Goal: Task Accomplishment & Management: Manage account settings

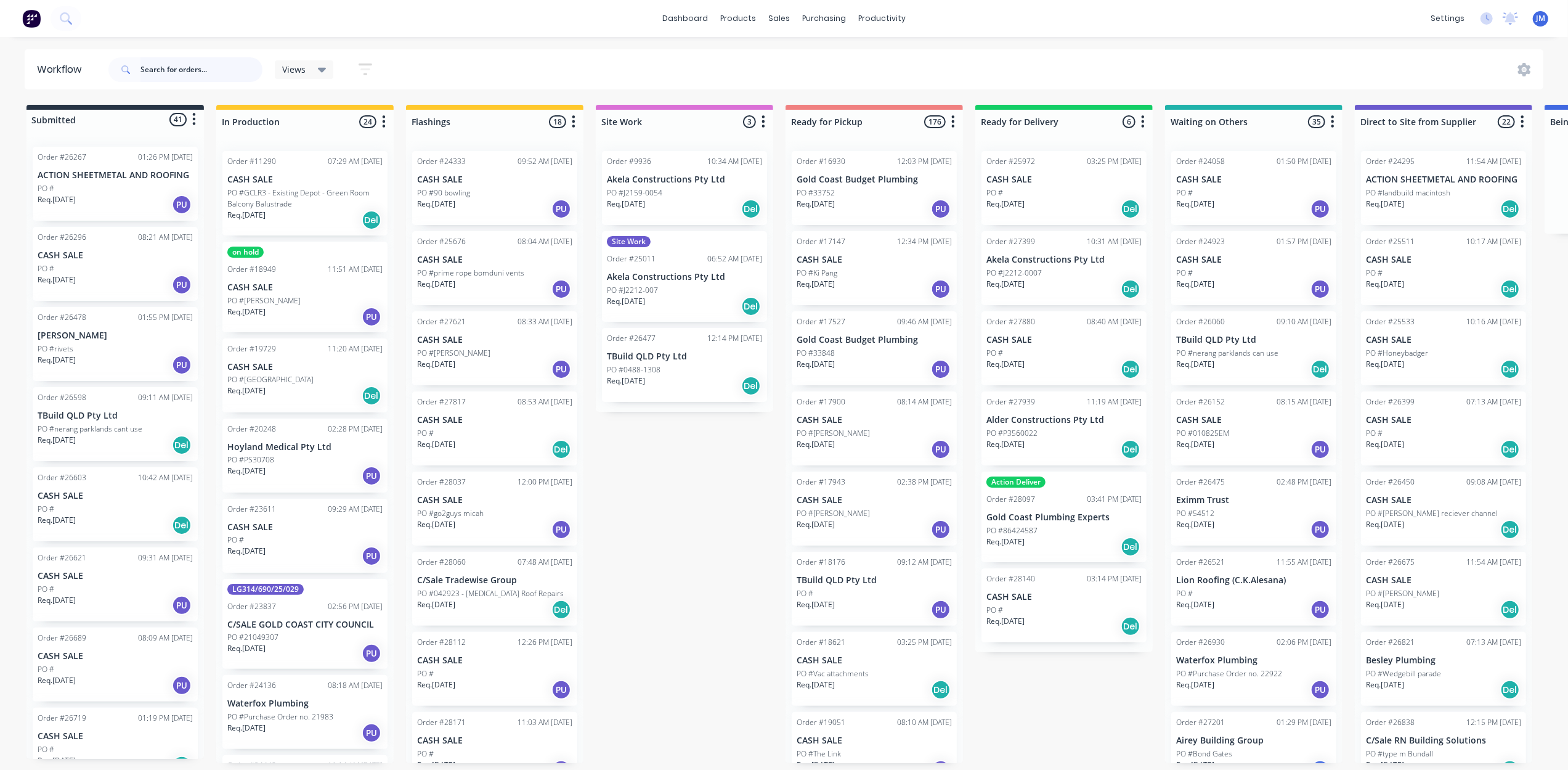
click at [176, 58] on input "text" at bounding box center [202, 70] width 122 height 25
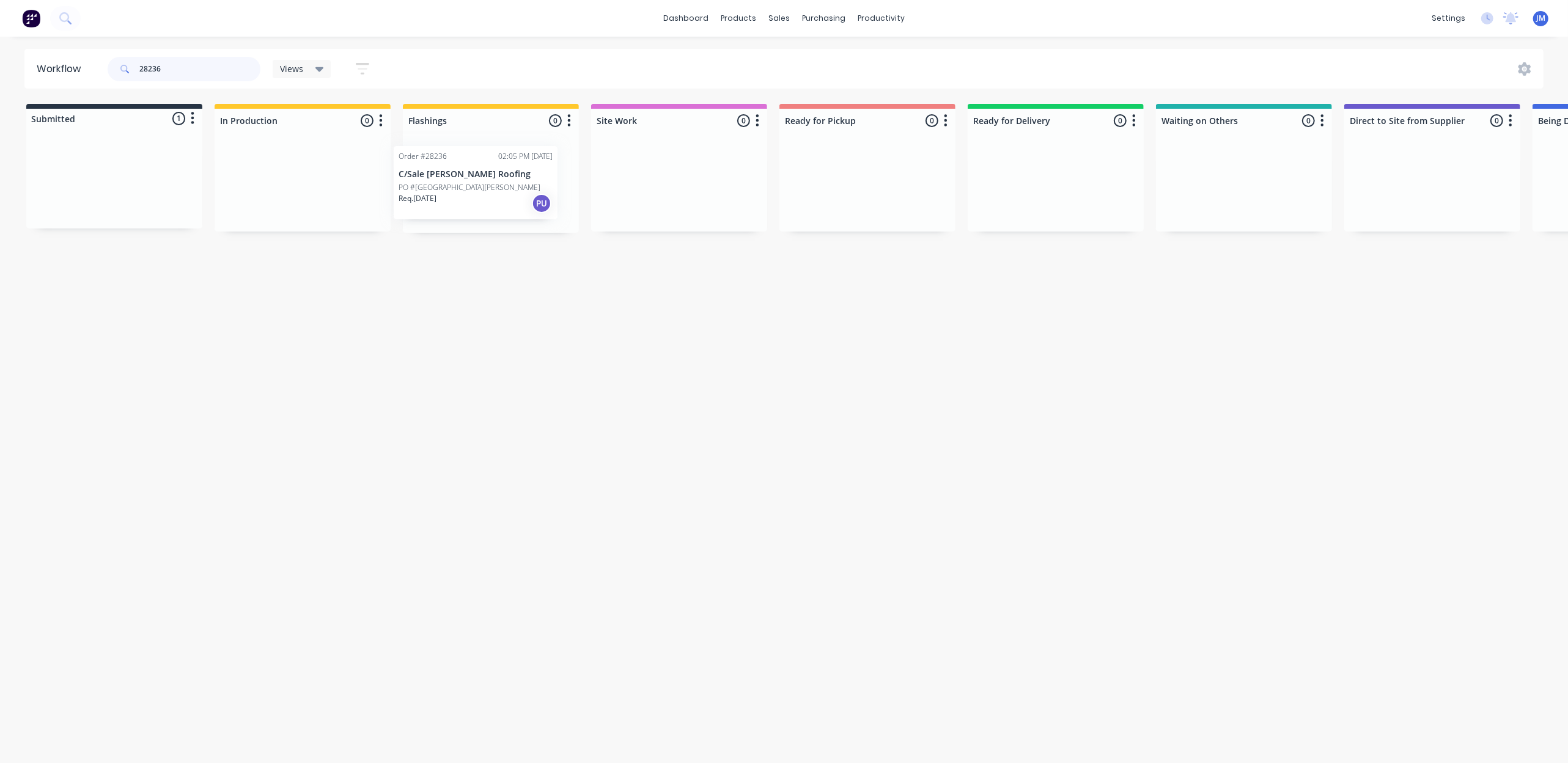
drag, startPoint x: 108, startPoint y: 172, endPoint x: 469, endPoint y: 171, distance: 361.0
click at [469, 171] on div "Submitted 1 Status colour #273444 hex #273444 Save Cancel Summaries Total order…" at bounding box center [1099, 168] width 2216 height 129
click at [184, 66] on input "28236" at bounding box center [200, 69] width 121 height 24
drag, startPoint x: 152, startPoint y: 143, endPoint x: 145, endPoint y: 160, distance: 18.4
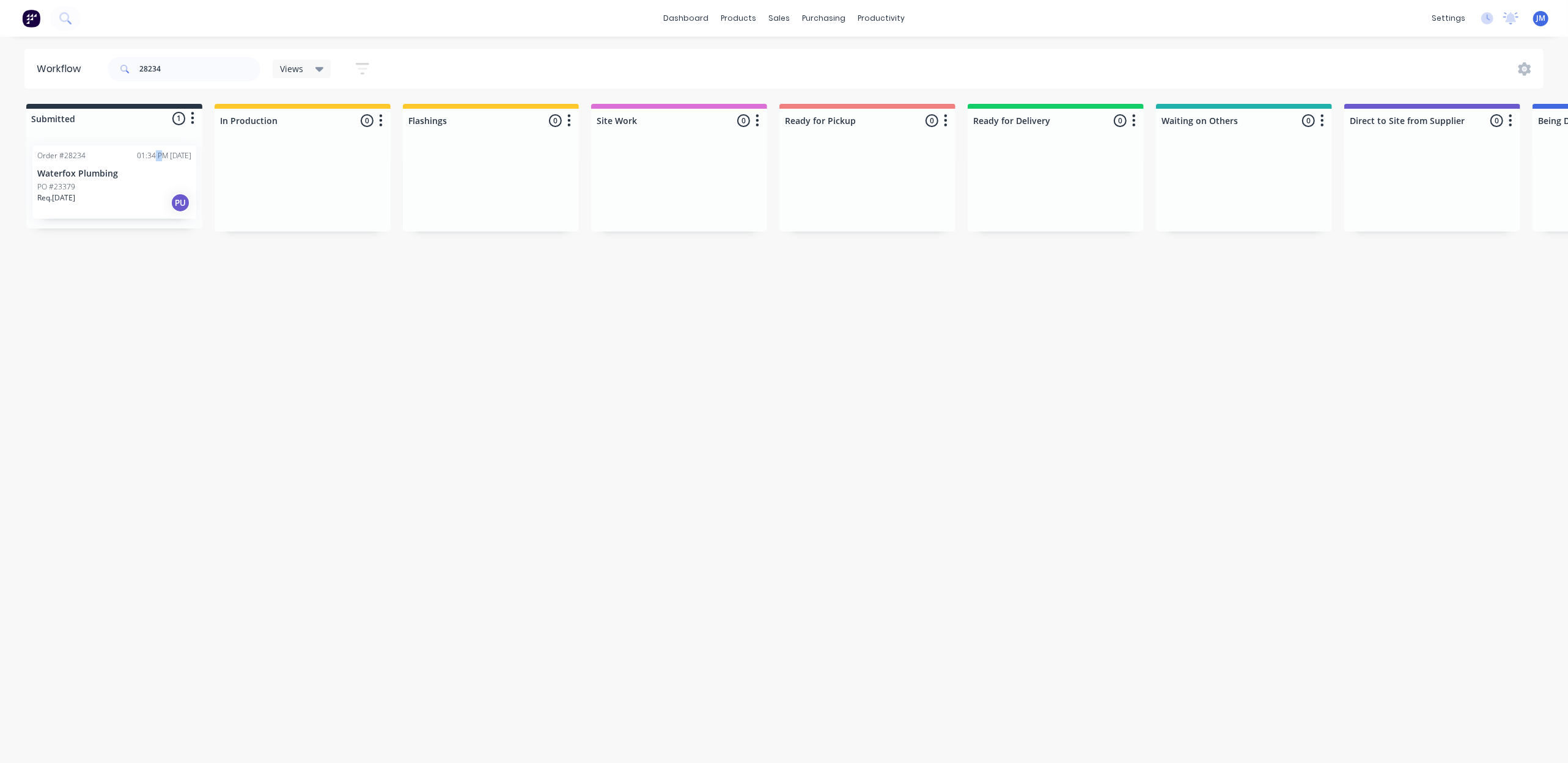
click at [145, 160] on div "Order #28234 01:34 PM [DATE] Waterfox Plumbing PO #23379 Req. [DATE] PU" at bounding box center [114, 182] width 176 height 93
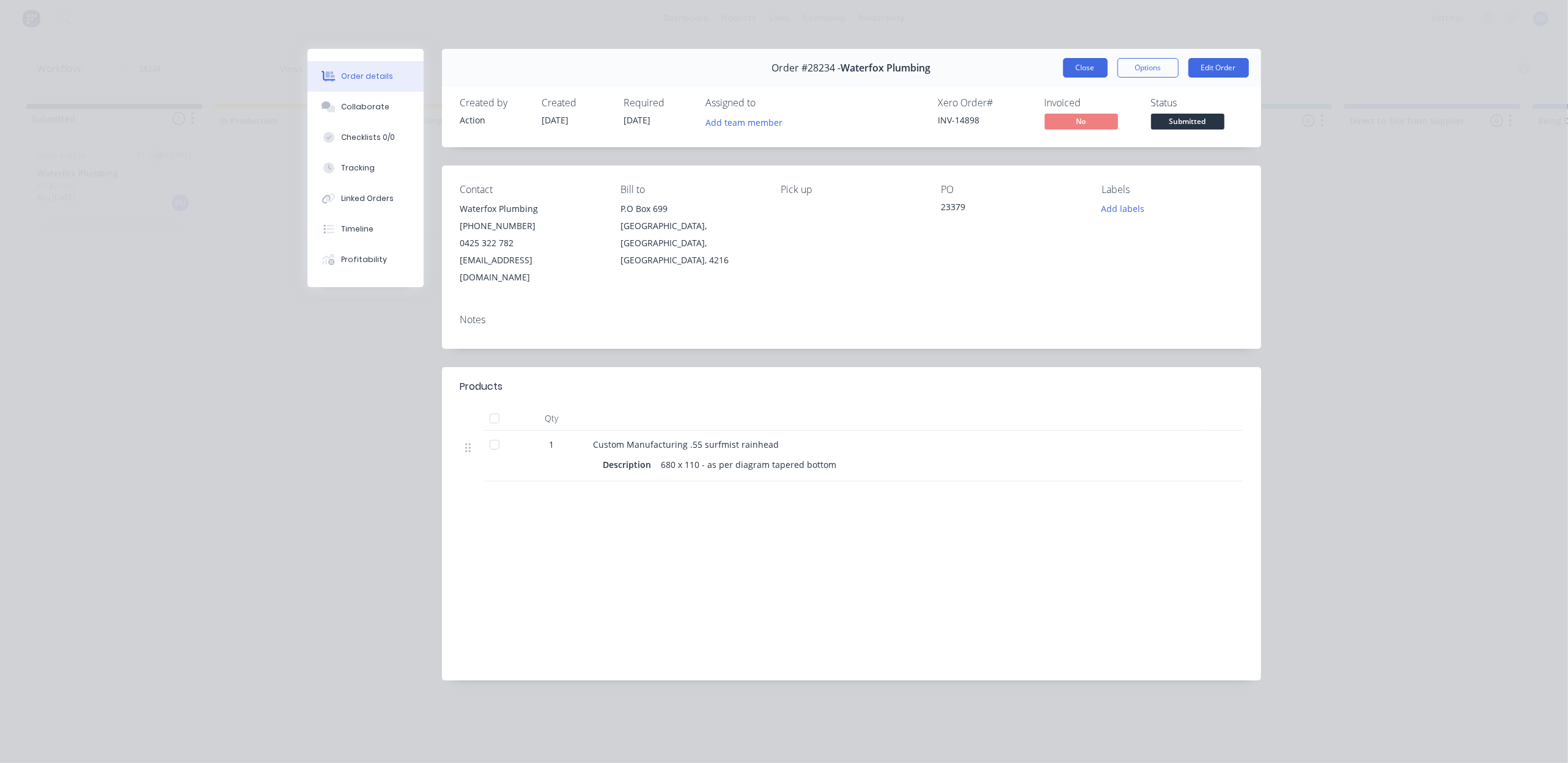
click at [1082, 68] on button "Close" at bounding box center [1085, 67] width 45 height 19
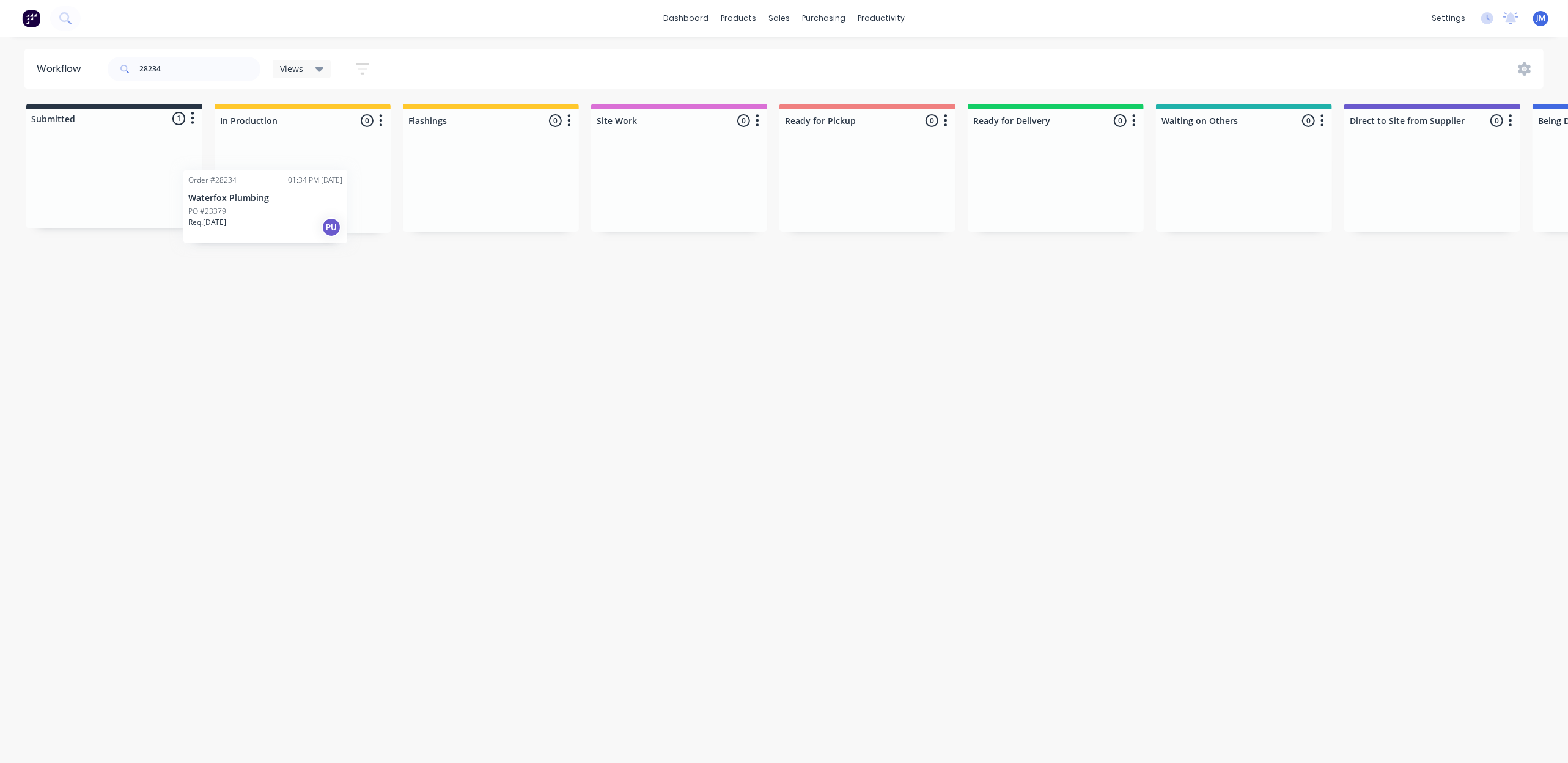
drag, startPoint x: 114, startPoint y: 176, endPoint x: 274, endPoint y: 201, distance: 161.9
click at [274, 203] on div "Submitted 1 Status colour #273444 hex #273444 Save Cancel Summaries Total order…" at bounding box center [1099, 168] width 2216 height 129
click at [172, 71] on input "28234" at bounding box center [200, 69] width 121 height 24
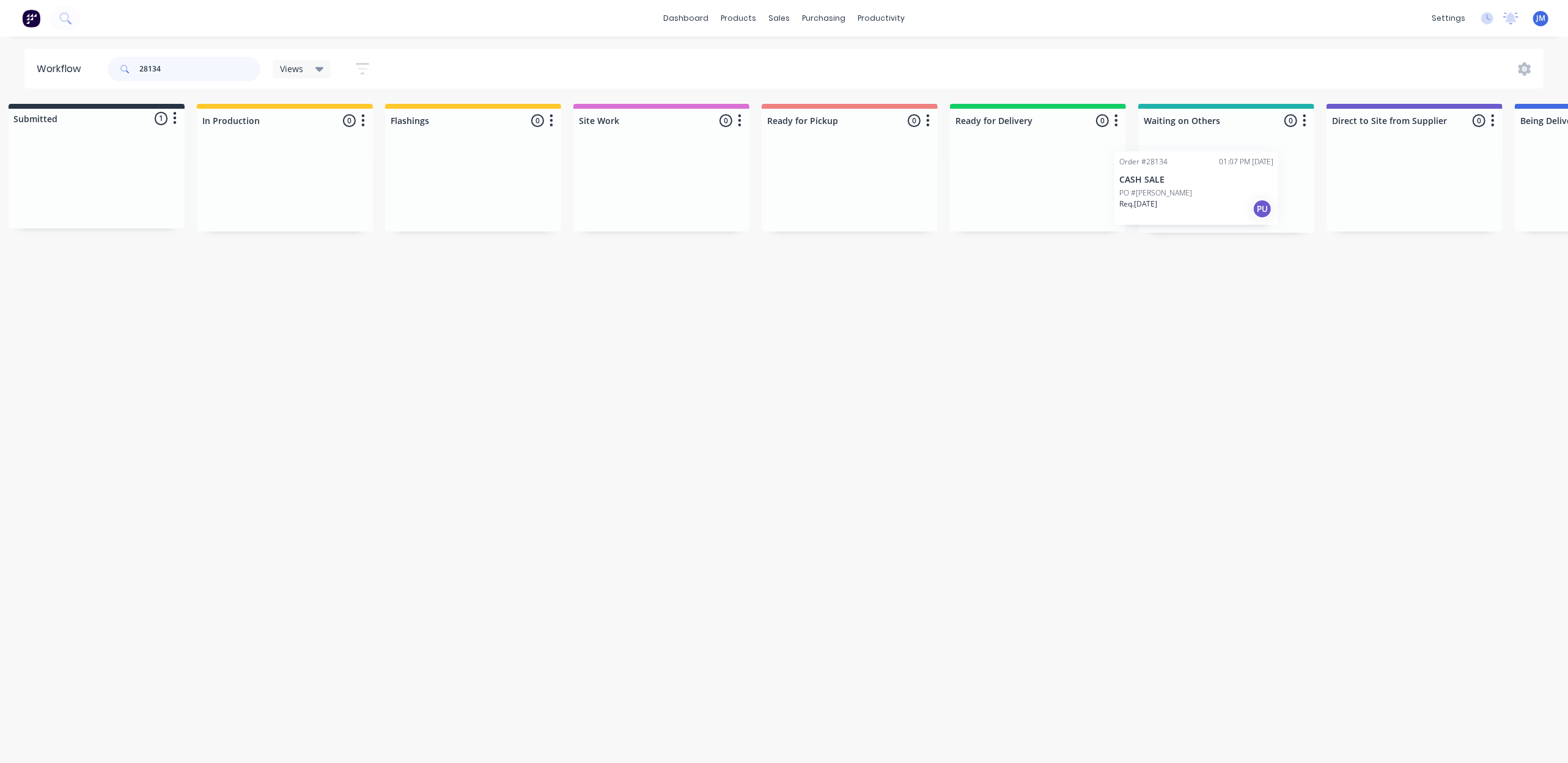
drag, startPoint x: 84, startPoint y: 191, endPoint x: 1174, endPoint y: 194, distance: 1090.0
click at [1174, 194] on div "Submitted 1 Status colour #273444 hex #273444 Save Cancel Summaries Total order…" at bounding box center [1081, 168] width 2216 height 129
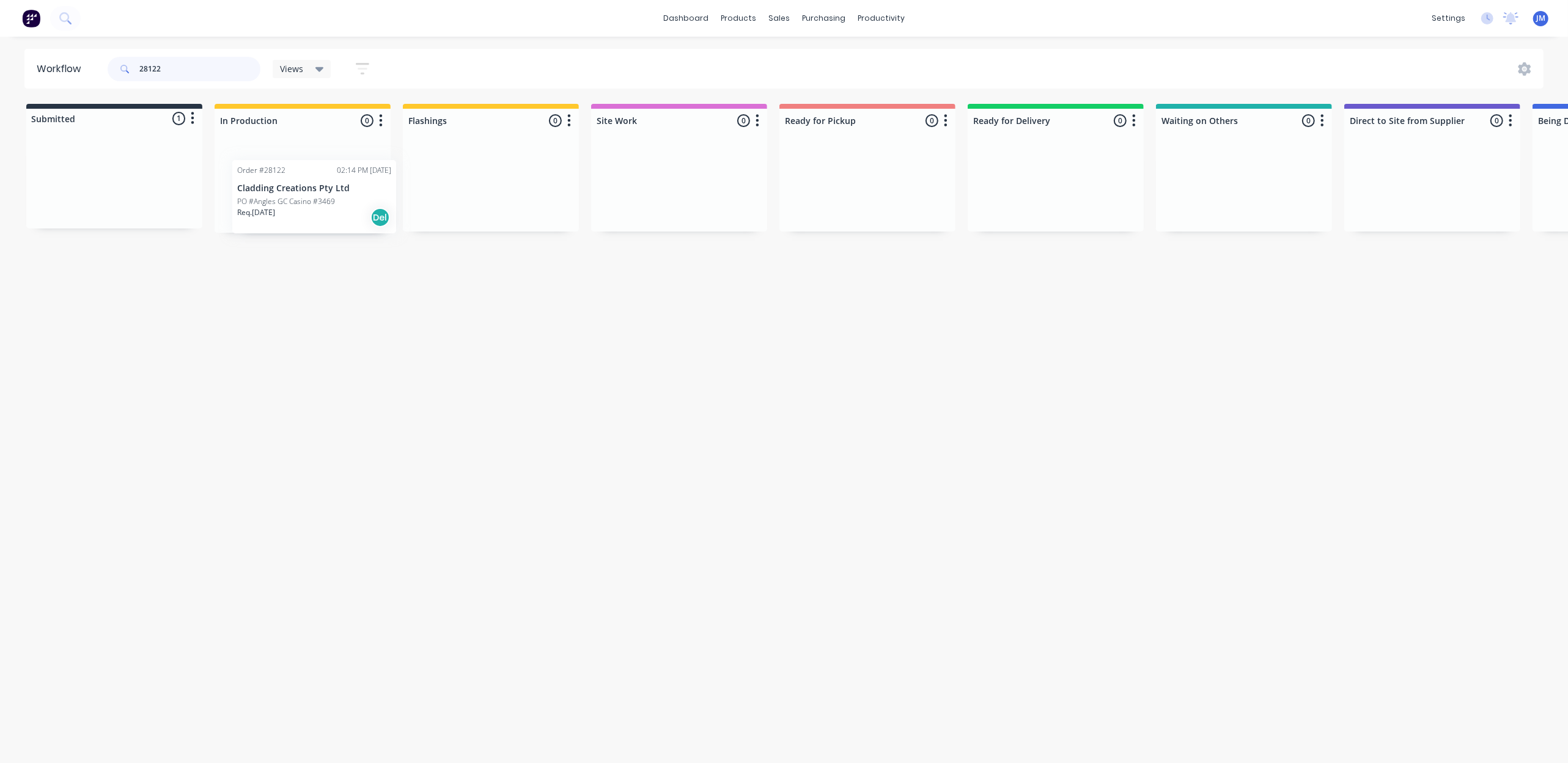
drag, startPoint x: 138, startPoint y: 178, endPoint x: 304, endPoint y: 196, distance: 167.0
click at [304, 196] on div "Submitted 1 Status colour #273444 hex #273444 Save Cancel Summaries Total order…" at bounding box center [1099, 168] width 2216 height 129
drag, startPoint x: 70, startPoint y: 200, endPoint x: 312, endPoint y: 193, distance: 242.1
click at [312, 193] on div "Submitted 1 Status colour #273444 hex #273444 Save Cancel Summaries Total order…" at bounding box center [1099, 168] width 2216 height 129
click at [192, 69] on input "28133" at bounding box center [200, 69] width 121 height 24
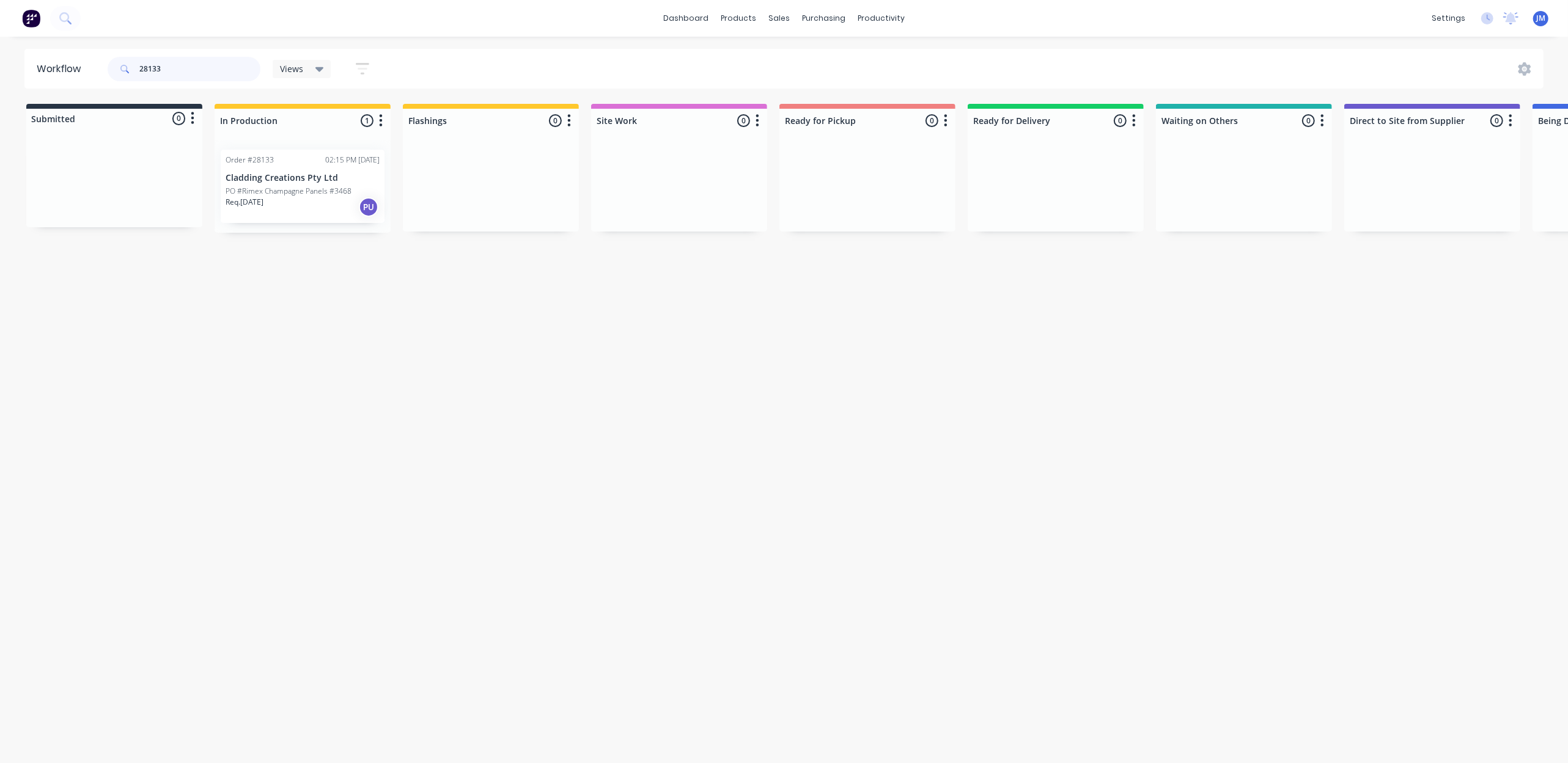
click at [192, 69] on input "28133" at bounding box center [200, 69] width 121 height 24
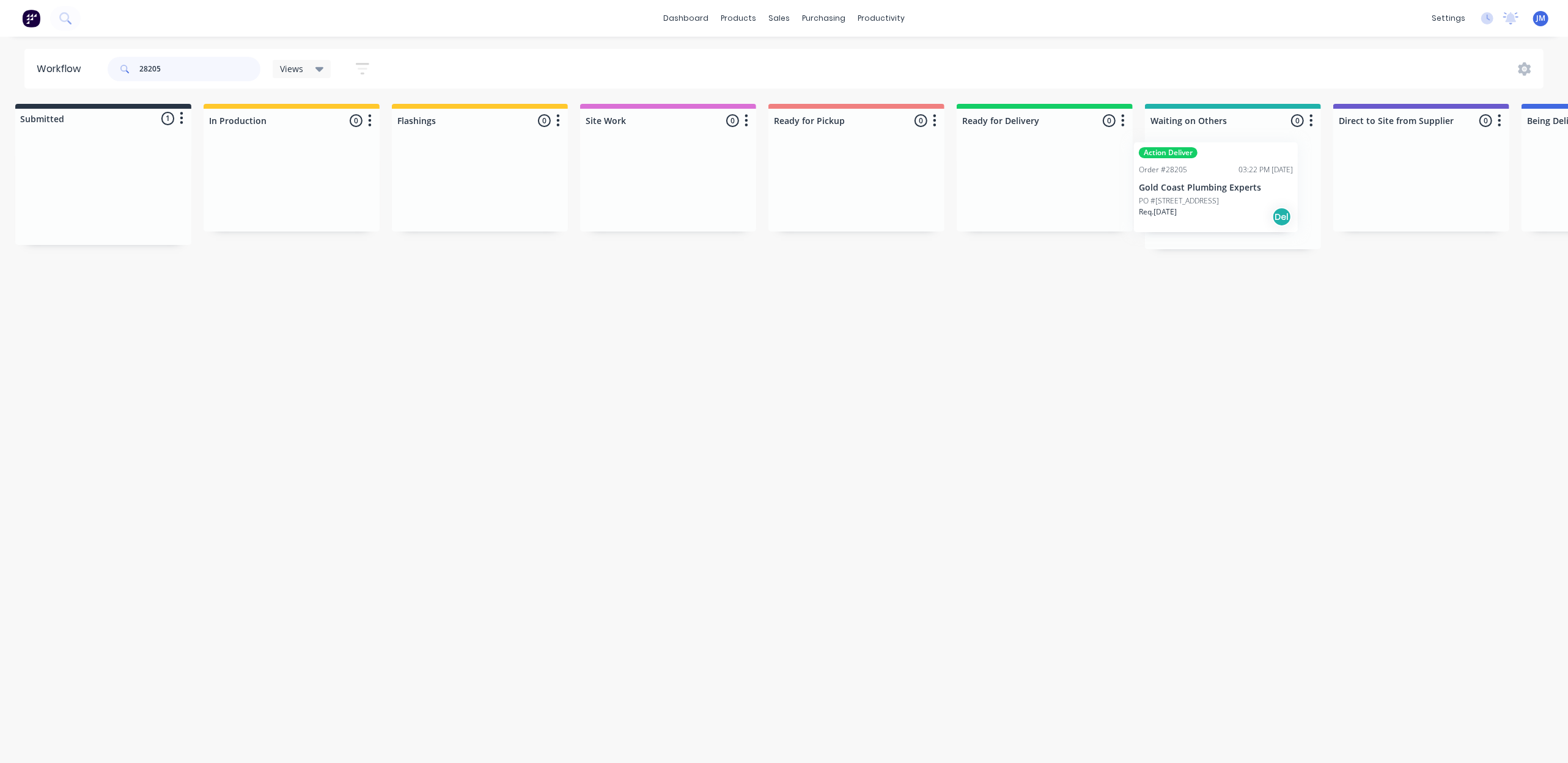
scroll to position [0, 22]
drag, startPoint x: 115, startPoint y: 206, endPoint x: 1222, endPoint y: 201, distance: 1107.0
click at [1222, 201] on div "Submitted 1 Status colour #273444 hex #273444 Save Cancel Summaries Total order…" at bounding box center [1078, 176] width 2216 height 145
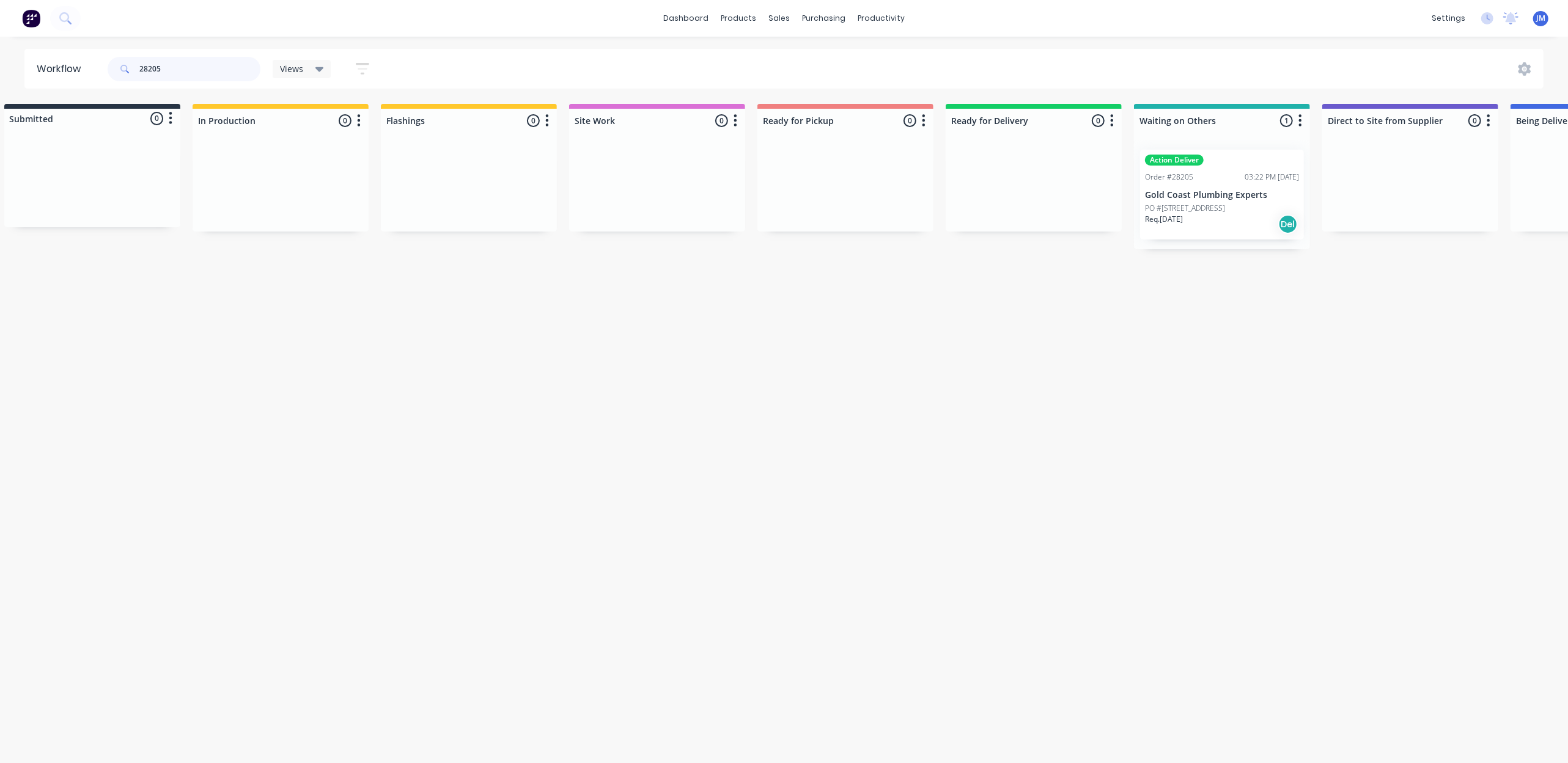
click at [215, 74] on input "28205" at bounding box center [200, 69] width 121 height 24
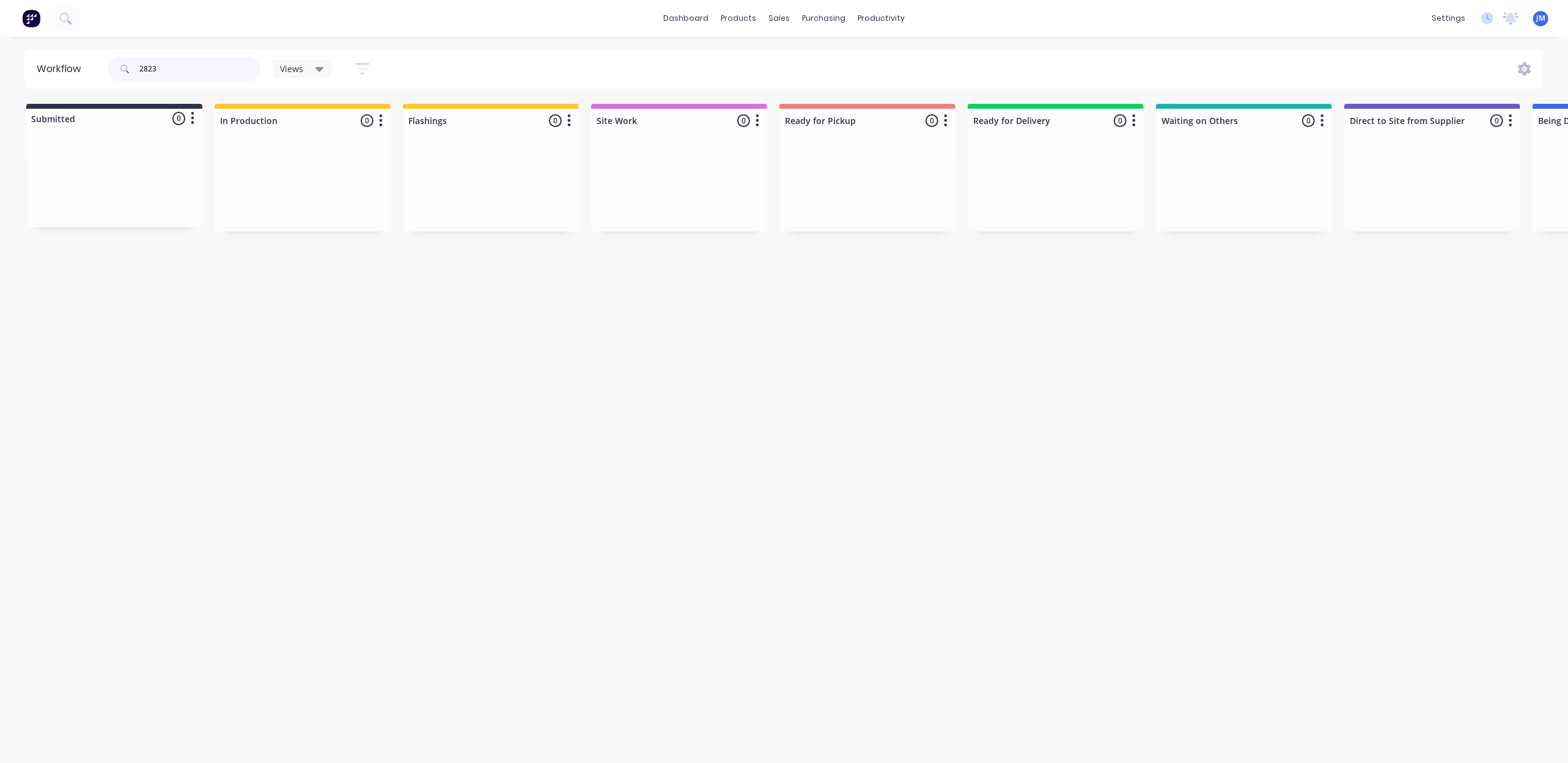
type input "28238"
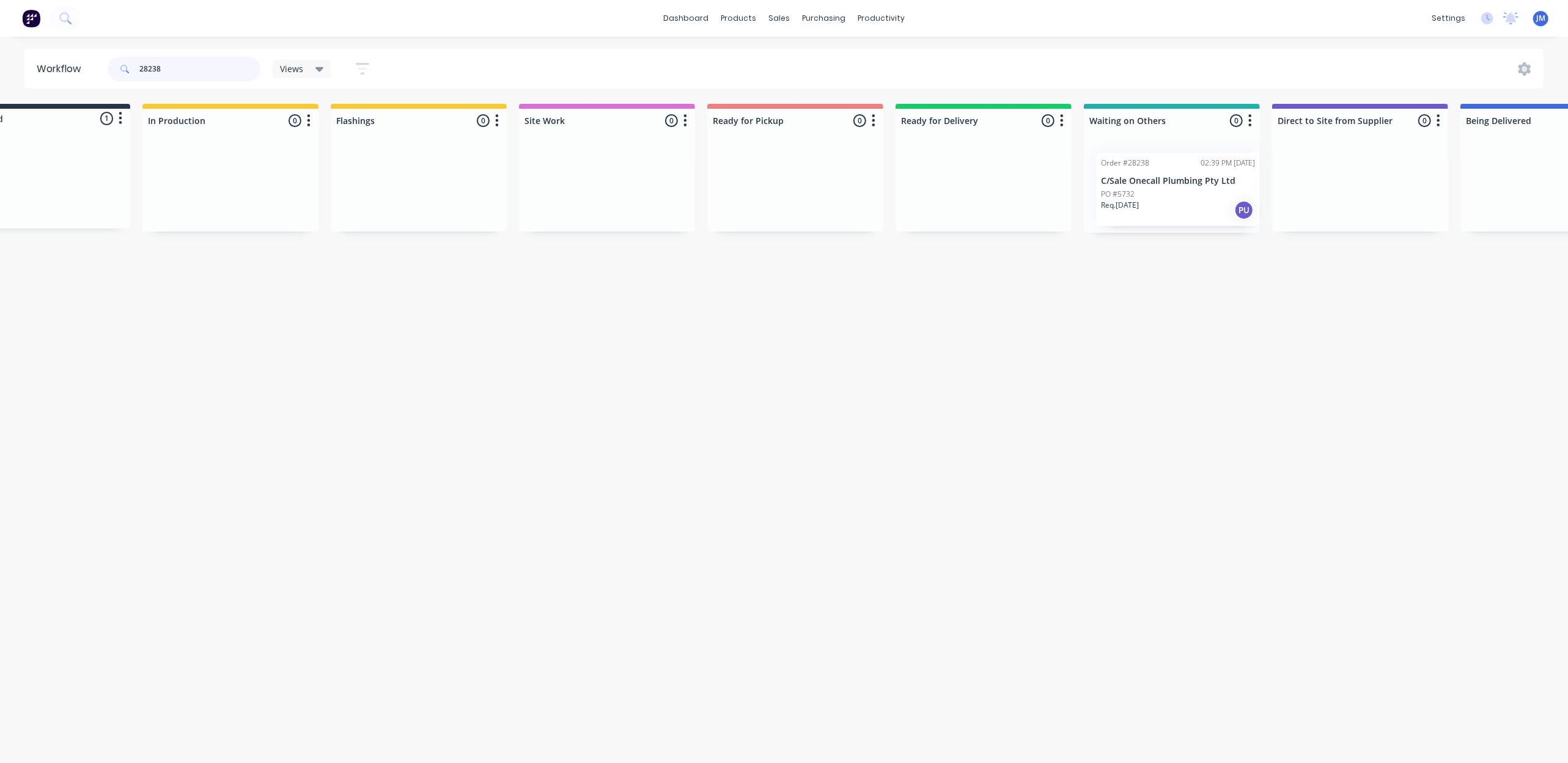
drag, startPoint x: 135, startPoint y: 201, endPoint x: 1206, endPoint y: 204, distance: 1071.0
click at [1206, 204] on div "Submitted 1 Status colour #273444 hex #273444 Save Cancel Summaries Total order…" at bounding box center [1027, 168] width 2216 height 129
click at [206, 57] on input "28238" at bounding box center [200, 69] width 121 height 24
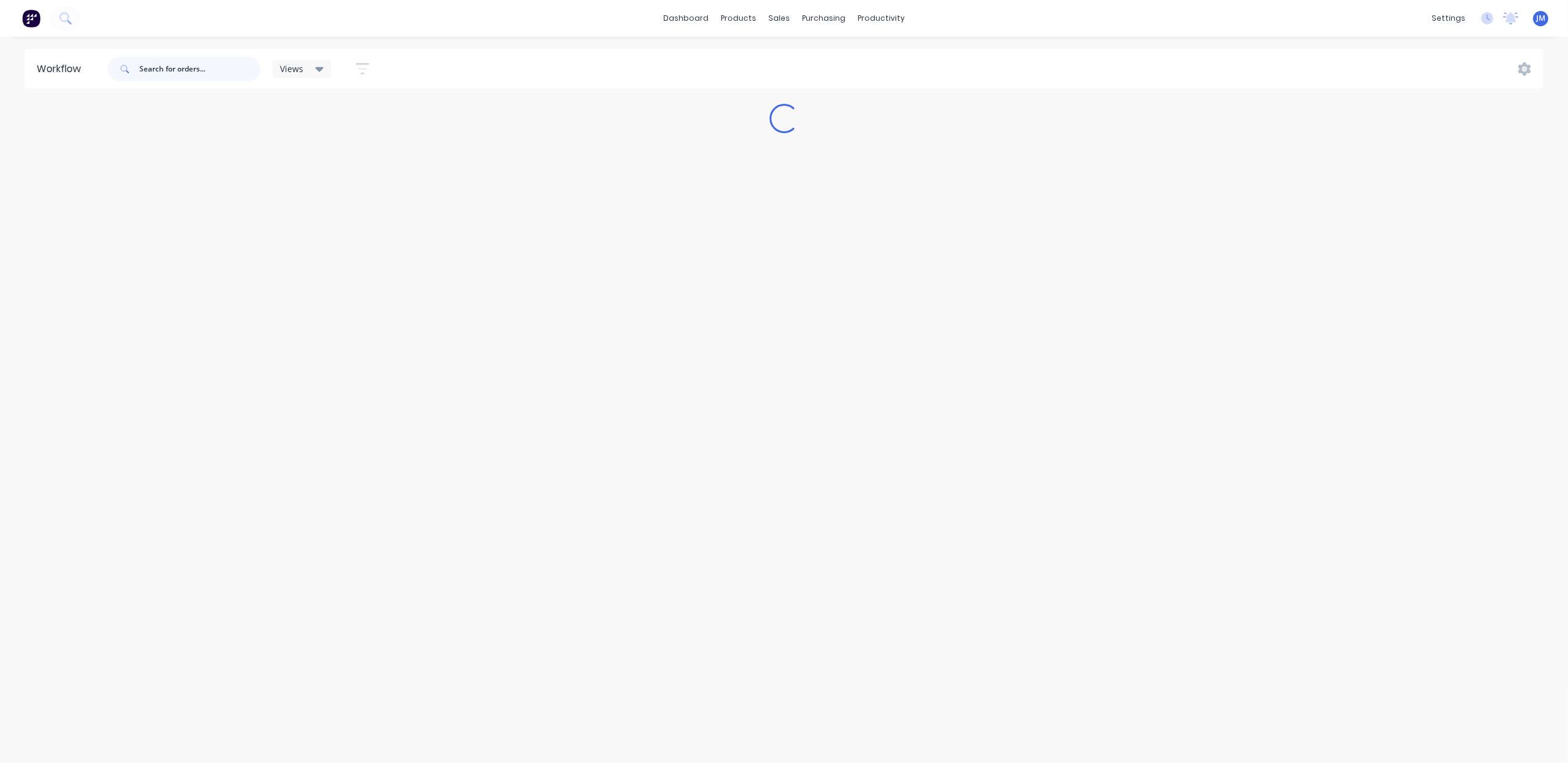
scroll to position [0, 0]
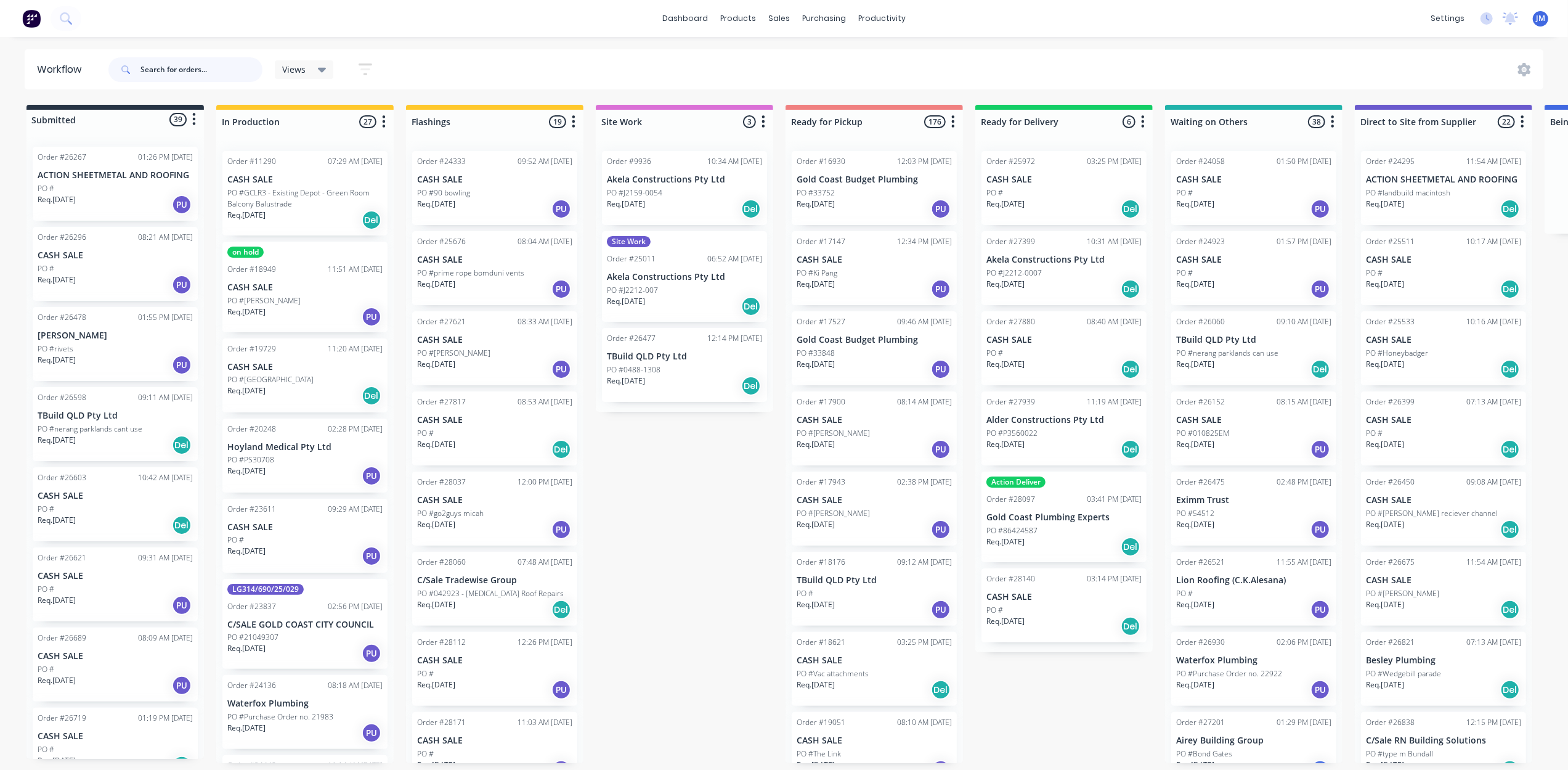
click at [196, 67] on input "text" at bounding box center [202, 70] width 122 height 25
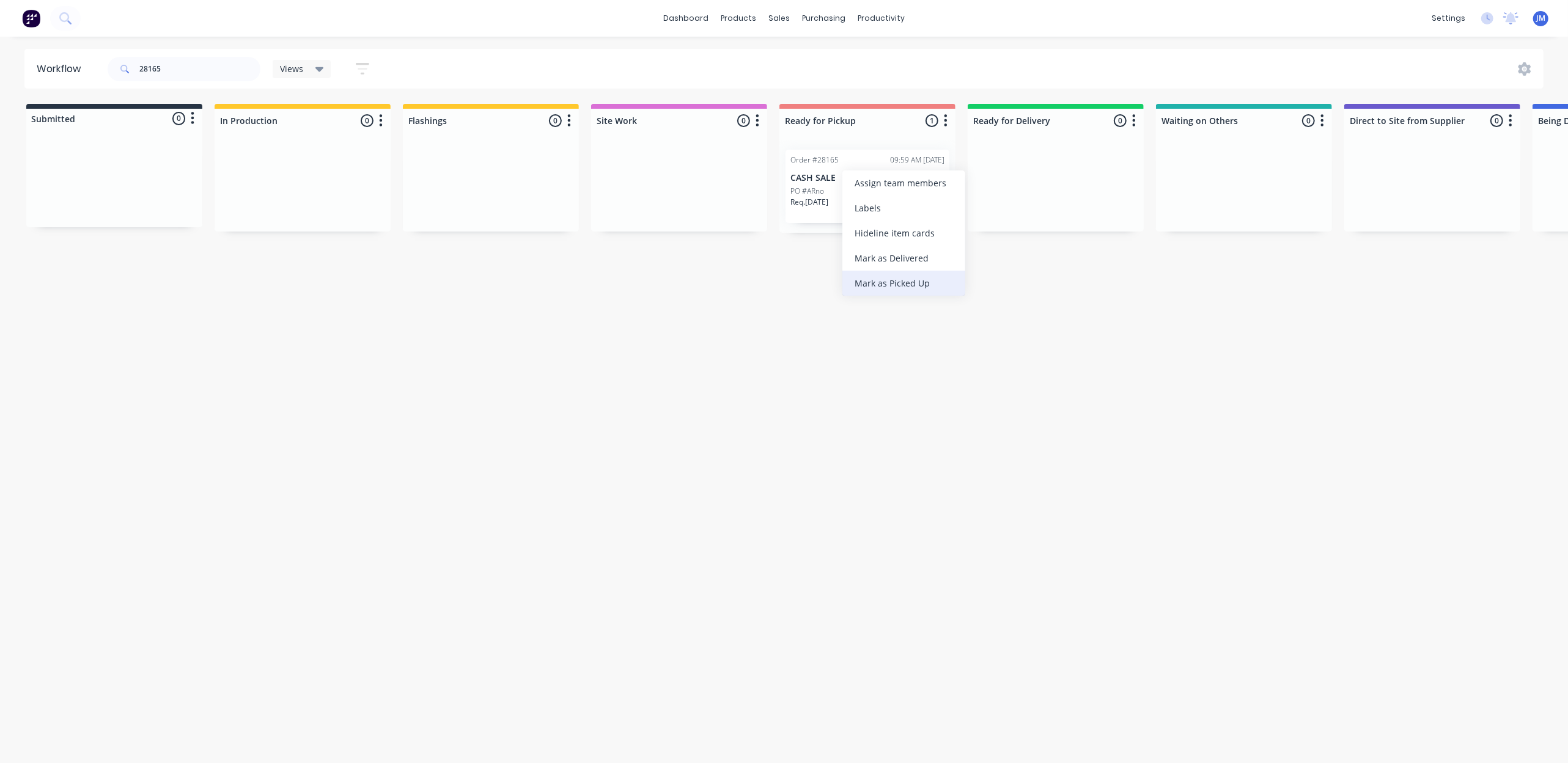
click at [888, 282] on div "Mark as Picked Up" at bounding box center [904, 283] width 123 height 25
click at [240, 71] on input "28165" at bounding box center [200, 69] width 121 height 24
click at [937, 319] on div "Mark as Picked Up" at bounding box center [927, 314] width 123 height 25
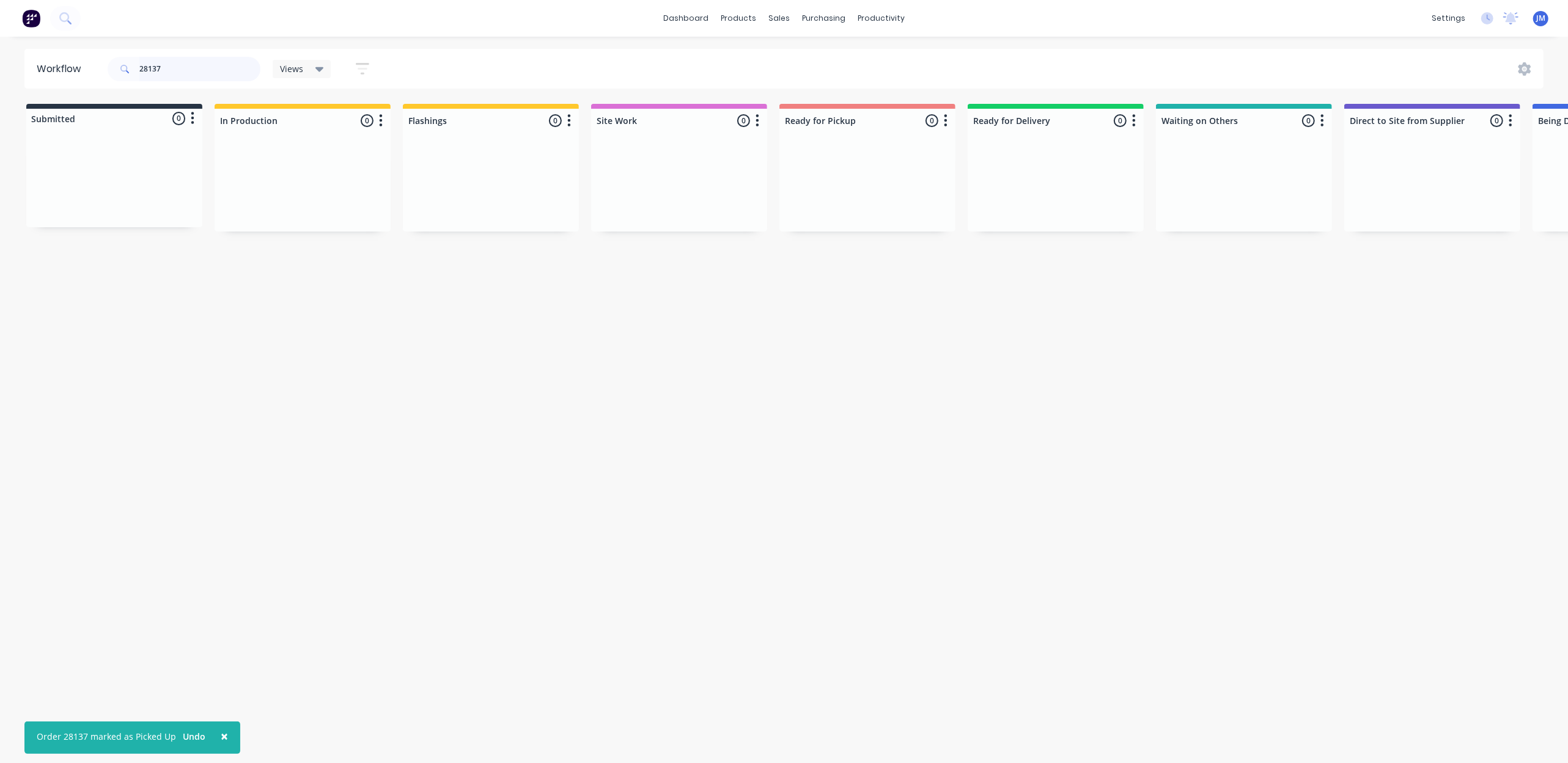
click at [237, 69] on input "28137" at bounding box center [200, 69] width 121 height 24
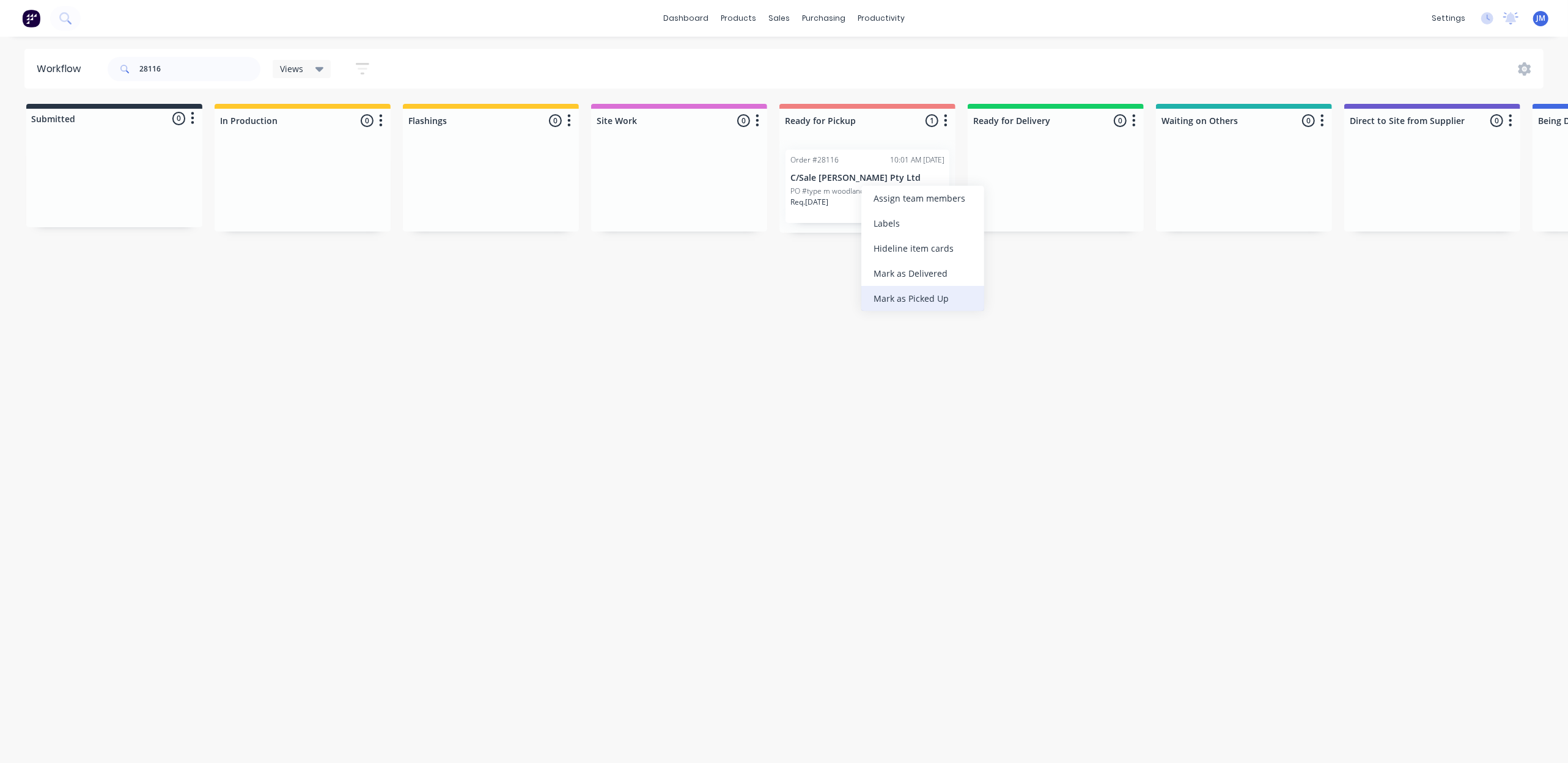
click at [945, 289] on div "Mark as Picked Up" at bounding box center [922, 298] width 123 height 25
click at [193, 74] on input "28116" at bounding box center [200, 69] width 121 height 24
drag, startPoint x: 317, startPoint y: 188, endPoint x: 863, endPoint y: 189, distance: 546.0
click at [863, 189] on div "Submitted 0 Status colour #273444 hex #273444 Save Cancel Summaries Total order…" at bounding box center [1099, 168] width 2216 height 129
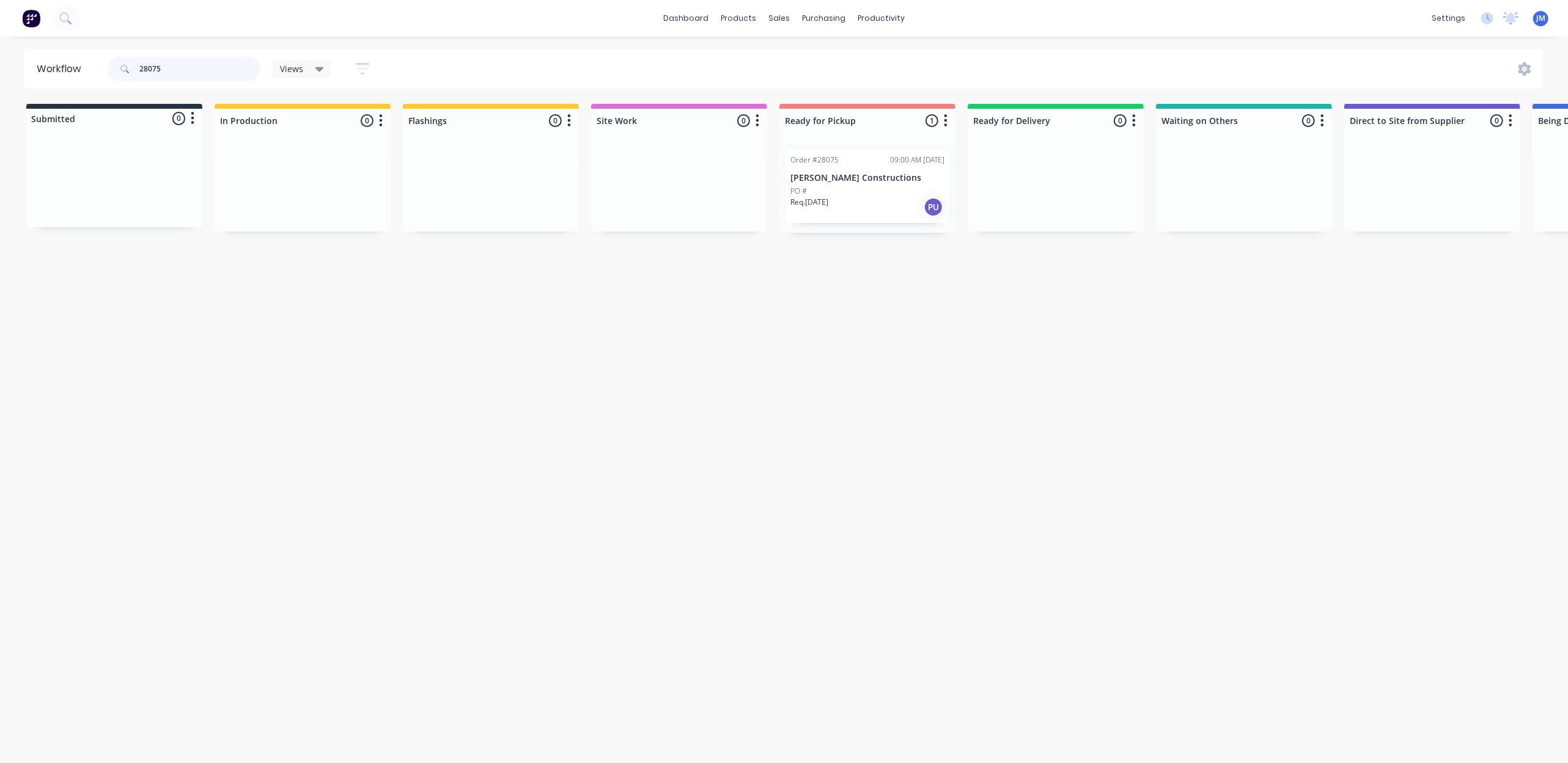
click at [202, 68] on input "28075" at bounding box center [200, 69] width 121 height 24
click at [210, 76] on input "28110" at bounding box center [200, 69] width 121 height 24
type input "28110"
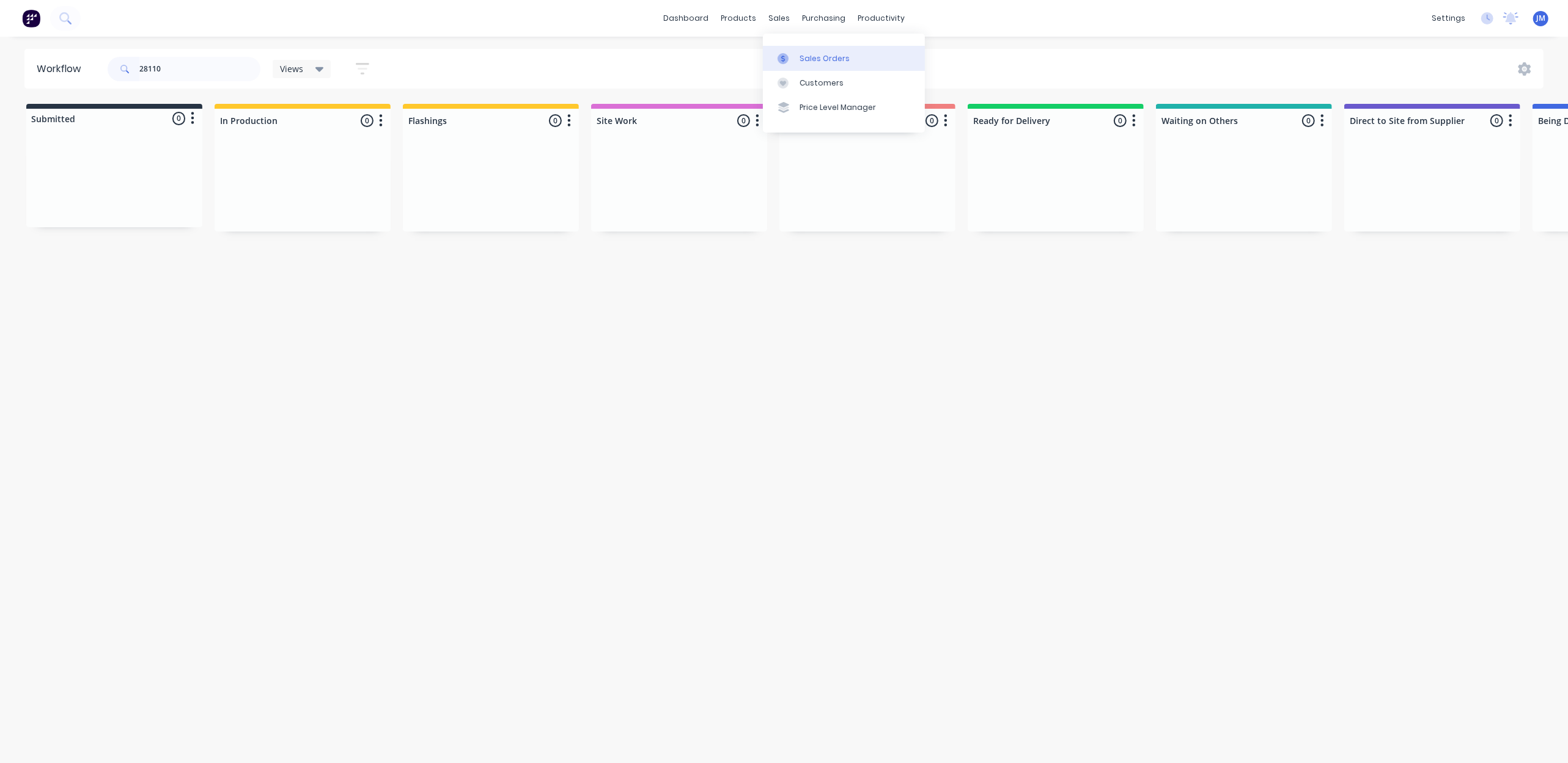
click at [850, 55] on link "Sales Orders" at bounding box center [843, 58] width 162 height 24
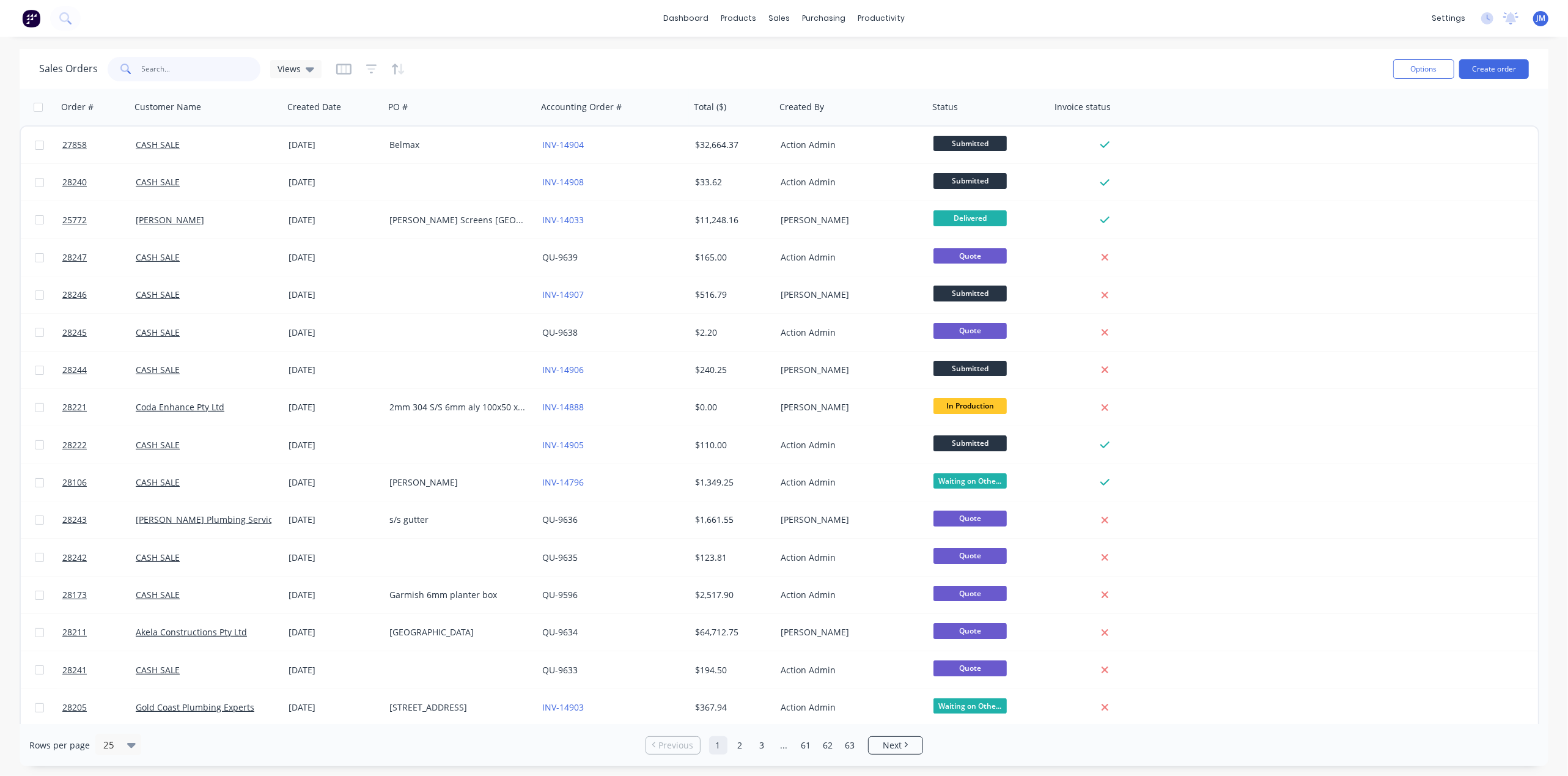
click at [198, 64] on input "text" at bounding box center [202, 69] width 119 height 24
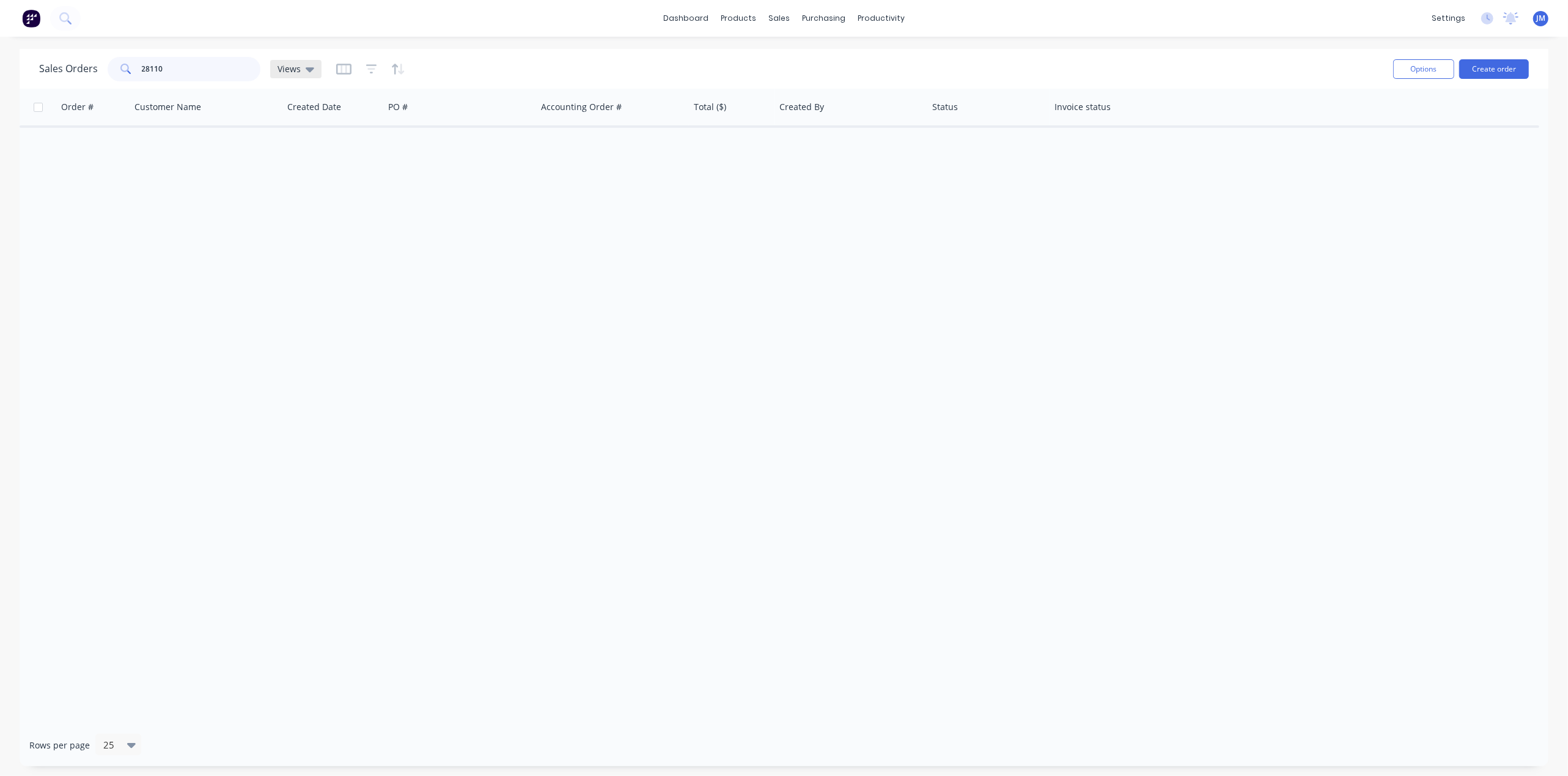
type input "28110"
click at [311, 65] on icon at bounding box center [310, 69] width 8 height 13
click at [299, 197] on button "Archived" at bounding box center [344, 197] width 140 height 14
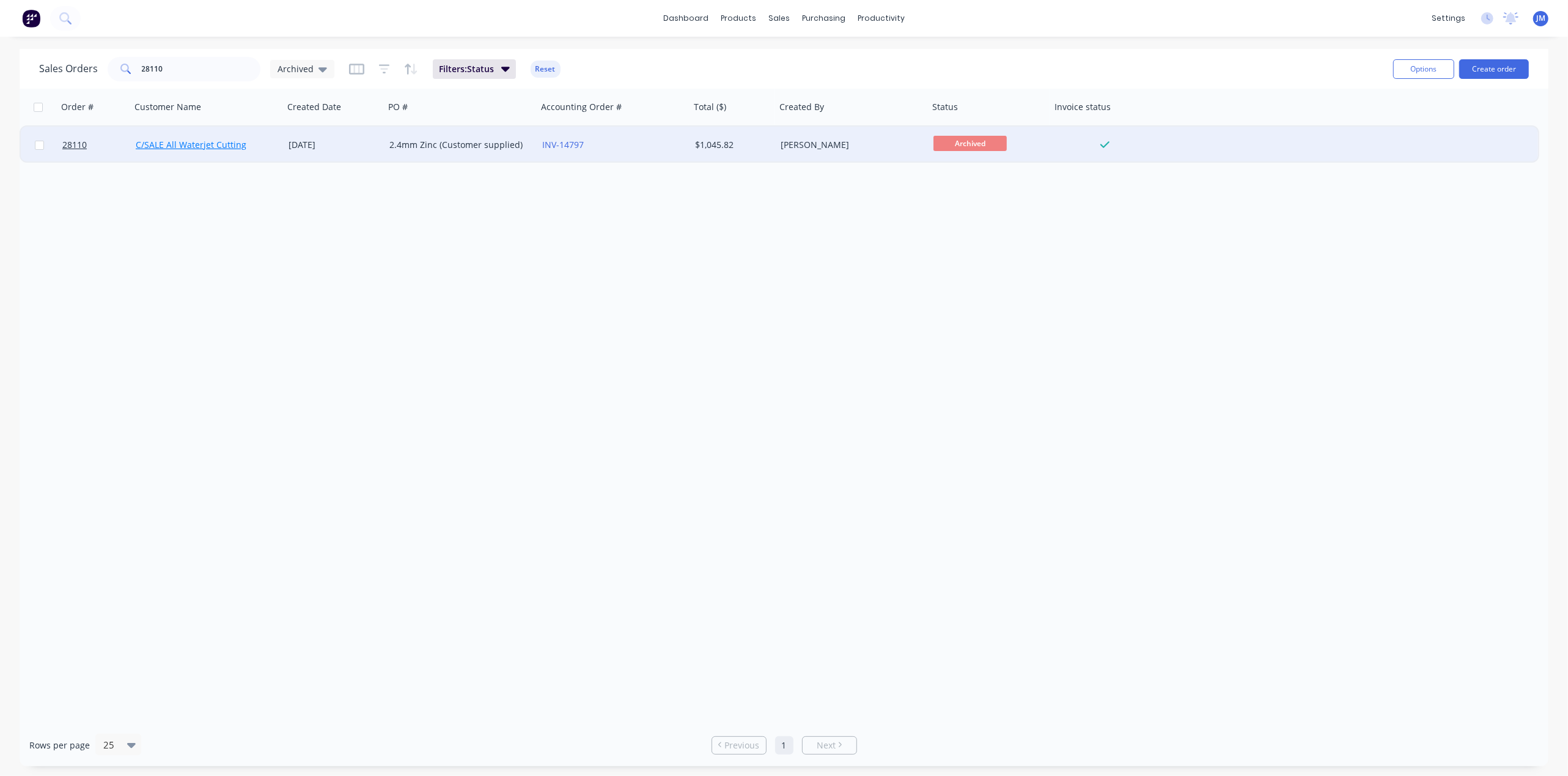
click at [215, 145] on link "C/SALE All Waterjet Cutting" at bounding box center [191, 145] width 111 height 12
click at [76, 142] on span "28110" at bounding box center [74, 145] width 24 height 13
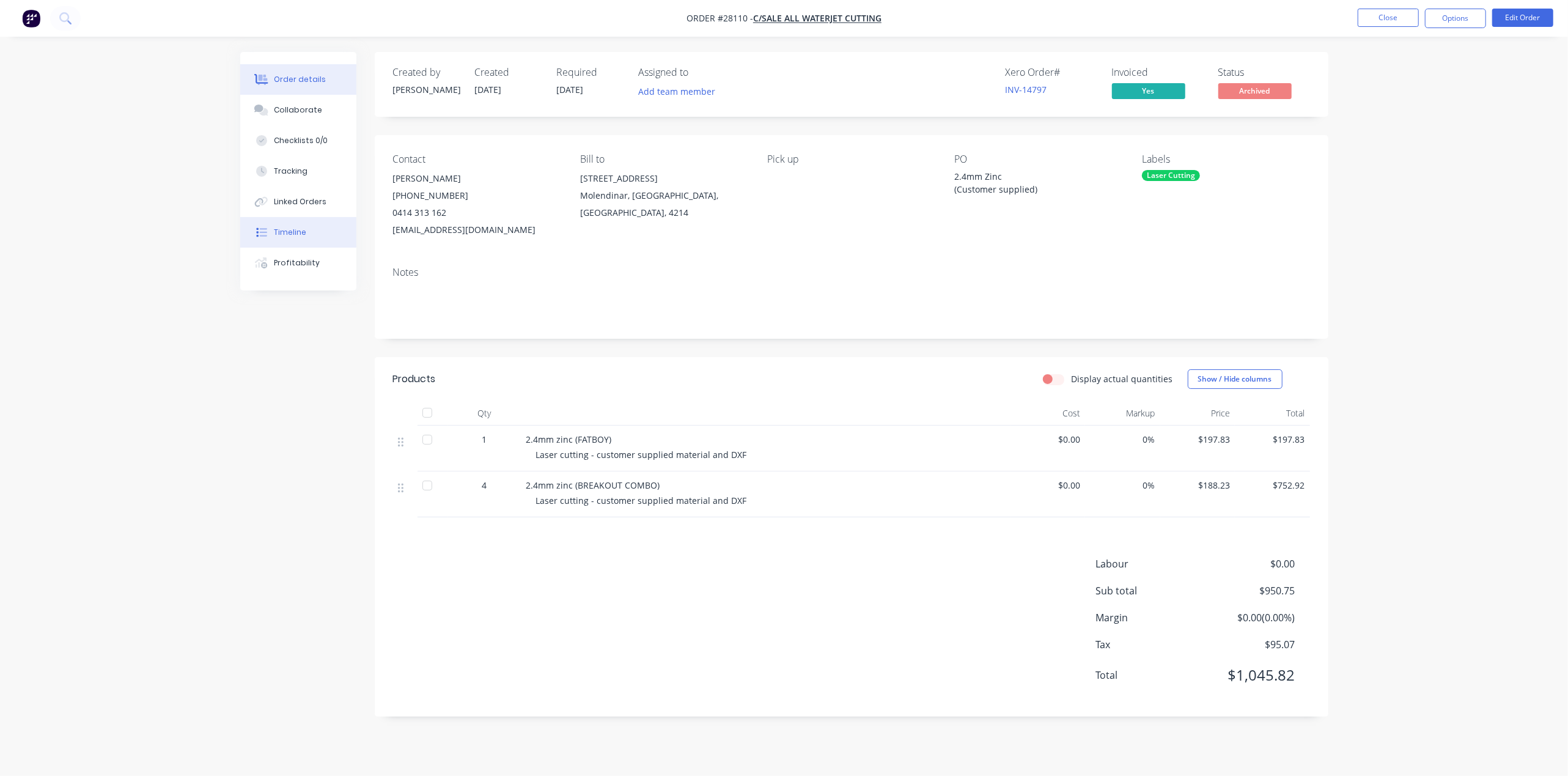
click at [282, 225] on button "Timeline" at bounding box center [298, 232] width 116 height 30
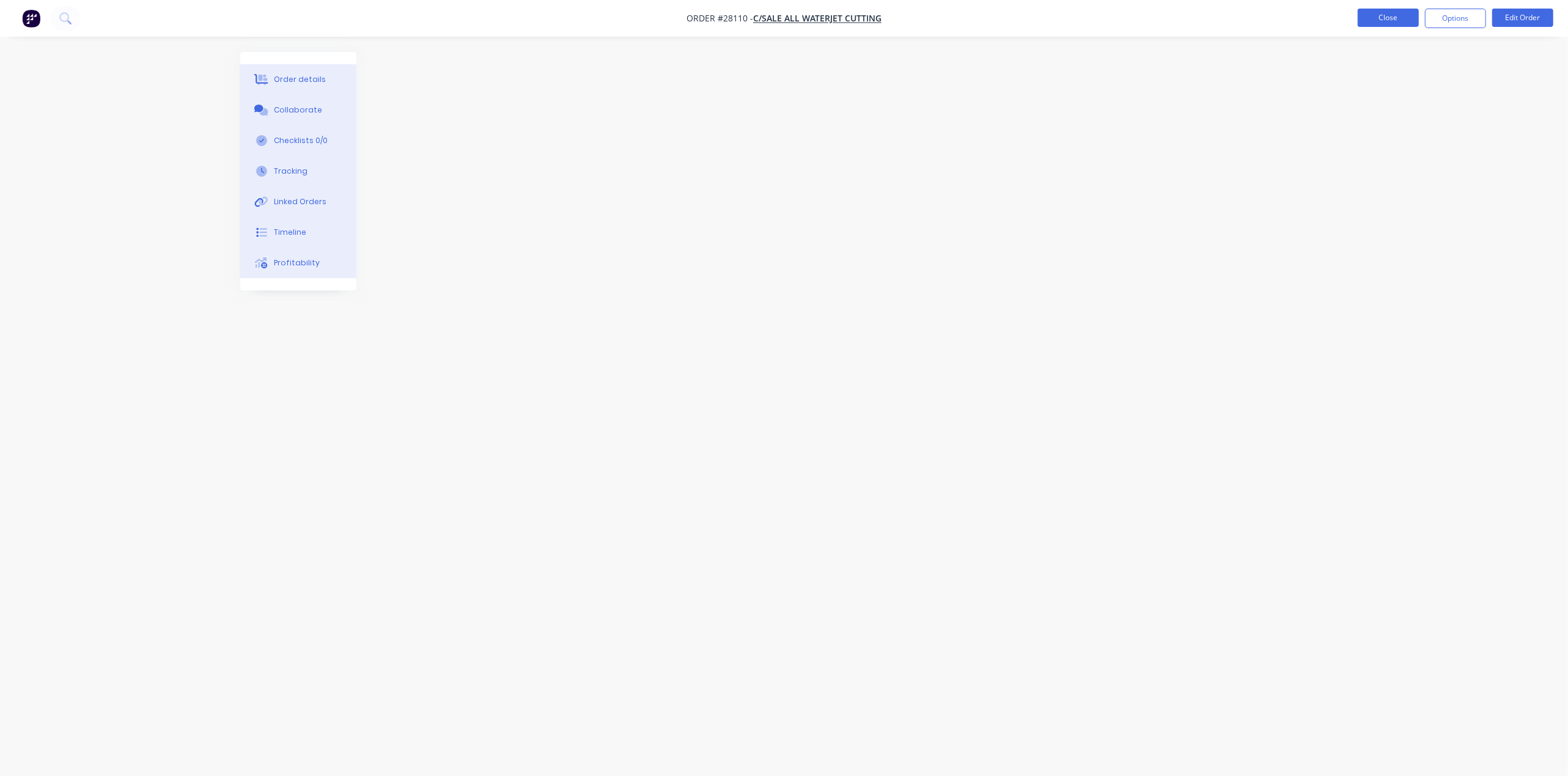
click at [1389, 18] on button "Close" at bounding box center [1388, 18] width 61 height 18
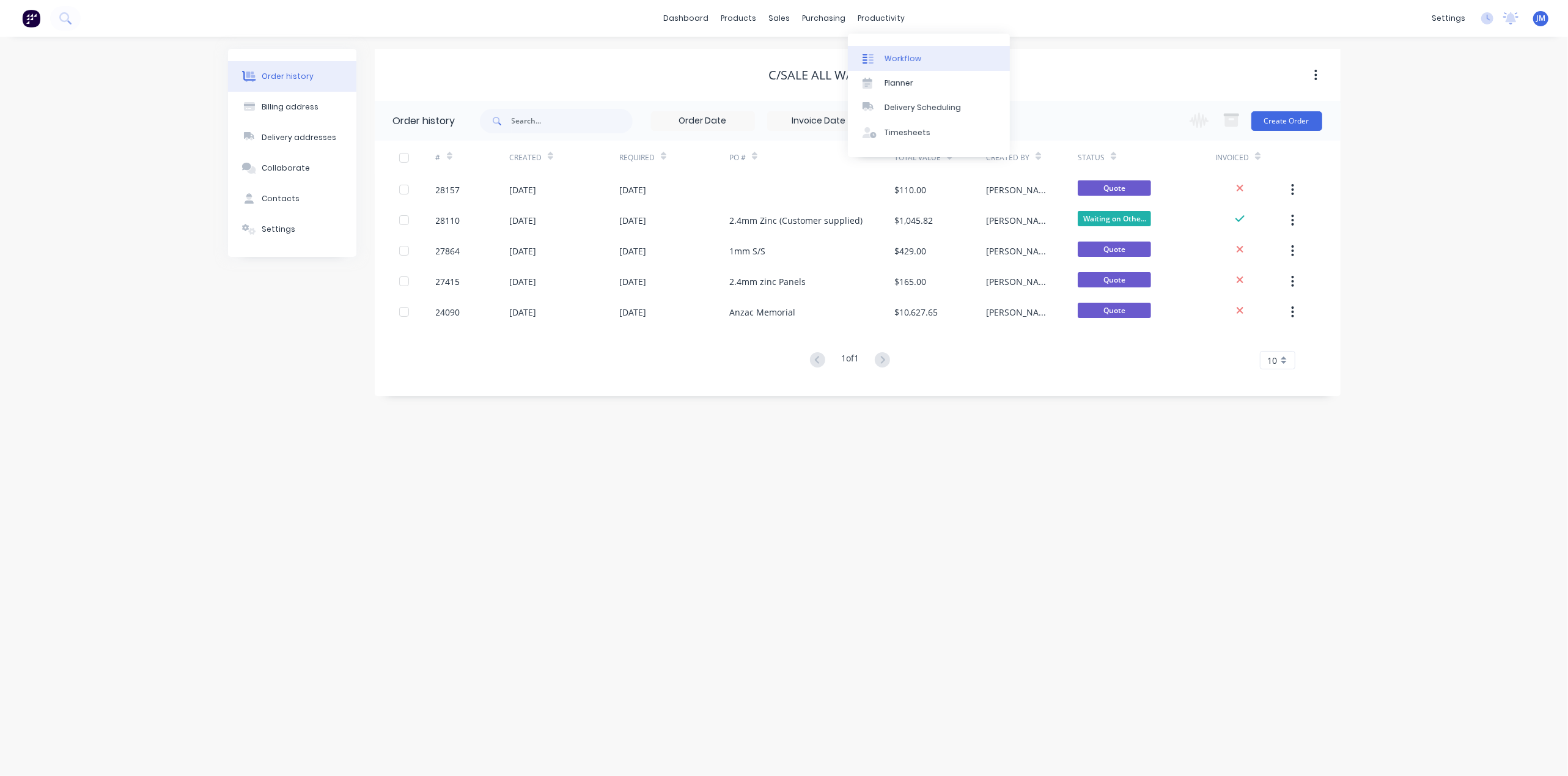
click at [919, 61] on link "Workflow" at bounding box center [928, 58] width 162 height 24
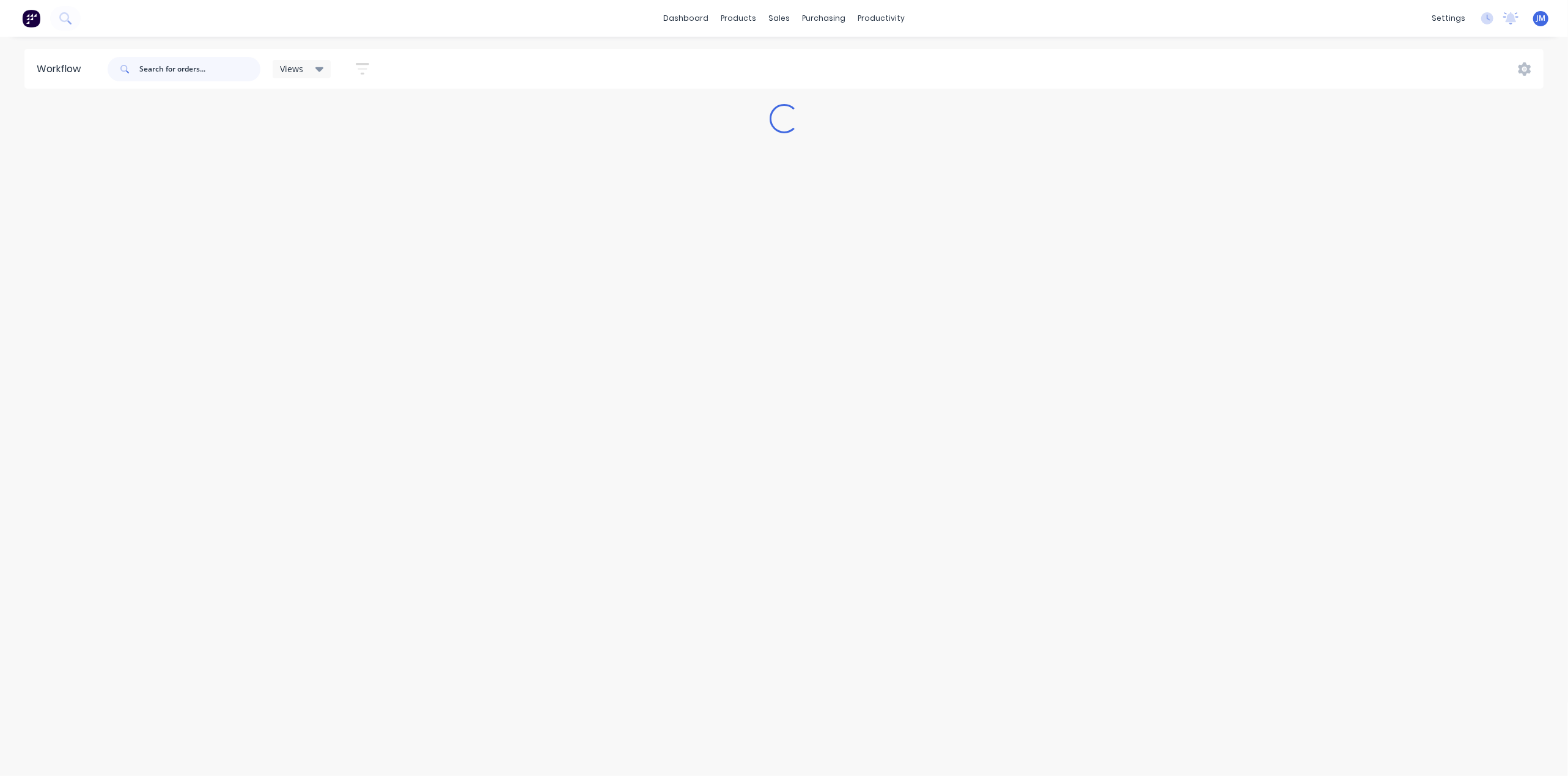
click at [196, 71] on input "text" at bounding box center [200, 69] width 121 height 24
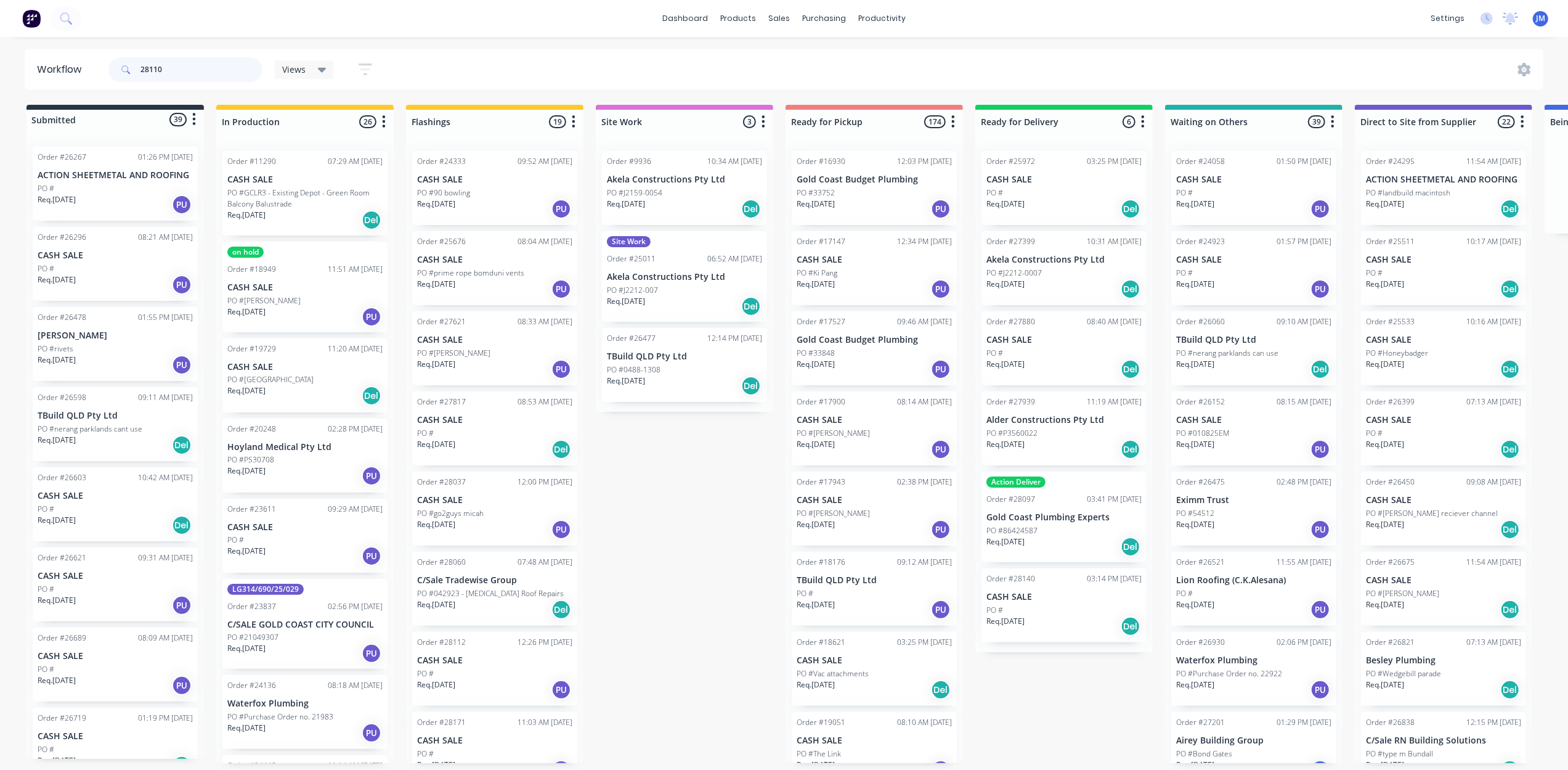
click at [215, 70] on input "28110" at bounding box center [202, 70] width 122 height 25
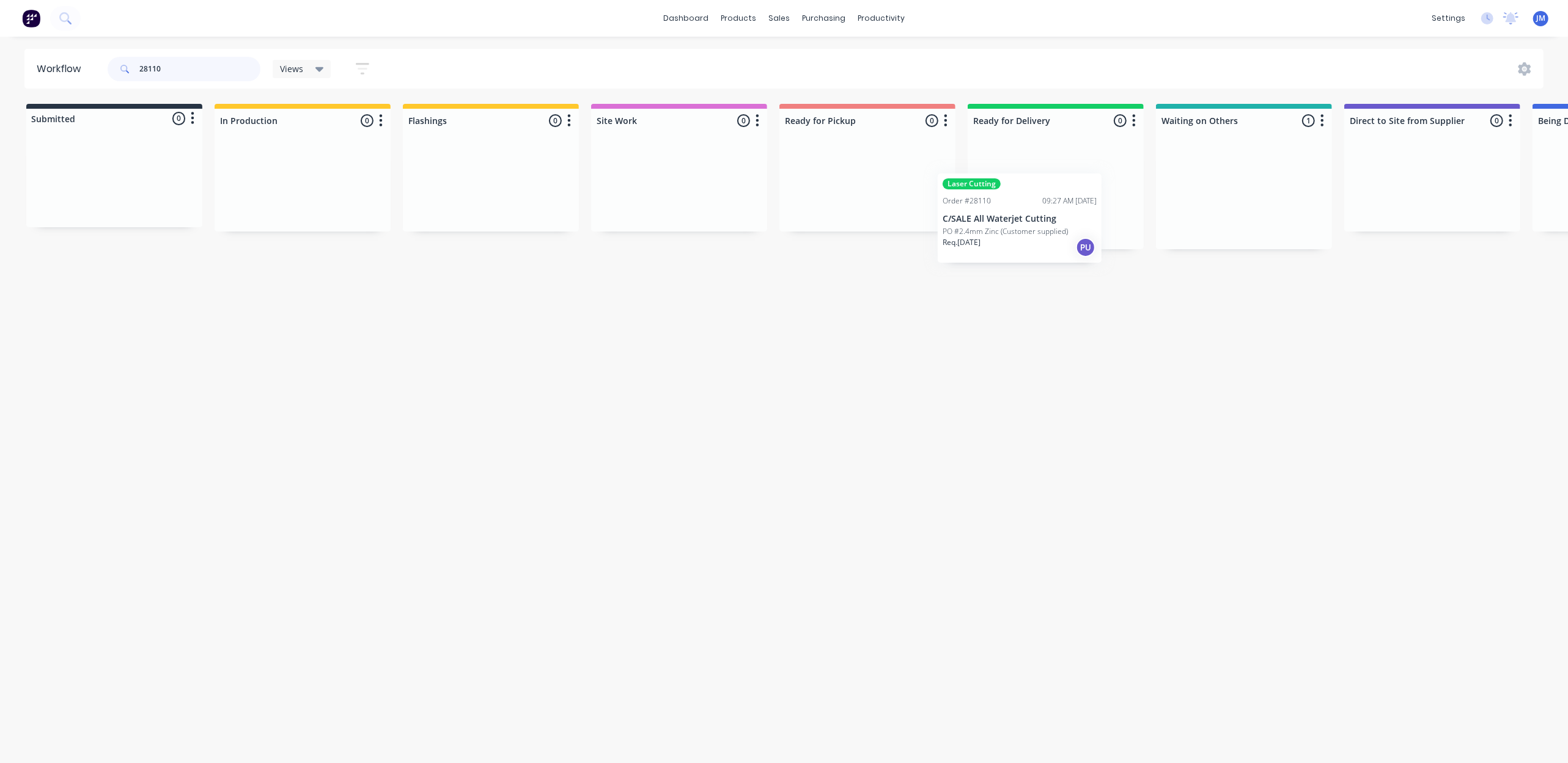
scroll to position [0, 1]
drag, startPoint x: 1157, startPoint y: 218, endPoint x: 832, endPoint y: 233, distance: 325.3
click at [832, 233] on div "Submitted 0 Status colour #273444 hex #273444 Save Cancel Summaries Total order…" at bounding box center [1098, 176] width 2216 height 145
click at [205, 71] on input "28110" at bounding box center [200, 69] width 121 height 24
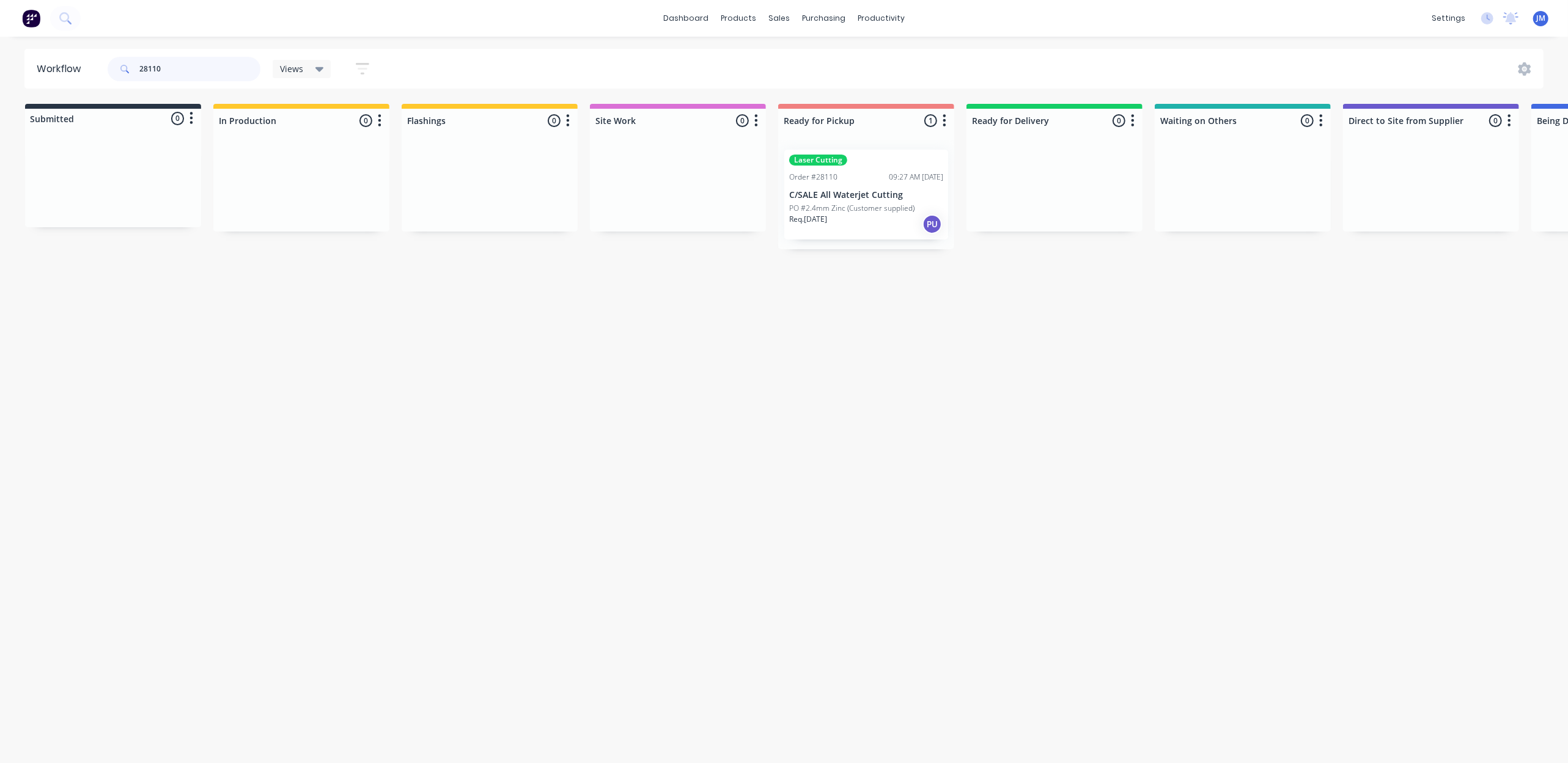
click at [166, 60] on input "28110" at bounding box center [200, 69] width 121 height 24
drag, startPoint x: 607, startPoint y: 154, endPoint x: 867, endPoint y: 170, distance: 260.5
click at [867, 170] on div "Submitted 0 Status colour #273444 hex #273444 Save Cancel Summaries Total order…" at bounding box center [1099, 168] width 2216 height 129
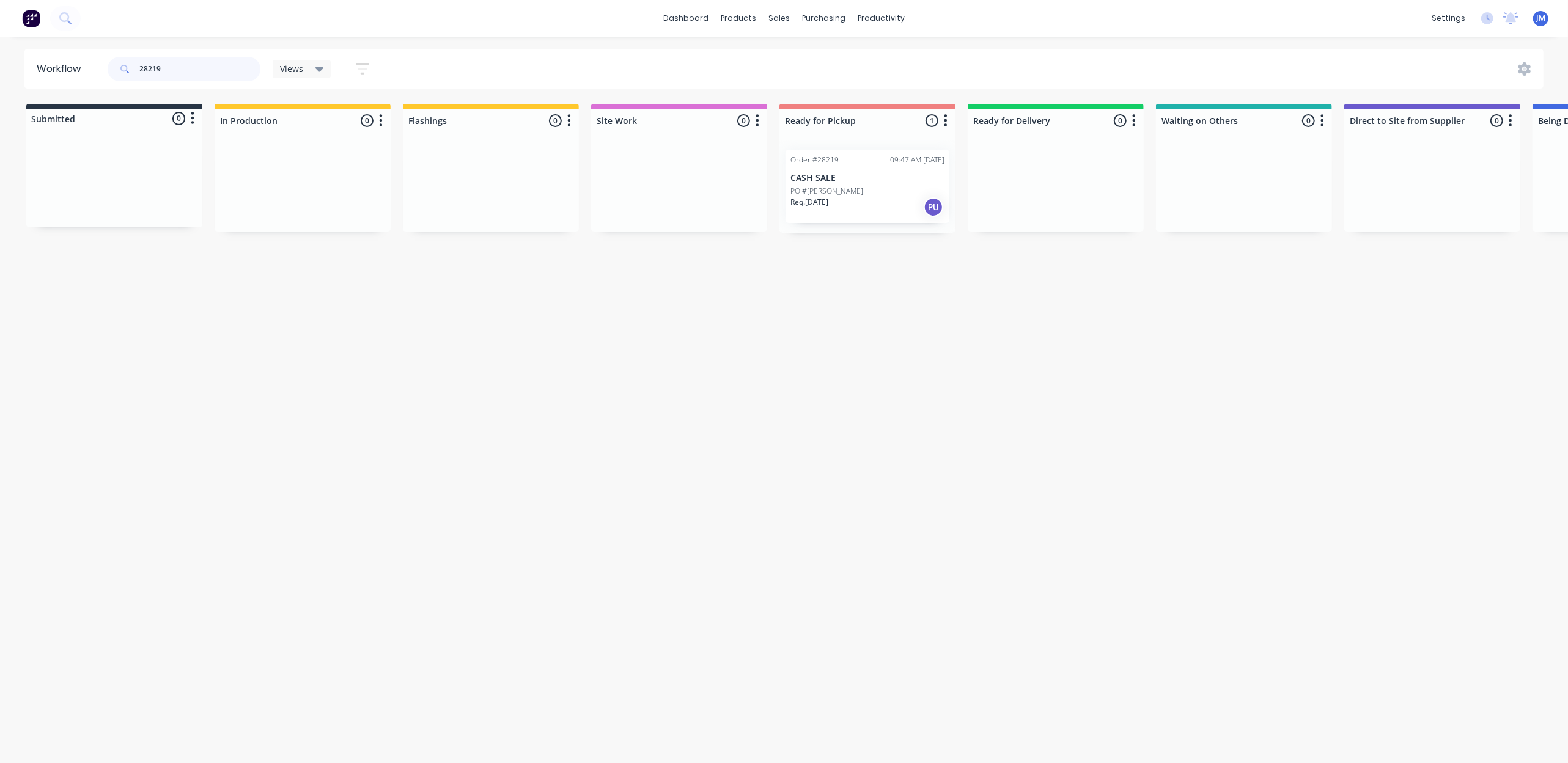
click at [196, 71] on input "28219" at bounding box center [200, 69] width 121 height 24
drag, startPoint x: 448, startPoint y: 176, endPoint x: 795, endPoint y: 173, distance: 347.0
click at [795, 173] on div "Submitted 0 Status colour #273444 hex #273444 Save Cancel Summaries Total order…" at bounding box center [1099, 168] width 2216 height 129
click at [188, 64] on input "28037" at bounding box center [200, 69] width 121 height 24
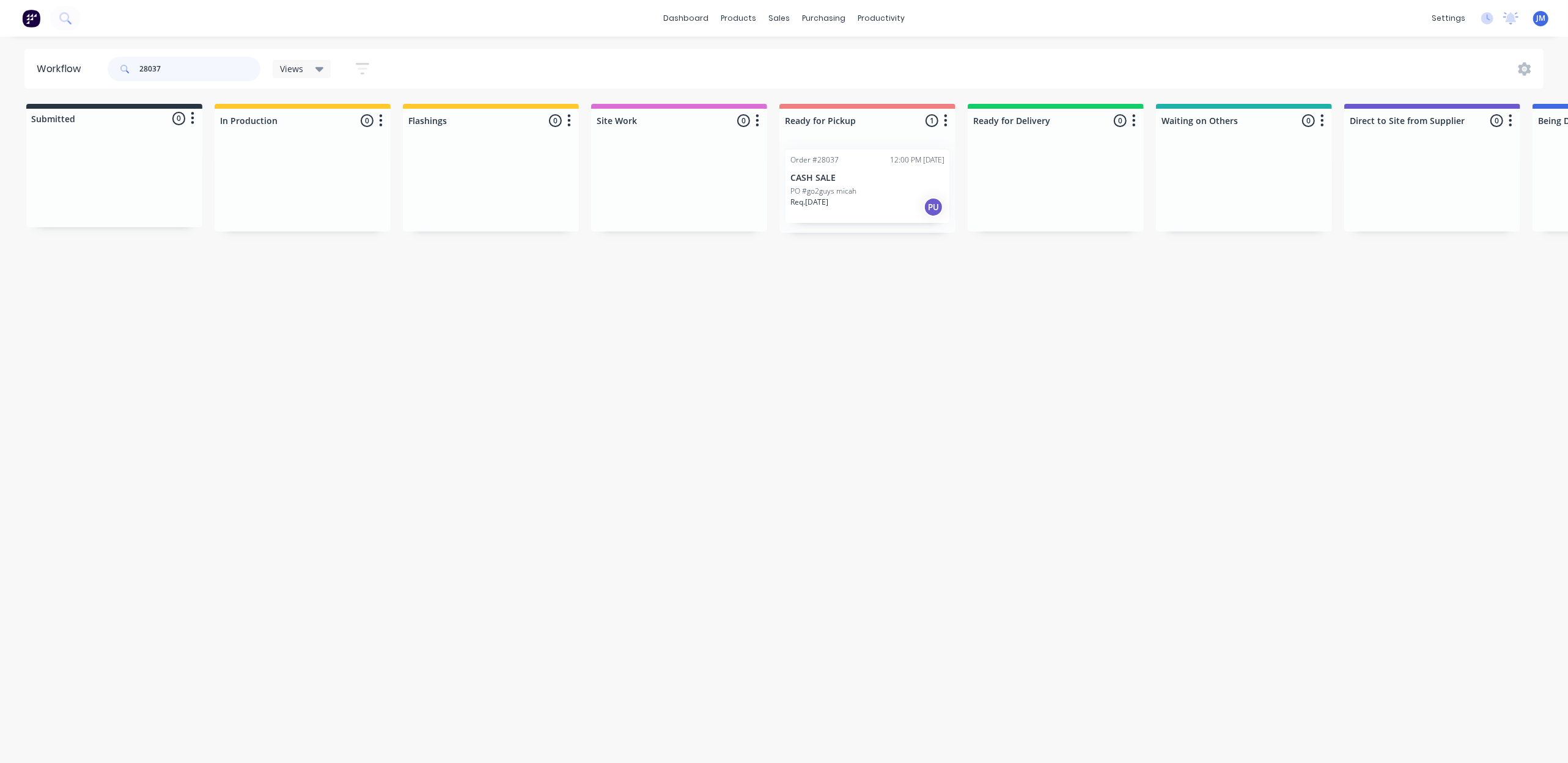
click at [192, 64] on input "28037" at bounding box center [200, 69] width 121 height 24
drag, startPoint x: 861, startPoint y: 187, endPoint x: 854, endPoint y: 182, distance: 8.6
click at [937, 293] on div "Mark as Picked Up" at bounding box center [916, 298] width 123 height 25
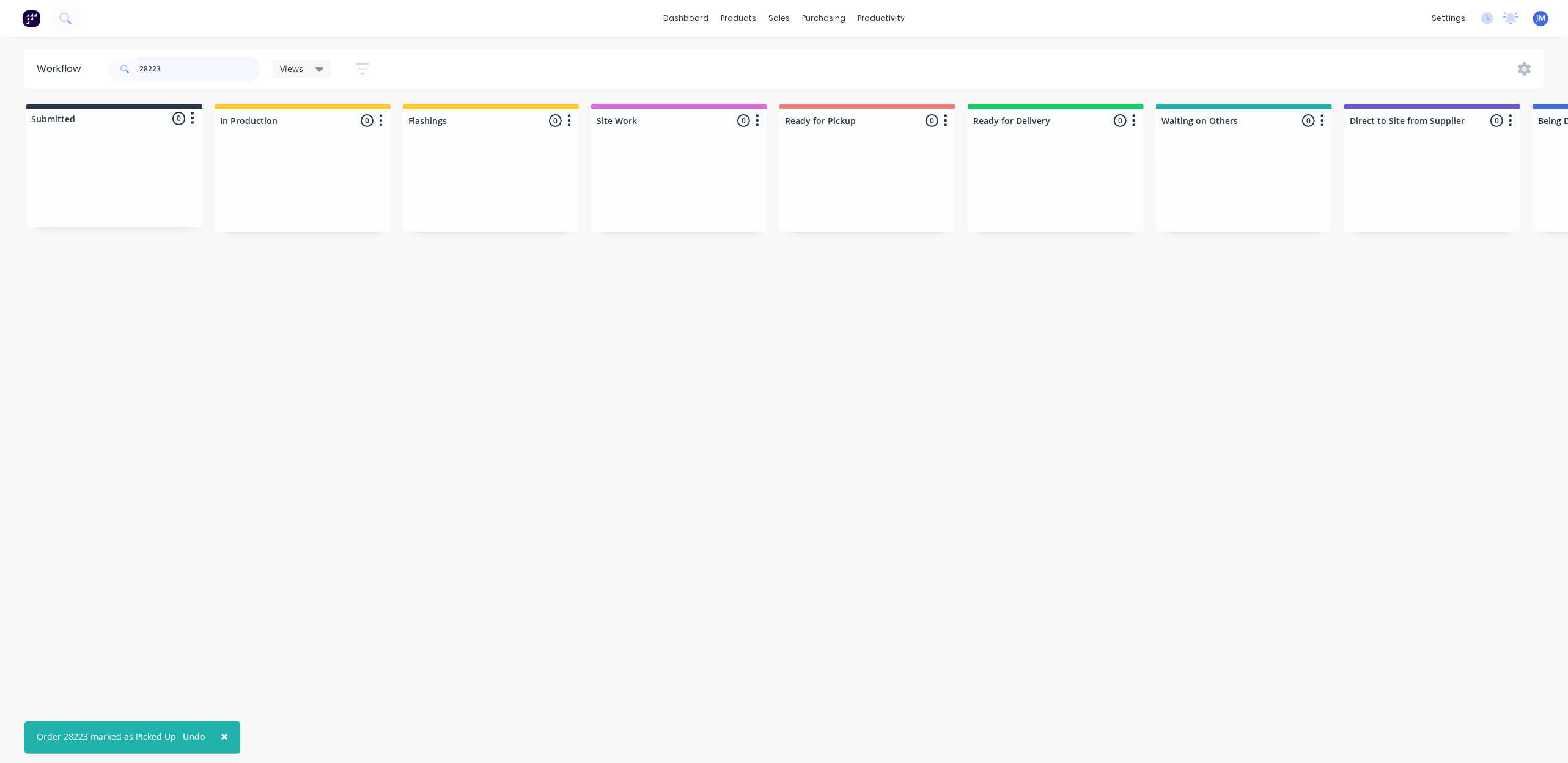
click at [175, 67] on input "28223" at bounding box center [200, 69] width 121 height 24
click at [191, 75] on input "28223" at bounding box center [200, 69] width 121 height 24
drag, startPoint x: 854, startPoint y: 178, endPoint x: 847, endPoint y: 176, distance: 7.3
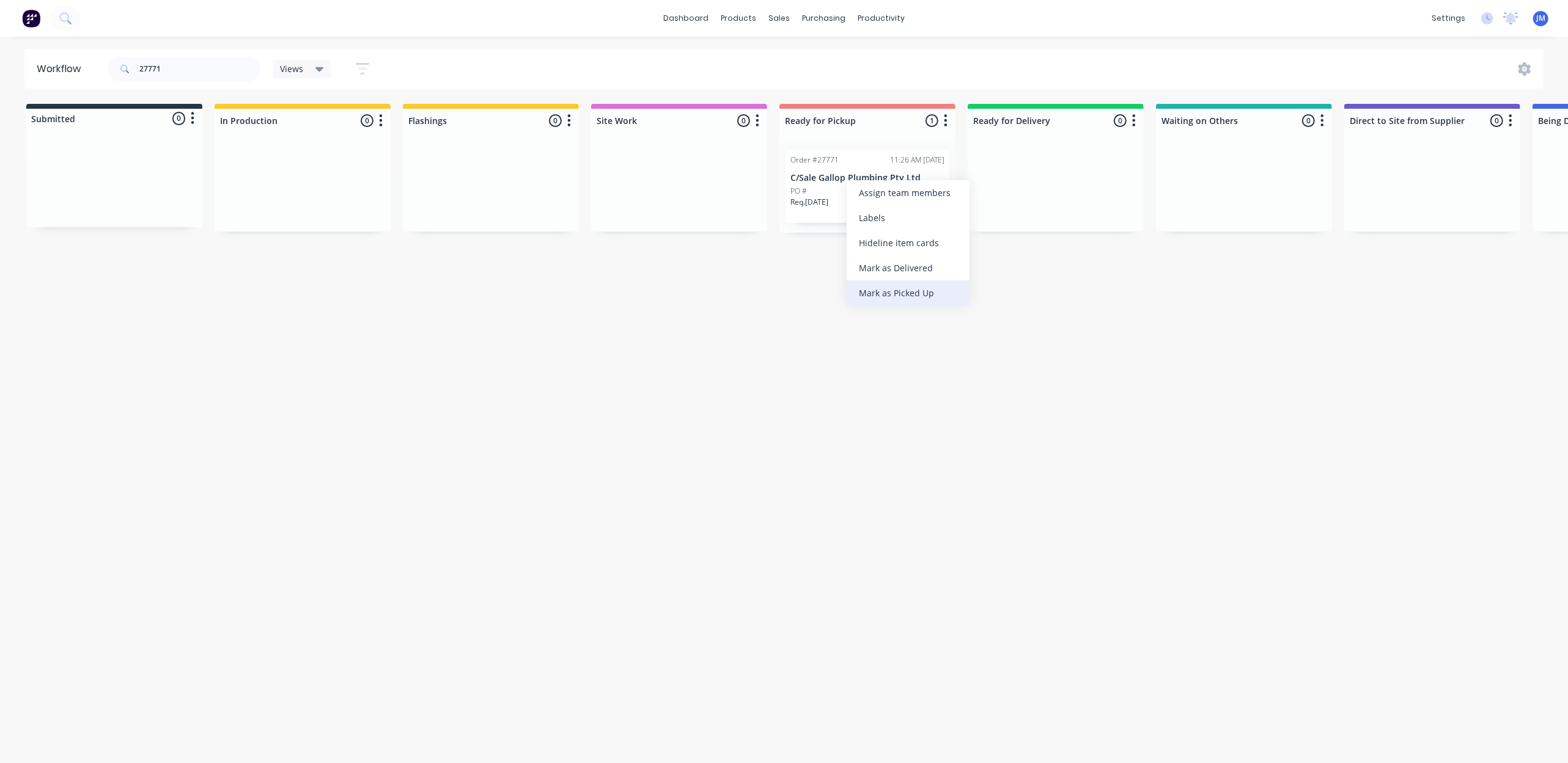
click at [937, 292] on div "Mark as Picked Up" at bounding box center [908, 293] width 123 height 25
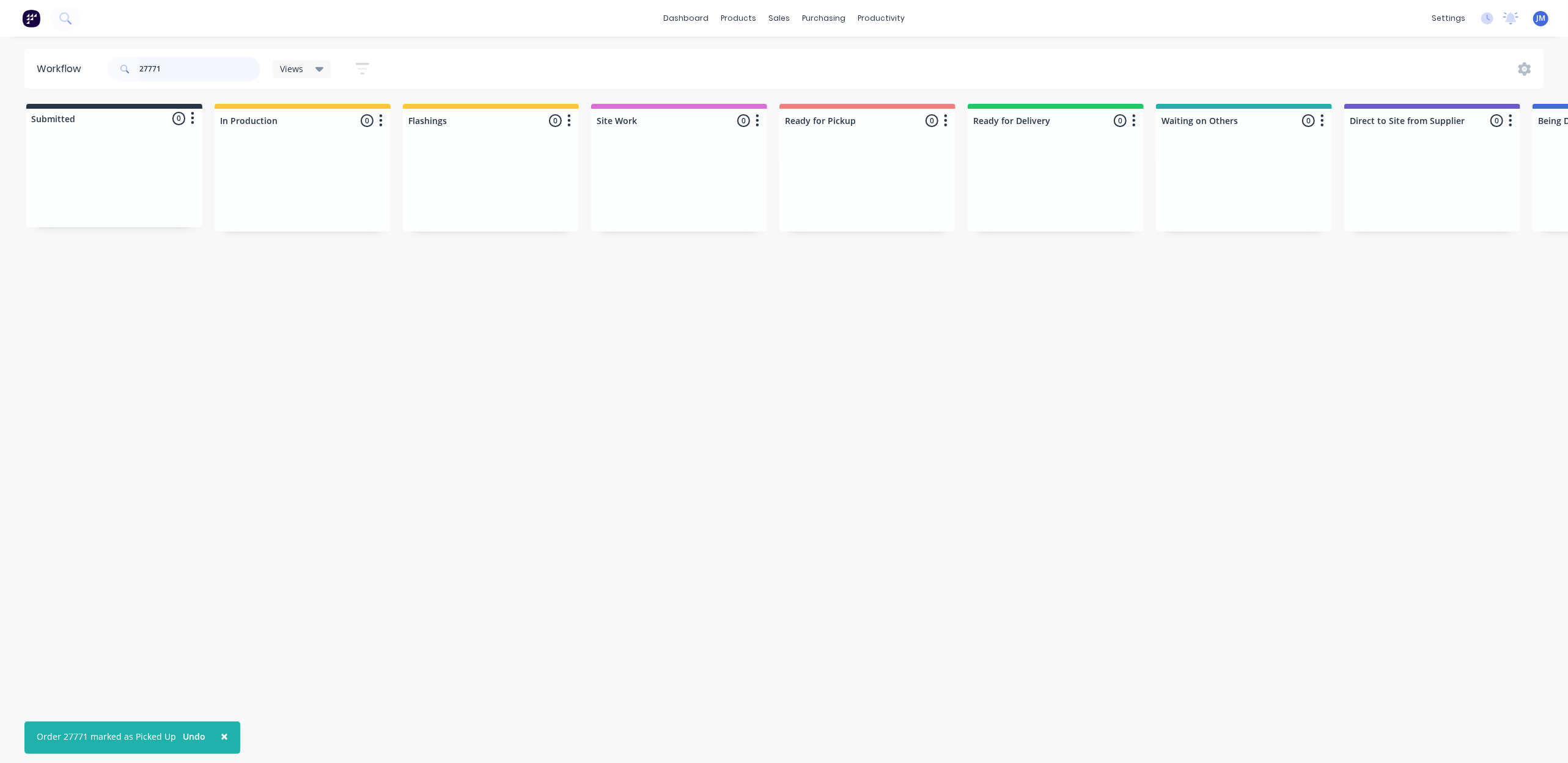
click at [177, 65] on input "27771" at bounding box center [200, 69] width 121 height 24
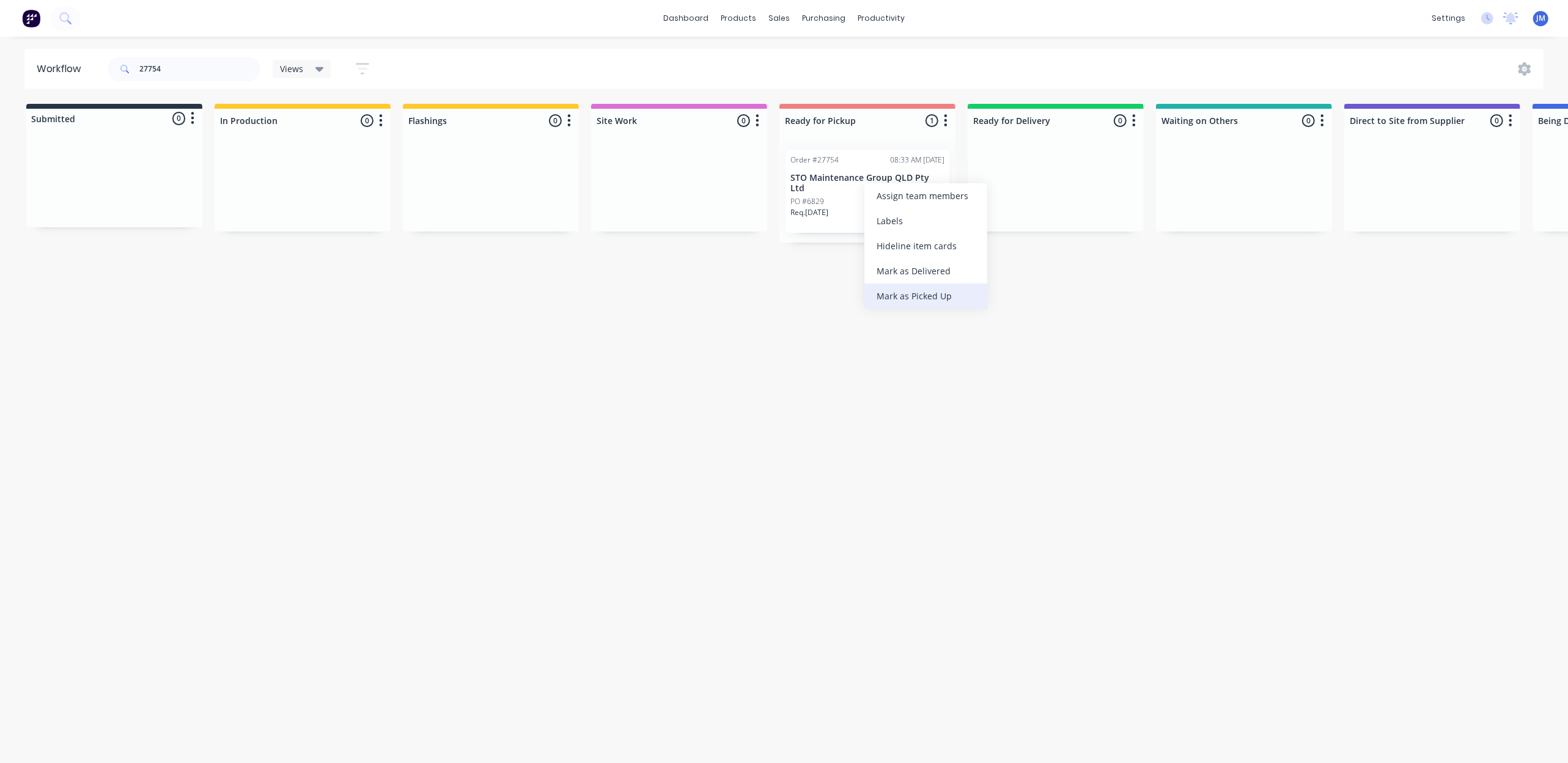
click at [901, 288] on div "Mark as Picked Up" at bounding box center [926, 296] width 123 height 25
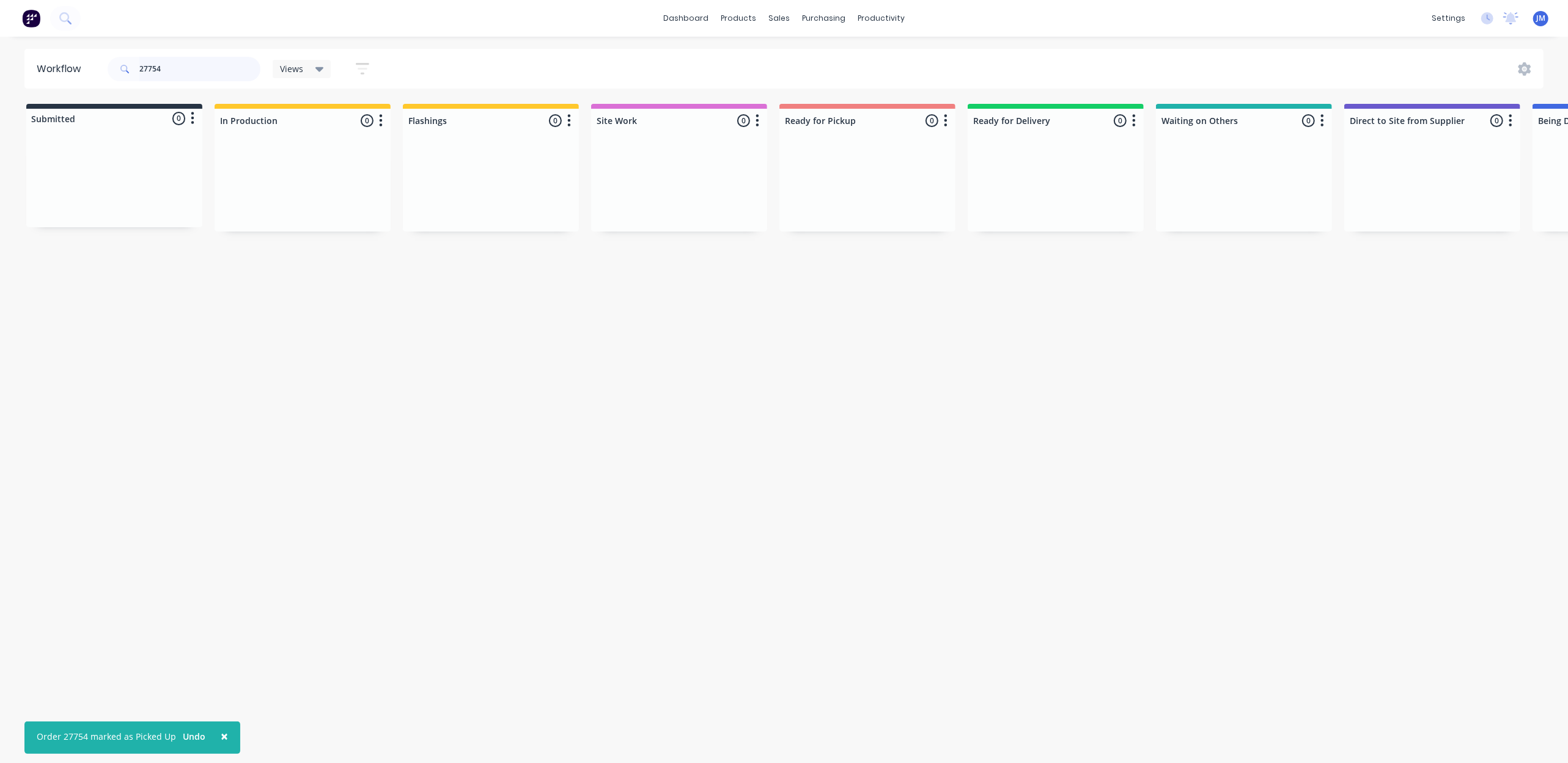
click at [231, 67] on input "27754" at bounding box center [200, 69] width 121 height 24
drag, startPoint x: 490, startPoint y: 177, endPoint x: 906, endPoint y: 220, distance: 418.2
click at [906, 220] on div "Submitted 0 Status colour #273444 hex #273444 Save Cancel Summaries Total order…" at bounding box center [1099, 168] width 2216 height 129
type input "2"
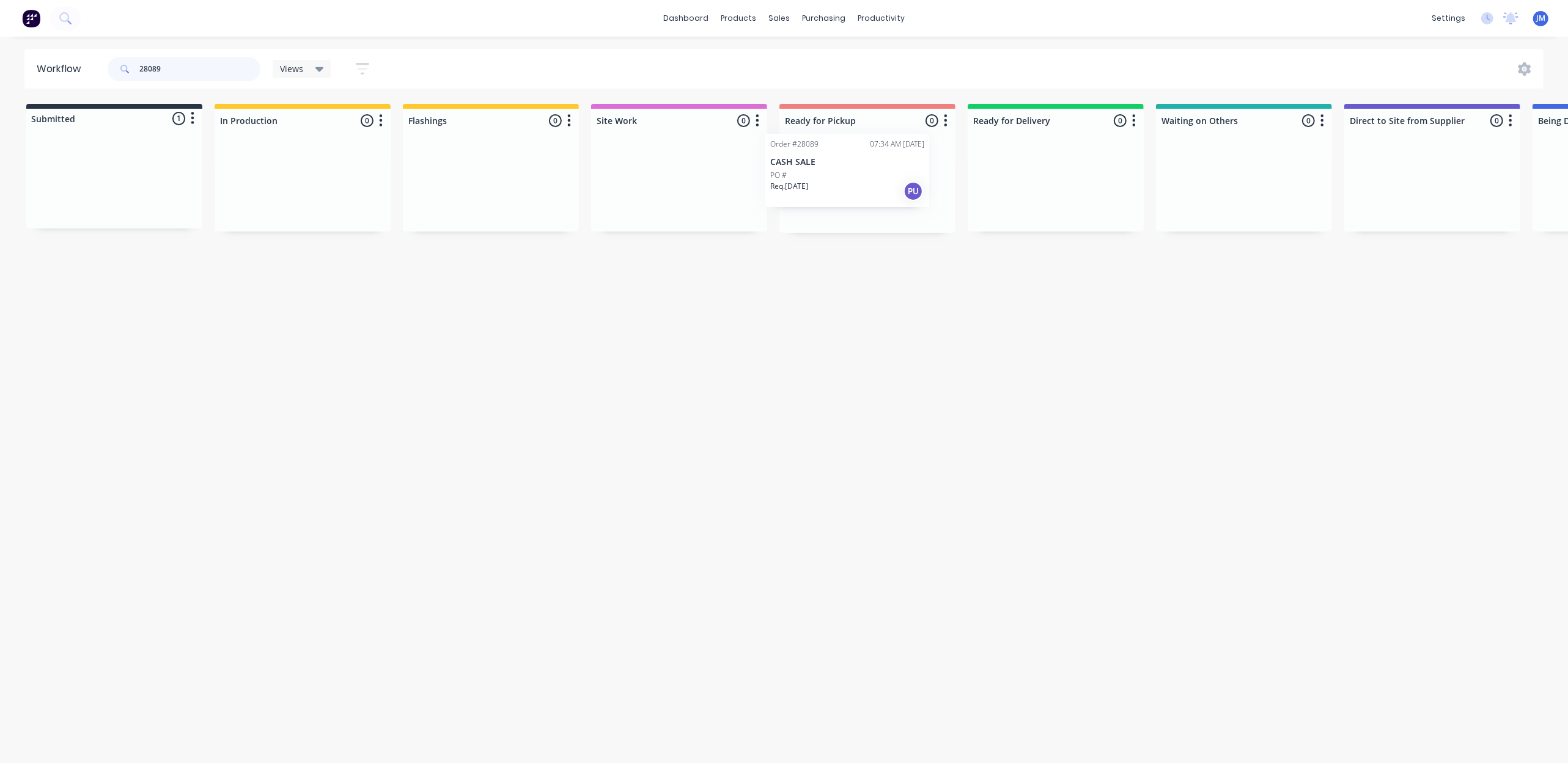
drag, startPoint x: 135, startPoint y: 177, endPoint x: 800, endPoint y: 177, distance: 665.0
click at [800, 177] on div "Submitted 1 Status colour #273444 hex #273444 Save Cancel Summaries Total order…" at bounding box center [1099, 168] width 2216 height 129
type input "2808"
click at [198, 77] on input "2808" at bounding box center [200, 69] width 121 height 24
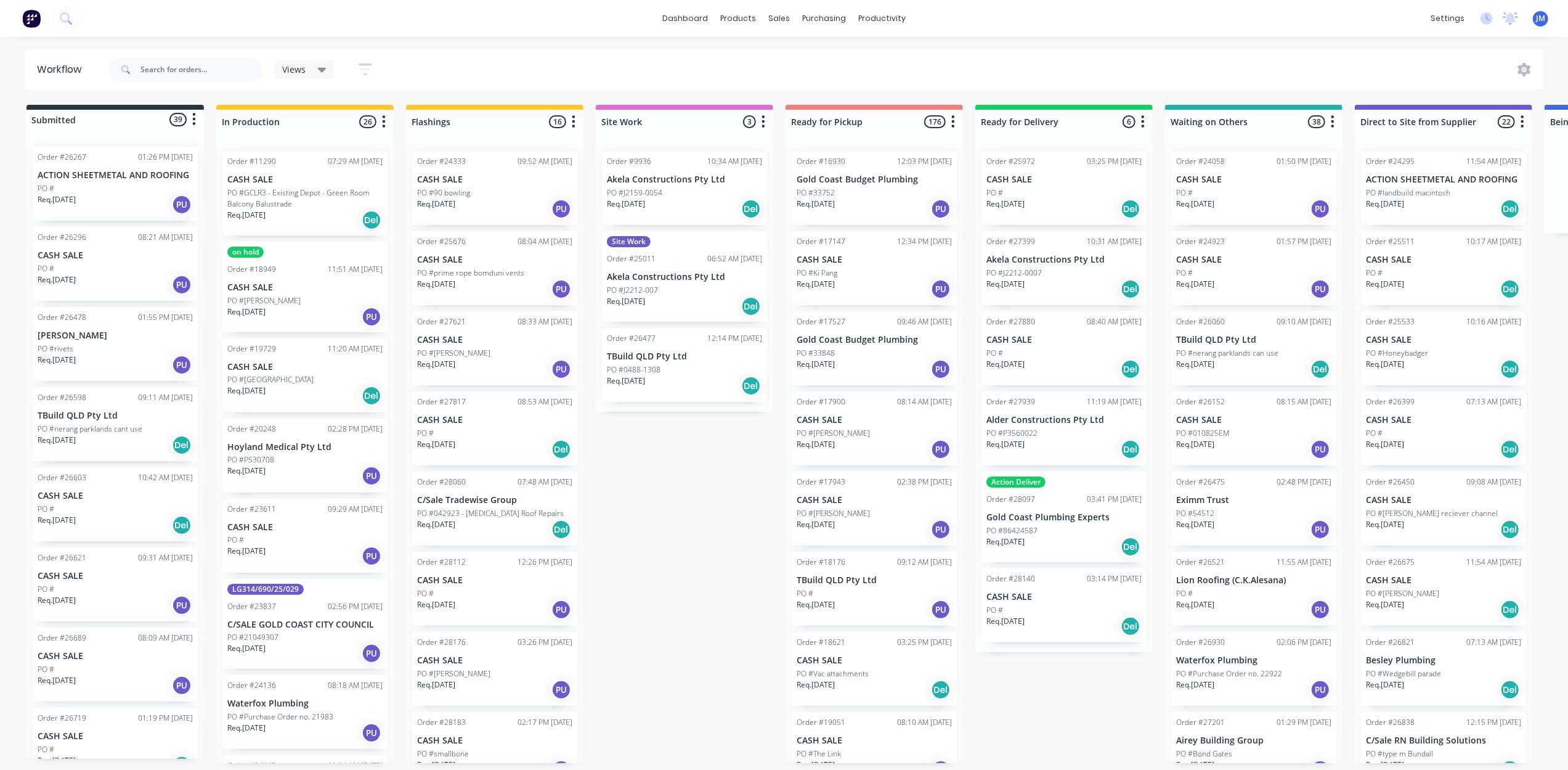
click at [1115, 742] on div "Submitted 39 Status colour #273444 hex #273444 Save Cancel Summaries Total orde…" at bounding box center [1108, 434] width 2234 height 658
click at [1115, 711] on div "Submitted 39 Status colour #273444 hex #273444 Save Cancel Summaries Total orde…" at bounding box center [1108, 434] width 2234 height 658
click at [201, 70] on input "text" at bounding box center [202, 70] width 122 height 25
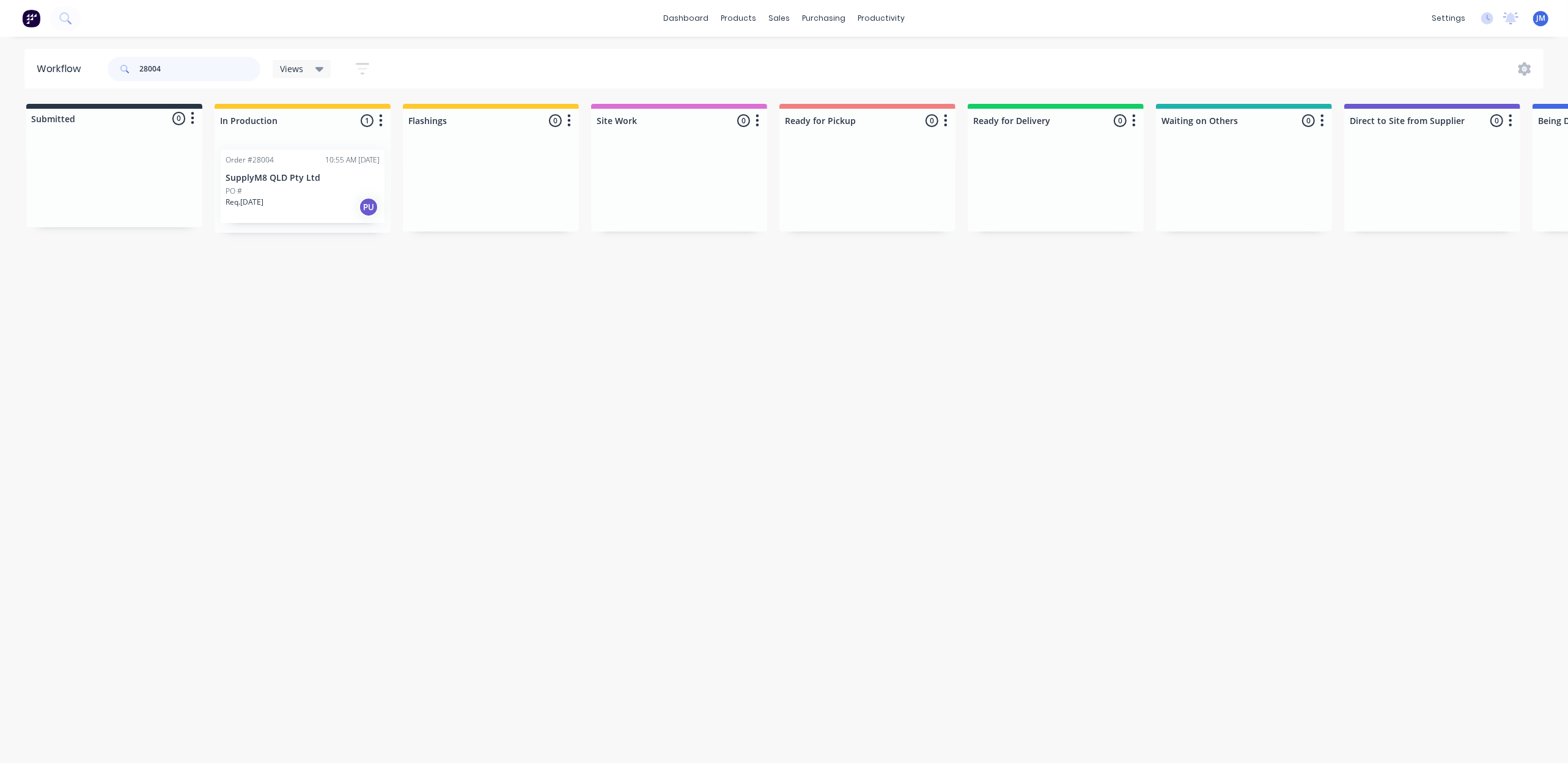
type input "28004"
click at [330, 189] on div "PO #" at bounding box center [302, 191] width 154 height 11
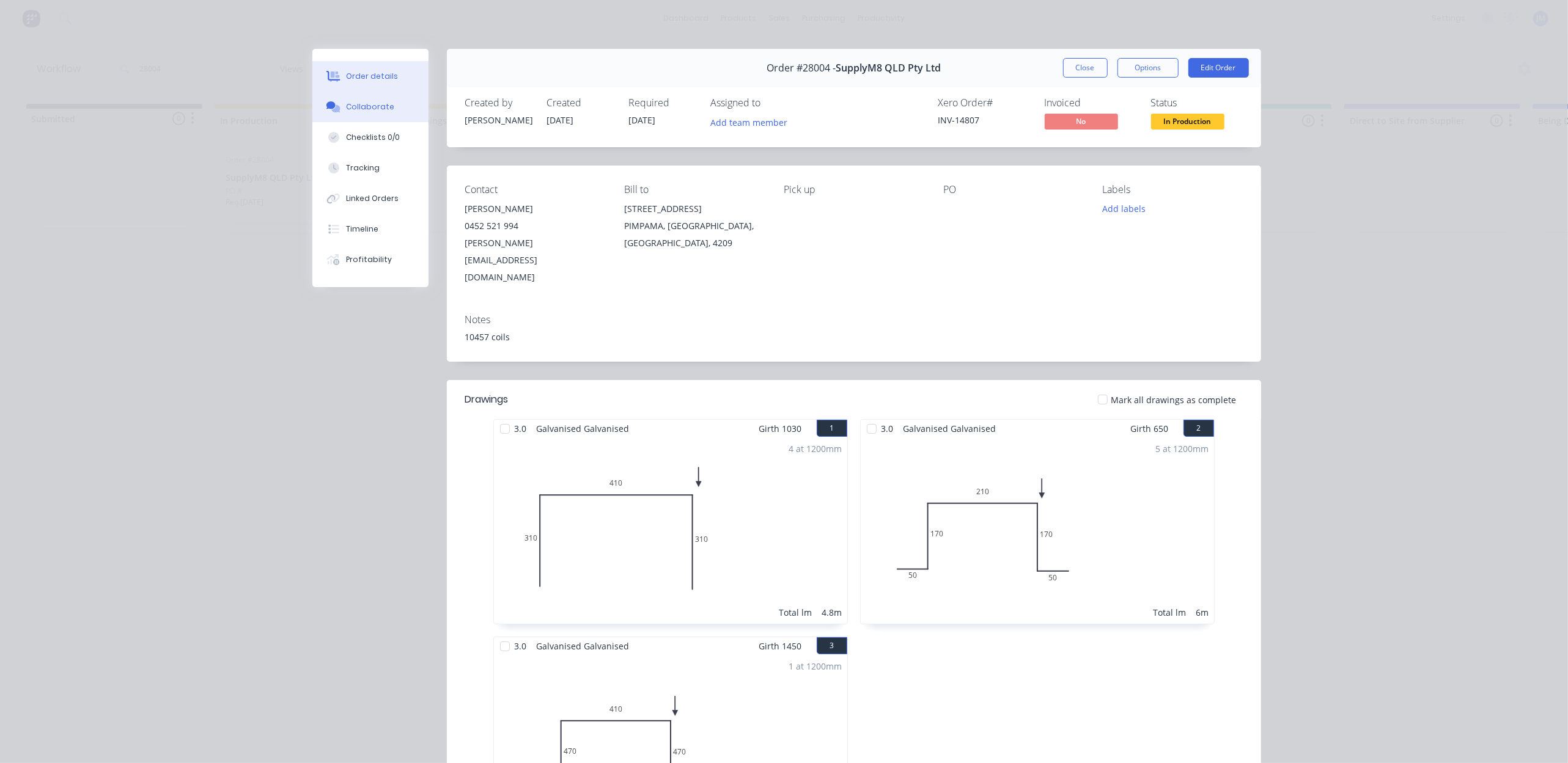
click at [364, 102] on div "Collaborate" at bounding box center [370, 107] width 48 height 11
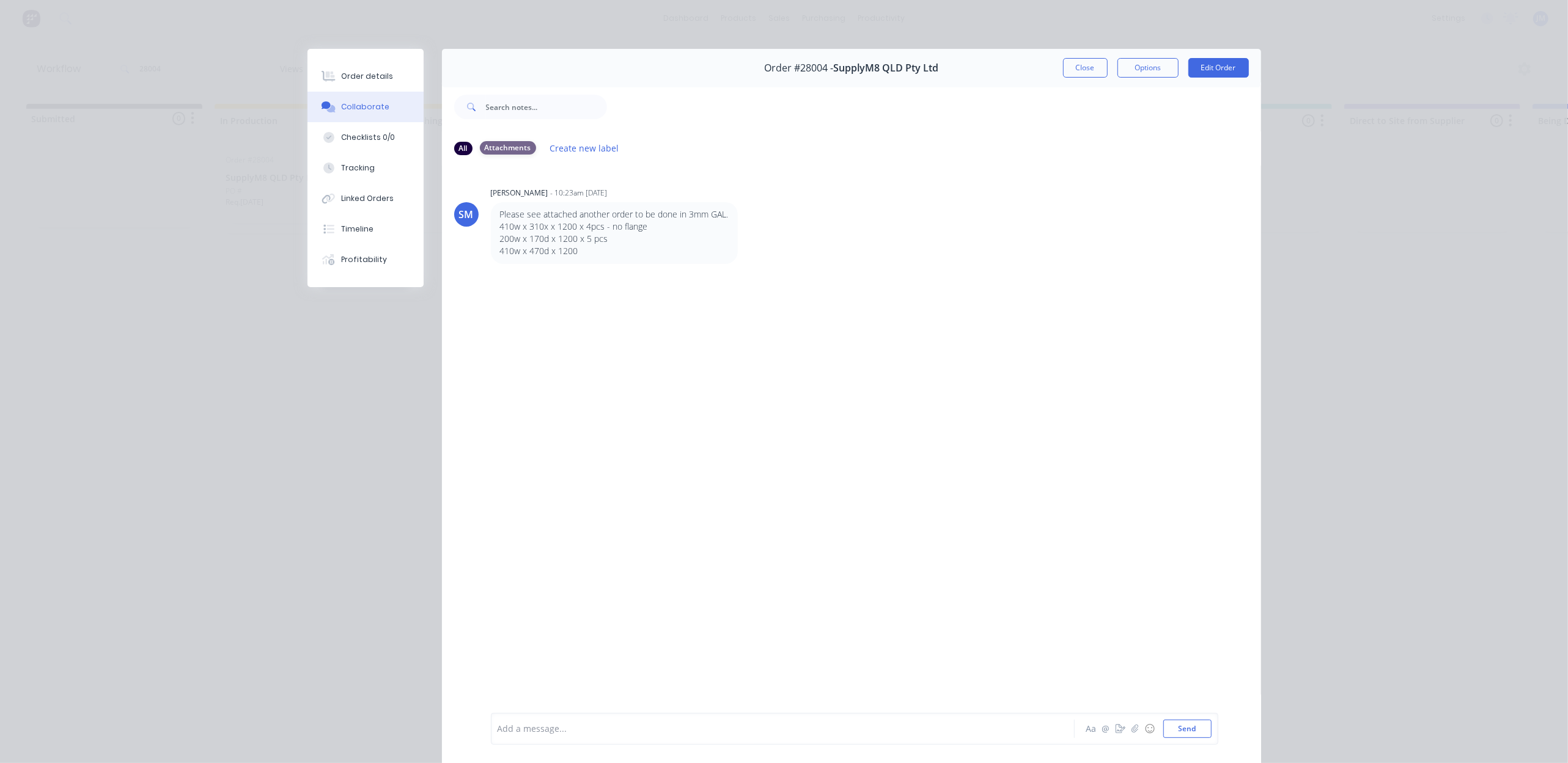
click at [509, 143] on div "Attachments" at bounding box center [508, 148] width 56 height 13
click at [517, 150] on div "Attachments" at bounding box center [508, 148] width 56 height 13
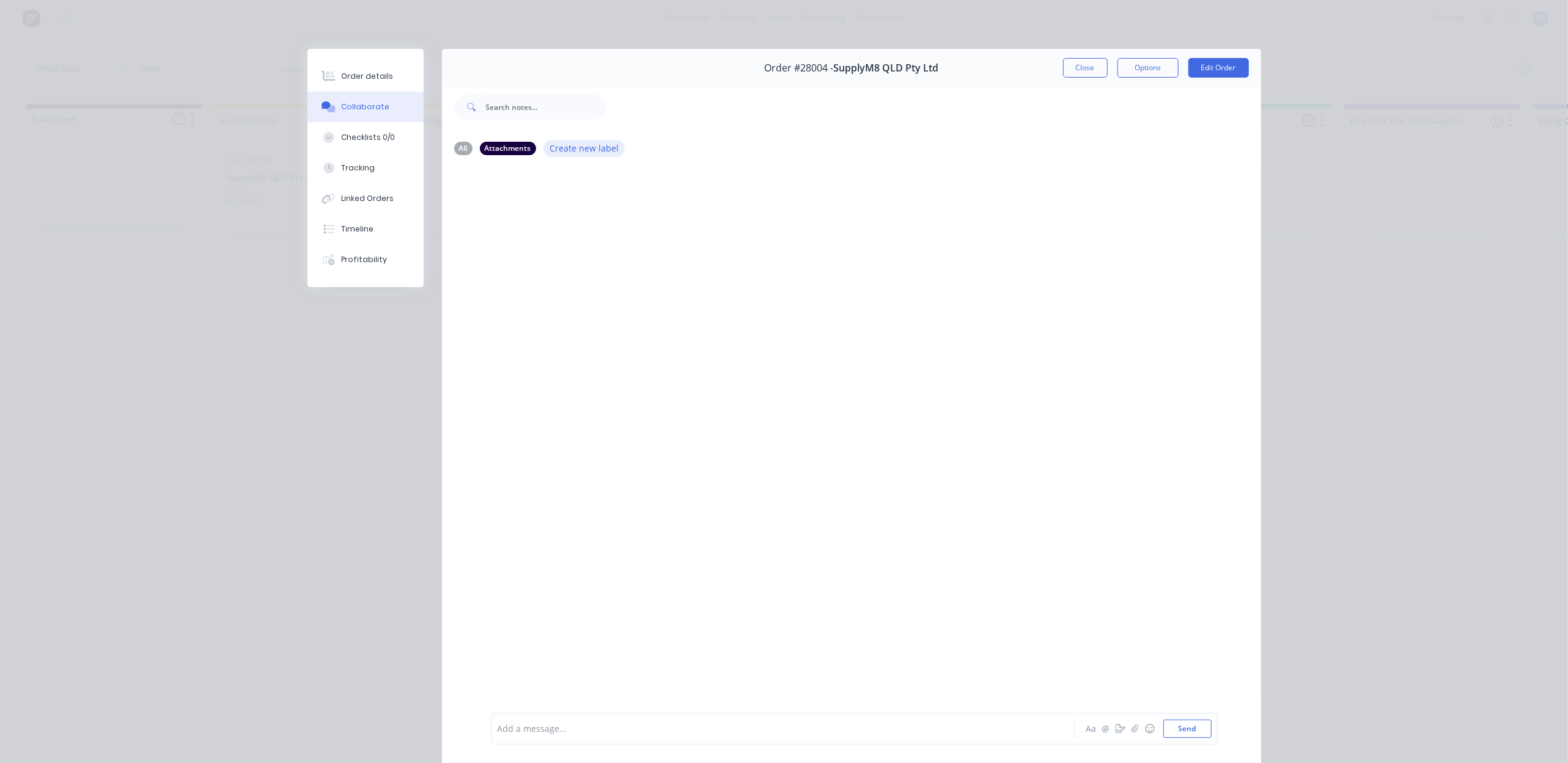
click at [543, 151] on button "Create new label" at bounding box center [583, 148] width 82 height 17
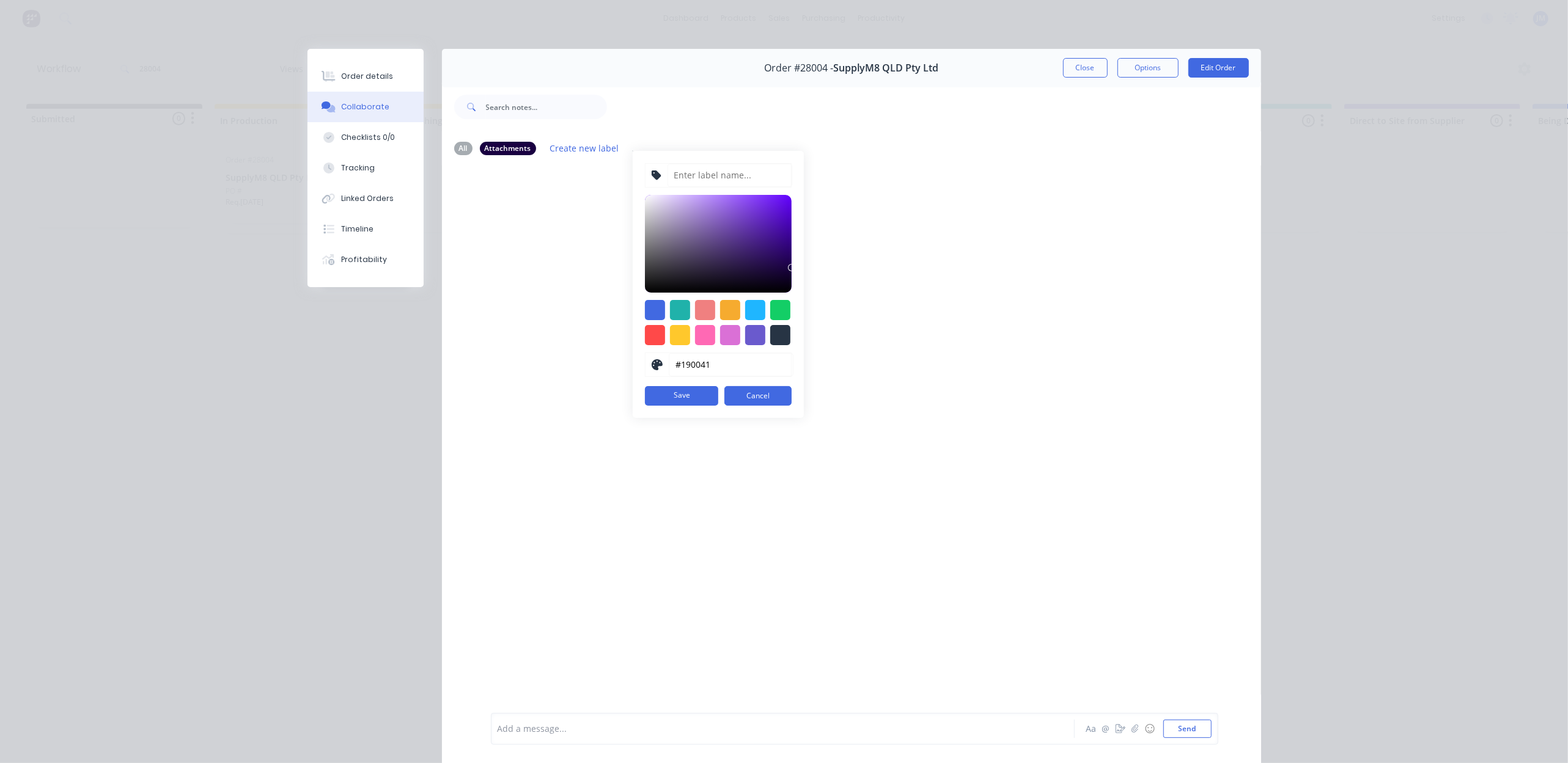
click at [505, 184] on div at bounding box center [852, 439] width 819 height 546
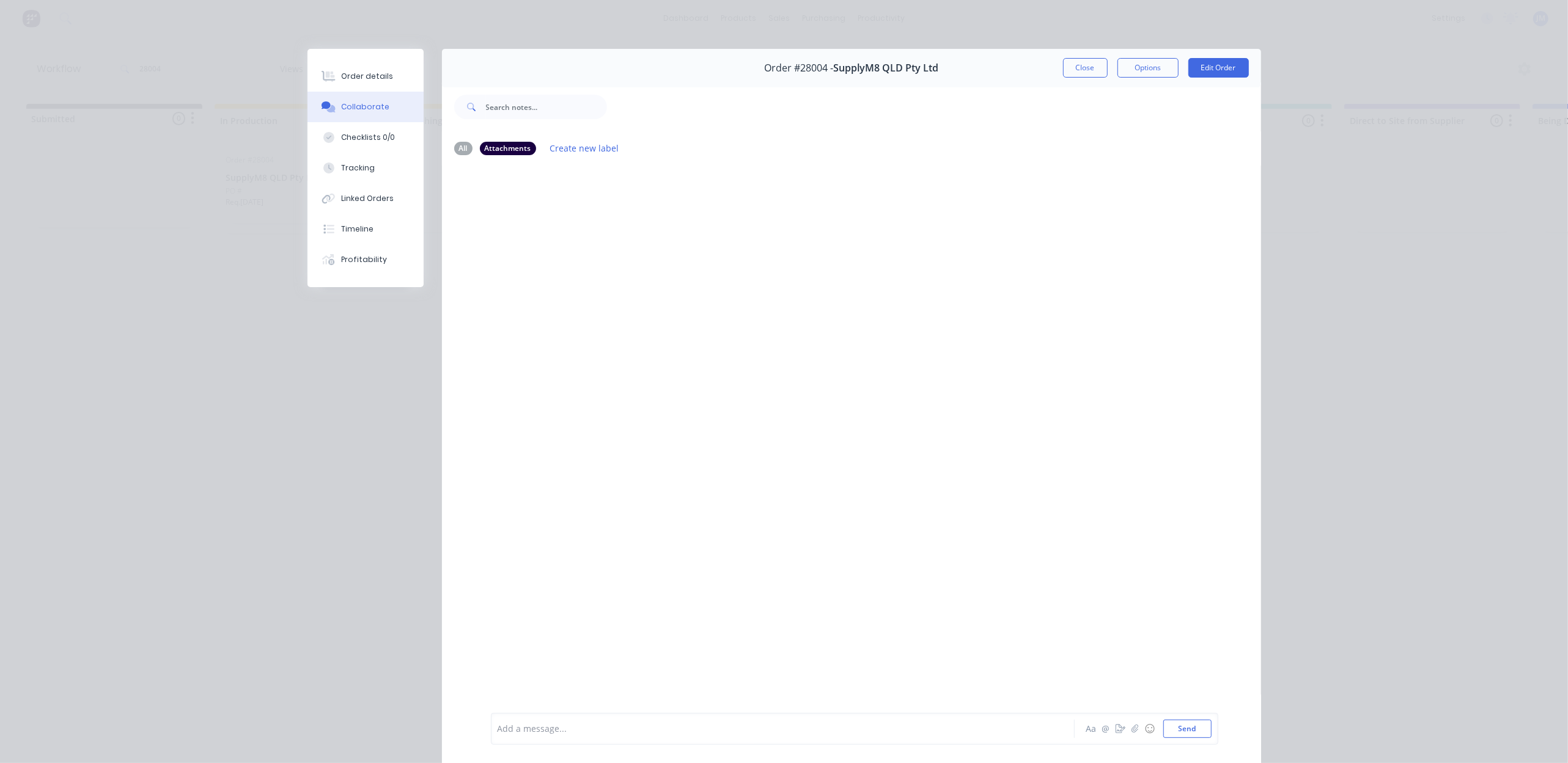
click at [478, 124] on div at bounding box center [525, 107] width 165 height 49
click at [462, 145] on div "All" at bounding box center [463, 148] width 18 height 13
click at [488, 145] on div "Attachments" at bounding box center [508, 148] width 56 height 13
click at [489, 145] on div "Attachments" at bounding box center [508, 148] width 56 height 13
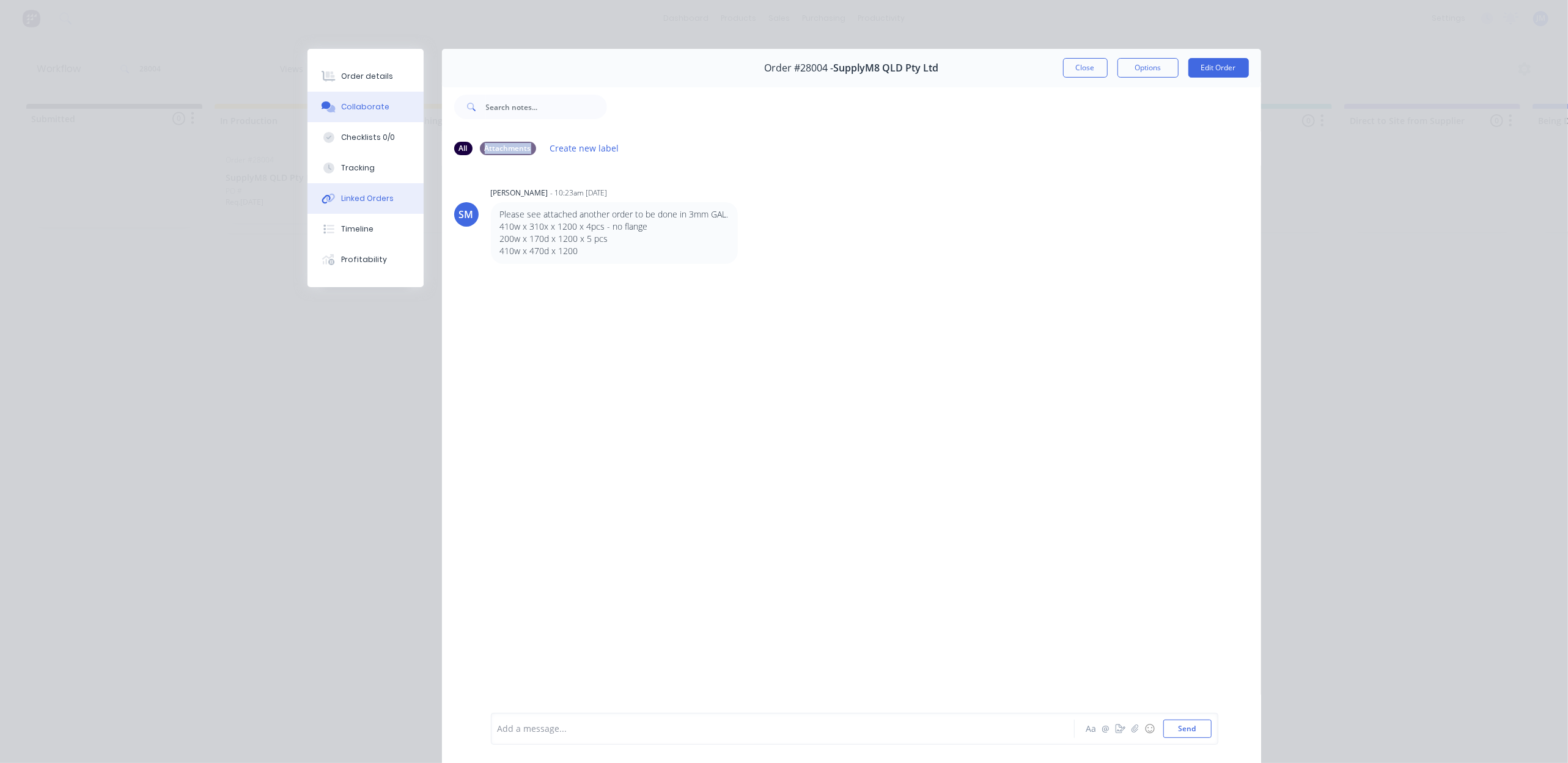
click at [382, 204] on button "Linked Orders" at bounding box center [366, 198] width 116 height 30
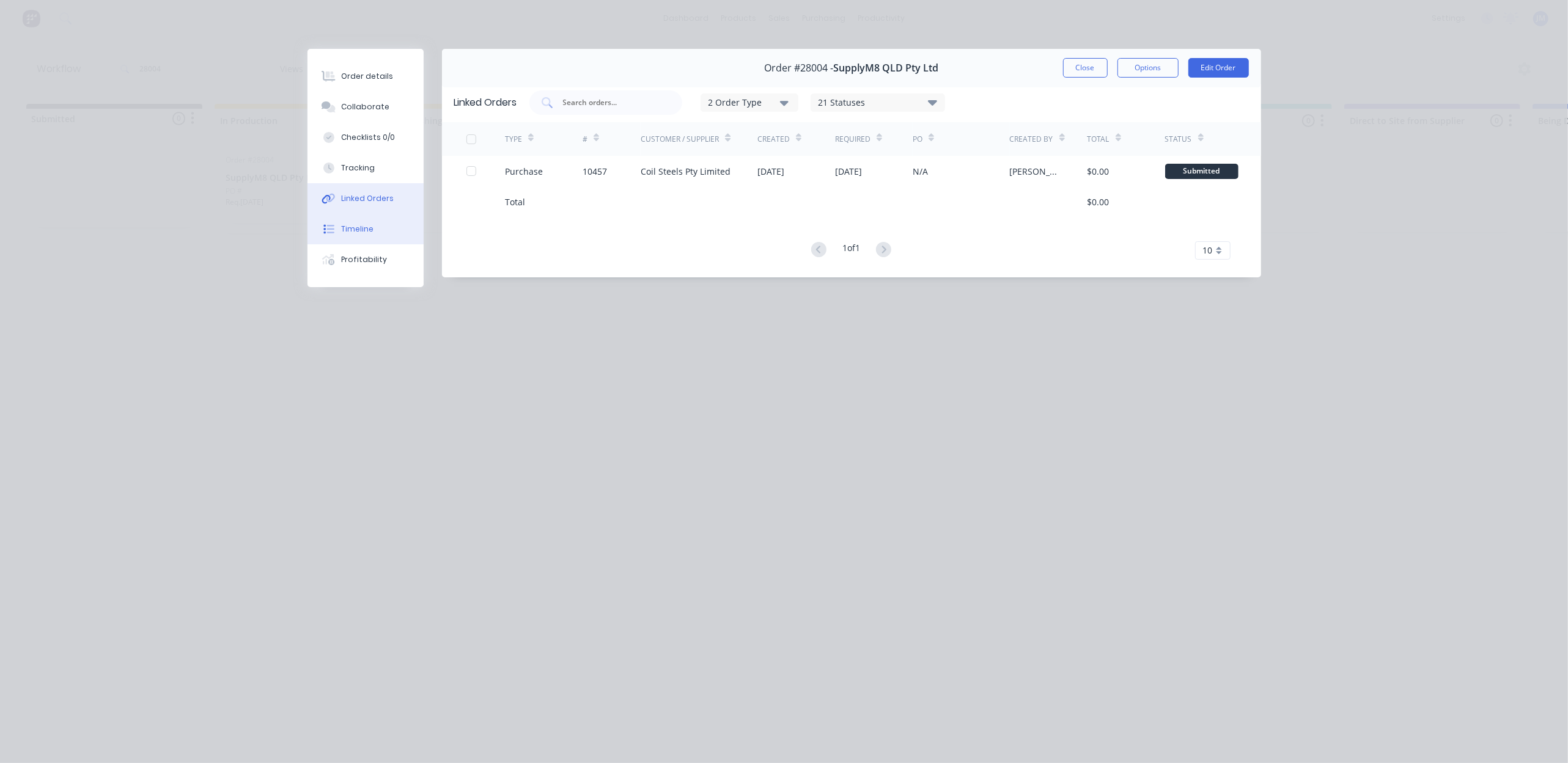
click at [367, 227] on div "Timeline" at bounding box center [357, 229] width 33 height 11
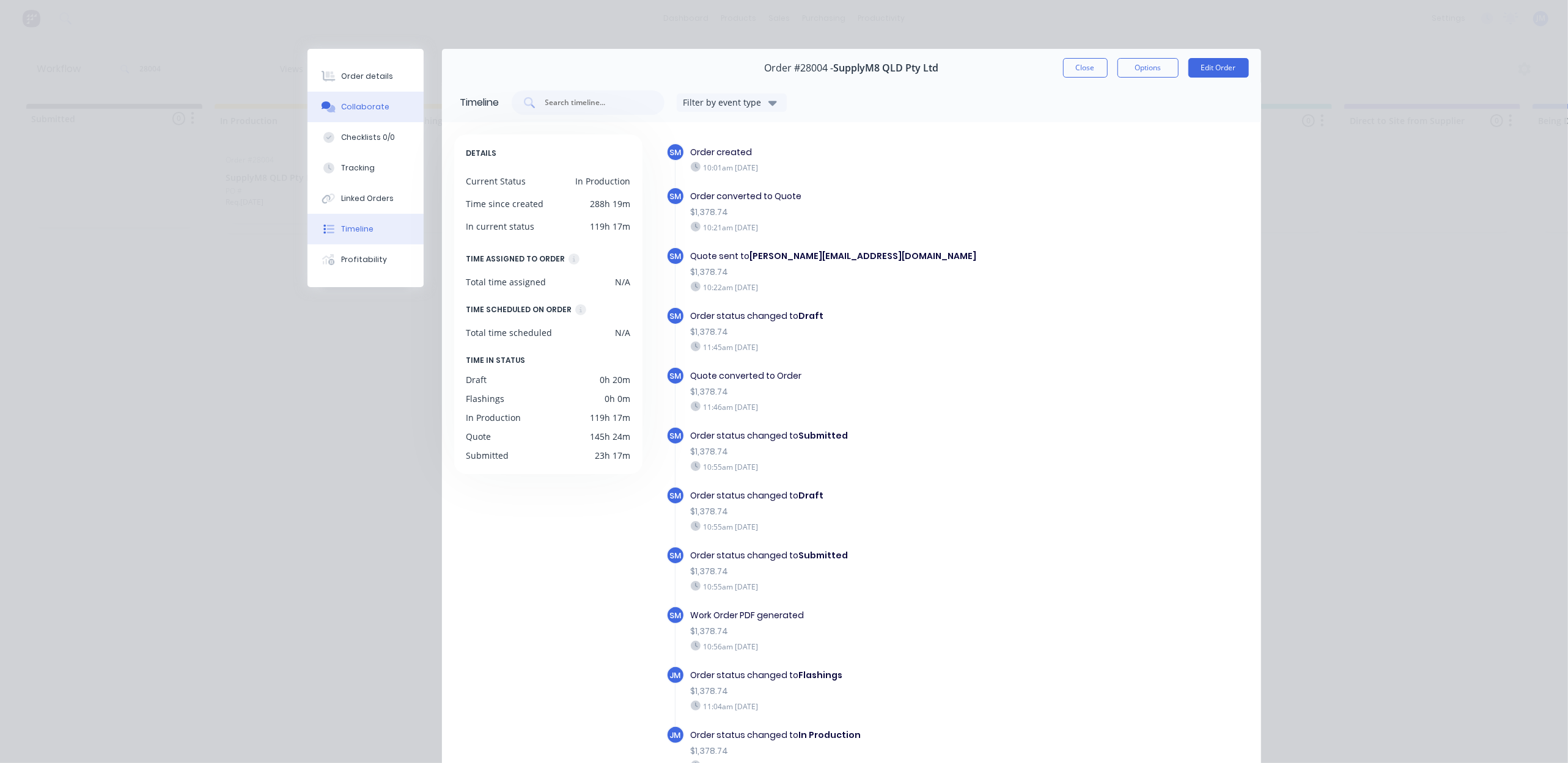
click at [368, 108] on div "Collaborate" at bounding box center [365, 107] width 48 height 11
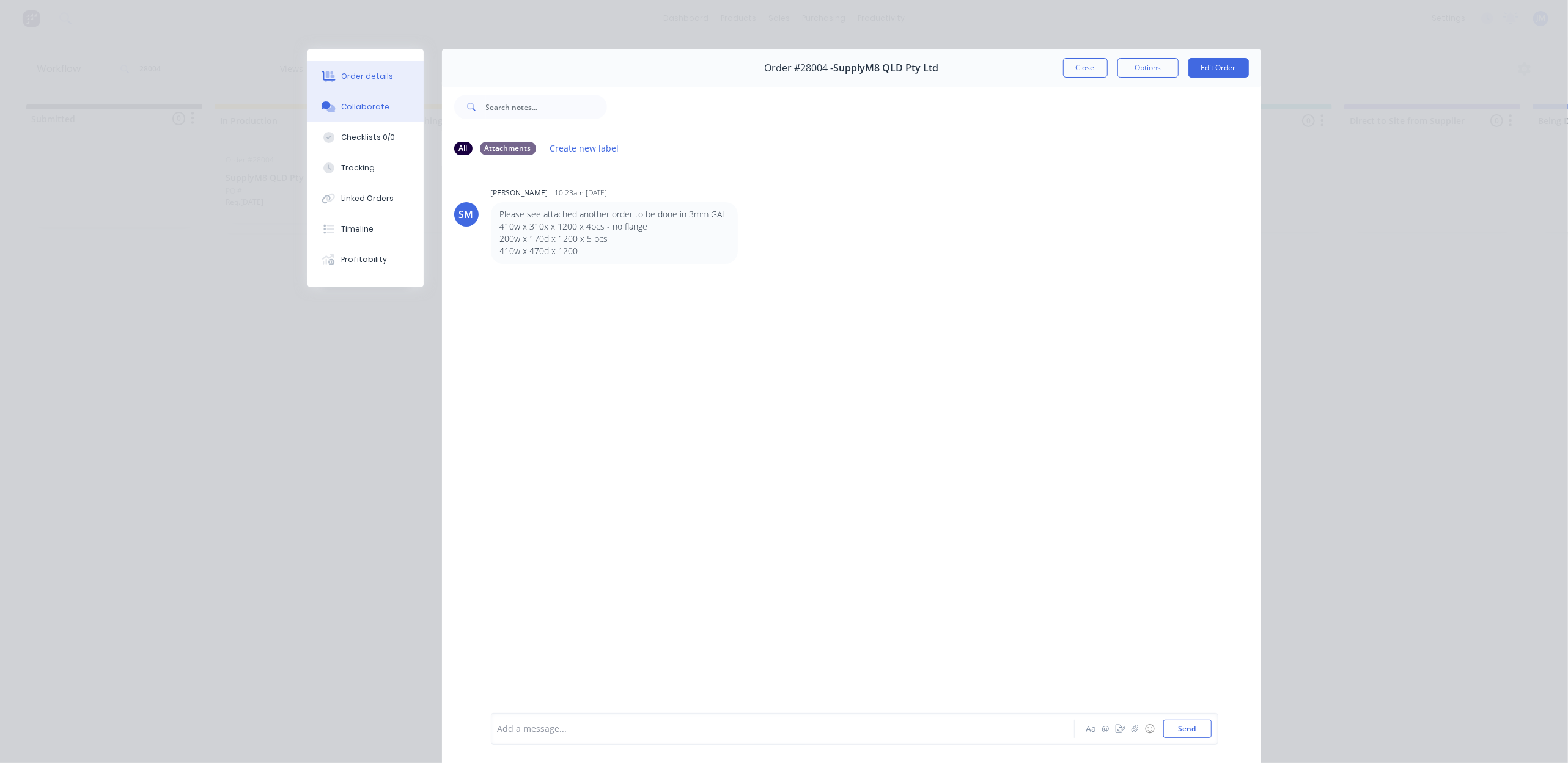
click at [375, 75] on div "Order details" at bounding box center [367, 76] width 52 height 11
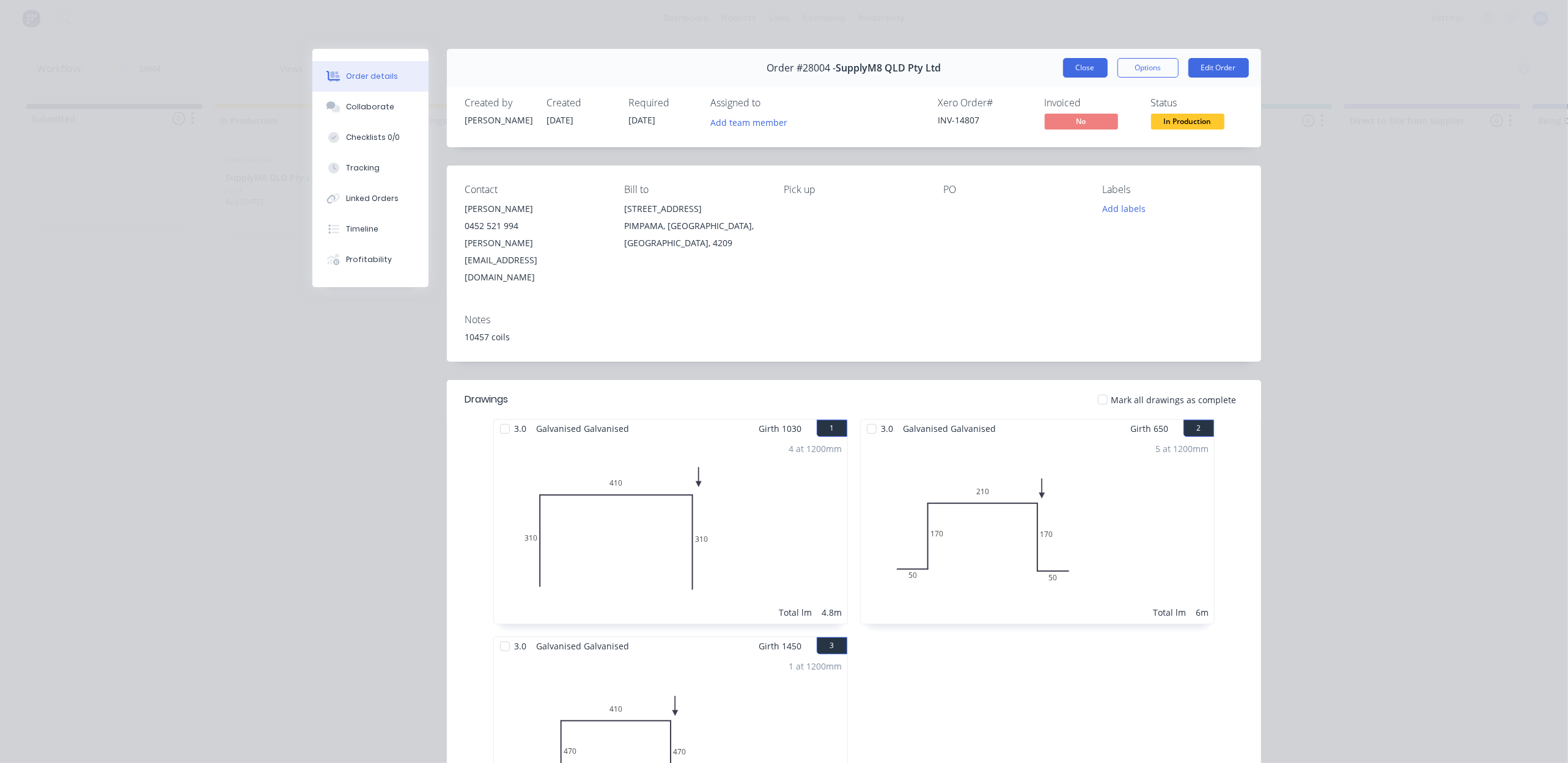
click at [1063, 64] on button "Close" at bounding box center [1085, 67] width 45 height 19
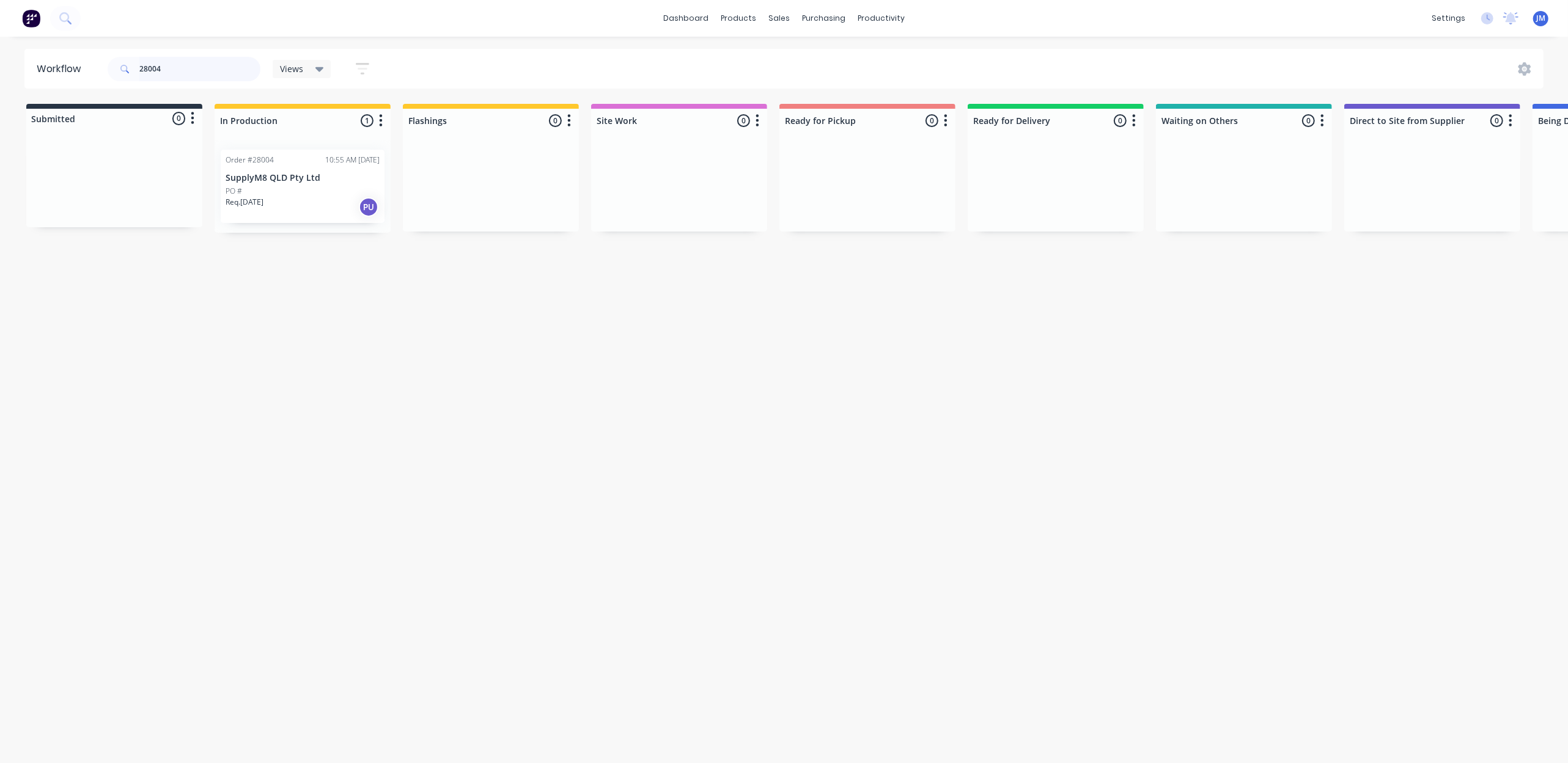
click at [219, 65] on input "28004" at bounding box center [200, 69] width 121 height 24
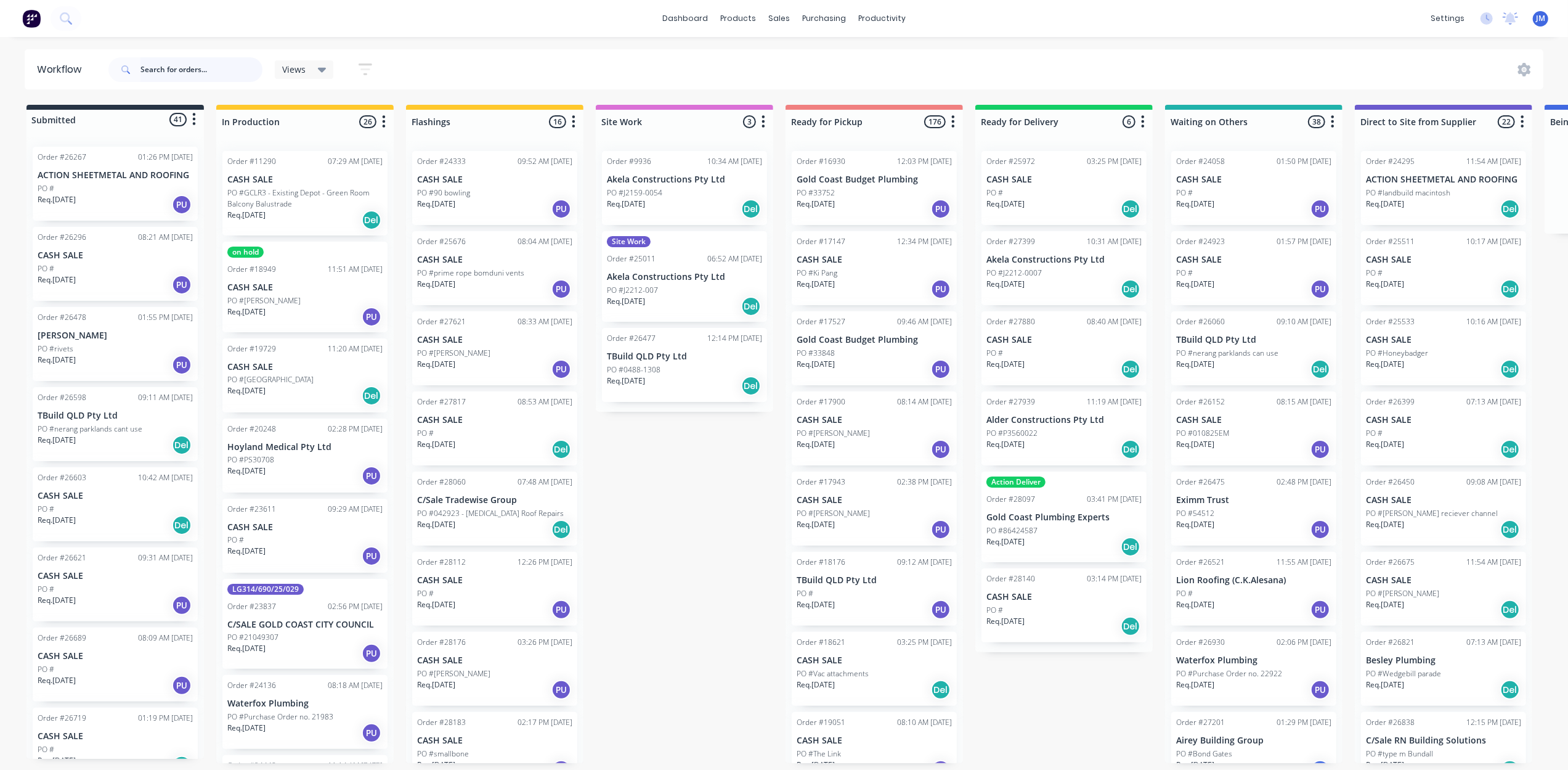
click at [186, 67] on input "text" at bounding box center [202, 70] width 122 height 25
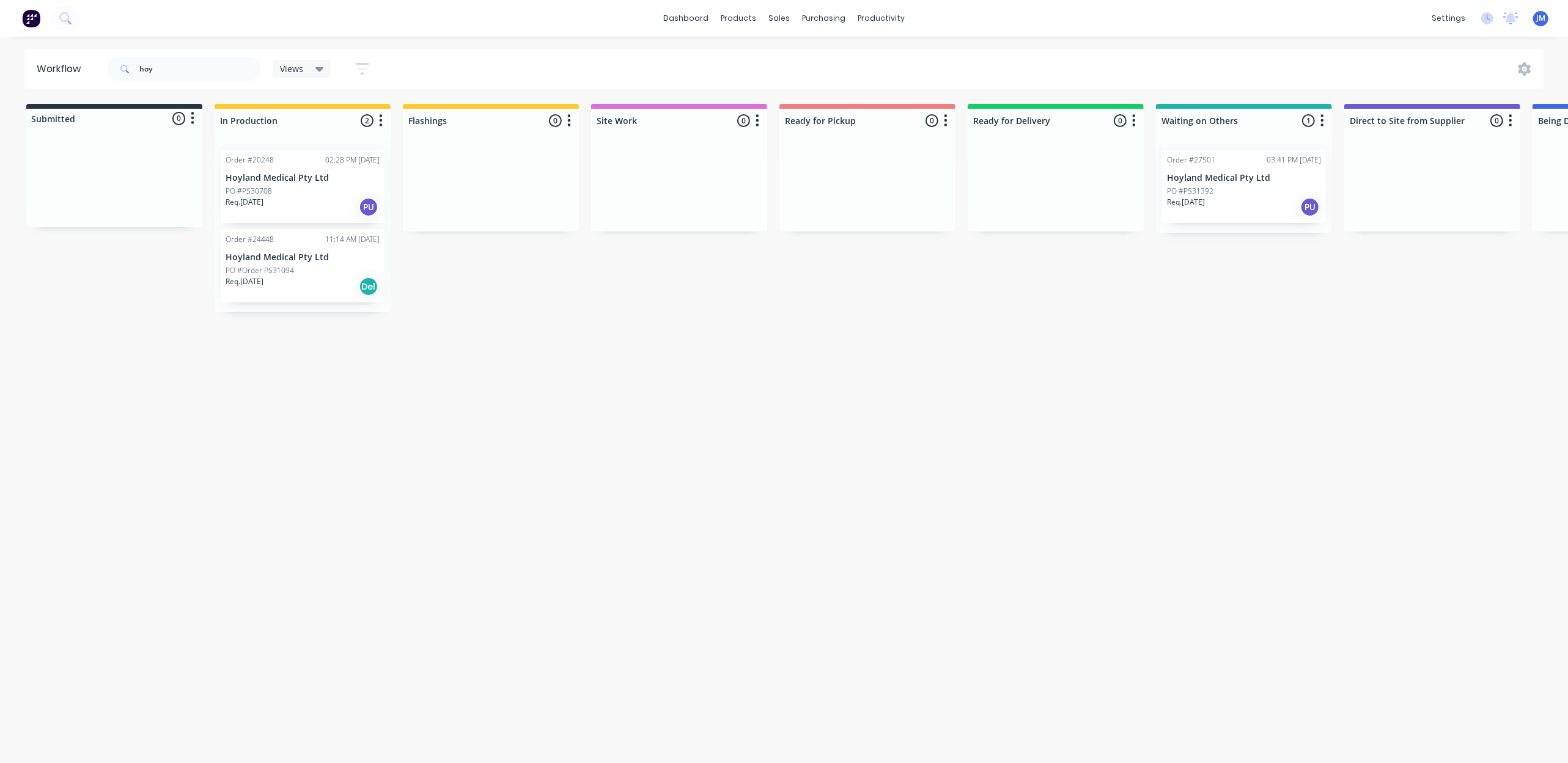
click at [1238, 198] on div "Req. [DATE] PU" at bounding box center [1243, 207] width 154 height 21
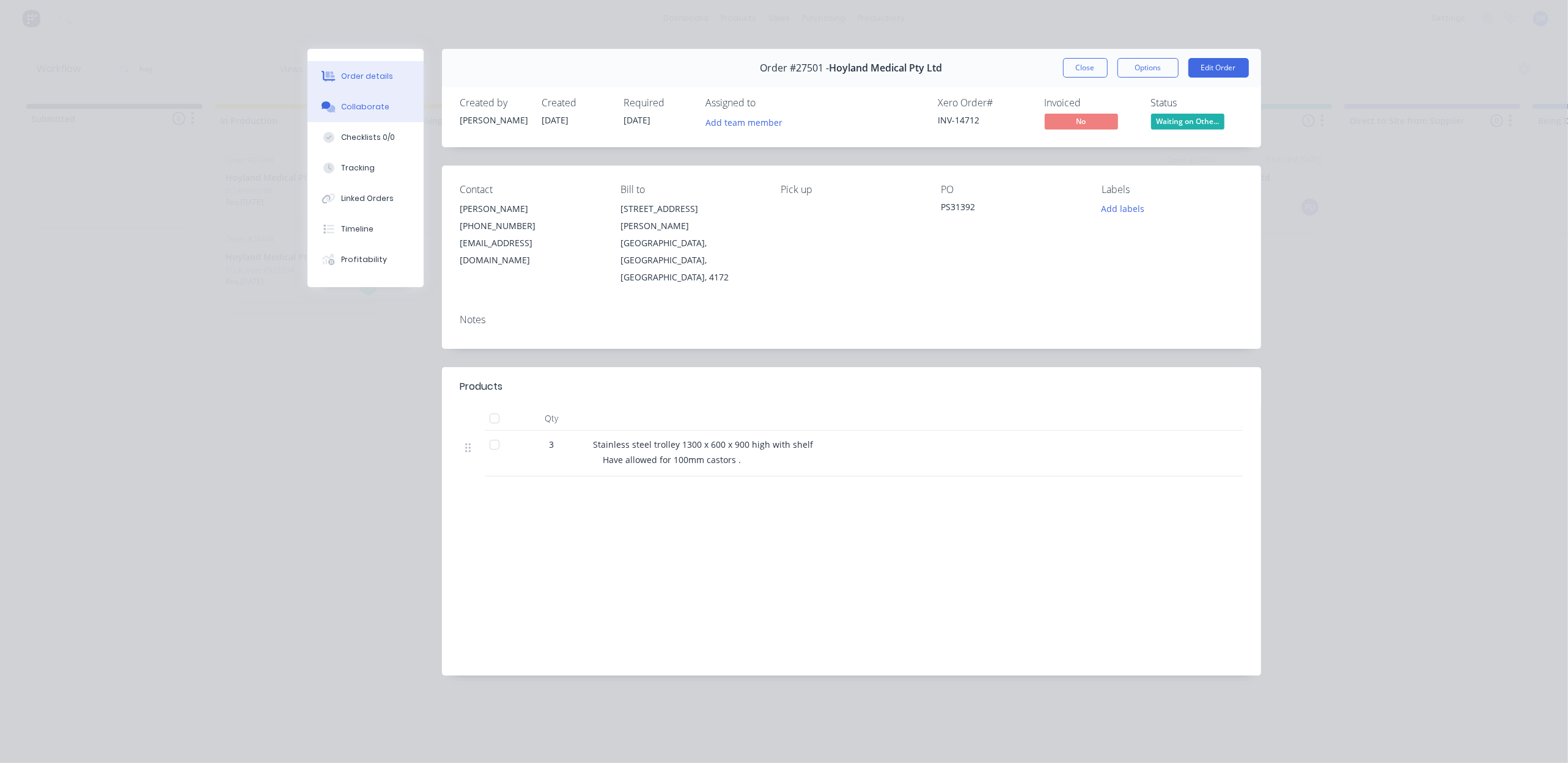
click at [351, 115] on button "Collaborate" at bounding box center [366, 107] width 116 height 30
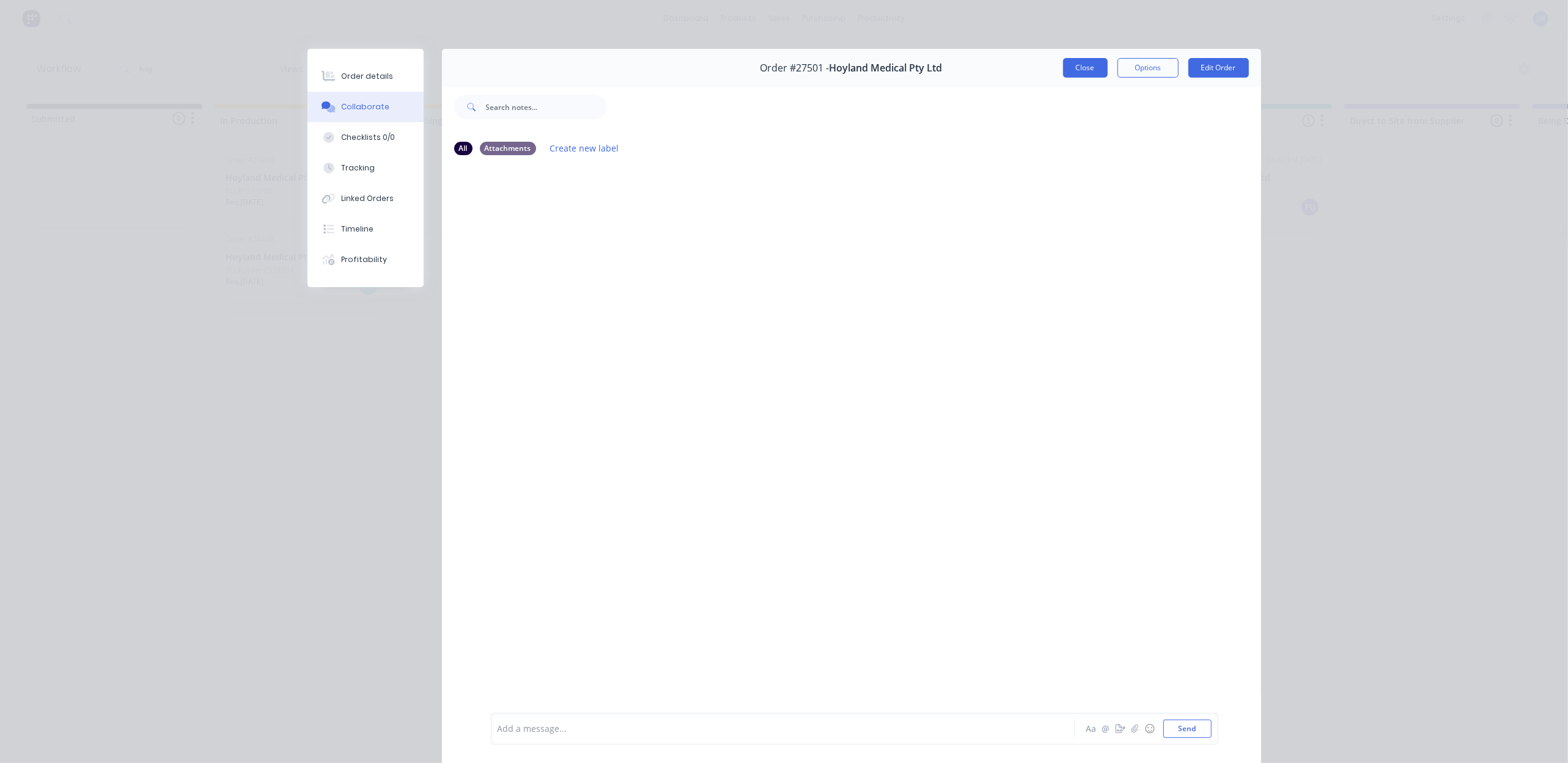
click at [1072, 68] on button "Close" at bounding box center [1085, 67] width 45 height 19
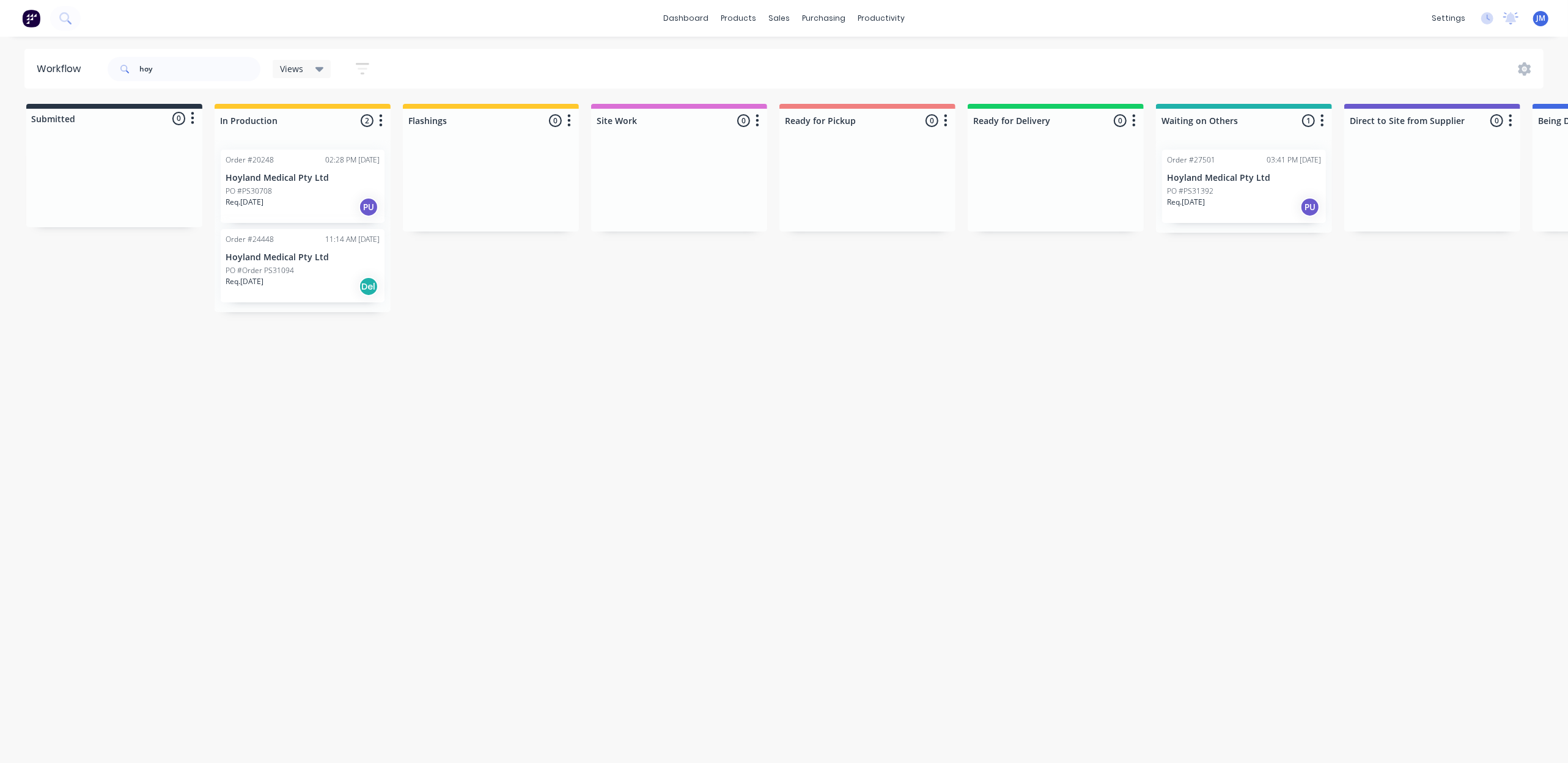
click at [257, 272] on p "PO #Order PS31094" at bounding box center [259, 271] width 68 height 11
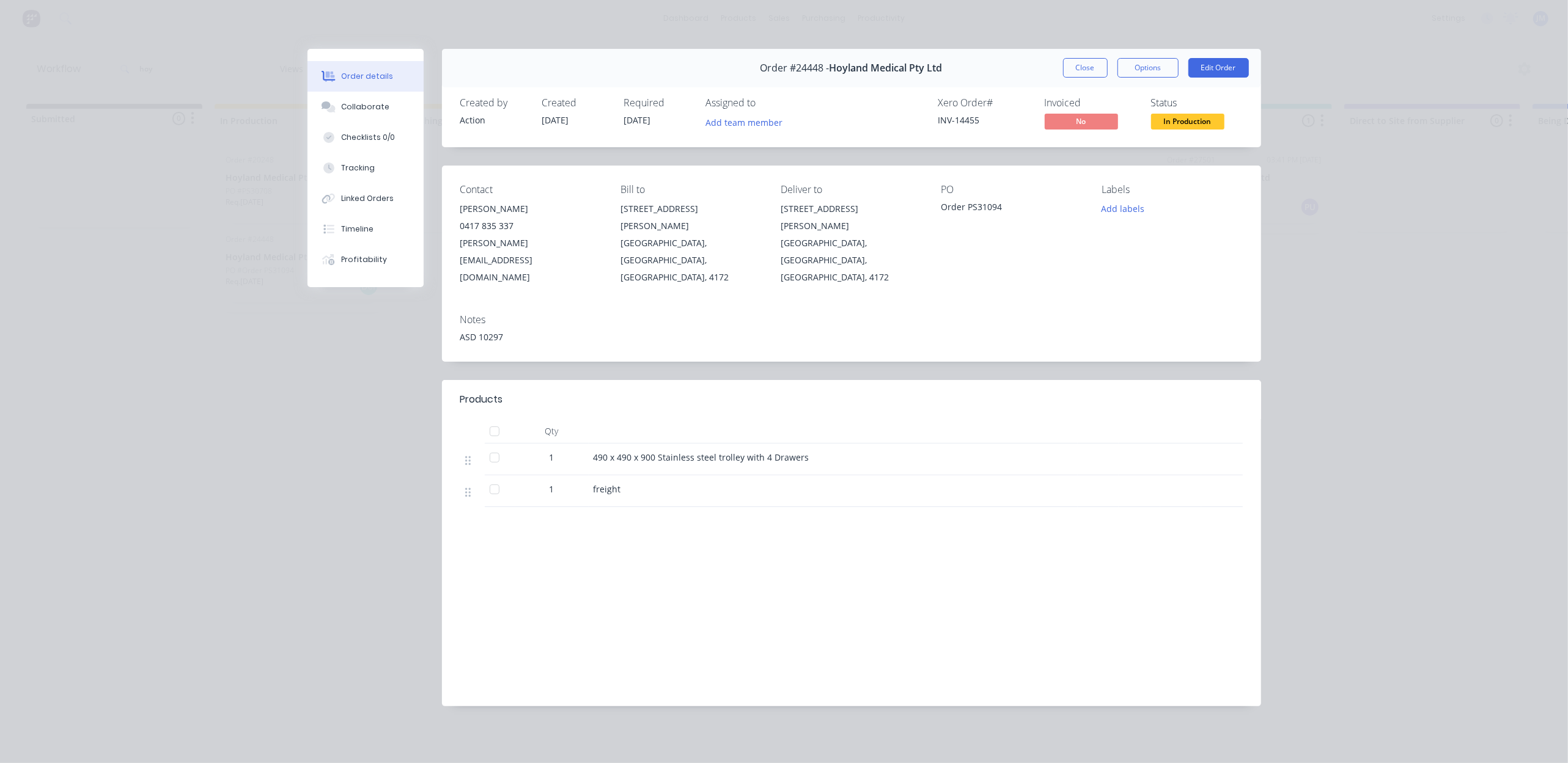
click at [1076, 69] on button "Close" at bounding box center [1085, 67] width 45 height 19
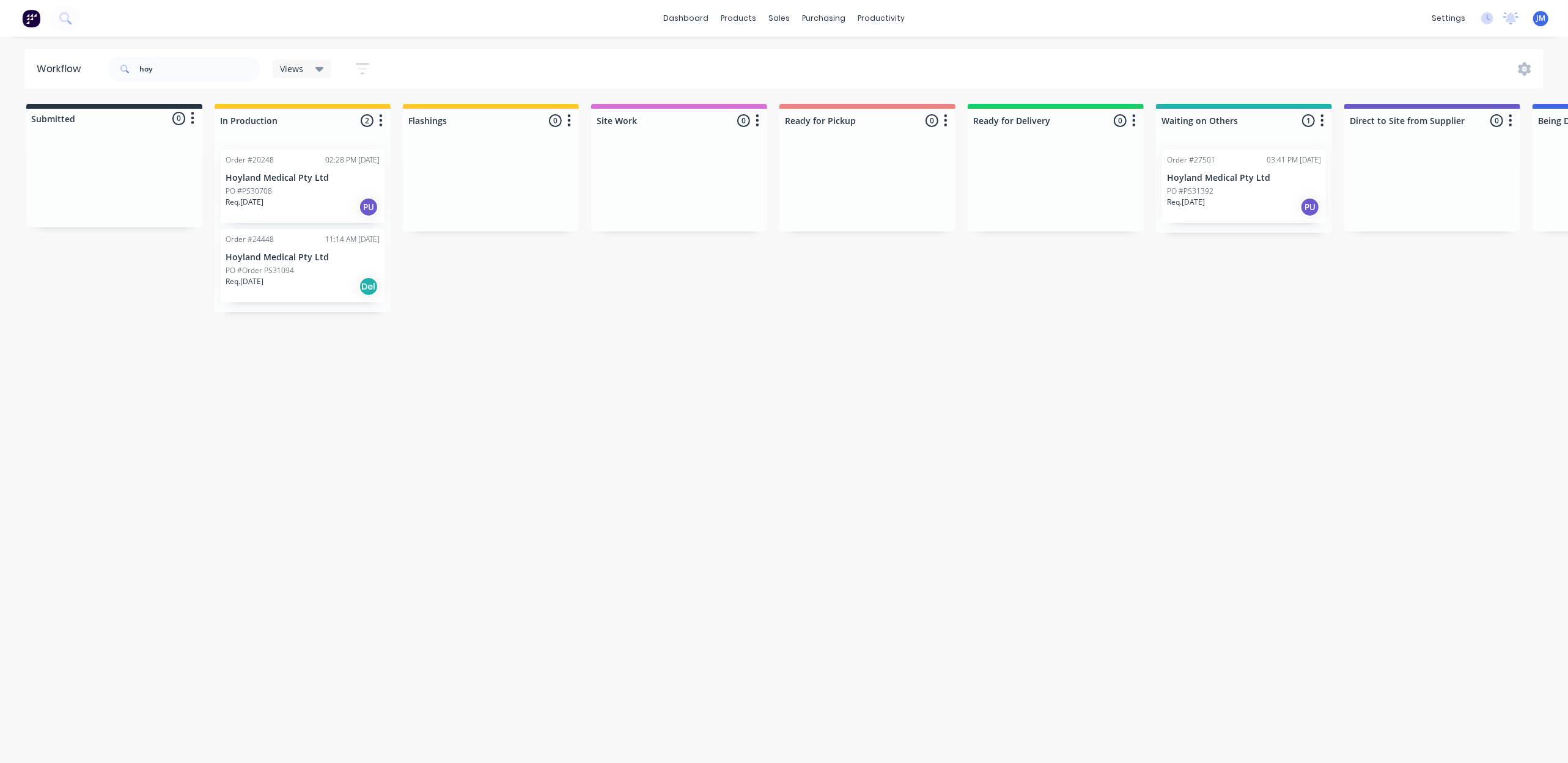
click at [264, 189] on p "PO #PS30708" at bounding box center [248, 191] width 46 height 11
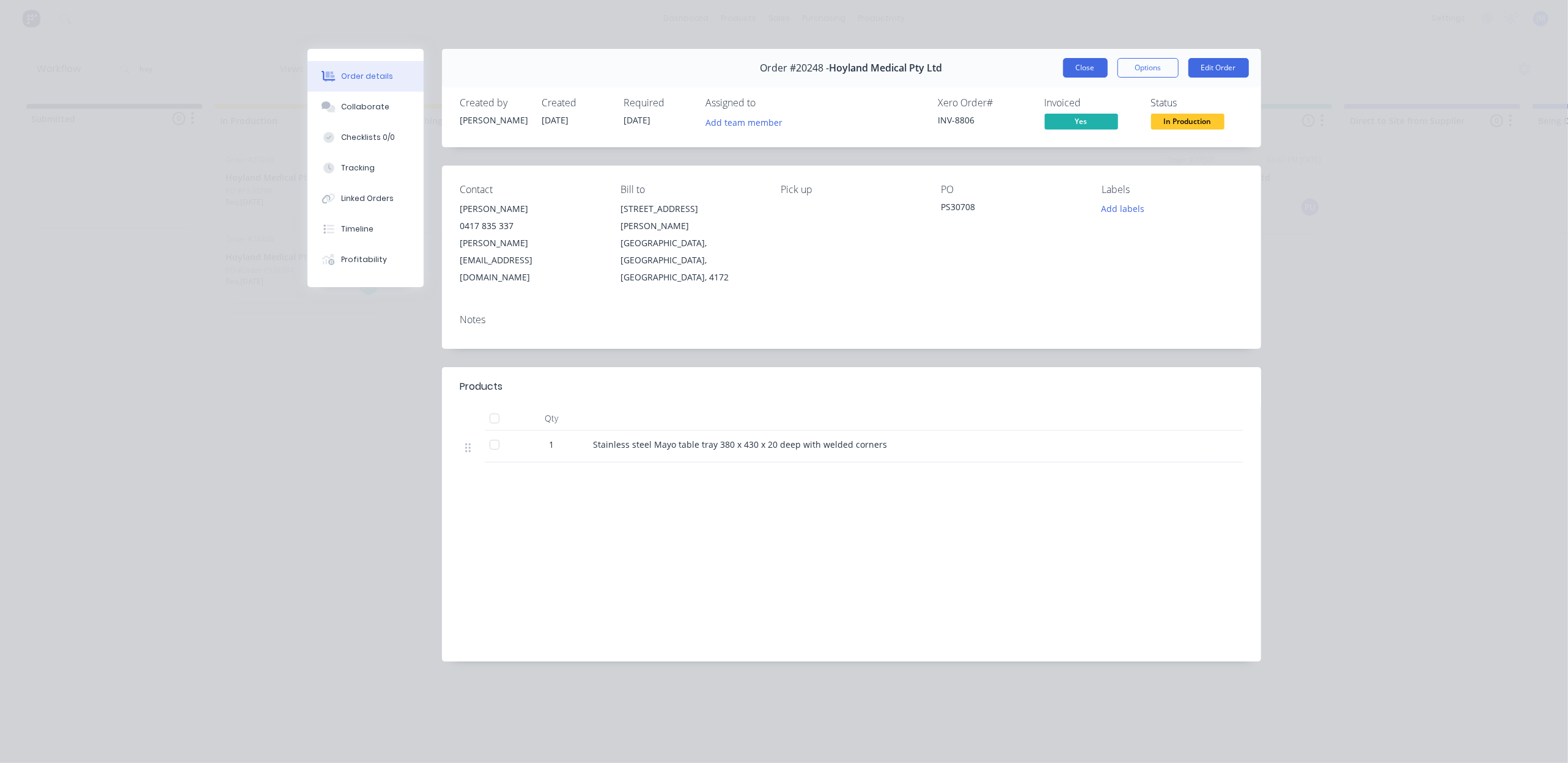
click at [1081, 72] on button "Close" at bounding box center [1085, 67] width 45 height 19
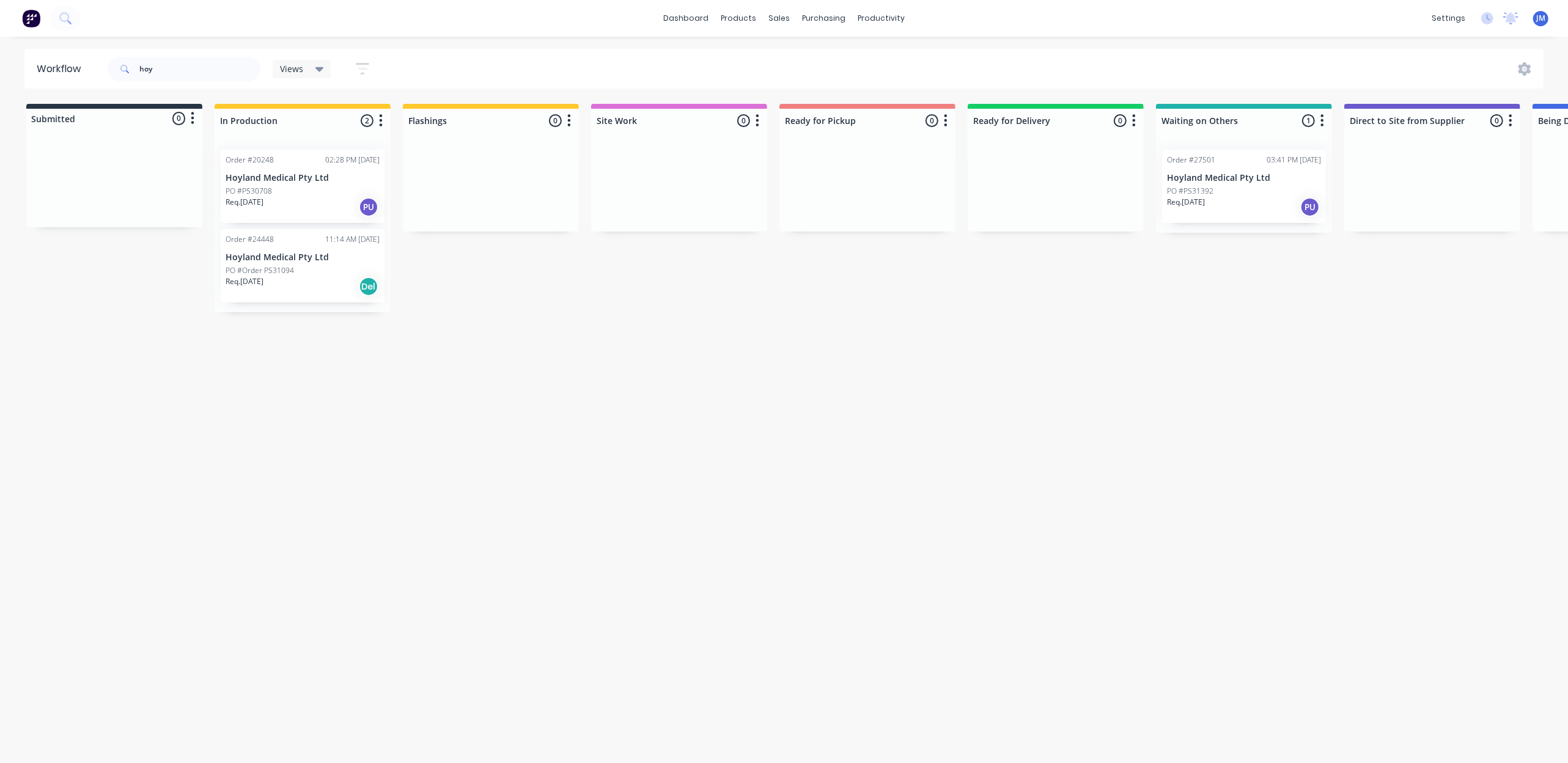
click at [1182, 173] on p "Hoyland Medical Pty Ltd" at bounding box center [1243, 178] width 154 height 10
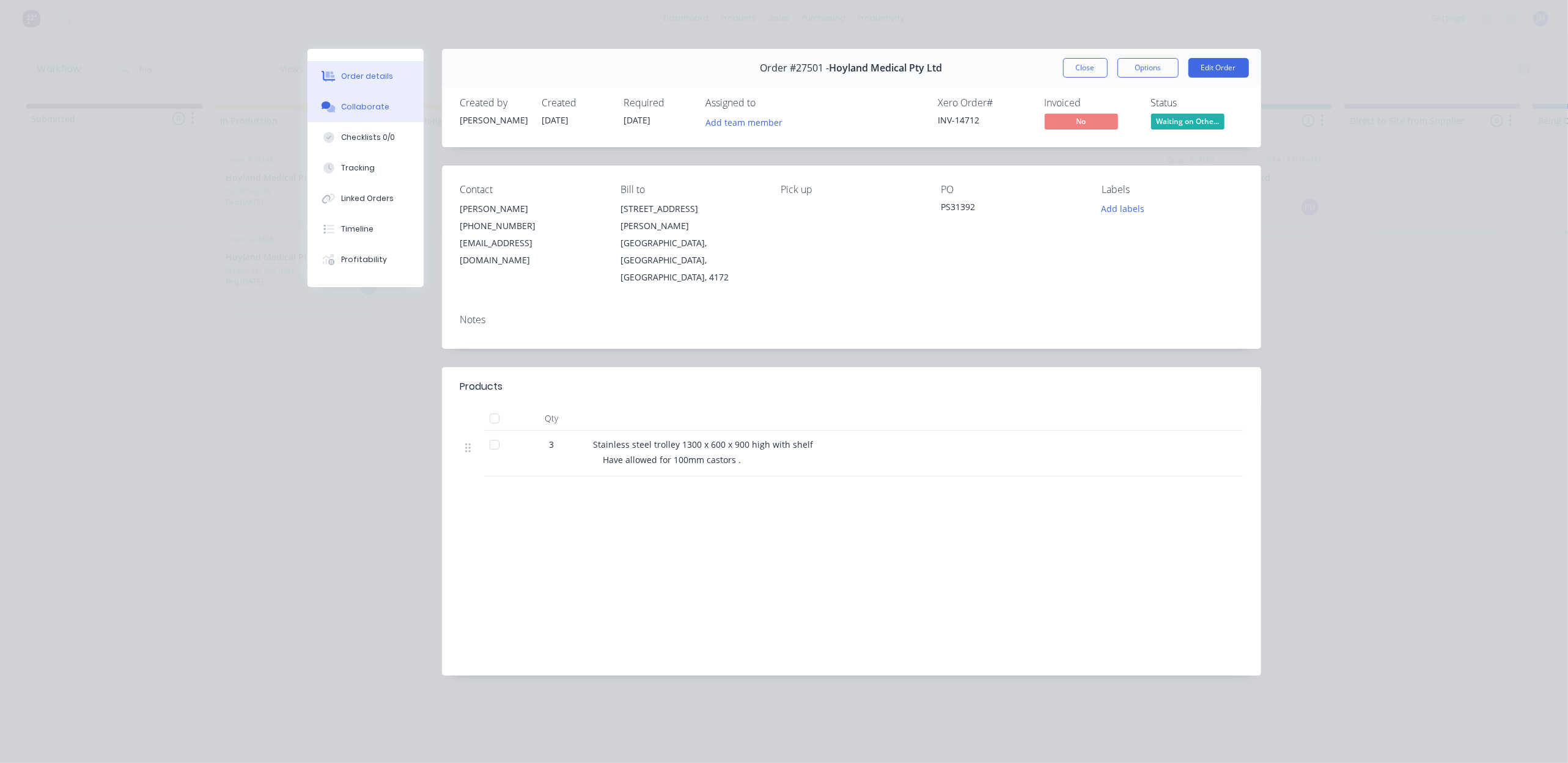
click at [387, 115] on button "Collaborate" at bounding box center [366, 107] width 116 height 30
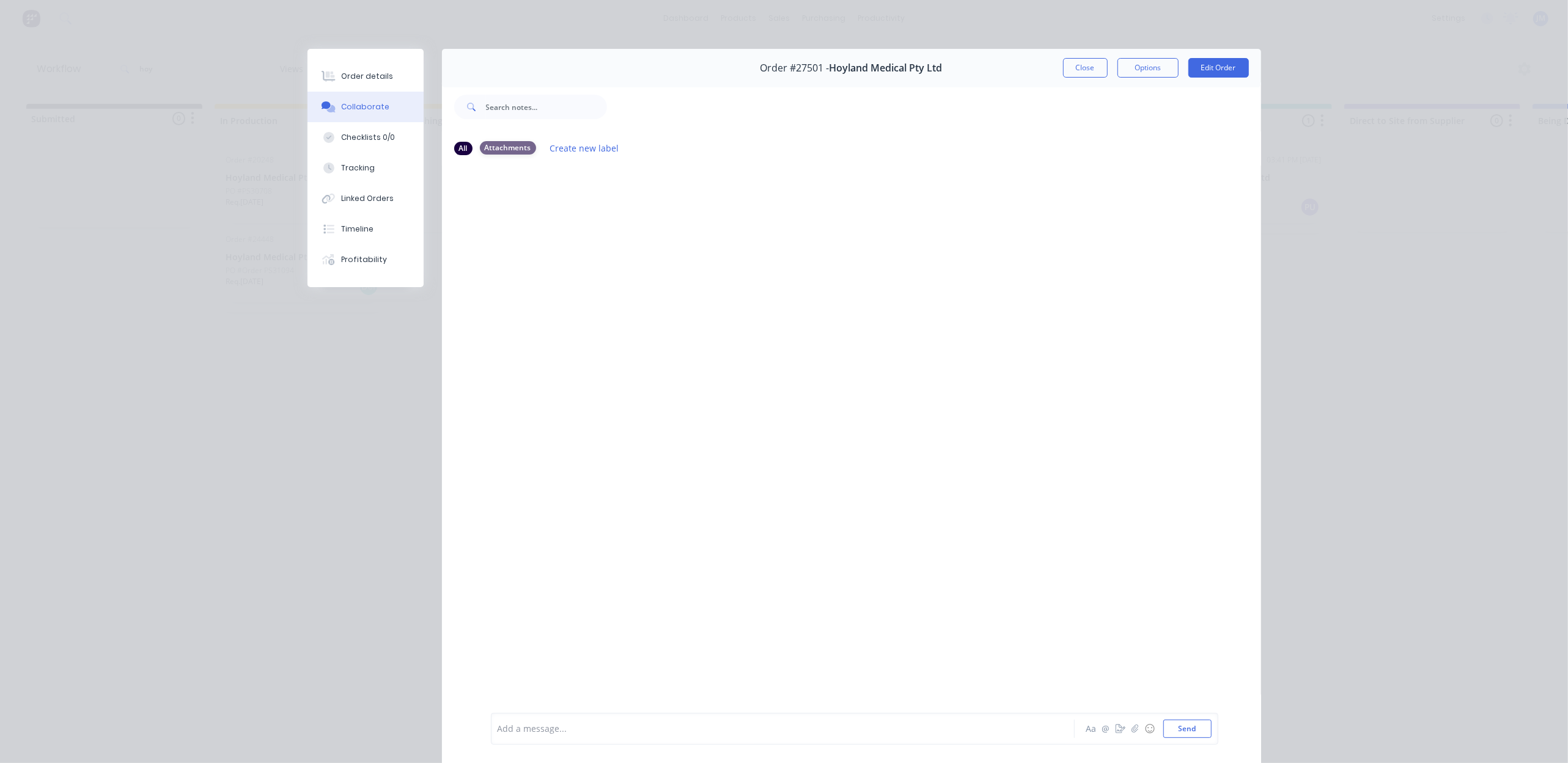
click at [511, 149] on div "Attachments" at bounding box center [508, 148] width 56 height 13
click at [509, 147] on div "Attachments" at bounding box center [508, 148] width 56 height 13
click at [1080, 65] on button "Close" at bounding box center [1085, 67] width 45 height 19
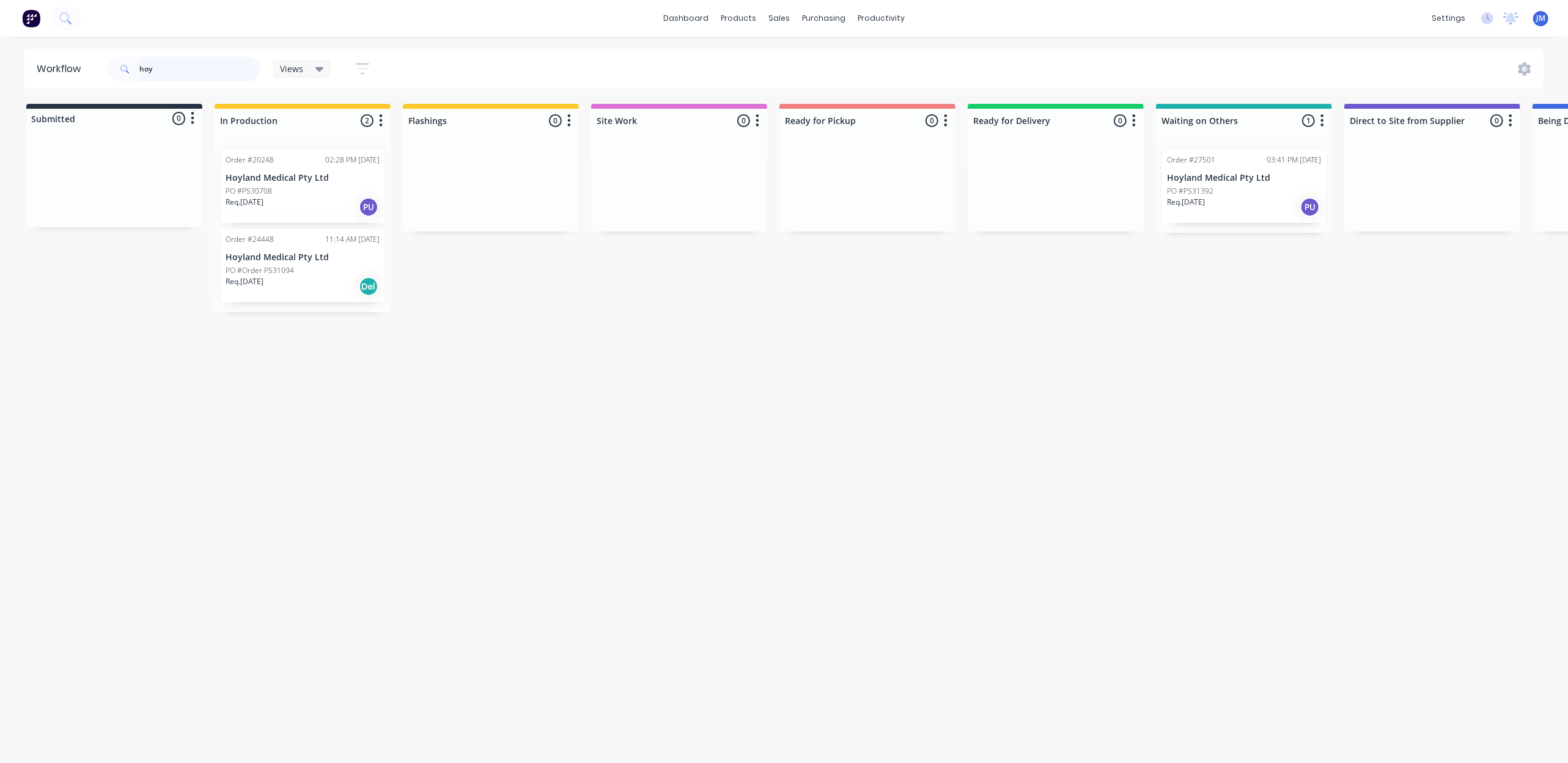
click at [176, 76] on input "hoy" at bounding box center [200, 69] width 121 height 24
click at [1022, 188] on div "PO #" at bounding box center [1055, 191] width 154 height 11
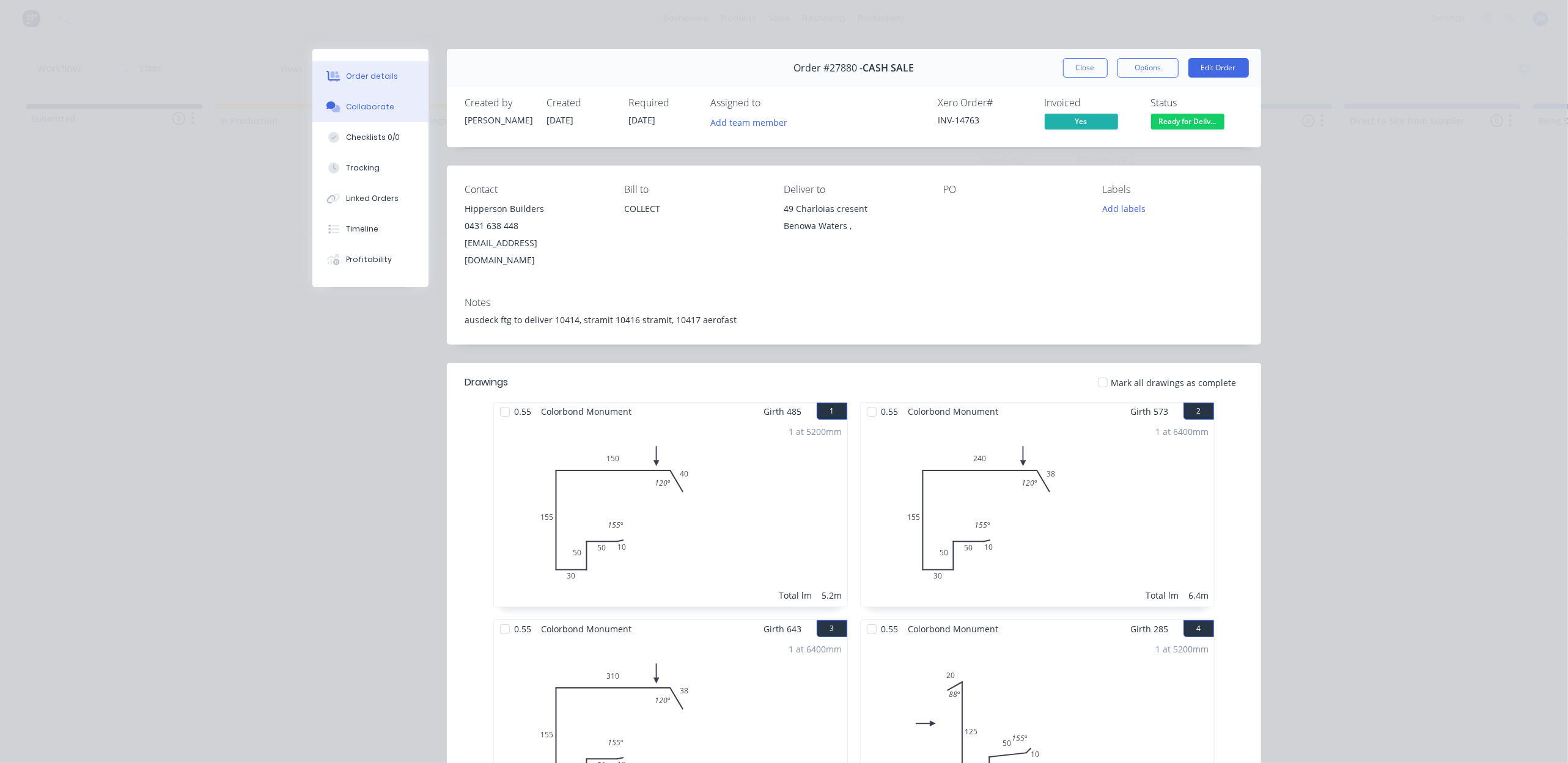
click at [373, 106] on div "Collaborate" at bounding box center [370, 107] width 48 height 11
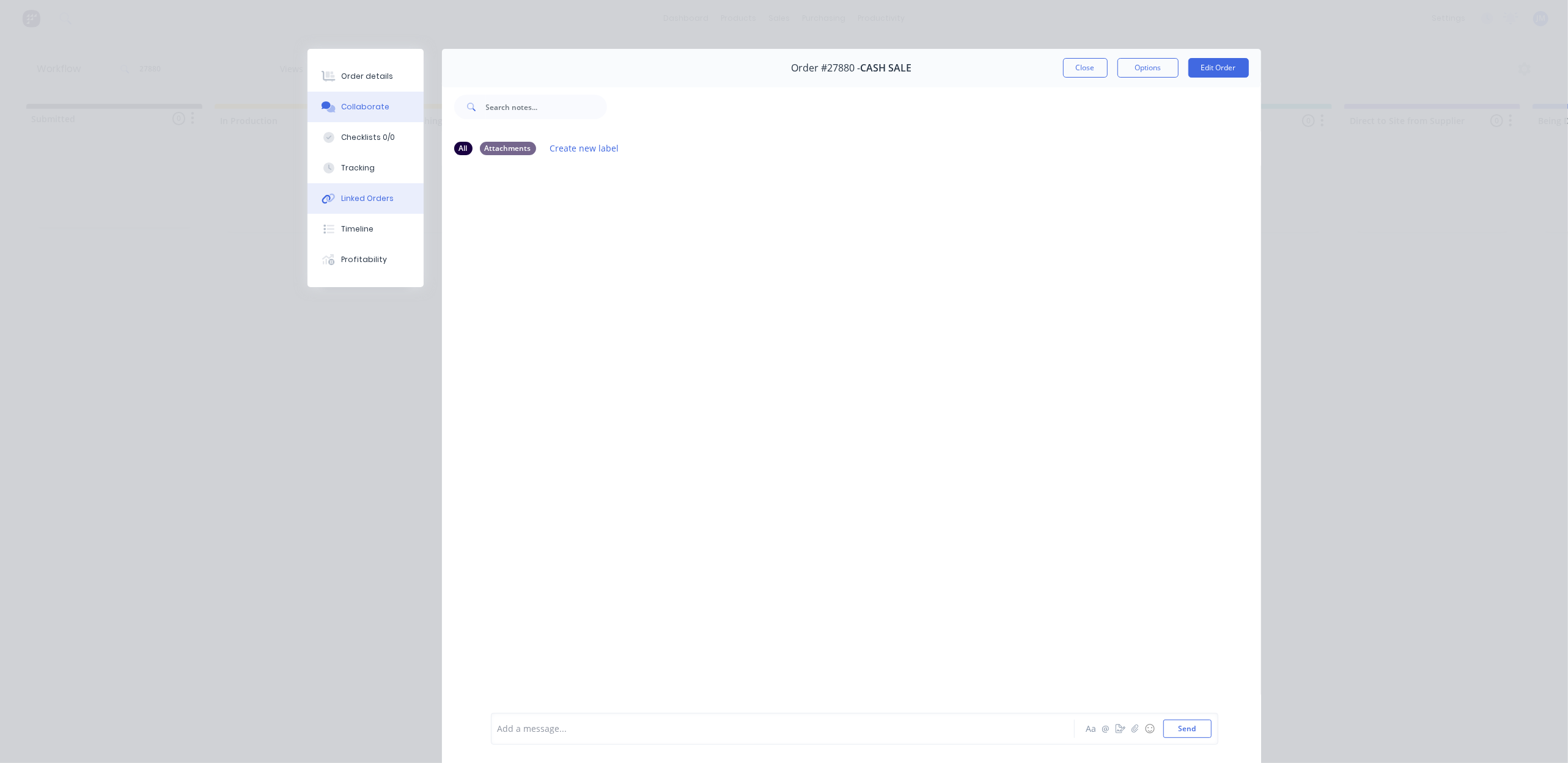
click at [379, 194] on div "Linked Orders" at bounding box center [367, 198] width 53 height 11
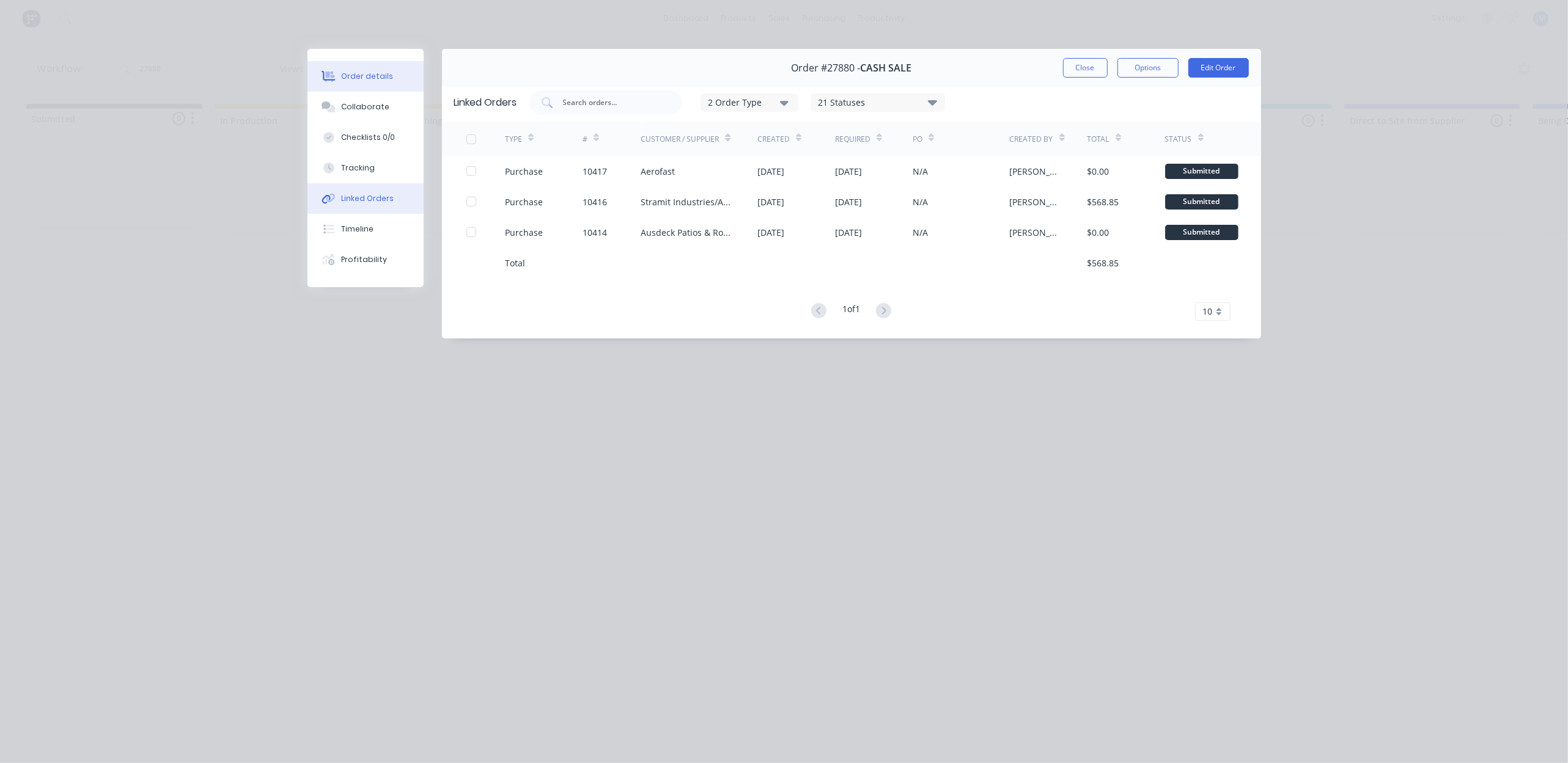
click at [375, 76] on div "Order details" at bounding box center [367, 76] width 52 height 11
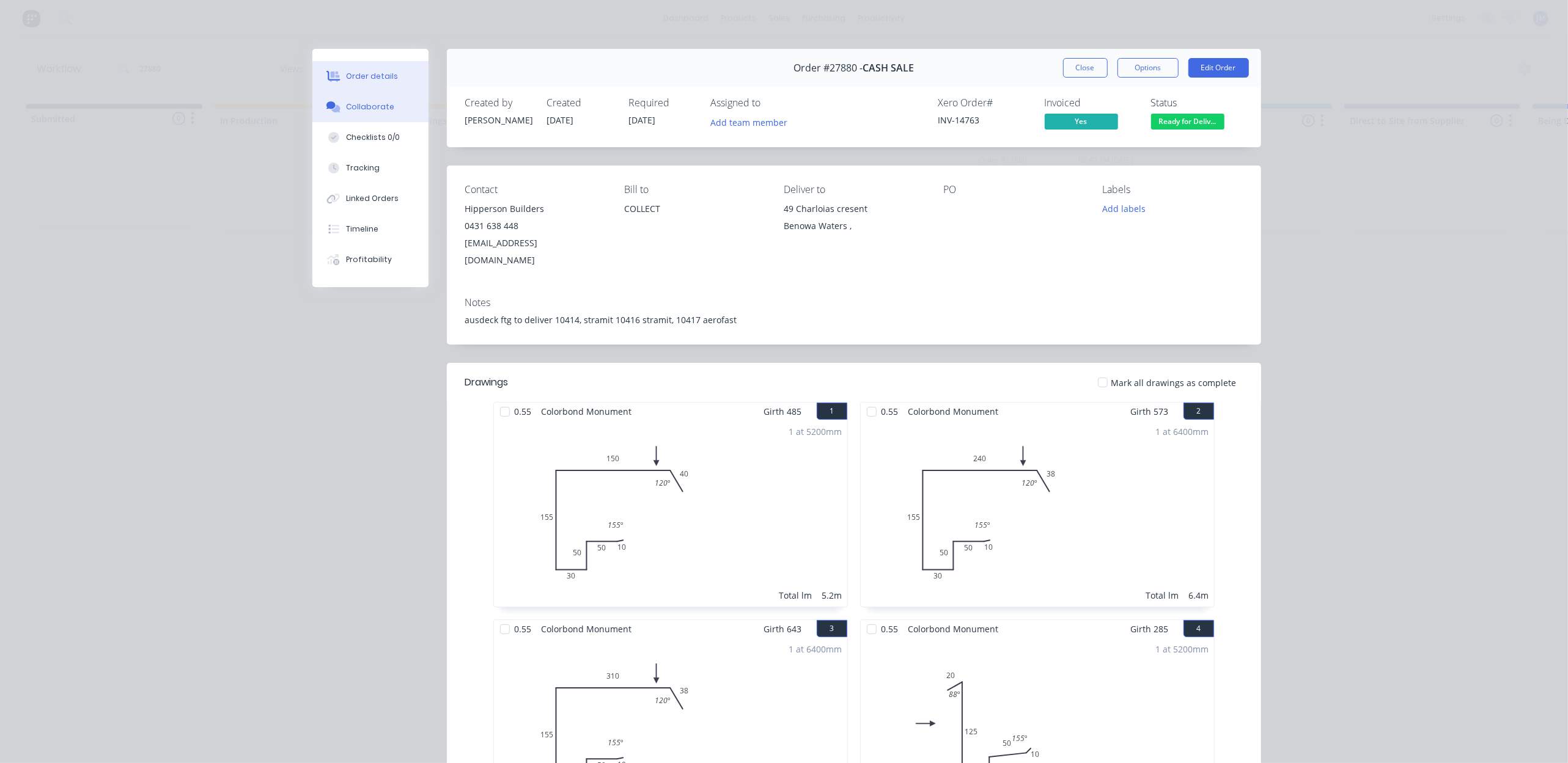
click at [392, 108] on button "Collaborate" at bounding box center [371, 107] width 116 height 30
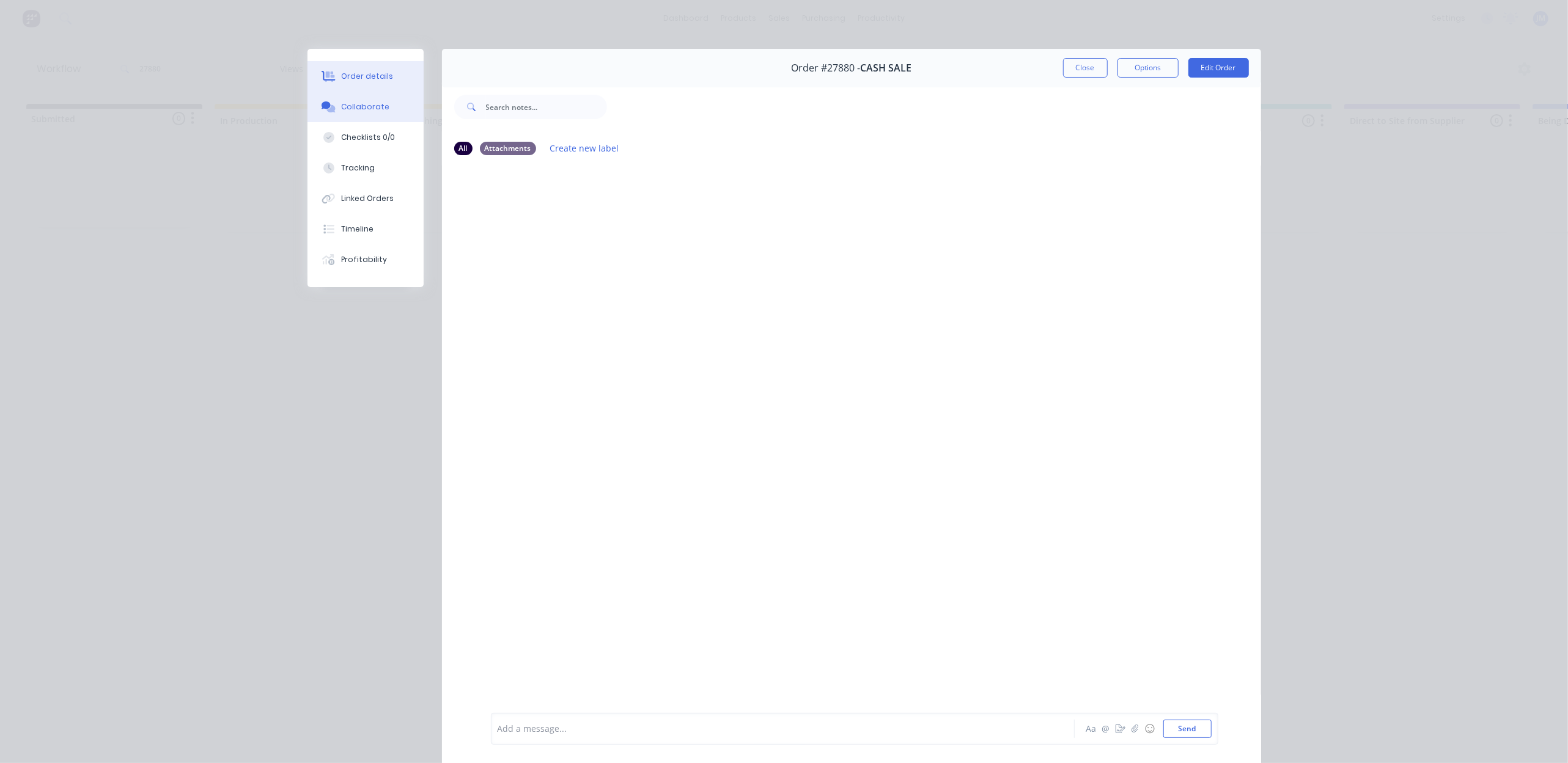
click at [360, 80] on div "Order details" at bounding box center [367, 76] width 52 height 11
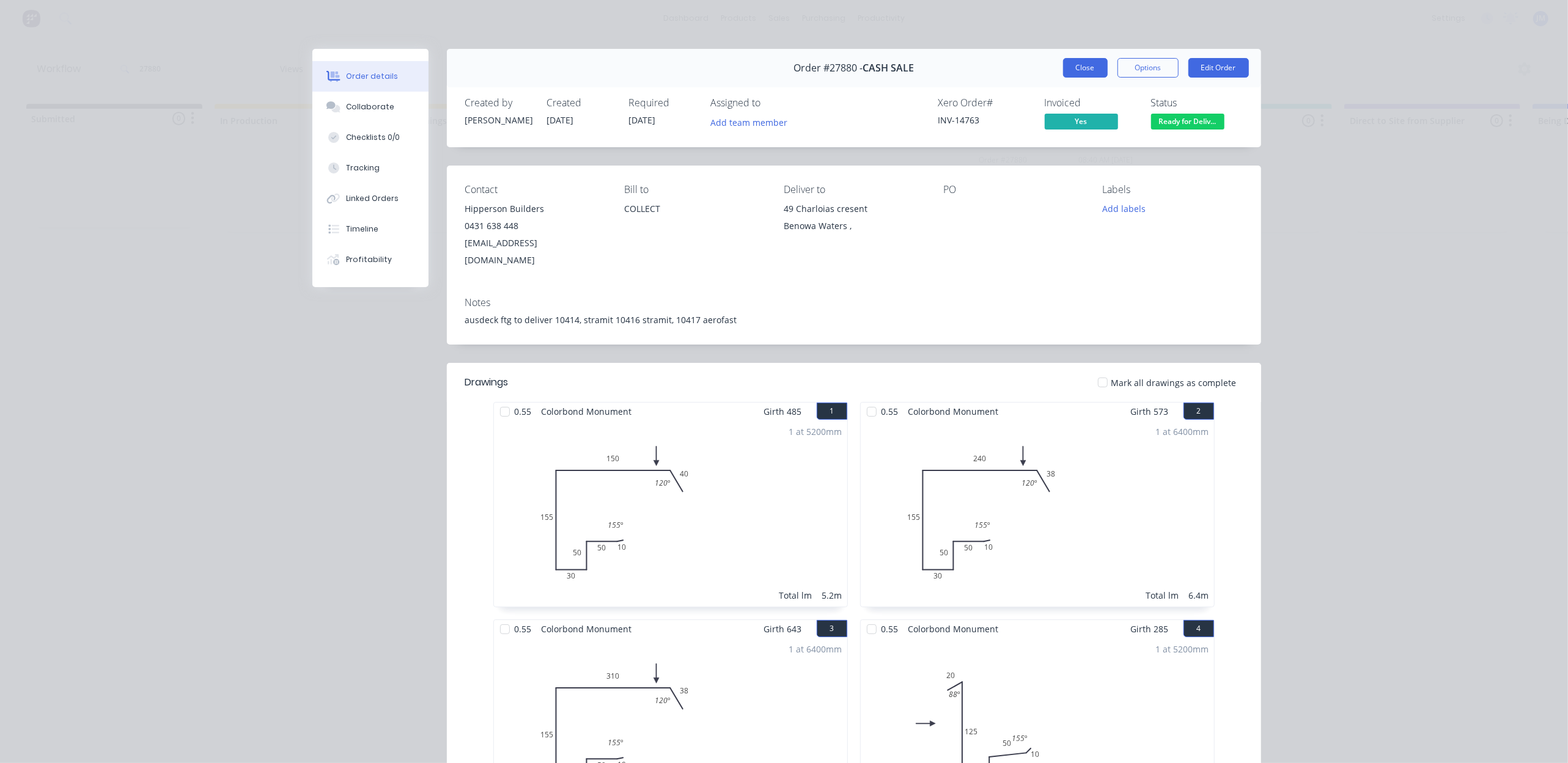
click at [1069, 64] on button "Close" at bounding box center [1085, 67] width 45 height 19
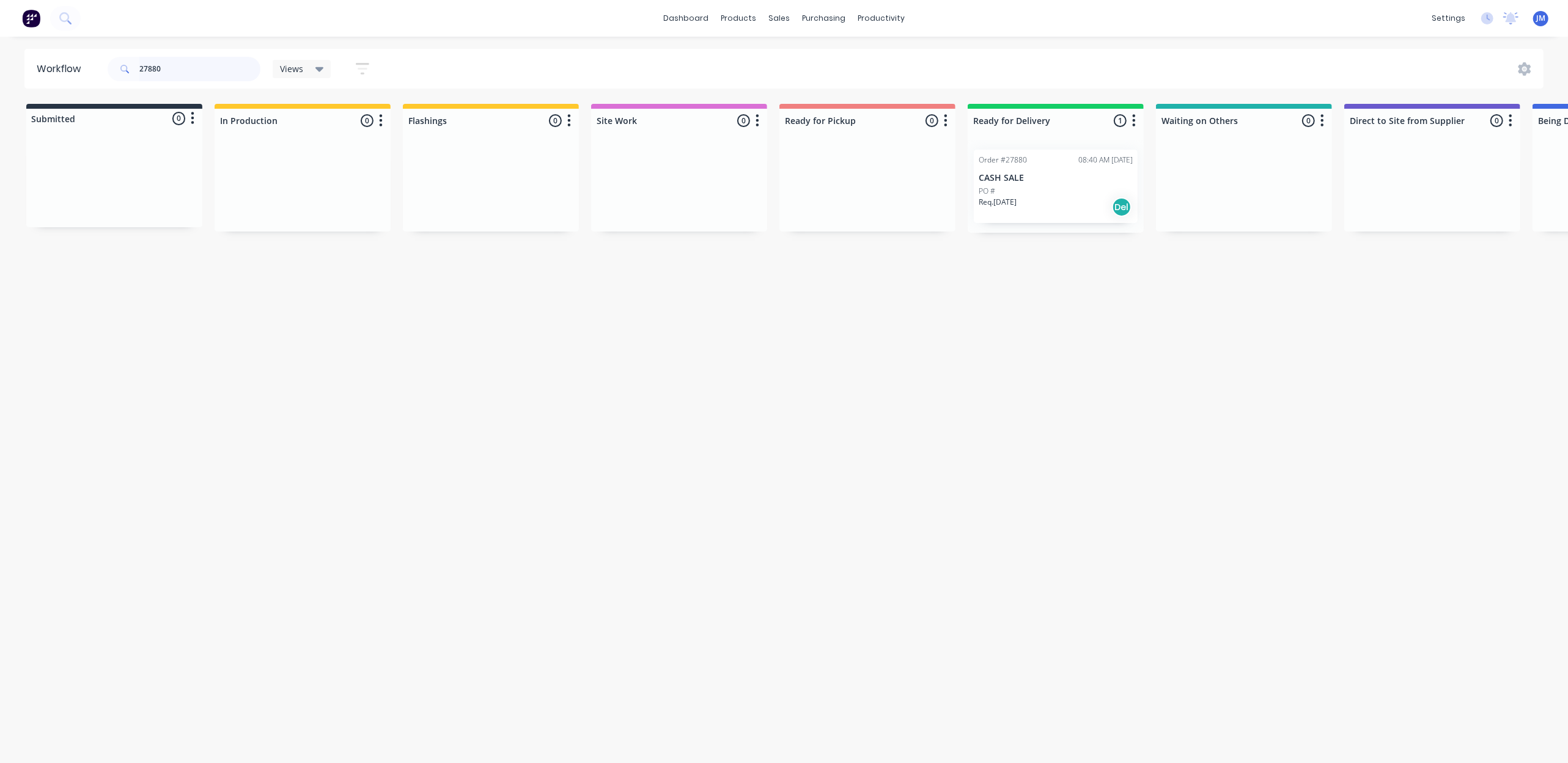
click at [216, 77] on input "27880" at bounding box center [200, 69] width 121 height 24
click at [213, 76] on input "27880" at bounding box center [200, 69] width 121 height 24
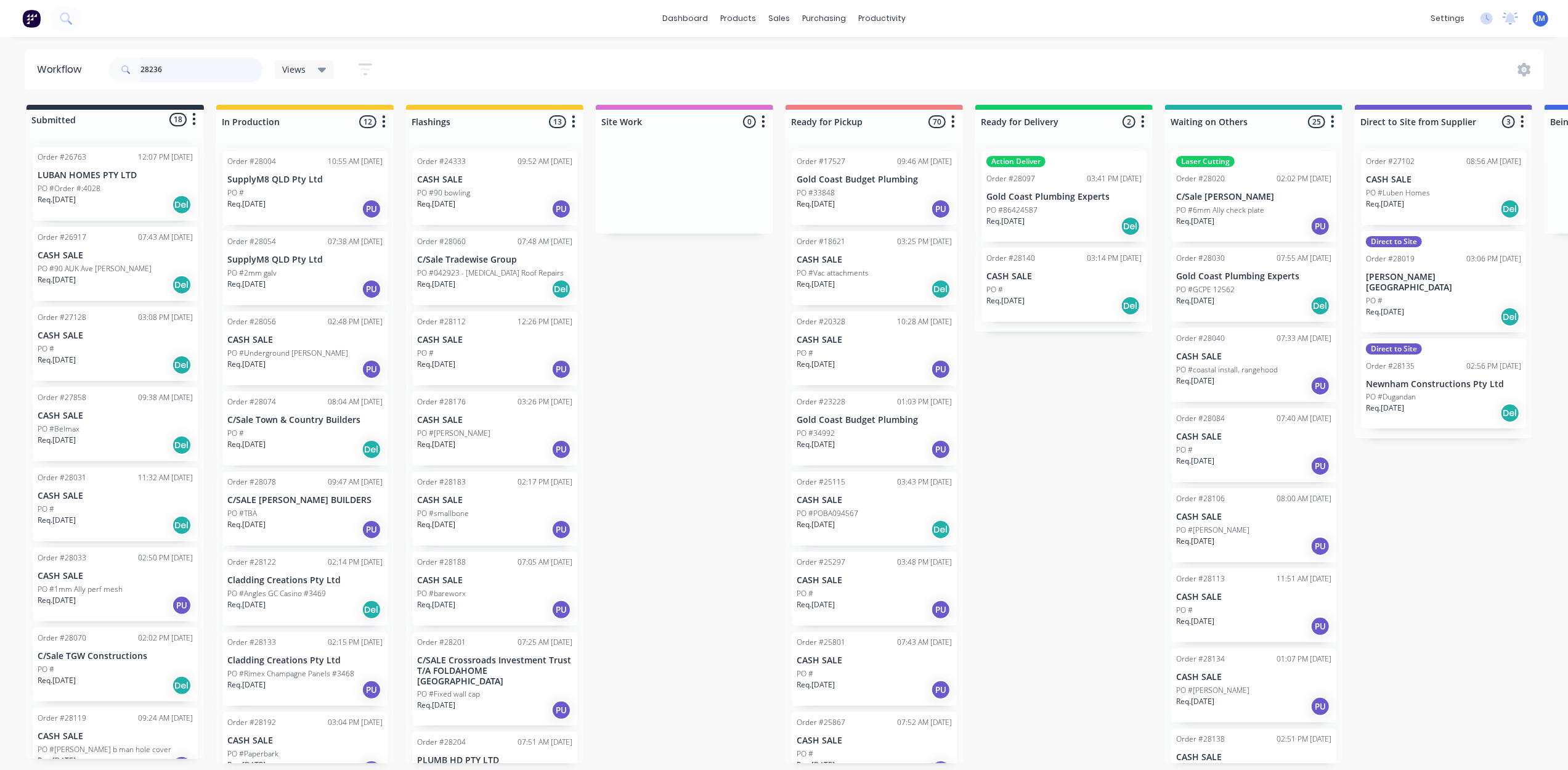
click at [220, 69] on input "28236" at bounding box center [202, 70] width 122 height 25
type input "28236"
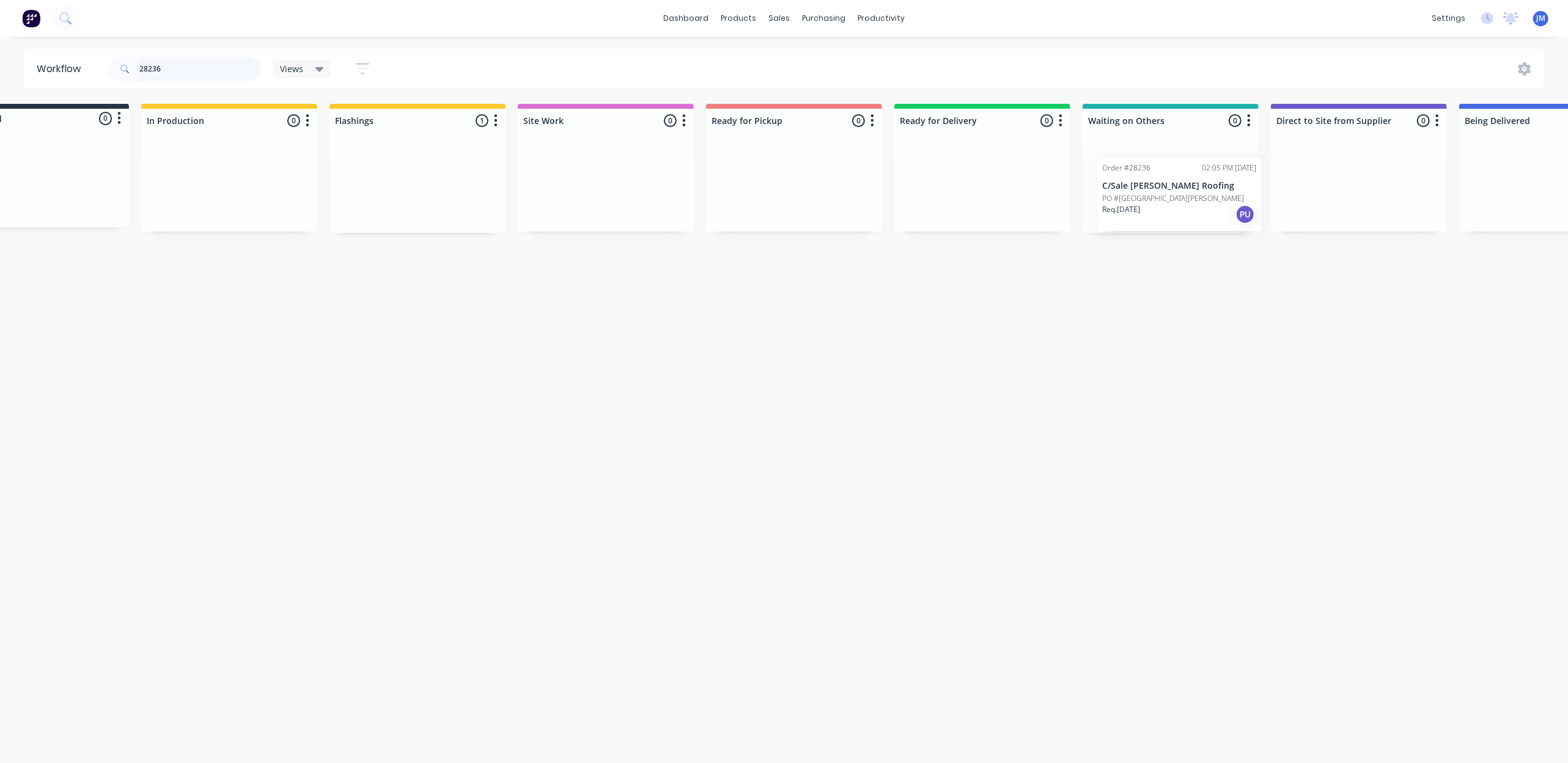
scroll to position [0, 81]
drag, startPoint x: 536, startPoint y: 171, endPoint x: 1153, endPoint y: 172, distance: 617.0
click at [1153, 172] on div "Submitted 0 Status colour #273444 hex #273444 Save Cancel Summaries Total order…" at bounding box center [1020, 168] width 2216 height 129
click at [221, 71] on input "28236" at bounding box center [200, 69] width 121 height 24
click at [220, 66] on input "28236" at bounding box center [200, 69] width 121 height 24
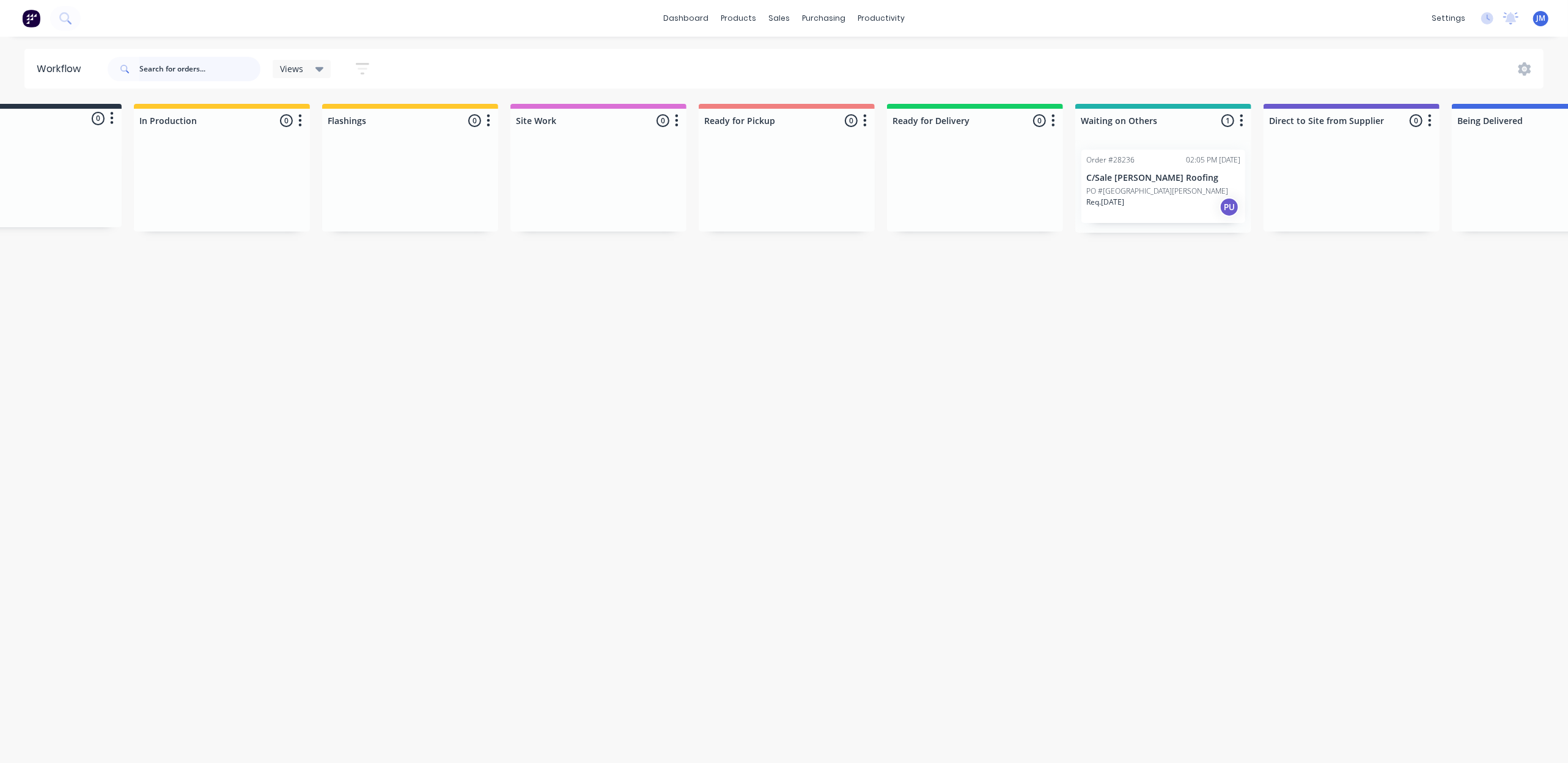
scroll to position [0, 0]
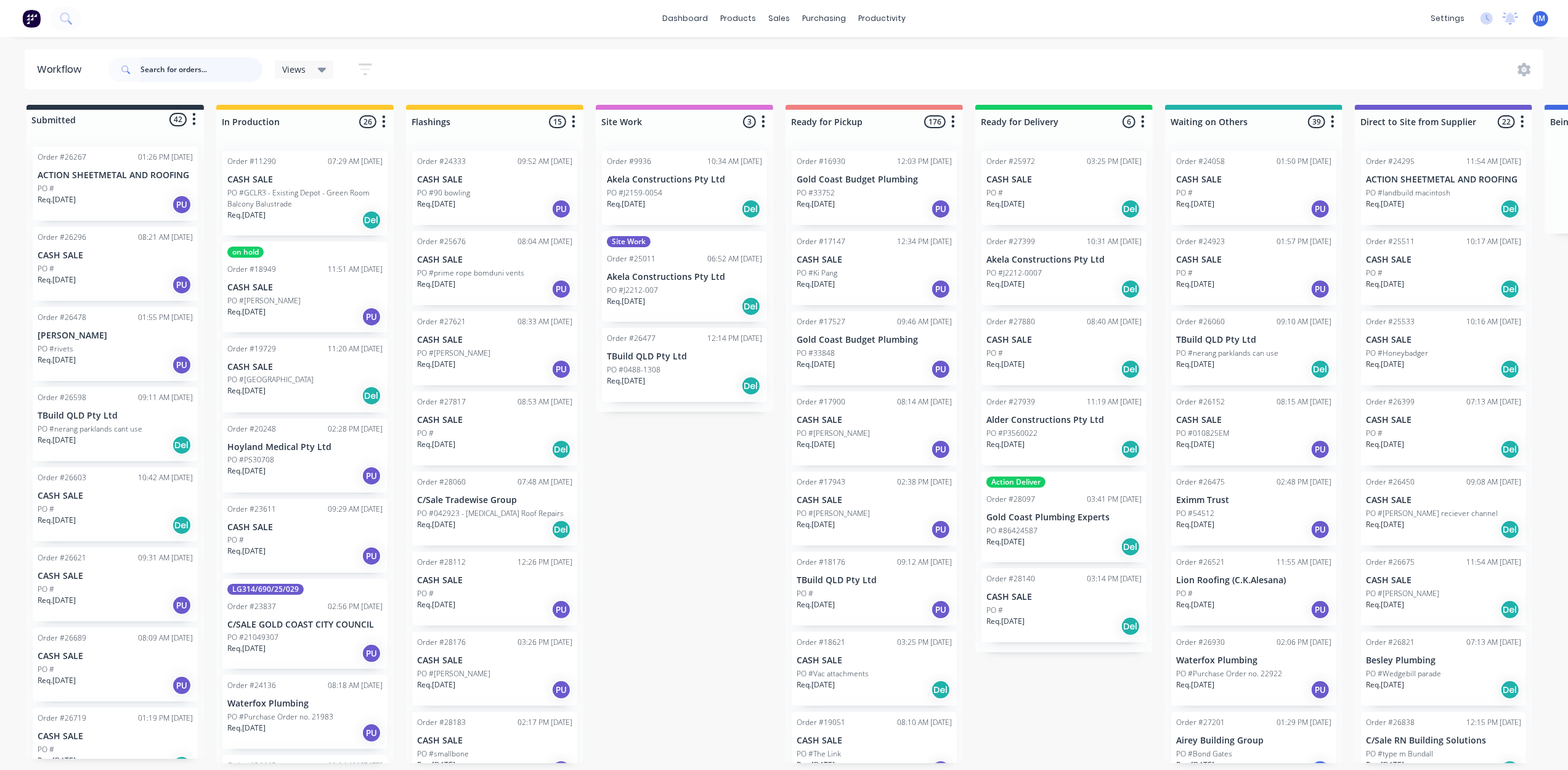
click at [186, 64] on input "text" at bounding box center [202, 70] width 122 height 25
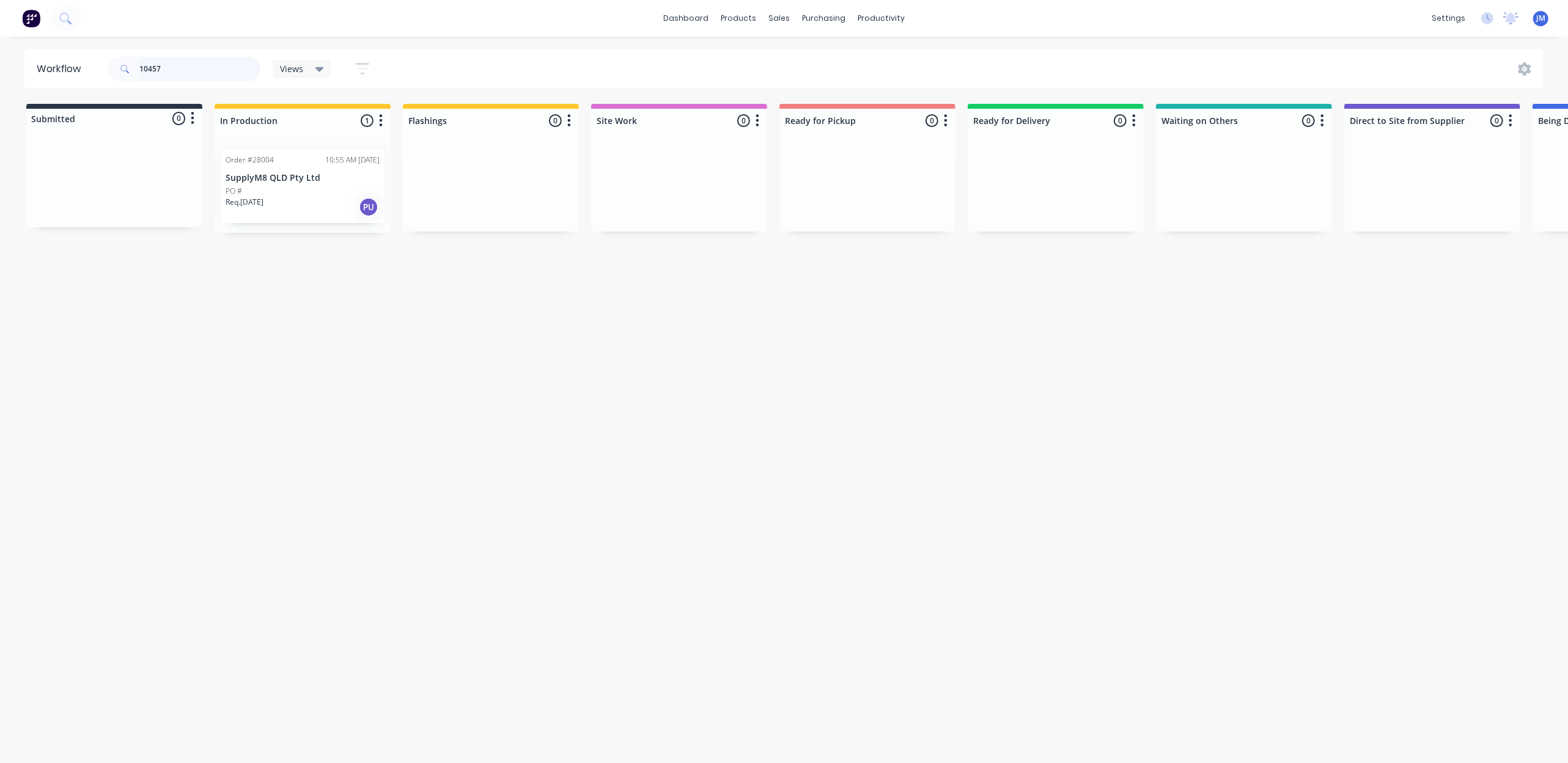
type input "10457"
click at [298, 201] on div "Req. [DATE] PU" at bounding box center [302, 207] width 154 height 21
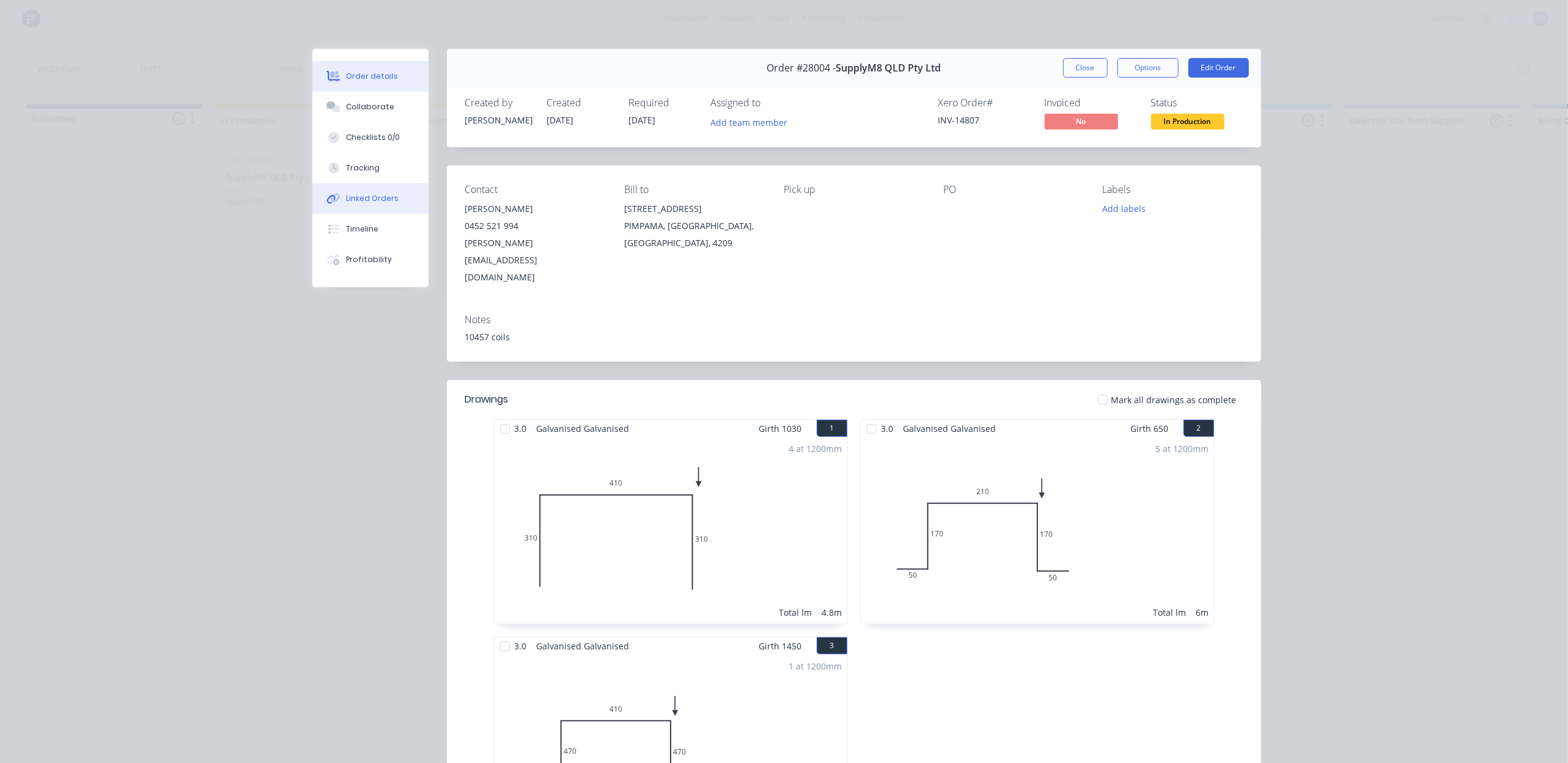
click at [384, 198] on div "Linked Orders" at bounding box center [372, 198] width 53 height 11
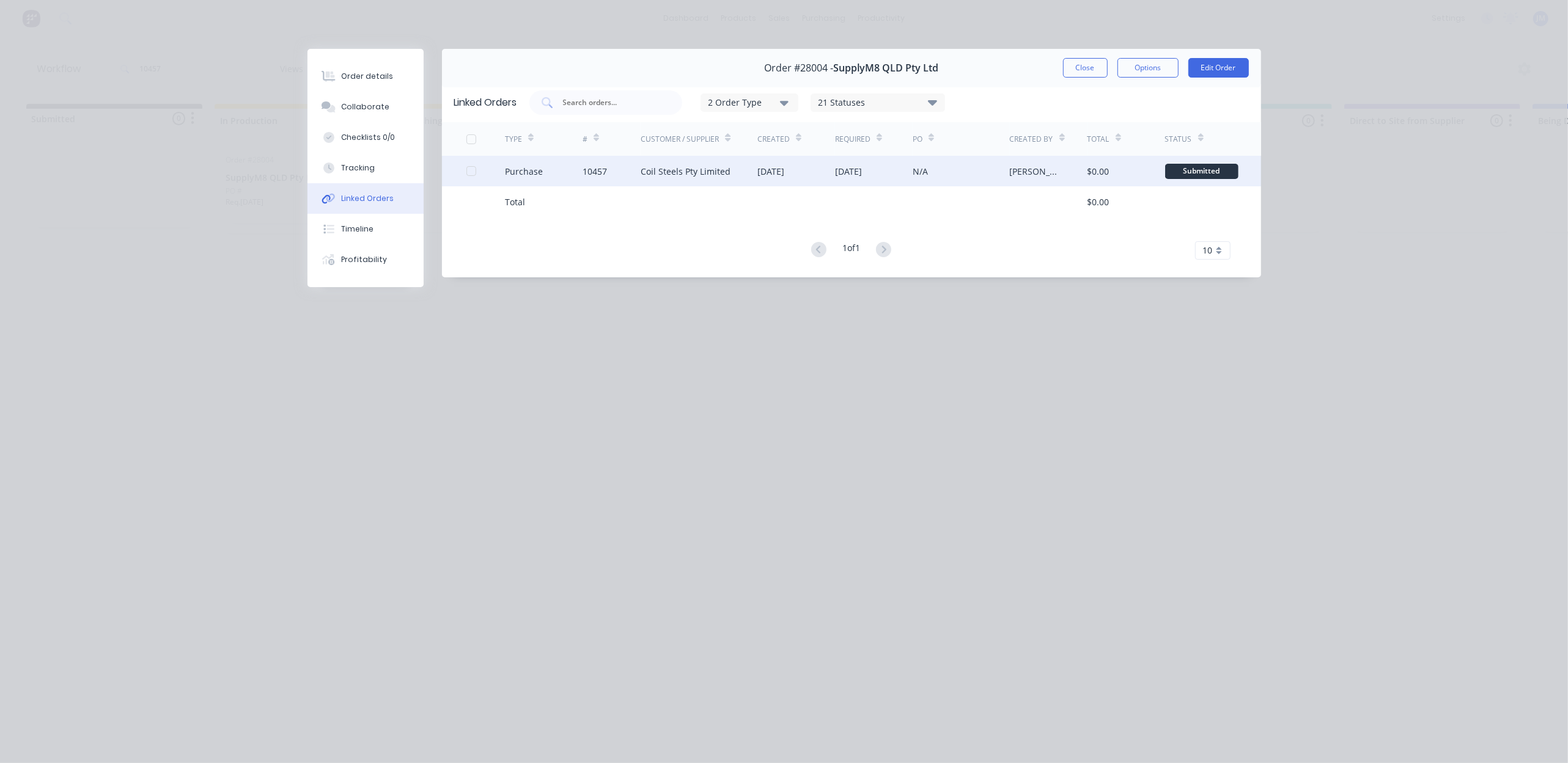
click at [764, 173] on div "[DATE]" at bounding box center [771, 171] width 27 height 13
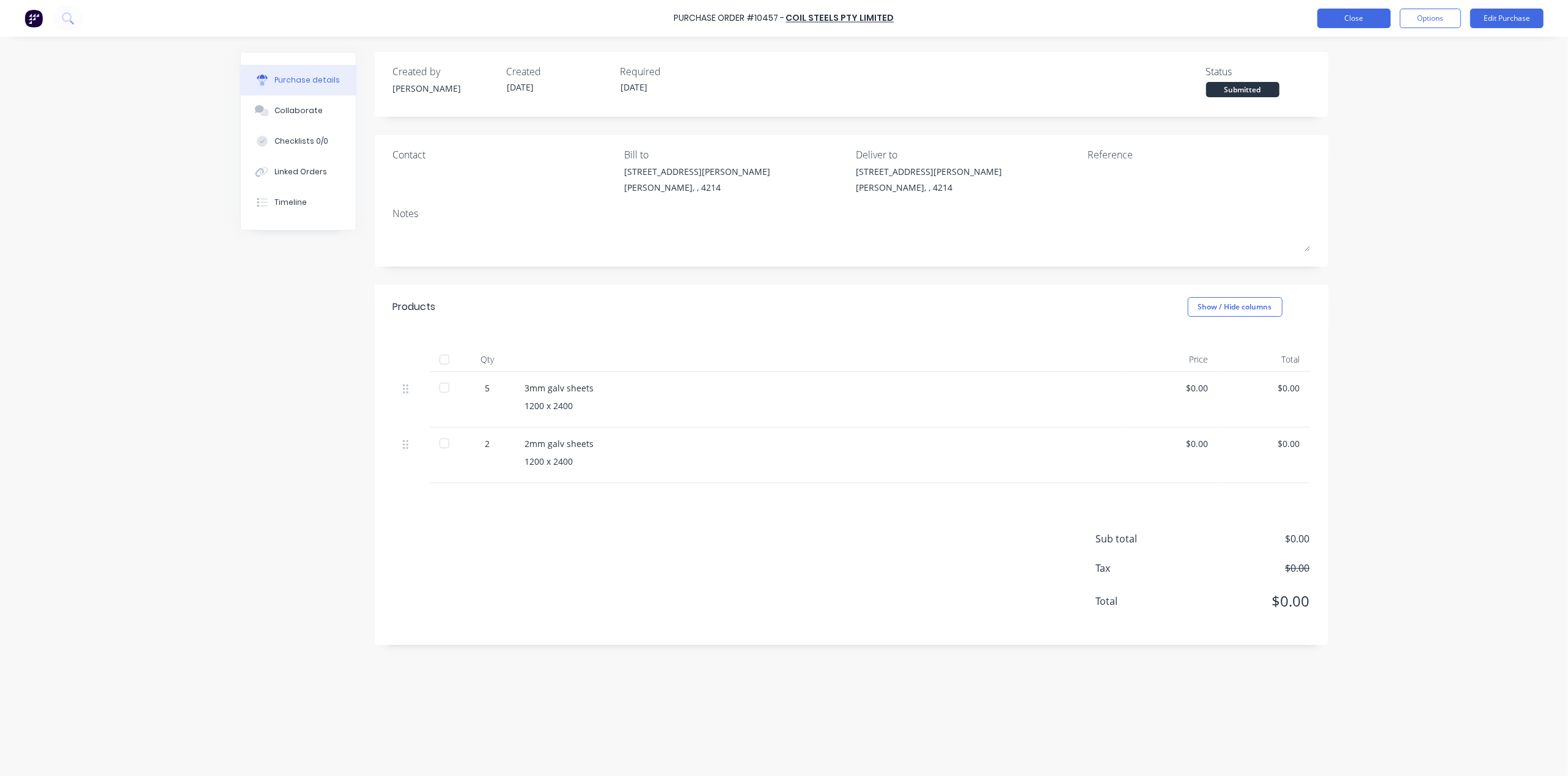
click at [1363, 16] on button "Close" at bounding box center [1354, 18] width 73 height 19
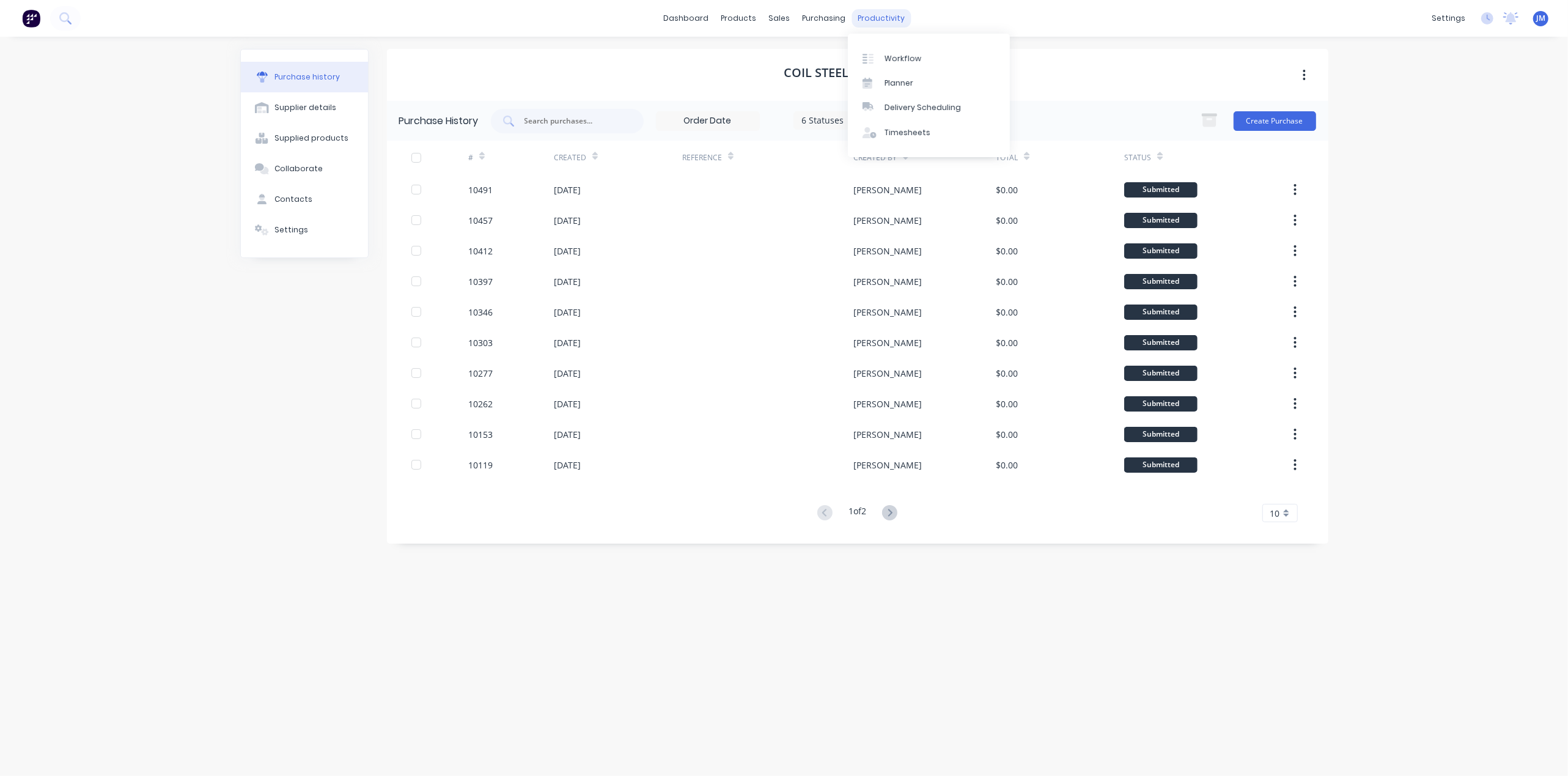
click at [868, 20] on div "productivity" at bounding box center [881, 18] width 60 height 18
click at [891, 11] on div "productivity" at bounding box center [881, 18] width 60 height 18
click at [922, 60] on link "Workflow" at bounding box center [928, 58] width 162 height 24
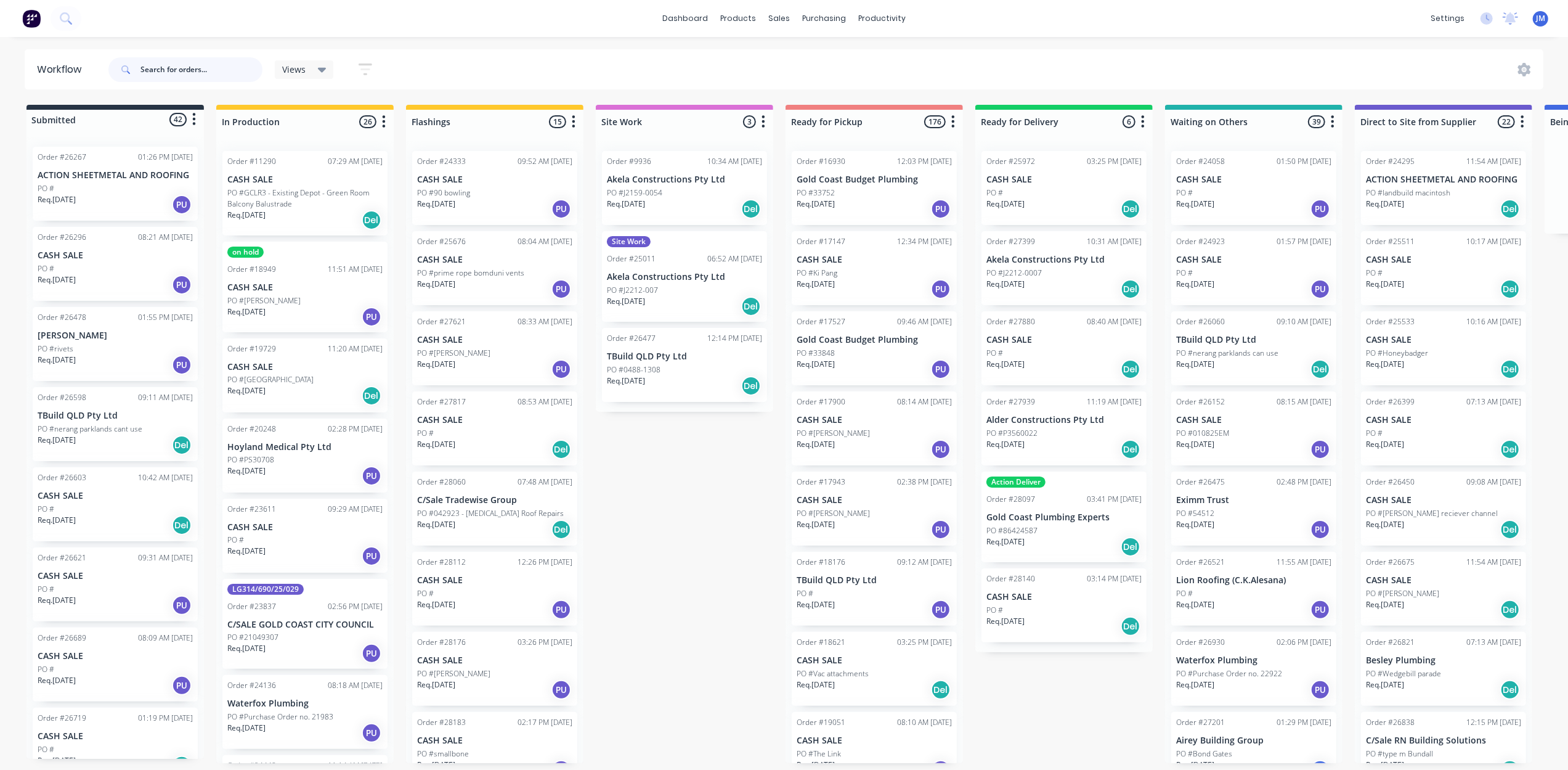
click at [169, 69] on input "text" at bounding box center [202, 70] width 122 height 25
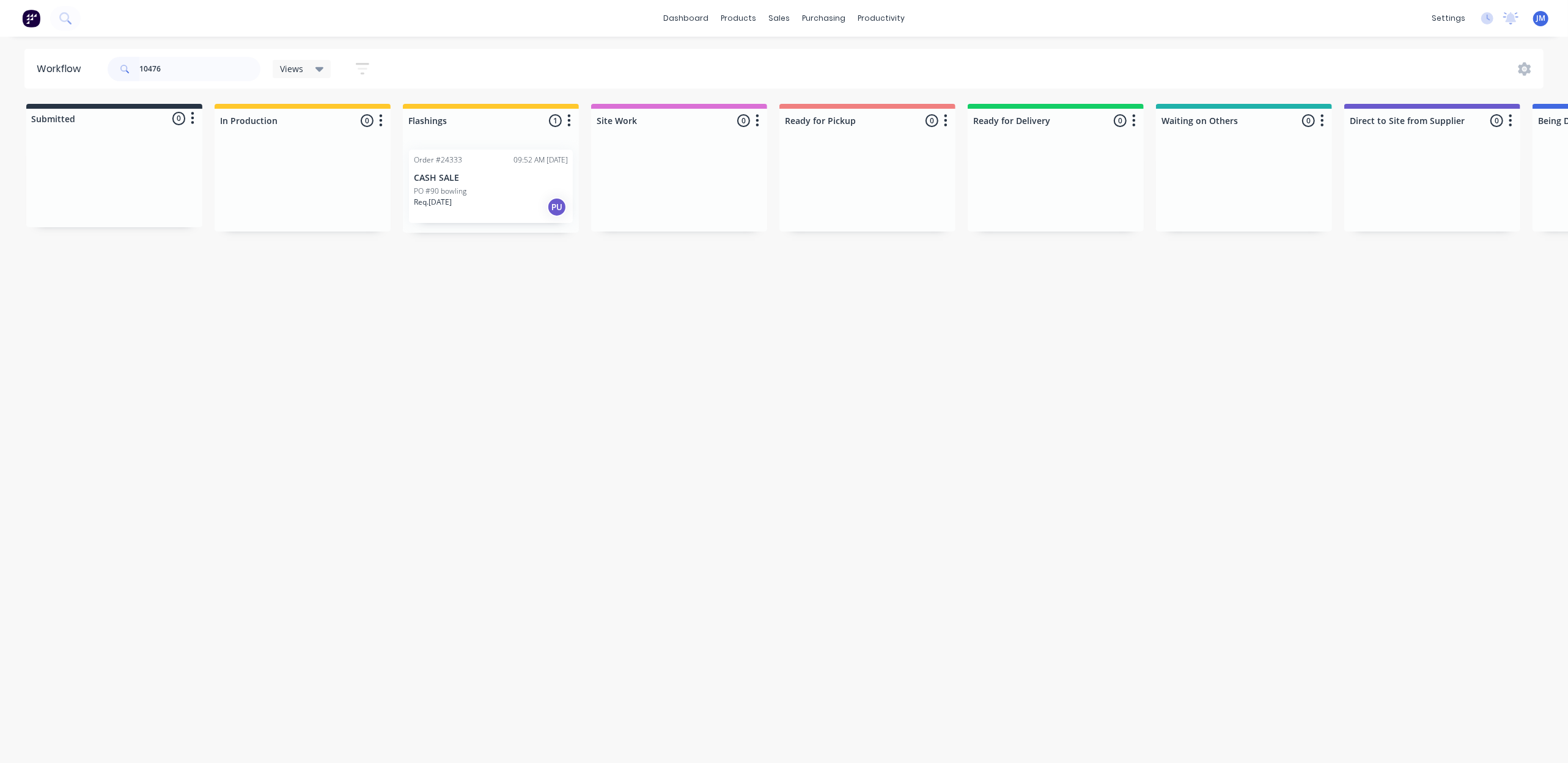
click at [462, 200] on div "Req. [DATE] PU" at bounding box center [490, 207] width 154 height 21
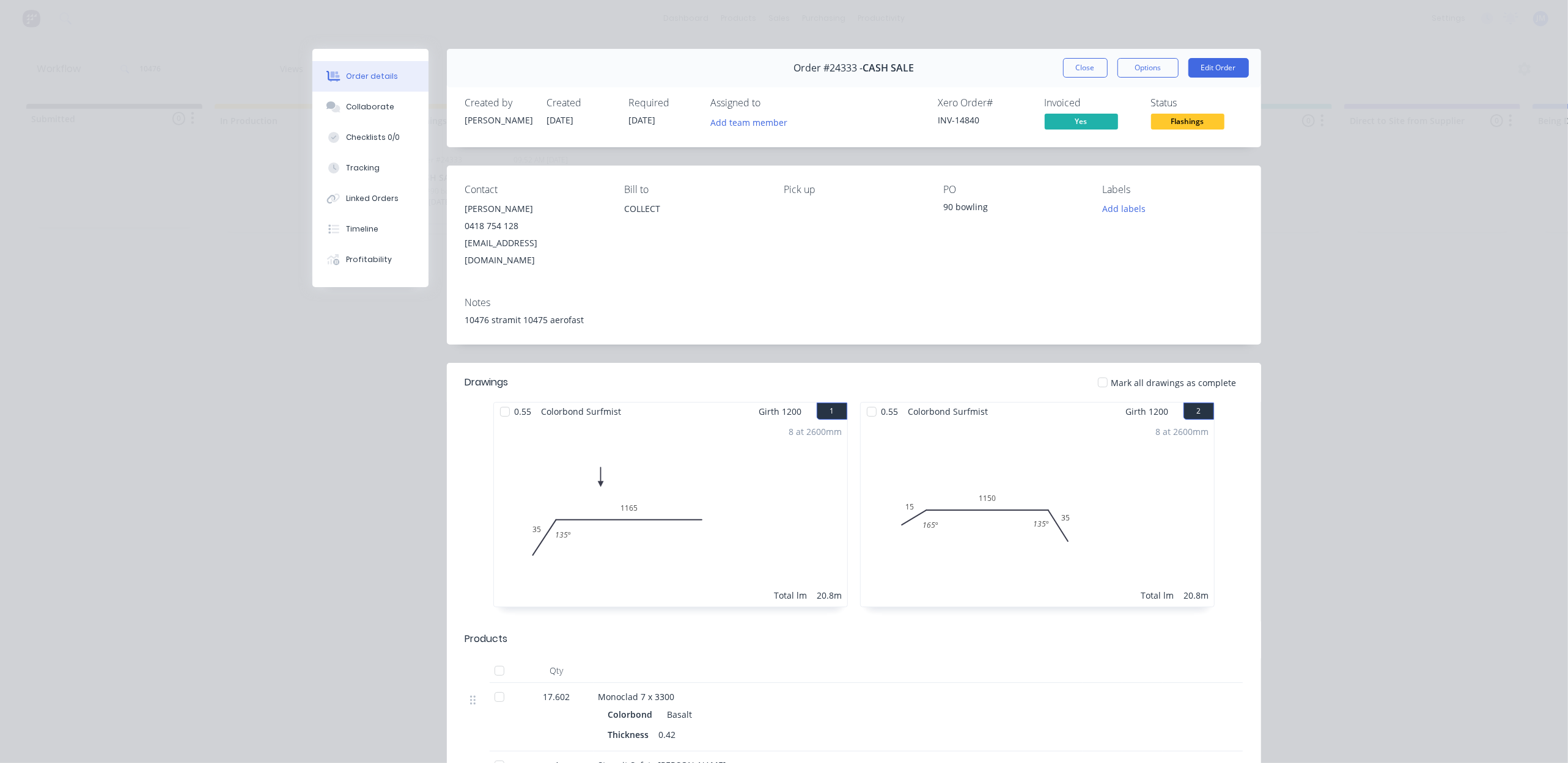
click at [1081, 71] on button "Close" at bounding box center [1085, 67] width 45 height 19
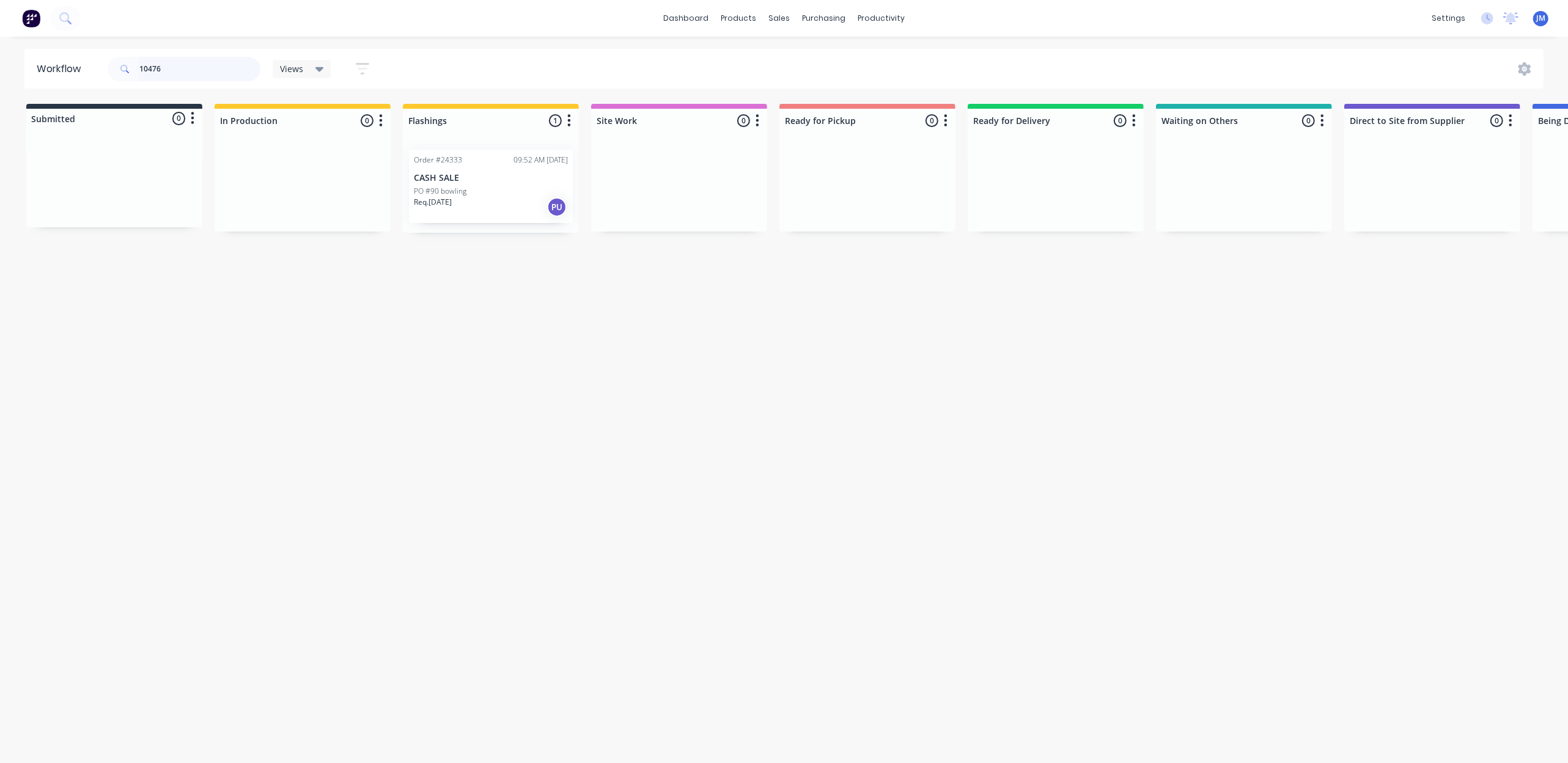
click at [227, 74] on input "10476" at bounding box center [200, 69] width 121 height 24
click at [226, 71] on input "10476" at bounding box center [200, 69] width 121 height 24
click at [466, 186] on div "PO #smallbone" at bounding box center [490, 191] width 154 height 11
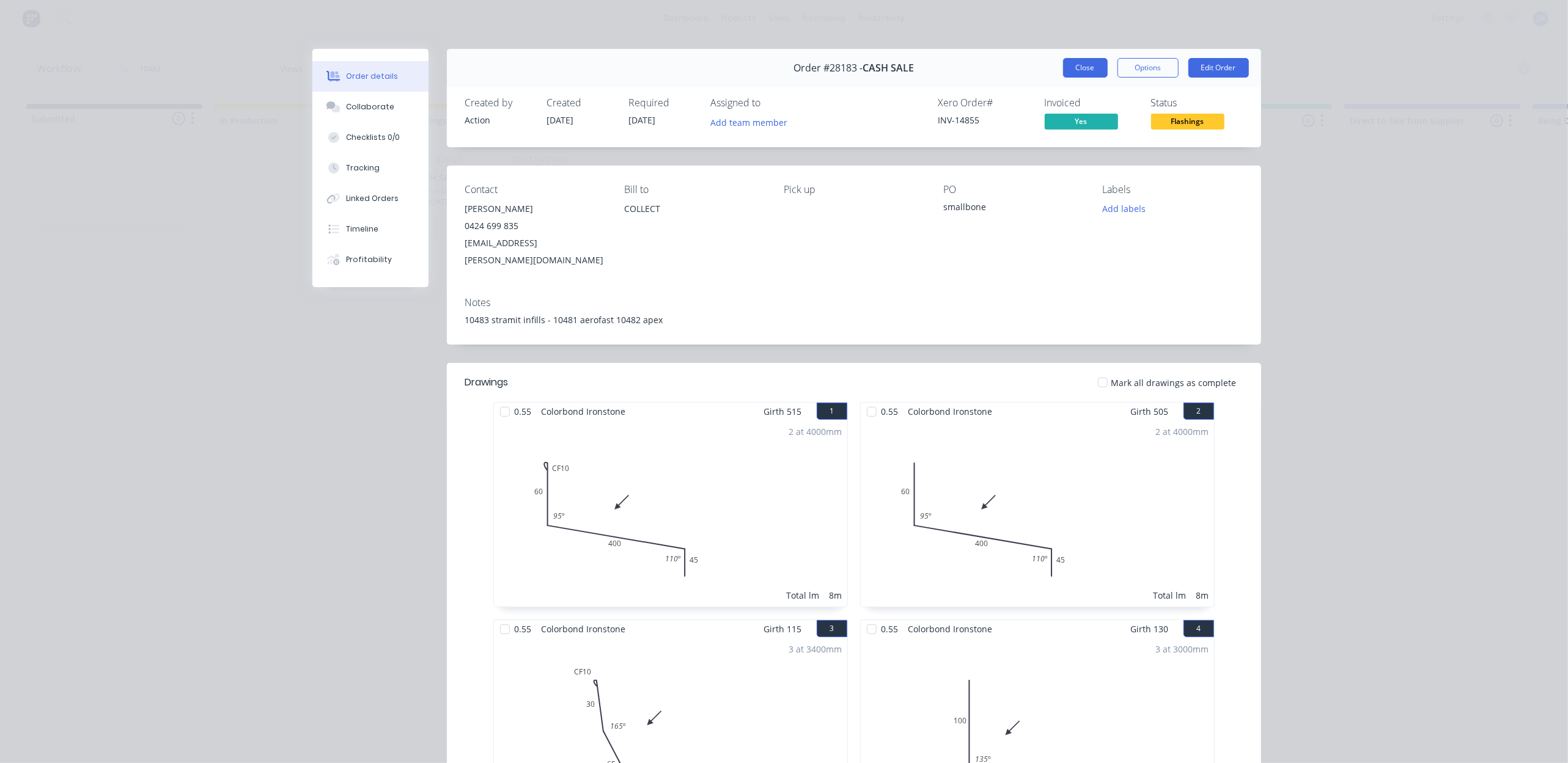
click at [1071, 59] on button "Close" at bounding box center [1085, 67] width 45 height 19
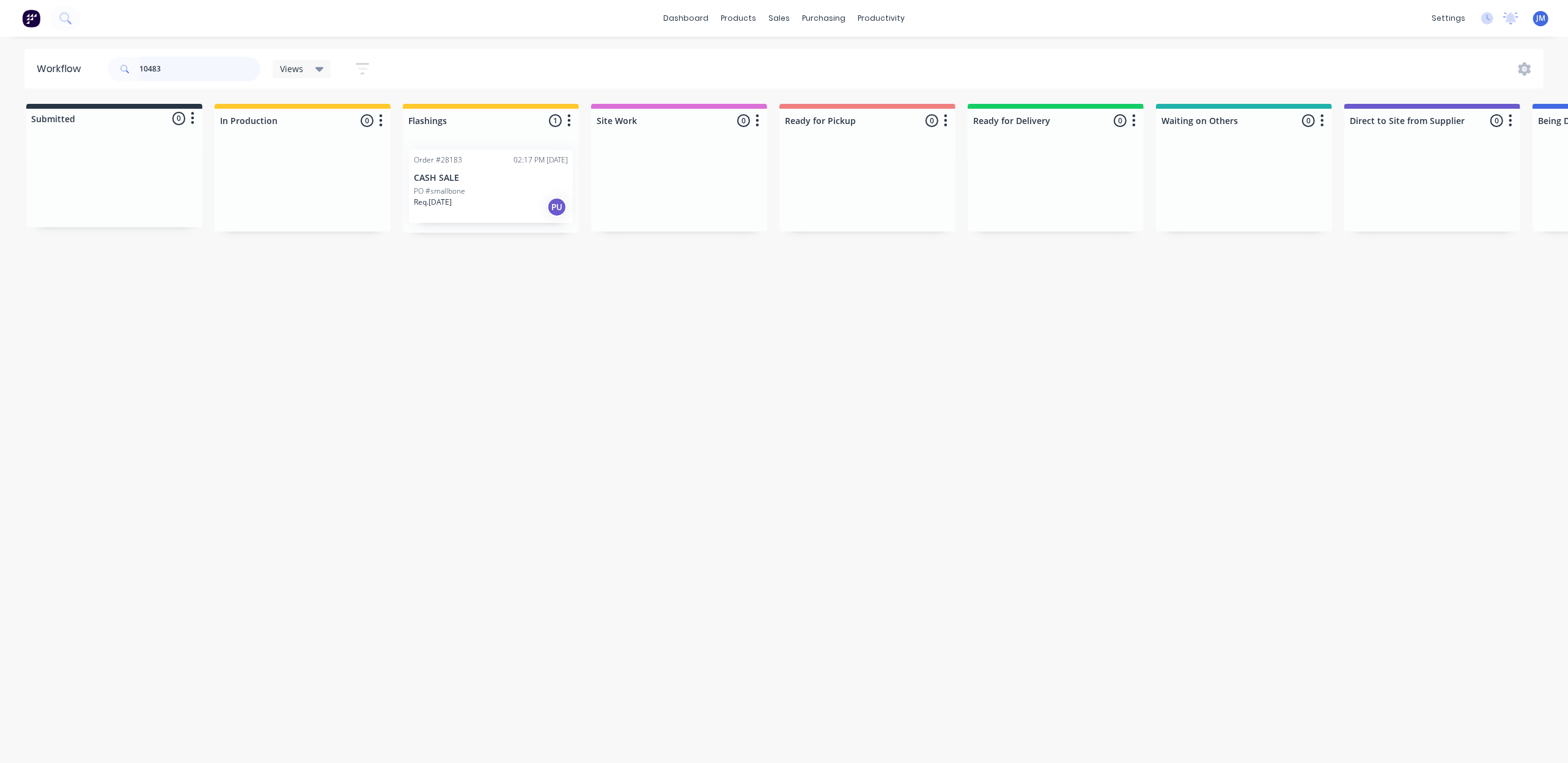
click at [229, 68] on input "10483" at bounding box center [200, 69] width 121 height 24
drag, startPoint x: 1201, startPoint y: 189, endPoint x: 837, endPoint y: 189, distance: 364.0
click at [837, 189] on div "Submitted 0 Status colour #273444 hex #273444 Save Cancel Summaries Total order…" at bounding box center [1096, 168] width 2216 height 129
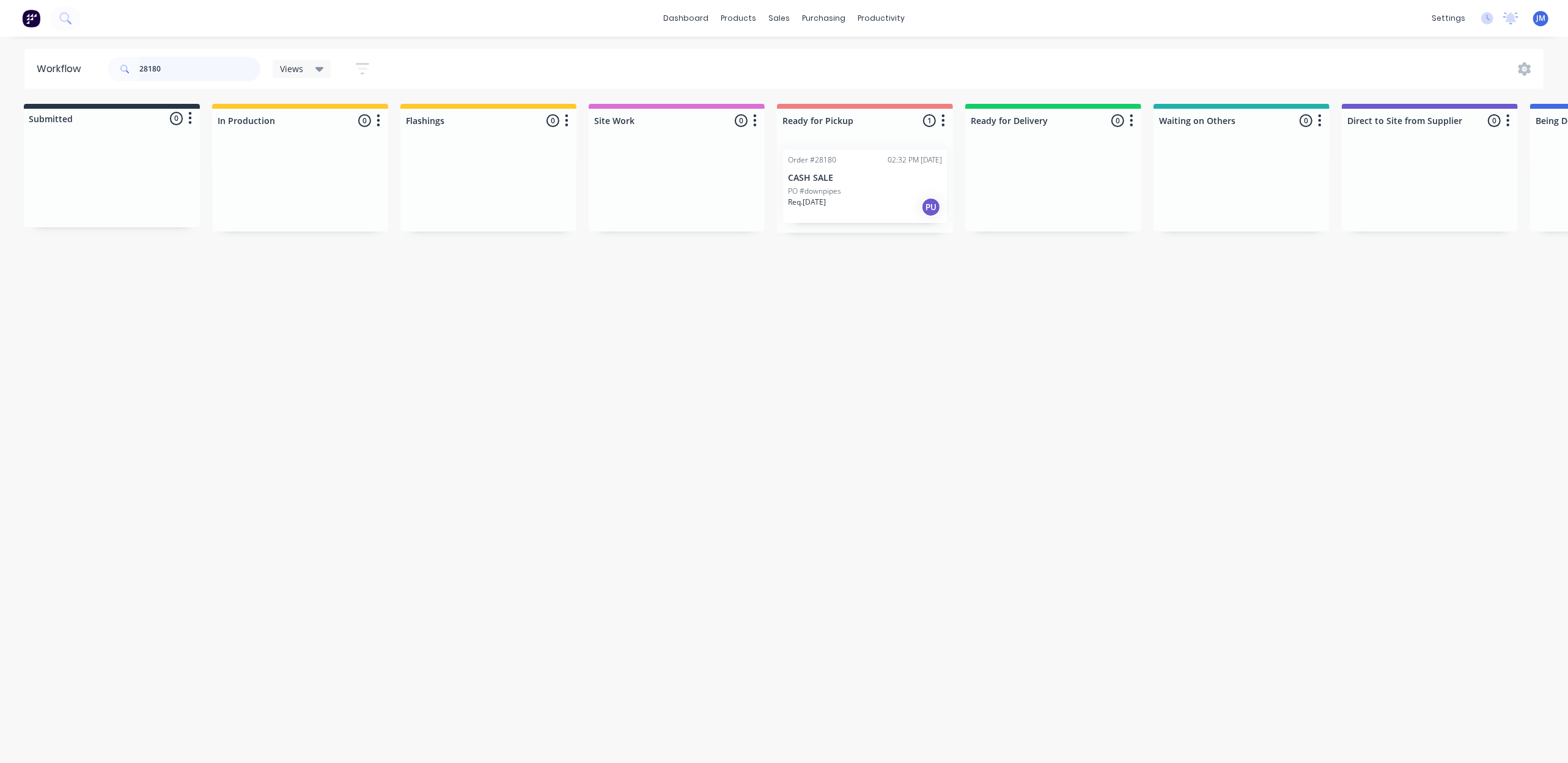
click at [186, 65] on input "28180" at bounding box center [200, 69] width 121 height 24
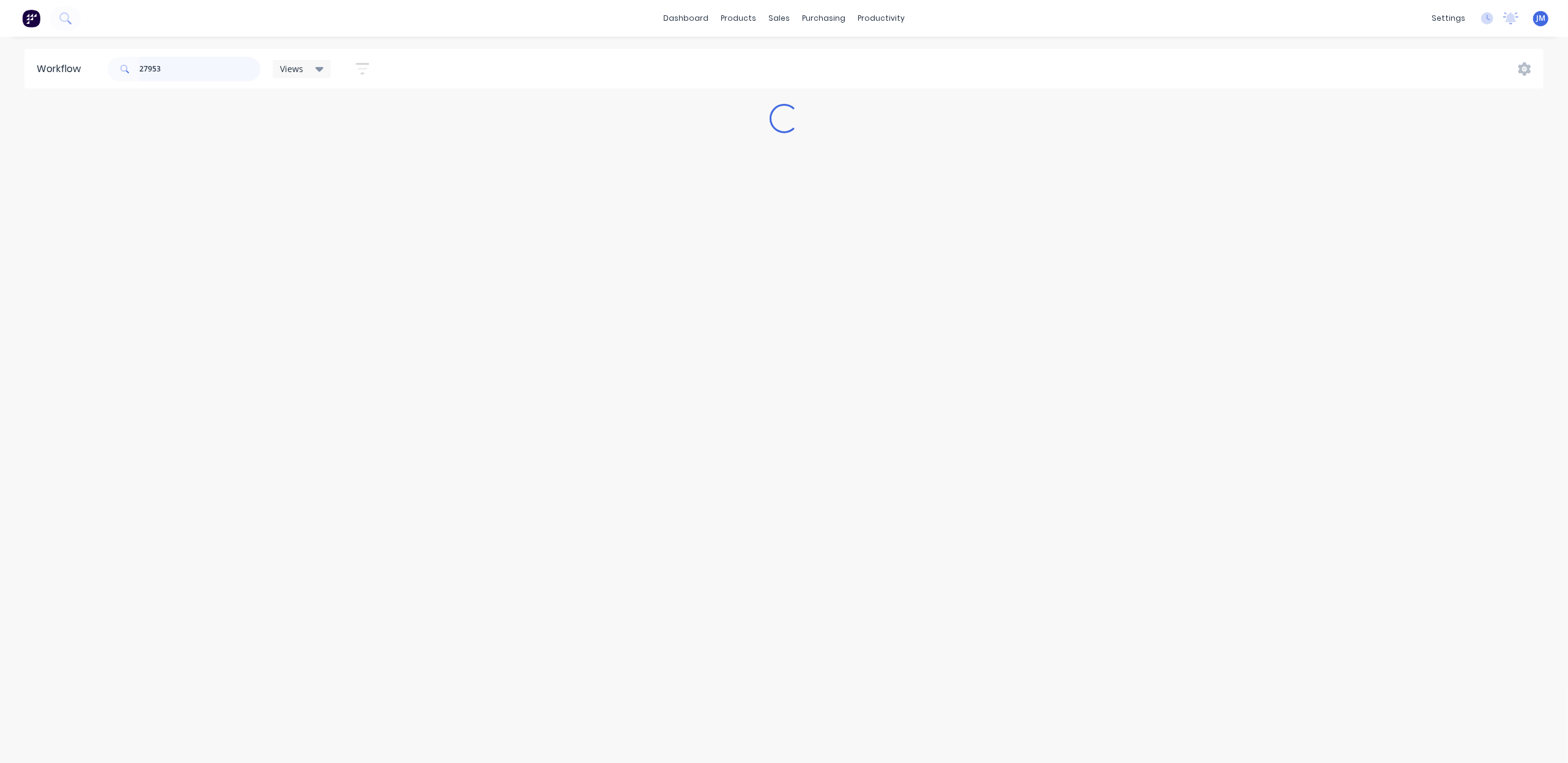
scroll to position [0, 0]
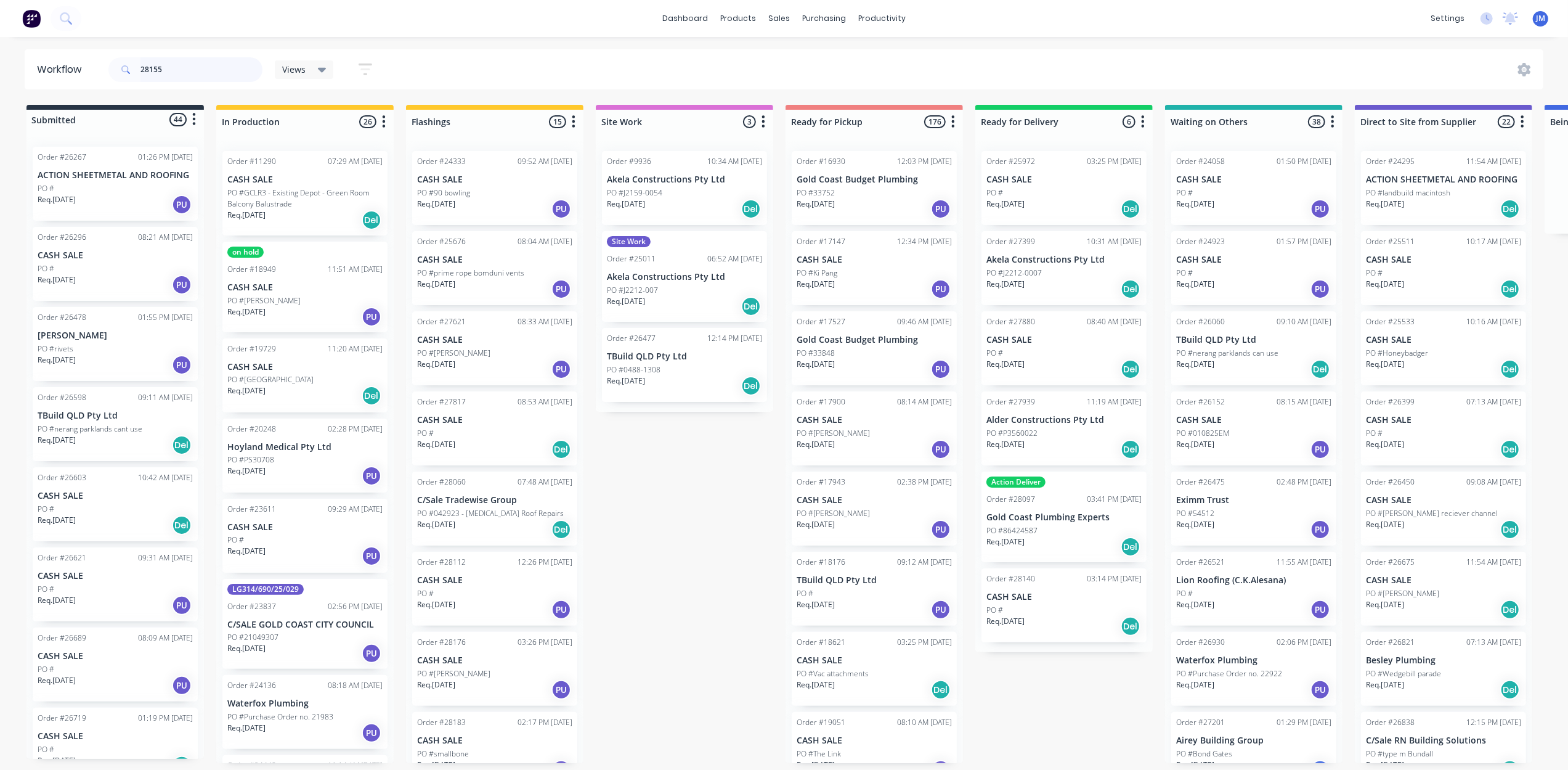
click at [195, 75] on input "28155" at bounding box center [202, 70] width 122 height 25
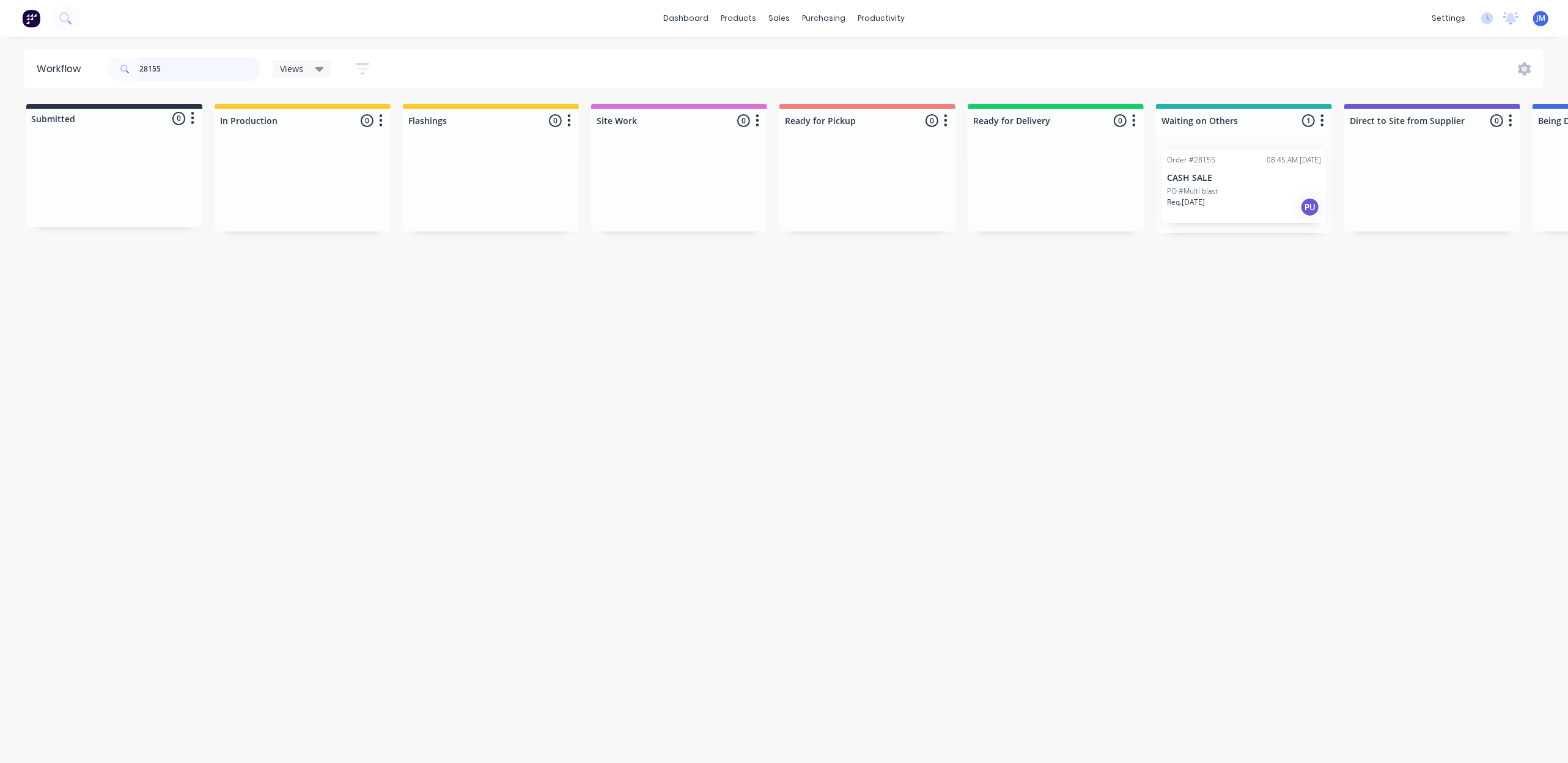
scroll to position [0, 3]
drag, startPoint x: 1214, startPoint y: 181, endPoint x: 837, endPoint y: 180, distance: 377.0
click at [837, 180] on div "Submitted 0 Status colour #273444 hex #273444 Save Cancel Summaries Total order…" at bounding box center [1095, 168] width 2216 height 129
click at [210, 62] on input "28155" at bounding box center [200, 69] width 121 height 24
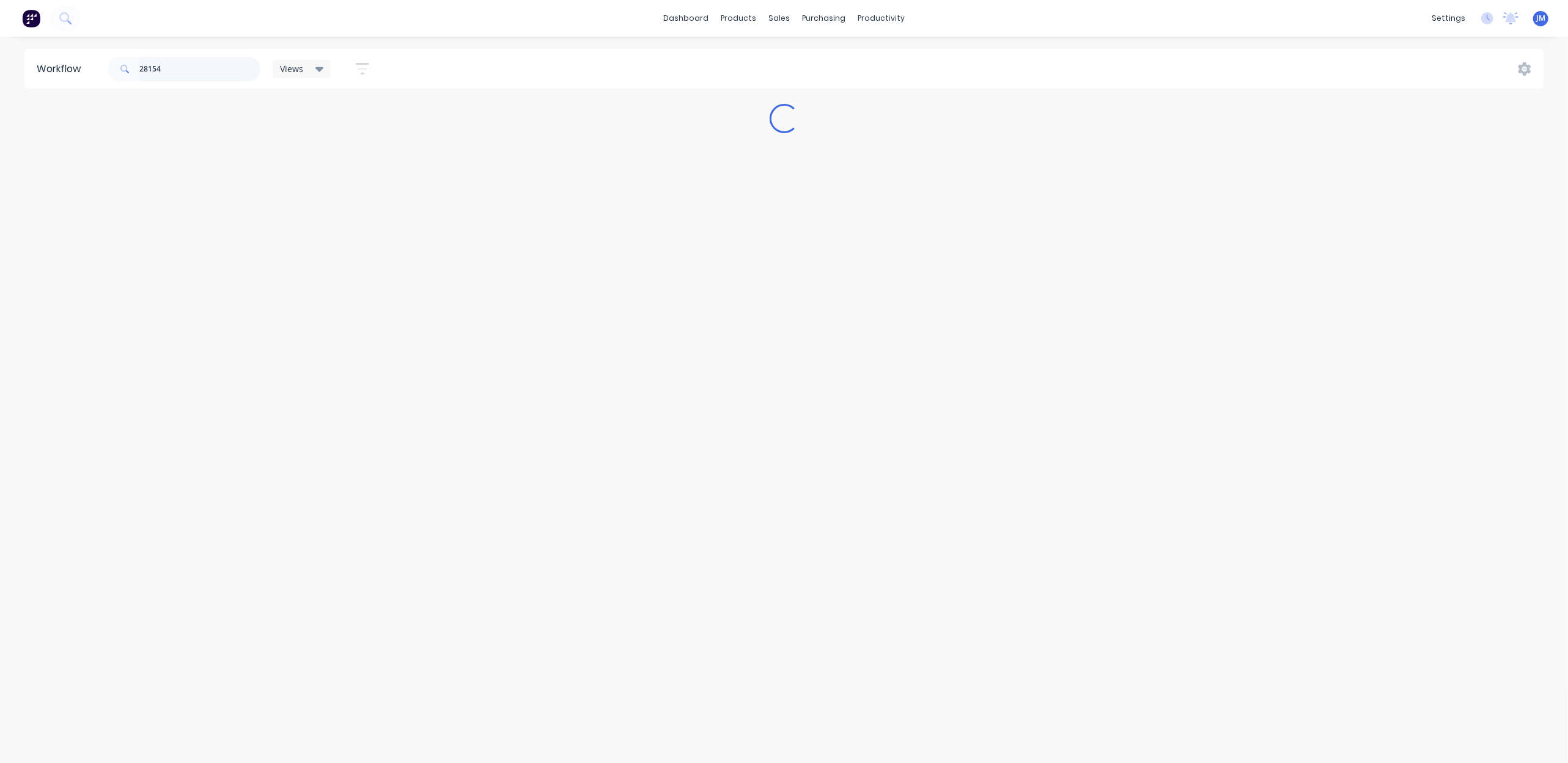
scroll to position [0, 0]
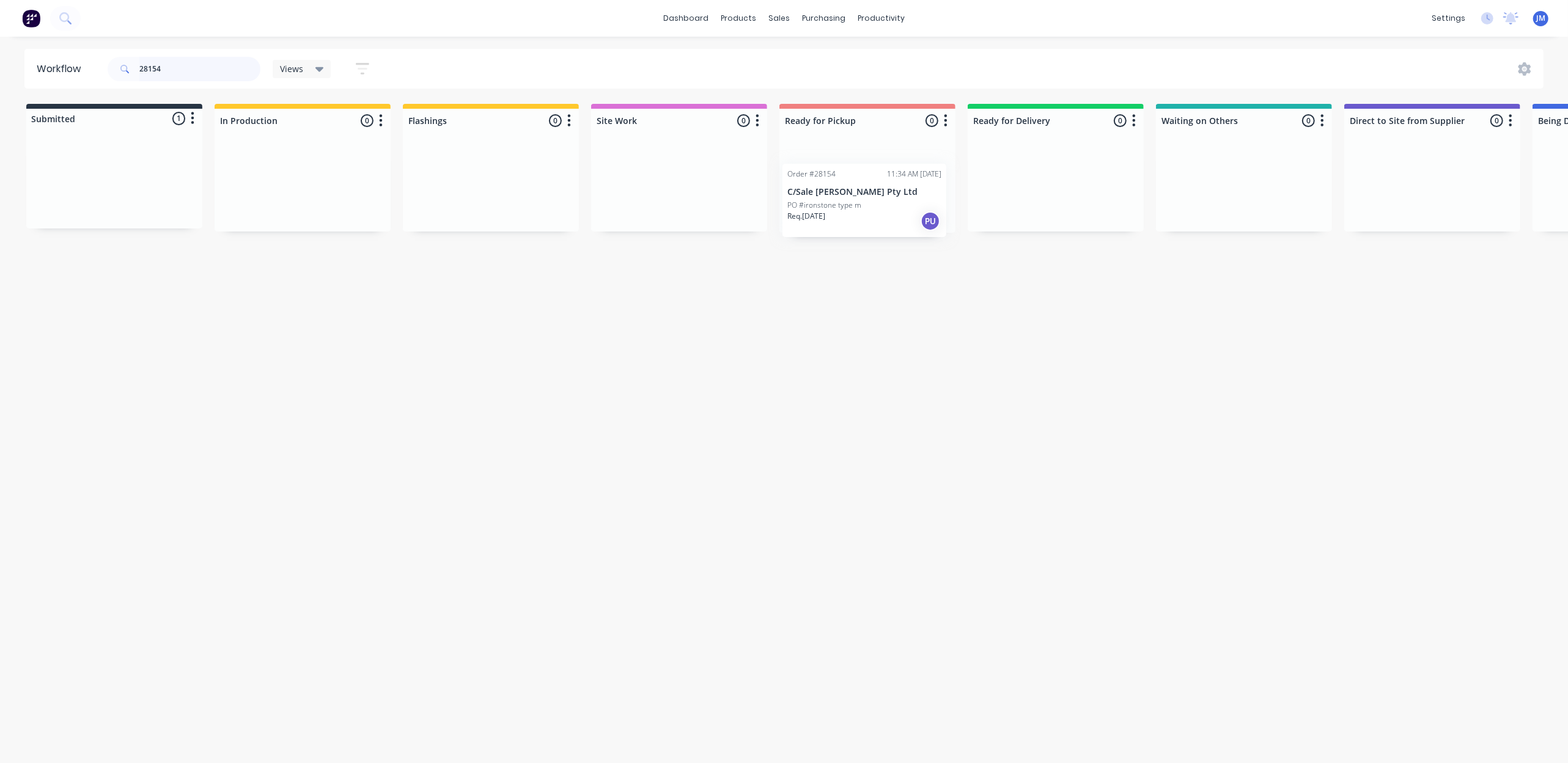
drag, startPoint x: 135, startPoint y: 196, endPoint x: 890, endPoint y: 213, distance: 755.2
click at [890, 213] on div "Submitted 1 Status colour #273444 hex #273444 Save Cancel Summaries Total order…" at bounding box center [1099, 168] width 2216 height 129
click at [213, 75] on input "28154" at bounding box center [200, 69] width 121 height 24
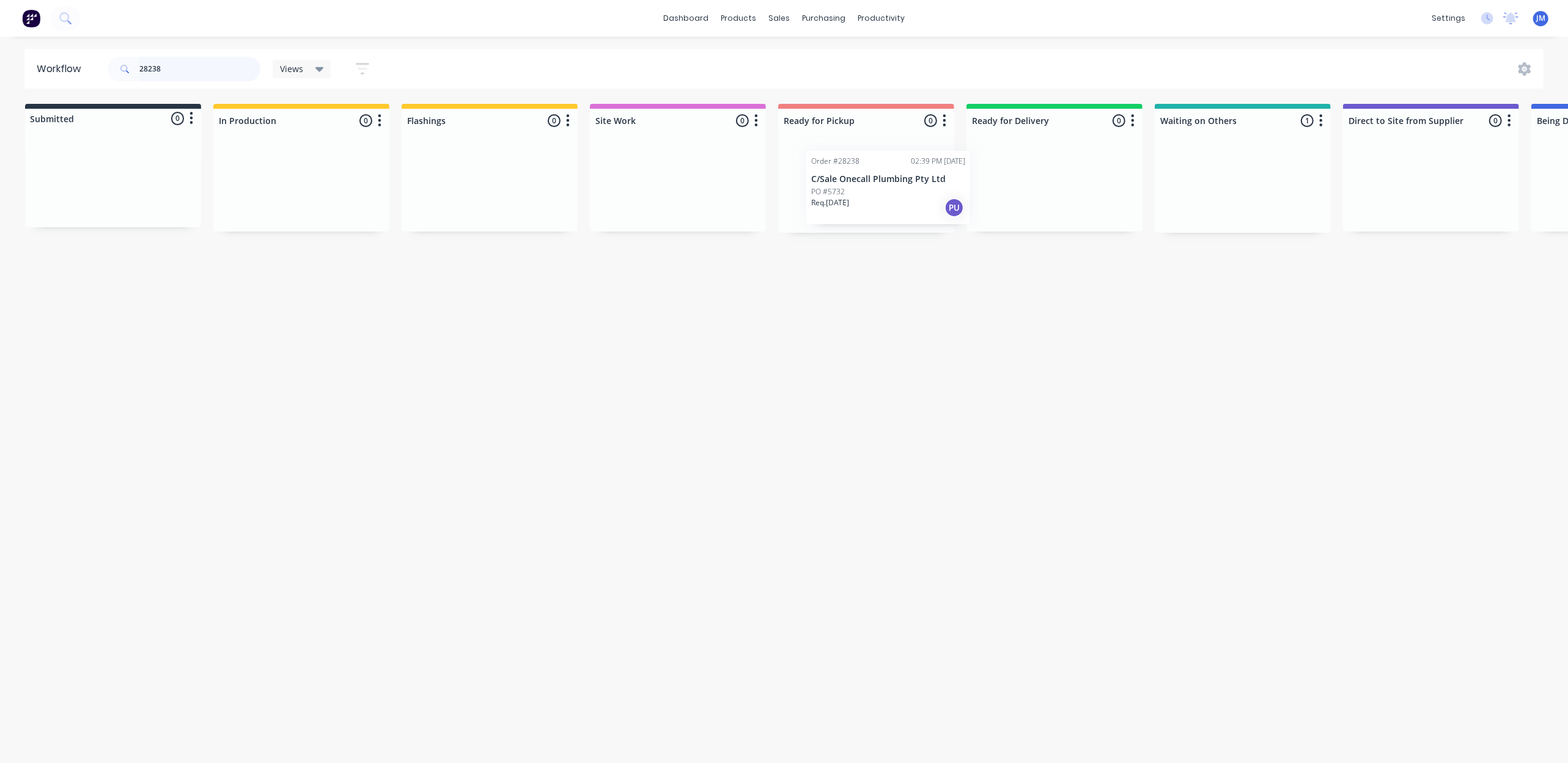
drag, startPoint x: 1249, startPoint y: 178, endPoint x: 885, endPoint y: 176, distance: 364.0
click at [885, 176] on div "Submitted 0 Status colour #273444 hex #273444 Save Cancel Summaries Total order…" at bounding box center [1098, 168] width 2216 height 129
click at [166, 62] on input "28238" at bounding box center [200, 69] width 121 height 24
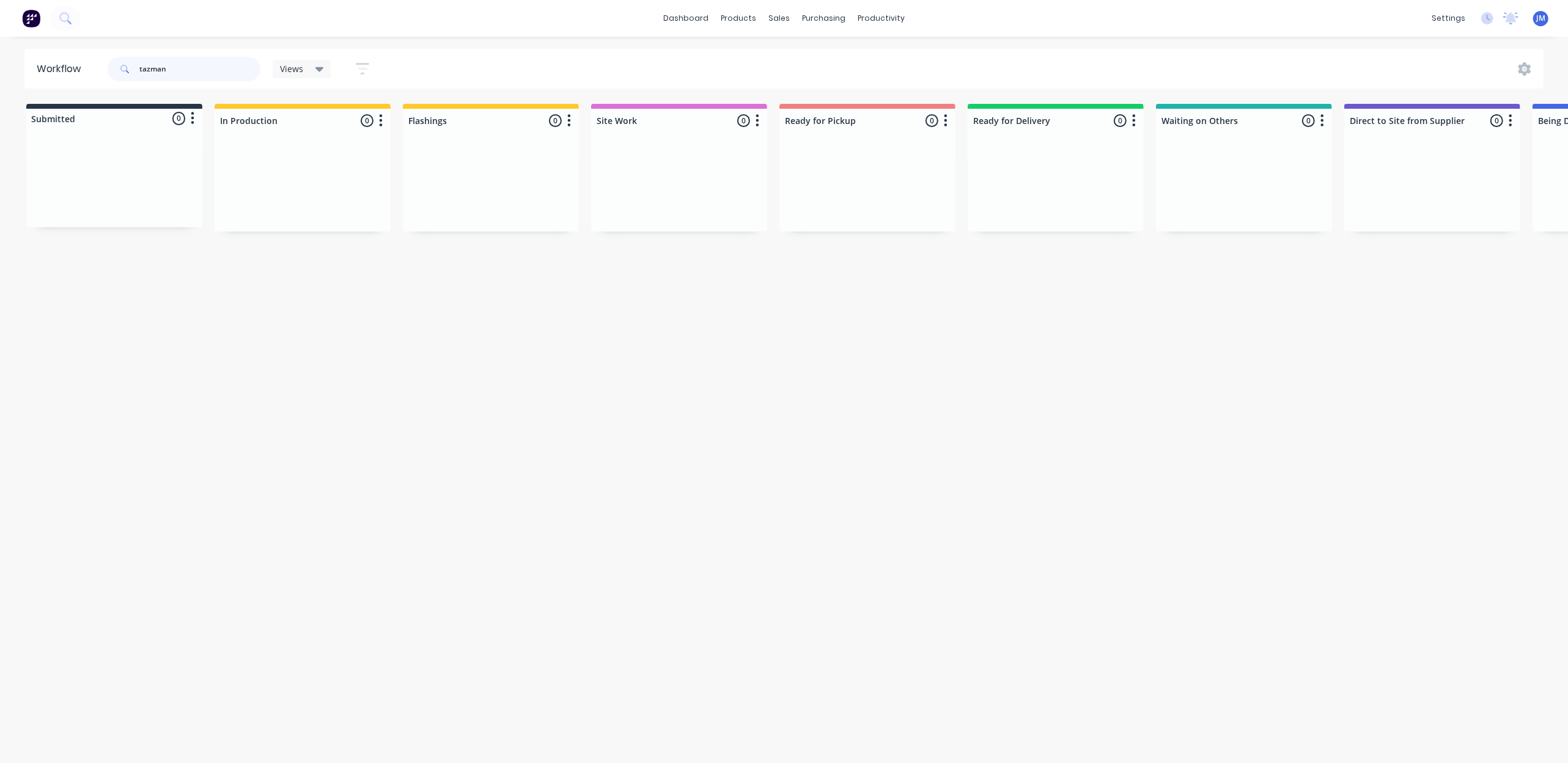
click at [196, 70] on input "tazman" at bounding box center [200, 69] width 121 height 24
click at [794, 197] on p "Req. [DATE]" at bounding box center [809, 202] width 38 height 11
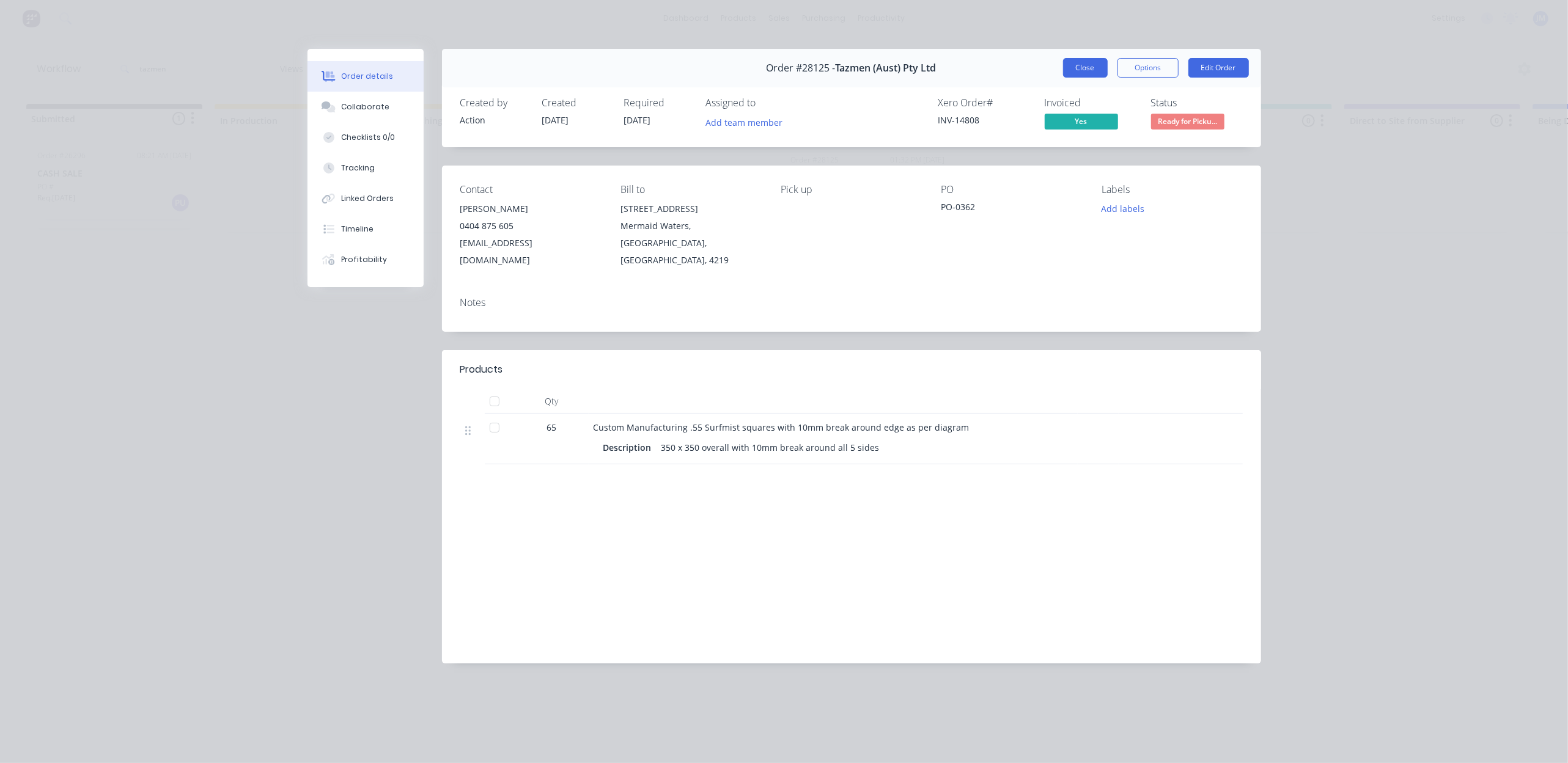
click at [1089, 62] on button "Close" at bounding box center [1085, 67] width 45 height 19
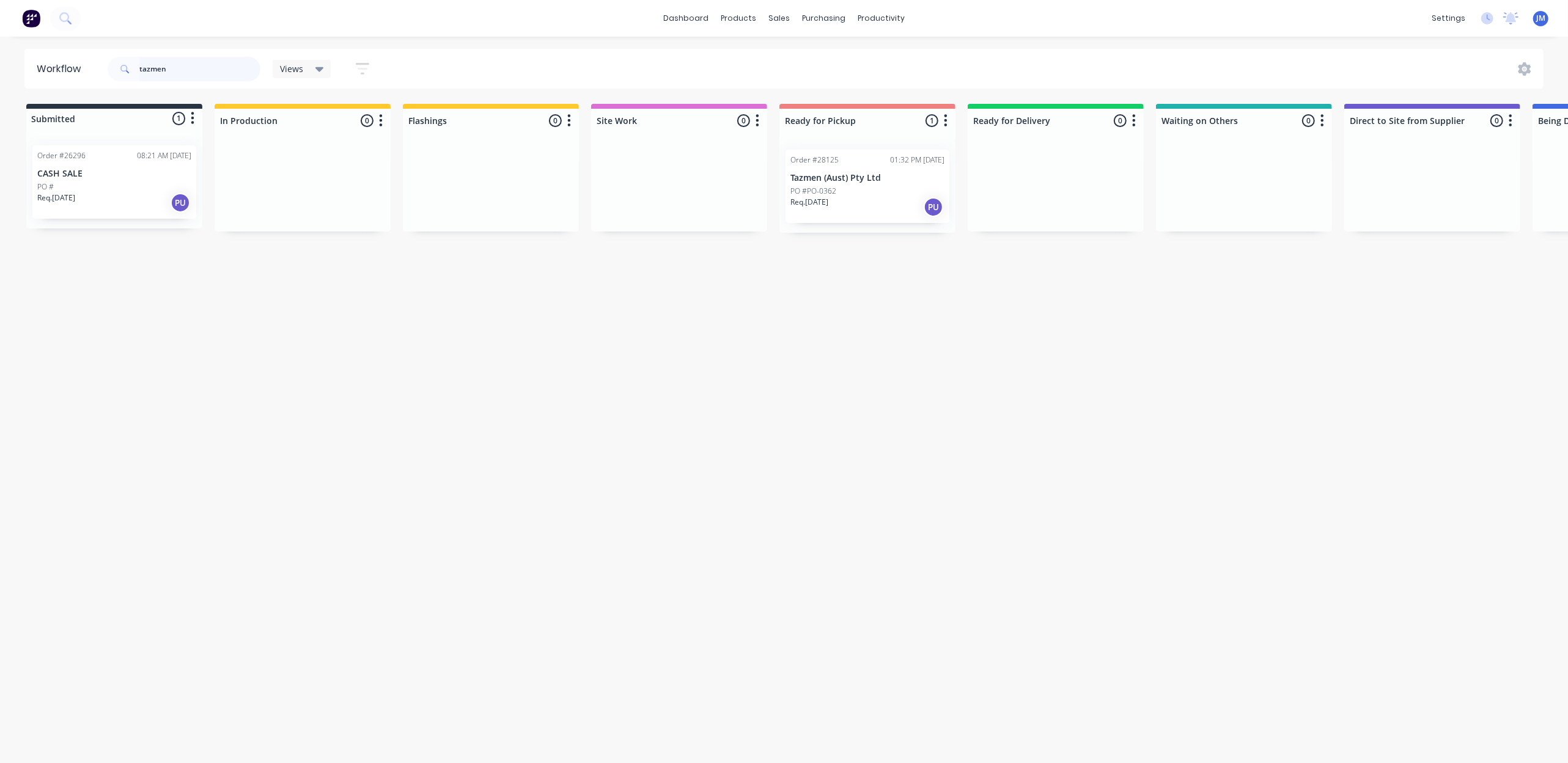
click at [209, 67] on input "tazmen" at bounding box center [200, 69] width 121 height 24
click at [905, 308] on div "Mark as Picked Up" at bounding box center [902, 310] width 123 height 25
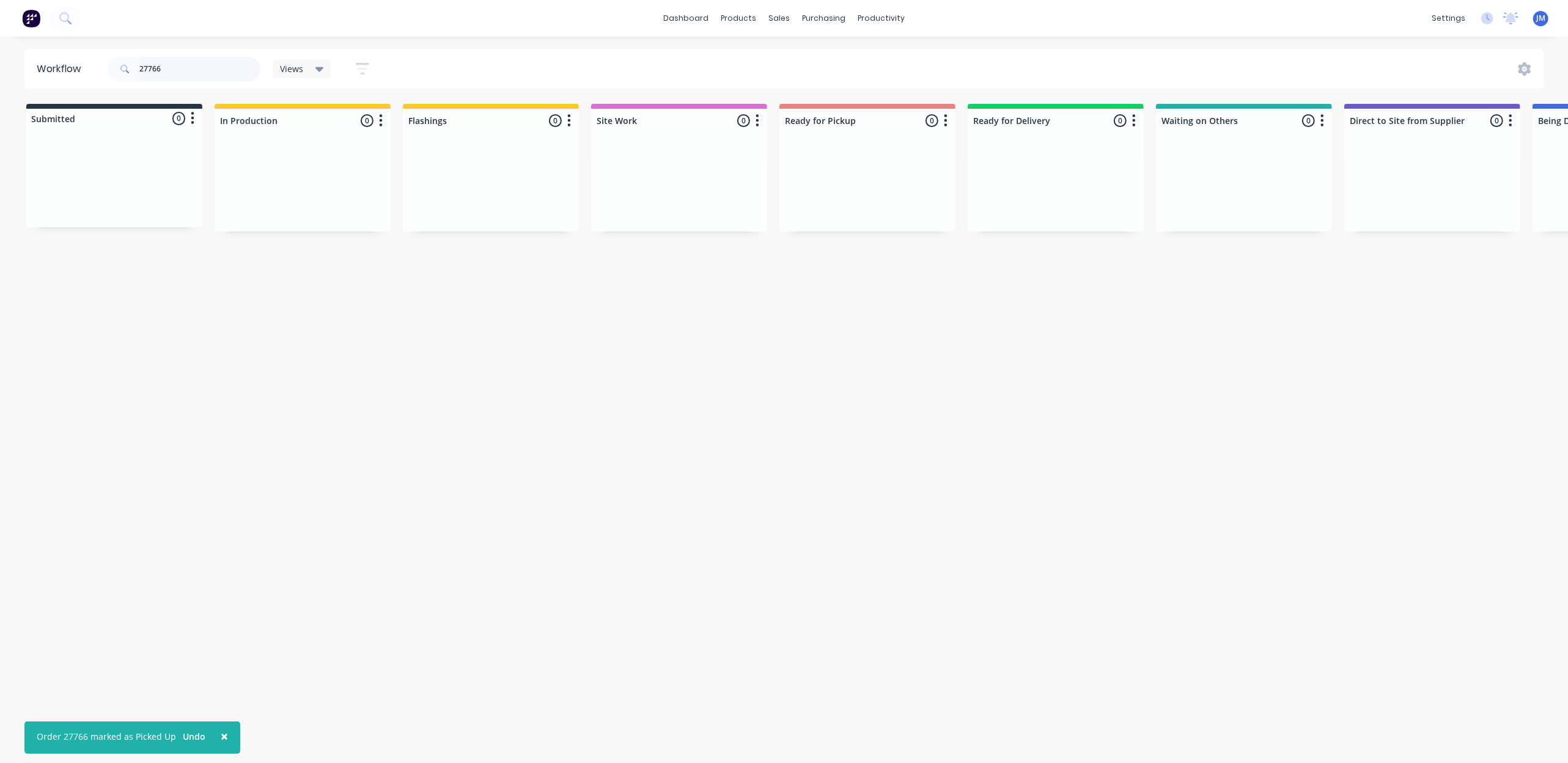
click at [199, 68] on input "27766" at bounding box center [200, 69] width 121 height 24
drag, startPoint x: 500, startPoint y: 189, endPoint x: 871, endPoint y: 200, distance: 371.2
click at [871, 200] on div "Submitted 0 Status colour #273444 hex #273444 Save Cancel Summaries Total order…" at bounding box center [1099, 168] width 2216 height 129
click at [225, 69] on input "28227" at bounding box center [200, 69] width 121 height 24
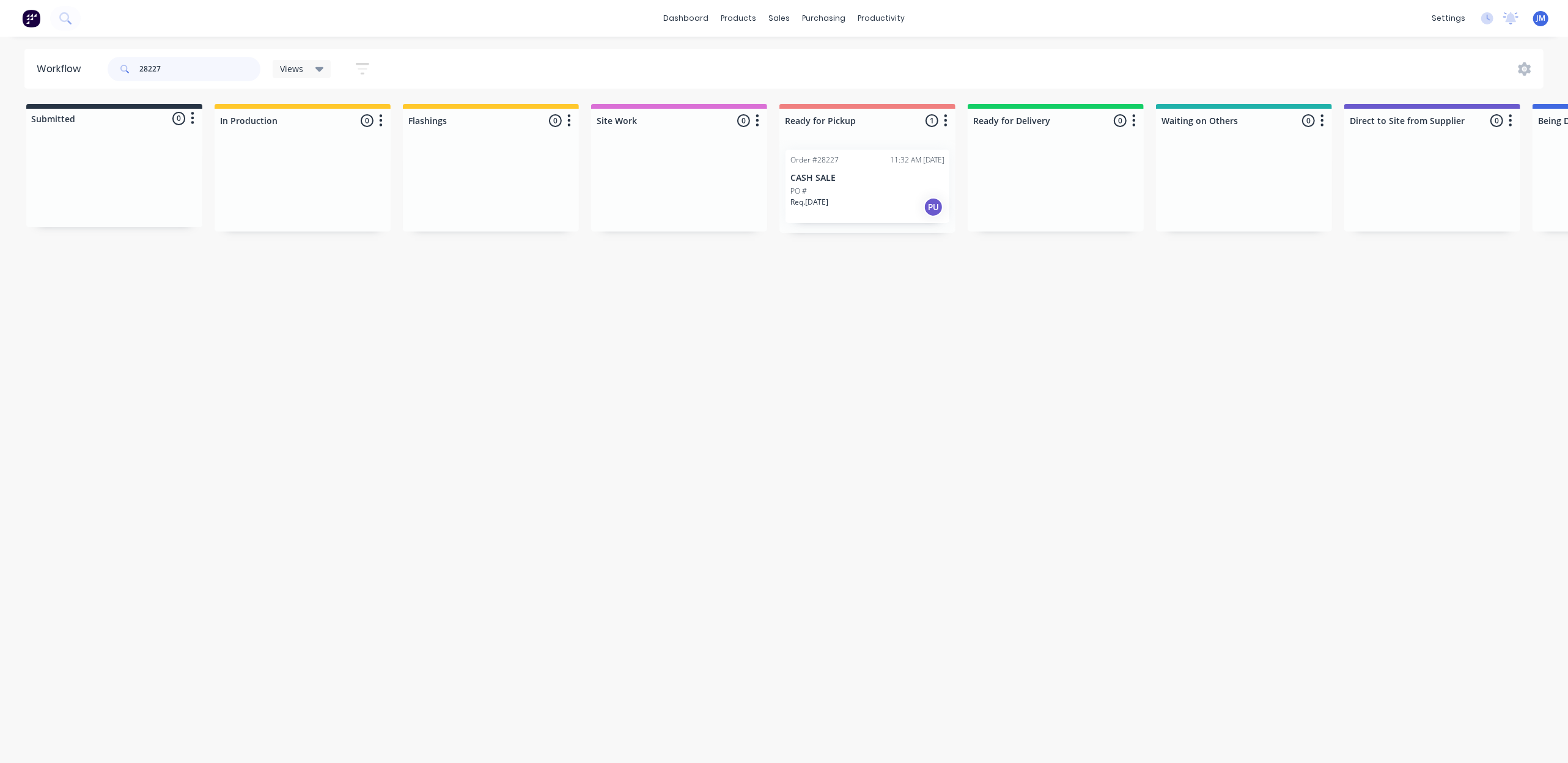
click at [225, 68] on input "28227" at bounding box center [200, 69] width 121 height 24
click at [1389, 200] on p "Req. [DATE]" at bounding box center [1374, 202] width 38 height 11
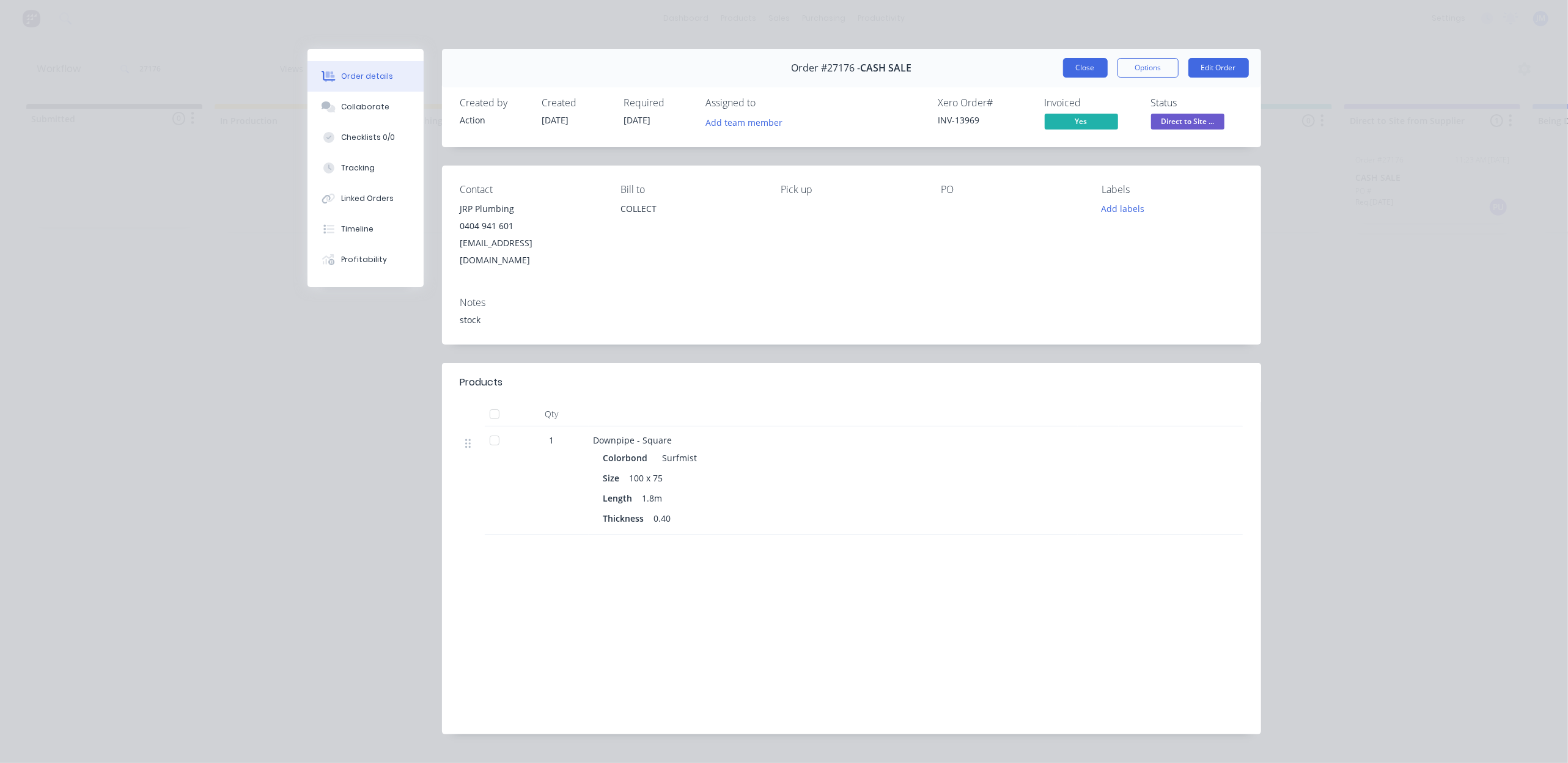
click at [1074, 74] on button "Close" at bounding box center [1085, 67] width 45 height 19
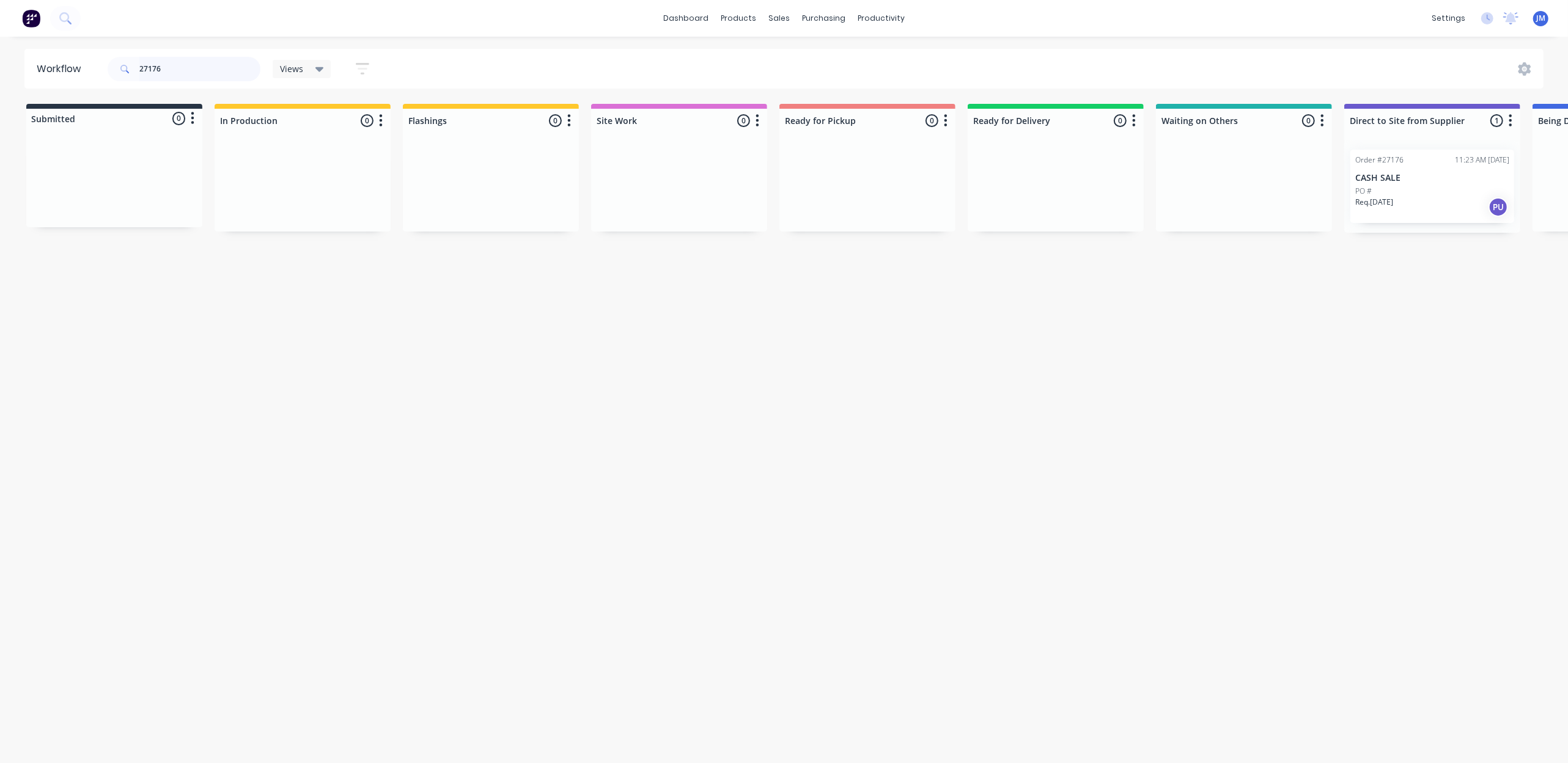
click at [219, 76] on input "27176" at bounding box center [200, 69] width 121 height 24
click at [223, 71] on input "27176" at bounding box center [200, 69] width 121 height 24
type input "2"
drag, startPoint x: 462, startPoint y: 209, endPoint x: 846, endPoint y: 218, distance: 384.1
click at [846, 218] on div "Submitted 0 Status colour #273444 hex #273444 Save Cancel Summaries Total order…" at bounding box center [1099, 168] width 2216 height 129
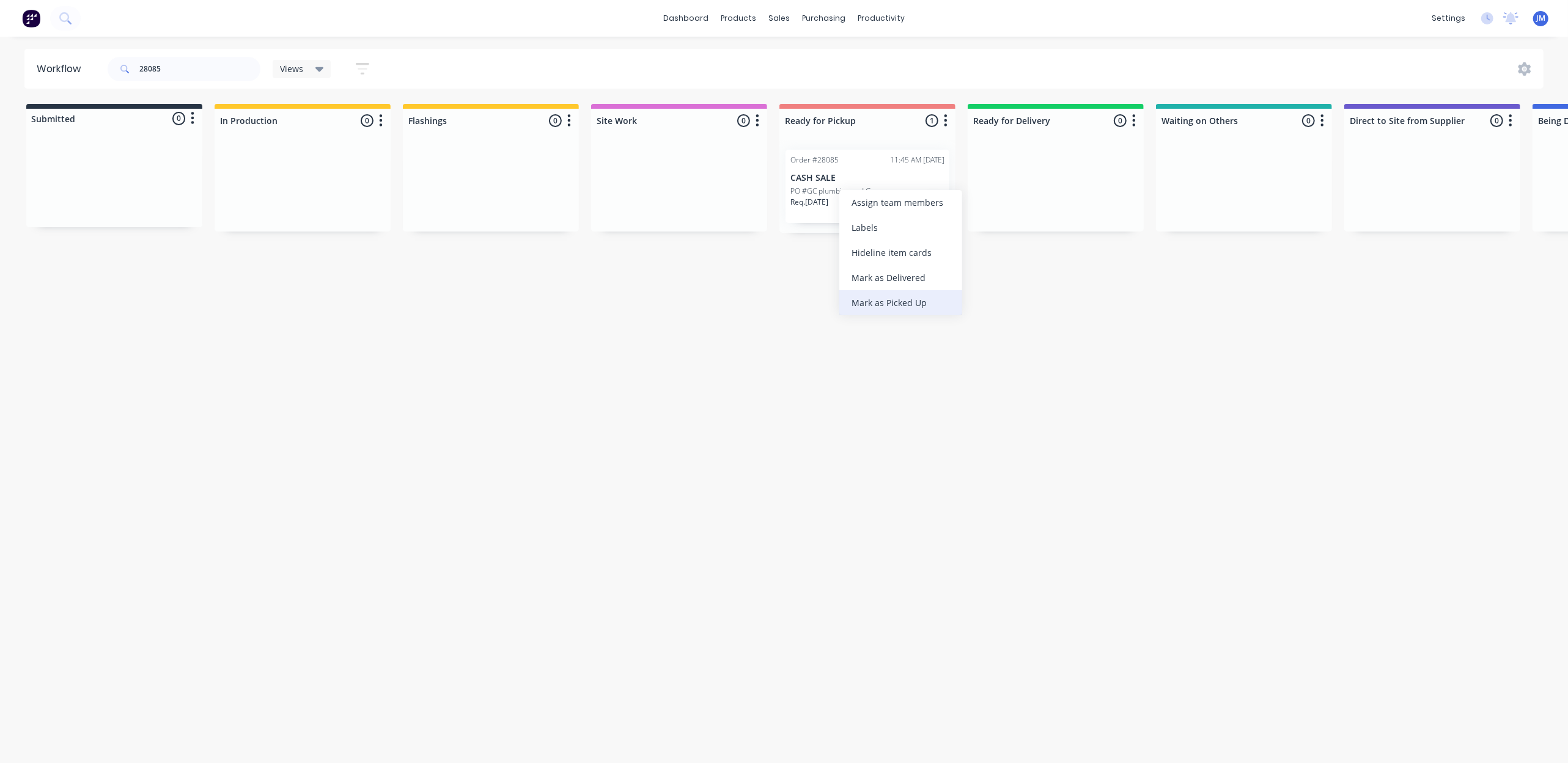
click at [874, 298] on div "Mark as Picked Up" at bounding box center [900, 303] width 123 height 25
click at [215, 70] on input "28085" at bounding box center [200, 69] width 121 height 24
click at [934, 318] on div "Mark as Picked Up" at bounding box center [921, 323] width 123 height 25
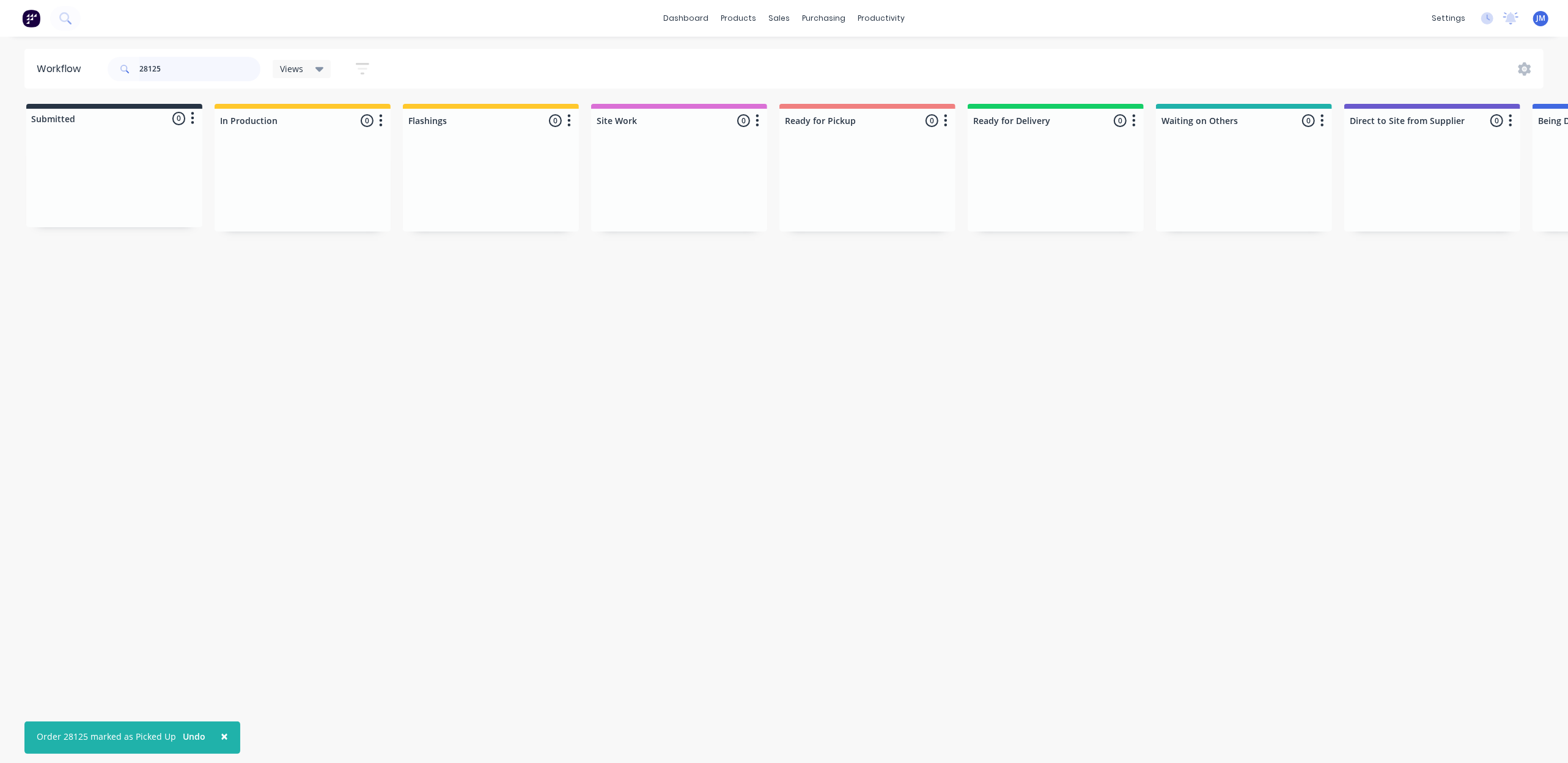
click at [187, 66] on input "28125" at bounding box center [200, 69] width 121 height 24
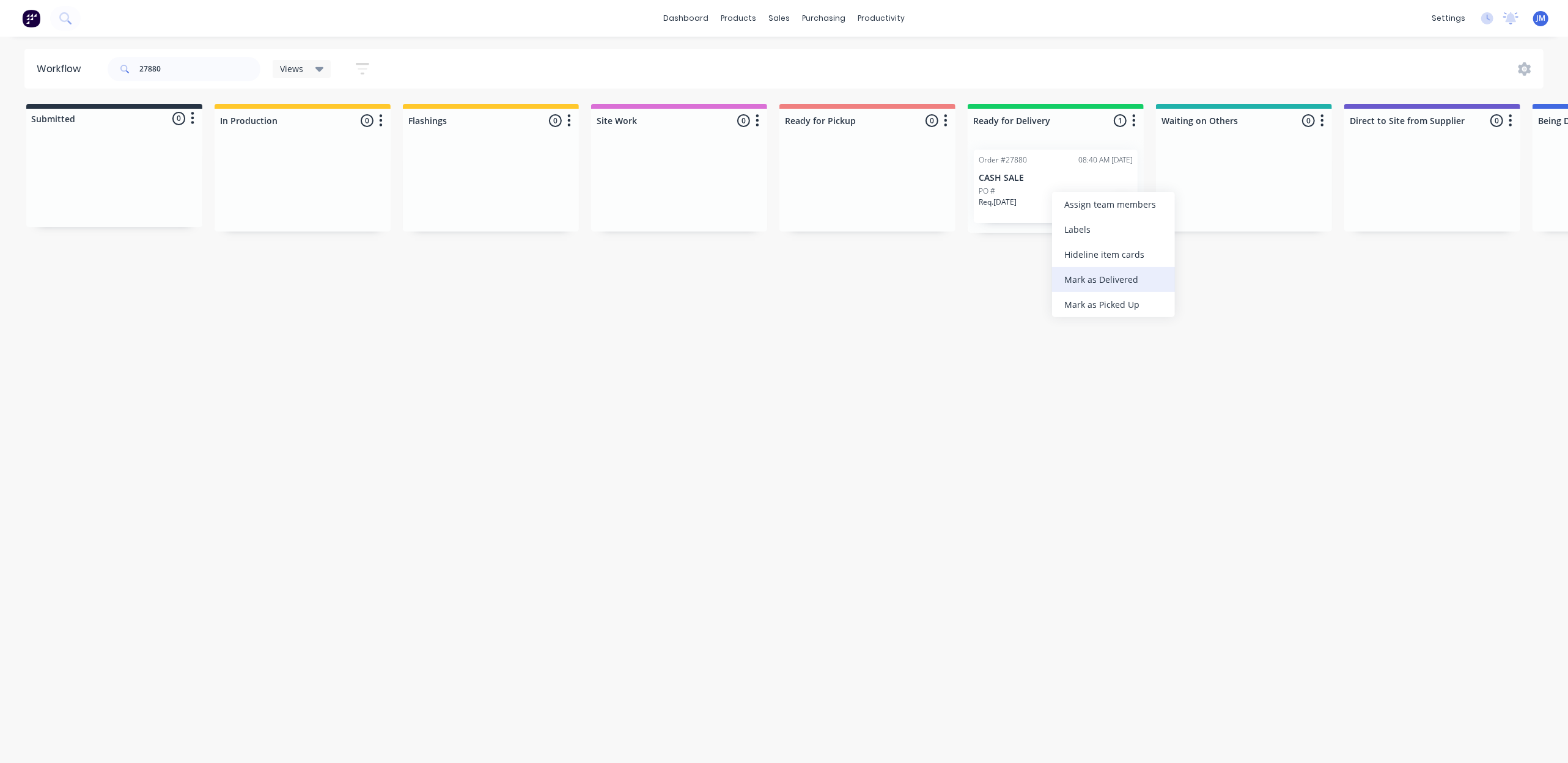
click at [1127, 276] on div "Mark as Delivered" at bounding box center [1113, 280] width 123 height 25
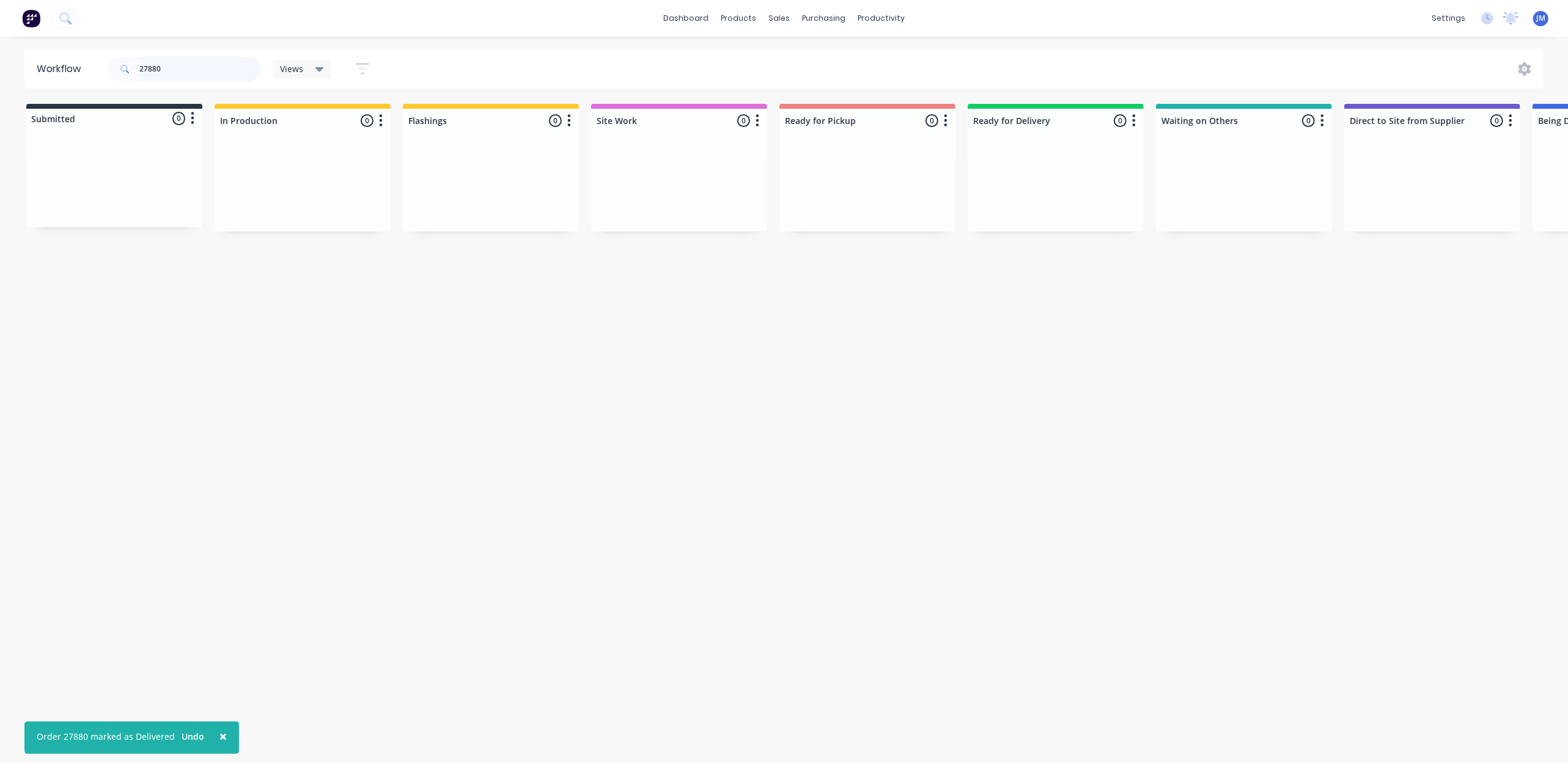
click at [220, 71] on input "27880" at bounding box center [200, 69] width 121 height 24
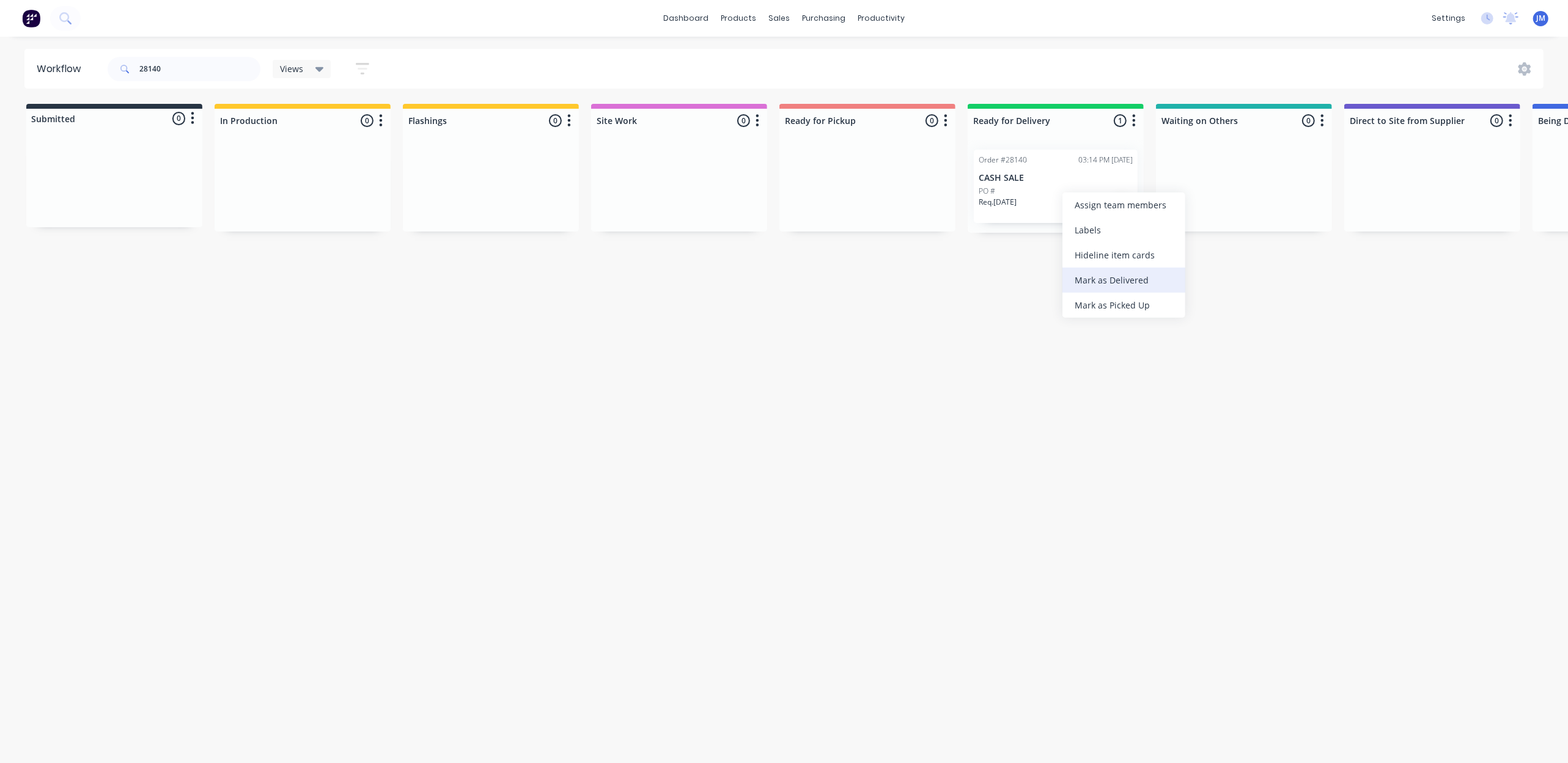
click at [1138, 270] on div "Mark as Delivered" at bounding box center [1124, 280] width 123 height 25
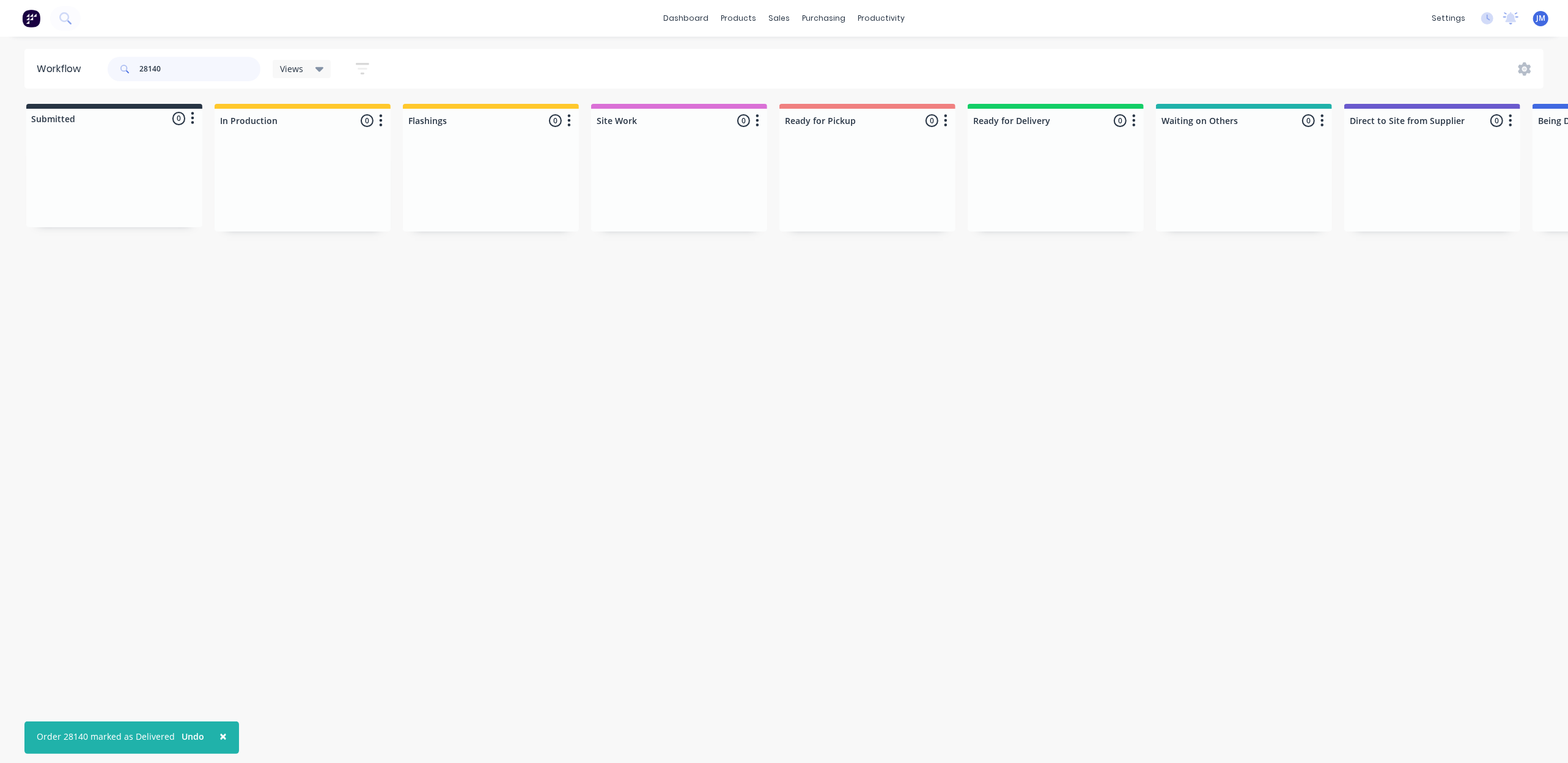
click at [234, 71] on input "28140" at bounding box center [200, 69] width 121 height 24
click at [234, 68] on input "28140" at bounding box center [200, 69] width 121 height 24
drag, startPoint x: 462, startPoint y: 191, endPoint x: 827, endPoint y: 169, distance: 365.7
click at [827, 169] on div "Submitted 0 Status colour #273444 hex #273444 Save Cancel Summaries Total order…" at bounding box center [1099, 168] width 2216 height 129
drag, startPoint x: 467, startPoint y: 193, endPoint x: 827, endPoint y: 182, distance: 360.2
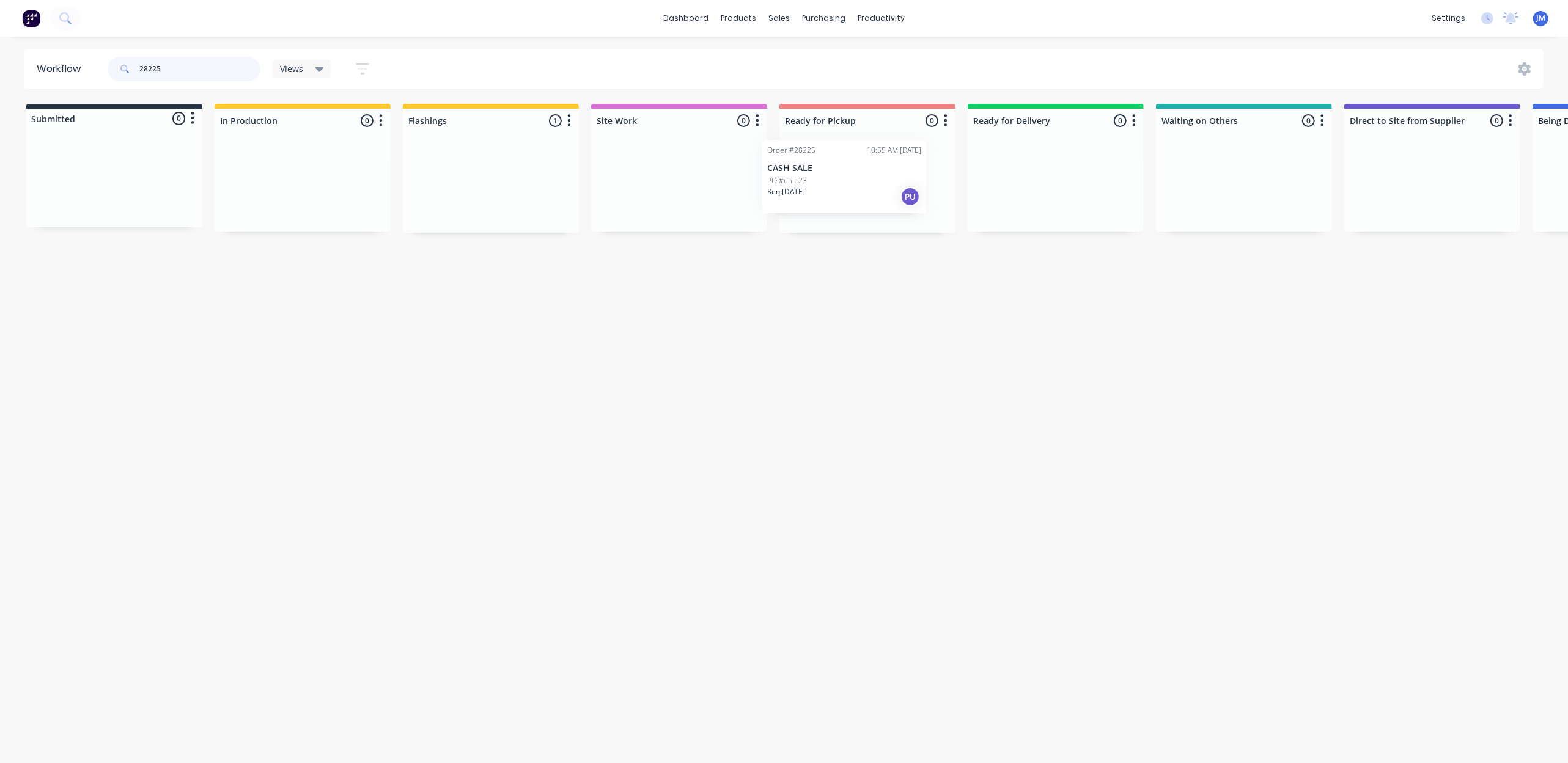
click at [827, 182] on div "Submitted 0 Status colour #273444 hex #273444 Save Cancel Summaries Total order…" at bounding box center [1099, 168] width 2216 height 129
type input "2"
type input "10482"
click at [471, 198] on div "Req. [DATE] PU" at bounding box center [490, 207] width 154 height 21
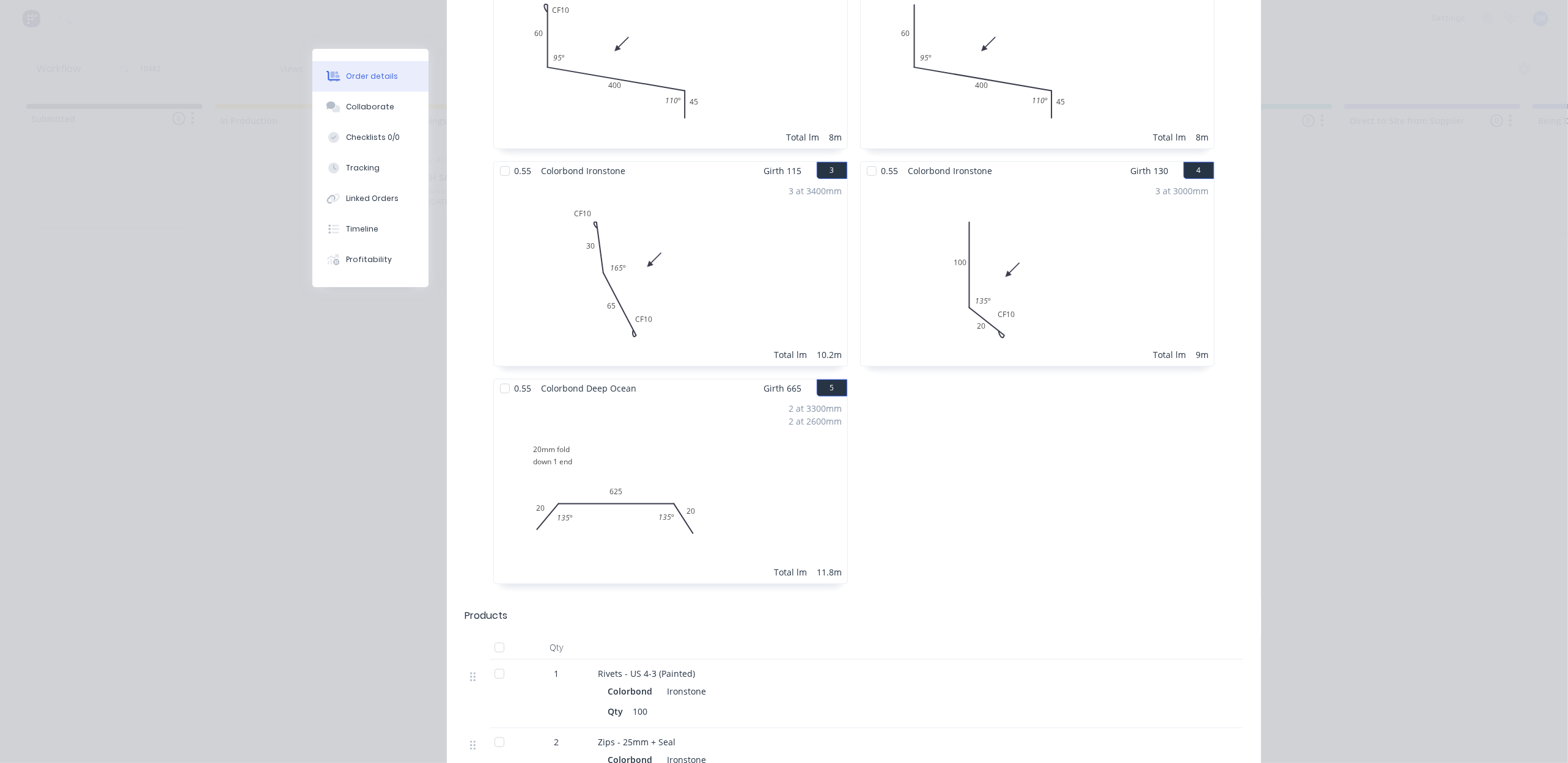
scroll to position [245, 0]
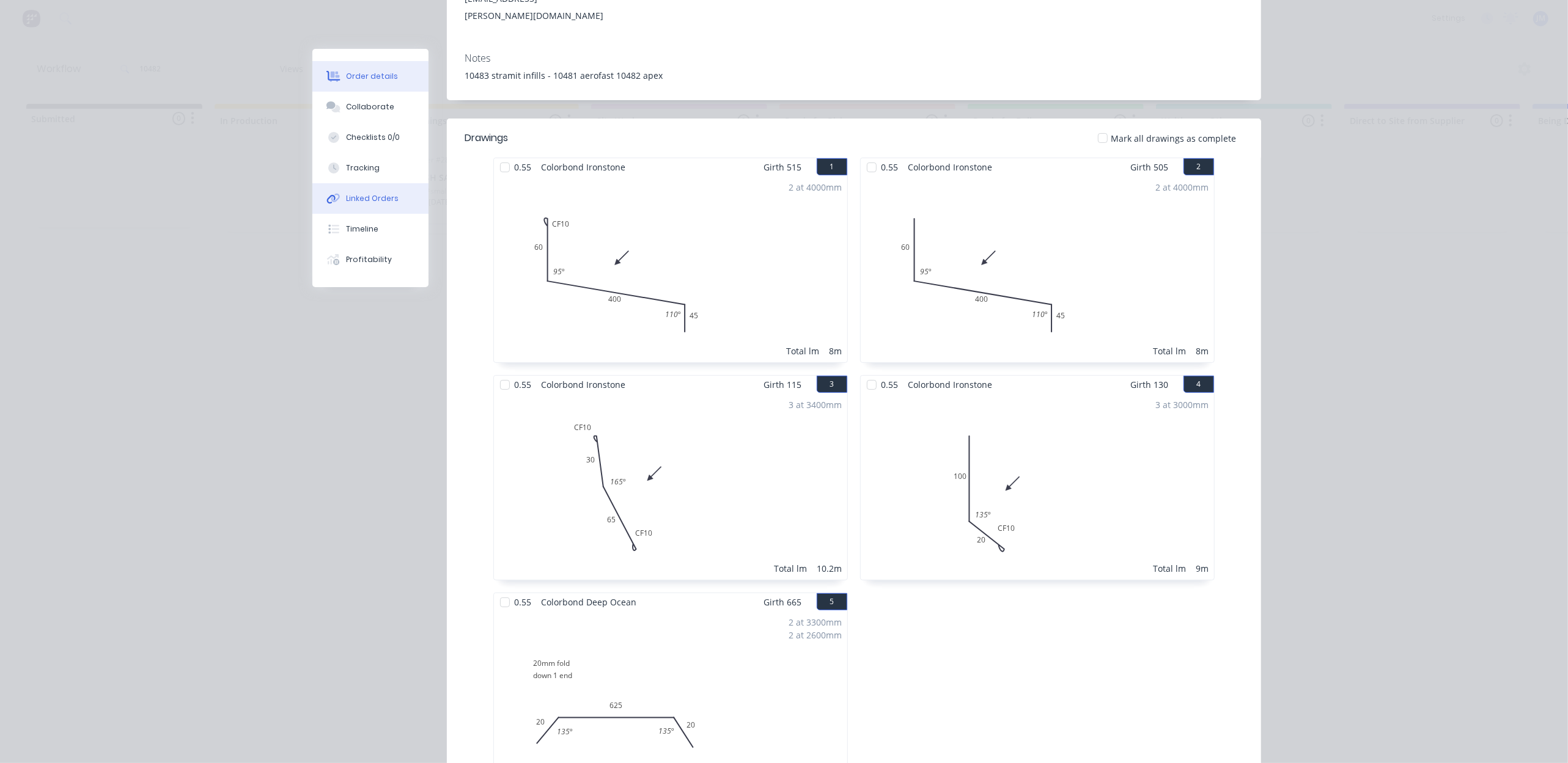
click at [370, 202] on div "Linked Orders" at bounding box center [372, 198] width 53 height 11
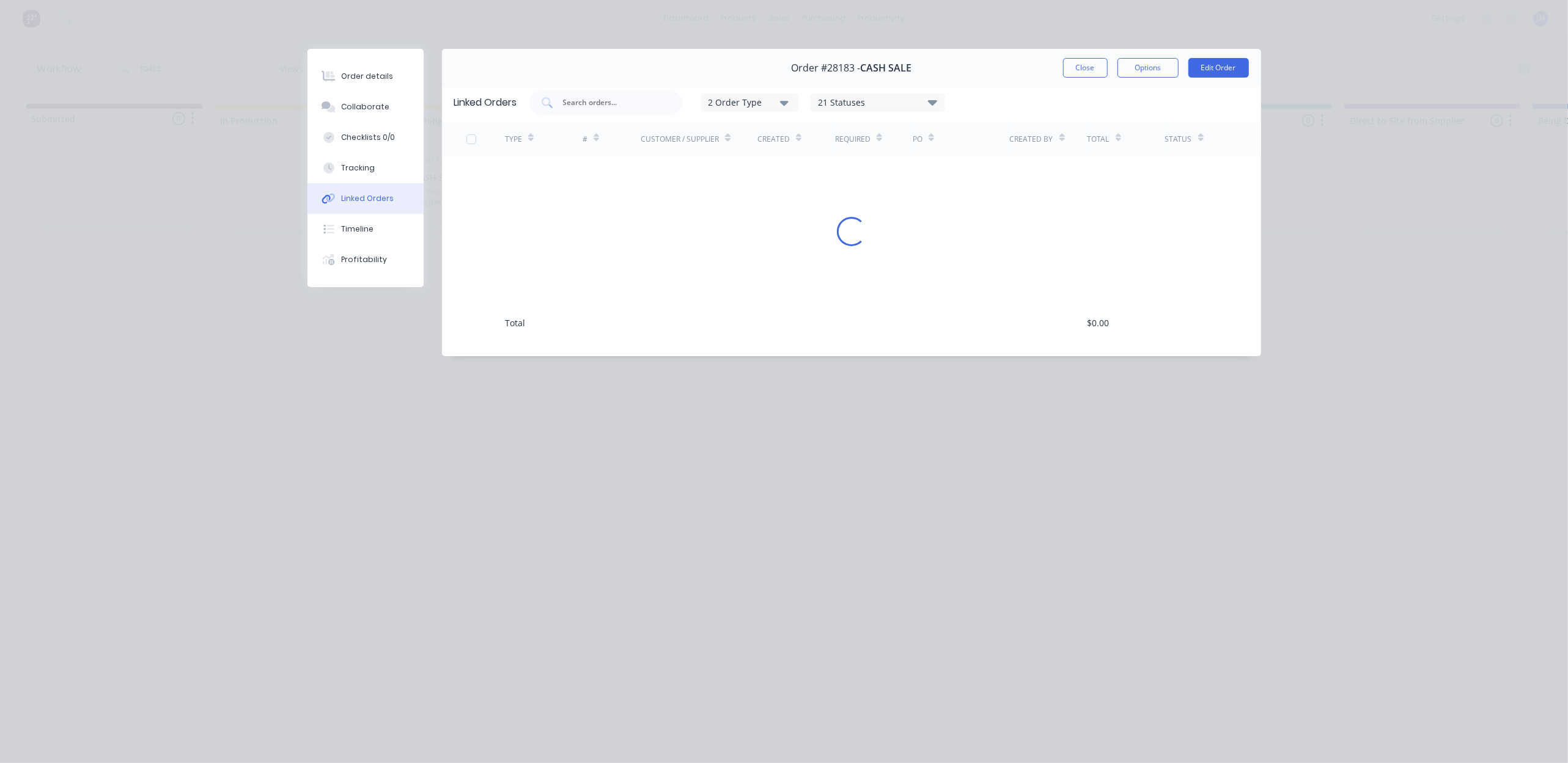
scroll to position [0, 0]
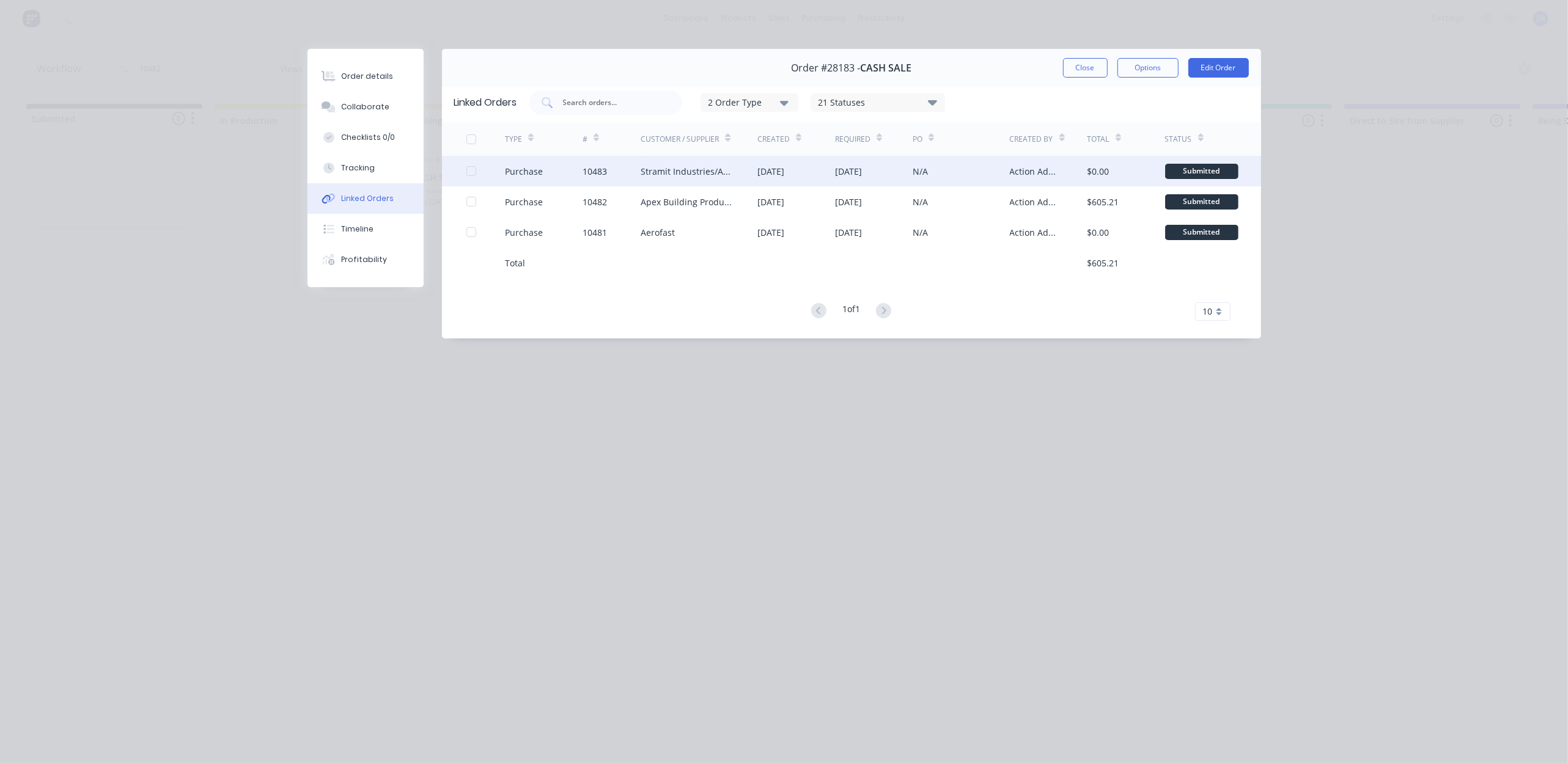
click at [709, 176] on div "Stramit Industries/Asm Acc 31105" at bounding box center [687, 171] width 92 height 13
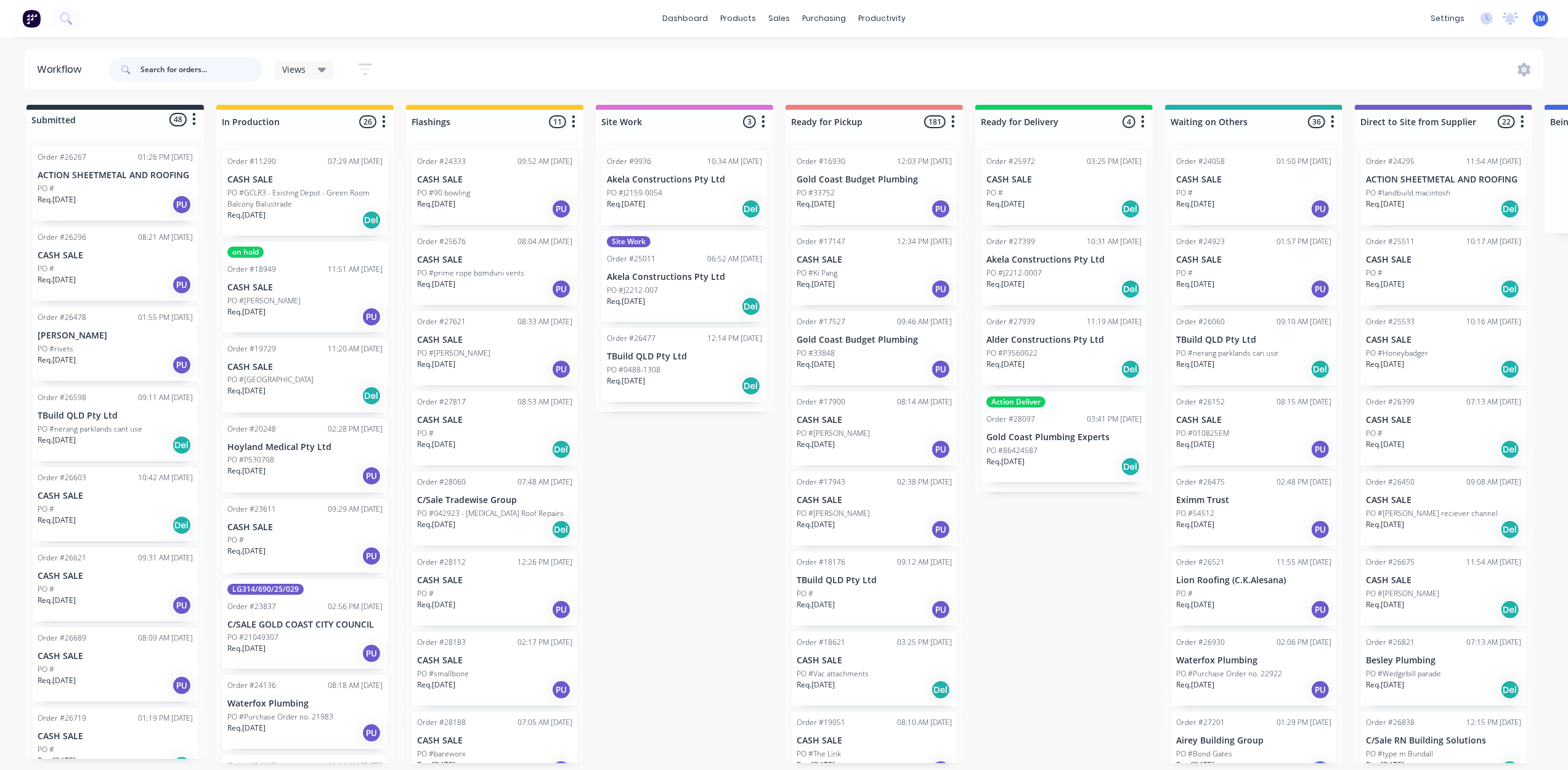
click at [186, 65] on input "text" at bounding box center [202, 70] width 122 height 25
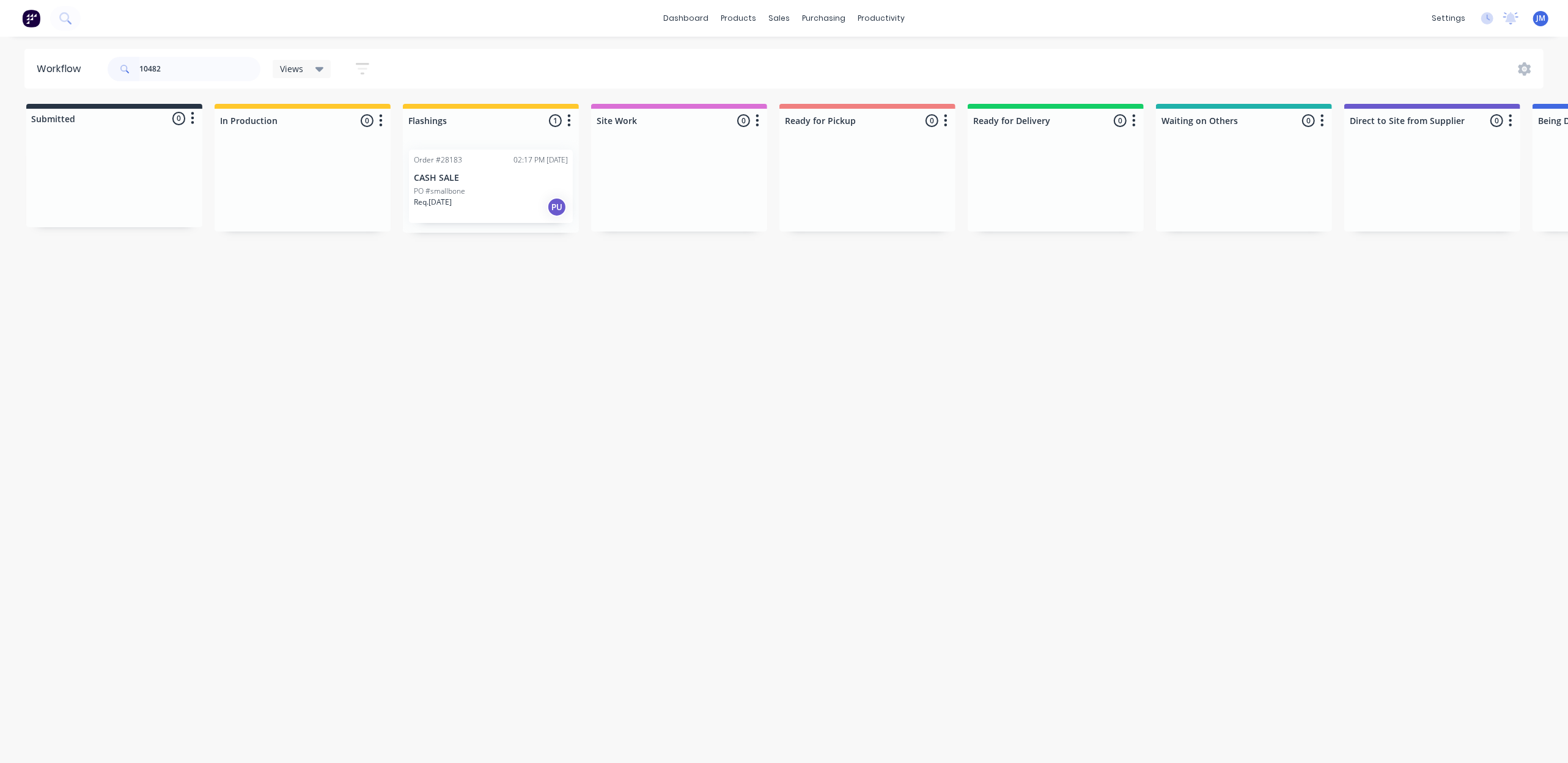
click at [468, 192] on div "PO #smallbone" at bounding box center [490, 191] width 154 height 11
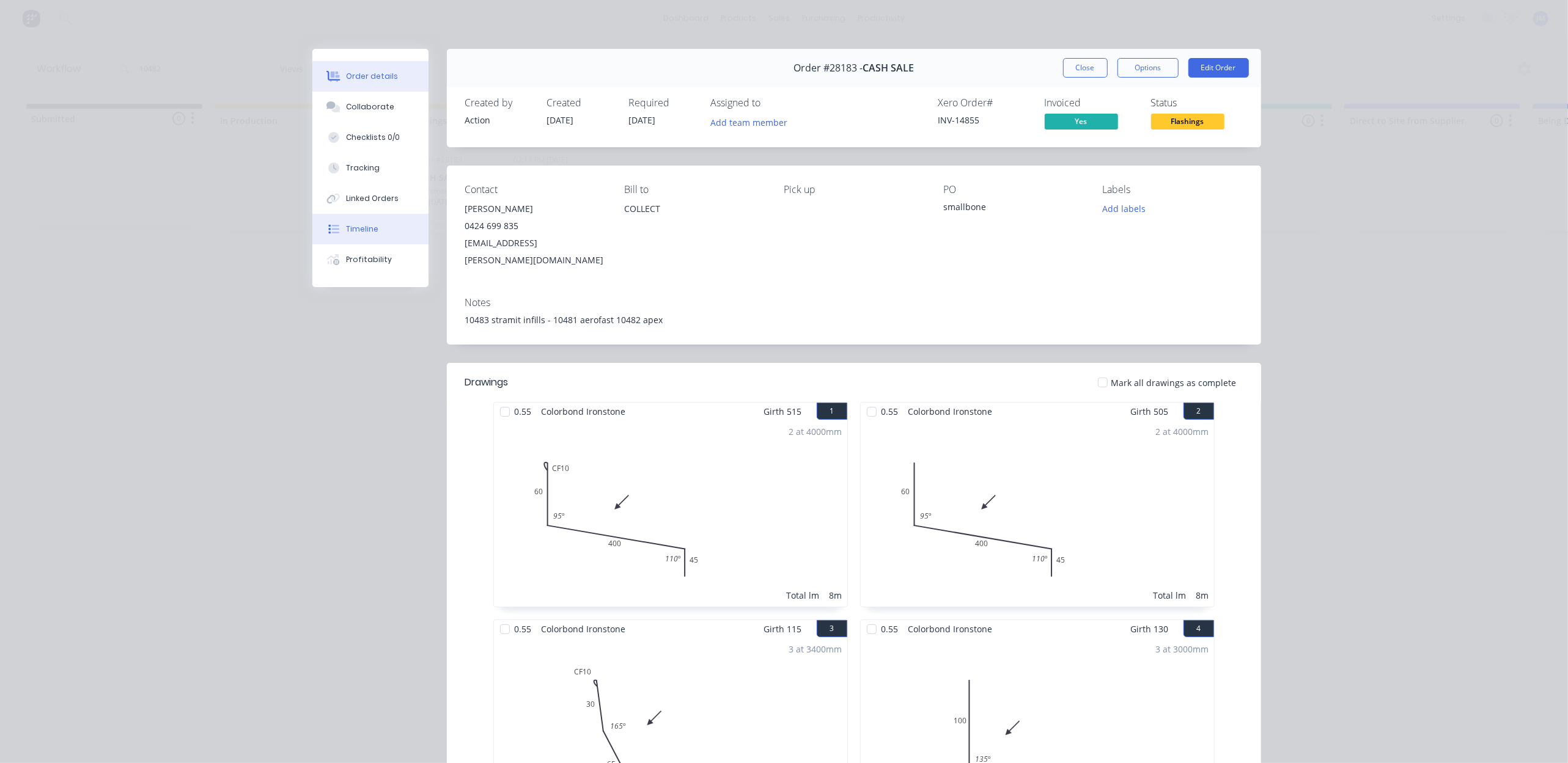
click at [346, 226] on div "Timeline" at bounding box center [362, 229] width 33 height 11
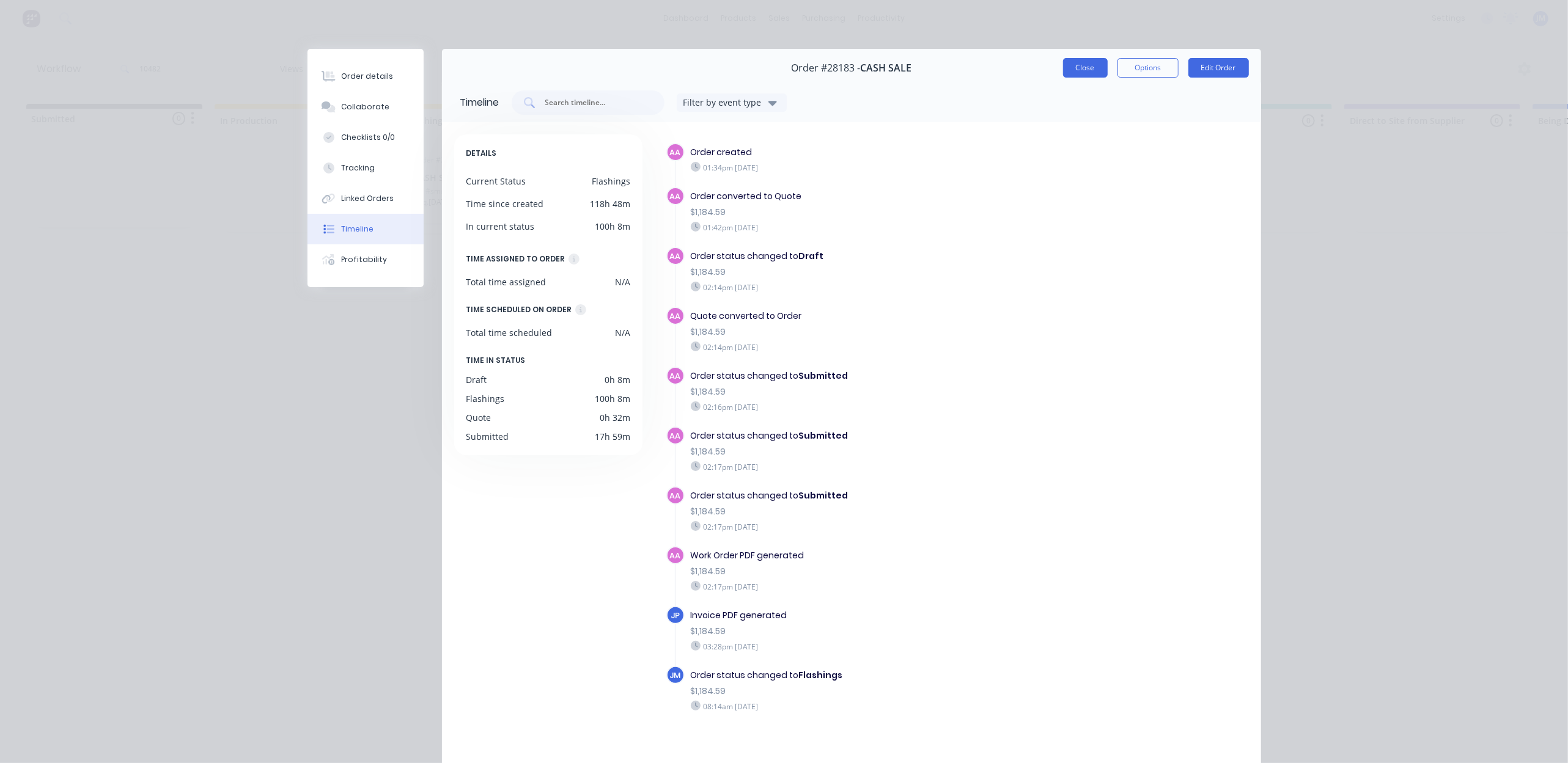
click at [1074, 76] on button "Close" at bounding box center [1085, 67] width 45 height 19
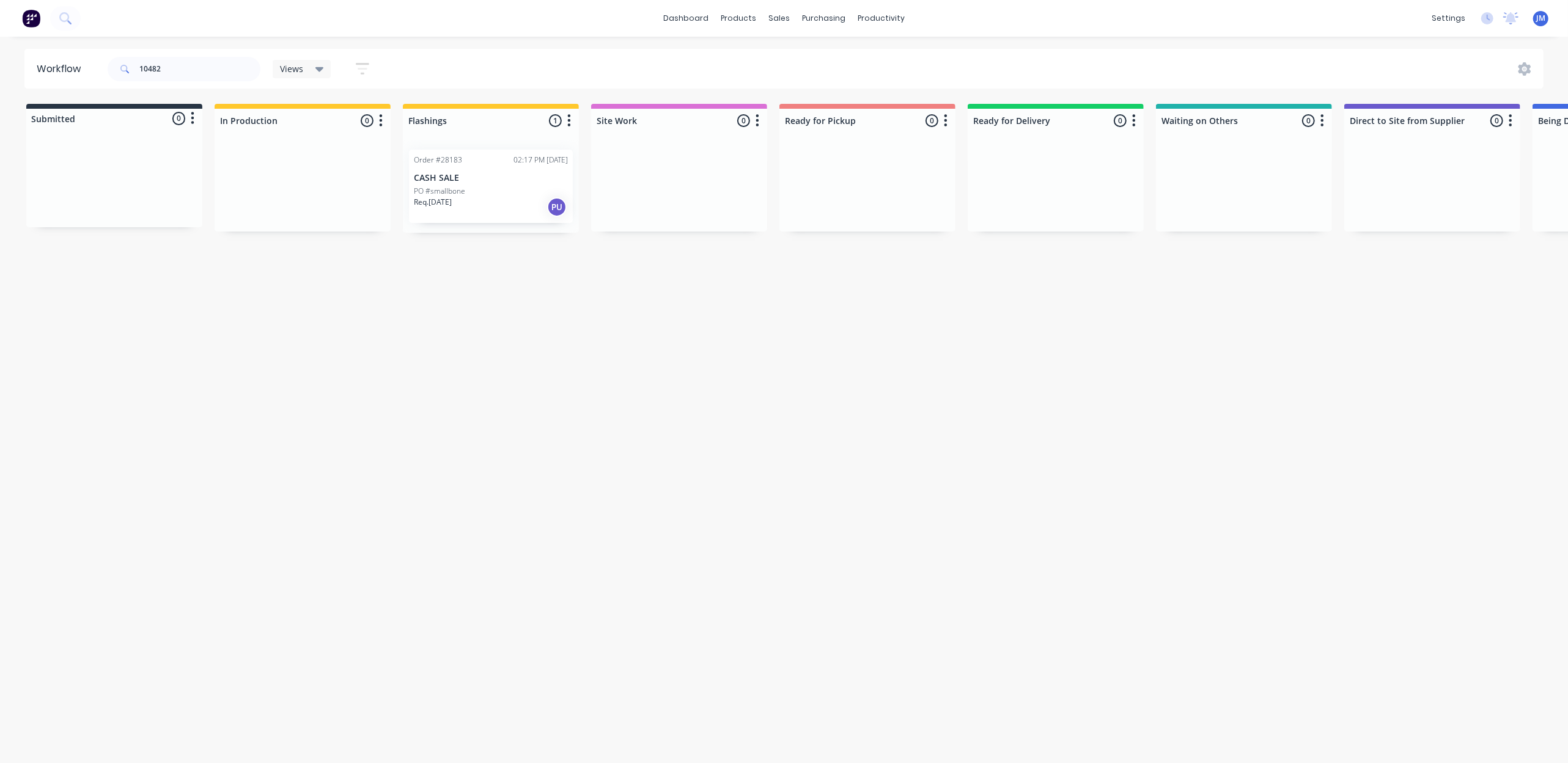
click at [489, 202] on div "Req. [DATE] PU" at bounding box center [490, 207] width 154 height 21
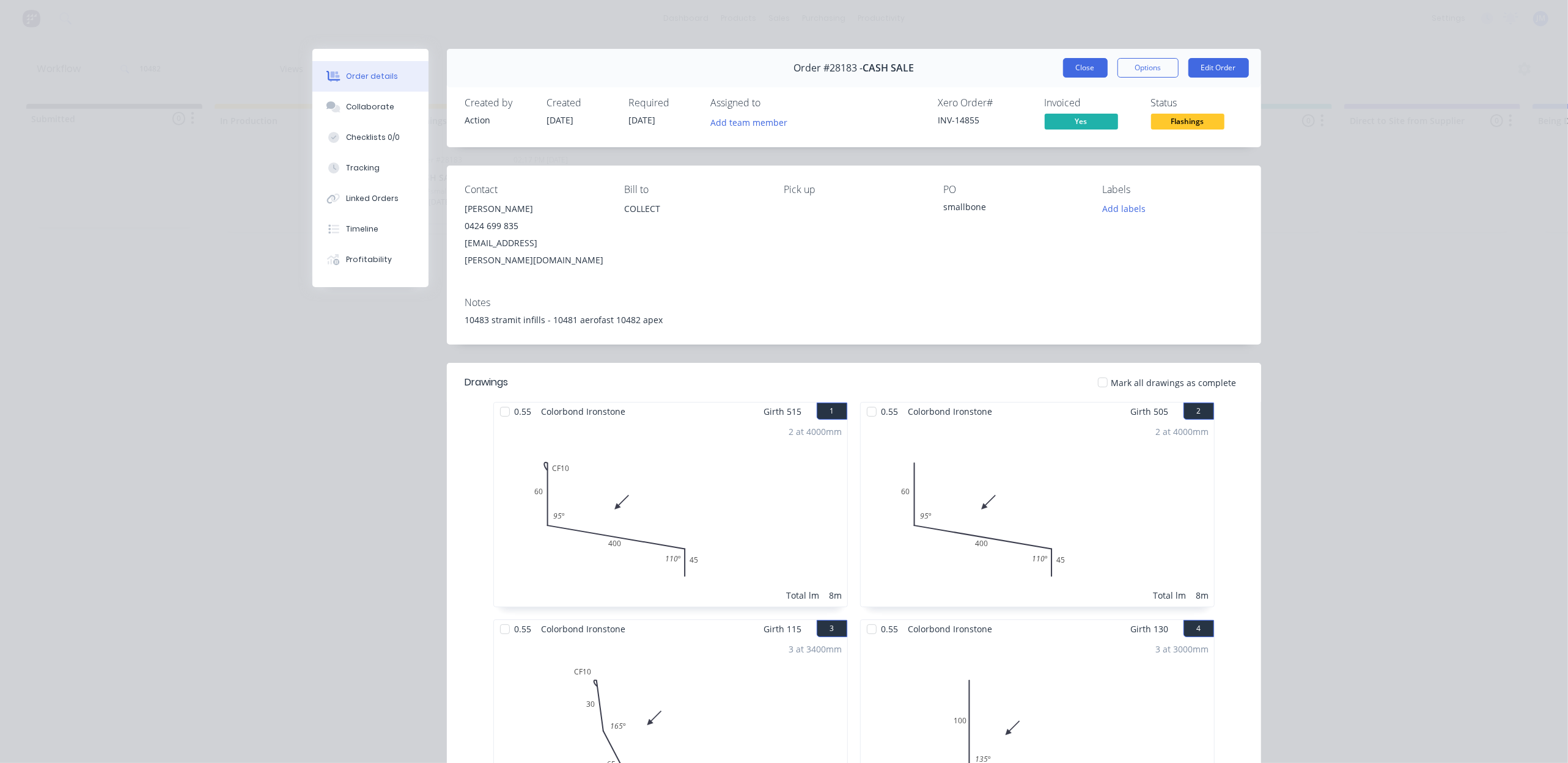
click at [1079, 73] on button "Close" at bounding box center [1085, 67] width 45 height 19
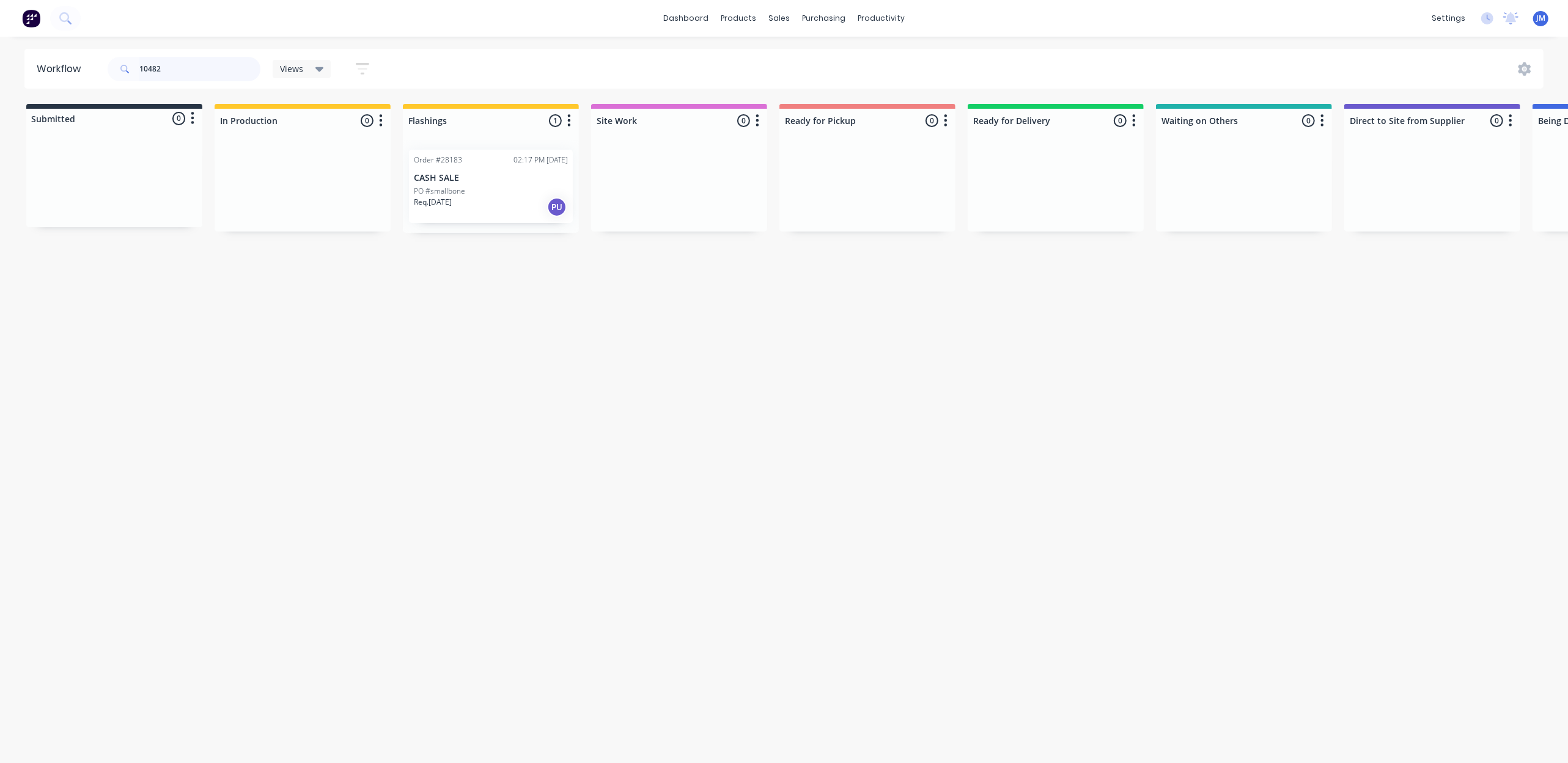
drag, startPoint x: 240, startPoint y: 64, endPoint x: 233, endPoint y: 61, distance: 7.6
click at [240, 62] on input "10482" at bounding box center [200, 69] width 121 height 24
click at [233, 61] on input "10482" at bounding box center [200, 69] width 121 height 24
click at [197, 62] on input "10482" at bounding box center [200, 69] width 121 height 24
click at [198, 62] on input "10482" at bounding box center [200, 69] width 121 height 24
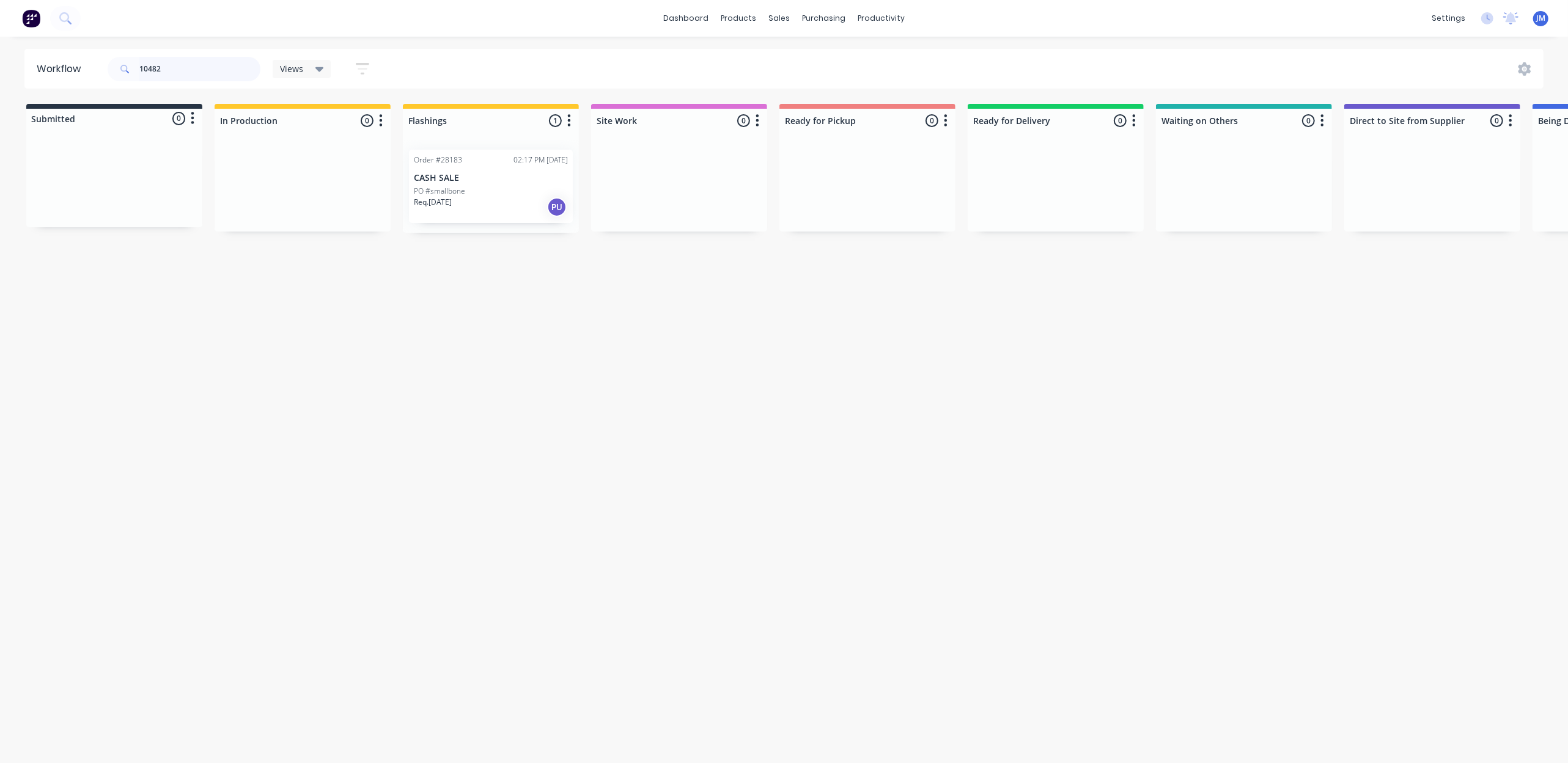
click at [199, 62] on input "10482" at bounding box center [200, 69] width 121 height 24
click at [201, 64] on input "10482" at bounding box center [200, 69] width 121 height 24
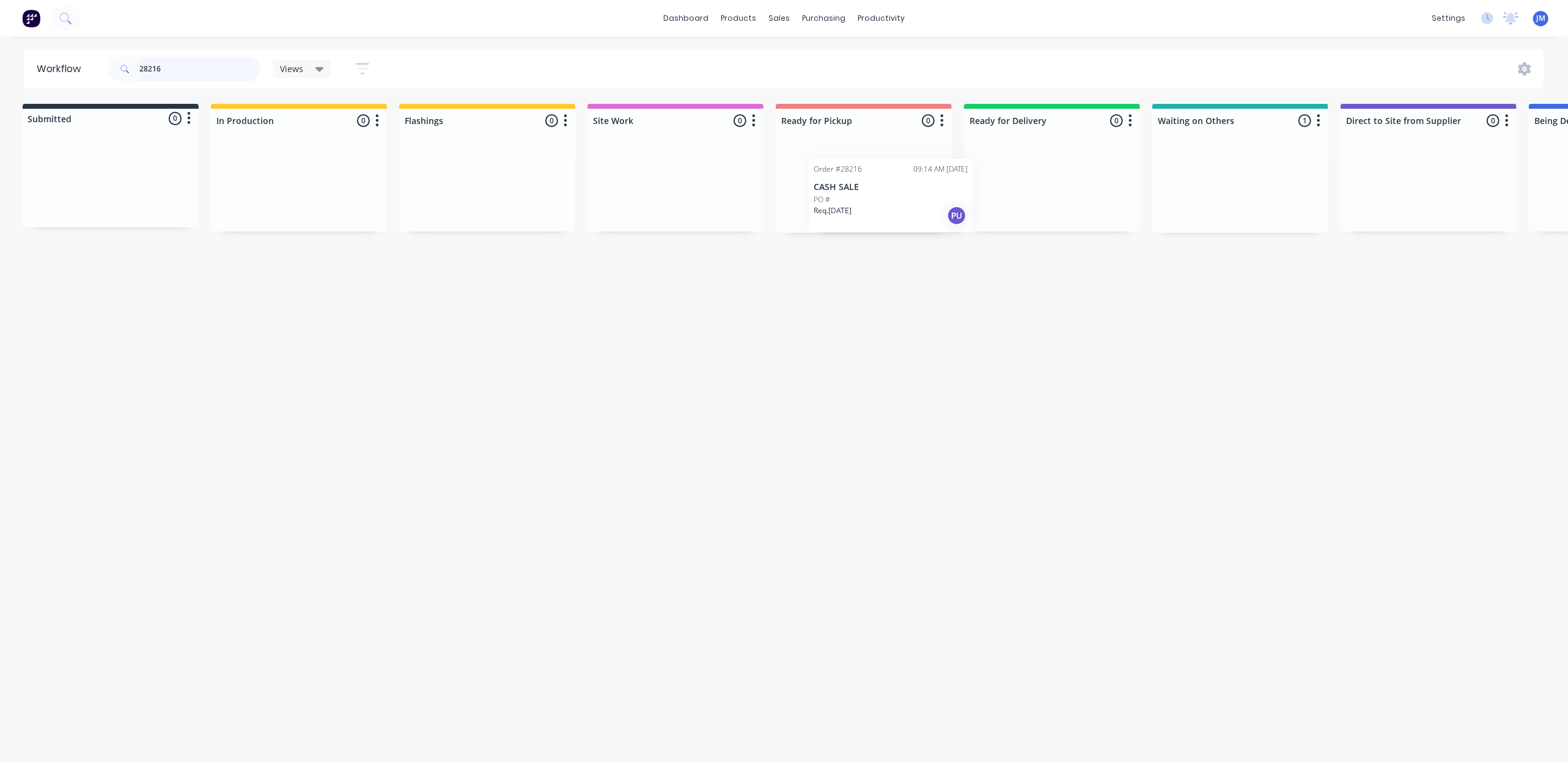
drag, startPoint x: 1248, startPoint y: 194, endPoint x: 885, endPoint y: 205, distance: 363.2
click at [885, 205] on div "Submitted 0 Status colour #273444 hex #273444 Save Cancel Summaries Total order…" at bounding box center [1095, 168] width 2216 height 129
click at [235, 66] on input "28216" at bounding box center [200, 69] width 121 height 24
drag, startPoint x: 1233, startPoint y: 181, endPoint x: 834, endPoint y: 194, distance: 399.2
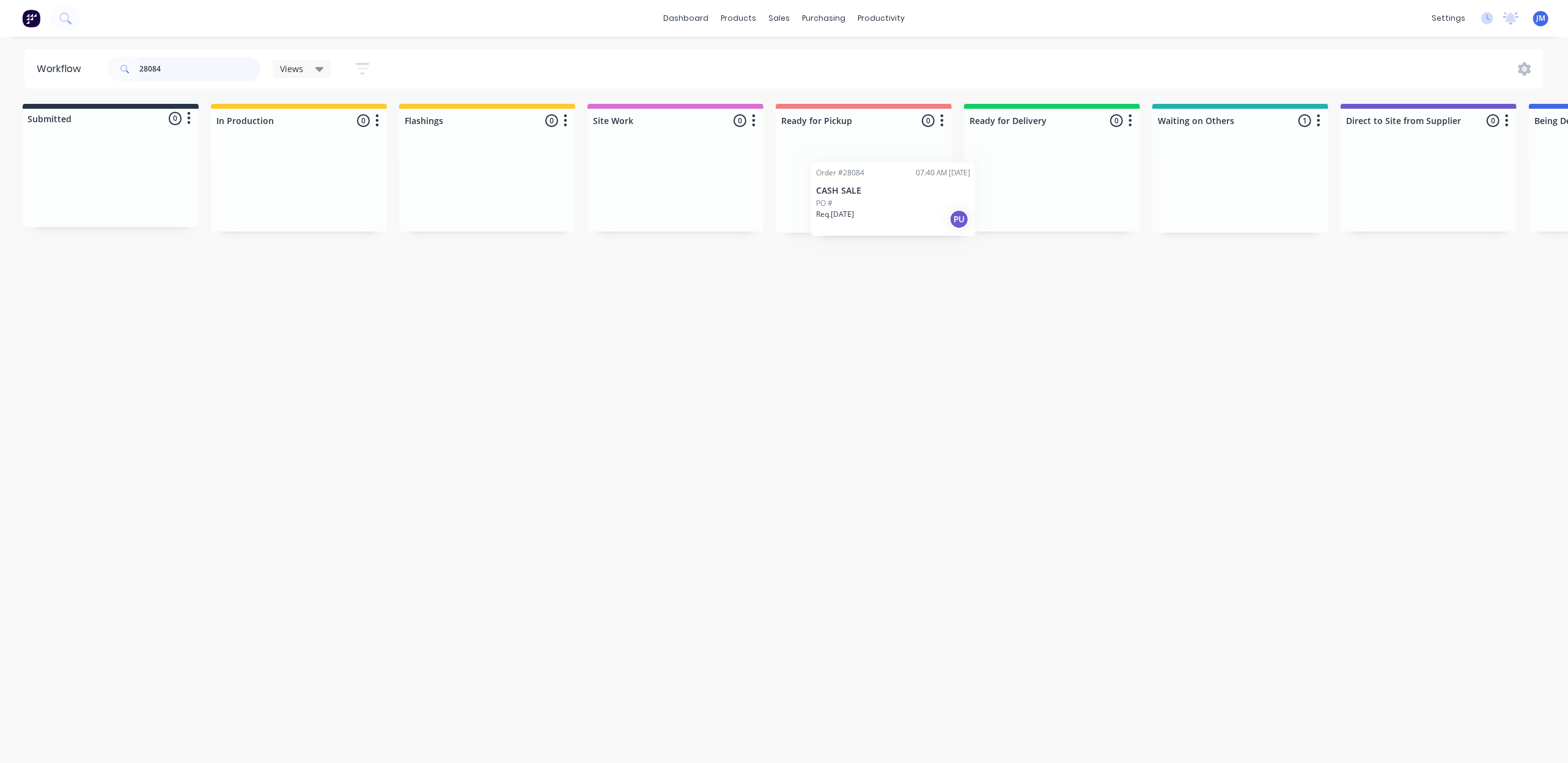
click at [834, 194] on div "Submitted 0 Status colour #273444 hex #273444 Save Cancel Summaries Total order…" at bounding box center [1095, 168] width 2216 height 129
click at [214, 74] on input "28084" at bounding box center [200, 69] width 121 height 24
click at [214, 72] on input "28084" at bounding box center [200, 69] width 121 height 24
drag, startPoint x: 1233, startPoint y: 189, endPoint x: 800, endPoint y: 187, distance: 433.0
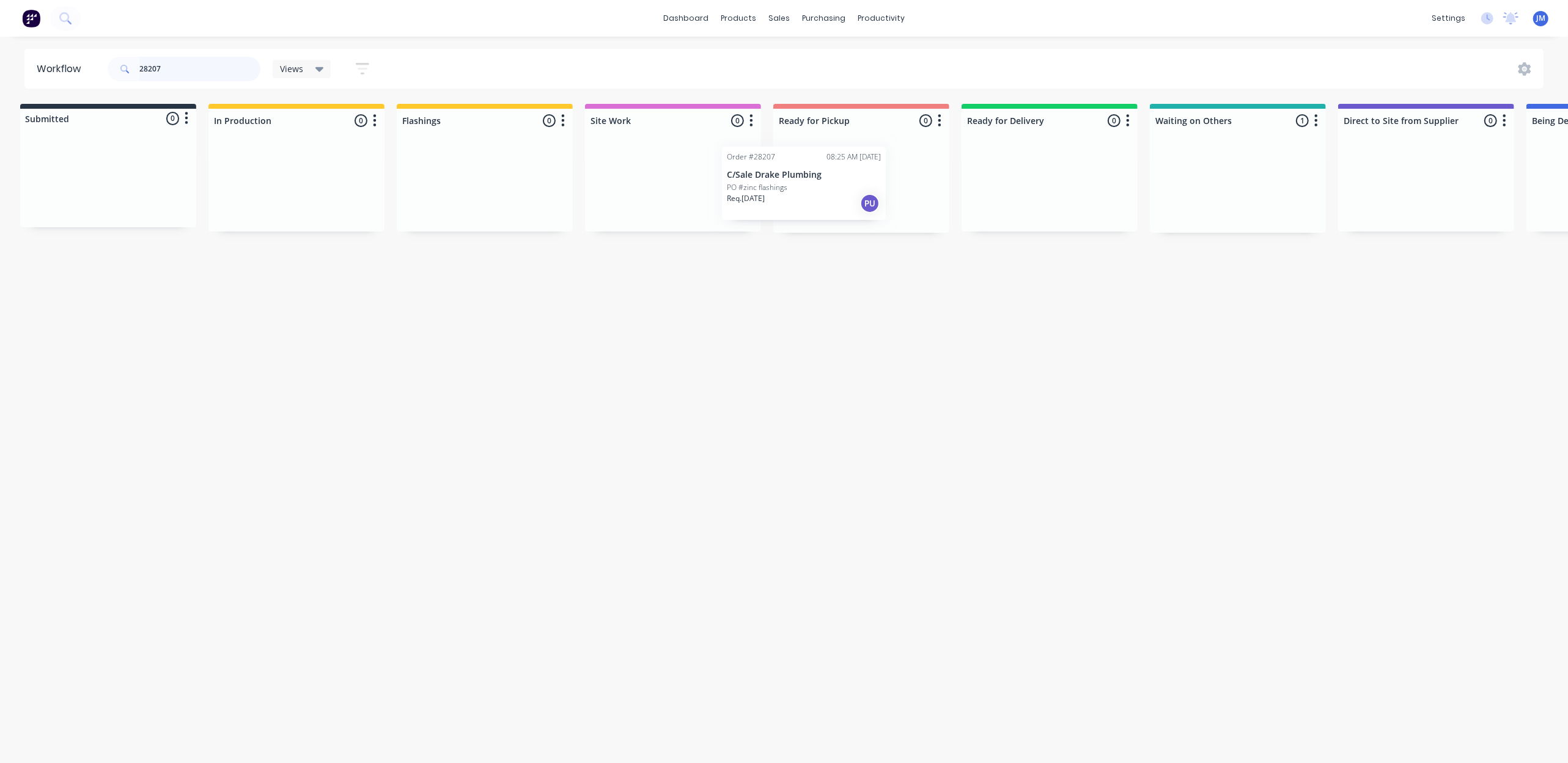
click at [800, 187] on div "Submitted 0 Status colour #273444 hex #273444 Save Cancel Summaries Total order…" at bounding box center [1093, 168] width 2216 height 129
type input "28207"
click at [800, 189] on p "PO #zinc flashings" at bounding box center [815, 191] width 61 height 11
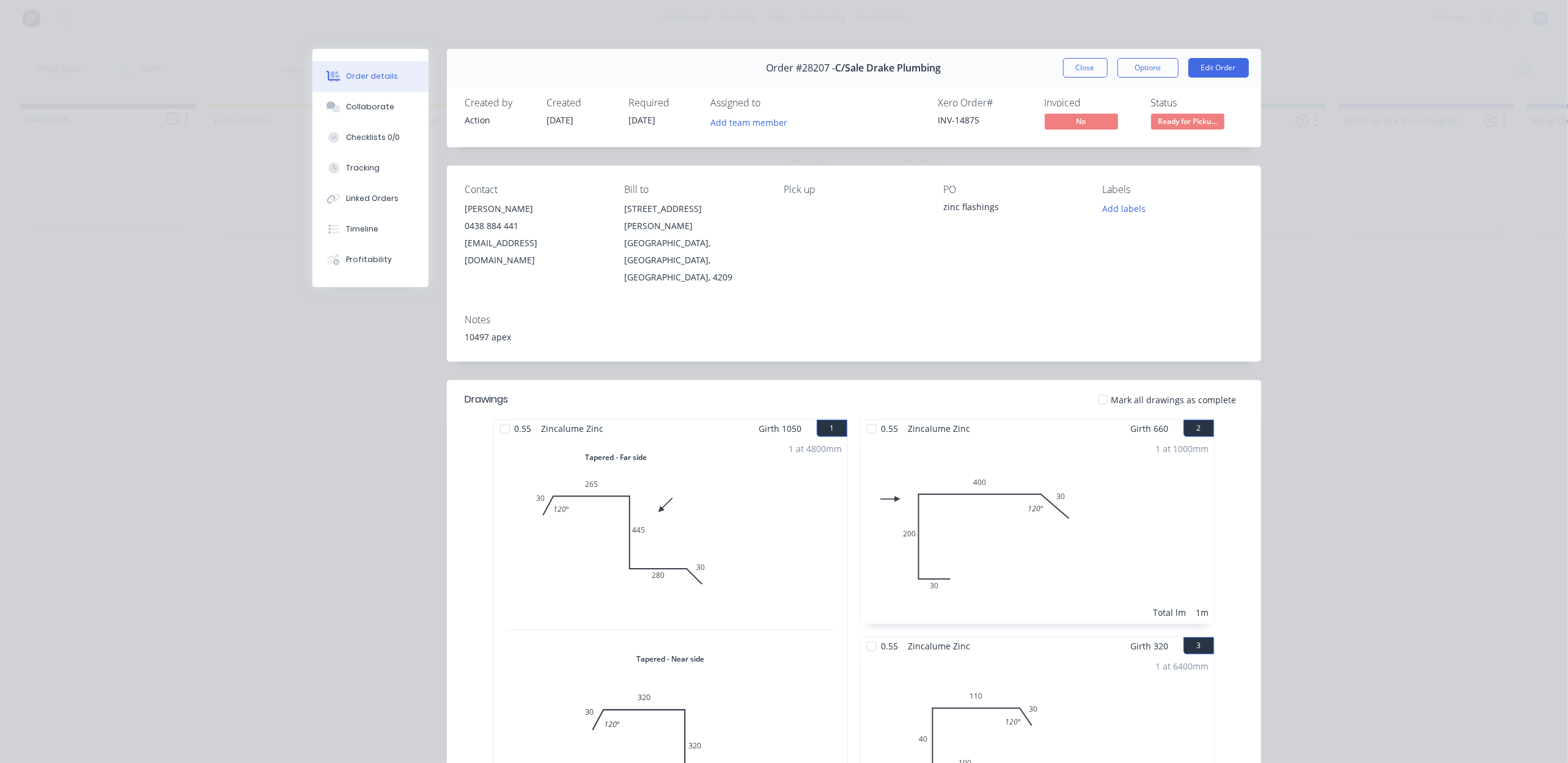
scroll to position [0, 0]
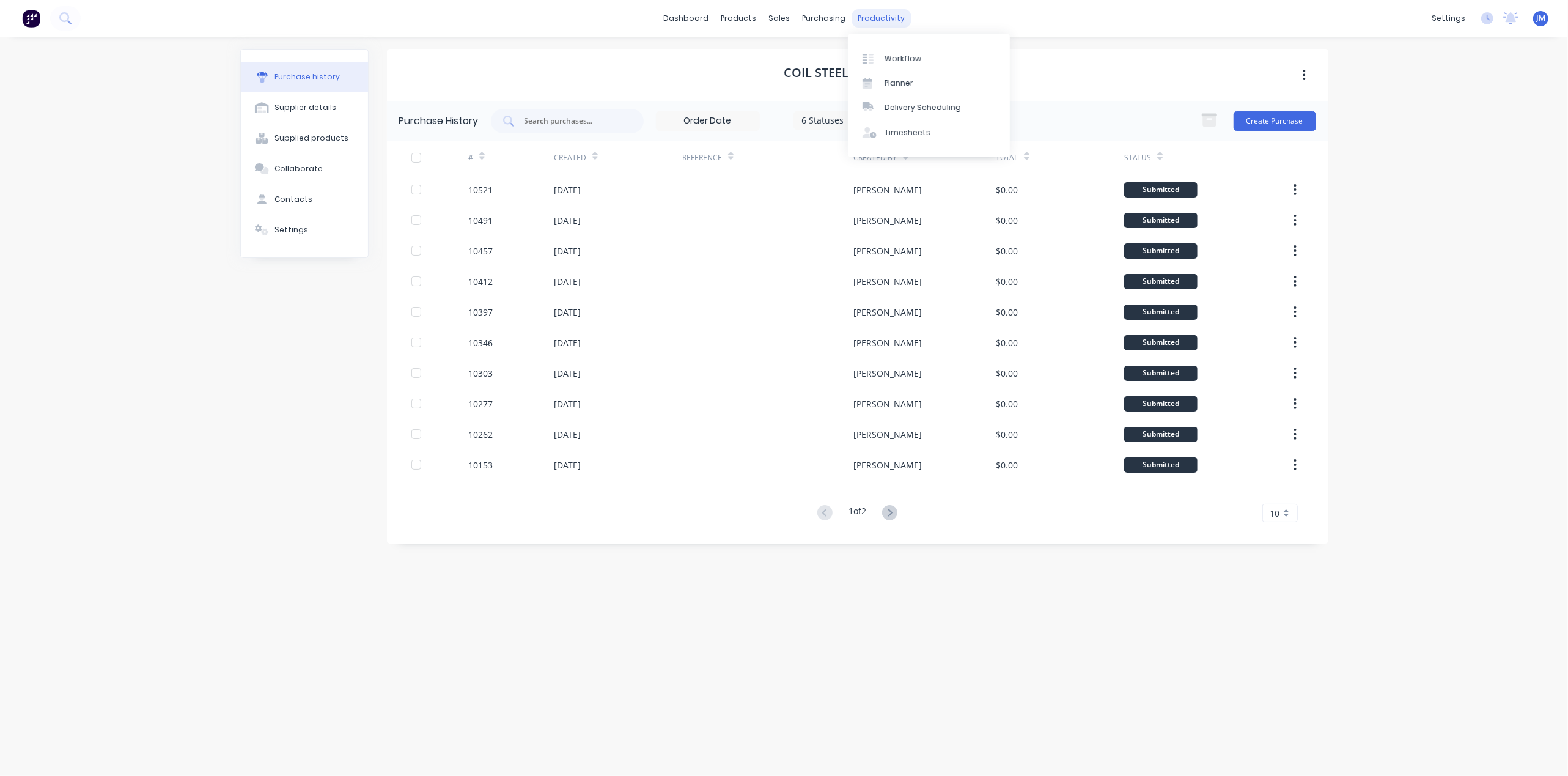
click at [881, 20] on div "productivity" at bounding box center [881, 18] width 60 height 18
click at [908, 56] on div "Workflow" at bounding box center [903, 58] width 37 height 11
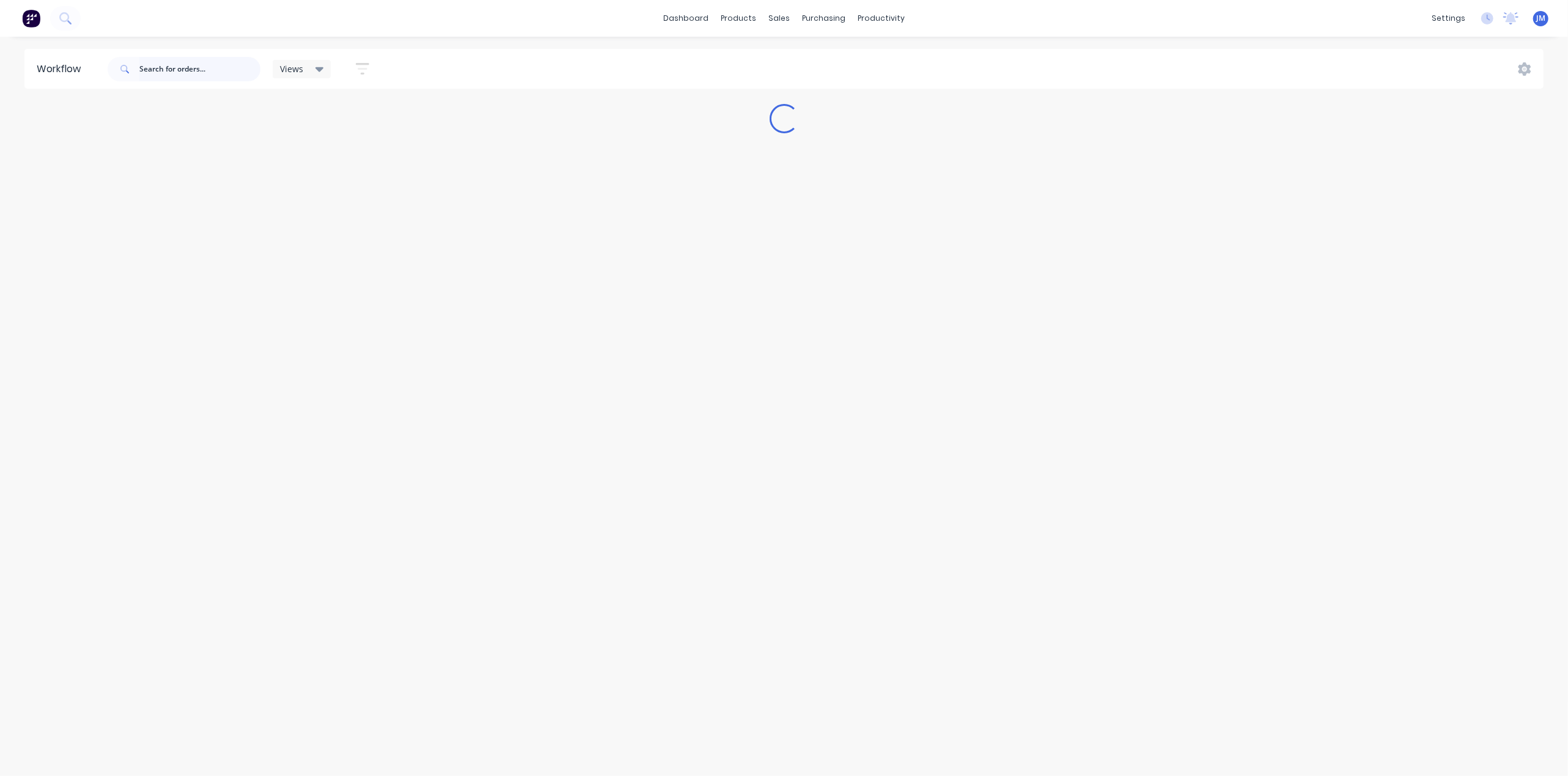
click at [201, 69] on input "text" at bounding box center [200, 69] width 121 height 24
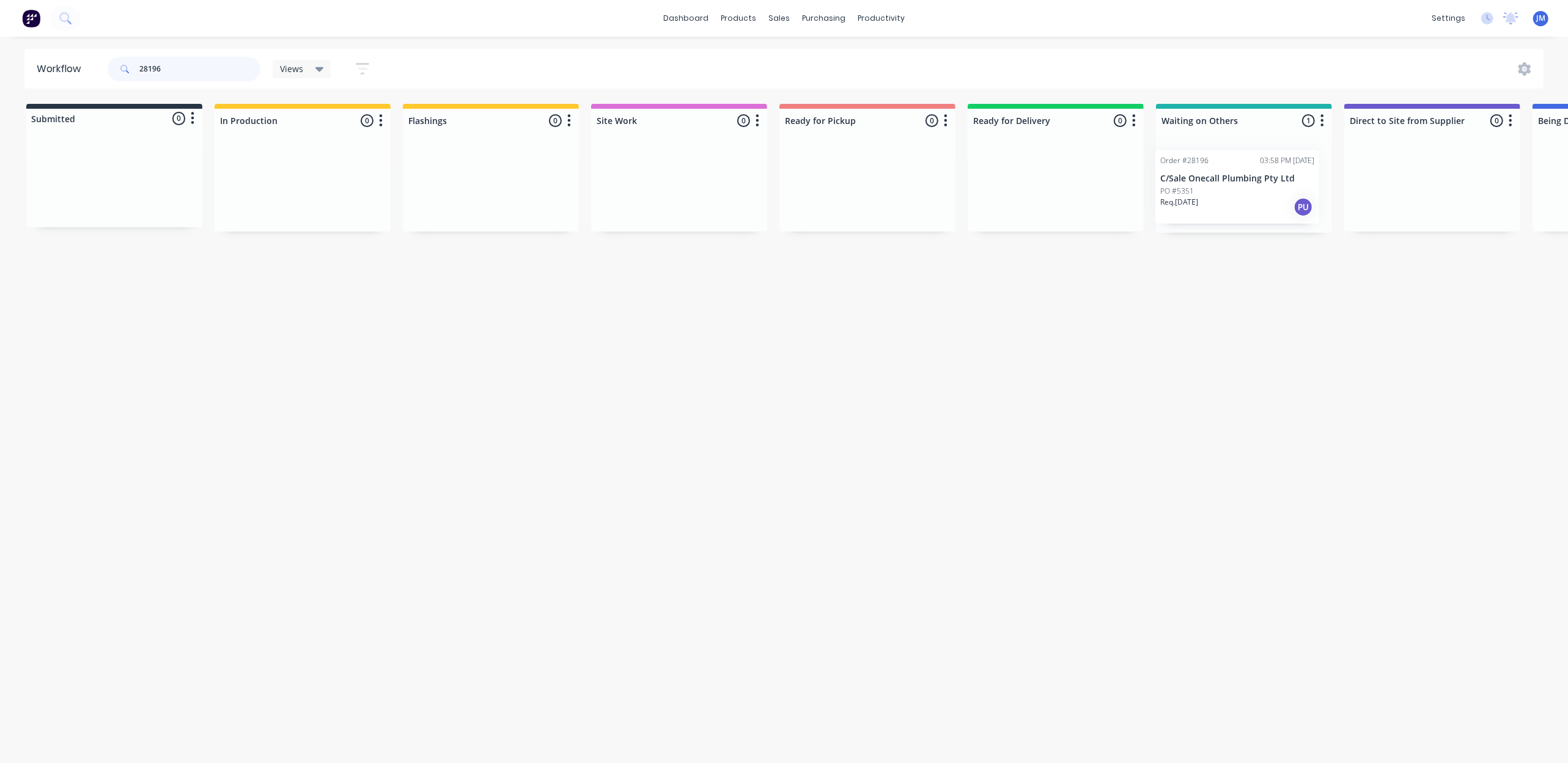
scroll to position [0, 3]
drag, startPoint x: 1276, startPoint y: 184, endPoint x: 903, endPoint y: 204, distance: 373.5
click at [903, 204] on div "Submitted 0 Status colour #273444 hex #273444 Save Cancel Summaries Total order…" at bounding box center [1095, 168] width 2216 height 129
click at [223, 77] on input "28196" at bounding box center [200, 69] width 121 height 24
click at [221, 76] on input "28196" at bounding box center [200, 69] width 121 height 24
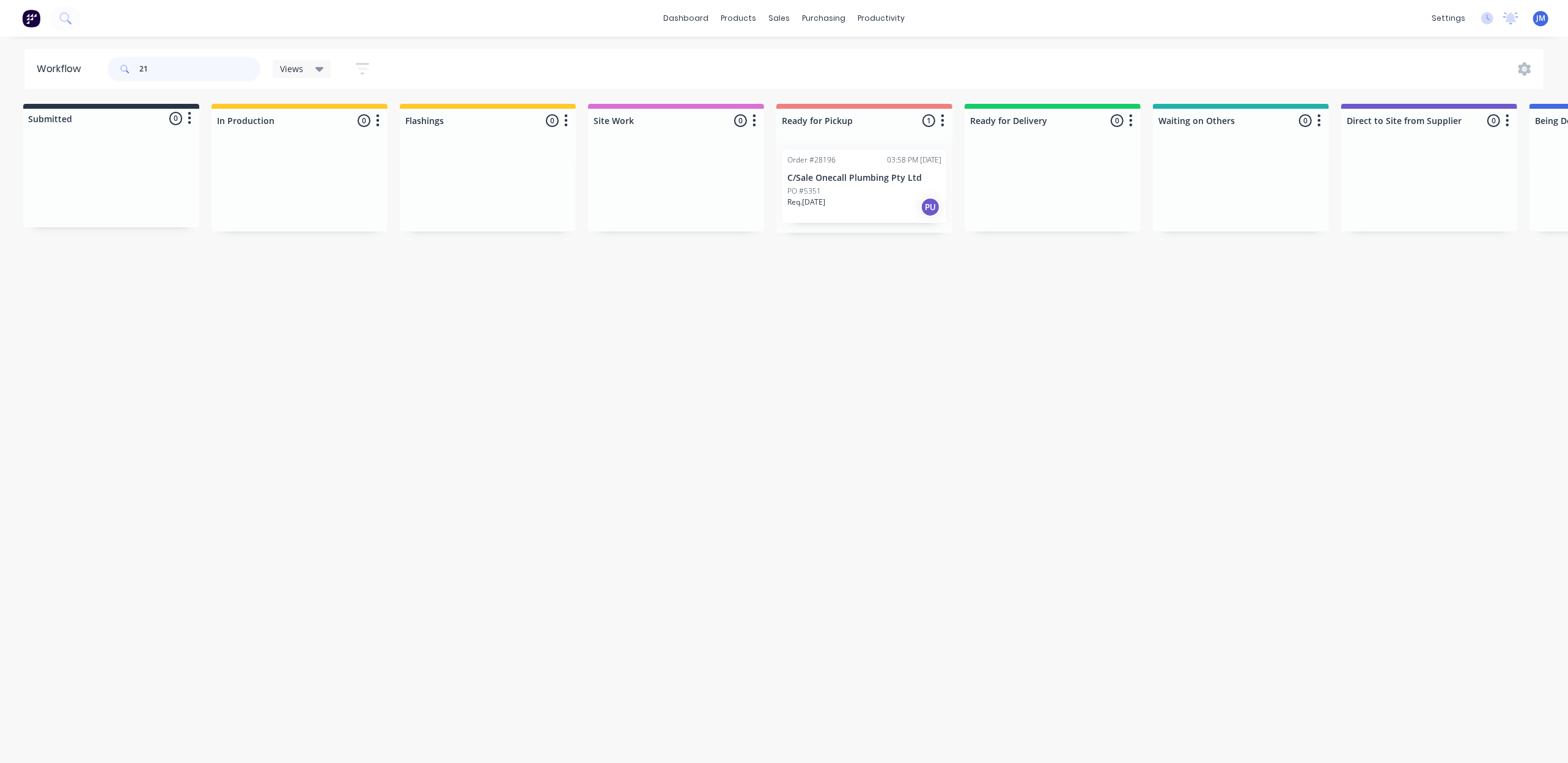
scroll to position [0, 0]
click at [216, 66] on input "2193" at bounding box center [200, 69] width 121 height 24
drag, startPoint x: 1222, startPoint y: 187, endPoint x: 840, endPoint y: 198, distance: 382.2
click at [840, 198] on div "Submitted 0 Status colour #273444 hex #273444 Save Cancel Summaries Total order…" at bounding box center [1095, 168] width 2216 height 129
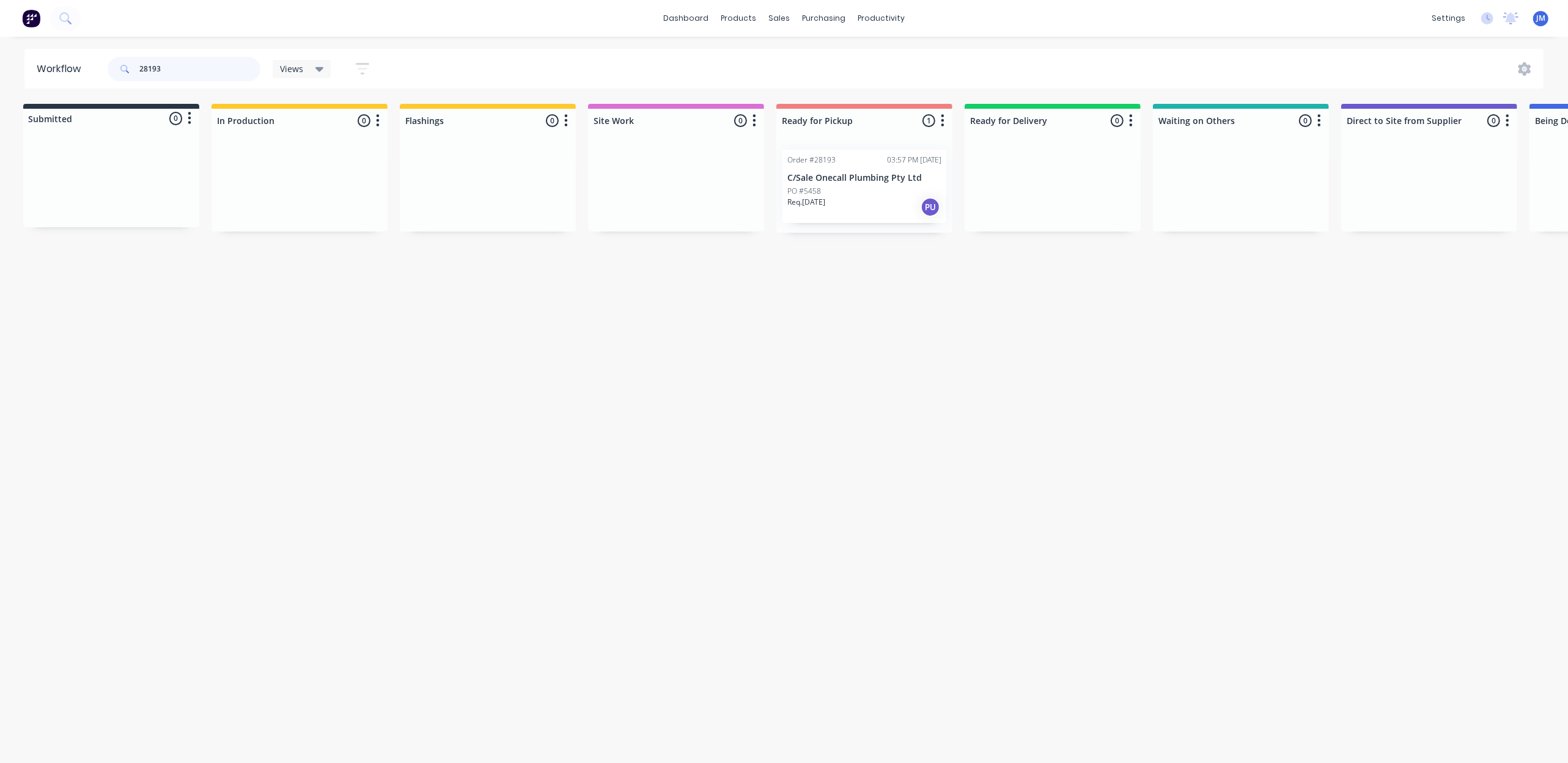
click at [182, 77] on input "28193" at bounding box center [200, 69] width 121 height 24
drag, startPoint x: 1235, startPoint y: 192, endPoint x: 841, endPoint y: 187, distance: 394.0
click at [841, 187] on div "Submitted 0 Status colour #273444 hex #273444 Save Cancel Summaries Total order…" at bounding box center [1095, 168] width 2216 height 129
drag, startPoint x: 1263, startPoint y: 204, endPoint x: 918, endPoint y: 196, distance: 345.1
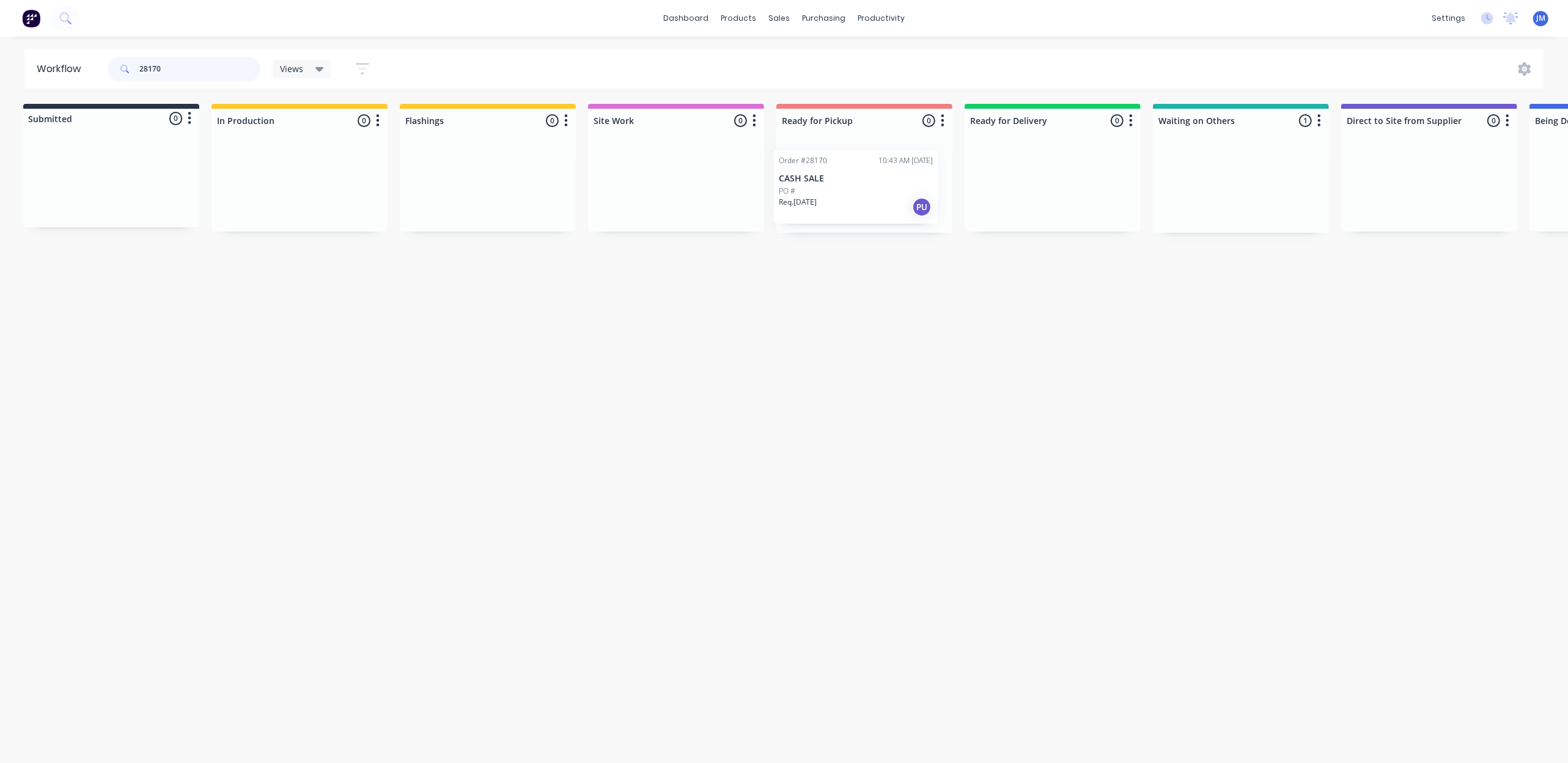
click at [918, 196] on div "Submitted 0 Status colour #273444 hex #273444 Save Cancel Summaries Total order…" at bounding box center [1095, 168] width 2216 height 129
click at [215, 69] on input "28170" at bounding box center [200, 69] width 121 height 24
click at [212, 62] on input "28170" at bounding box center [200, 69] width 121 height 24
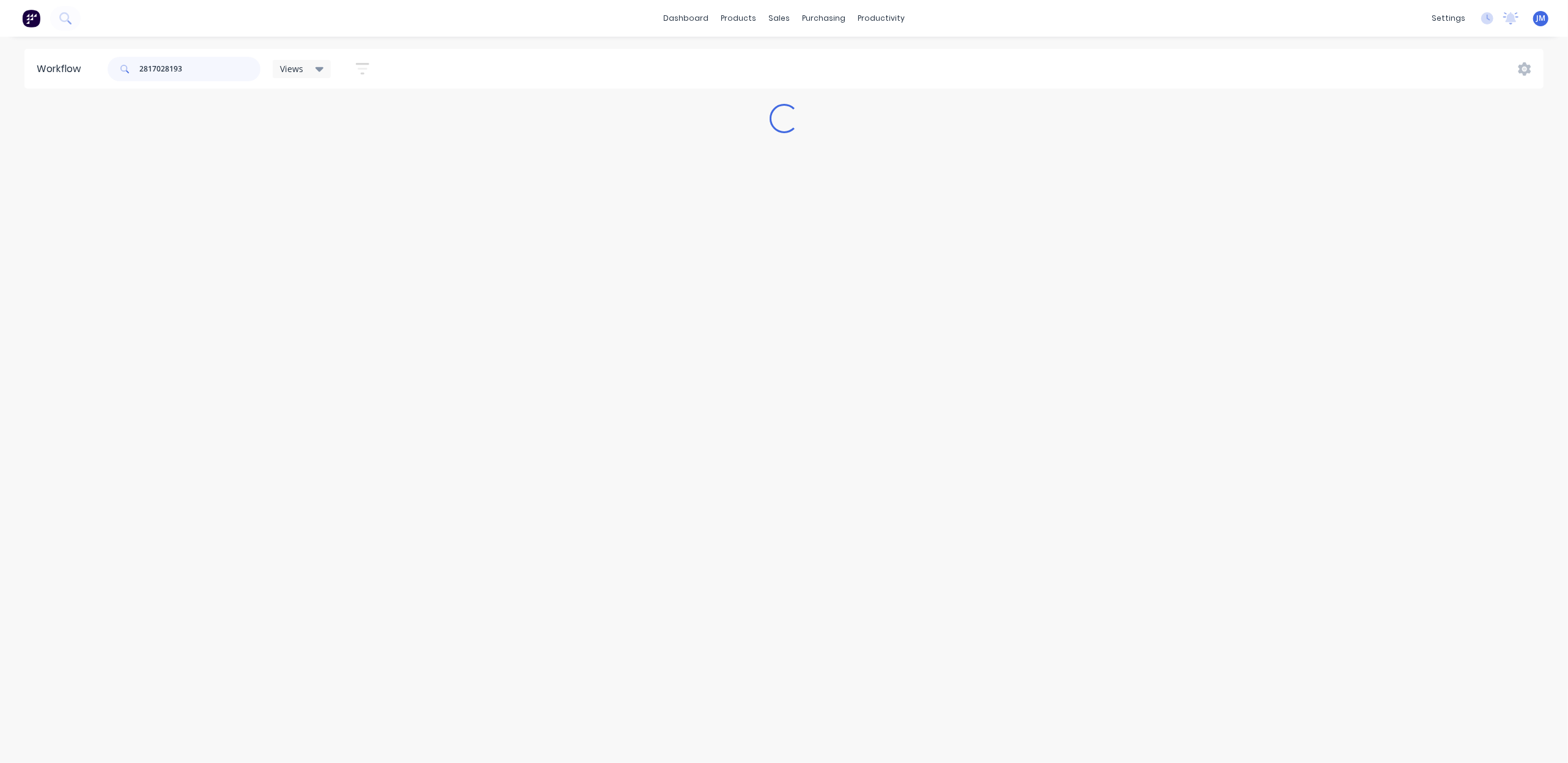
scroll to position [0, 0]
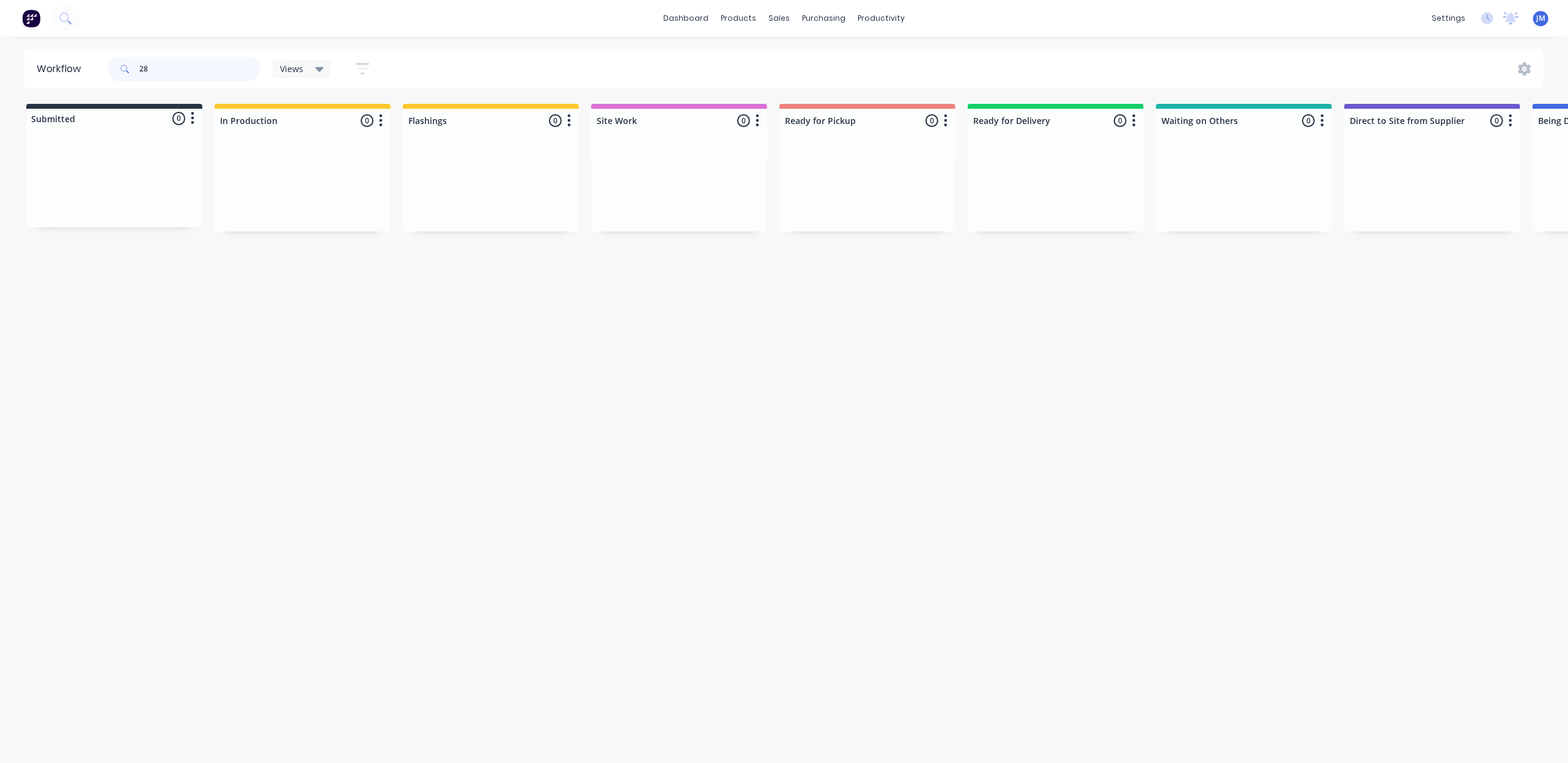
type input "2"
click at [842, 171] on div "Order #28193 03:57 PM [DATE] C/Sale Onecall Plumbing Pty Ltd PO #5458 Req. [DAT…" at bounding box center [867, 186] width 164 height 73
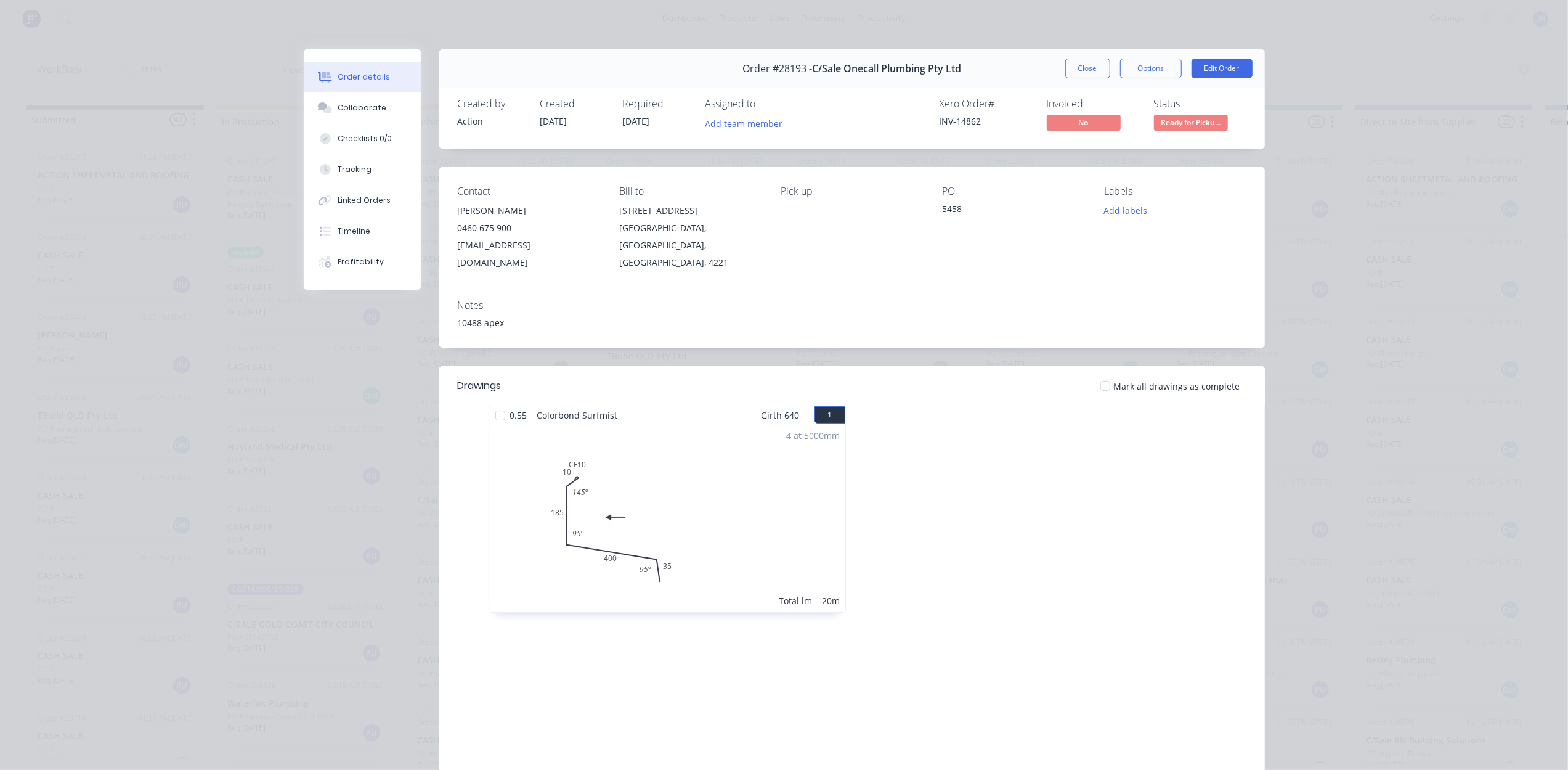
click at [1081, 71] on button "Close" at bounding box center [1087, 68] width 45 height 20
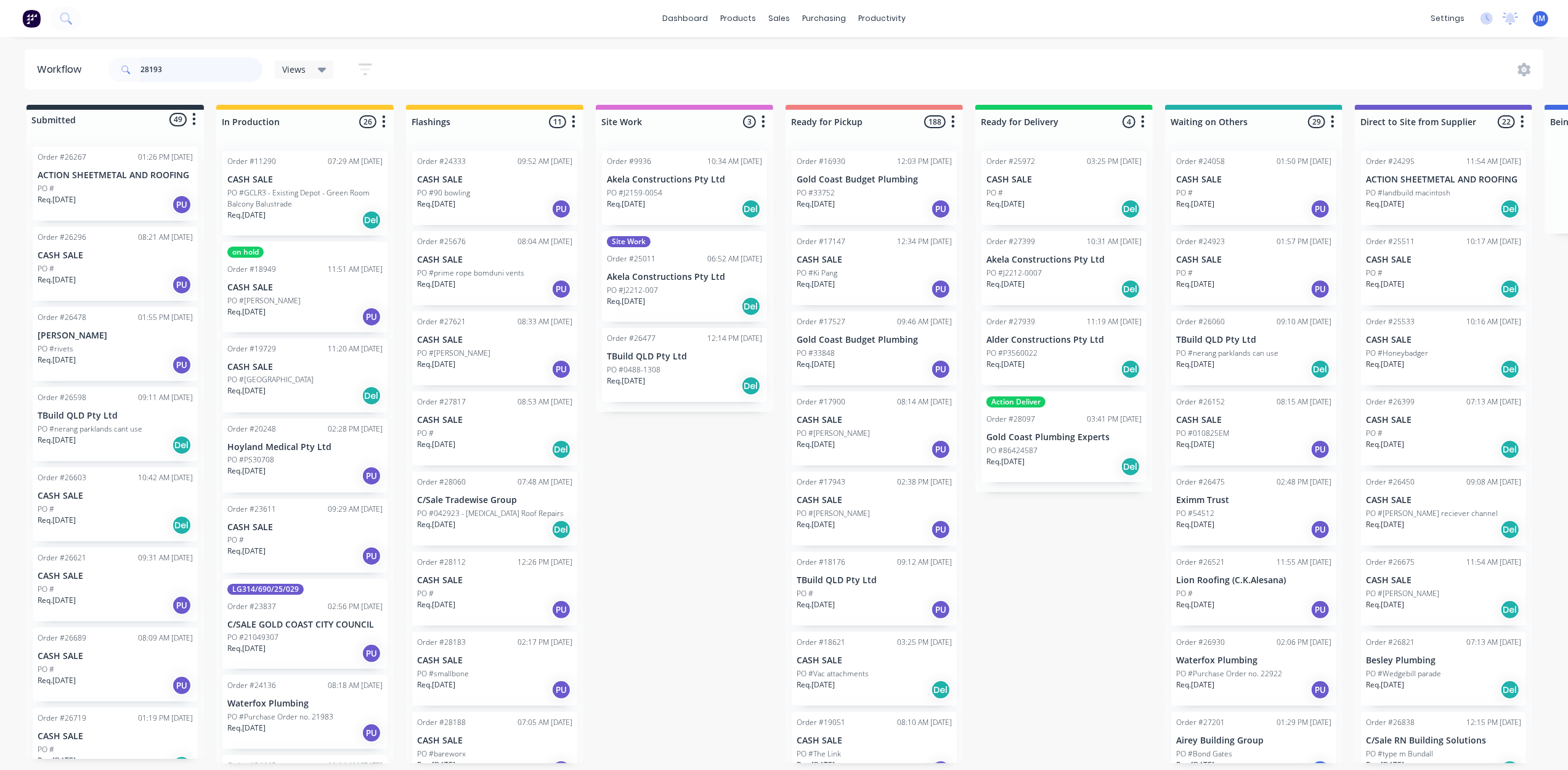
click at [200, 67] on input "28193" at bounding box center [202, 70] width 122 height 25
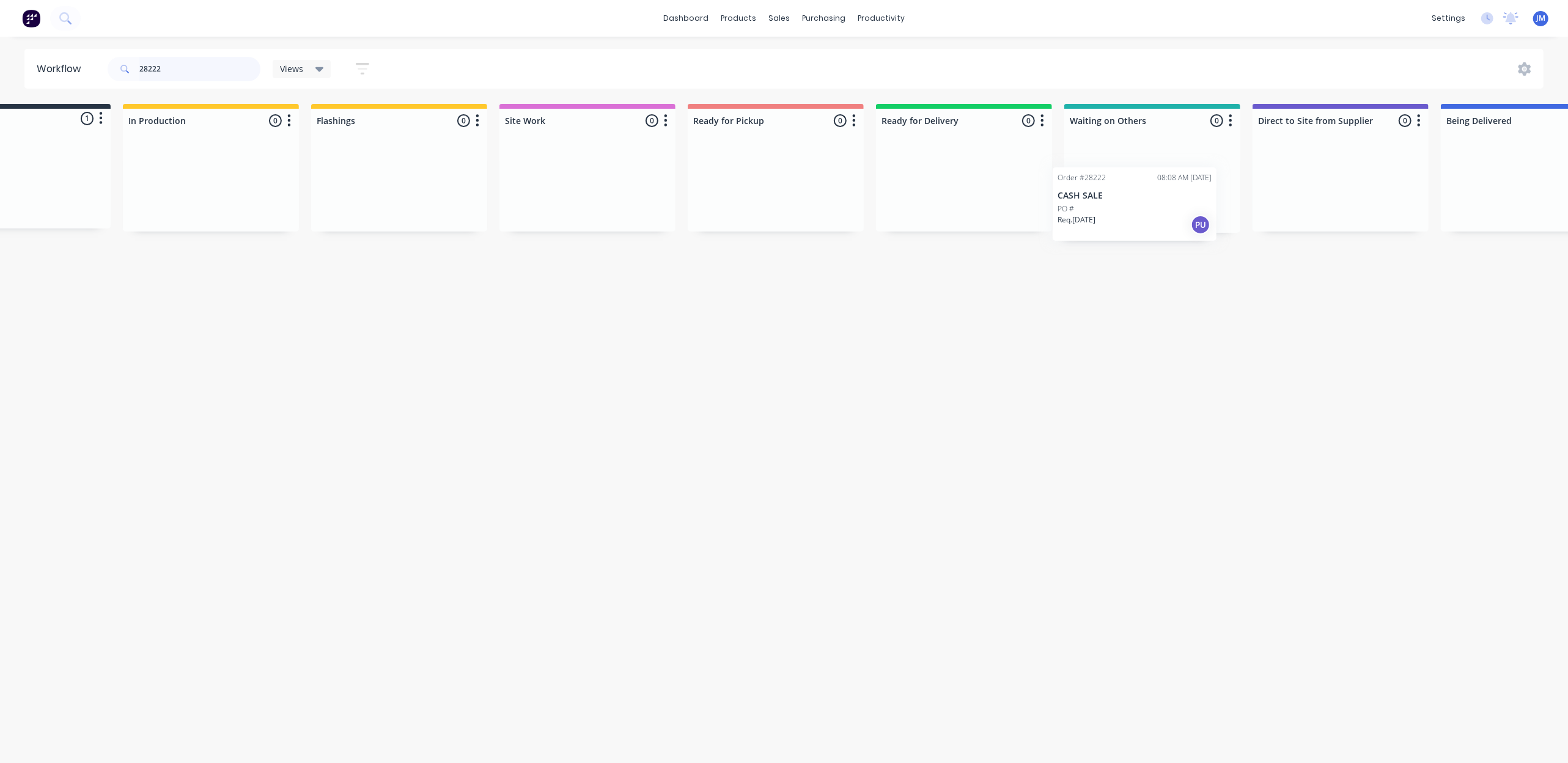
scroll to position [0, 94]
drag, startPoint x: 97, startPoint y: 187, endPoint x: 1125, endPoint y: 188, distance: 1028.0
click at [1125, 188] on div "Submitted 1 Status colour #273444 hex #273444 Save Cancel Summaries Total order…" at bounding box center [1005, 168] width 2216 height 129
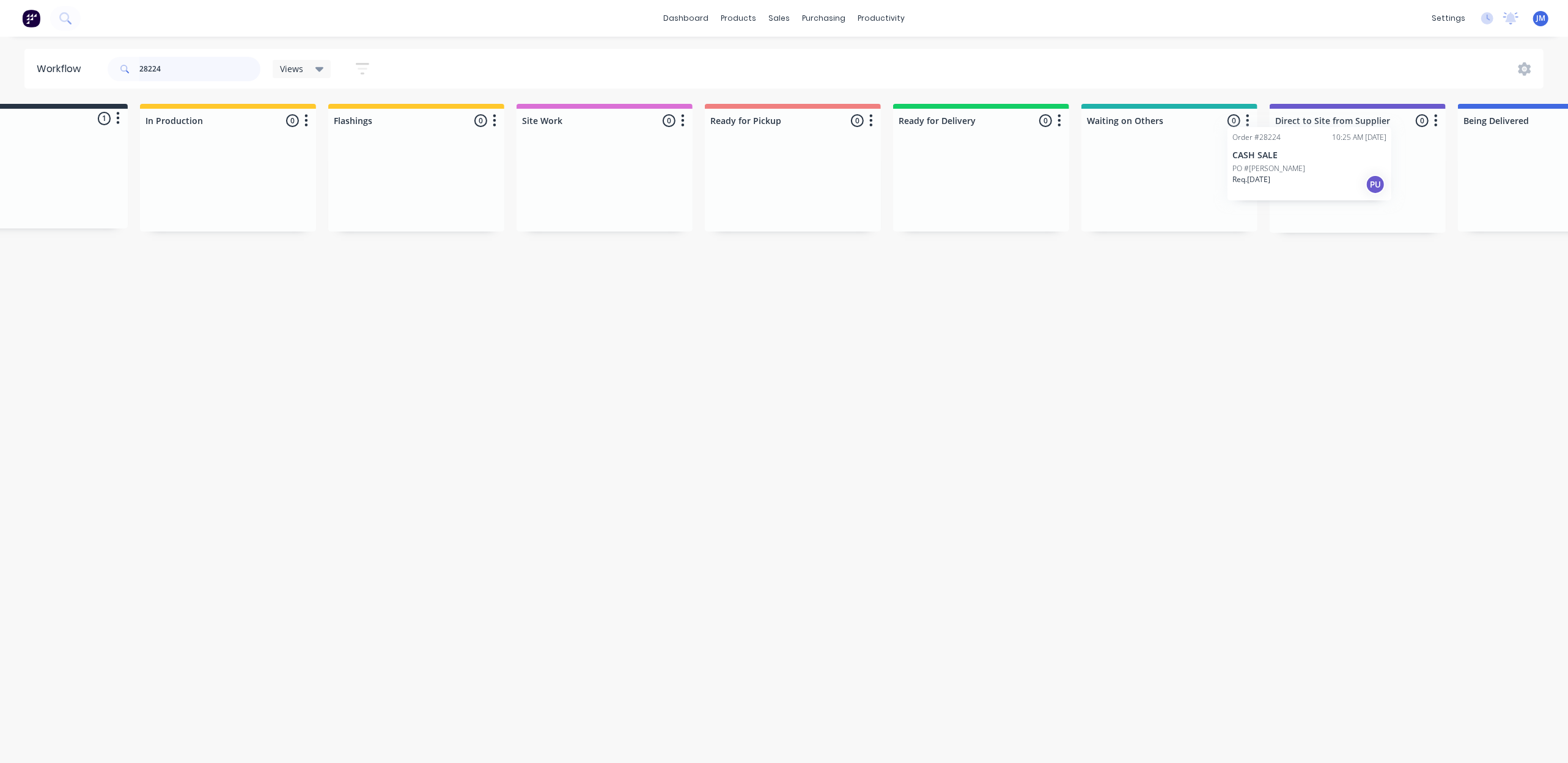
scroll to position [0, 79]
drag, startPoint x: 151, startPoint y: 183, endPoint x: 1164, endPoint y: 173, distance: 1013.0
click at [1164, 173] on div "Submitted 1 Status colour #273444 hex #273444 Save Cancel Summaries Total order…" at bounding box center [1020, 168] width 2216 height 129
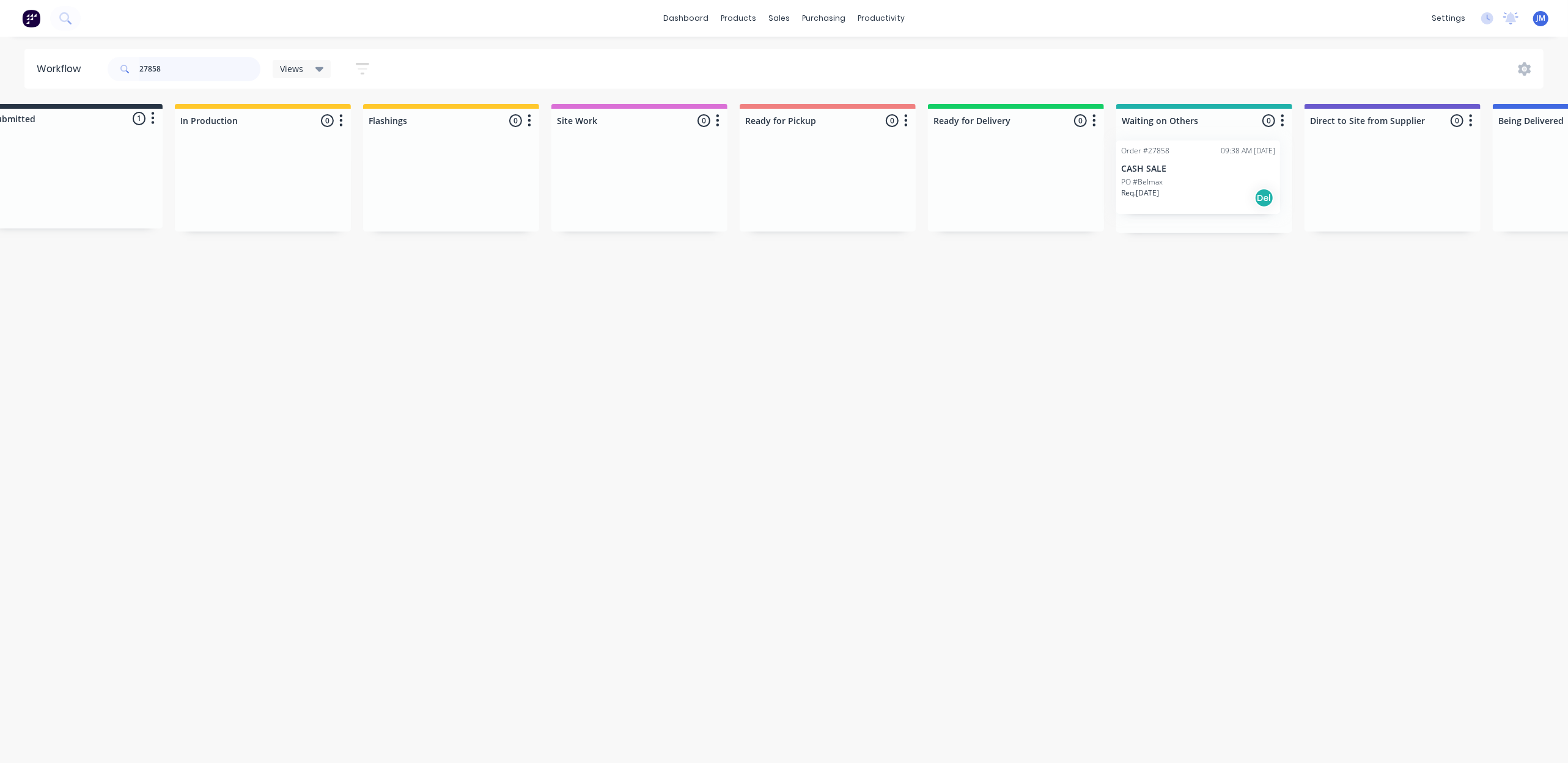
scroll to position [0, 46]
drag, startPoint x: 106, startPoint y: 202, endPoint x: 1195, endPoint y: 193, distance: 1089.0
click at [1195, 193] on div "Submitted 1 Status colour #273444 hex #273444 Save Cancel Summaries Total order…" at bounding box center [1053, 168] width 2216 height 129
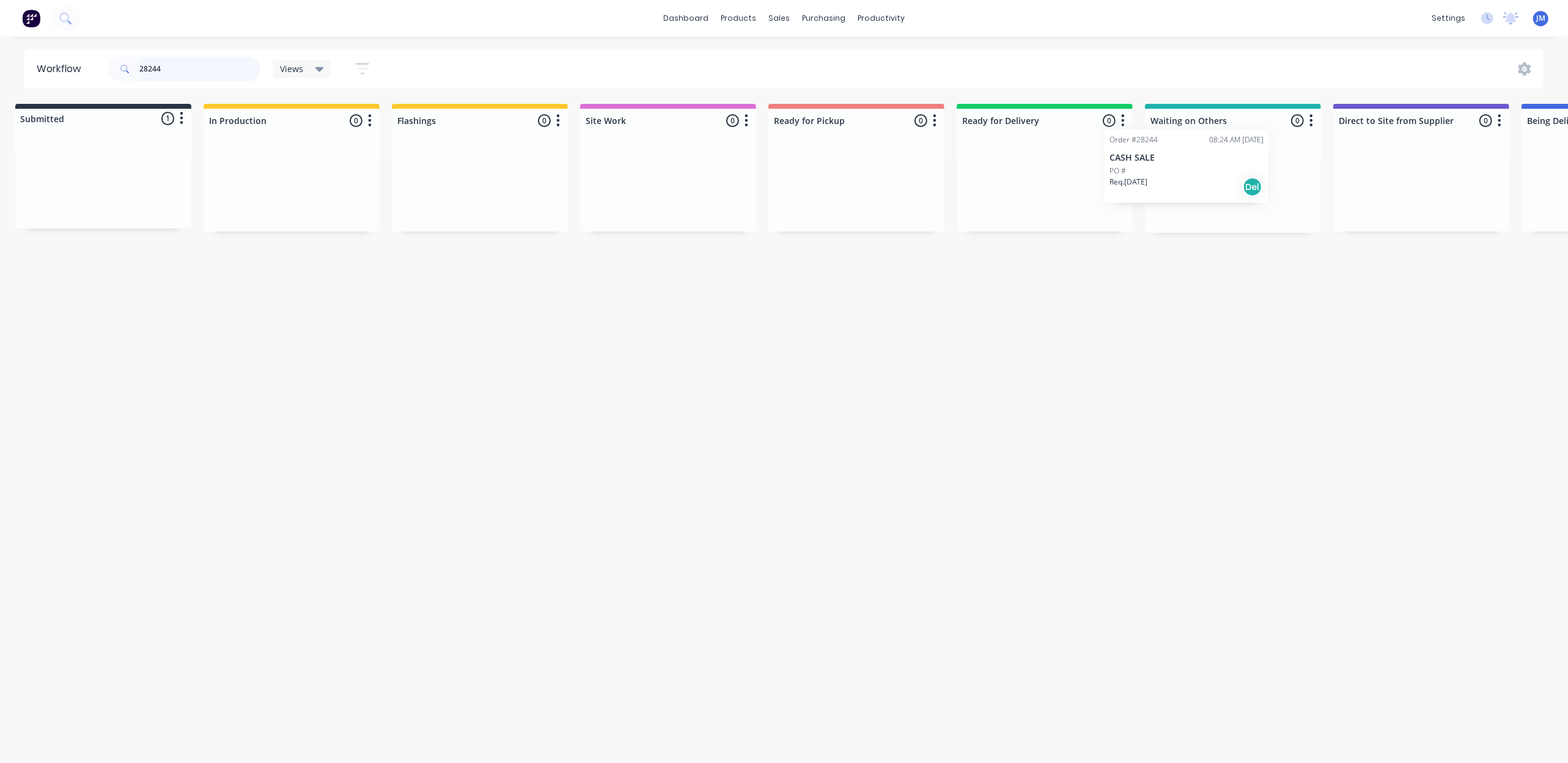
drag, startPoint x: 192, startPoint y: 175, endPoint x: 1157, endPoint y: 157, distance: 965.2
click at [1157, 157] on div "Submitted 1 Status colour #273444 hex #273444 Save Cancel Summaries Total order…" at bounding box center [1088, 168] width 2216 height 129
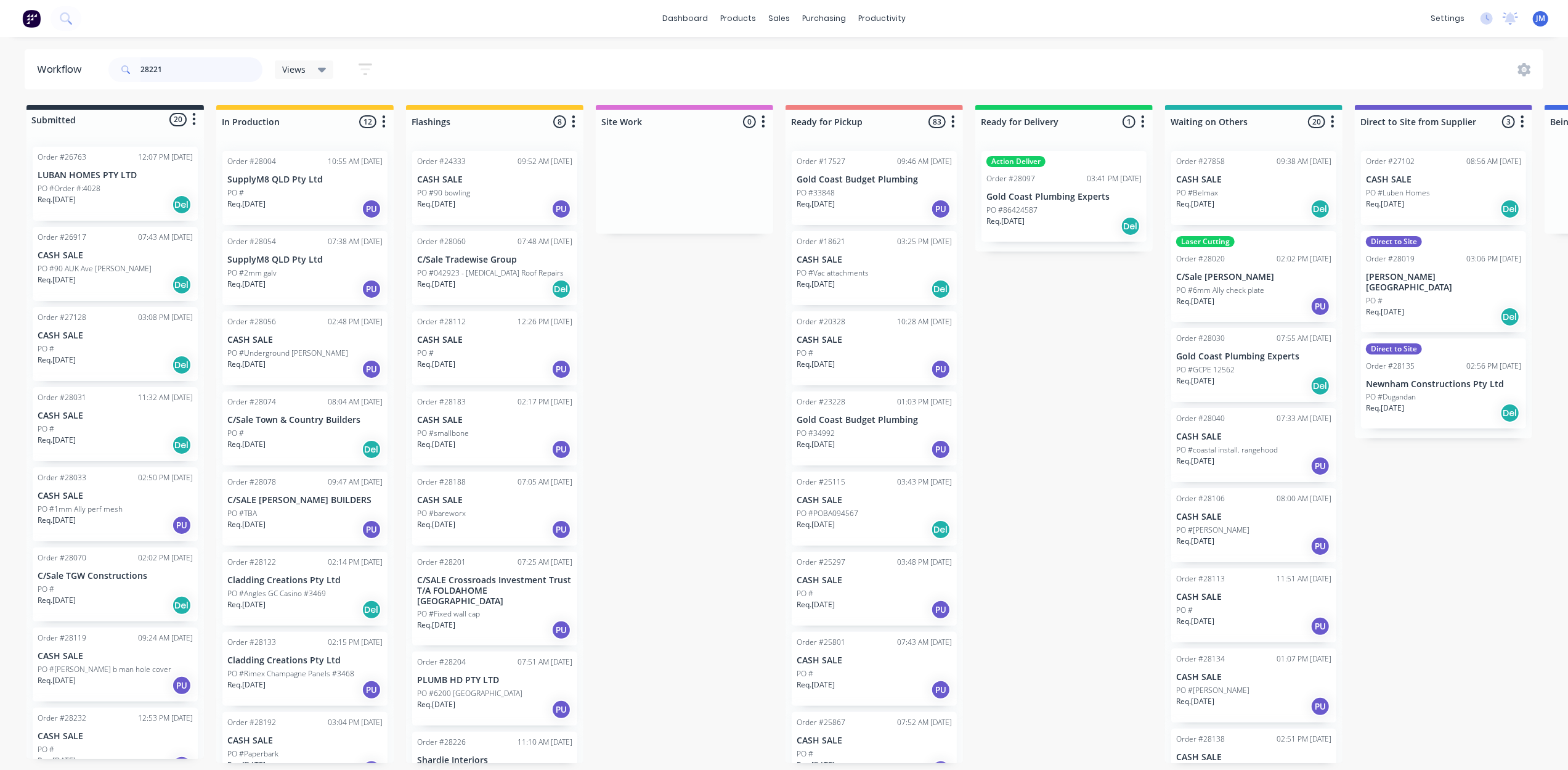
click at [188, 67] on input "28221" at bounding box center [202, 70] width 122 height 25
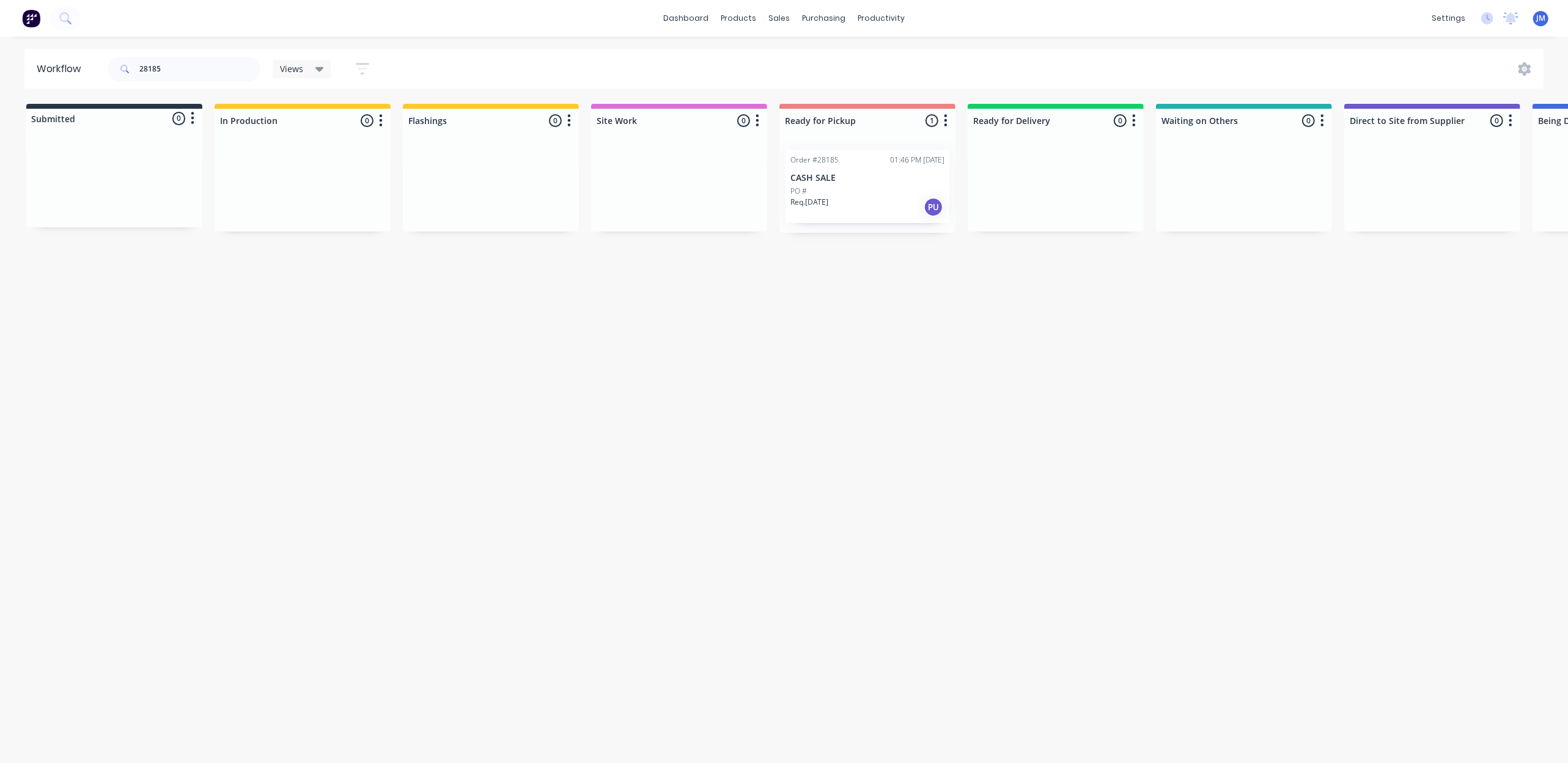
click at [828, 197] on p "Req. [DATE]" at bounding box center [809, 202] width 38 height 11
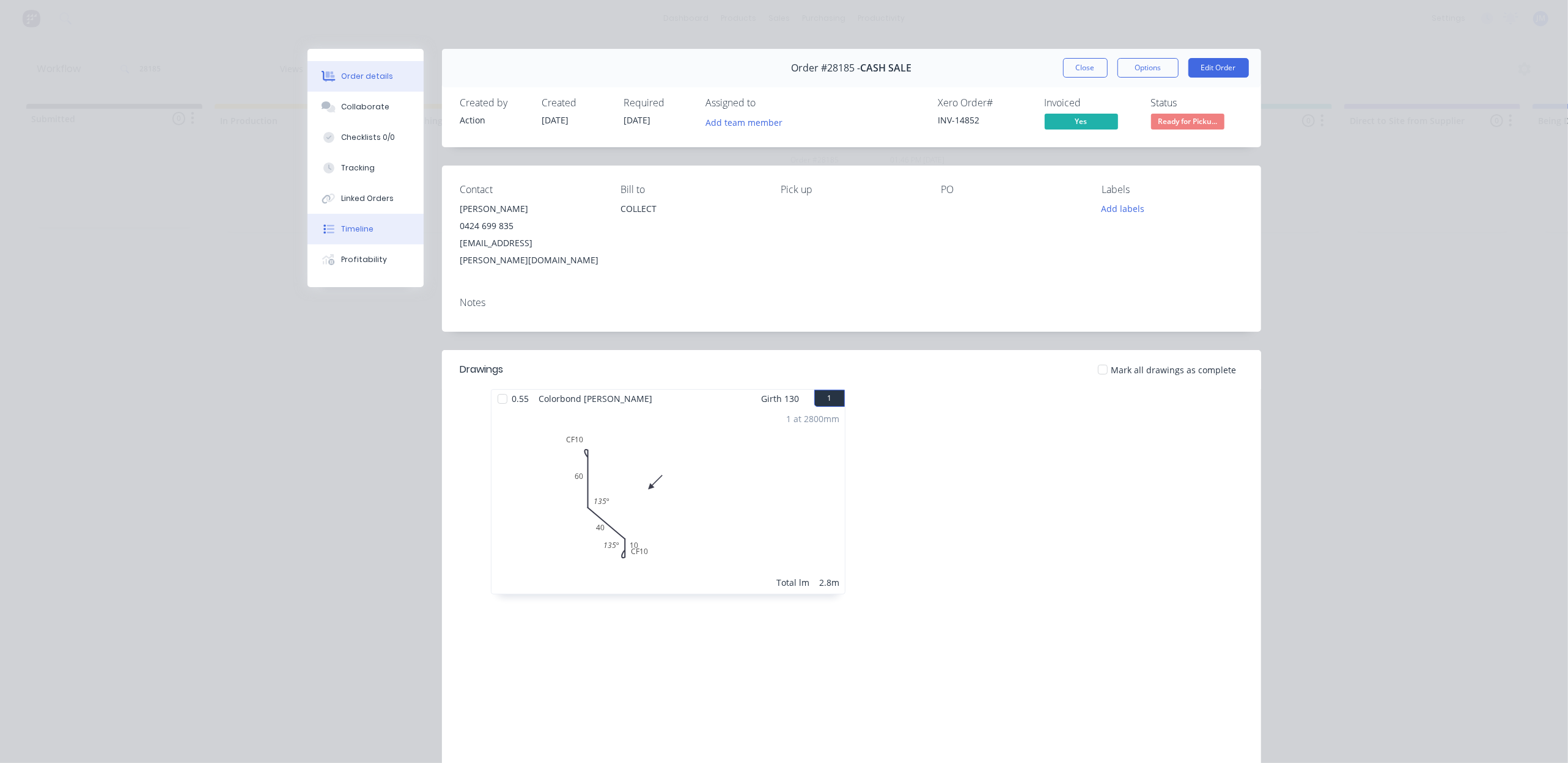
click at [355, 224] on div "Timeline" at bounding box center [357, 229] width 33 height 11
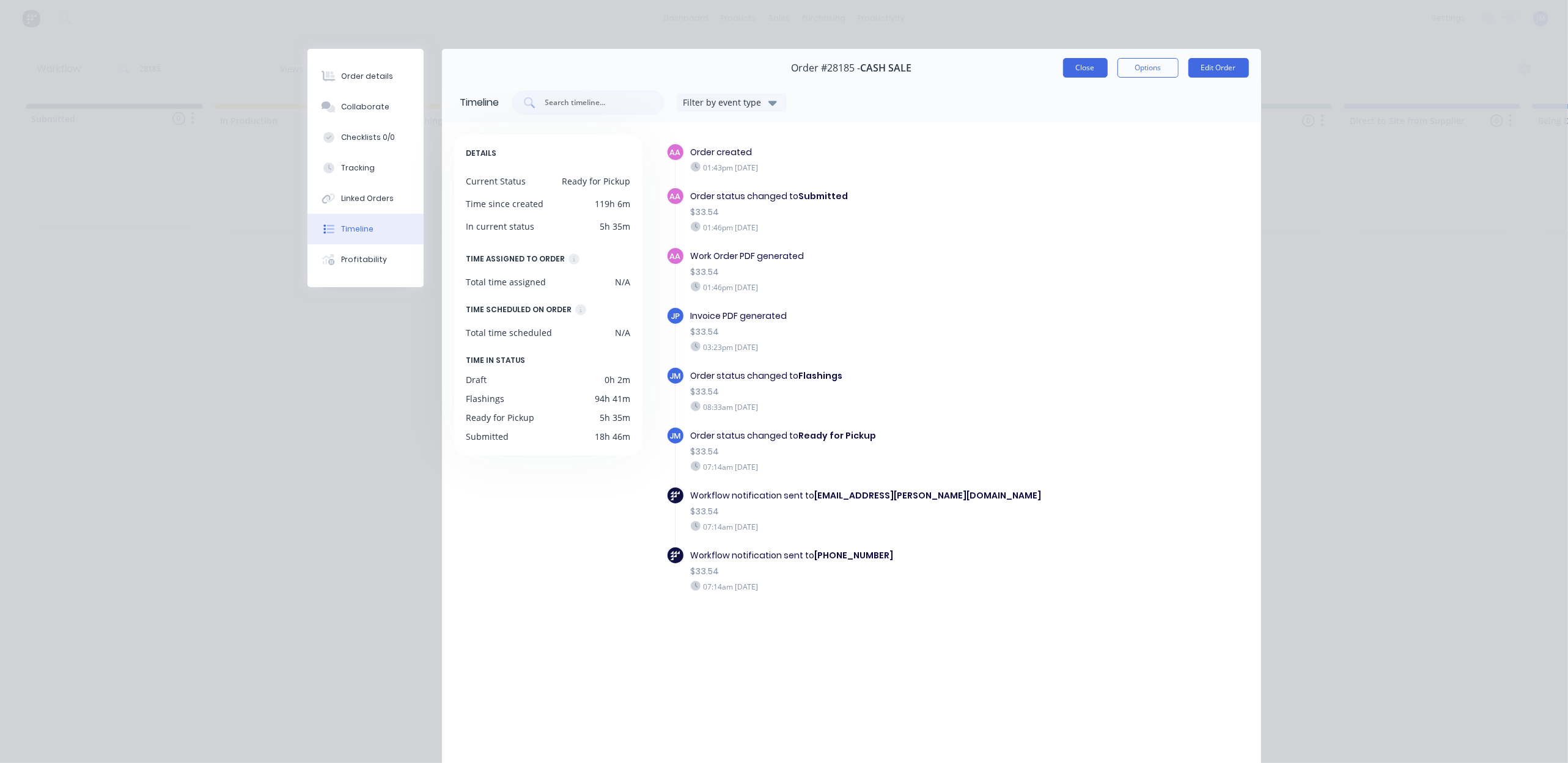
click at [1074, 66] on button "Close" at bounding box center [1085, 67] width 45 height 19
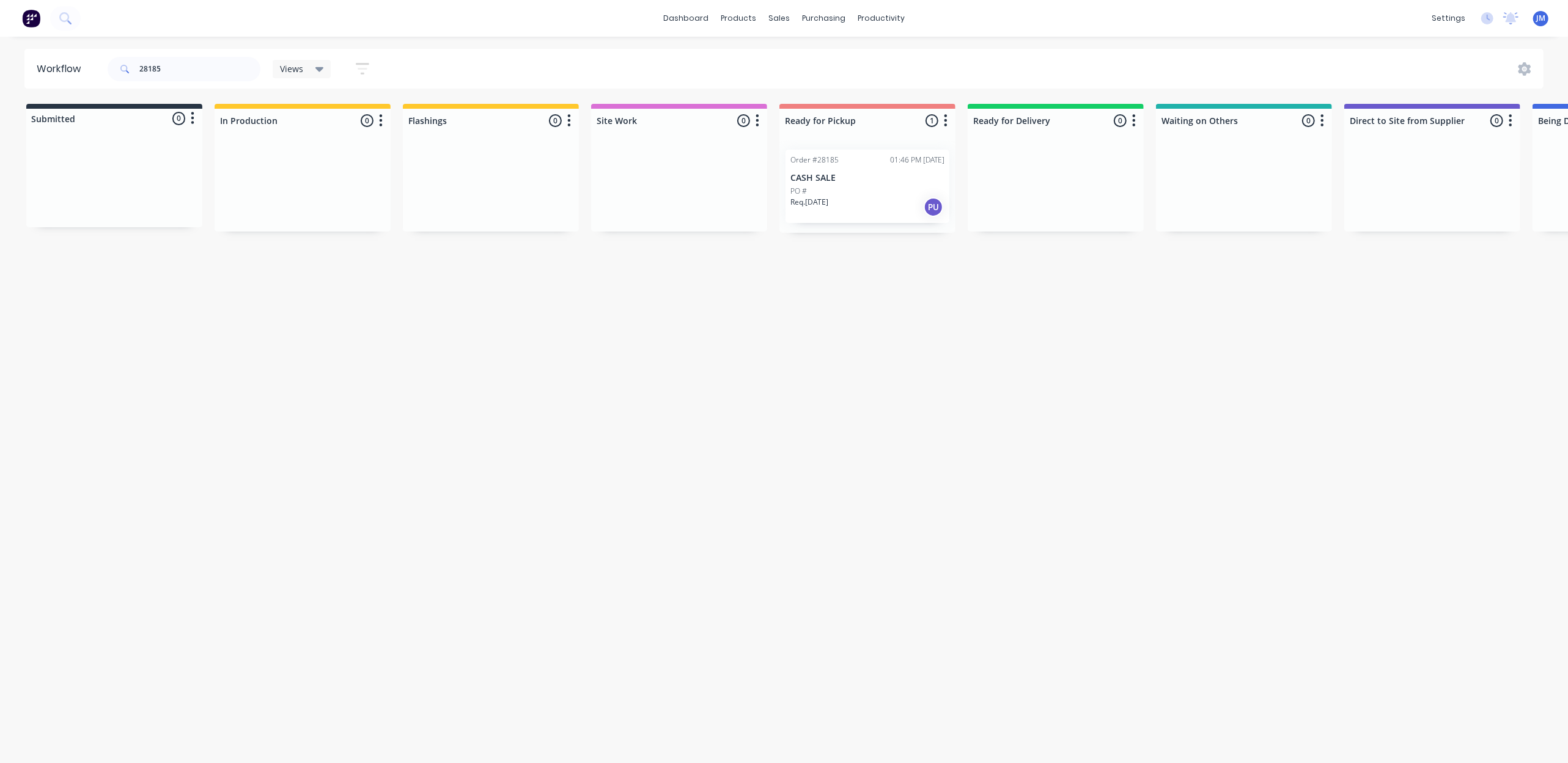
click at [834, 182] on p "CASH SALE" at bounding box center [867, 178] width 154 height 10
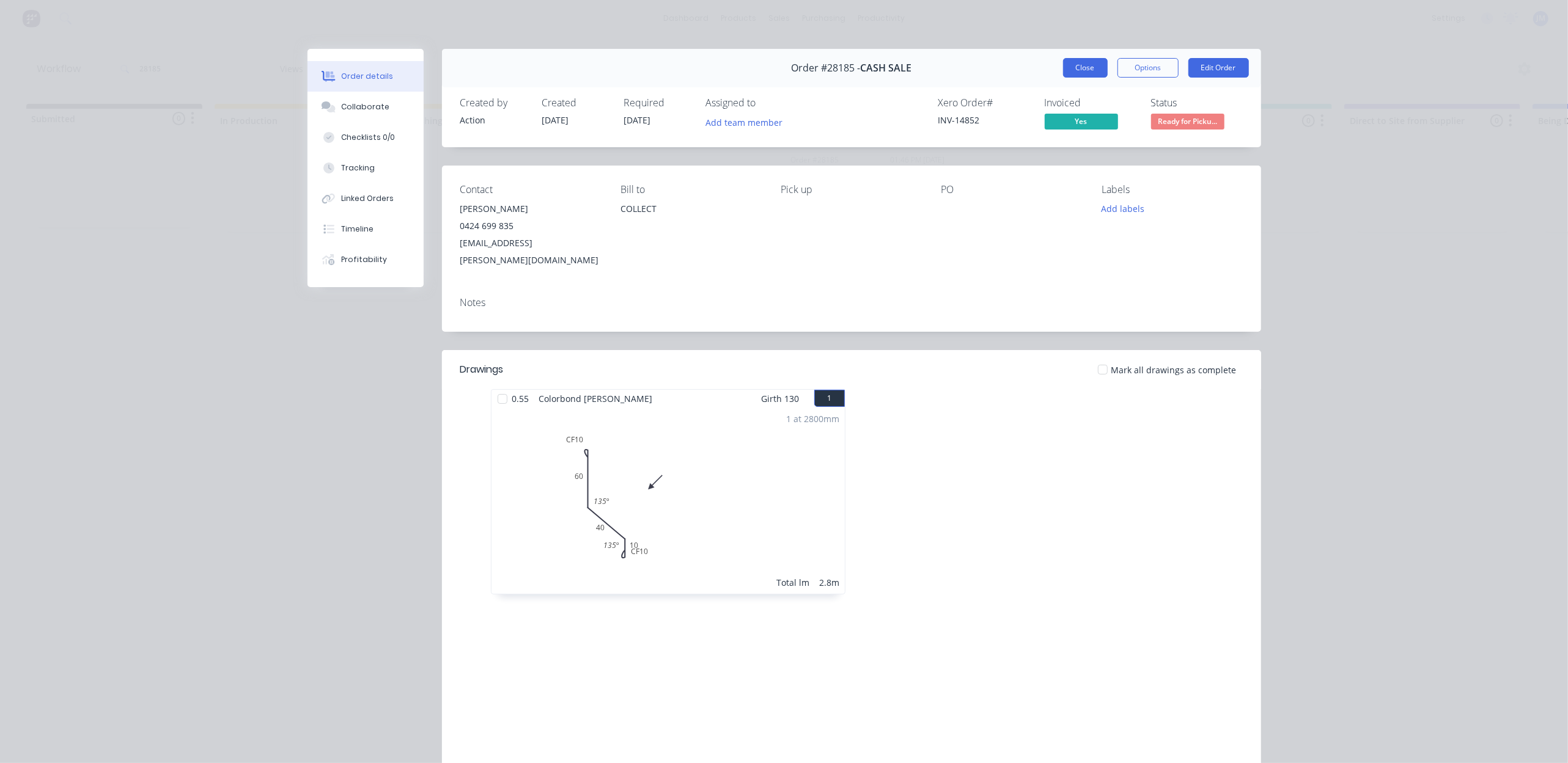
click at [1101, 71] on button "Close" at bounding box center [1085, 67] width 45 height 19
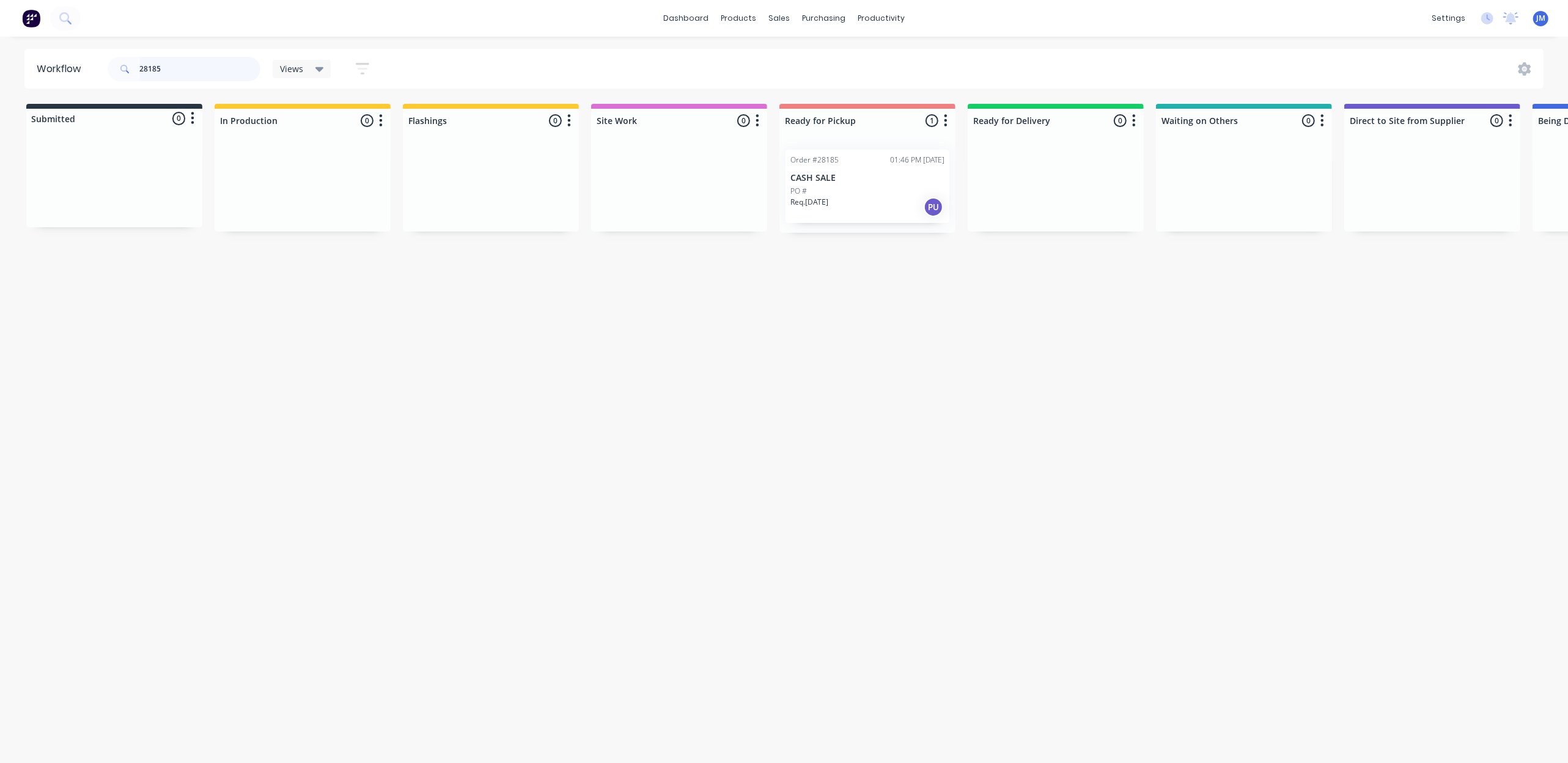
click at [181, 70] on input "28185" at bounding box center [200, 69] width 121 height 24
click at [490, 182] on p "CASH SALE" at bounding box center [490, 178] width 154 height 10
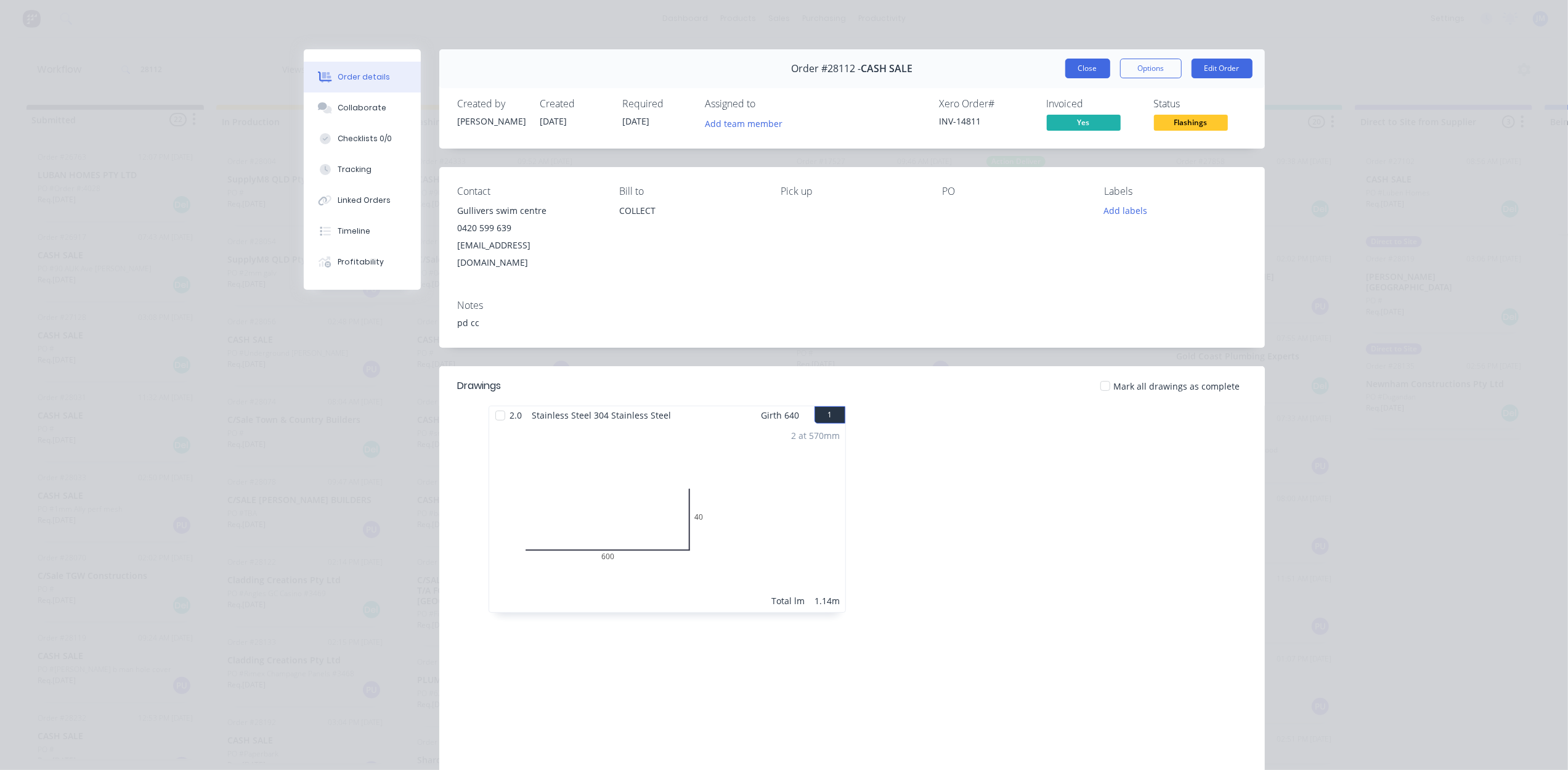
click at [1076, 72] on button "Close" at bounding box center [1087, 68] width 45 height 20
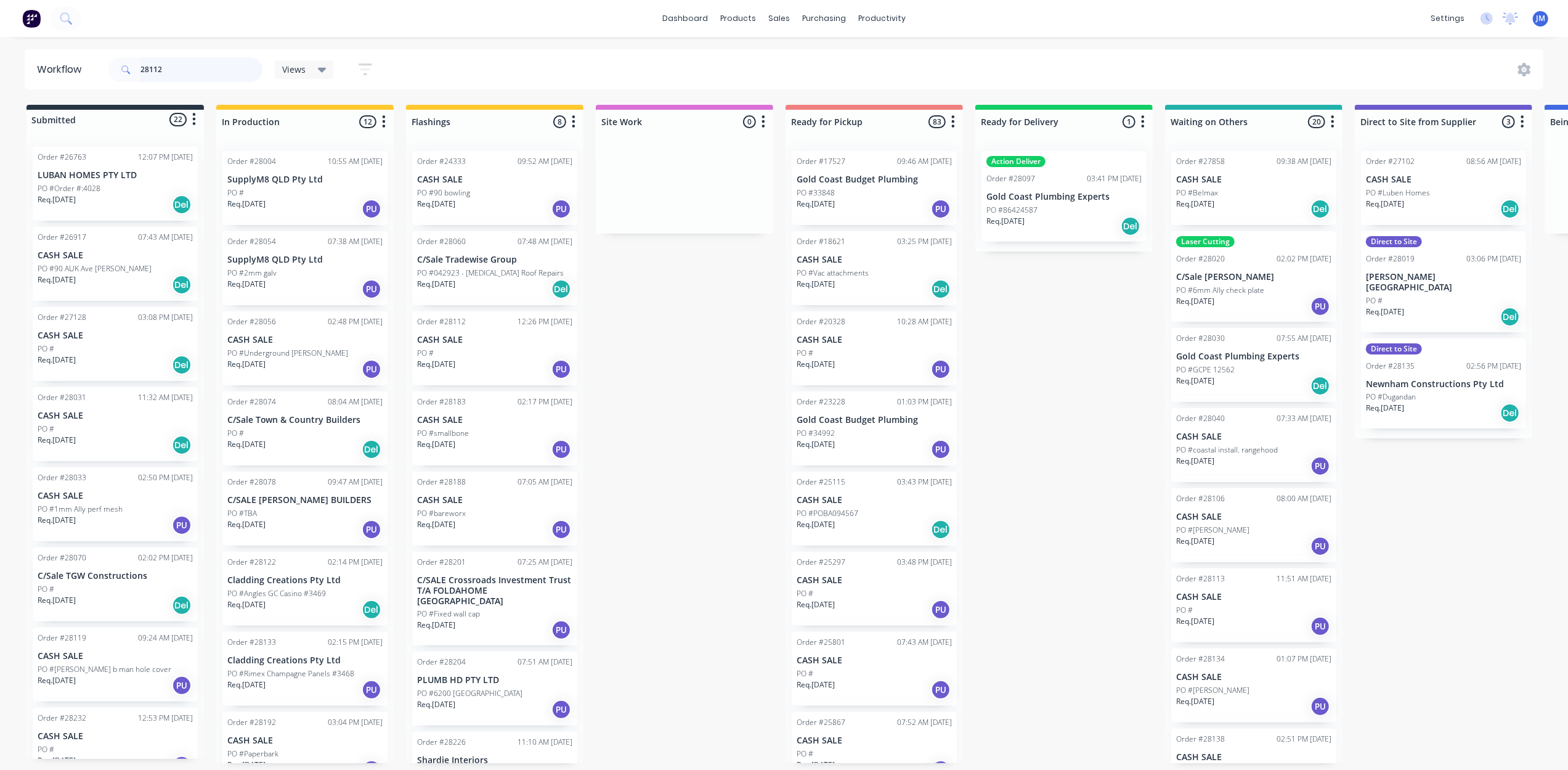
click at [211, 73] on input "28112" at bounding box center [202, 70] width 122 height 25
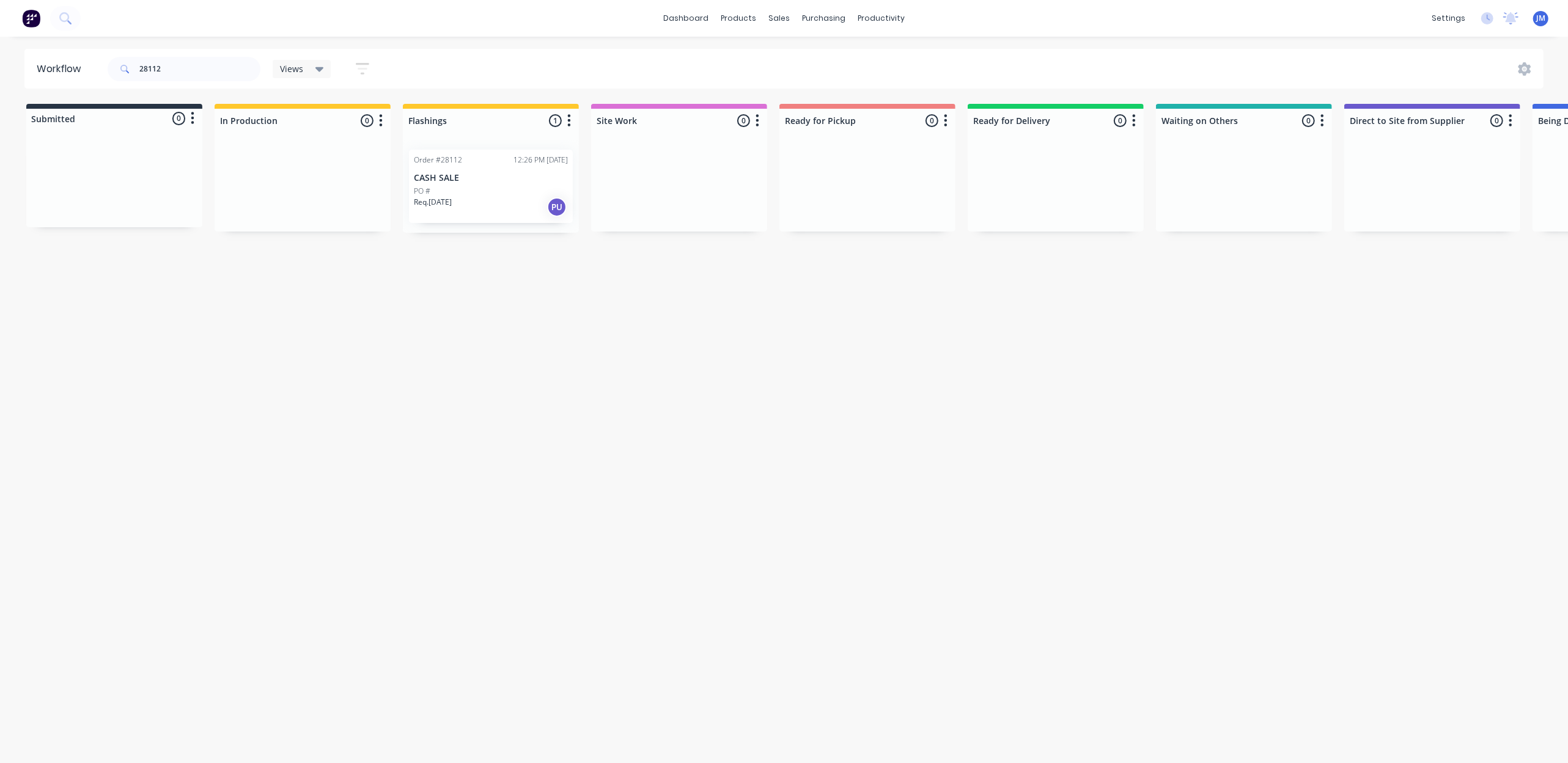
click at [472, 187] on div "PO #" at bounding box center [490, 191] width 154 height 11
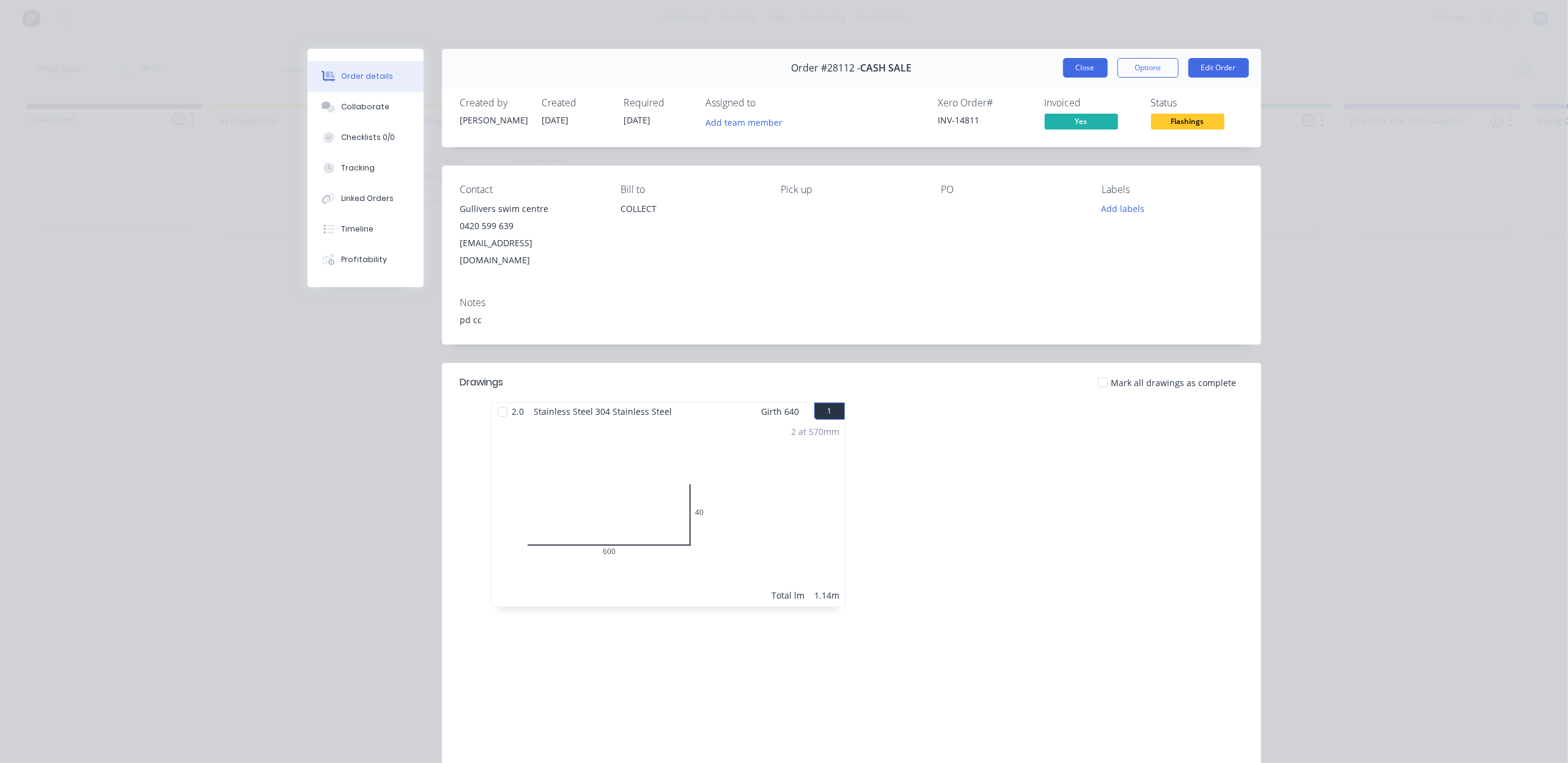
click at [1086, 69] on button "Close" at bounding box center [1085, 67] width 45 height 19
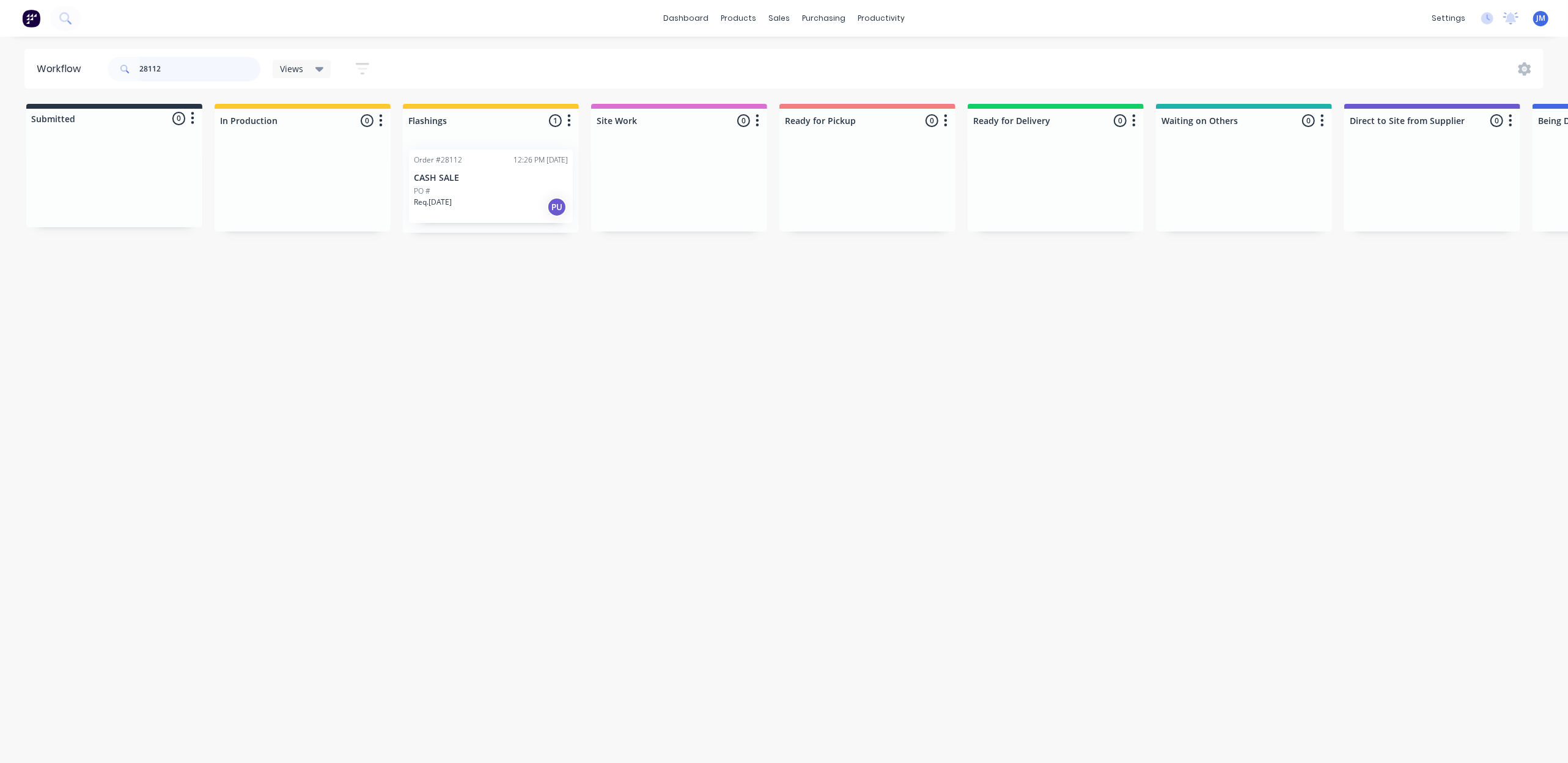
drag, startPoint x: 177, startPoint y: 70, endPoint x: 178, endPoint y: 62, distance: 8.1
click at [177, 64] on input "28112" at bounding box center [200, 69] width 121 height 24
click at [178, 61] on input "28112" at bounding box center [200, 69] width 121 height 24
click at [1218, 176] on p "Gold Coast Plumbing Experts" at bounding box center [1243, 178] width 154 height 10
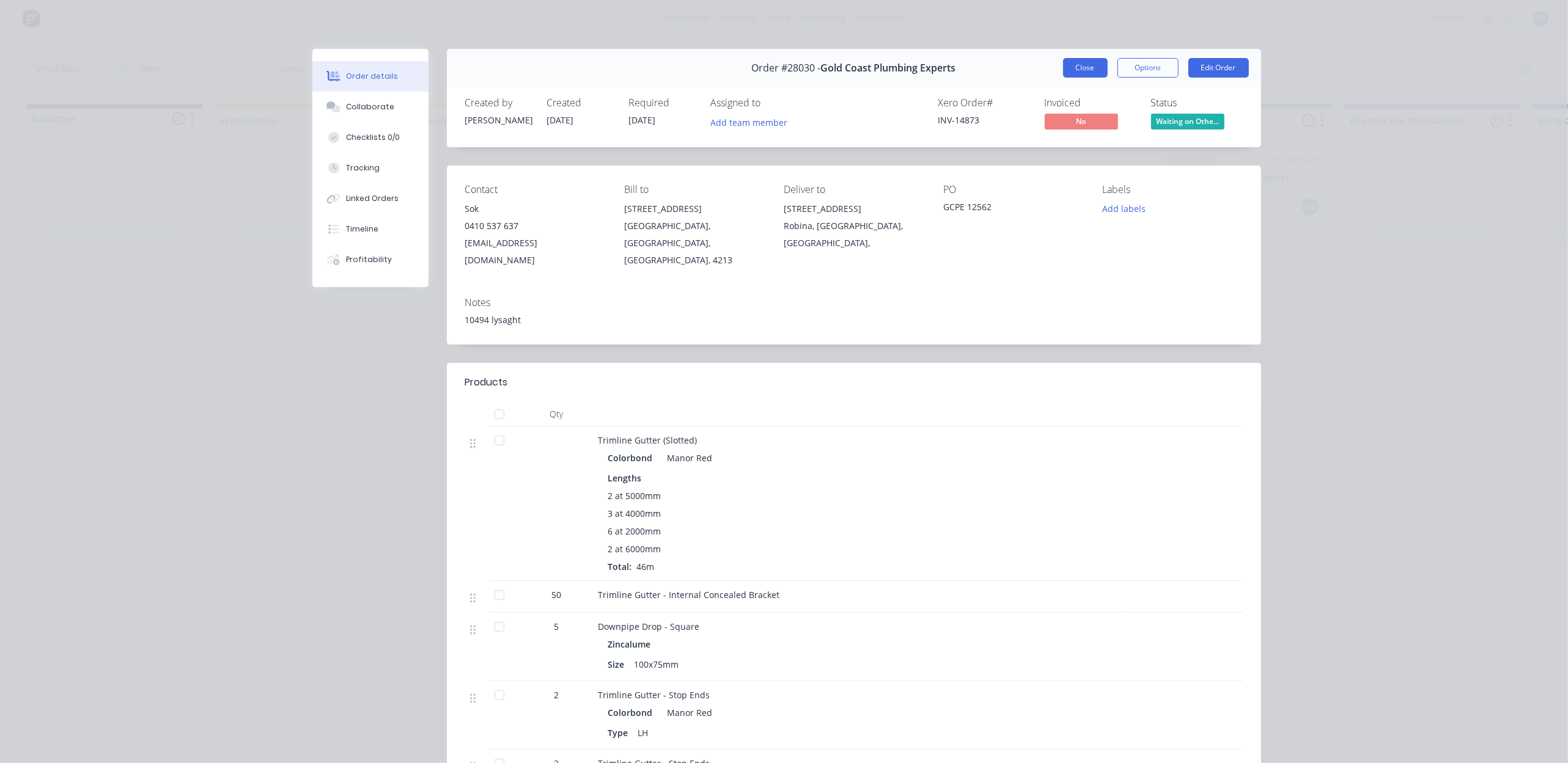
click at [1080, 71] on button "Close" at bounding box center [1085, 67] width 45 height 19
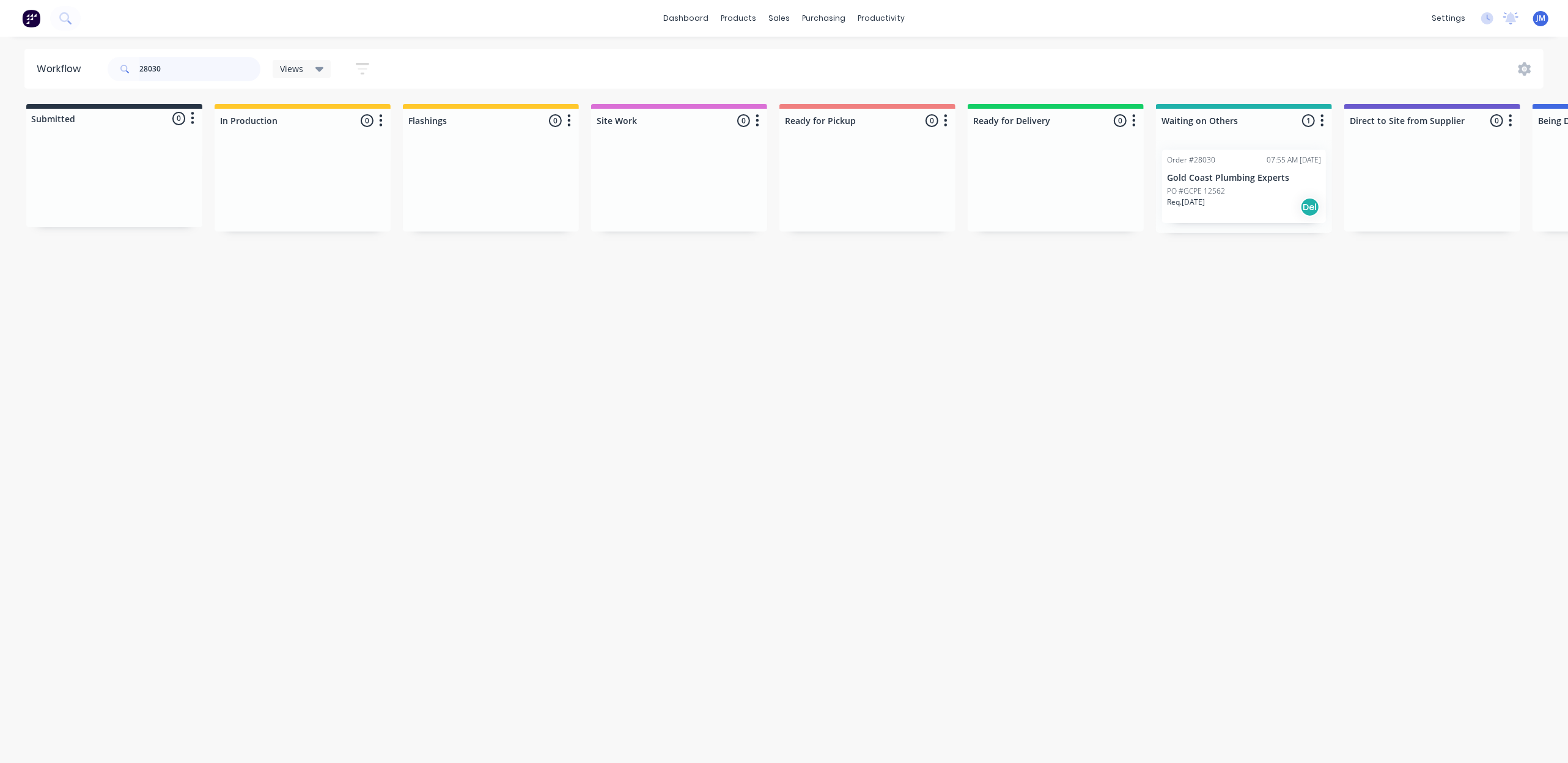
drag, startPoint x: 220, startPoint y: 75, endPoint x: 216, endPoint y: 61, distance: 14.6
click at [219, 71] on input "28030" at bounding box center [200, 69] width 121 height 24
click at [216, 61] on input "28030" at bounding box center [200, 69] width 121 height 24
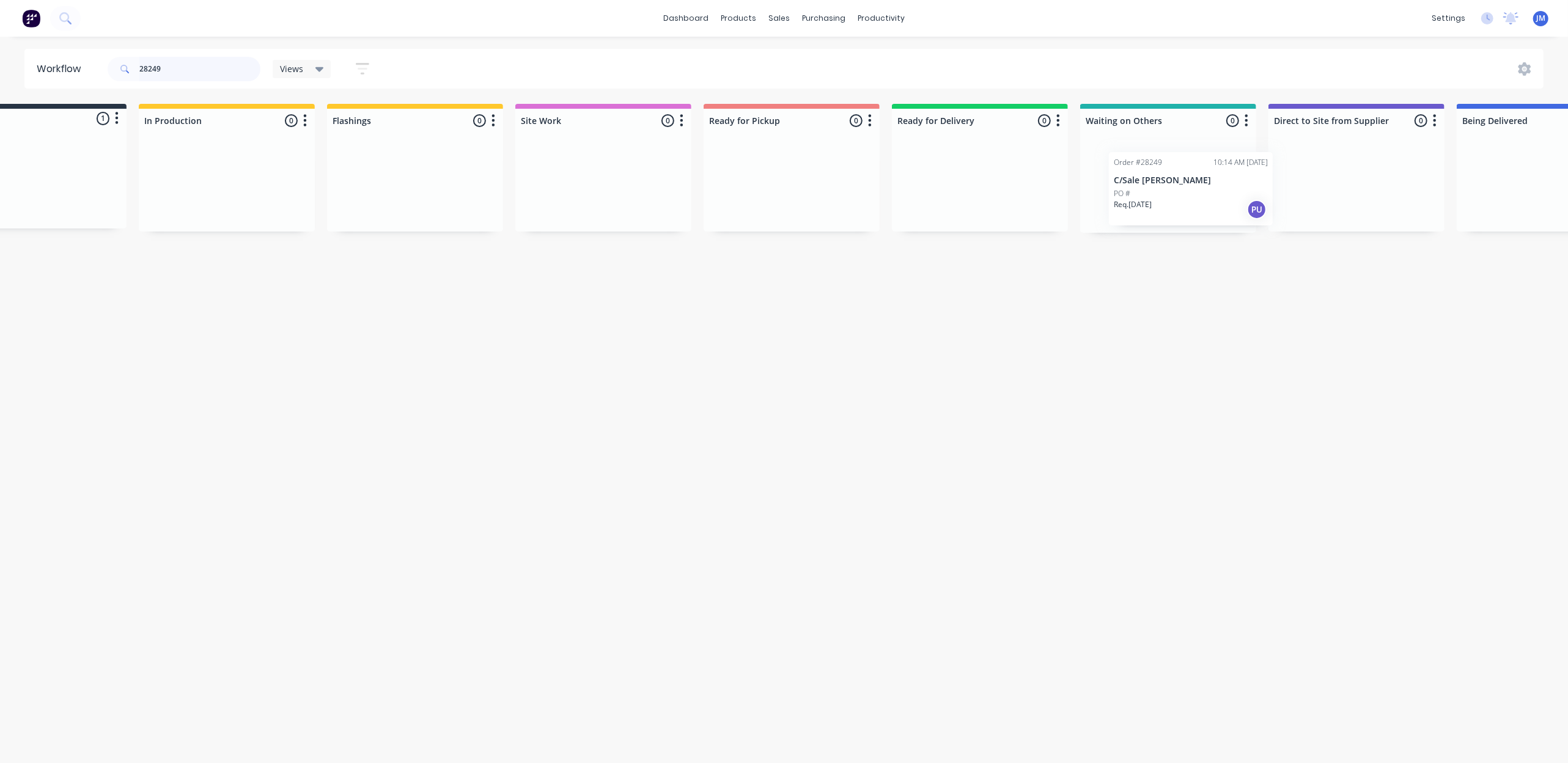
drag, startPoint x: 111, startPoint y: 198, endPoint x: 1191, endPoint y: 199, distance: 1080.0
click at [1191, 199] on div "Submitted 1 Status colour #273444 hex #273444 Save Cancel Summaries Total order…" at bounding box center [1023, 168] width 2216 height 129
click at [192, 64] on input "28249" at bounding box center [200, 69] width 121 height 24
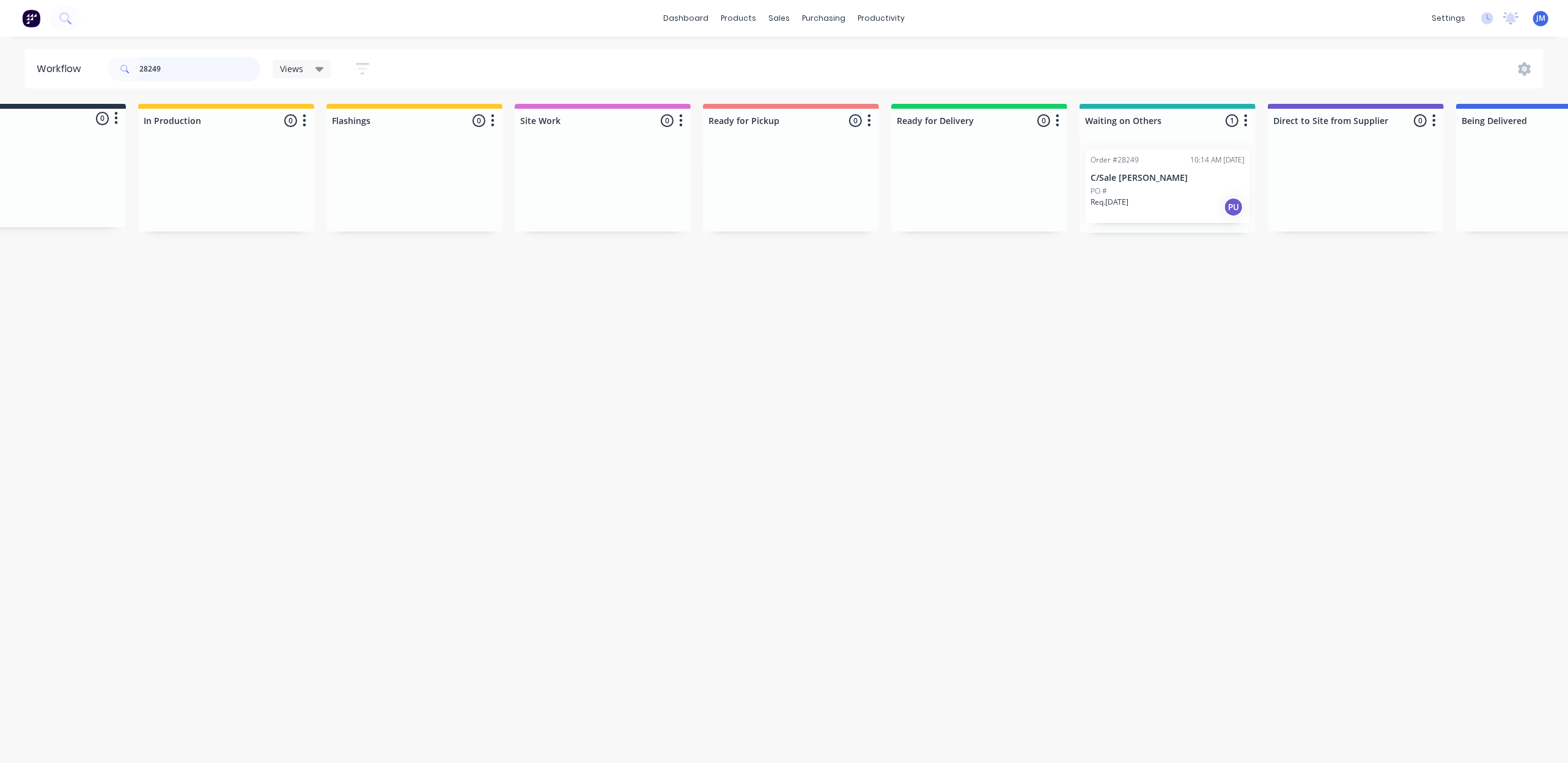
click at [197, 76] on input "28249" at bounding box center [200, 69] width 121 height 24
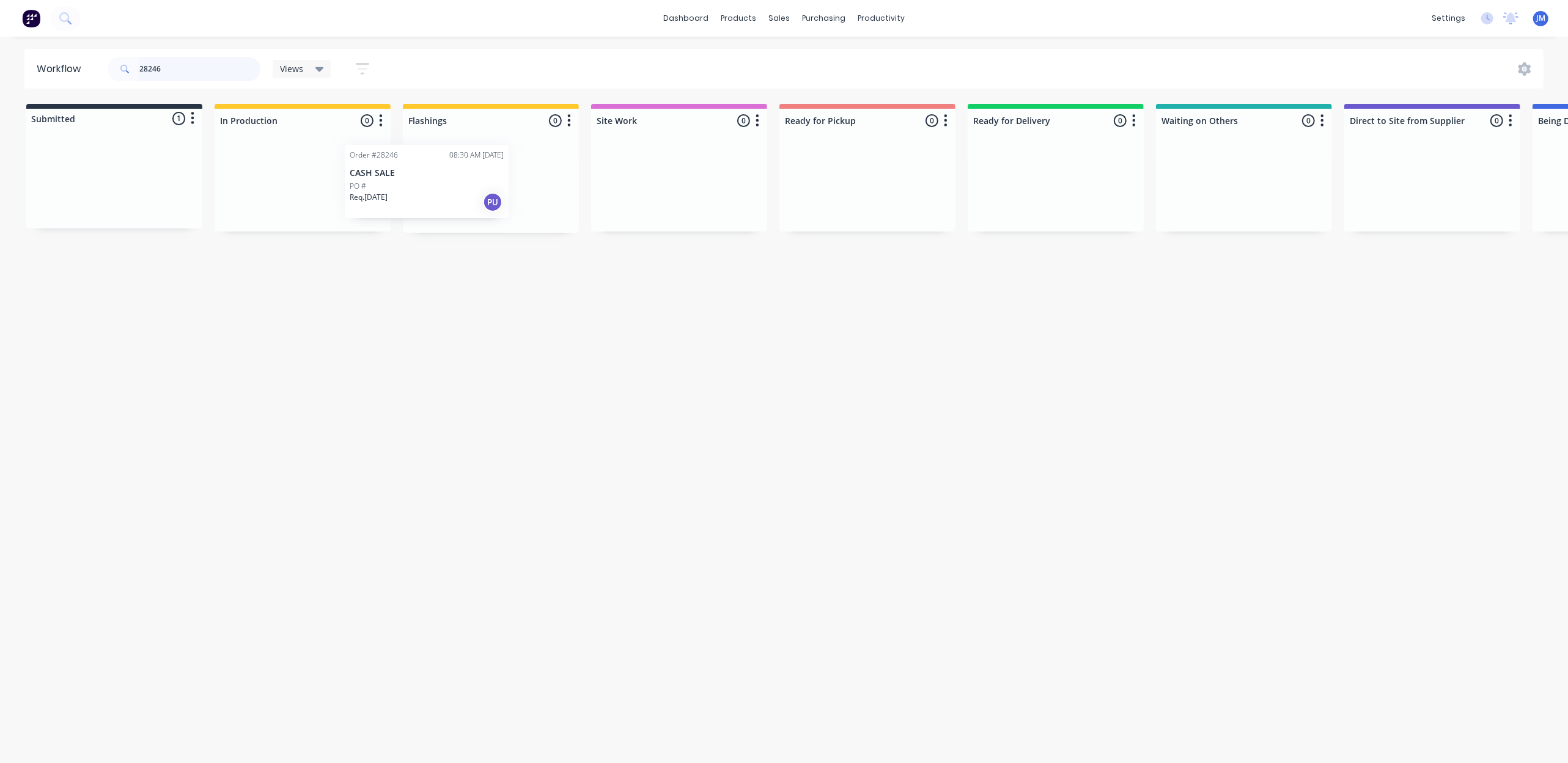
drag, startPoint x: 177, startPoint y: 188, endPoint x: 426, endPoint y: 182, distance: 249.1
click at [426, 182] on div "Submitted 1 Status colour #273444 hex #273444 Save Cancel Summaries Total order…" at bounding box center [1099, 168] width 2216 height 129
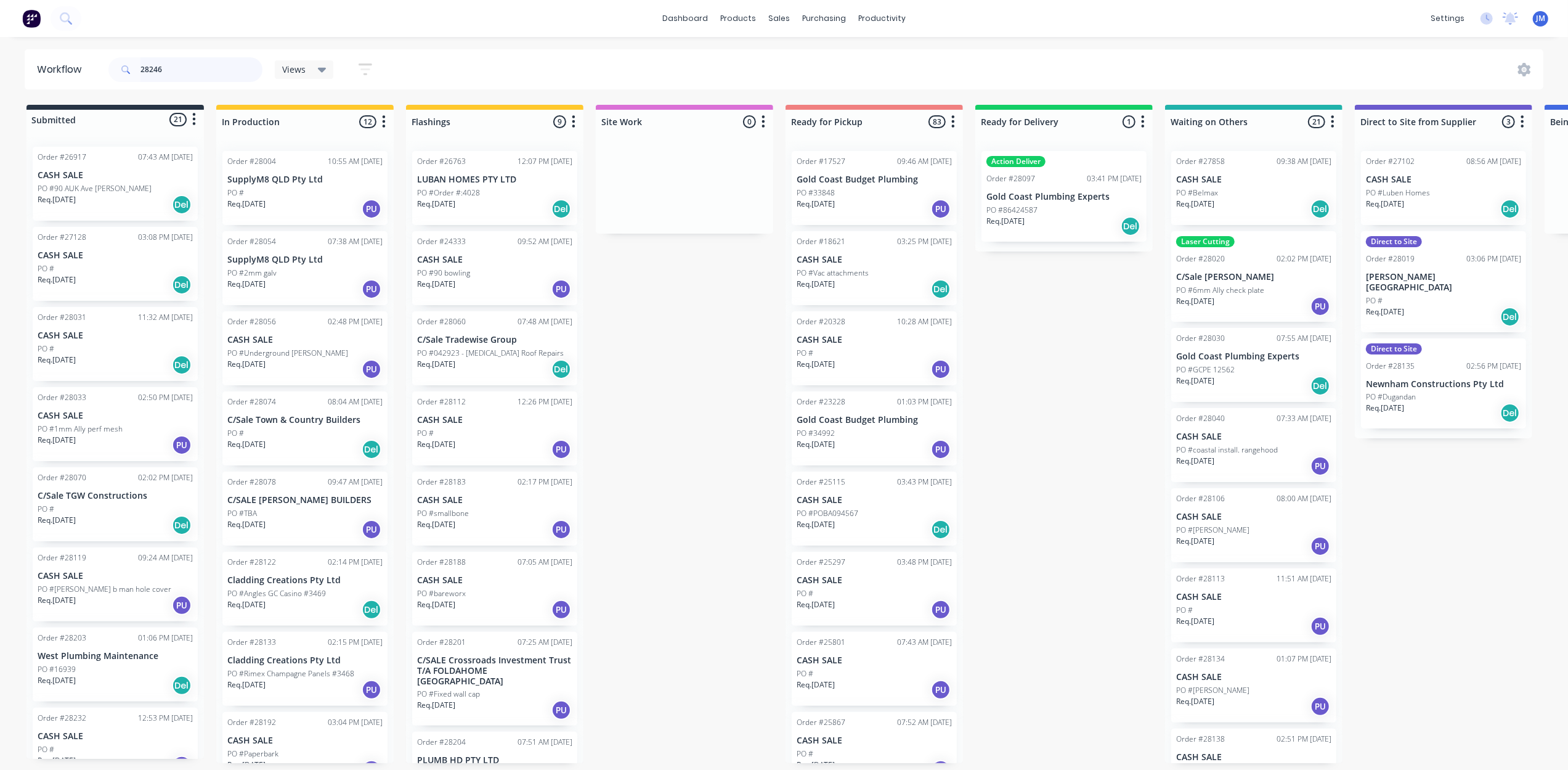
drag, startPoint x: 186, startPoint y: 78, endPoint x: 181, endPoint y: 64, distance: 14.9
click at [185, 75] on input "28246" at bounding box center [202, 70] width 122 height 25
click at [181, 63] on input "28246" at bounding box center [202, 70] width 122 height 25
click at [177, 63] on input "28246" at bounding box center [202, 70] width 122 height 25
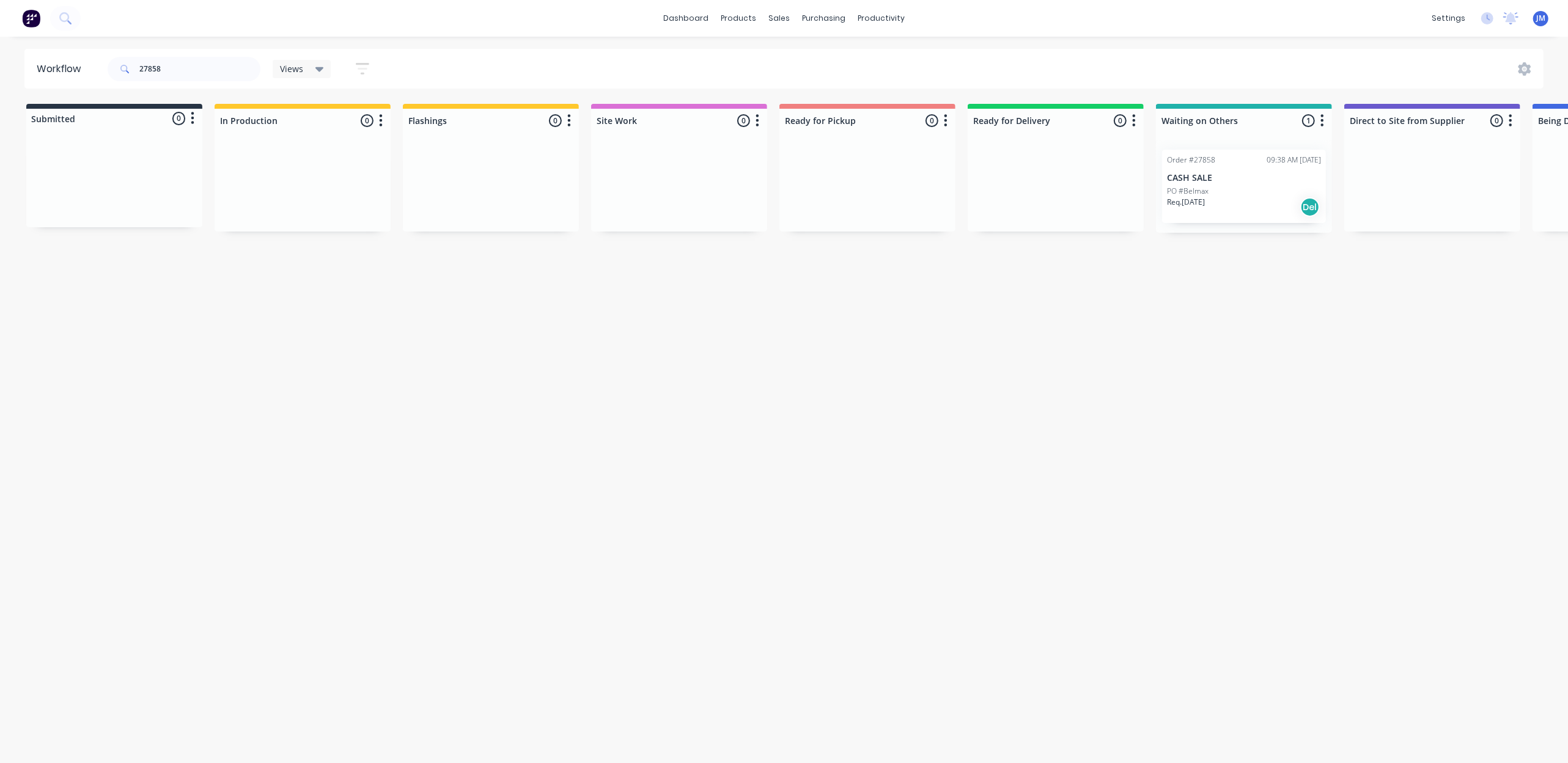
click at [1223, 180] on p "CASH SALE" at bounding box center [1243, 178] width 154 height 10
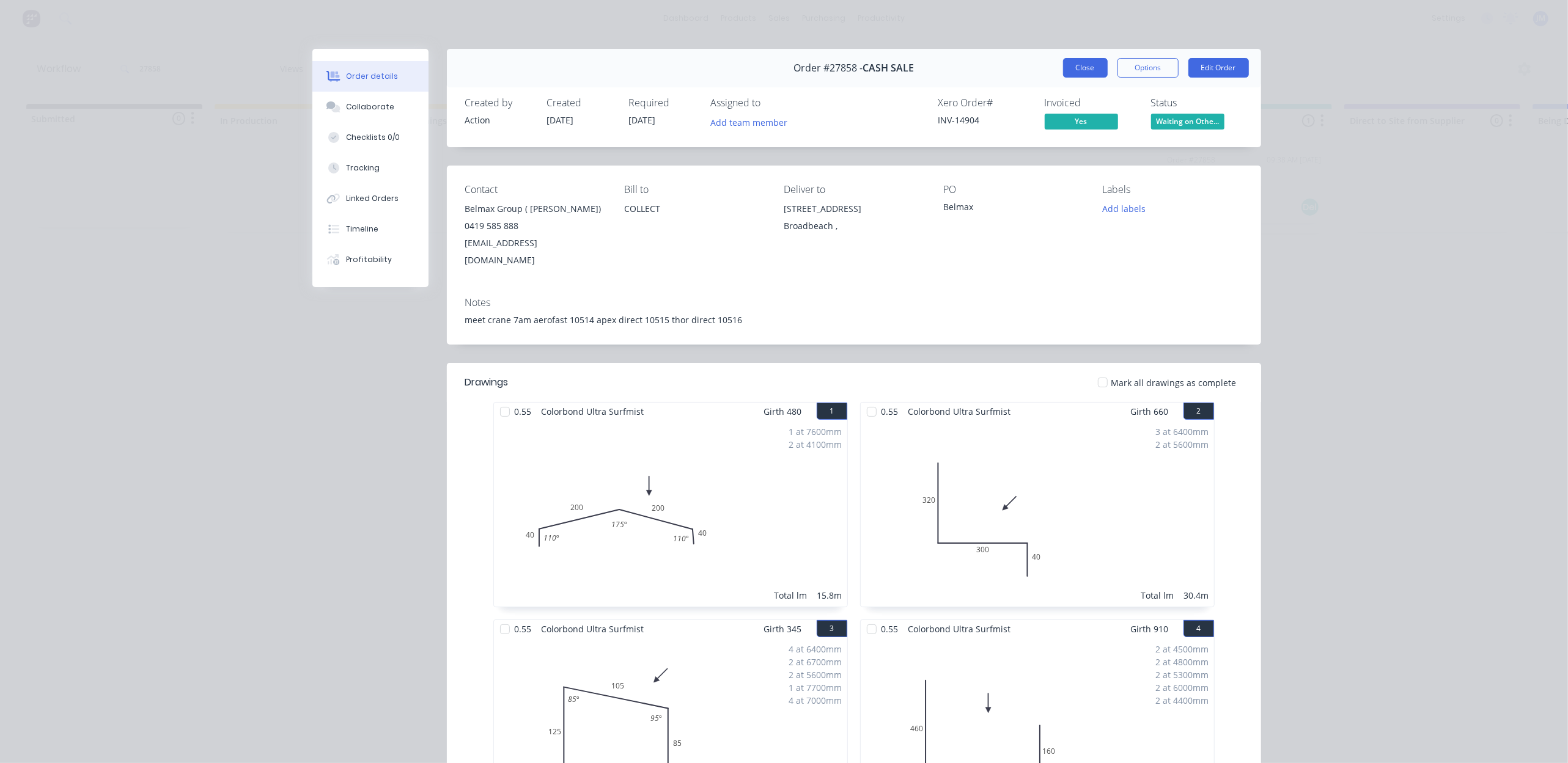
click at [1085, 65] on button "Close" at bounding box center [1085, 67] width 45 height 19
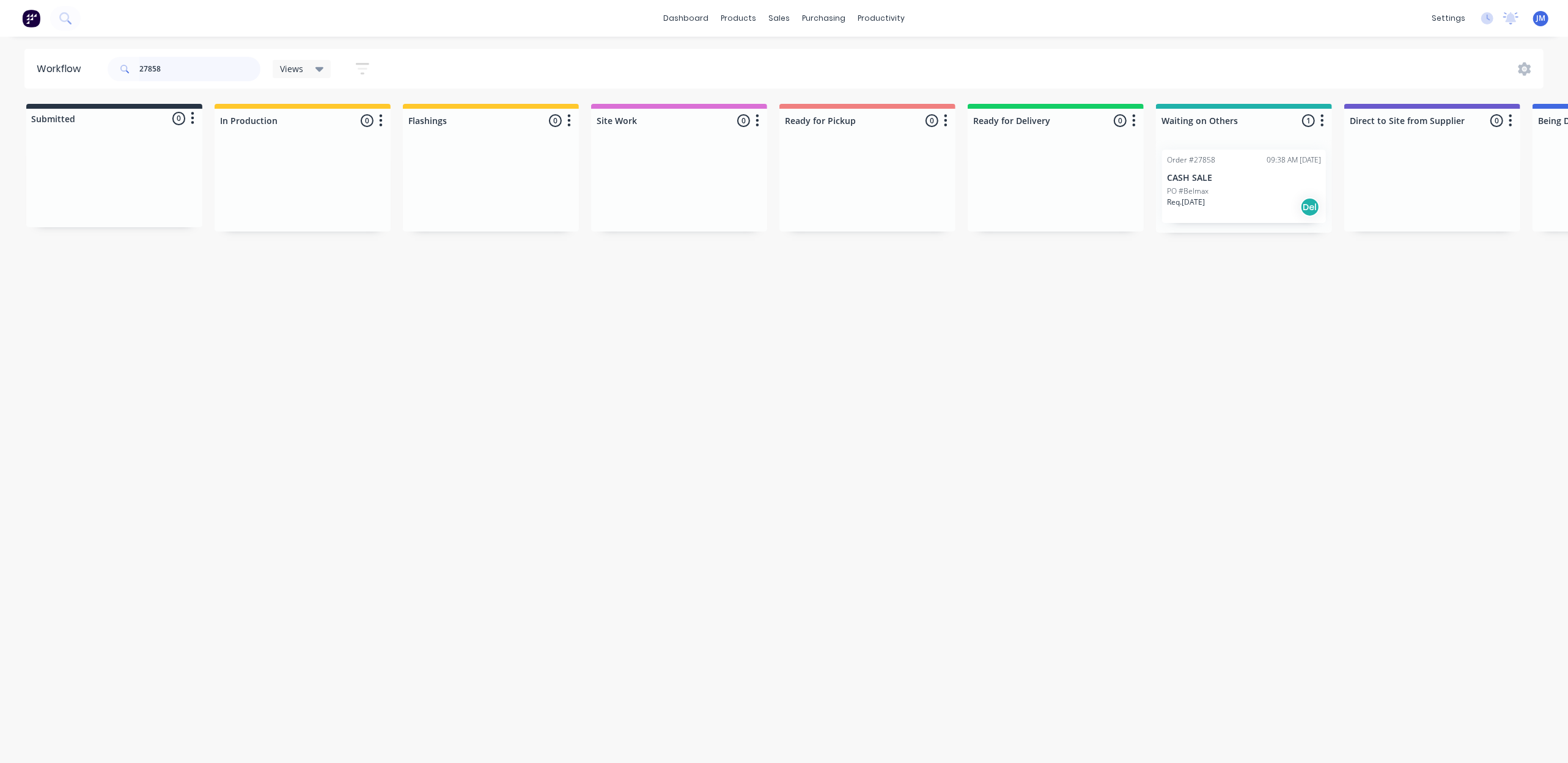
click at [187, 70] on input "27858" at bounding box center [200, 69] width 121 height 24
click at [186, 69] on input "27858" at bounding box center [200, 69] width 121 height 24
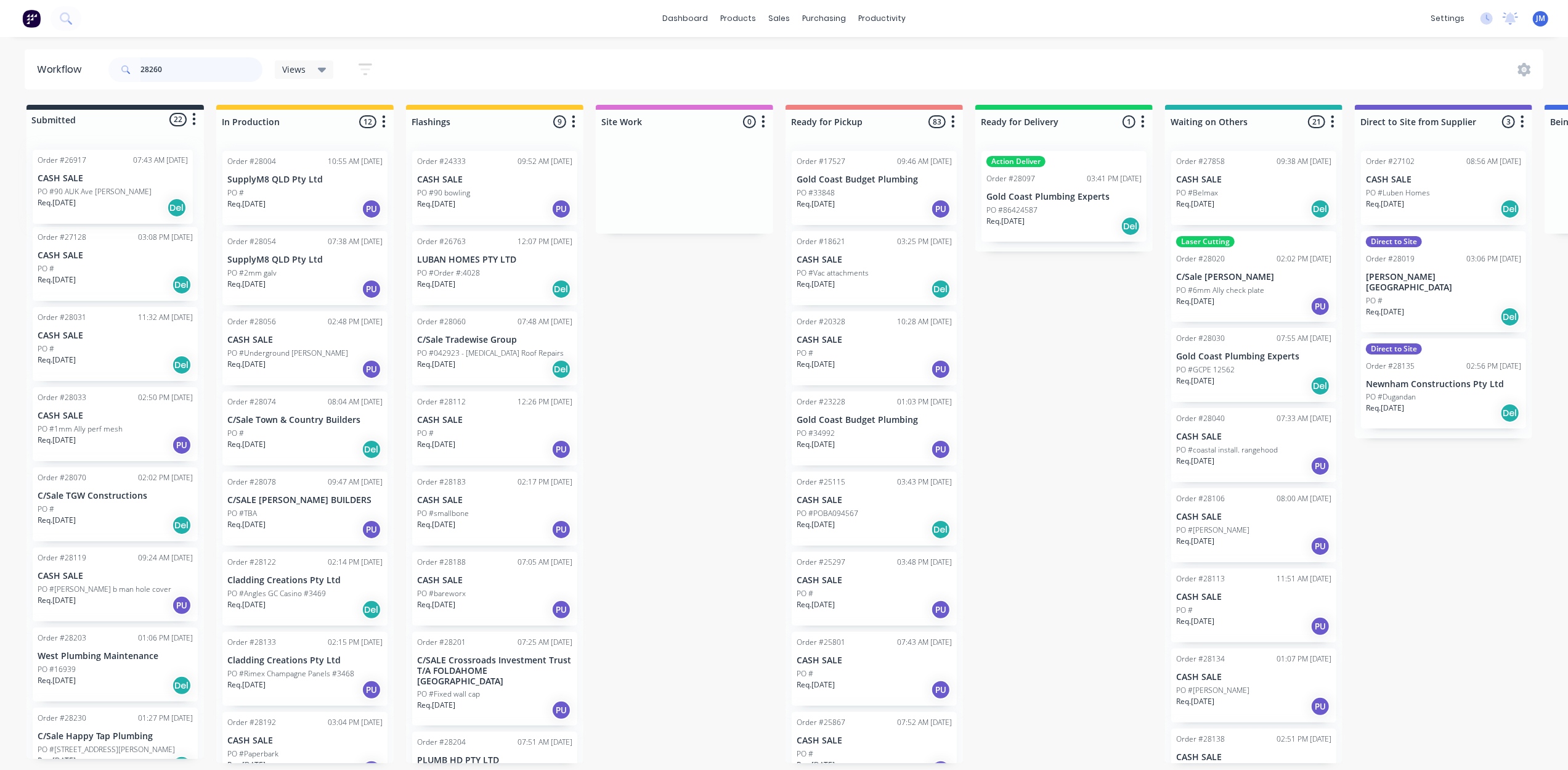
click at [100, 198] on div "Order #26917 07:43 AM [DATE] CASH SALE PO #90 AUK Ave [PERSON_NAME] Req. [DATE]…" at bounding box center [114, 448] width 177 height 622
click at [200, 73] on input "28260" at bounding box center [202, 70] width 122 height 25
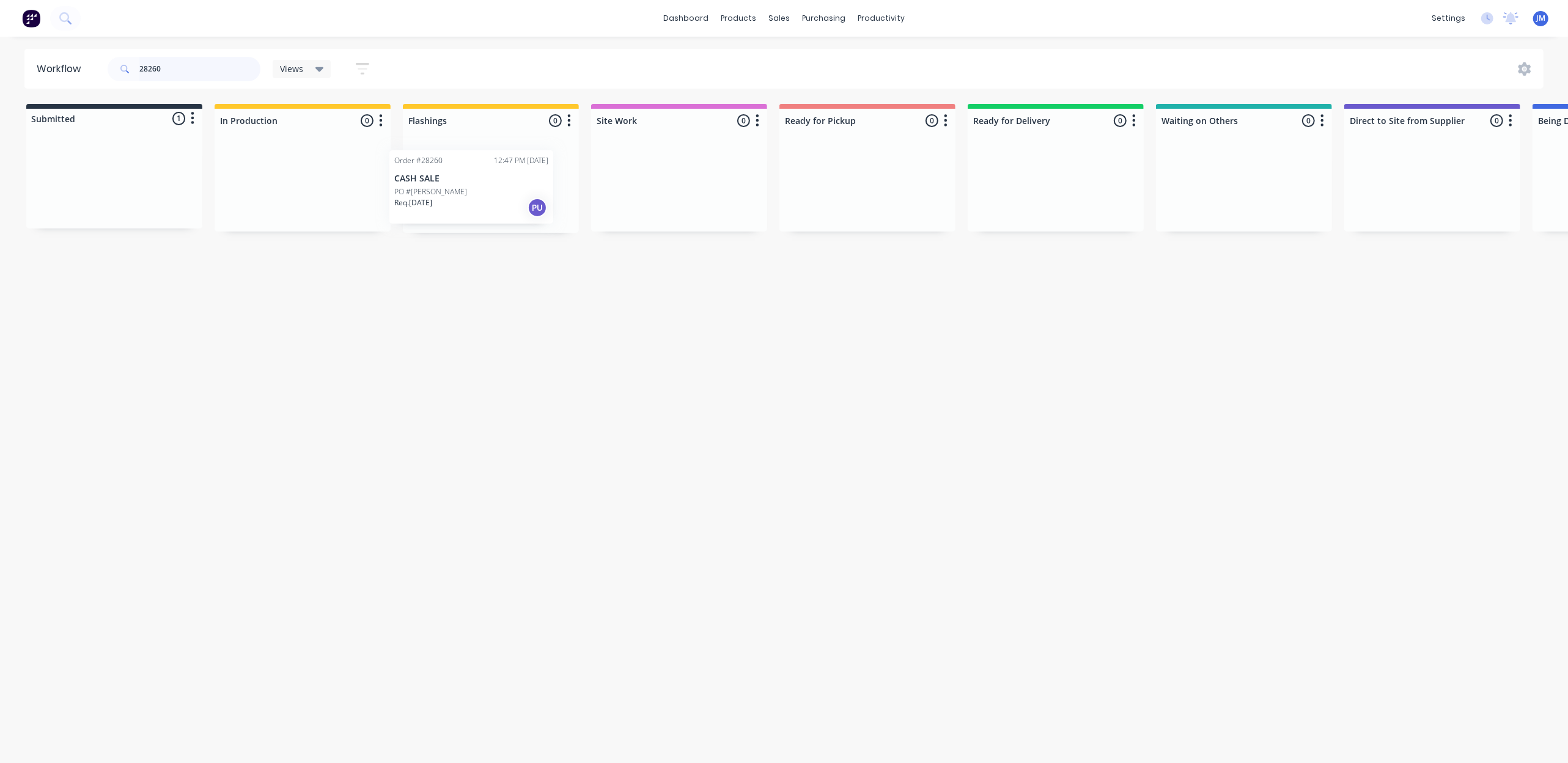
drag, startPoint x: 103, startPoint y: 193, endPoint x: 446, endPoint y: 177, distance: 343.4
click at [467, 196] on div "Submitted 1 Status colour #273444 hex #273444 Save Cancel Summaries Total order…" at bounding box center [1099, 168] width 2216 height 129
click at [182, 61] on input "28260" at bounding box center [200, 69] width 121 height 24
drag, startPoint x: 68, startPoint y: 185, endPoint x: 407, endPoint y: 193, distance: 339.1
click at [407, 193] on div "Submitted 1 Status colour #273444 hex #273444 Save Cancel Summaries Total order…" at bounding box center [1099, 168] width 2216 height 129
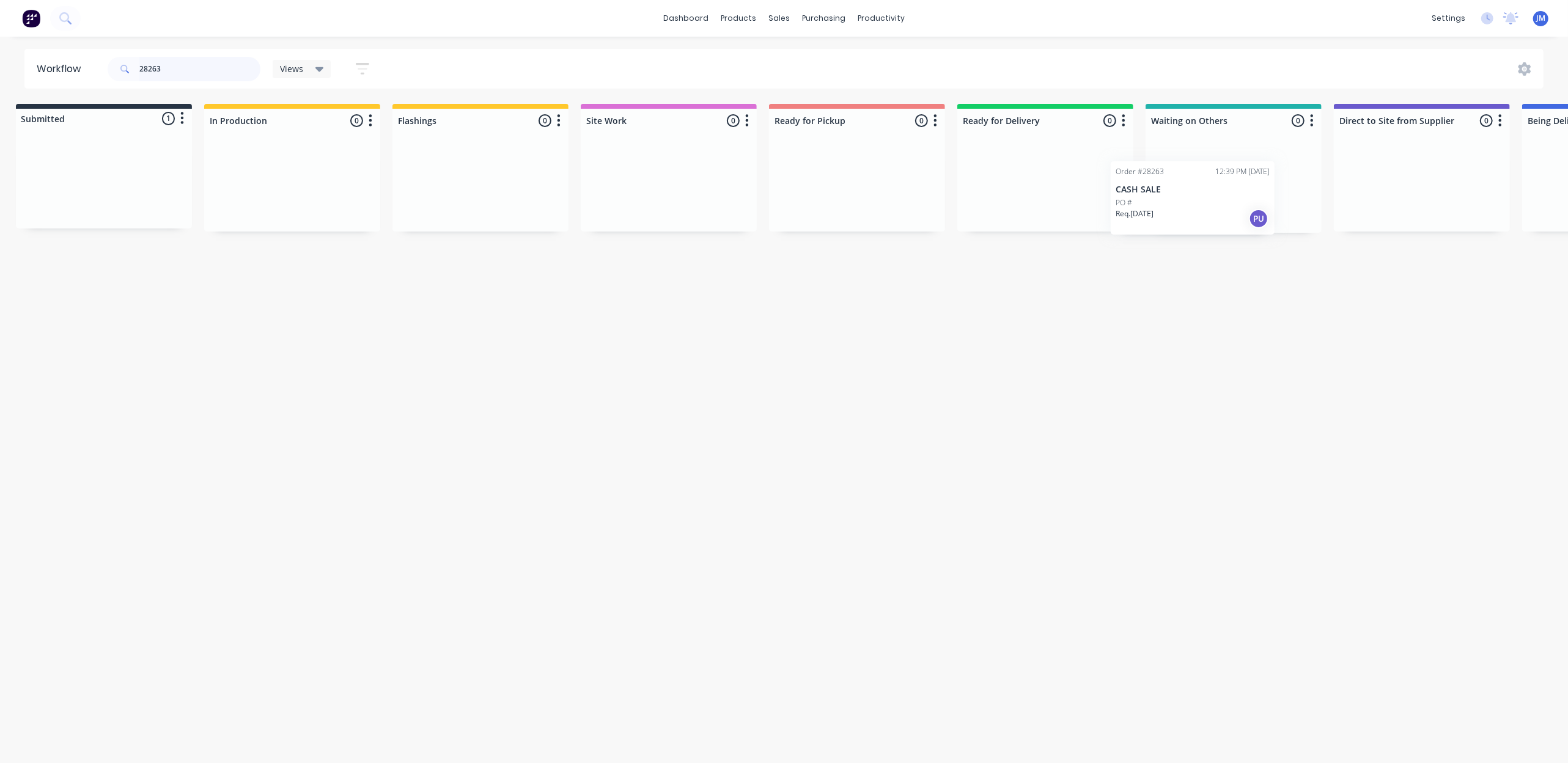
drag, startPoint x: 106, startPoint y: 197, endPoint x: 1204, endPoint y: 202, distance: 1098.0
click at [1204, 202] on div "Submitted 1 Status colour #273444 hex #273444 Save Cancel Summaries Total order…" at bounding box center [1089, 168] width 2216 height 129
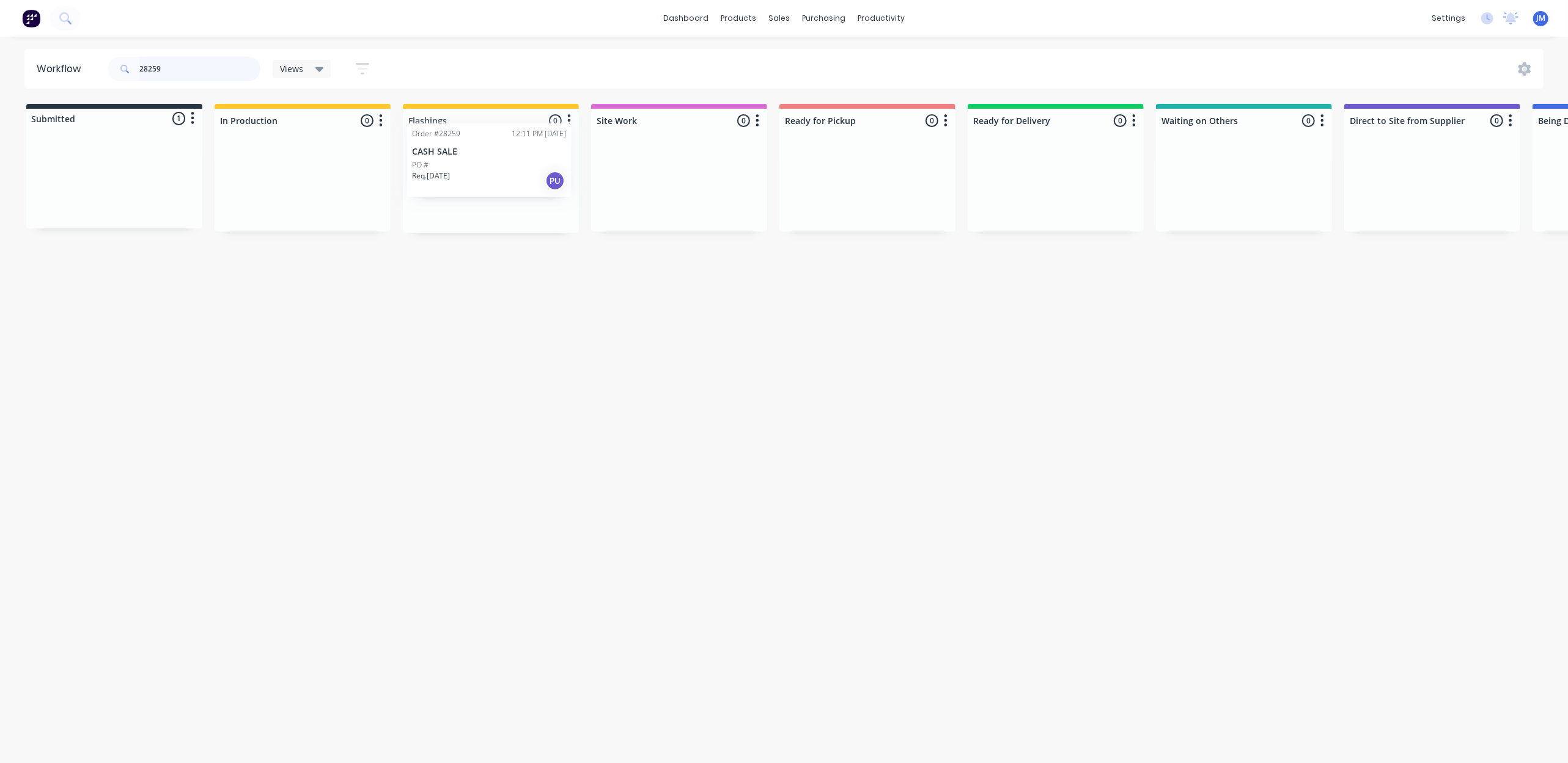
drag, startPoint x: 131, startPoint y: 189, endPoint x: 478, endPoint y: 166, distance: 347.8
click at [478, 166] on div "Submitted 1 Status colour #273444 hex #273444 Save Cancel Summaries Total order…" at bounding box center [1099, 168] width 2216 height 129
click at [206, 71] on input "28259" at bounding box center [200, 69] width 121 height 24
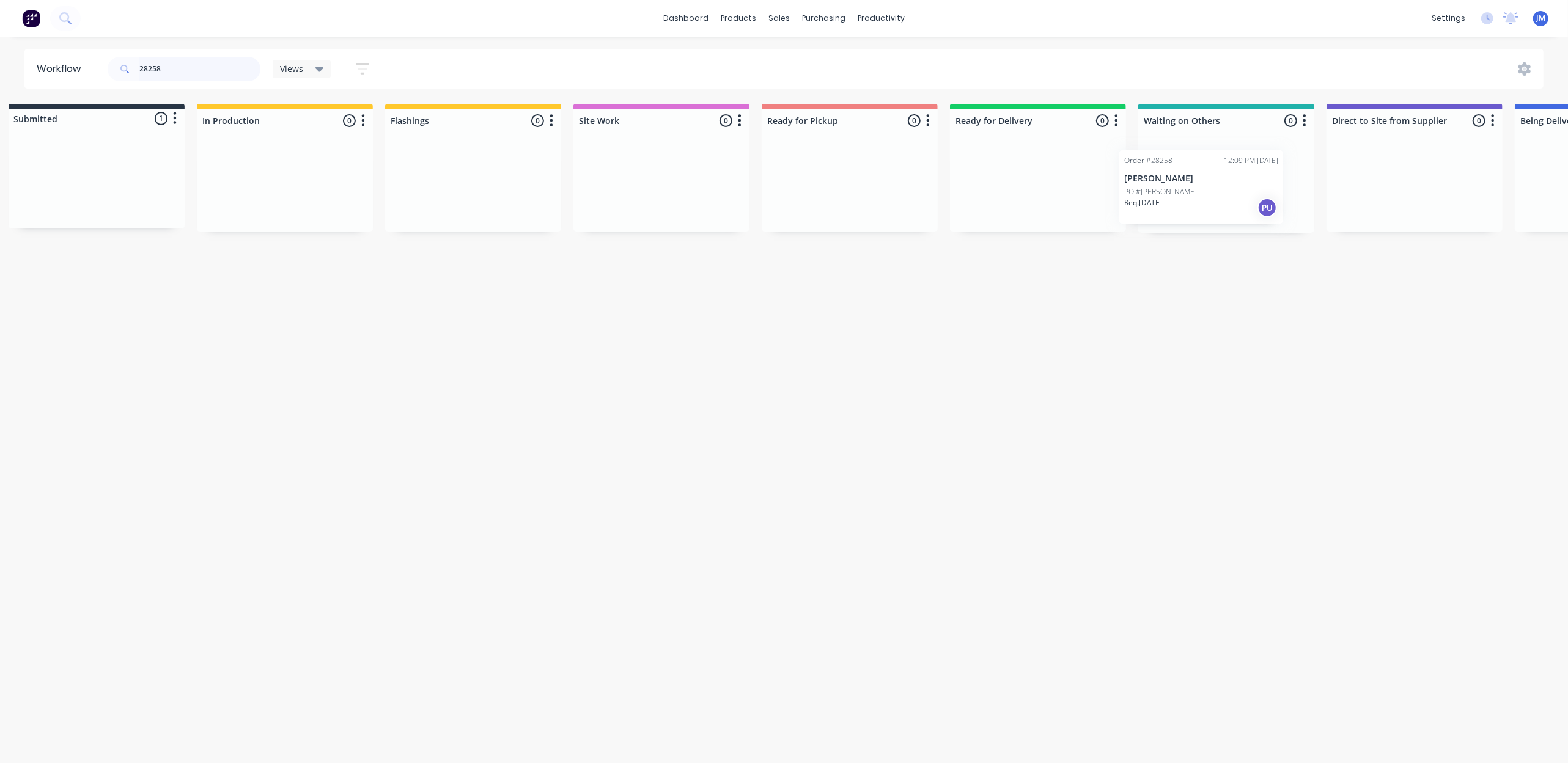
drag, startPoint x: 122, startPoint y: 198, endPoint x: 1216, endPoint y: 202, distance: 1094.0
click at [1216, 202] on div "Submitted 1 Status colour #273444 hex #273444 Save Cancel Summaries Total order…" at bounding box center [1081, 168] width 2216 height 129
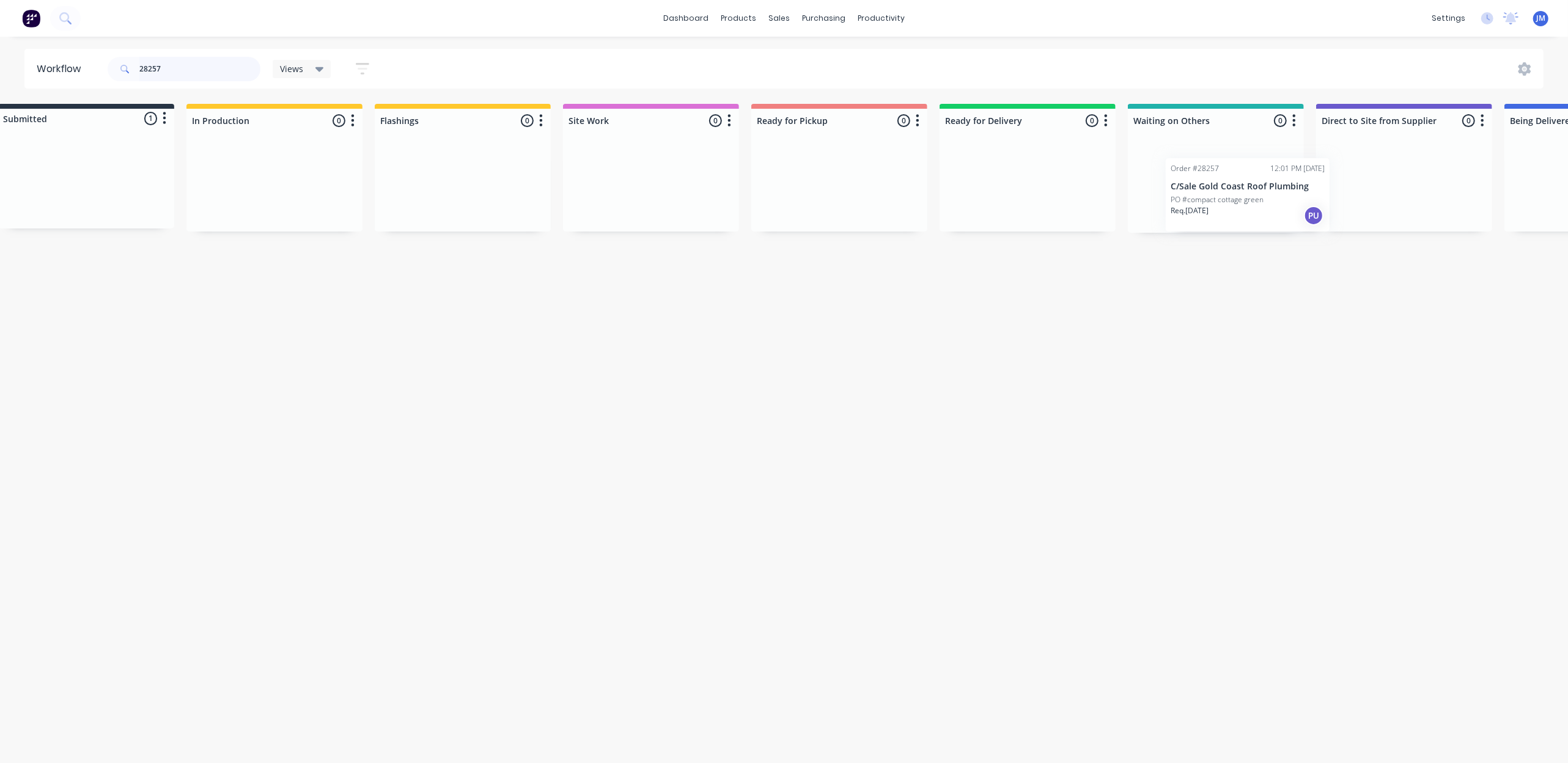
drag, startPoint x: 272, startPoint y: 181, endPoint x: 1269, endPoint y: 203, distance: 997.2
click at [1269, 203] on div "Submitted 1 Status colour #273444 hex #273444 Save Cancel Summaries Total order…" at bounding box center [1071, 168] width 2216 height 129
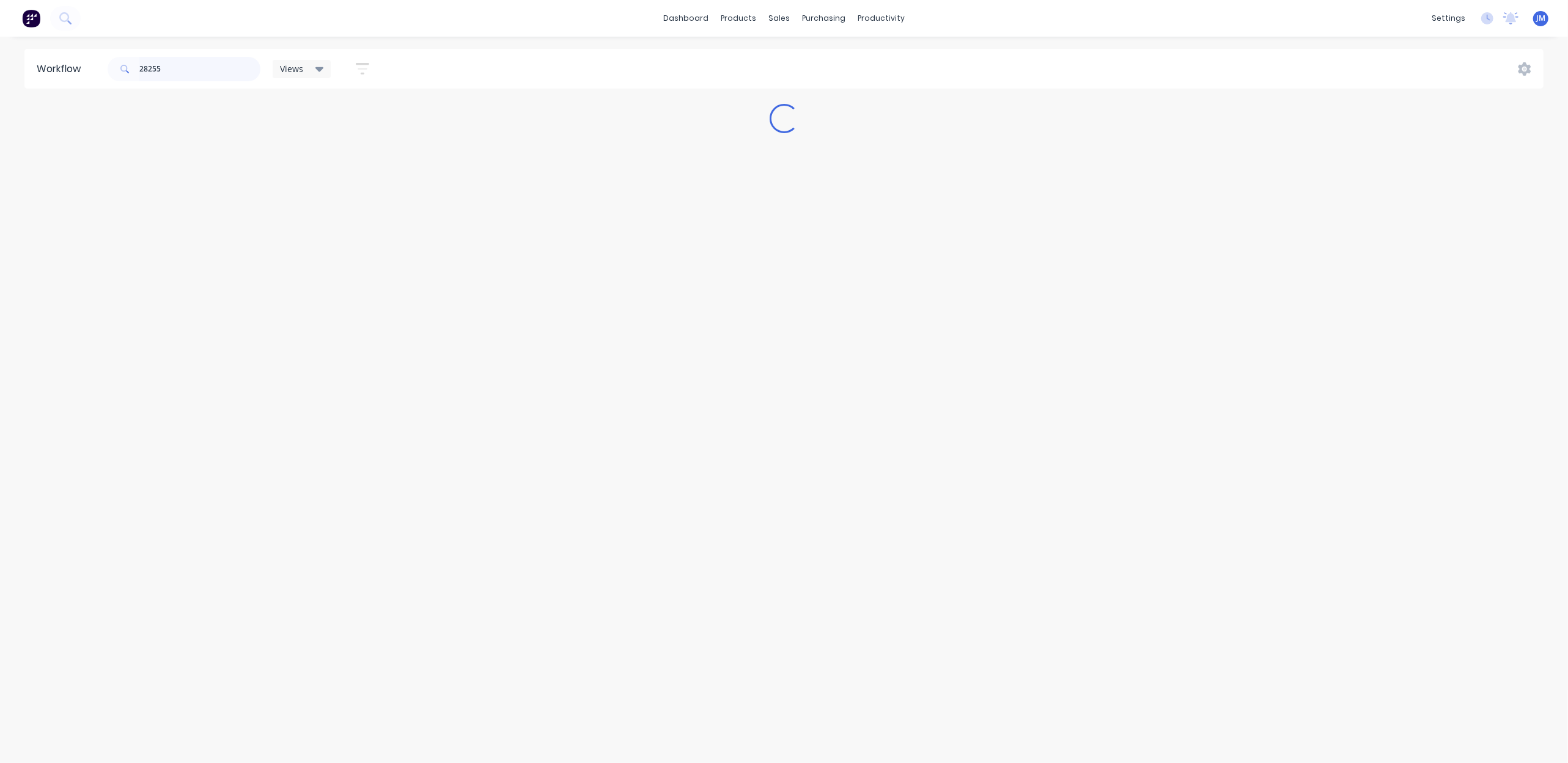
scroll to position [0, 0]
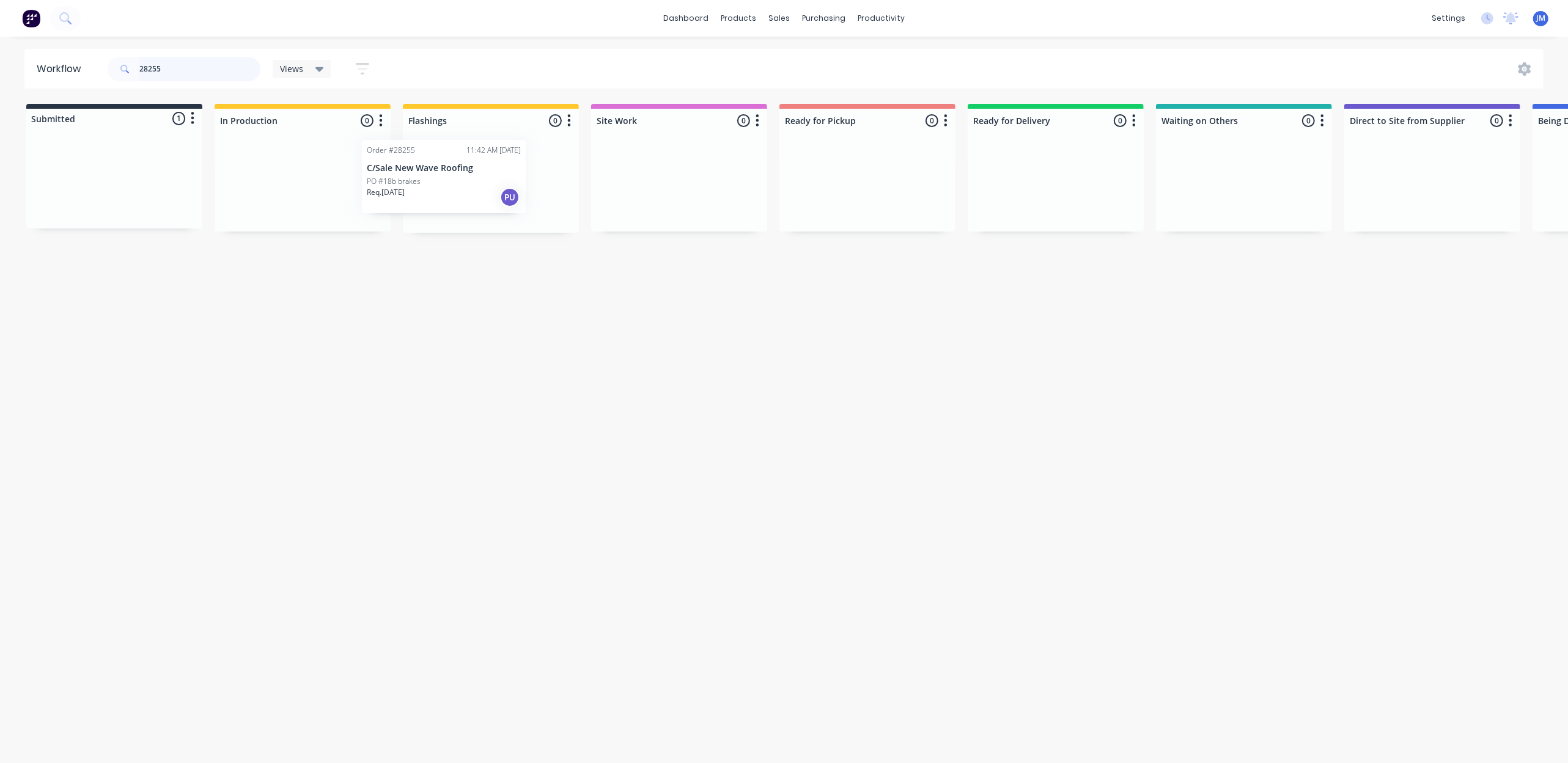
drag, startPoint x: 301, startPoint y: 192, endPoint x: 501, endPoint y: 186, distance: 200.1
click at [501, 186] on div "Submitted 1 Status colour #273444 hex #273444 Save Cancel Summaries Total order…" at bounding box center [1099, 168] width 2216 height 129
click at [207, 74] on input "28255" at bounding box center [200, 69] width 121 height 24
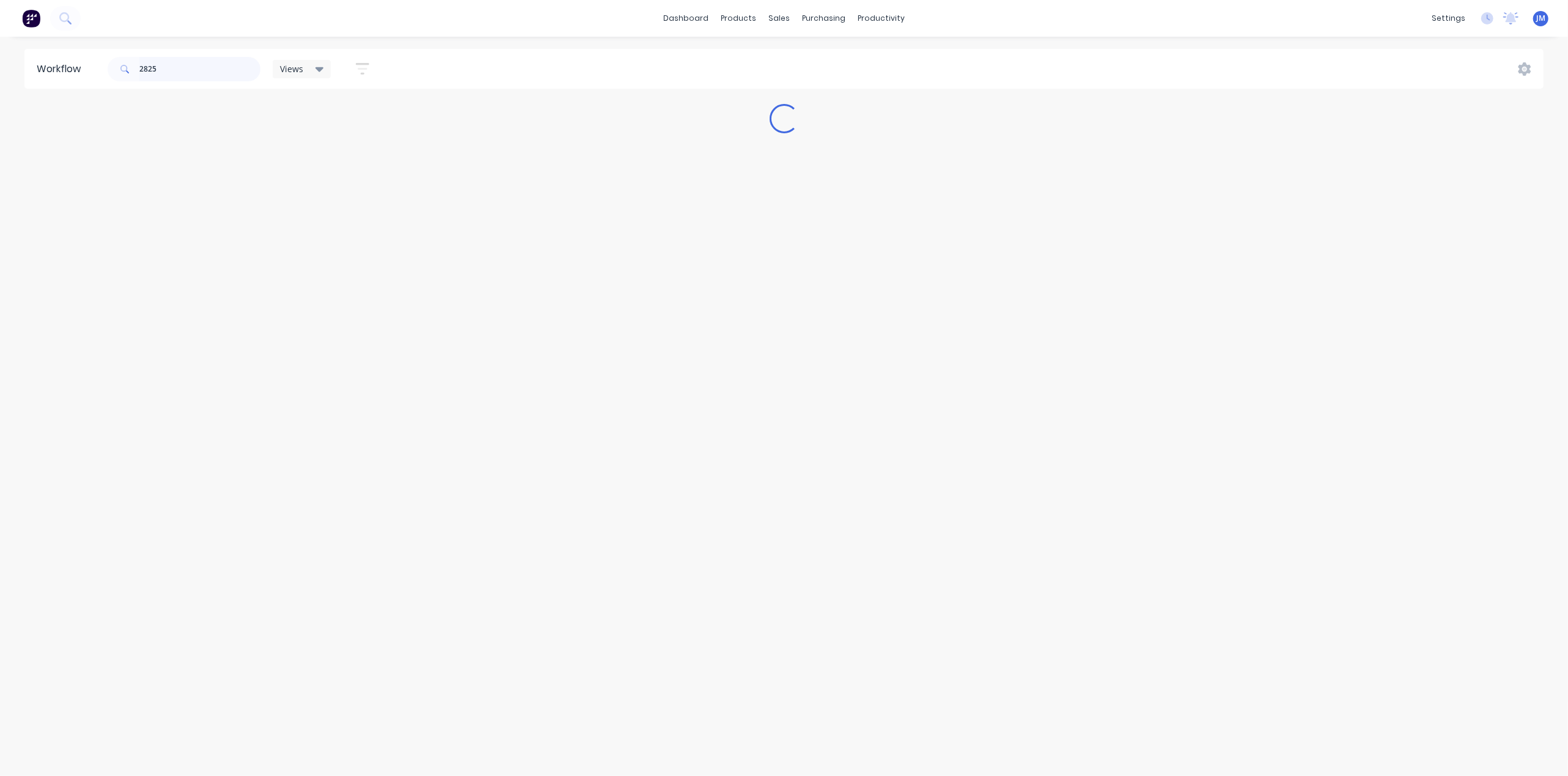
type input "28254"
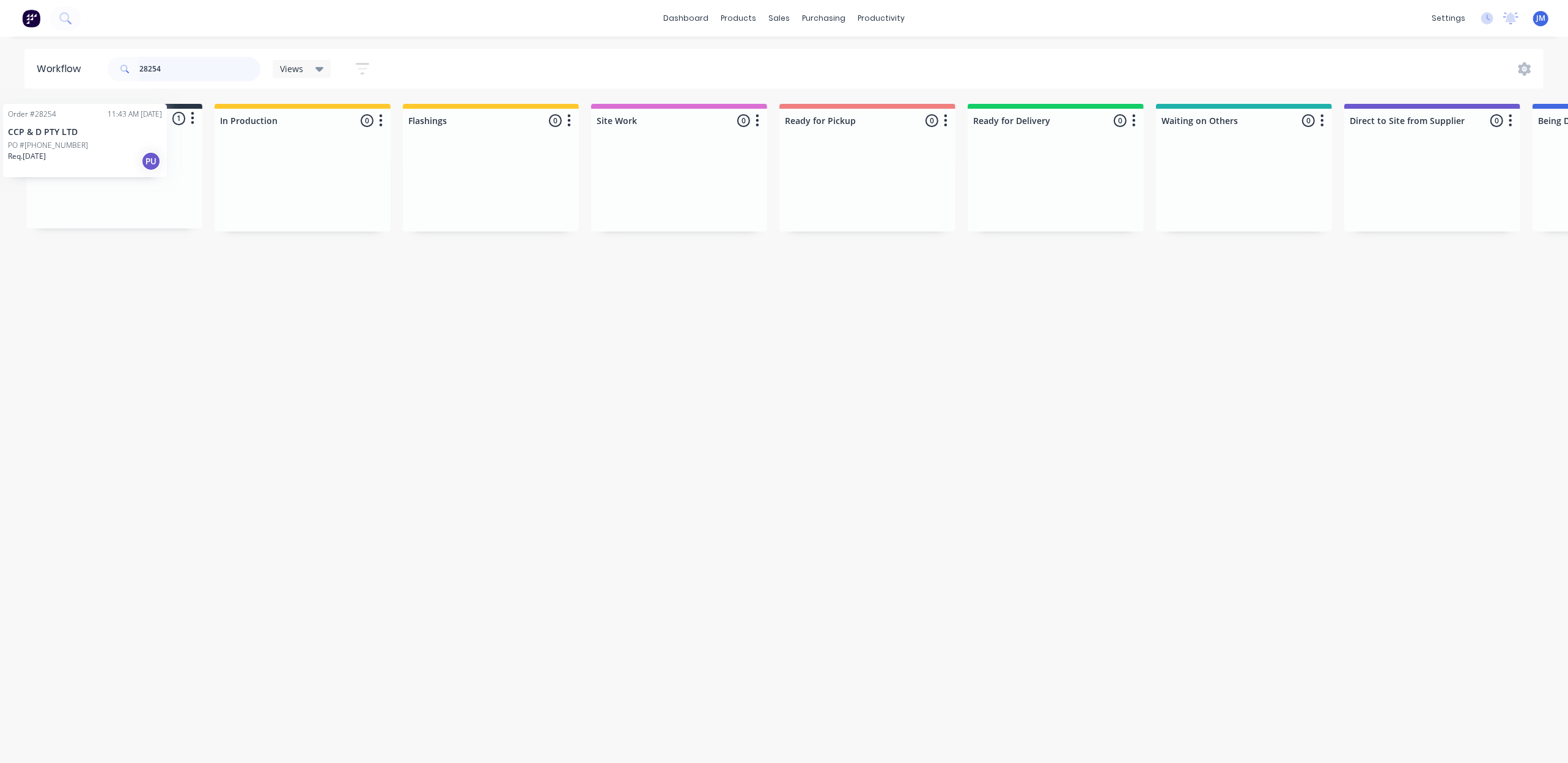
drag, startPoint x: 88, startPoint y: 177, endPoint x: 66, endPoint y: 121, distance: 60.2
click at [66, 121] on div "Submitted 1 Status colour #273444 hex #273444 Save Cancel Summaries Total order…" at bounding box center [114, 166] width 176 height 124
click at [196, 66] on input "28254" at bounding box center [200, 69] width 121 height 24
drag, startPoint x: 73, startPoint y: 182, endPoint x: 225, endPoint y: 187, distance: 152.1
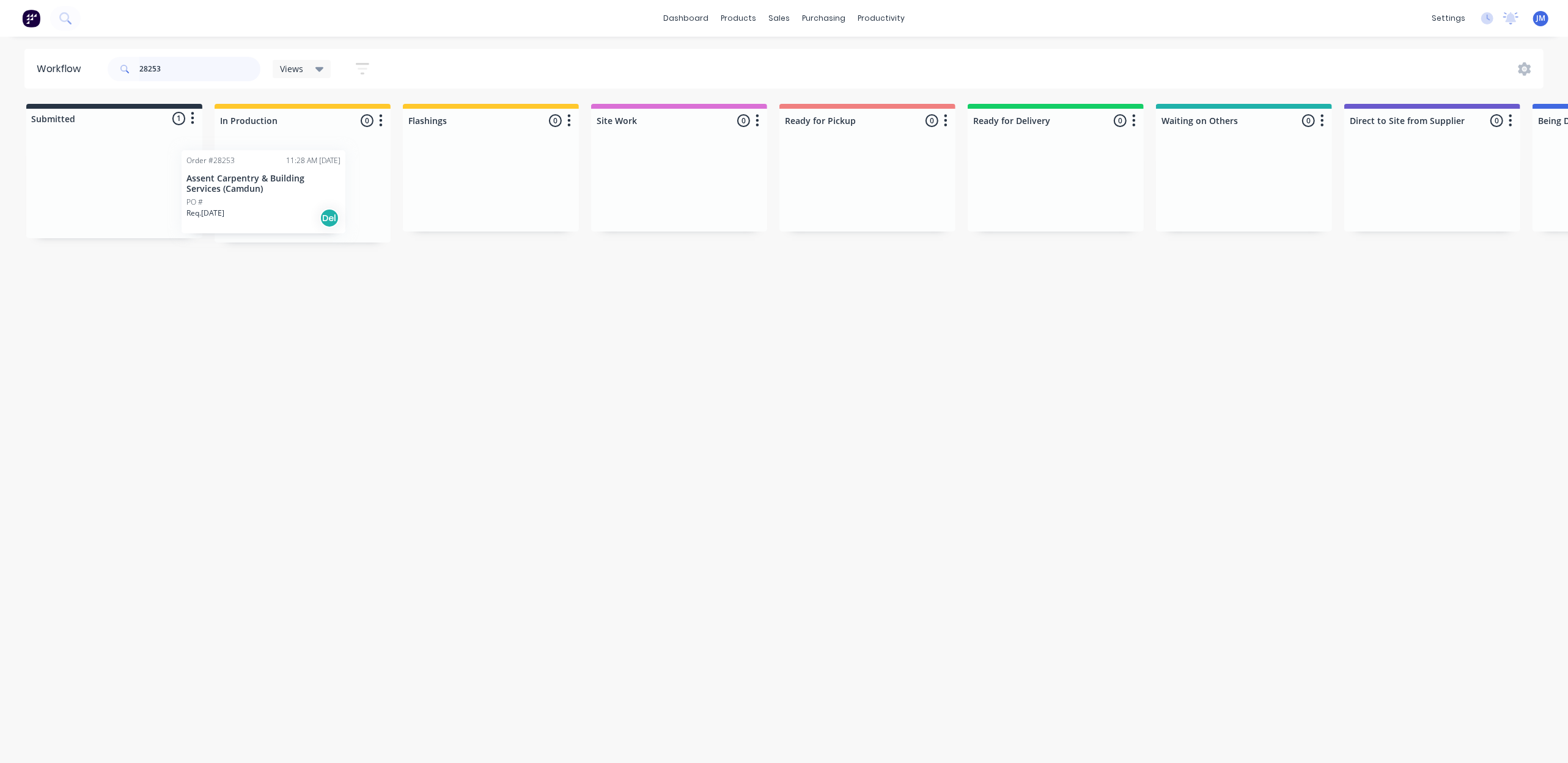
click at [225, 187] on div "Submitted 1 Status colour #273444 hex #273444 Save Cancel Summaries Total order…" at bounding box center [1099, 173] width 2216 height 139
drag, startPoint x: 169, startPoint y: 68, endPoint x: 202, endPoint y: 71, distance: 33.1
click at [186, 69] on input "28253" at bounding box center [200, 69] width 121 height 24
click at [202, 71] on input "28253" at bounding box center [200, 69] width 121 height 24
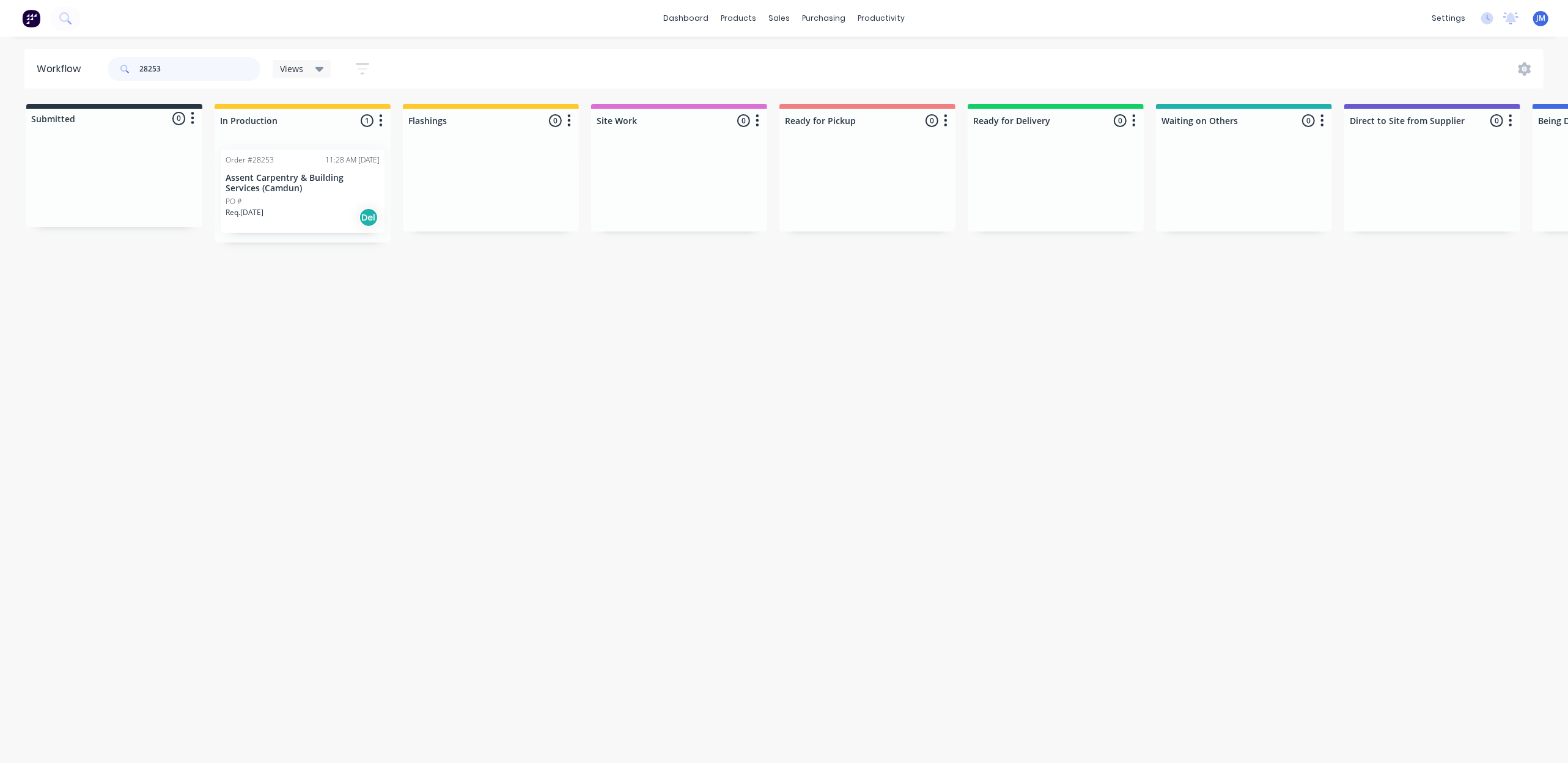
click at [202, 71] on input "28253" at bounding box center [200, 69] width 121 height 24
drag, startPoint x: 1282, startPoint y: 201, endPoint x: 886, endPoint y: 212, distance: 396.2
click at [886, 212] on div "Submitted 0 Status colour #273444 hex #273444 Save Cancel Summaries Total order…" at bounding box center [1095, 168] width 2216 height 129
click at [196, 66] on input "27953" at bounding box center [200, 69] width 121 height 24
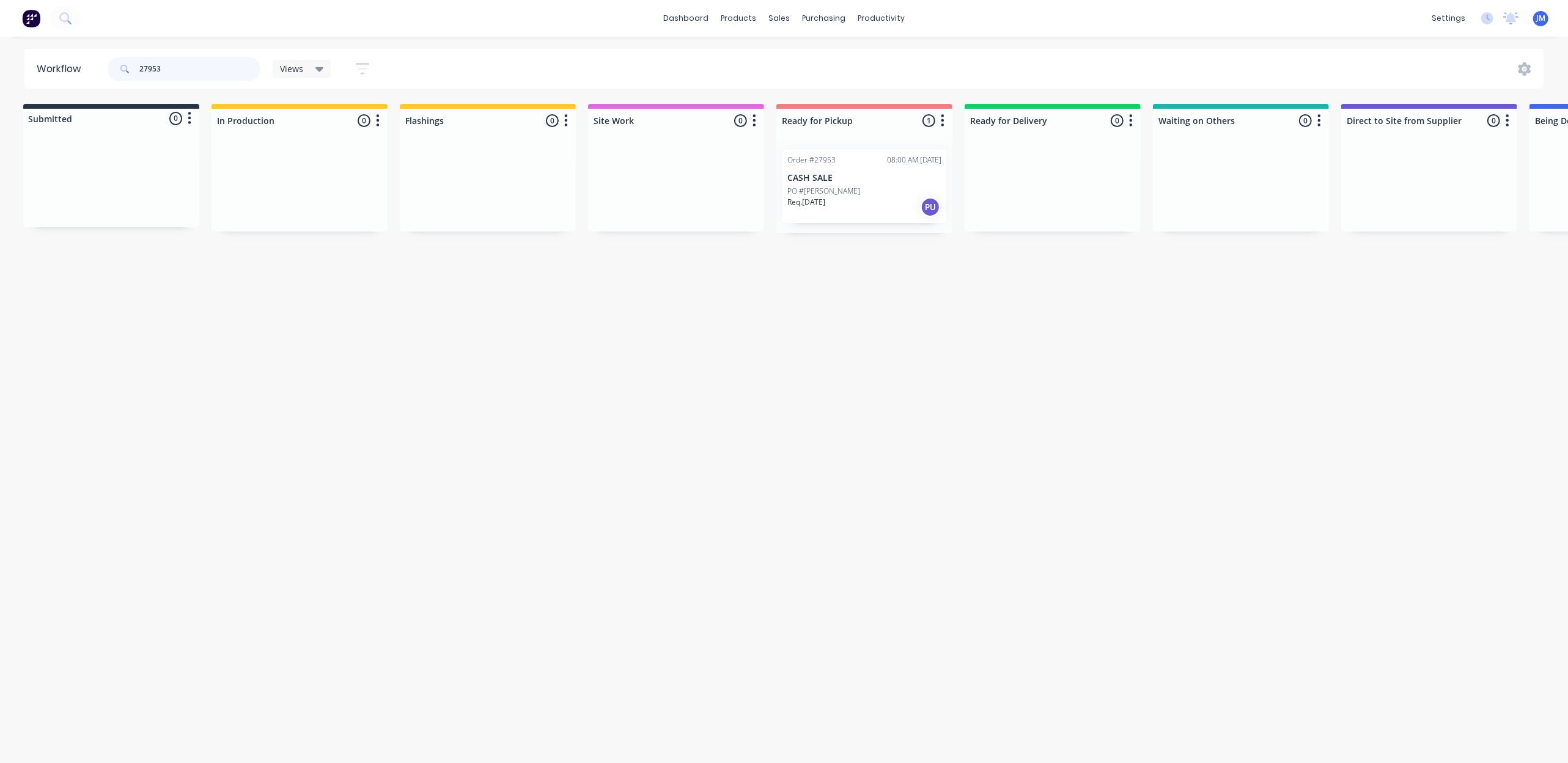
click at [198, 65] on input "27953" at bounding box center [200, 69] width 121 height 24
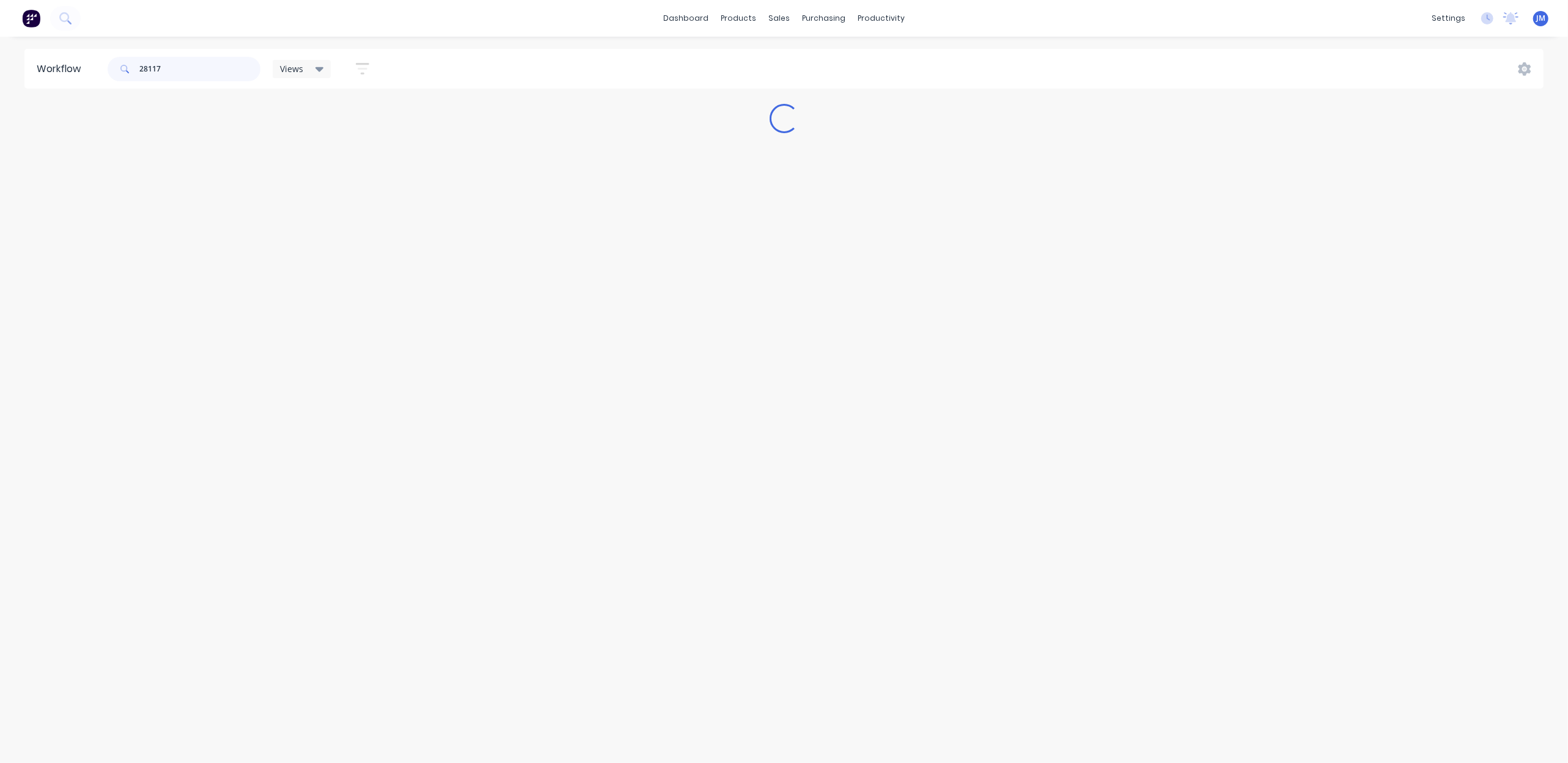
scroll to position [0, 0]
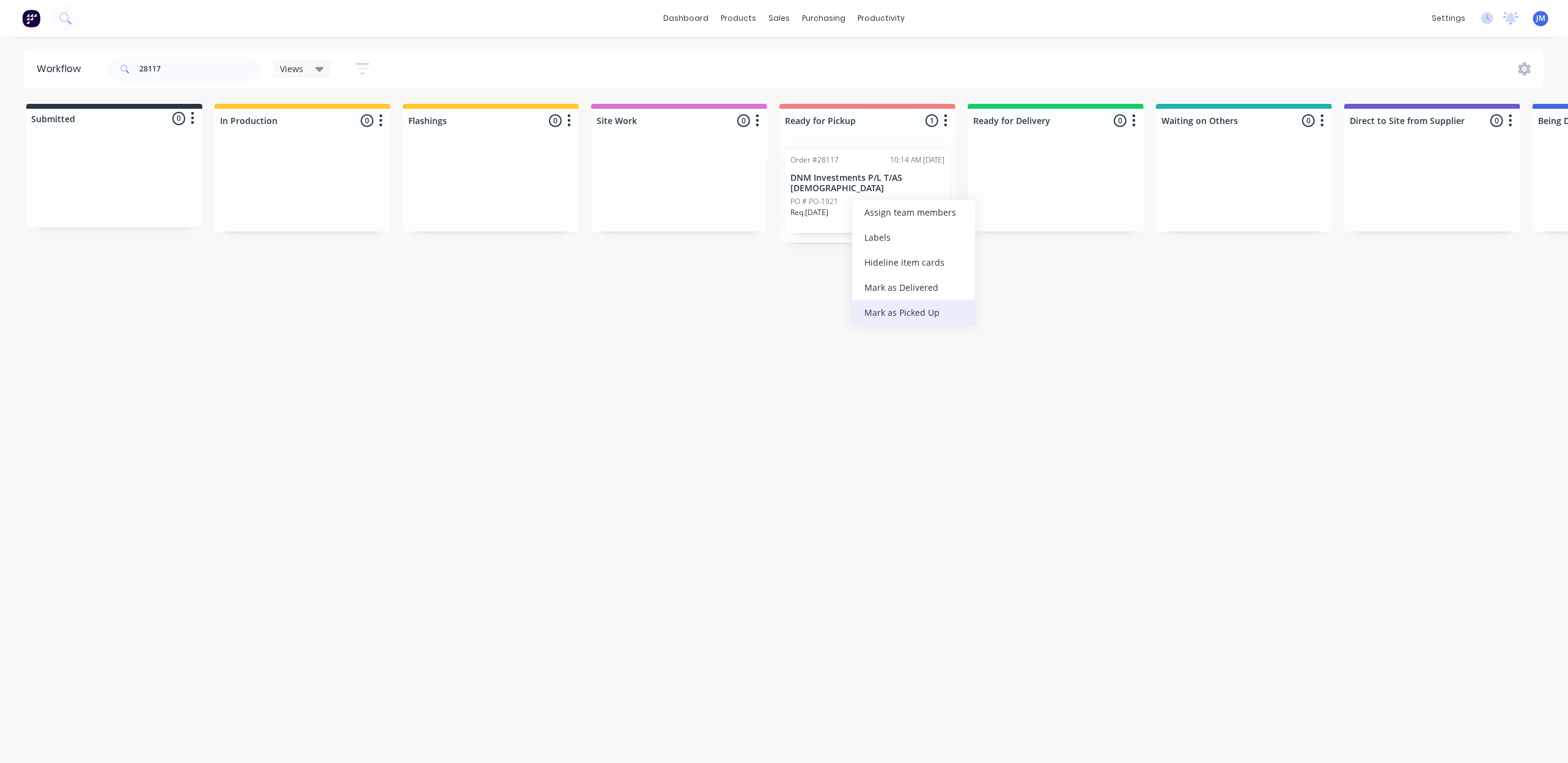
click at [904, 307] on div "Mark as Picked Up" at bounding box center [914, 313] width 123 height 25
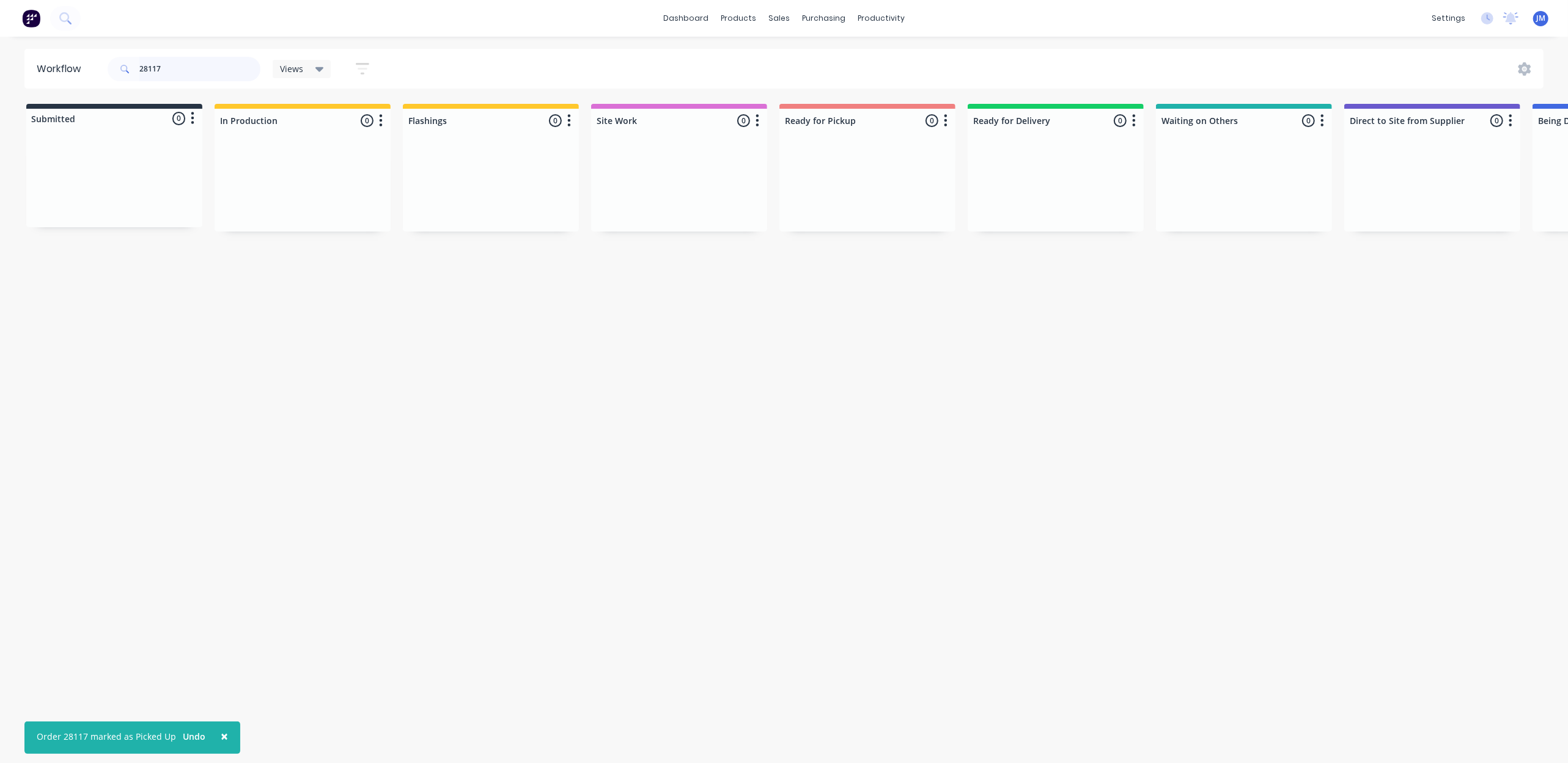
click at [172, 66] on input "28117" at bounding box center [200, 69] width 121 height 24
drag, startPoint x: 520, startPoint y: 191, endPoint x: 912, endPoint y: 180, distance: 392.2
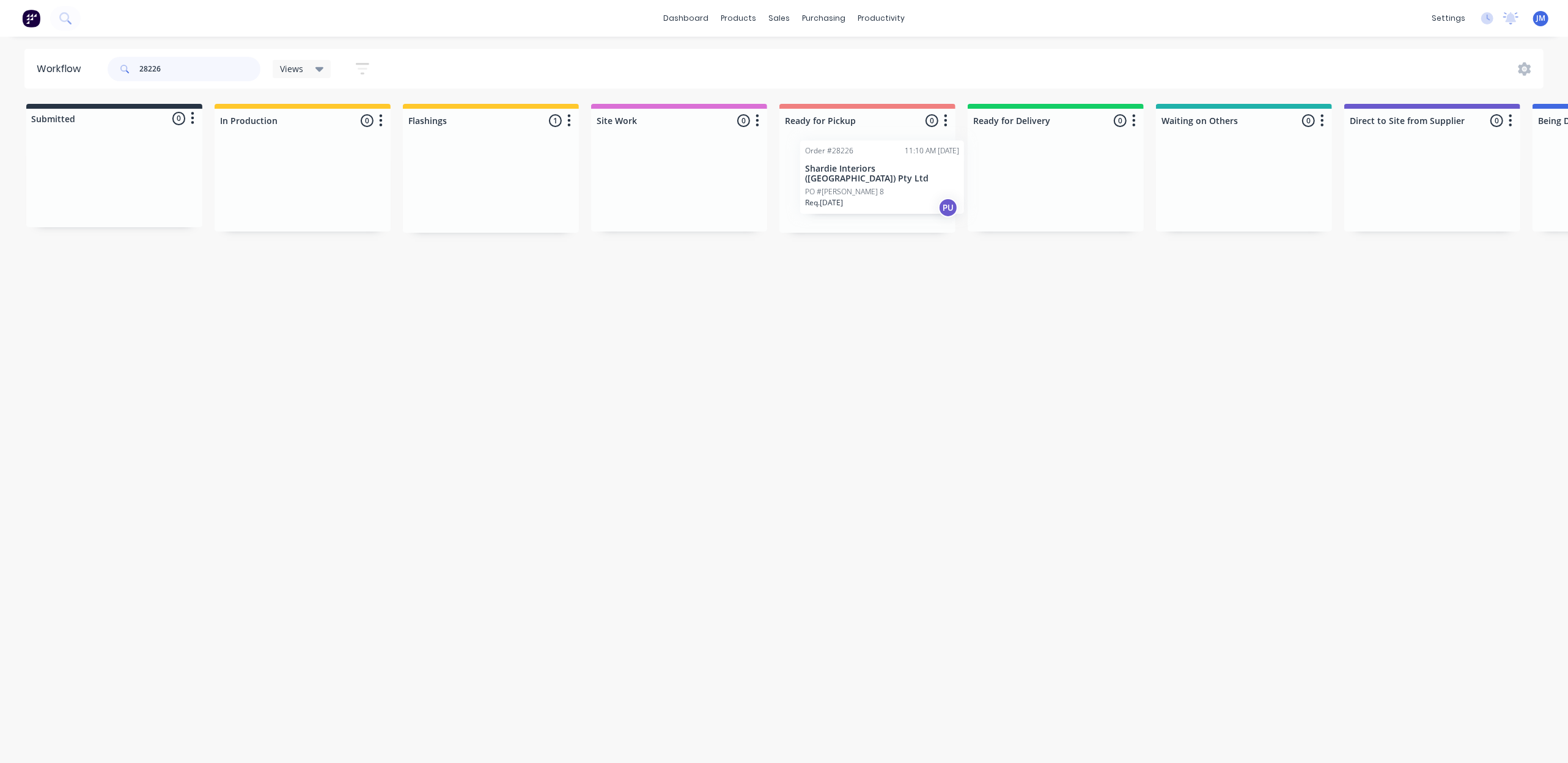
click at [913, 180] on div "Submitted 0 Status colour #273444 hex #273444 Save Cancel Summaries Total order…" at bounding box center [1099, 168] width 2216 height 129
drag, startPoint x: 188, startPoint y: 74, endPoint x: 191, endPoint y: 67, distance: 7.6
click at [191, 67] on input "28226" at bounding box center [200, 69] width 121 height 24
click at [192, 66] on input "28226" at bounding box center [200, 69] width 121 height 24
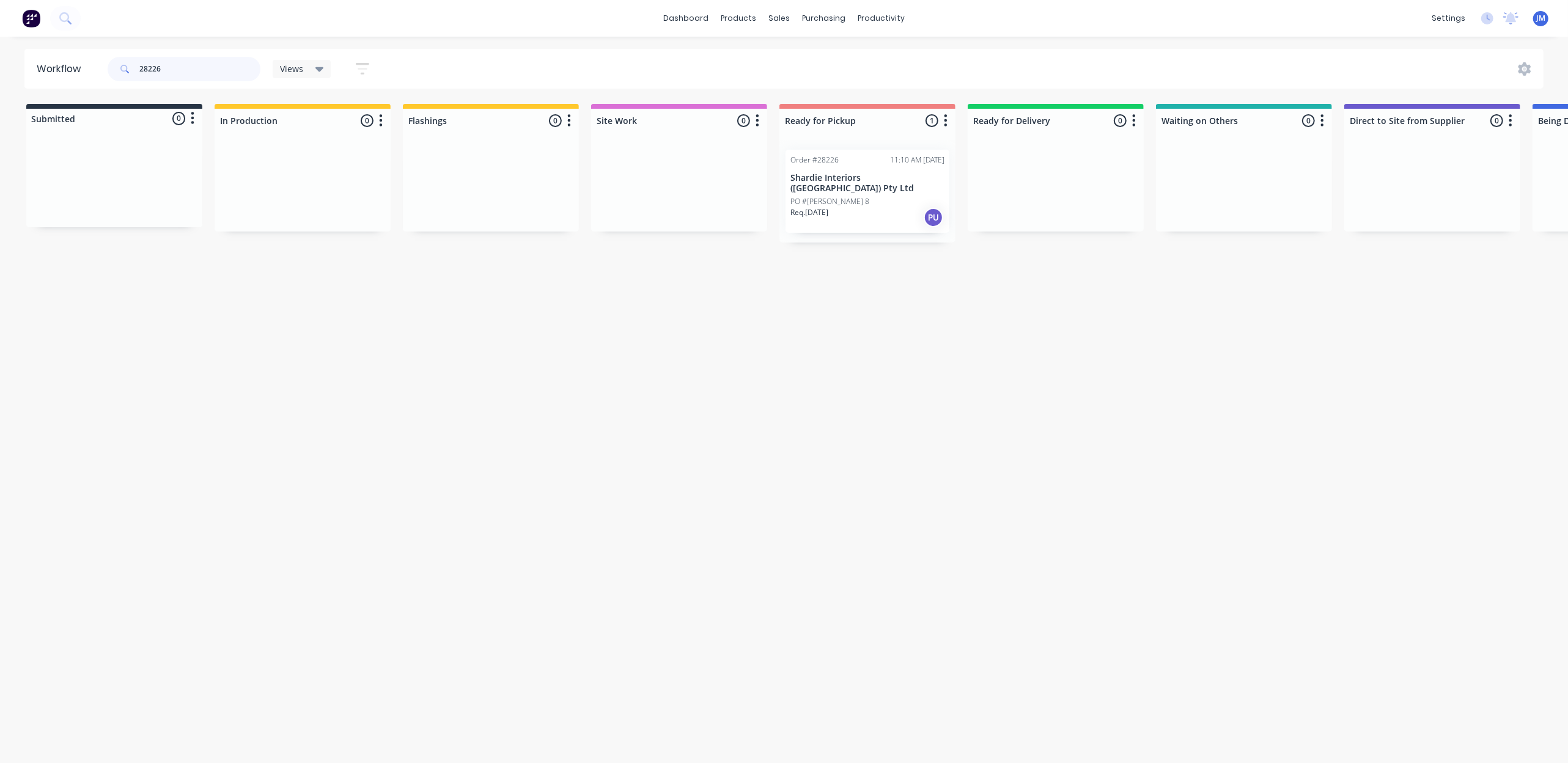
click at [192, 66] on input "28226" at bounding box center [200, 69] width 121 height 24
drag, startPoint x: 494, startPoint y: 182, endPoint x: 854, endPoint y: 184, distance: 360.0
click at [854, 184] on div "Submitted 0 Status colour #273444 hex #273444 Save Cancel Summaries Total order…" at bounding box center [1099, 168] width 2216 height 129
click at [213, 73] on input "28204" at bounding box center [200, 69] width 121 height 24
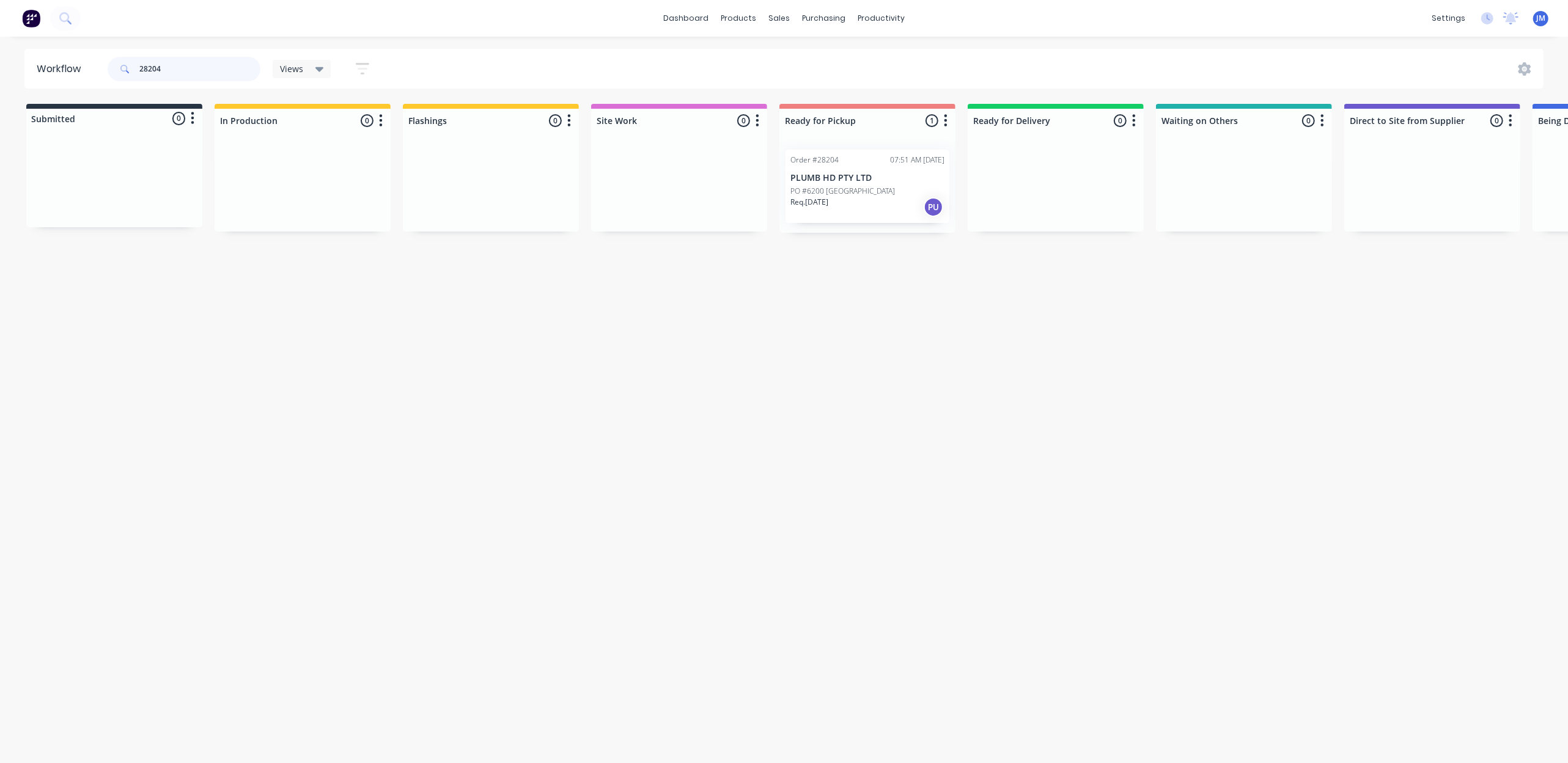
click at [213, 73] on input "28204" at bounding box center [200, 69] width 121 height 24
type input "28170"
click at [854, 196] on div "PO #" at bounding box center [867, 191] width 154 height 11
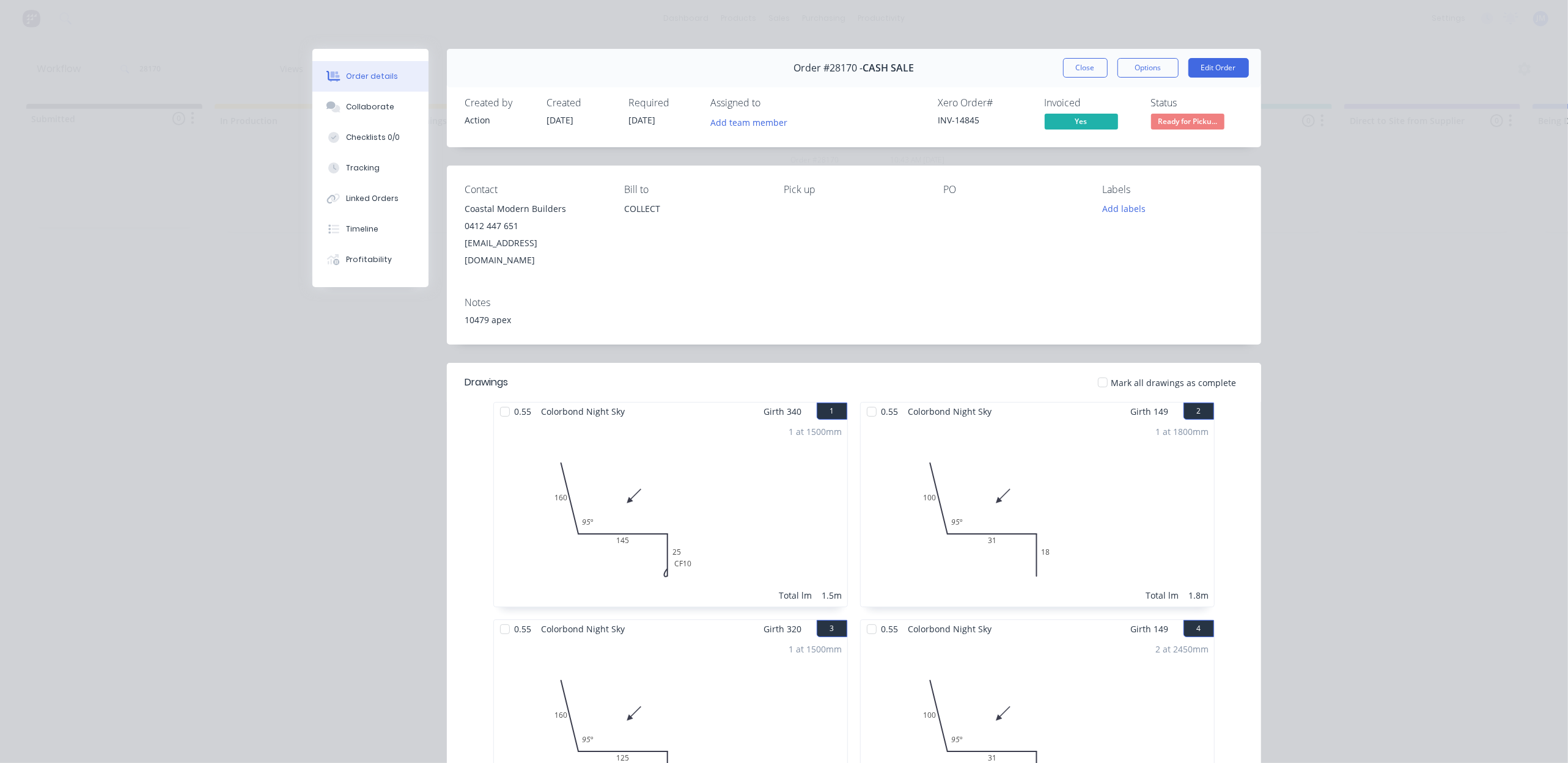
click at [1199, 111] on div "Status Ready for Picku..." at bounding box center [1196, 115] width 92 height 35
click at [1201, 120] on span "Ready for Picku..." at bounding box center [1187, 121] width 73 height 15
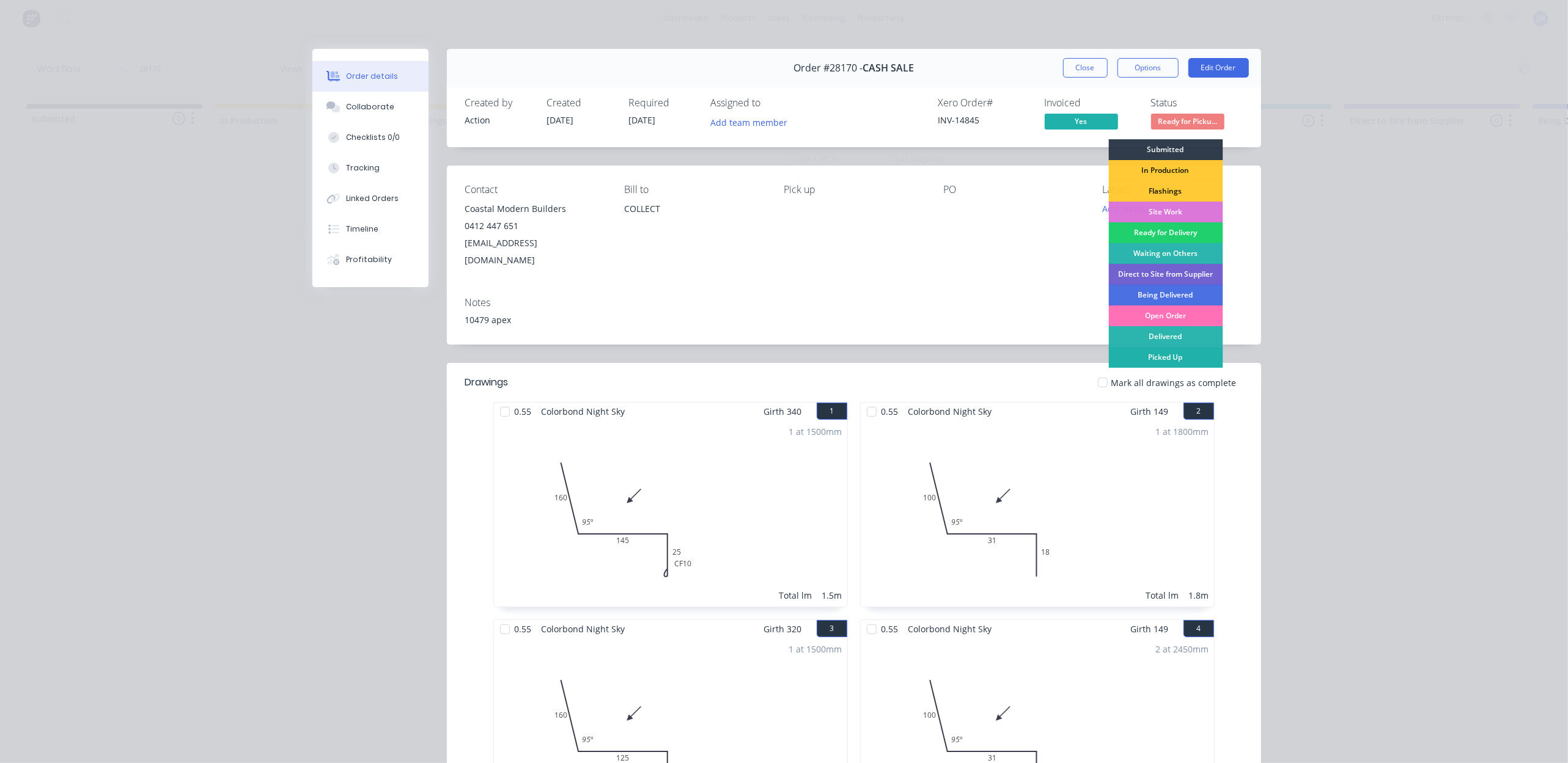
click at [1191, 353] on div "Picked Up" at bounding box center [1165, 357] width 114 height 21
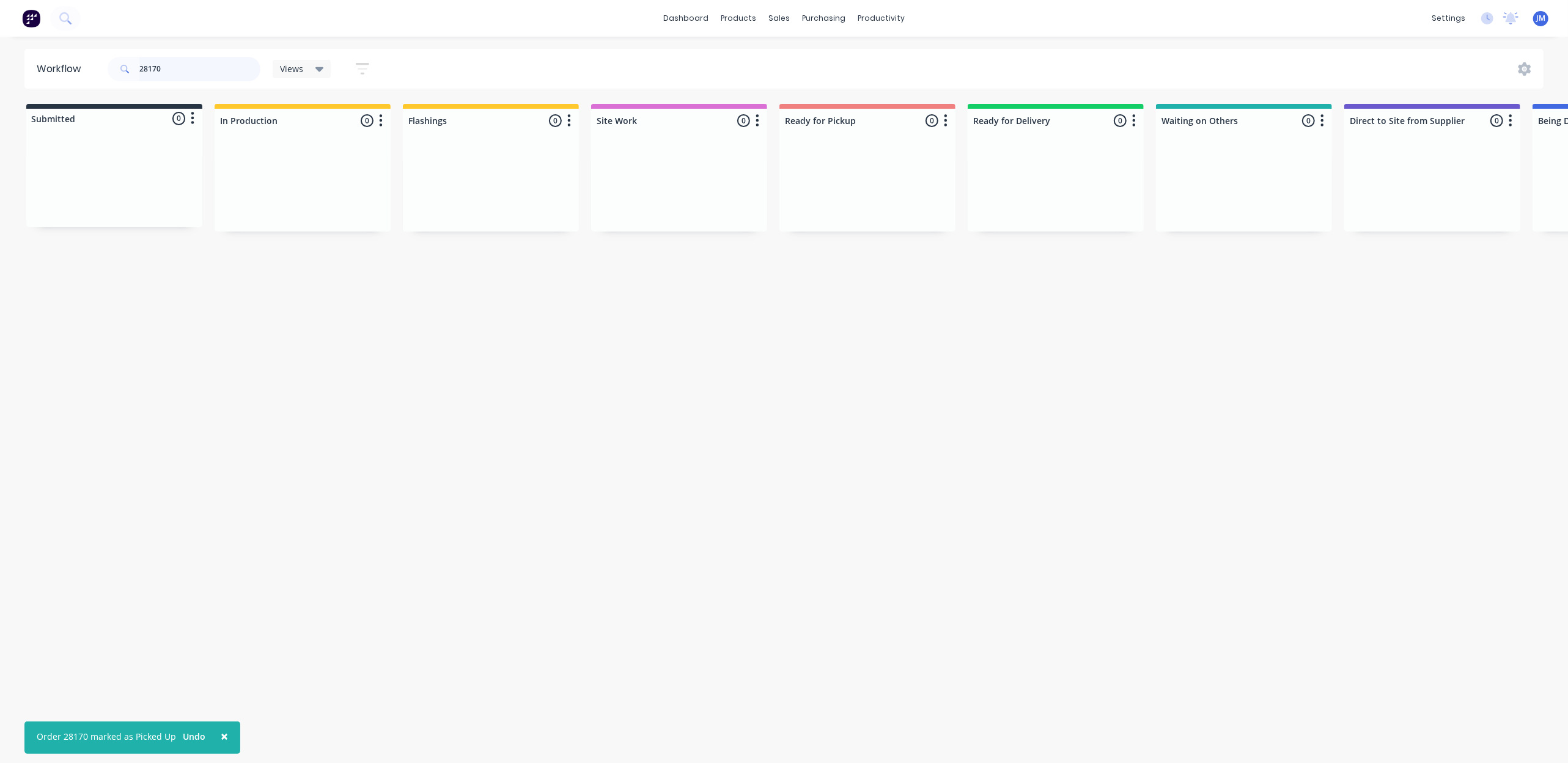
click at [198, 76] on input "28170" at bounding box center [200, 69] width 121 height 24
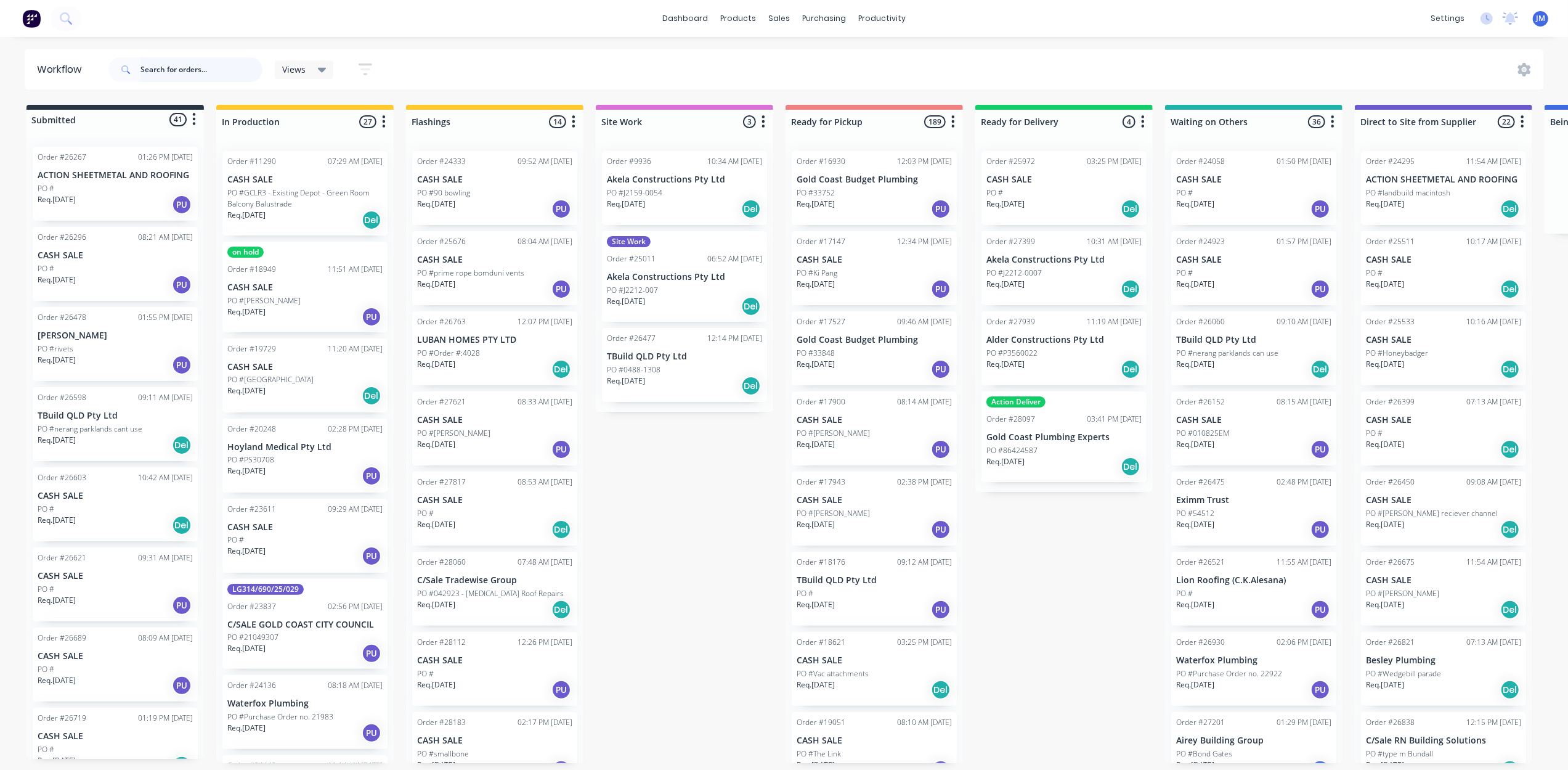
click at [196, 72] on input "text" at bounding box center [202, 70] width 122 height 25
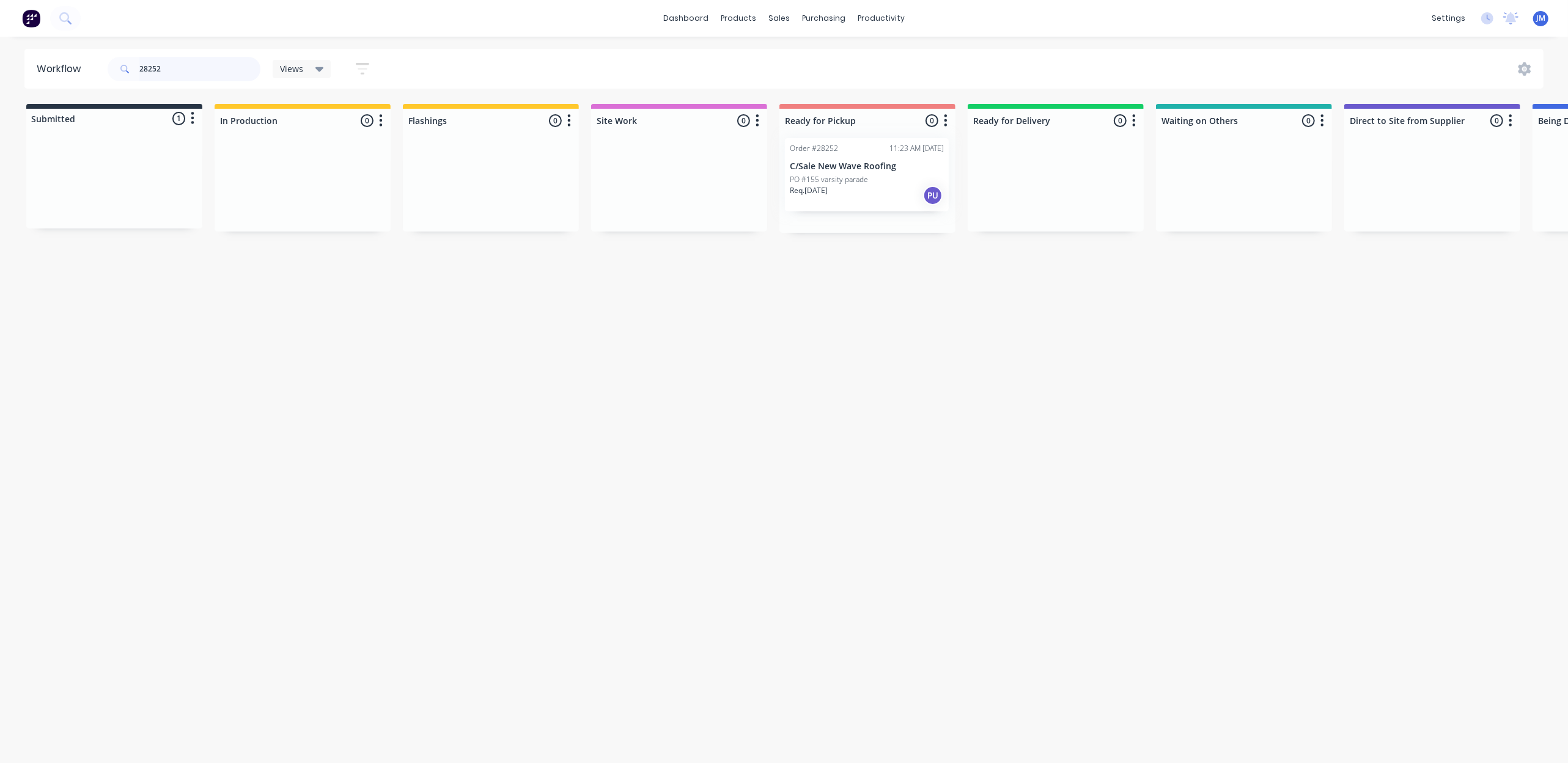
drag, startPoint x: 138, startPoint y: 169, endPoint x: 900, endPoint y: 162, distance: 762.0
click at [900, 162] on div "Submitted 1 Status colour #273444 hex #273444 Save Cancel Summaries Total order…" at bounding box center [1099, 168] width 2216 height 129
click at [210, 73] on input "28252" at bounding box center [200, 69] width 121 height 24
click at [210, 72] on input "28252" at bounding box center [200, 69] width 121 height 24
type input "28054"
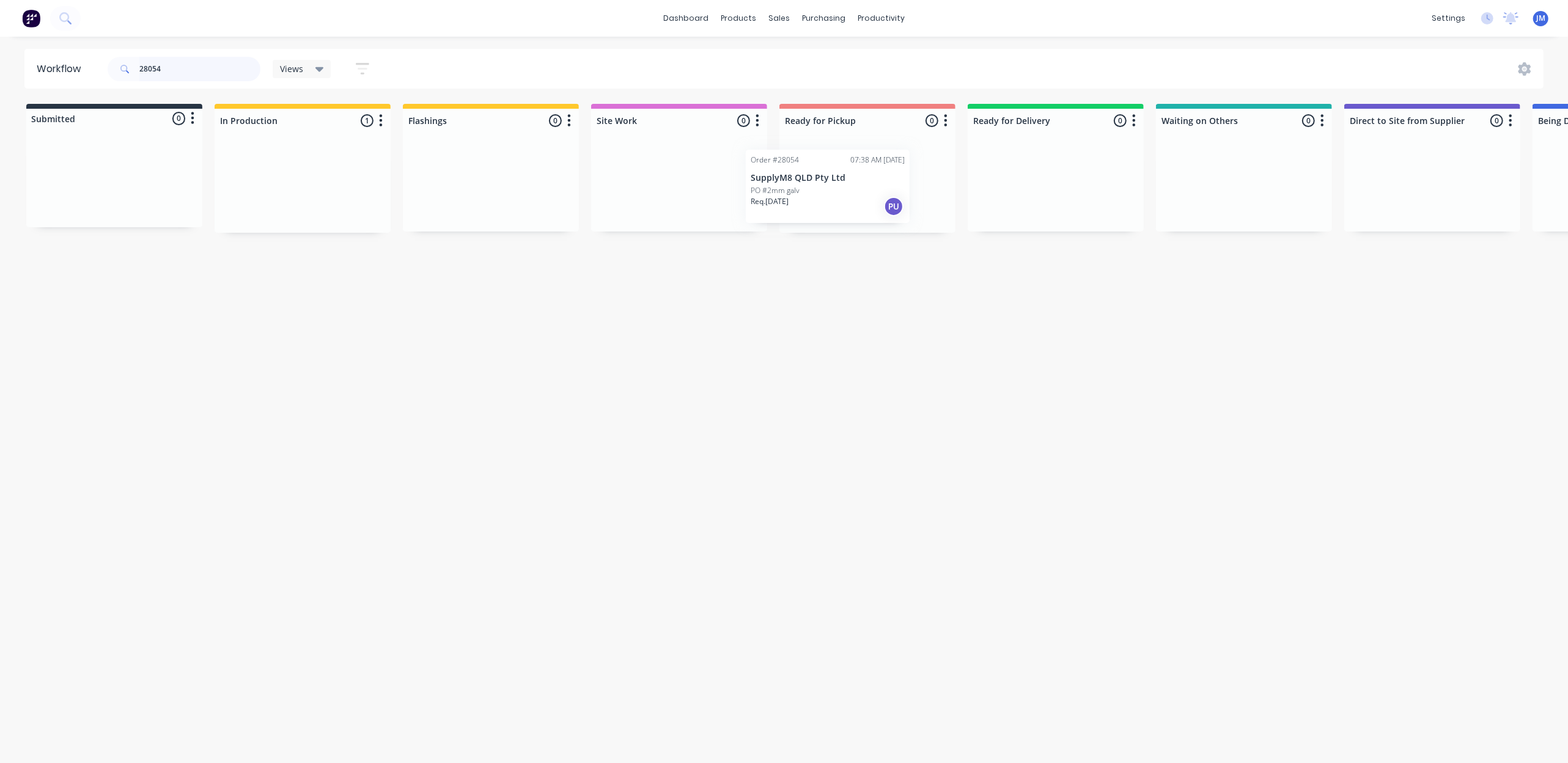
drag, startPoint x: 262, startPoint y: 189, endPoint x: 790, endPoint y: 189, distance: 528.0
click at [790, 189] on div "Submitted 0 Status colour #273444 hex #273444 Save Cancel Summaries Total order…" at bounding box center [1099, 168] width 2216 height 129
click at [208, 69] on input "28054" at bounding box center [200, 69] width 121 height 24
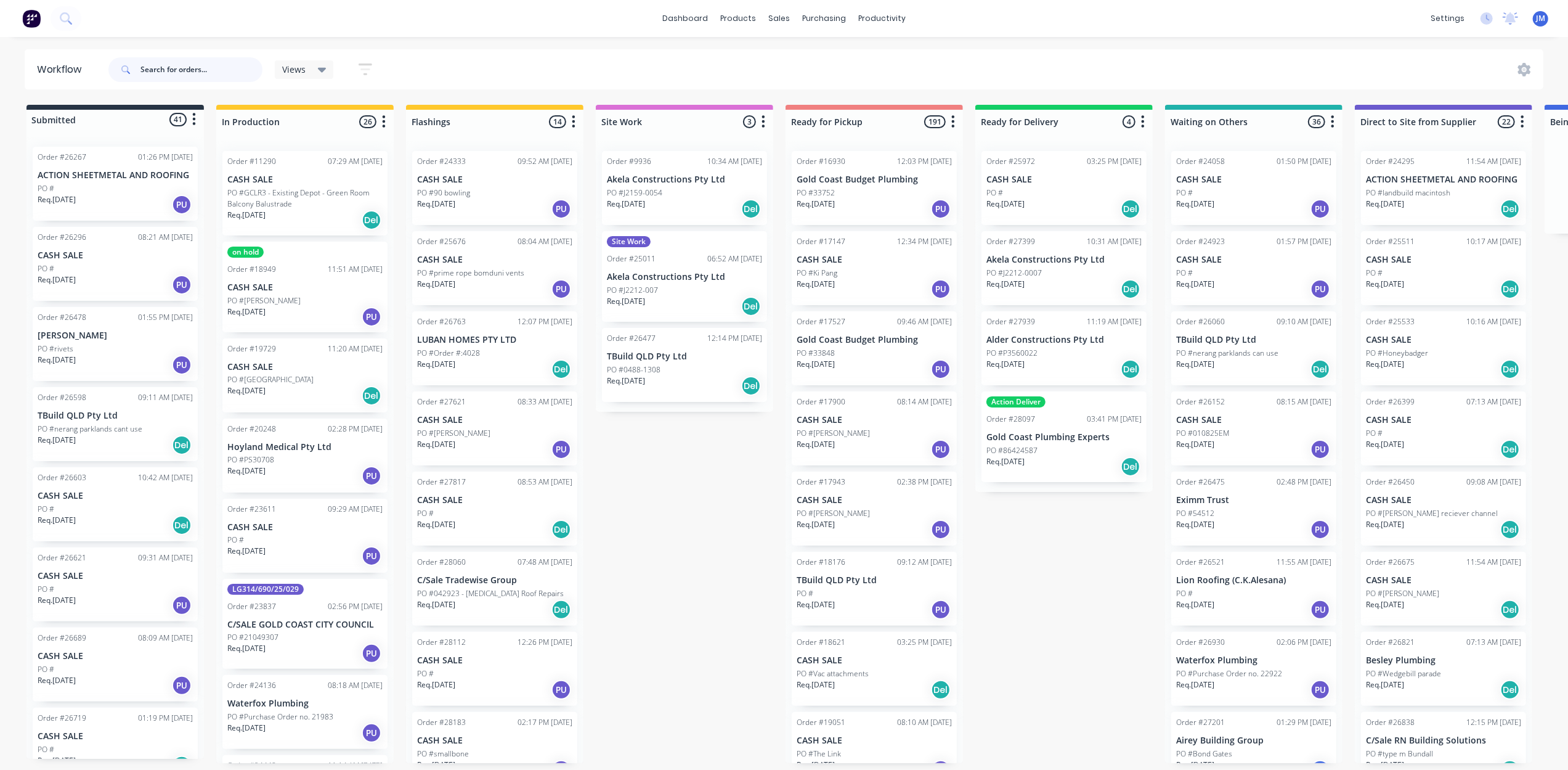
click at [174, 63] on input "text" at bounding box center [202, 70] width 122 height 25
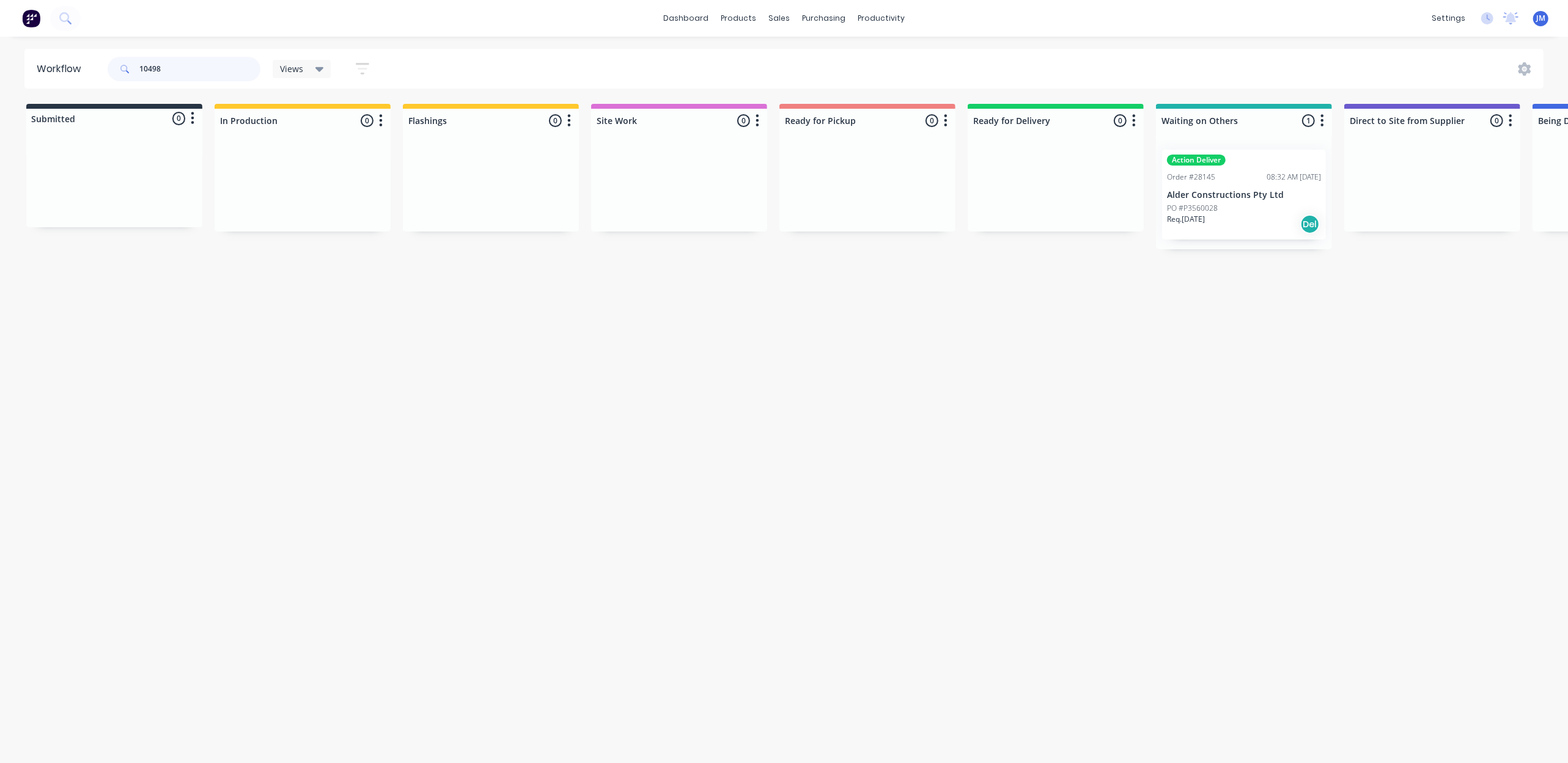
click at [219, 72] on input "10498" at bounding box center [200, 69] width 121 height 24
click at [1247, 224] on div "Req. [DATE] Del" at bounding box center [1243, 224] width 154 height 21
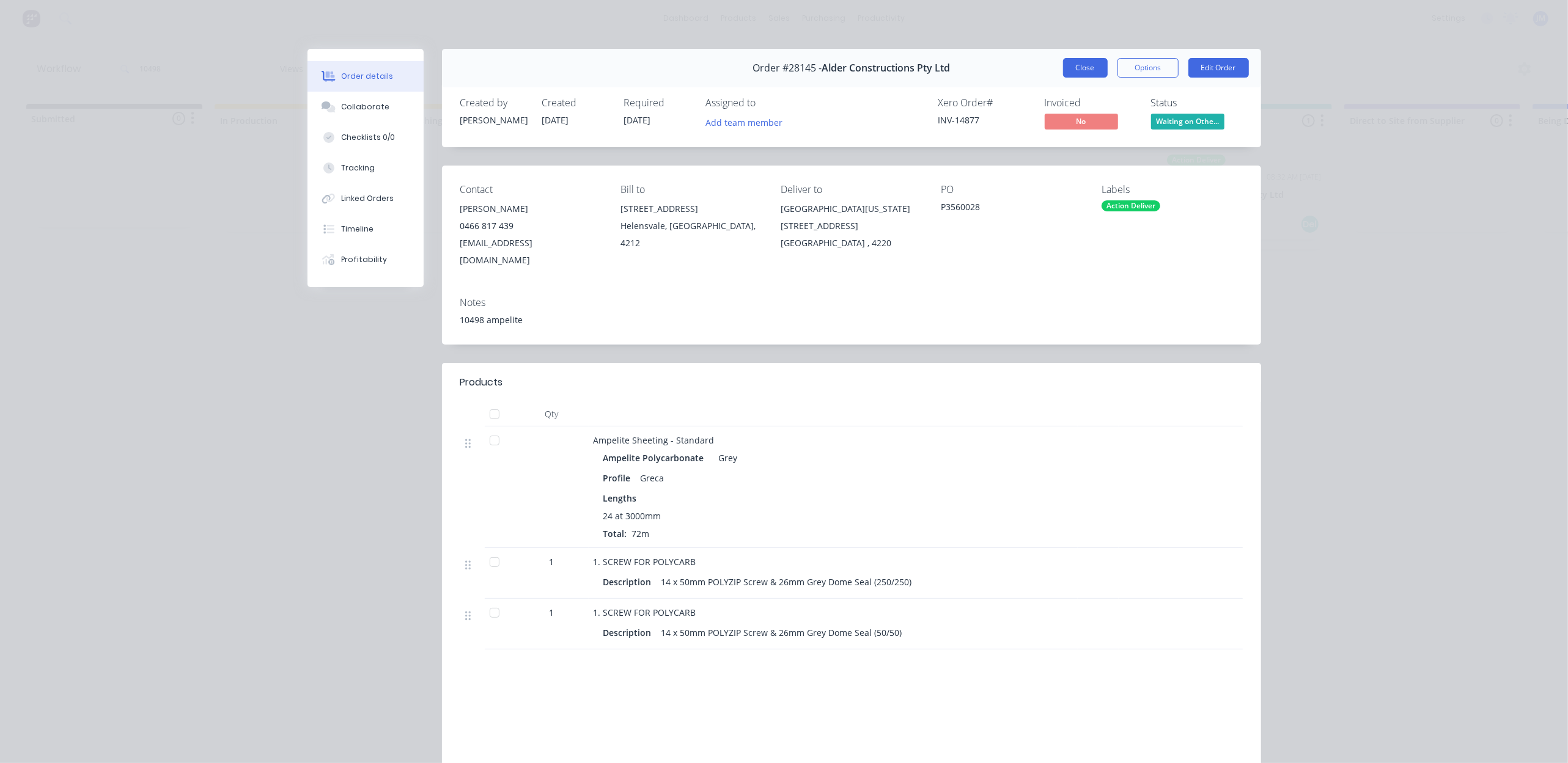
click at [1066, 64] on button "Close" at bounding box center [1085, 67] width 45 height 19
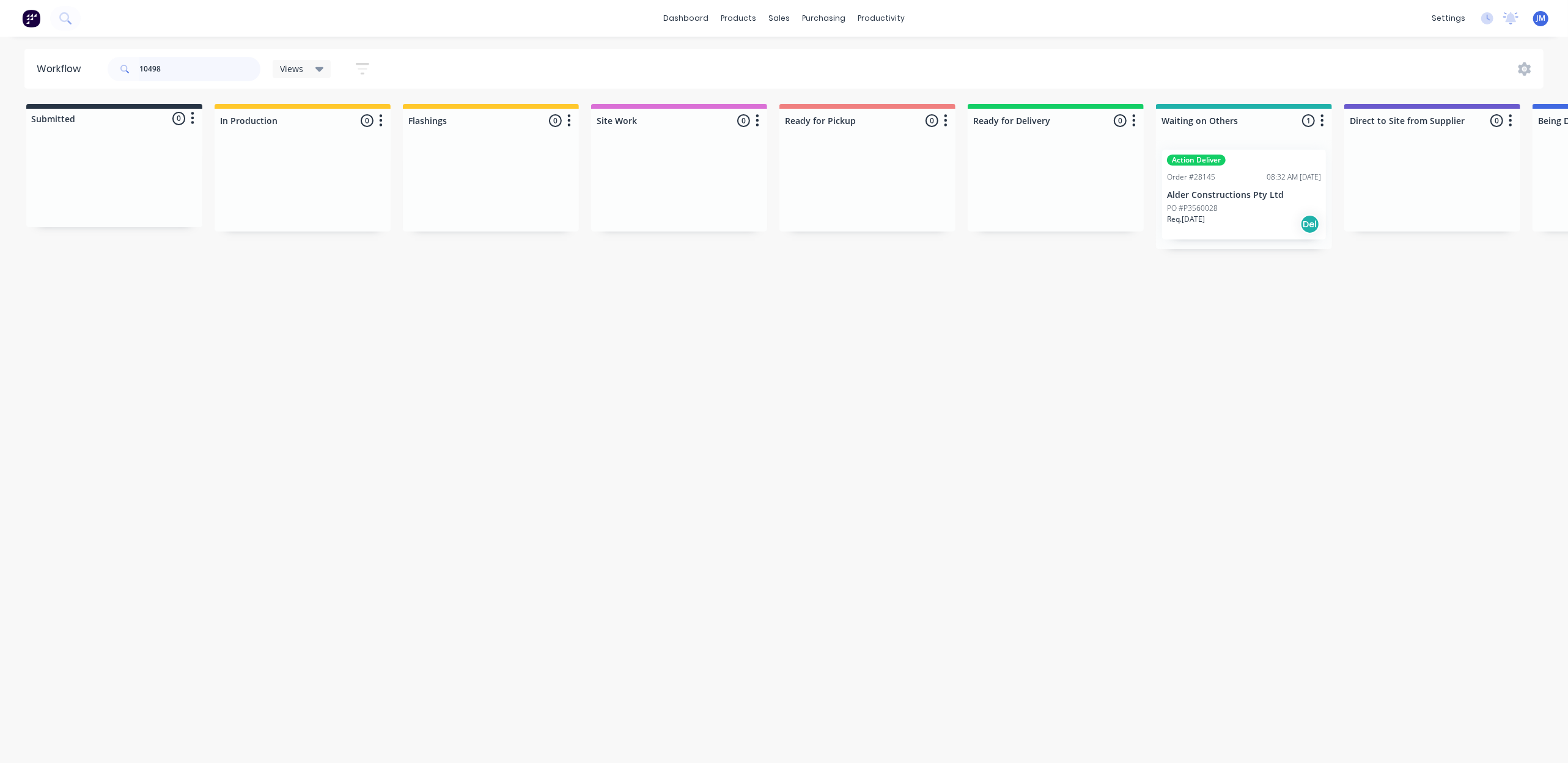
click at [239, 57] on input "10498" at bounding box center [200, 69] width 121 height 24
click at [228, 66] on input "10498" at bounding box center [200, 69] width 121 height 24
click at [227, 66] on input "10498" at bounding box center [200, 69] width 121 height 24
click at [187, 75] on input "10466" at bounding box center [200, 69] width 121 height 24
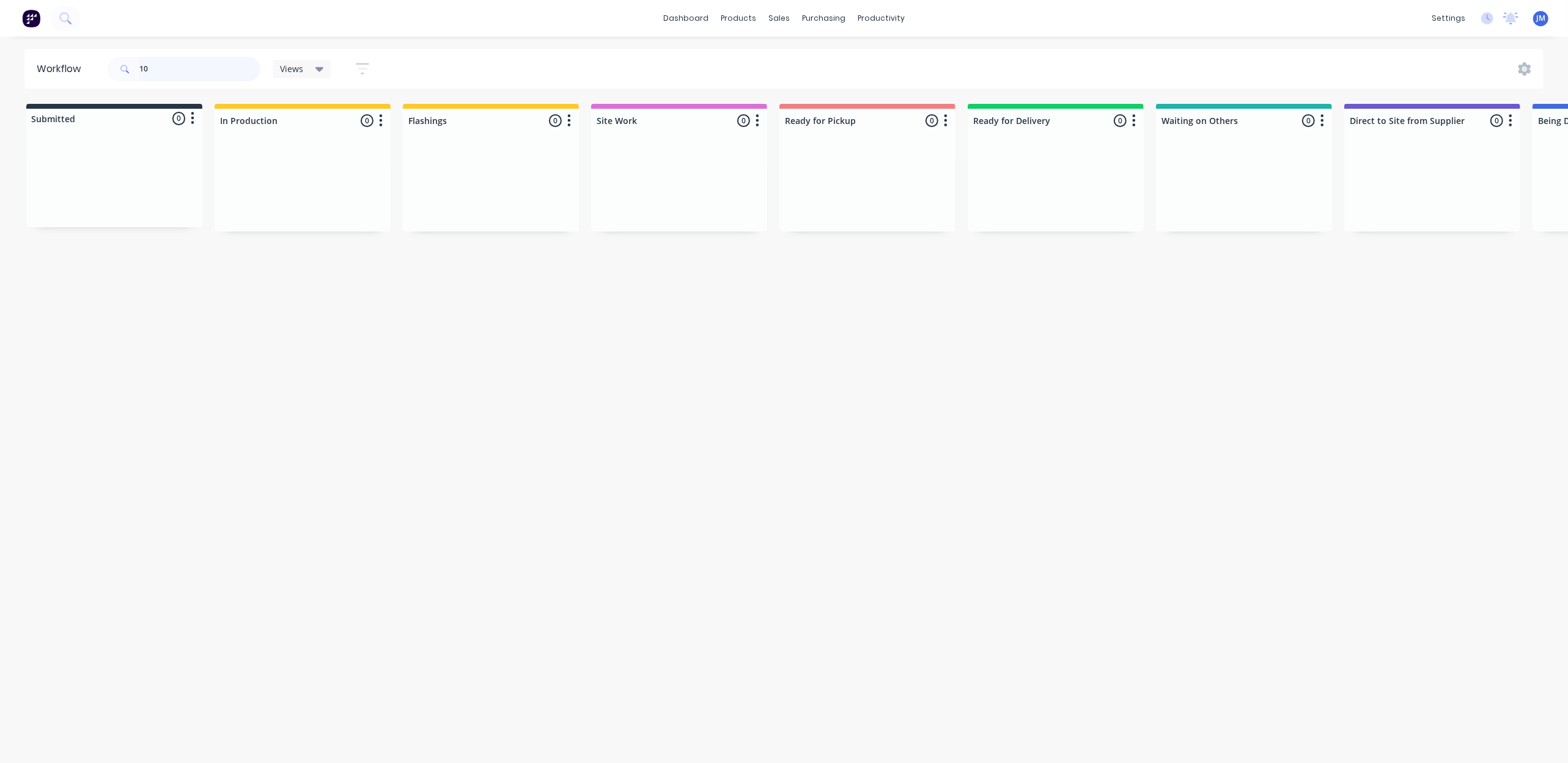
type input "1"
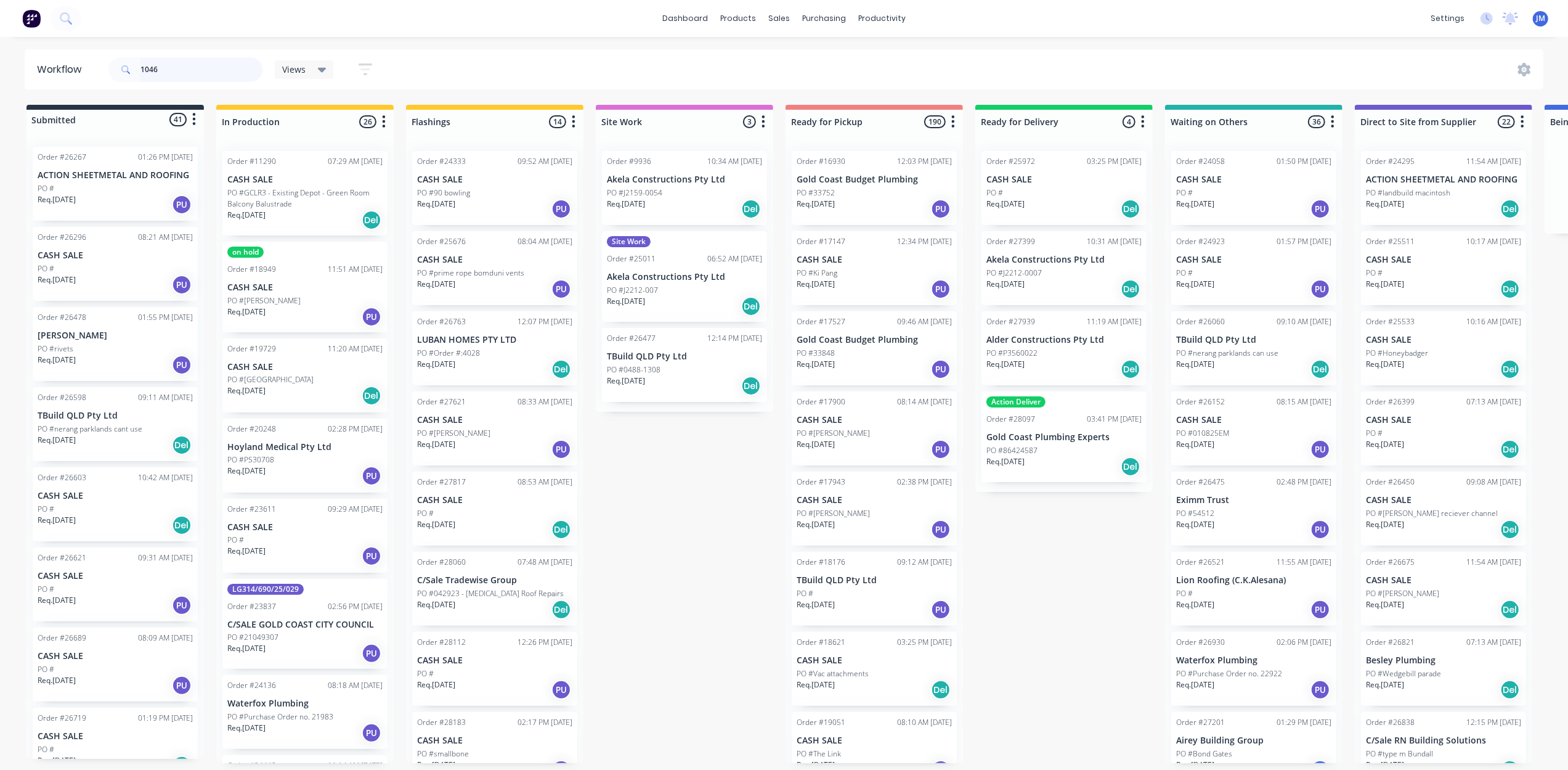
type input "10465"
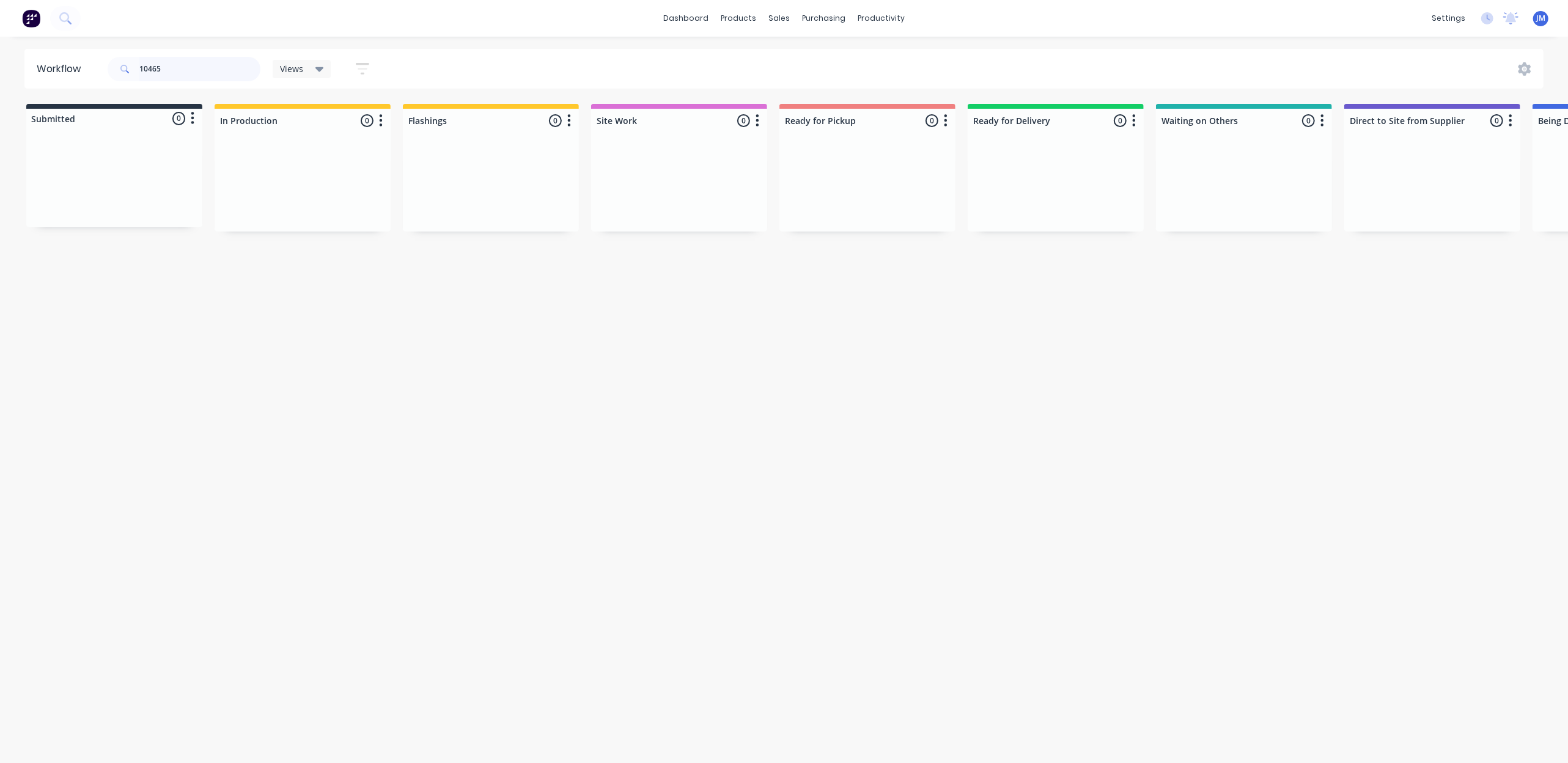
click at [185, 76] on input "10465" at bounding box center [200, 69] width 121 height 24
click at [185, 65] on input "10465" at bounding box center [200, 69] width 121 height 24
drag, startPoint x: 185, startPoint y: 64, endPoint x: 34, endPoint y: 96, distance: 154.4
click at [34, 96] on div "Workflow 10465 Views Save new view None (Default) edit Show/Hide statuses Show …" at bounding box center [784, 393] width 1568 height 690
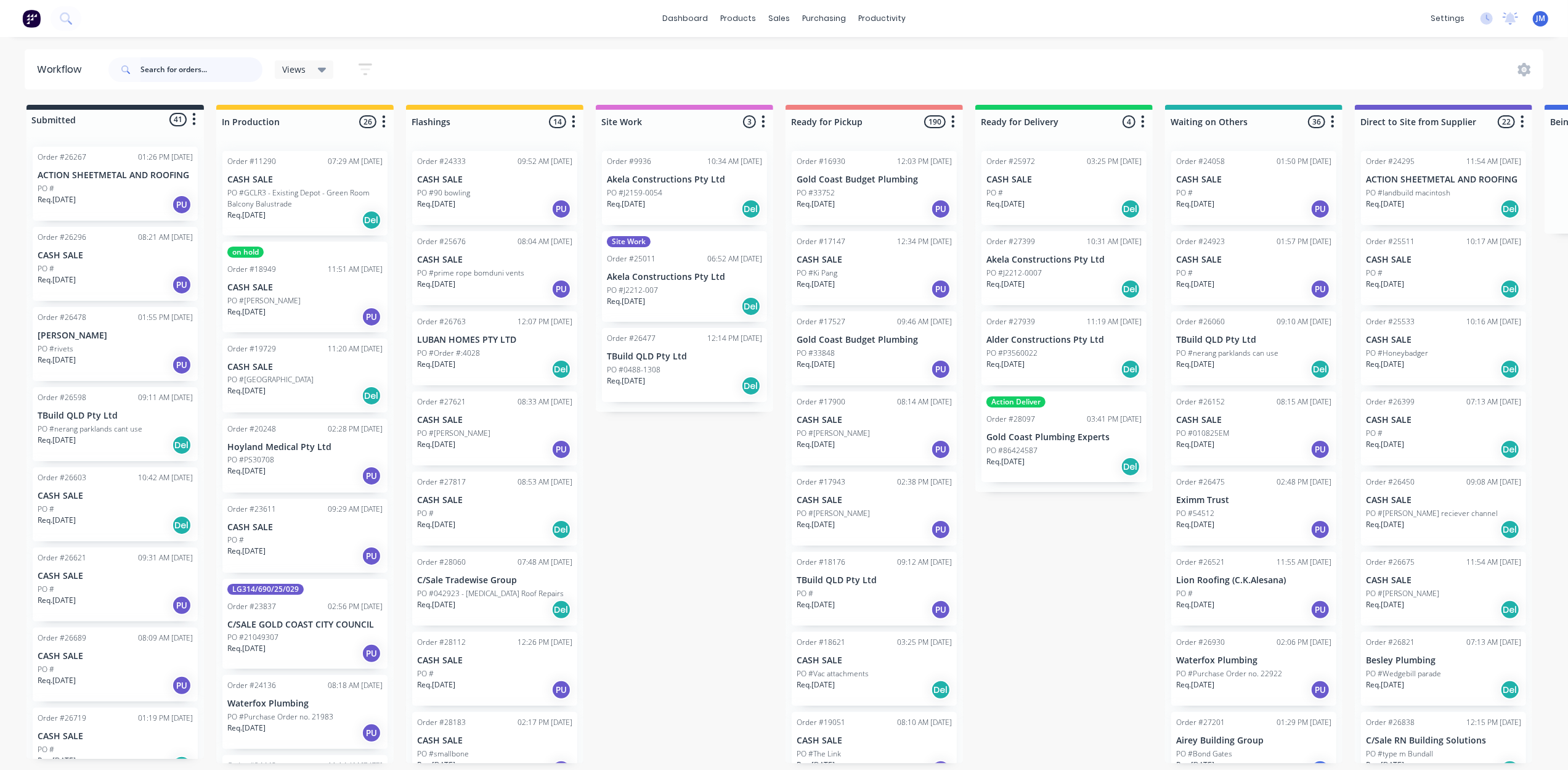
click at [196, 71] on input "text" at bounding box center [202, 70] width 122 height 25
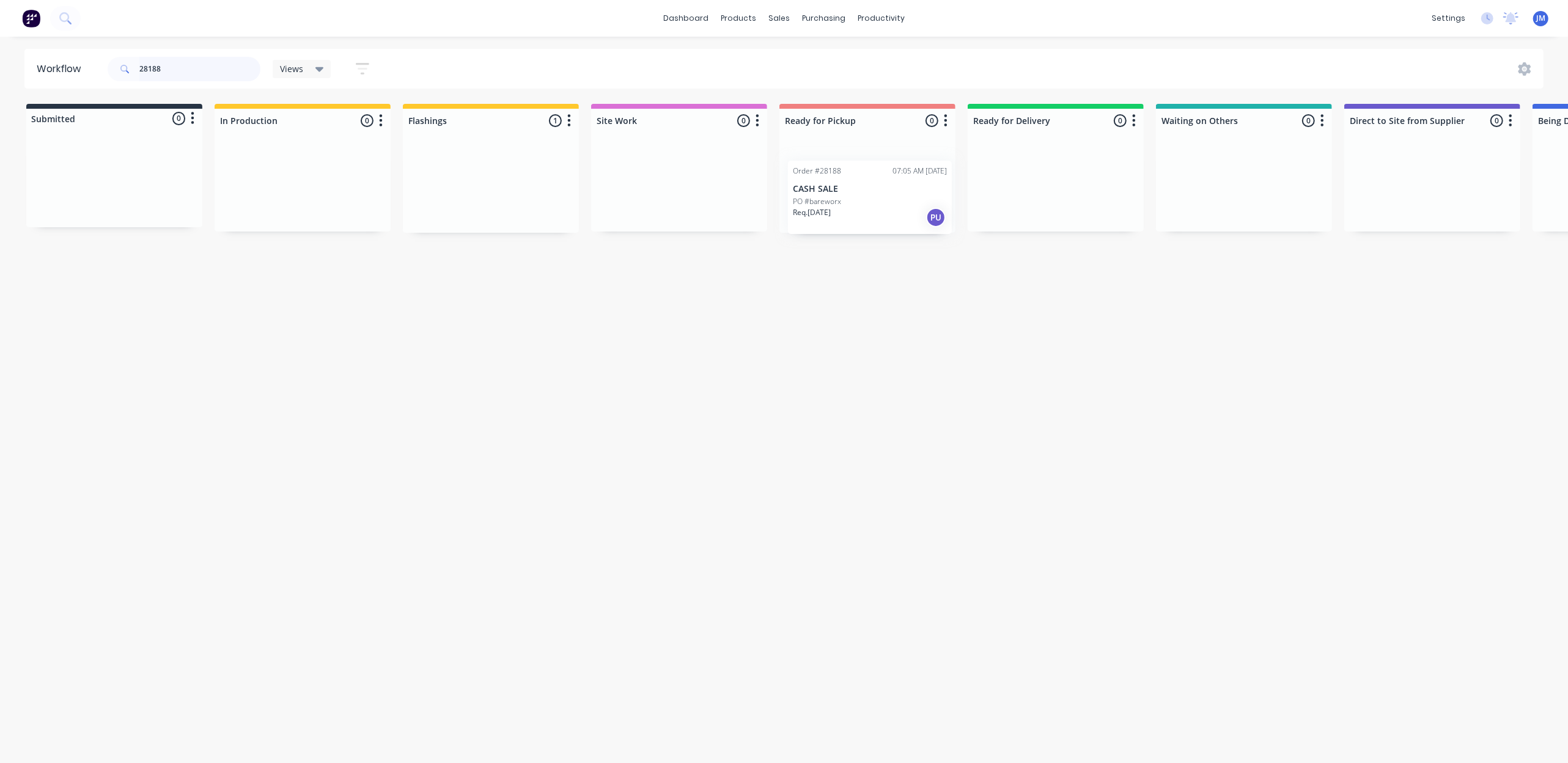
drag, startPoint x: 487, startPoint y: 198, endPoint x: 880, endPoint y: 212, distance: 393.2
click at [879, 213] on div "Submitted 0 Status colour #273444 hex #273444 Save Cancel Summaries Total order…" at bounding box center [1099, 168] width 2216 height 129
click at [177, 66] on input "28188" at bounding box center [200, 69] width 121 height 24
click at [178, 66] on input "28188" at bounding box center [200, 69] width 121 height 24
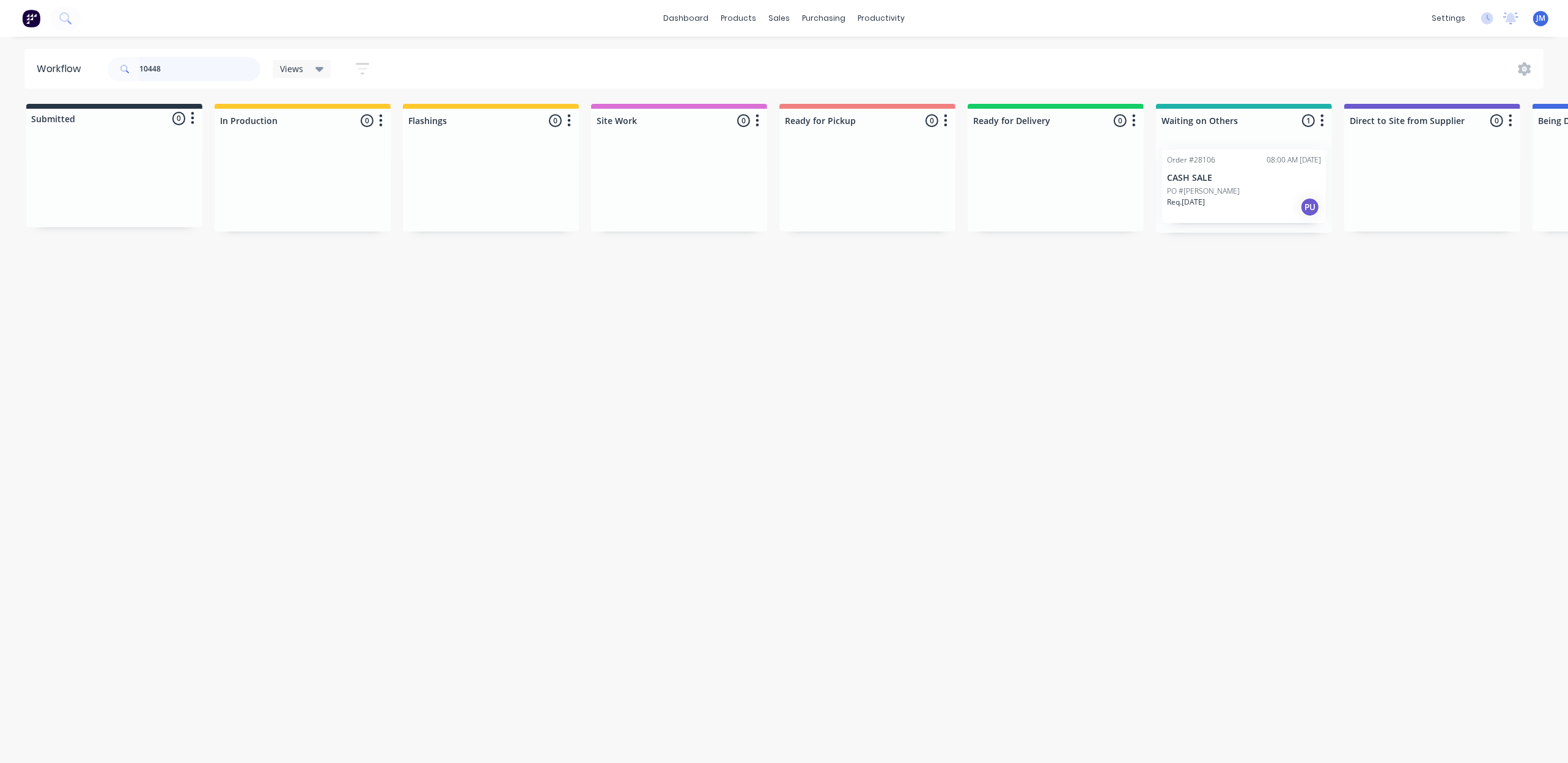
type input "10448"
click at [1205, 205] on p "Req. [DATE]" at bounding box center [1185, 202] width 38 height 11
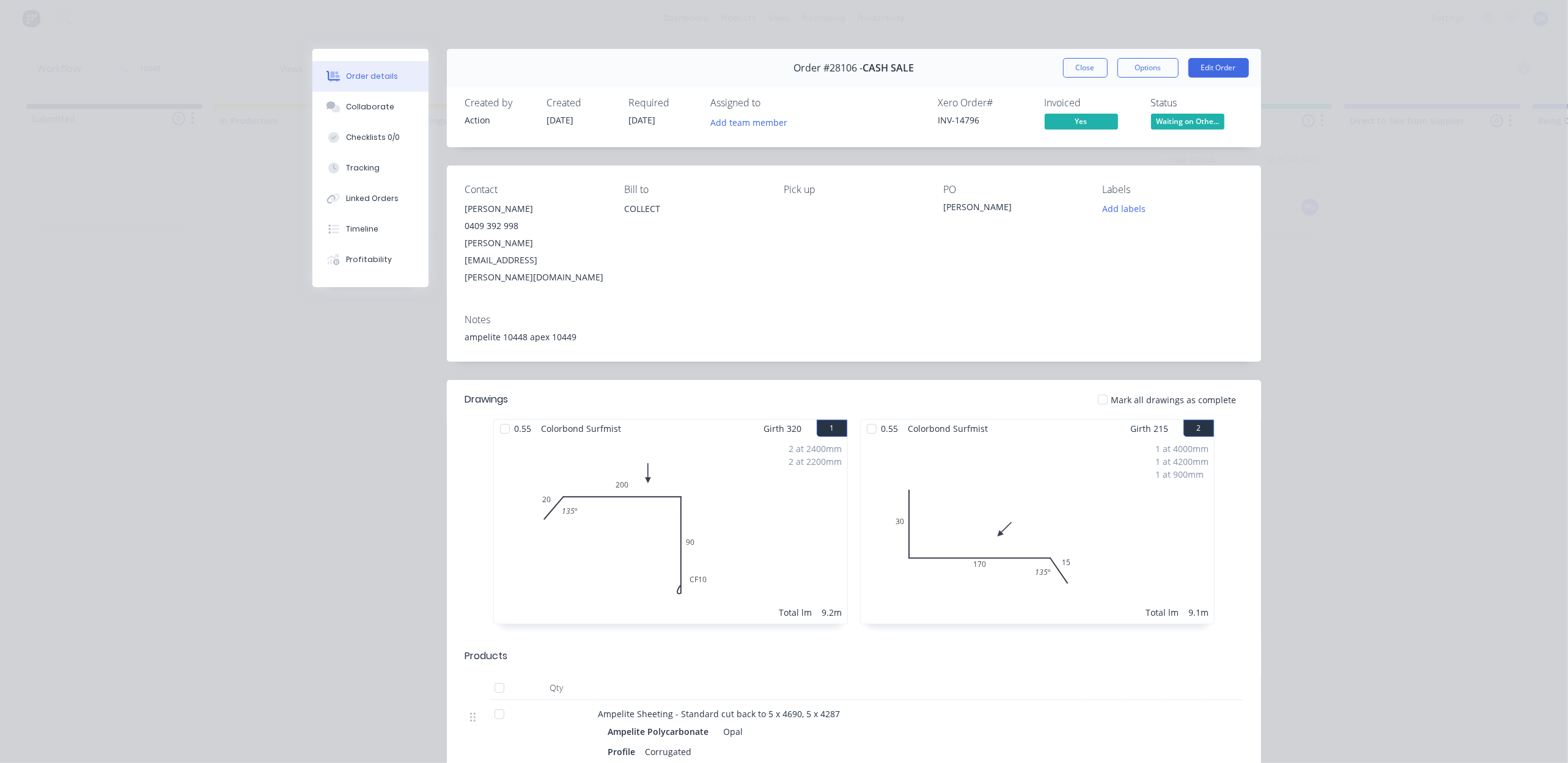
click at [1370, 314] on div "Order details Collaborate Checklists 0/0 Tracking Linked Orders Timeline Profit…" at bounding box center [784, 382] width 1568 height 763
click at [1072, 64] on button "Close" at bounding box center [1085, 67] width 45 height 19
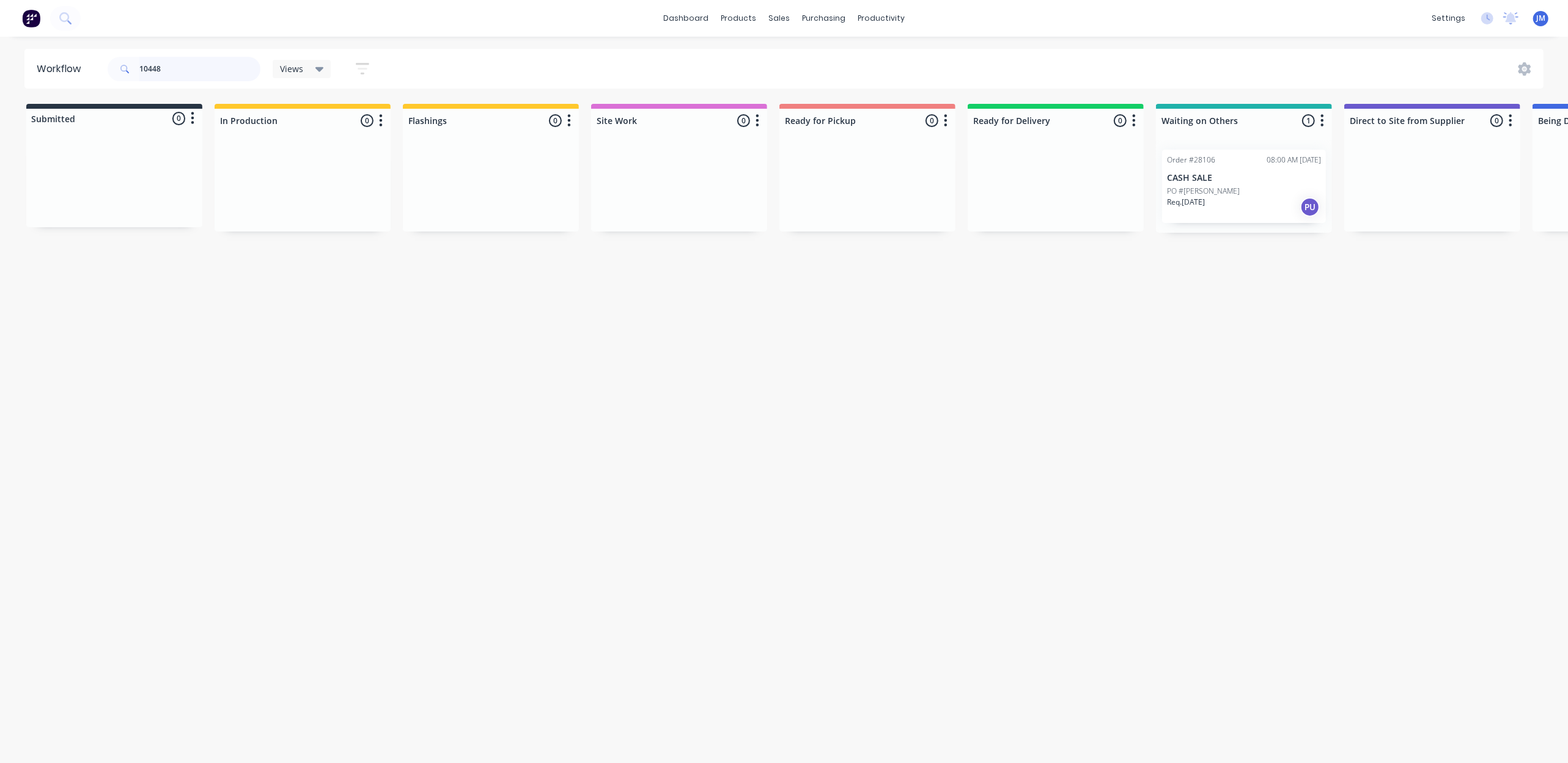
scroll to position [0, 6]
drag, startPoint x: 1238, startPoint y: 196, endPoint x: 845, endPoint y: 180, distance: 393.3
click at [845, 180] on div "Submitted 0 Status colour #273444 hex #273444 Save Cancel Summaries Total order…" at bounding box center [1094, 168] width 2216 height 129
click at [191, 59] on input "10448" at bounding box center [200, 69] width 121 height 24
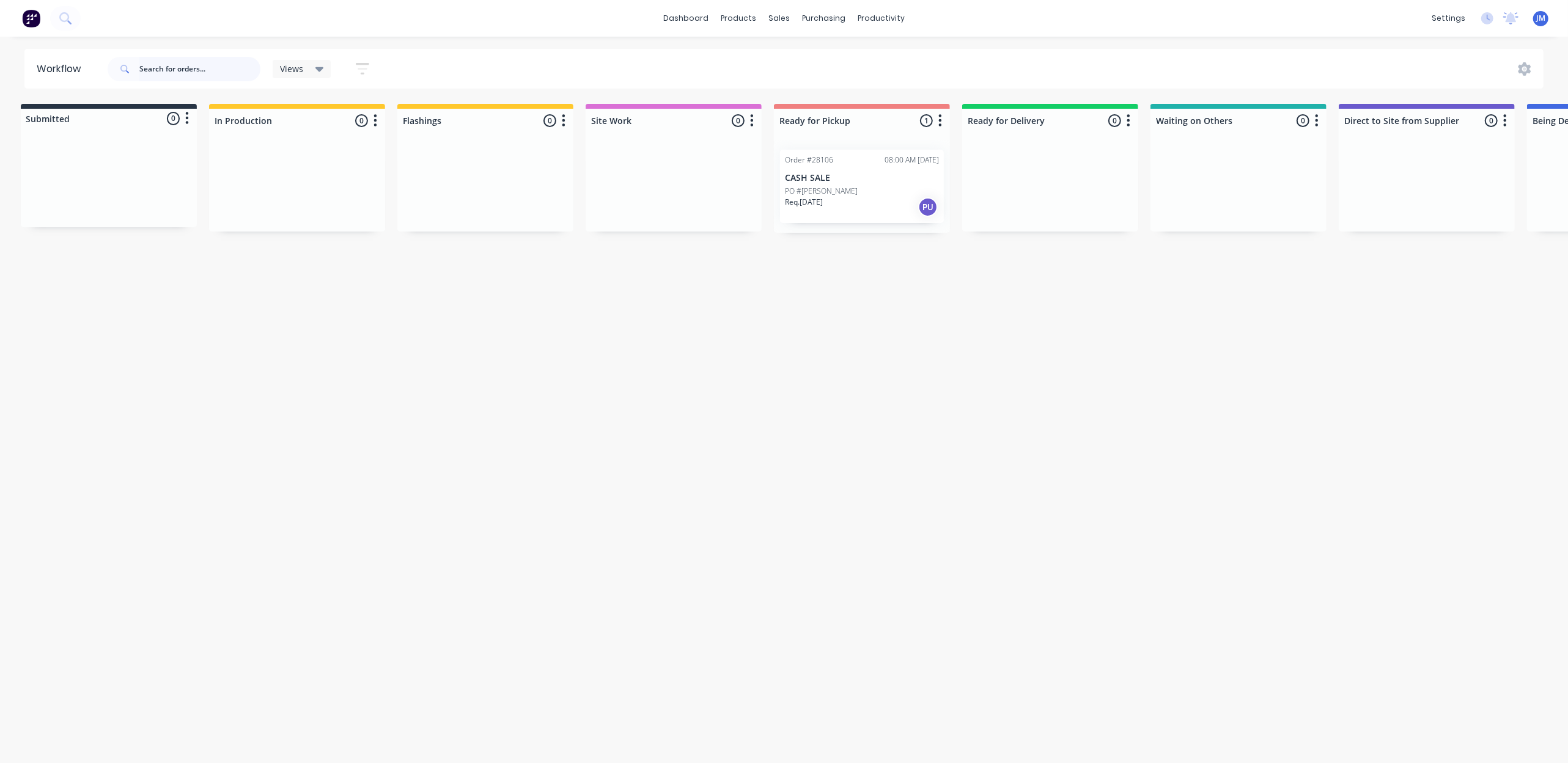
scroll to position [0, 0]
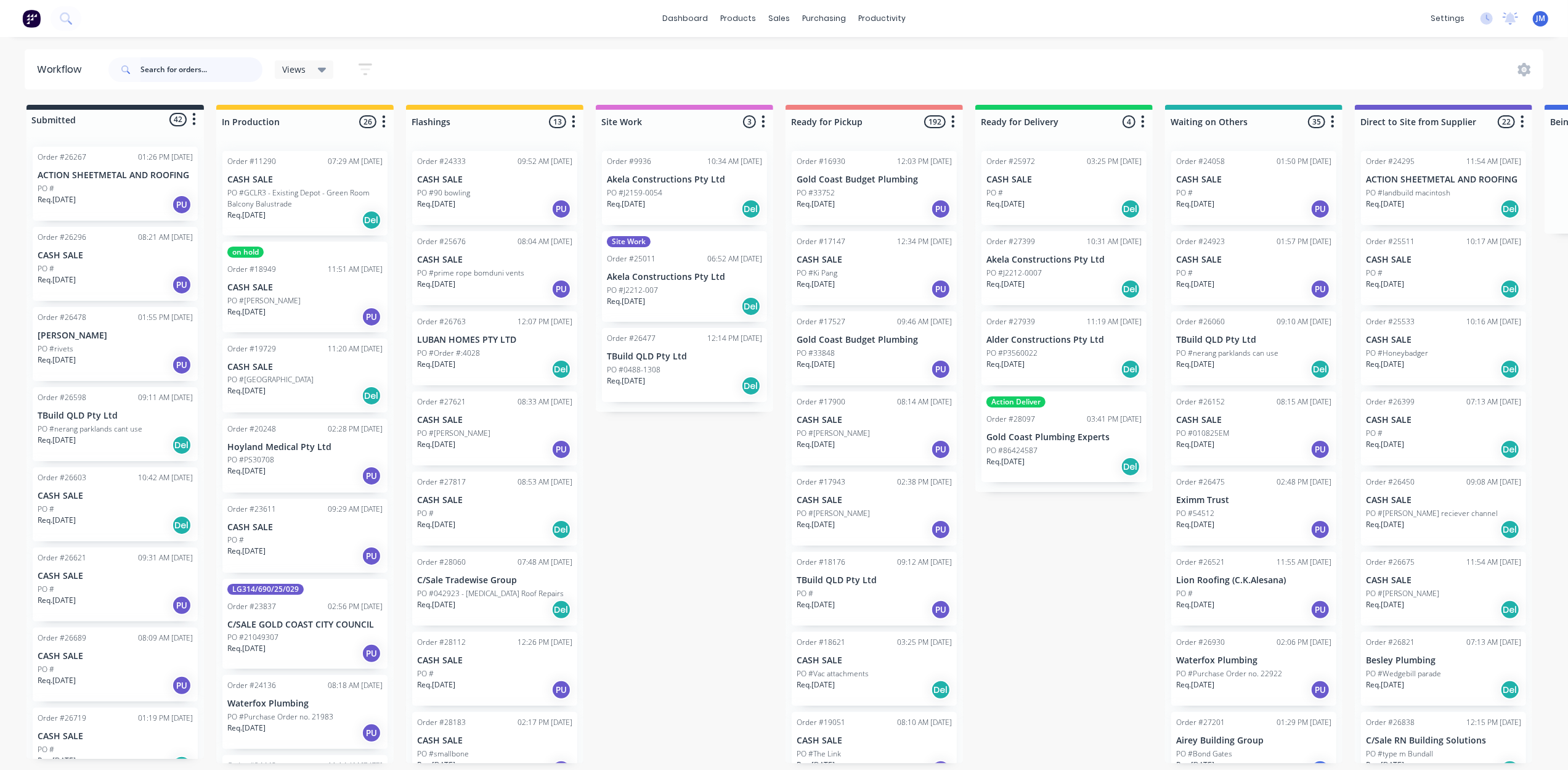
click at [180, 64] on input "text" at bounding box center [202, 70] width 122 height 25
click at [180, 65] on input "text" at bounding box center [202, 70] width 122 height 25
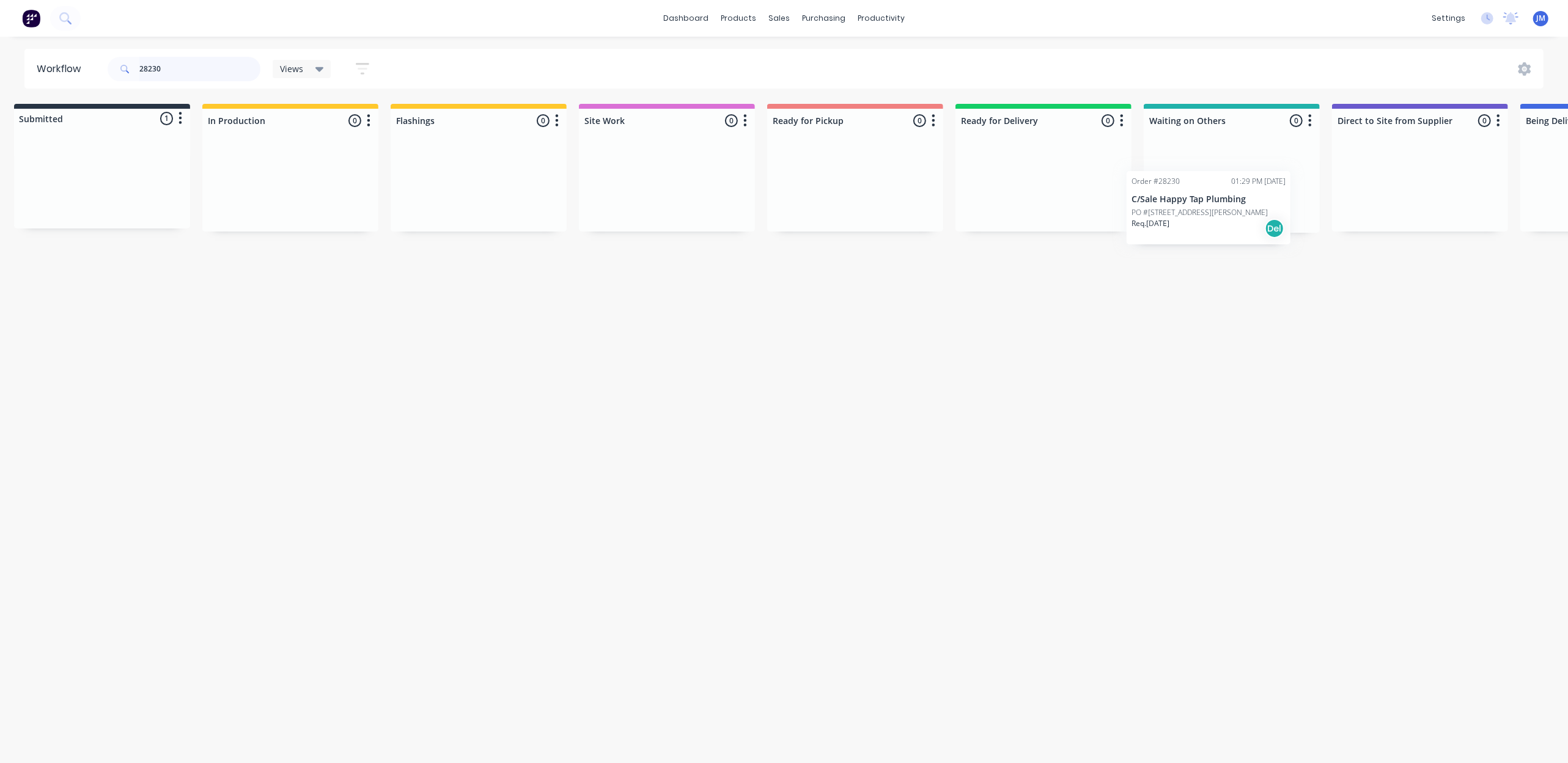
scroll to position [0, 21]
drag, startPoint x: 126, startPoint y: 187, endPoint x: 1231, endPoint y: 208, distance: 1105.2
click at [1231, 208] on div "Submitted 1 Status colour #273444 hex #273444 Save Cancel Summaries Total order…" at bounding box center [1079, 168] width 2216 height 129
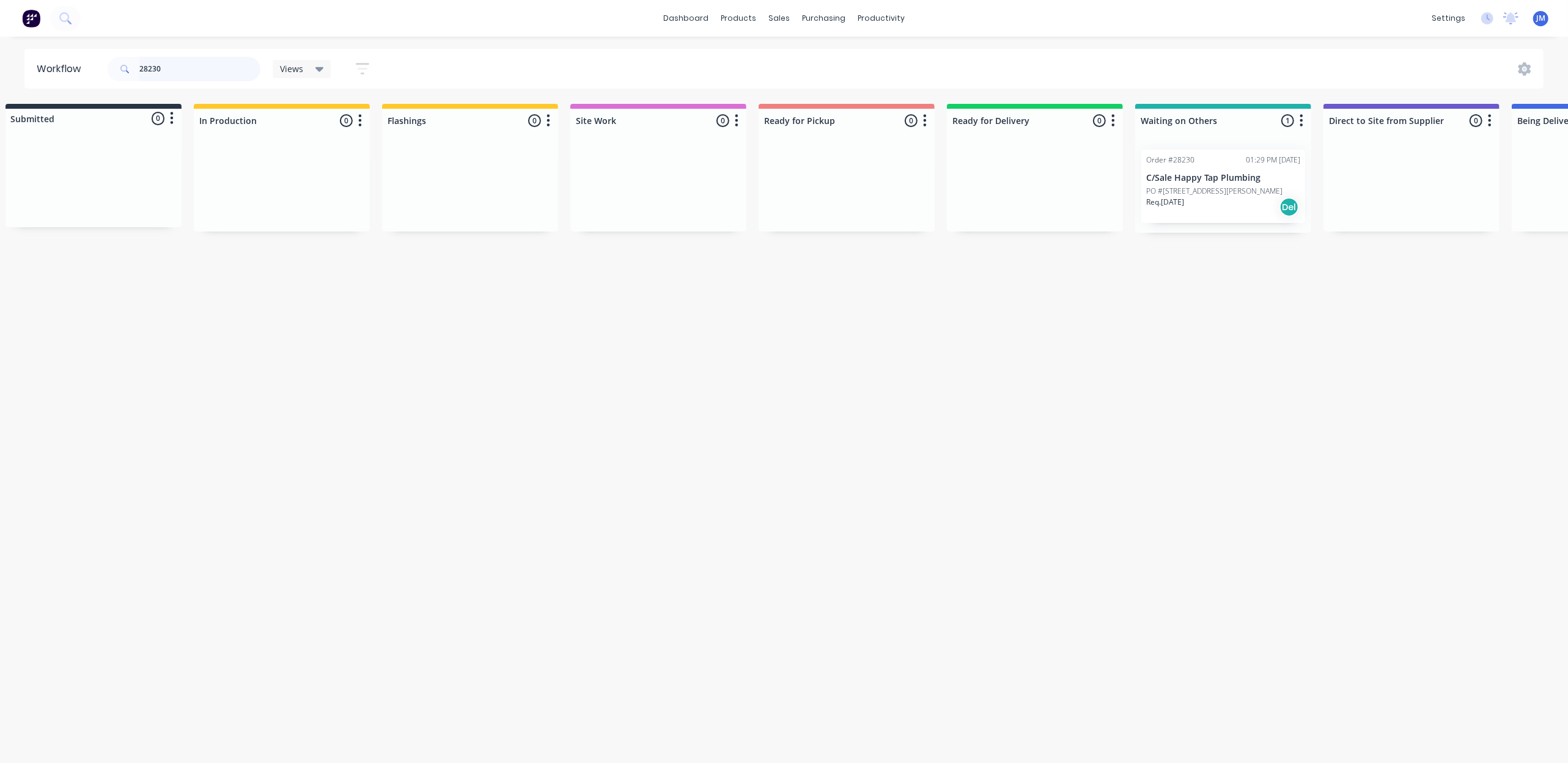
click at [181, 73] on input "28230" at bounding box center [200, 69] width 121 height 24
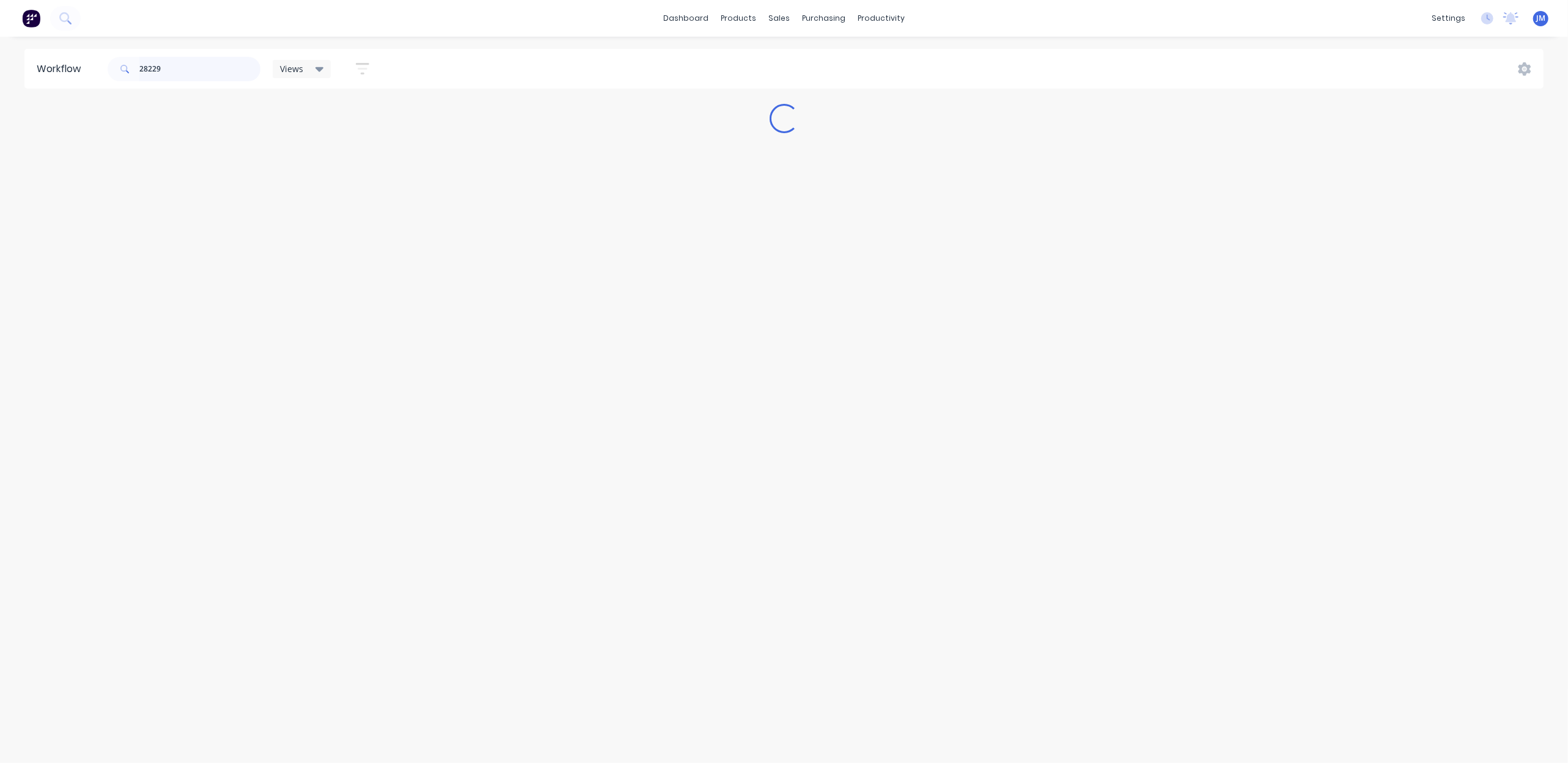
scroll to position [0, 0]
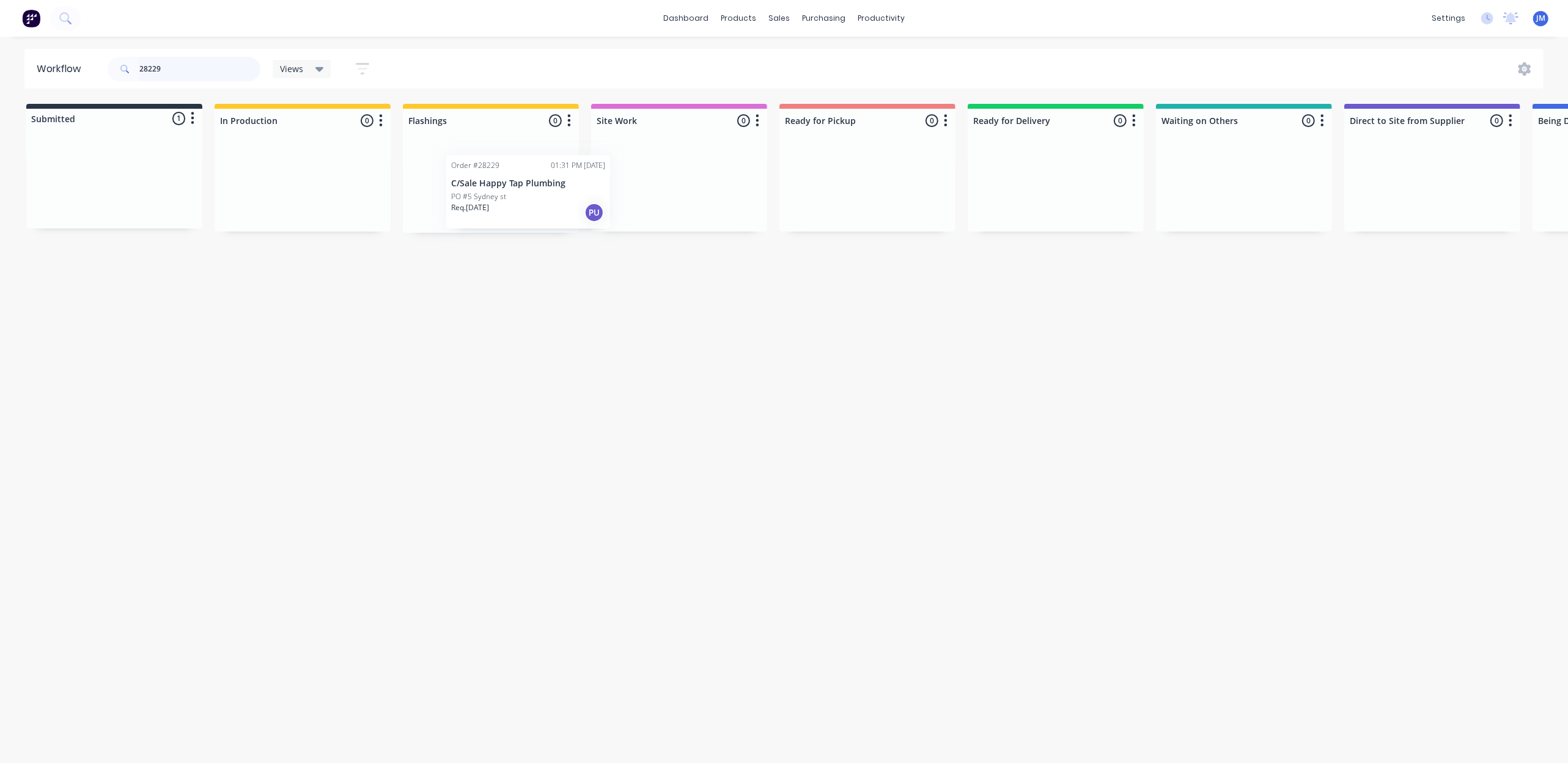
drag, startPoint x: 169, startPoint y: 211, endPoint x: 492, endPoint y: 212, distance: 323.0
click at [492, 212] on div "Submitted 1 Status colour #273444 hex #273444 Save Cancel Summaries Total order…" at bounding box center [1099, 168] width 2216 height 129
click at [193, 66] on input "28229" at bounding box center [200, 69] width 121 height 24
click at [192, 66] on input "28229" at bounding box center [200, 69] width 121 height 24
click at [77, 183] on p "PO #[PERSON_NAME] offset" at bounding box center [83, 187] width 93 height 11
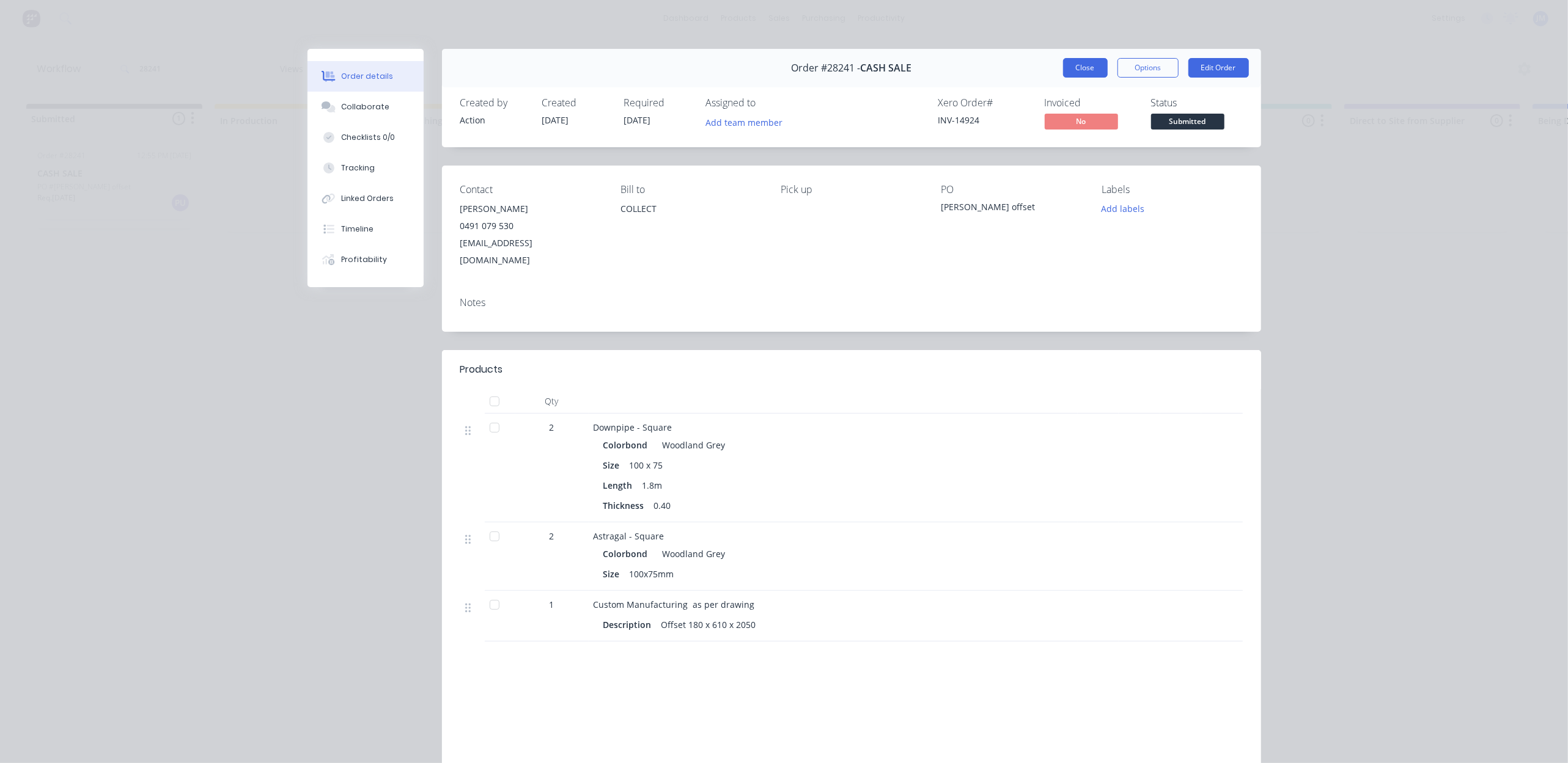
click at [1079, 60] on button "Close" at bounding box center [1085, 67] width 45 height 19
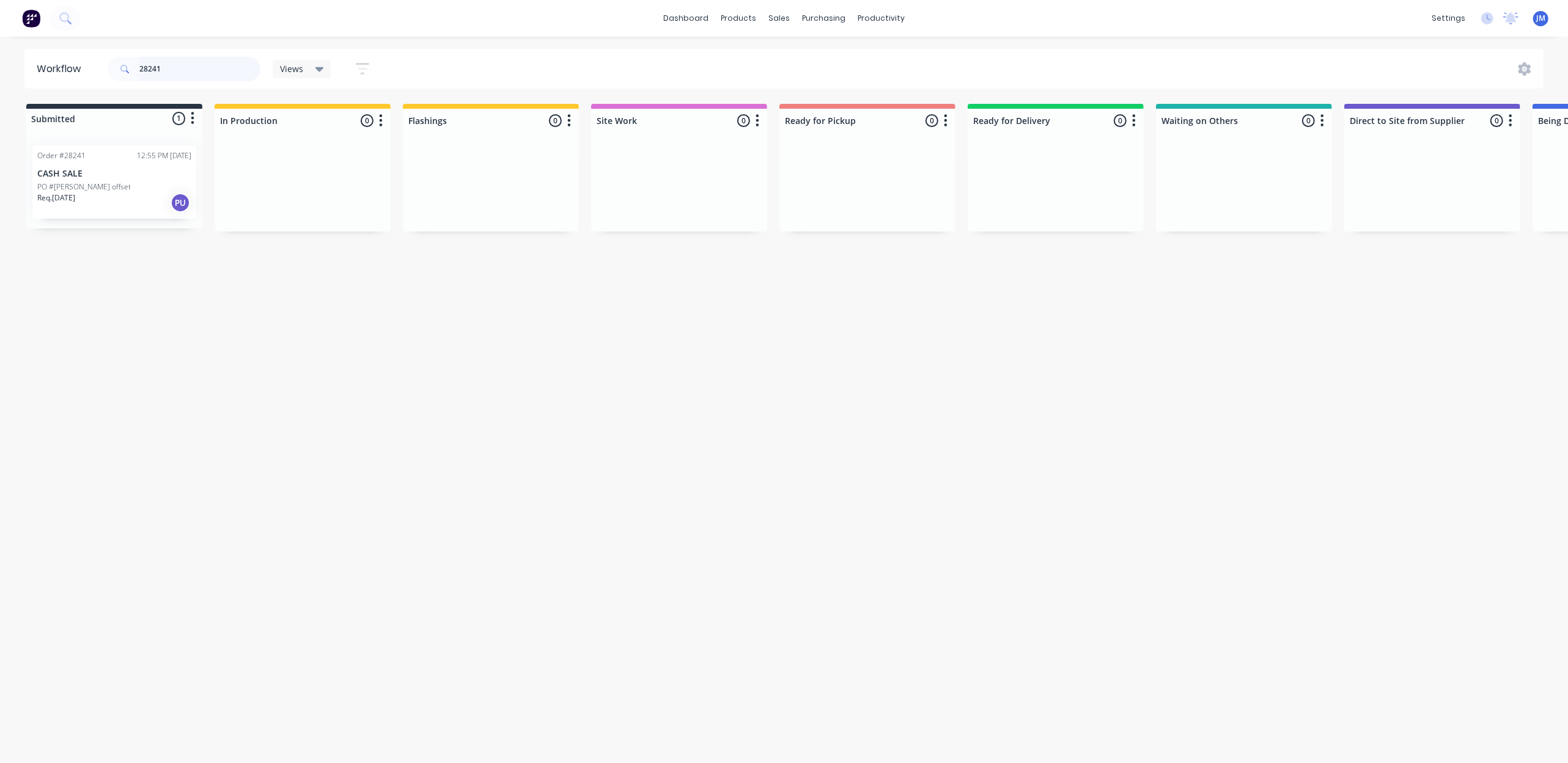
click at [169, 66] on input "28241" at bounding box center [200, 69] width 121 height 24
click at [166, 61] on input "28241" at bounding box center [200, 69] width 121 height 24
click at [172, 67] on input "2161" at bounding box center [200, 69] width 121 height 24
click at [827, 205] on p "Req. [DATE]" at bounding box center [809, 202] width 38 height 11
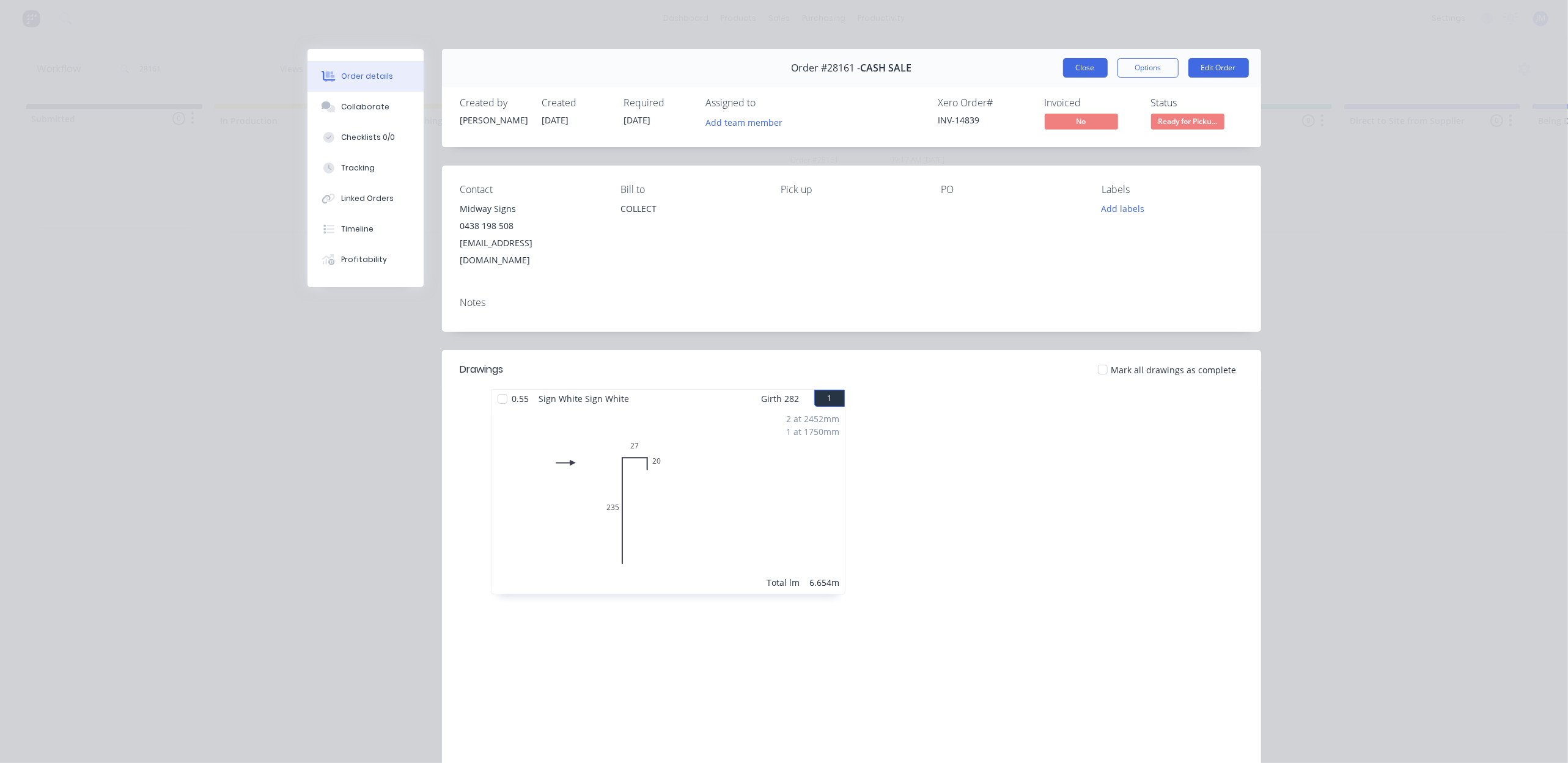
click at [1081, 66] on button "Close" at bounding box center [1085, 67] width 45 height 19
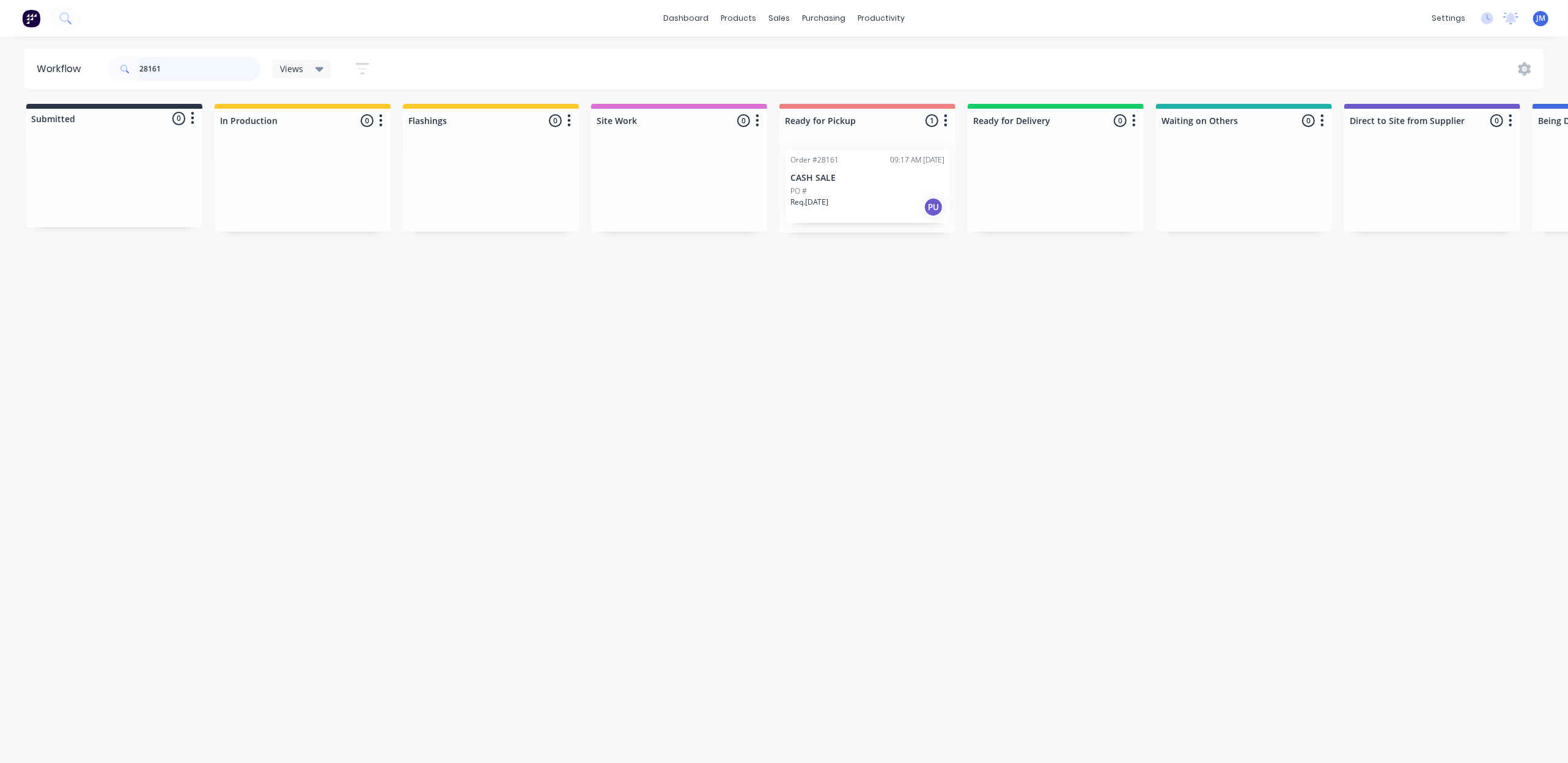
click at [198, 69] on input "28161" at bounding box center [200, 69] width 121 height 24
click at [202, 69] on input "28161" at bounding box center [200, 69] width 121 height 24
drag, startPoint x: 851, startPoint y: 178, endPoint x: 857, endPoint y: 176, distance: 6.3
click at [857, 176] on div "Order #28084 07:40 AM [DATE] CASH SALE PO # Req. [DATE] PU" at bounding box center [867, 186] width 176 height 93
type input "28084"
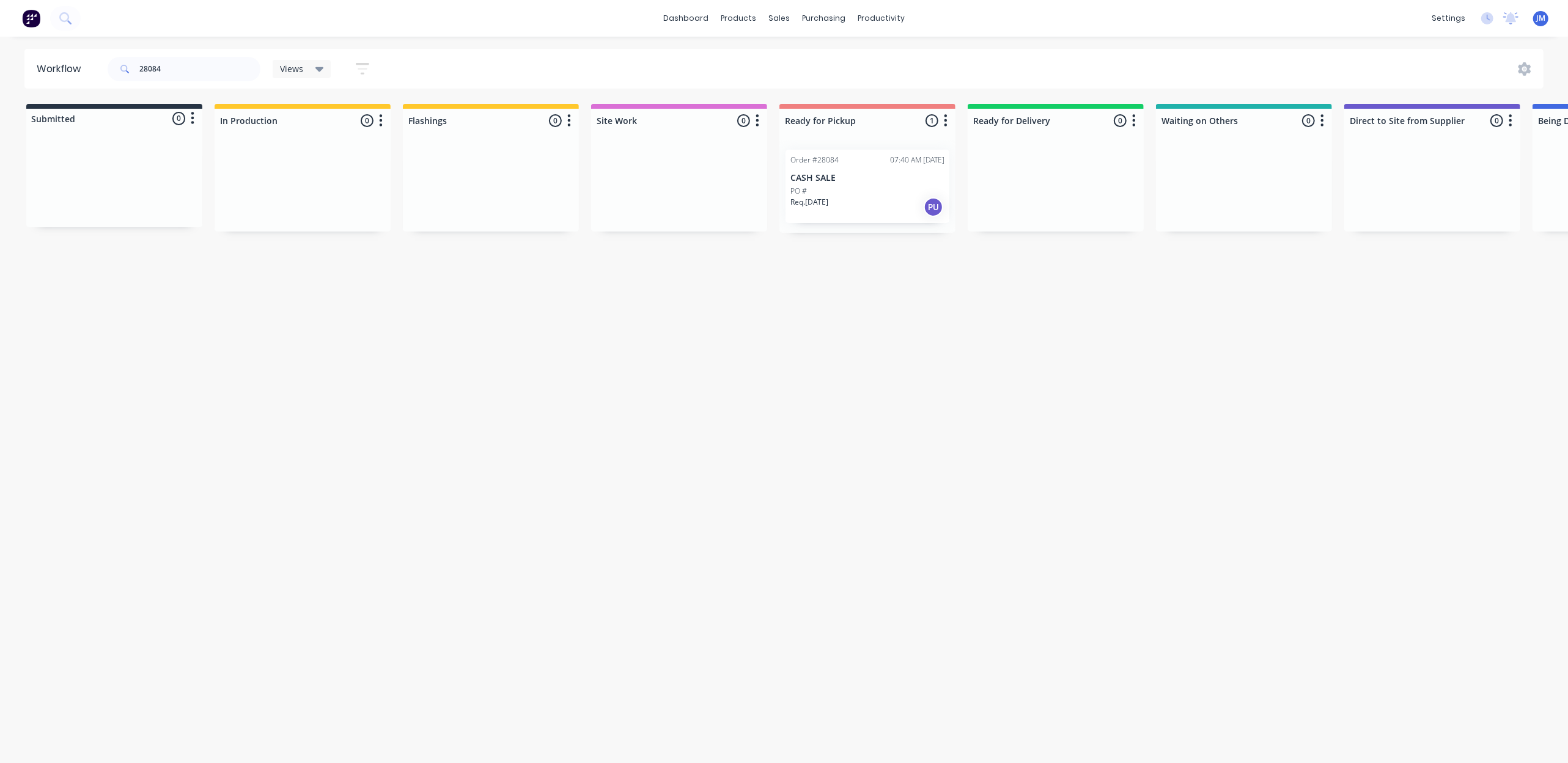
click at [857, 176] on p "CASH SALE" at bounding box center [867, 178] width 154 height 10
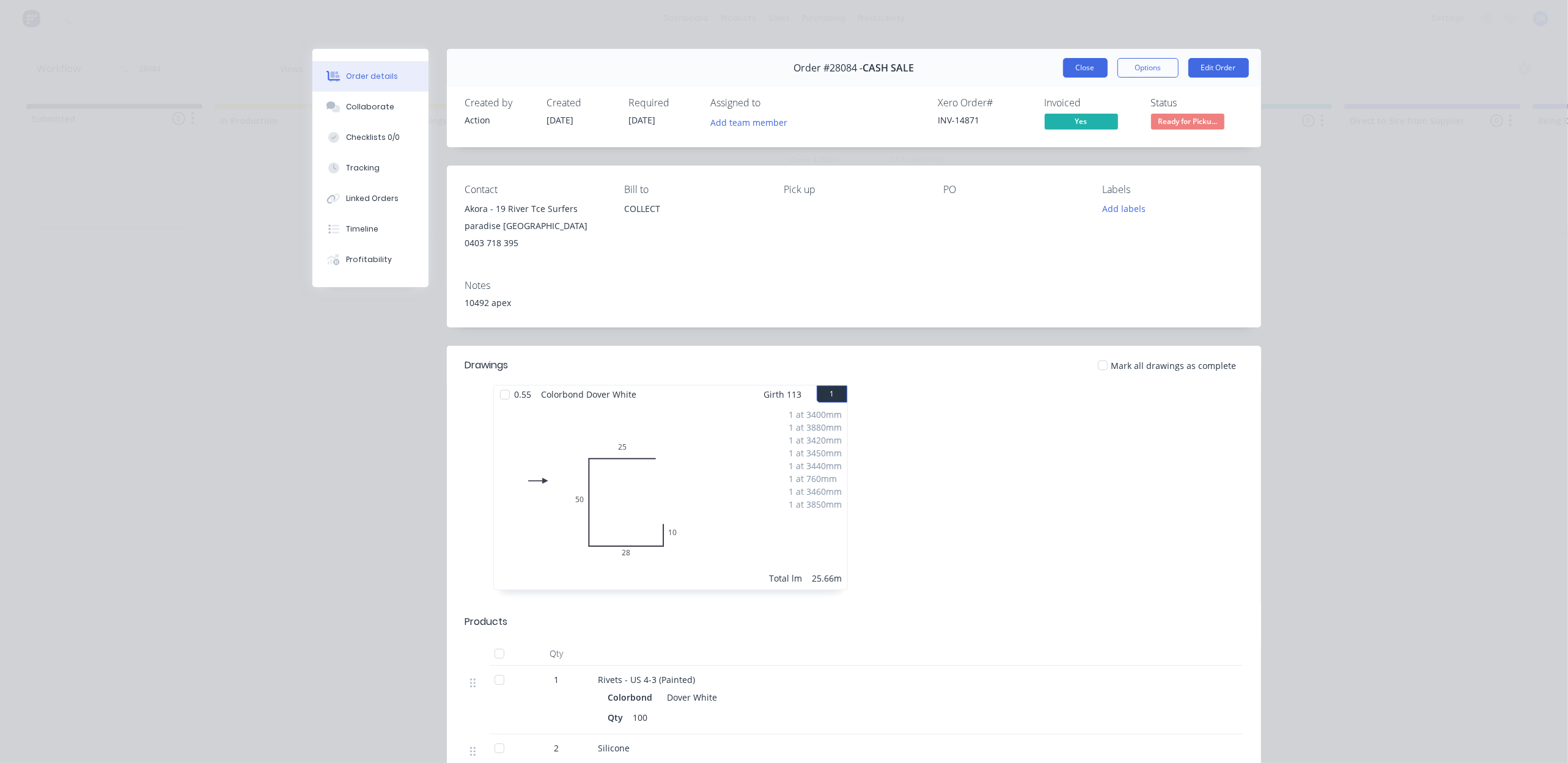
click at [1069, 67] on button "Close" at bounding box center [1085, 67] width 45 height 19
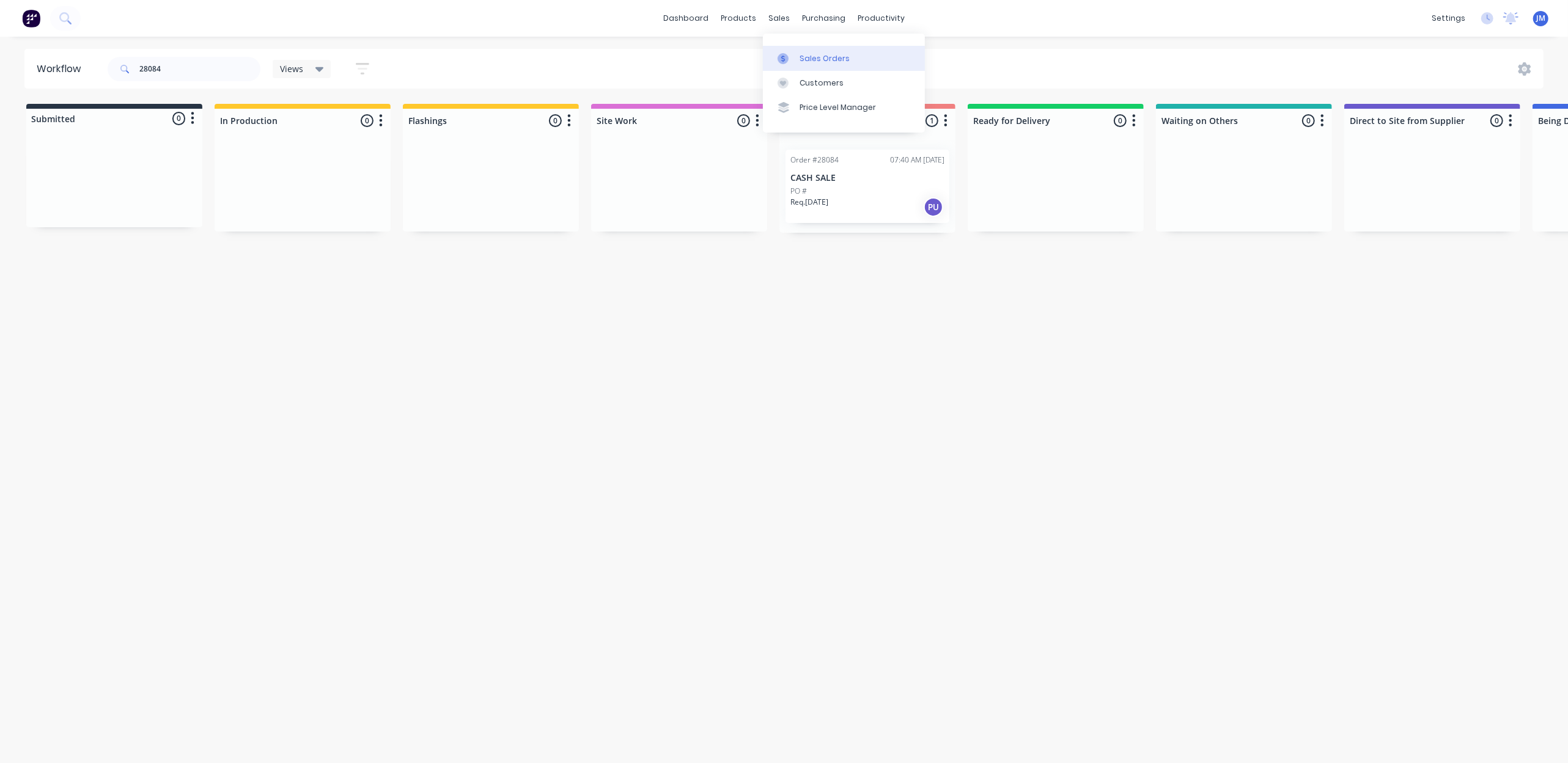
click at [803, 55] on div "Sales Orders" at bounding box center [825, 58] width 50 height 11
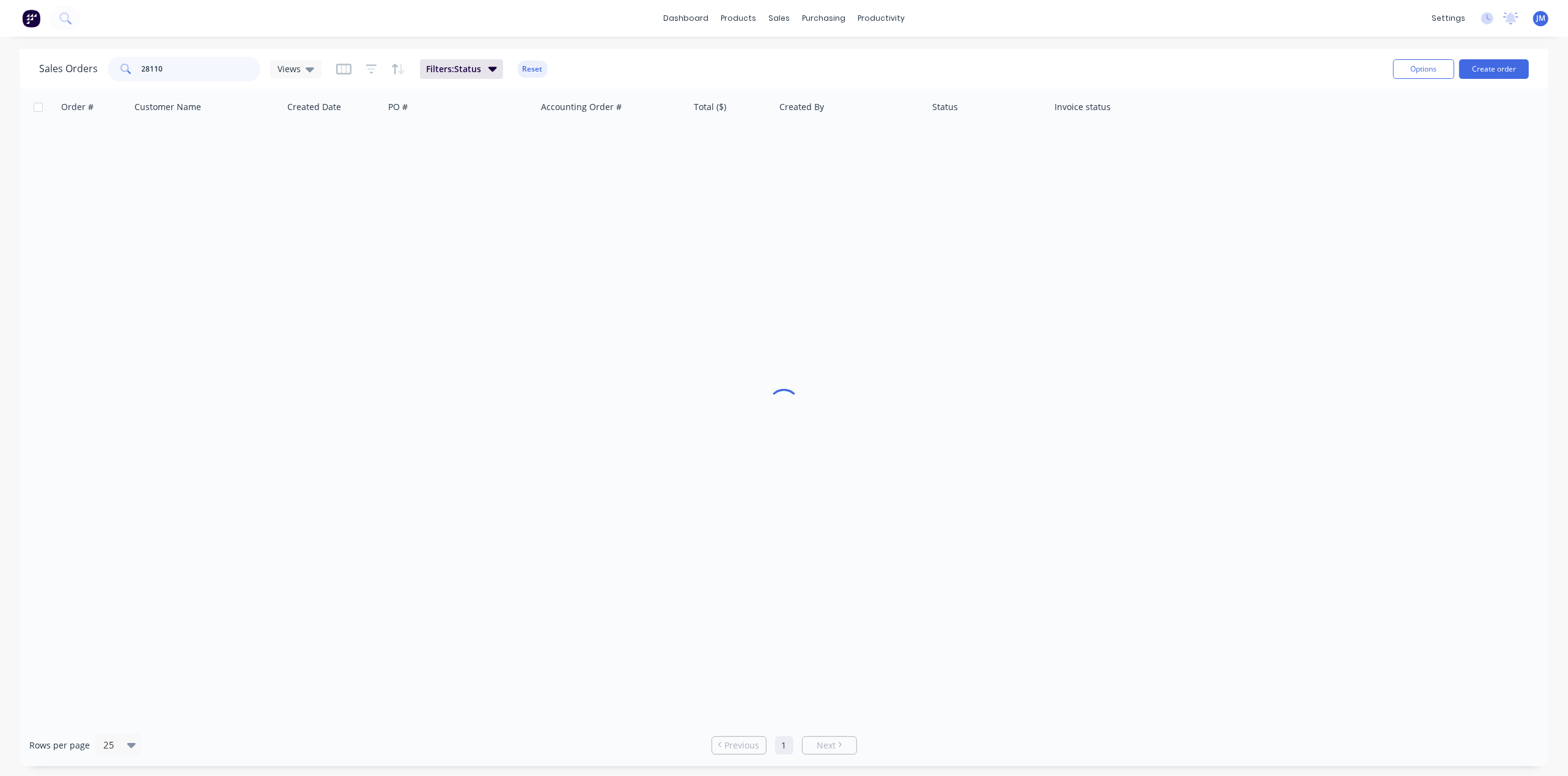
click at [202, 66] on input "28110" at bounding box center [202, 69] width 119 height 24
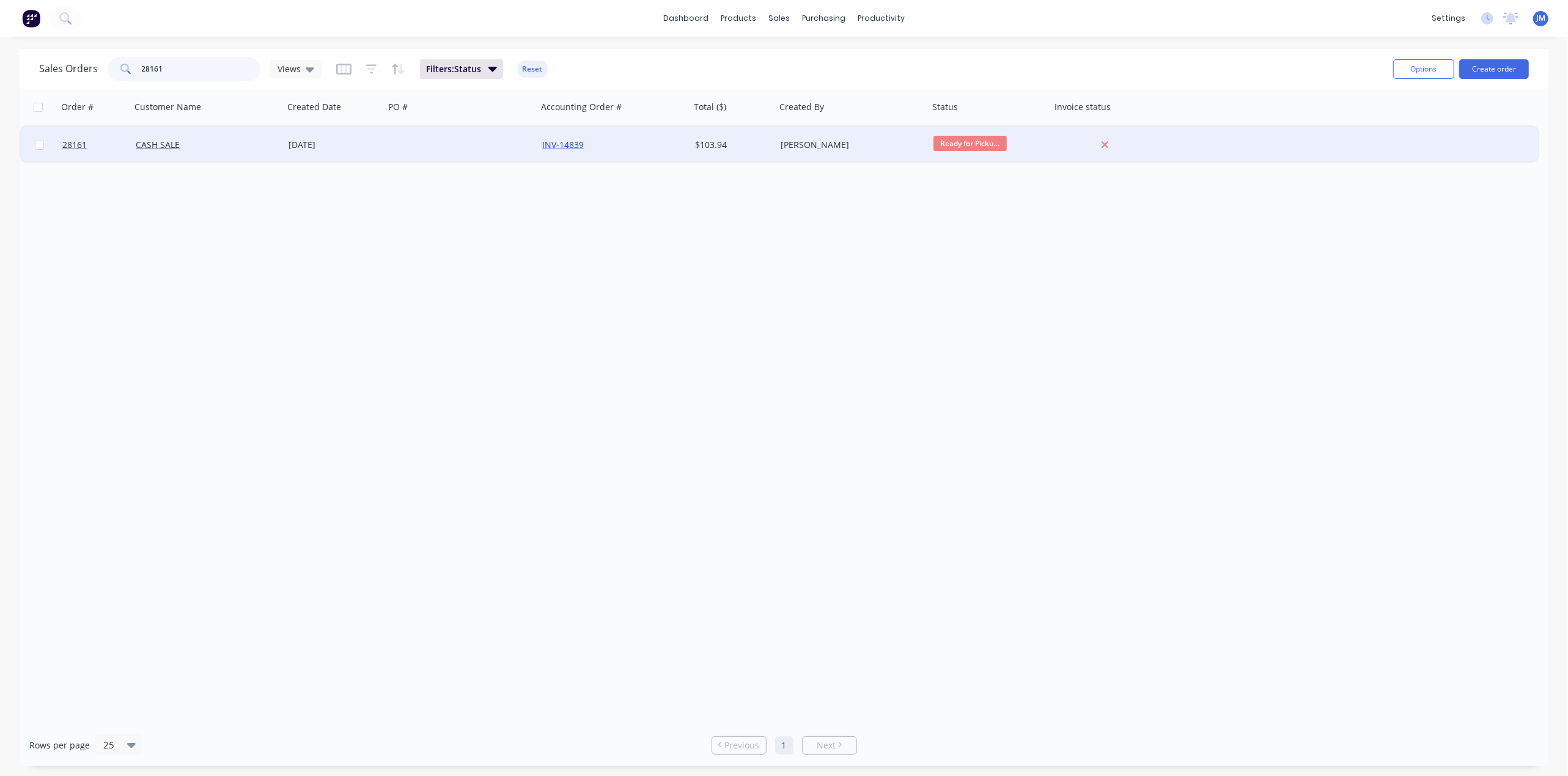
type input "28161"
click at [583, 145] on link "INV-14839" at bounding box center [562, 145] width 41 height 12
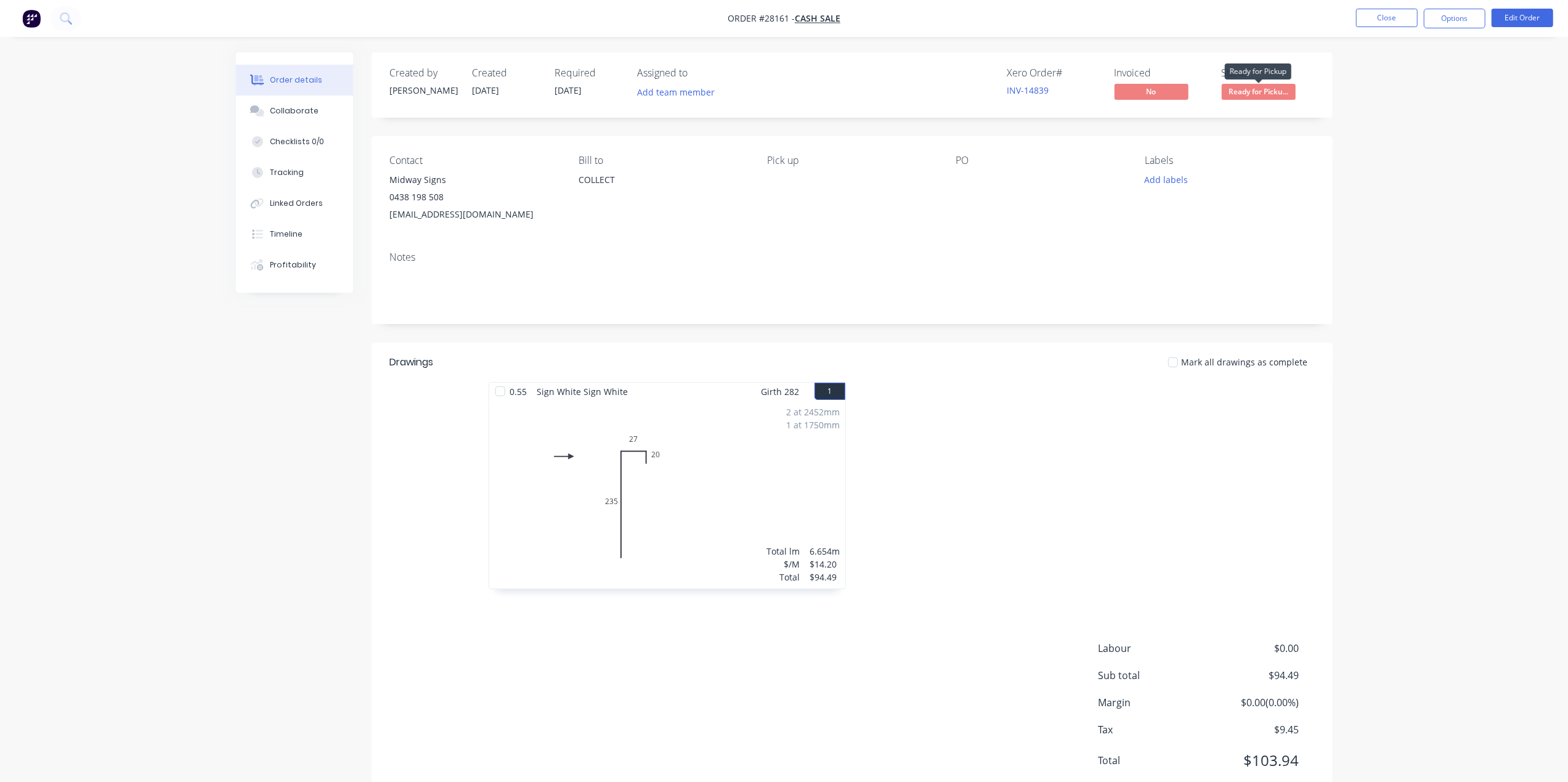
click at [1260, 95] on span "Ready for Picku..." at bounding box center [1259, 92] width 74 height 15
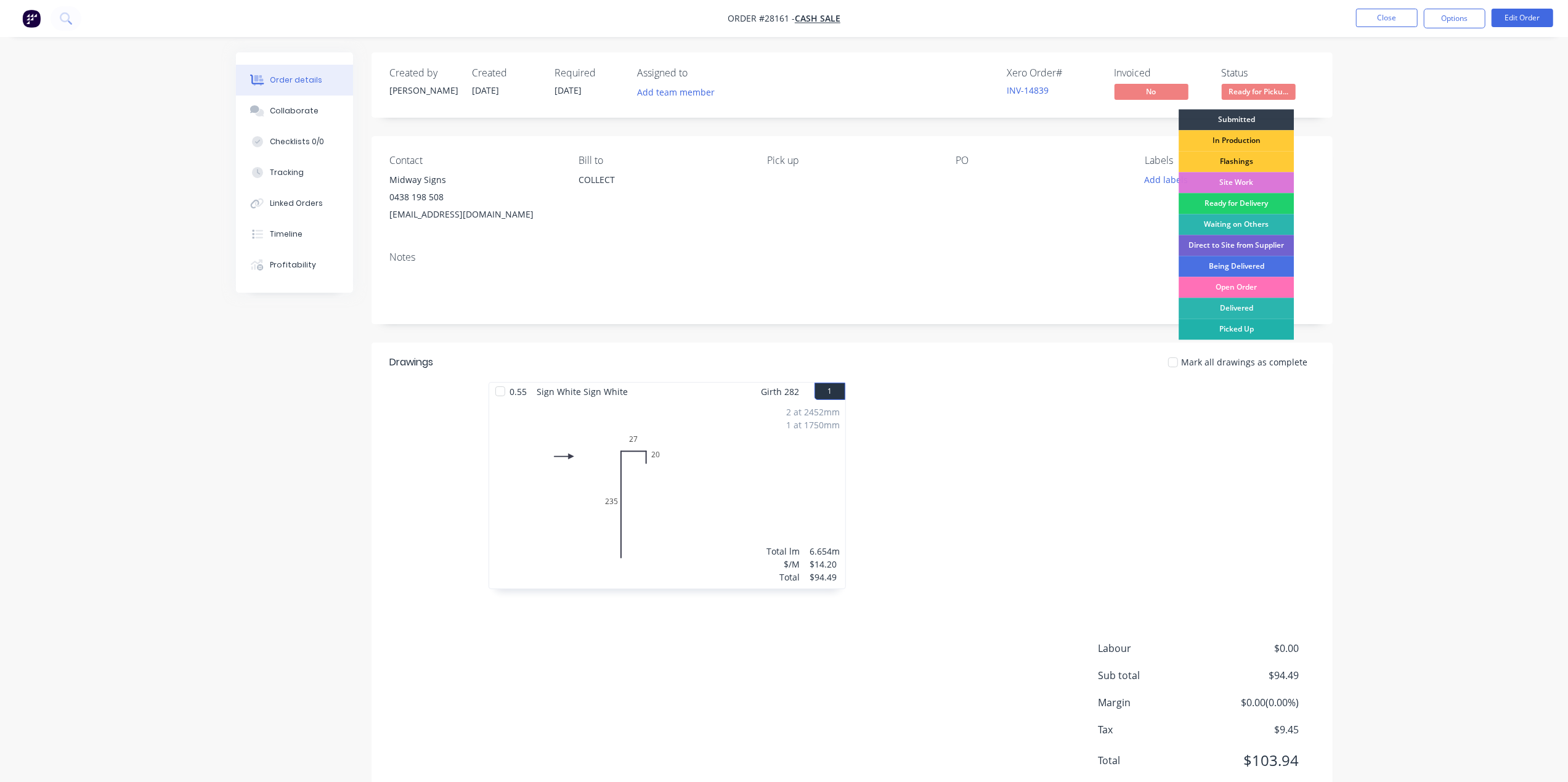
click at [1255, 326] on div "Picked Up" at bounding box center [1237, 329] width 115 height 21
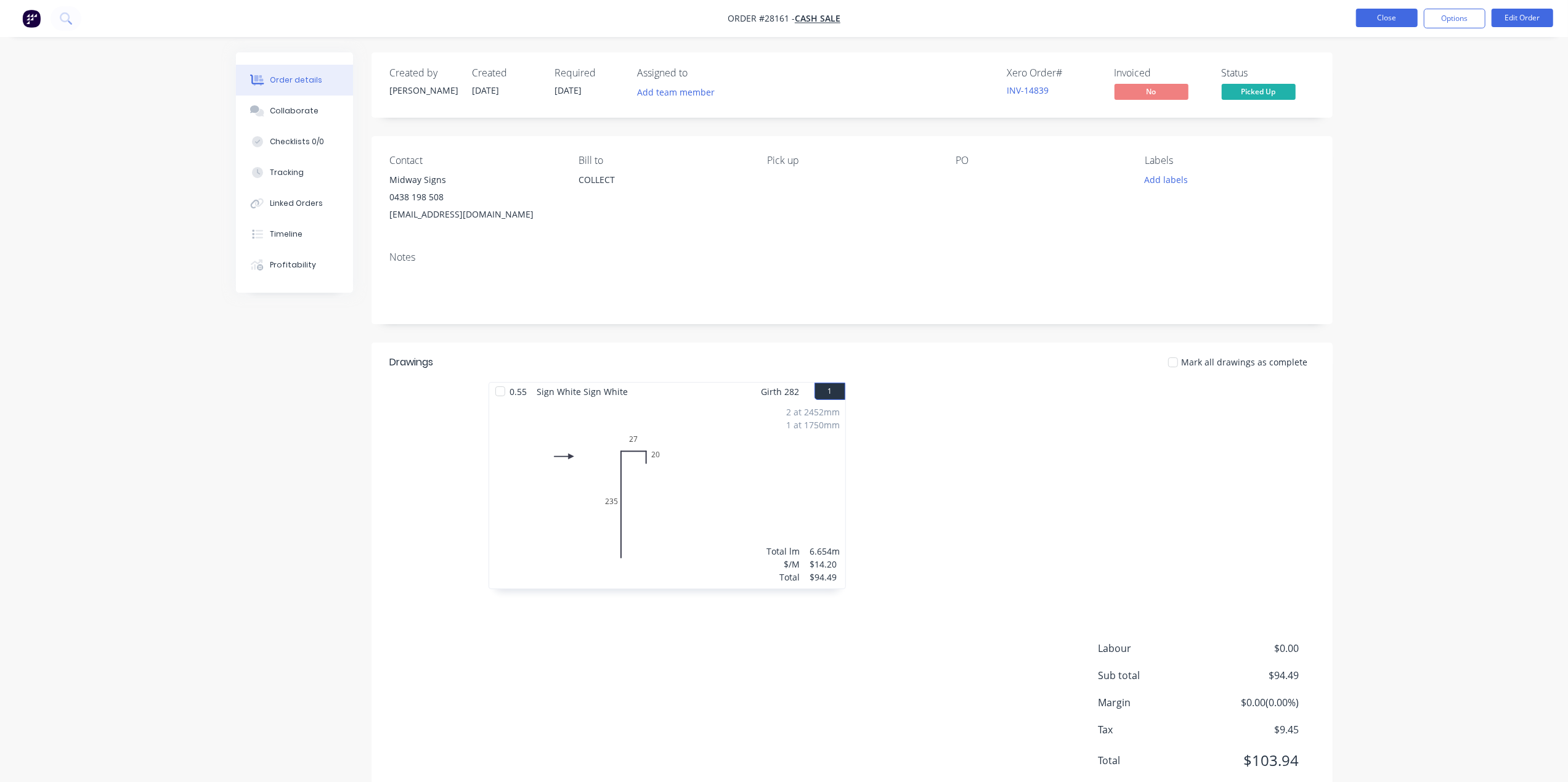
click at [1403, 25] on button "Close" at bounding box center [1387, 18] width 62 height 19
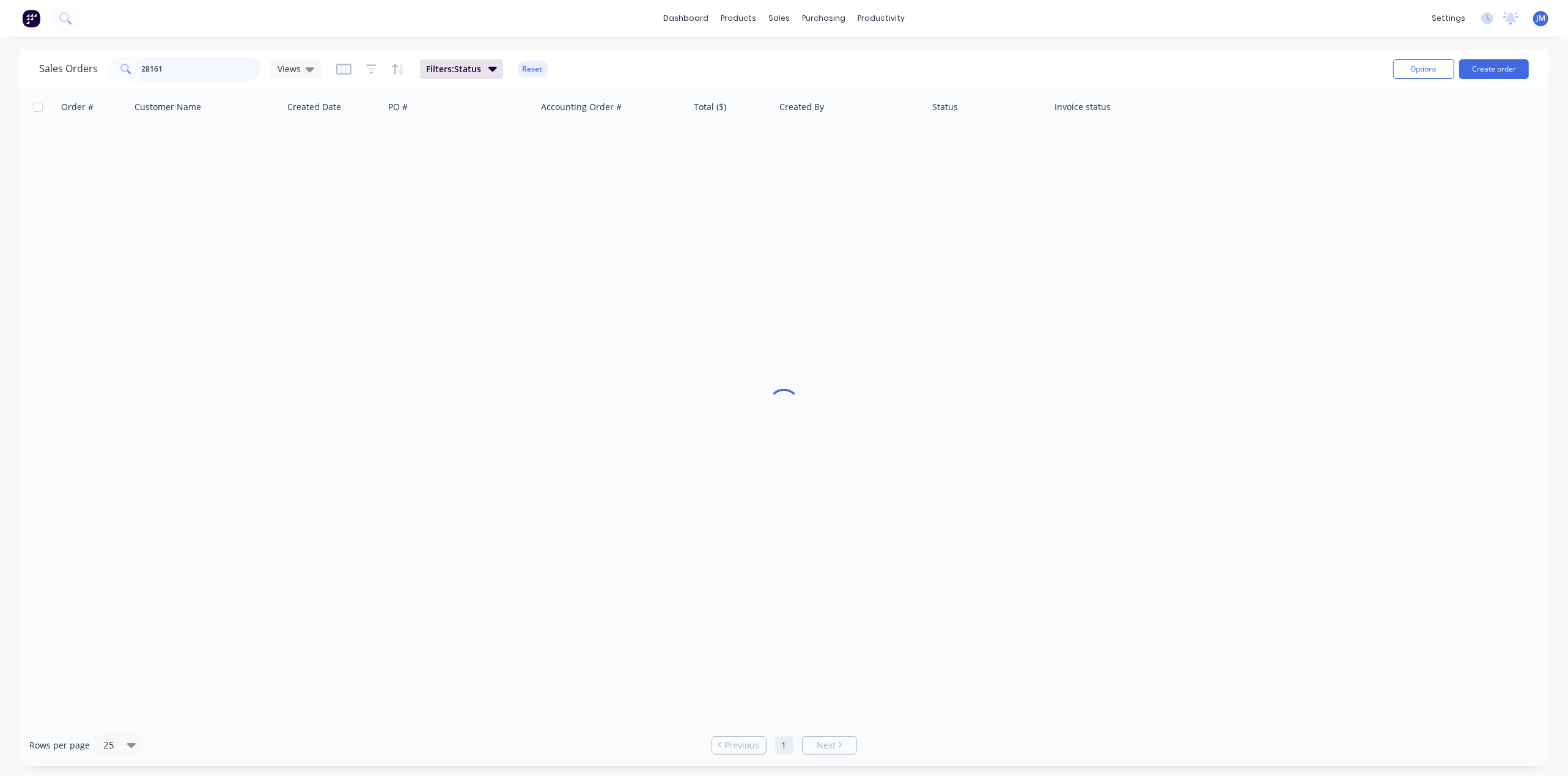
click at [193, 71] on input "28161" at bounding box center [202, 69] width 119 height 24
click at [196, 71] on input "28161" at bounding box center [202, 69] width 119 height 24
type input "28161"
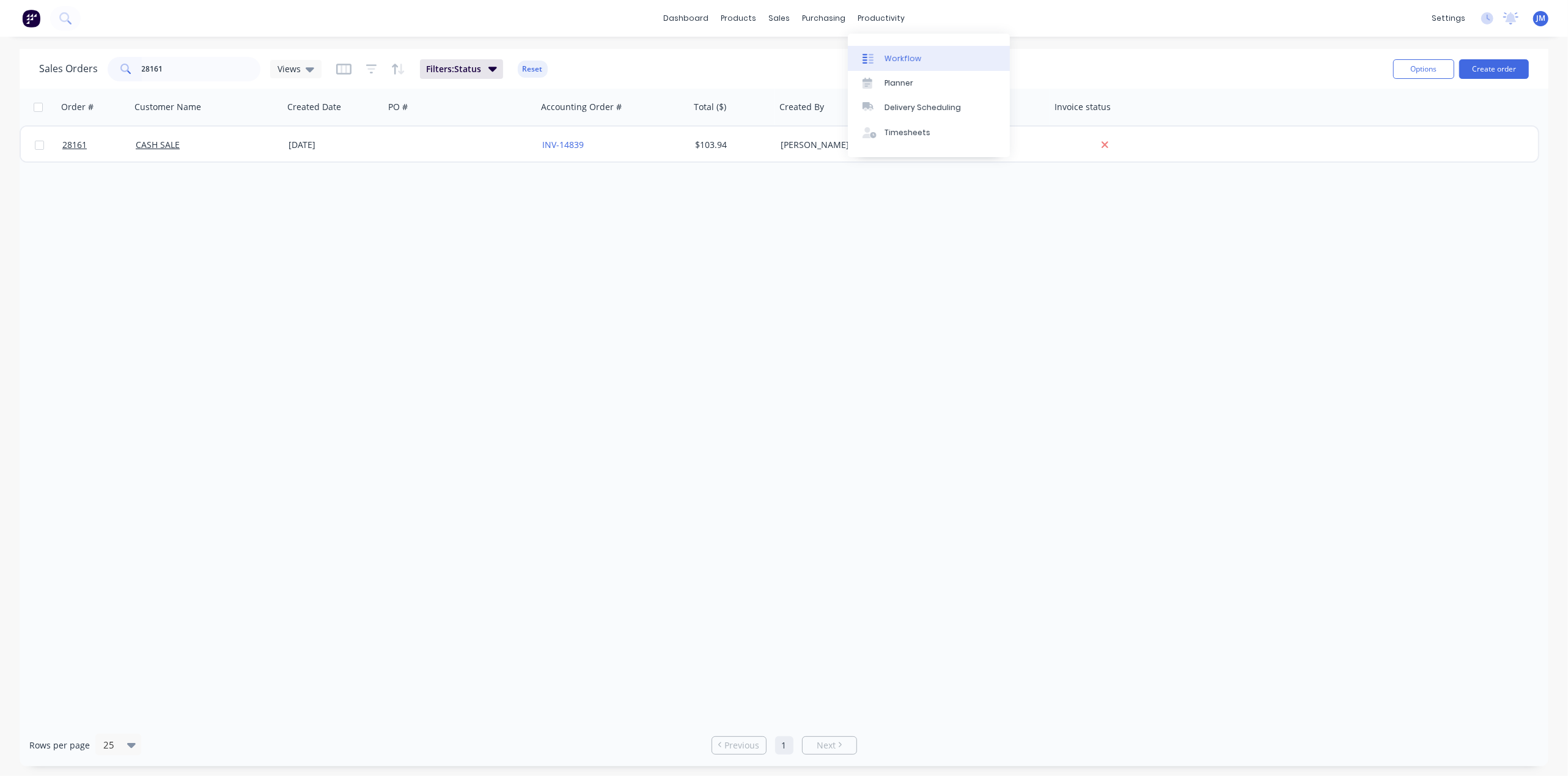
click at [924, 56] on link "Workflow" at bounding box center [928, 58] width 162 height 24
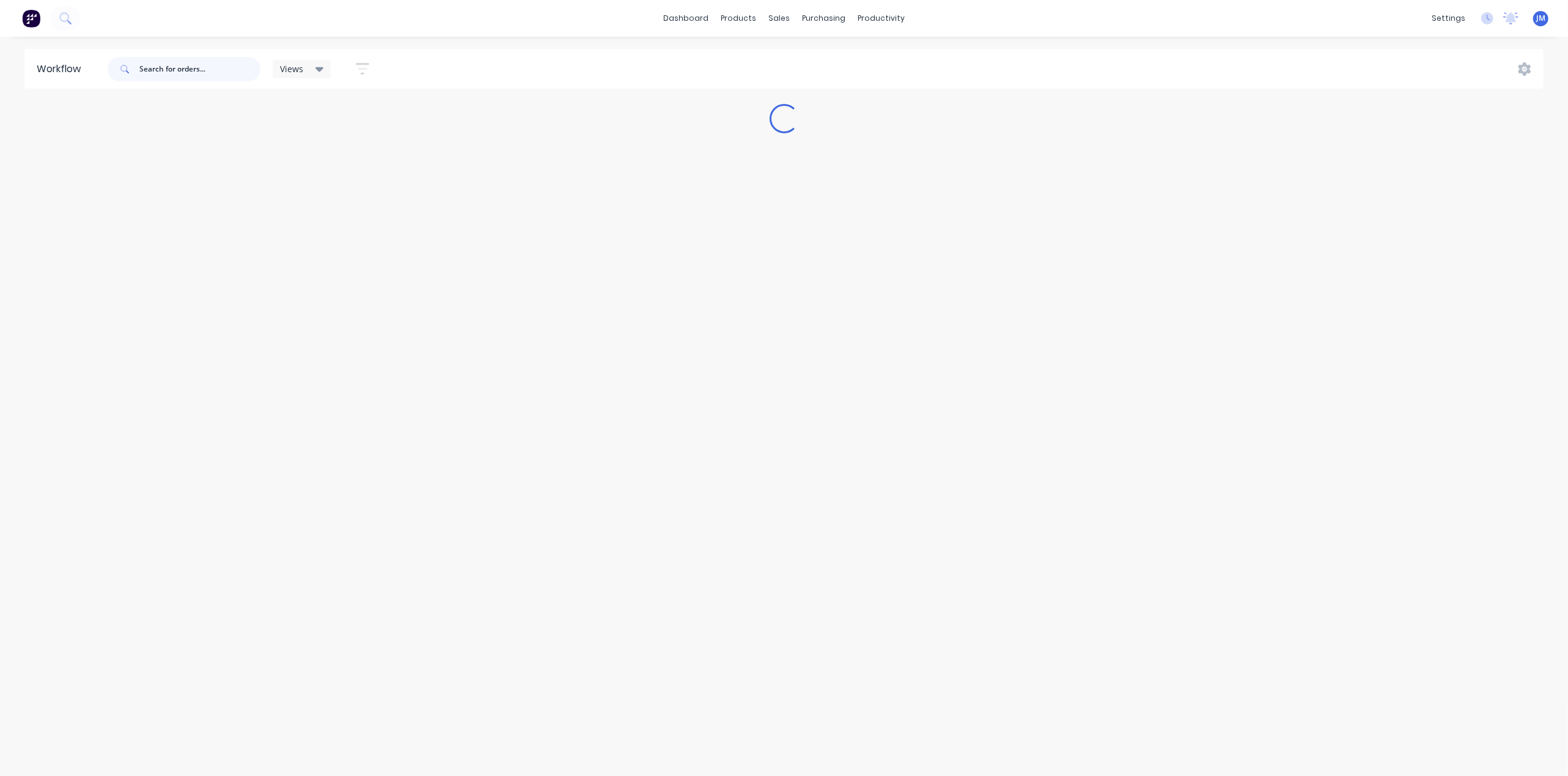
click at [187, 68] on input "text" at bounding box center [200, 69] width 121 height 24
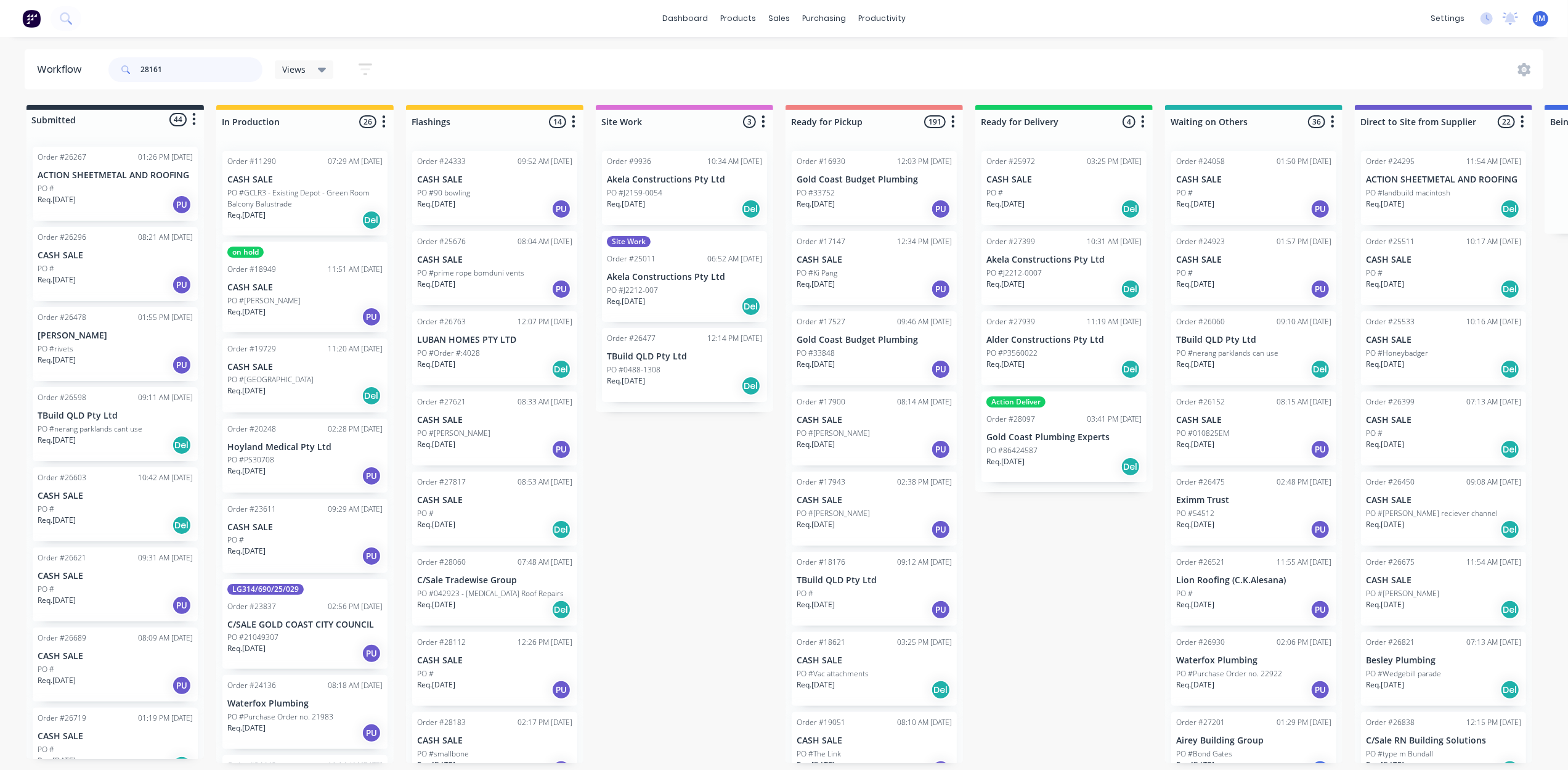
click at [209, 75] on input "28161" at bounding box center [202, 70] width 122 height 25
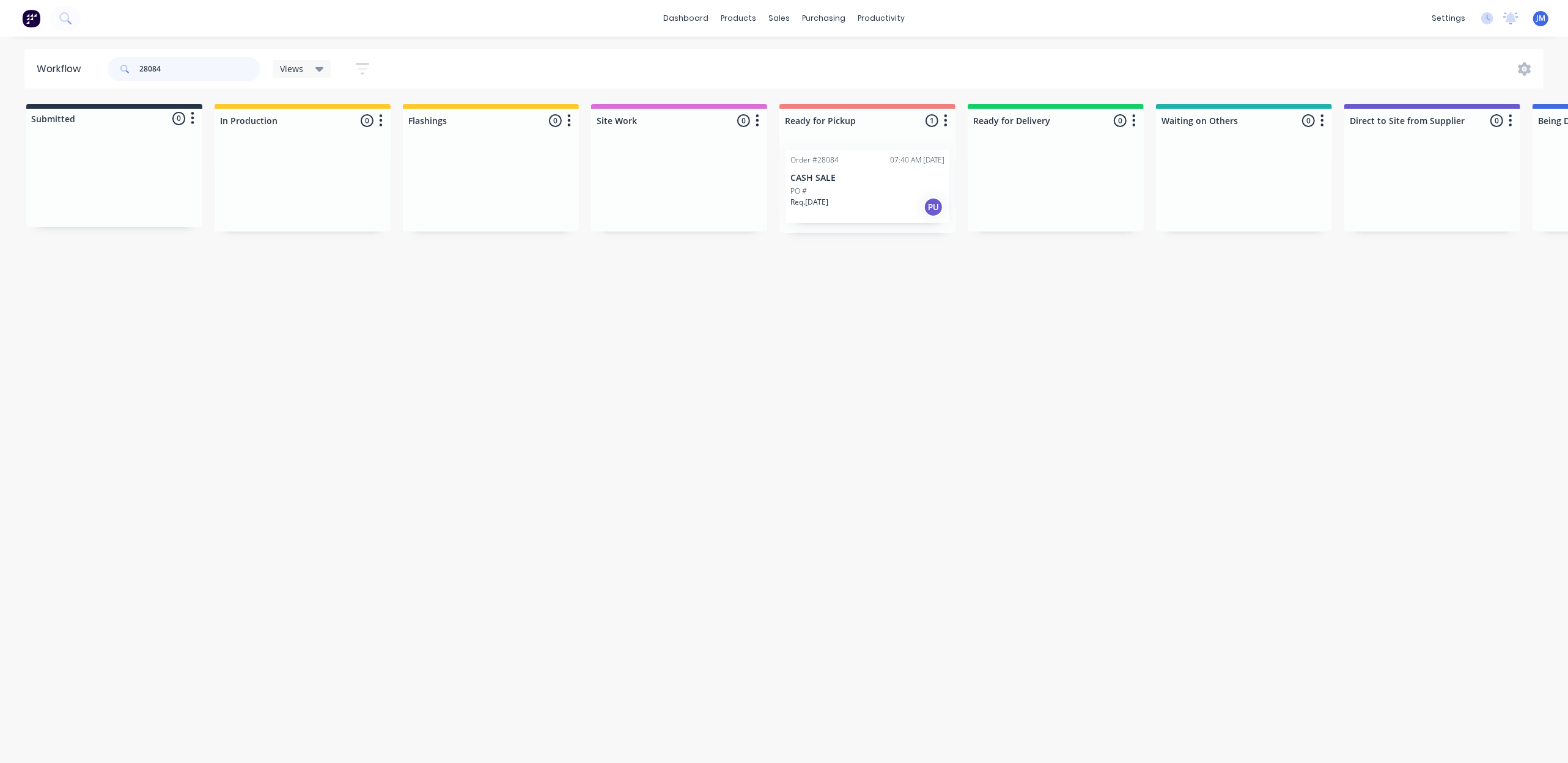
type input "28084"
click at [842, 189] on div "PO #" at bounding box center [867, 191] width 154 height 11
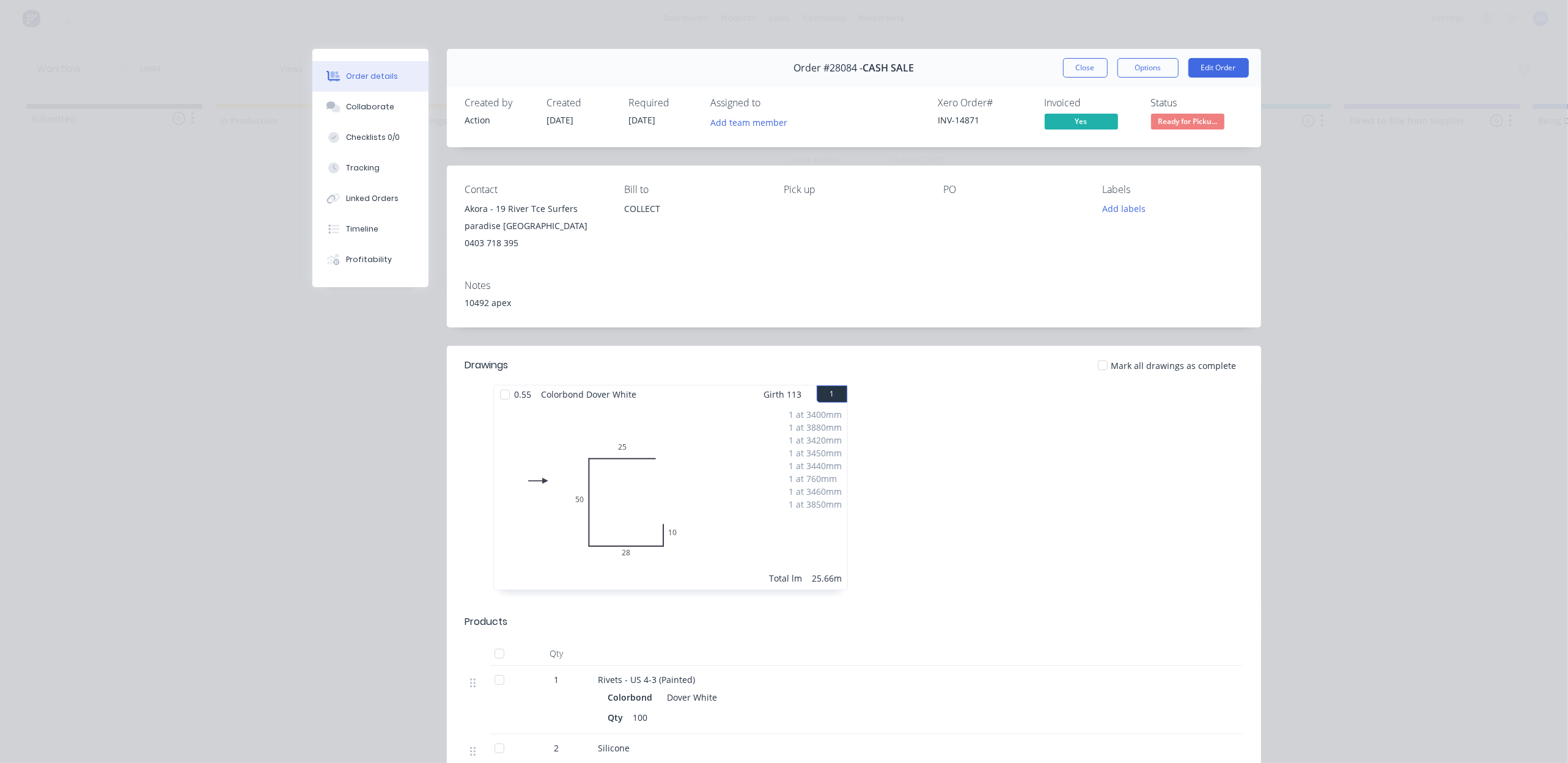
click at [1191, 113] on span "Ready for Picku..." at bounding box center [1187, 121] width 73 height 15
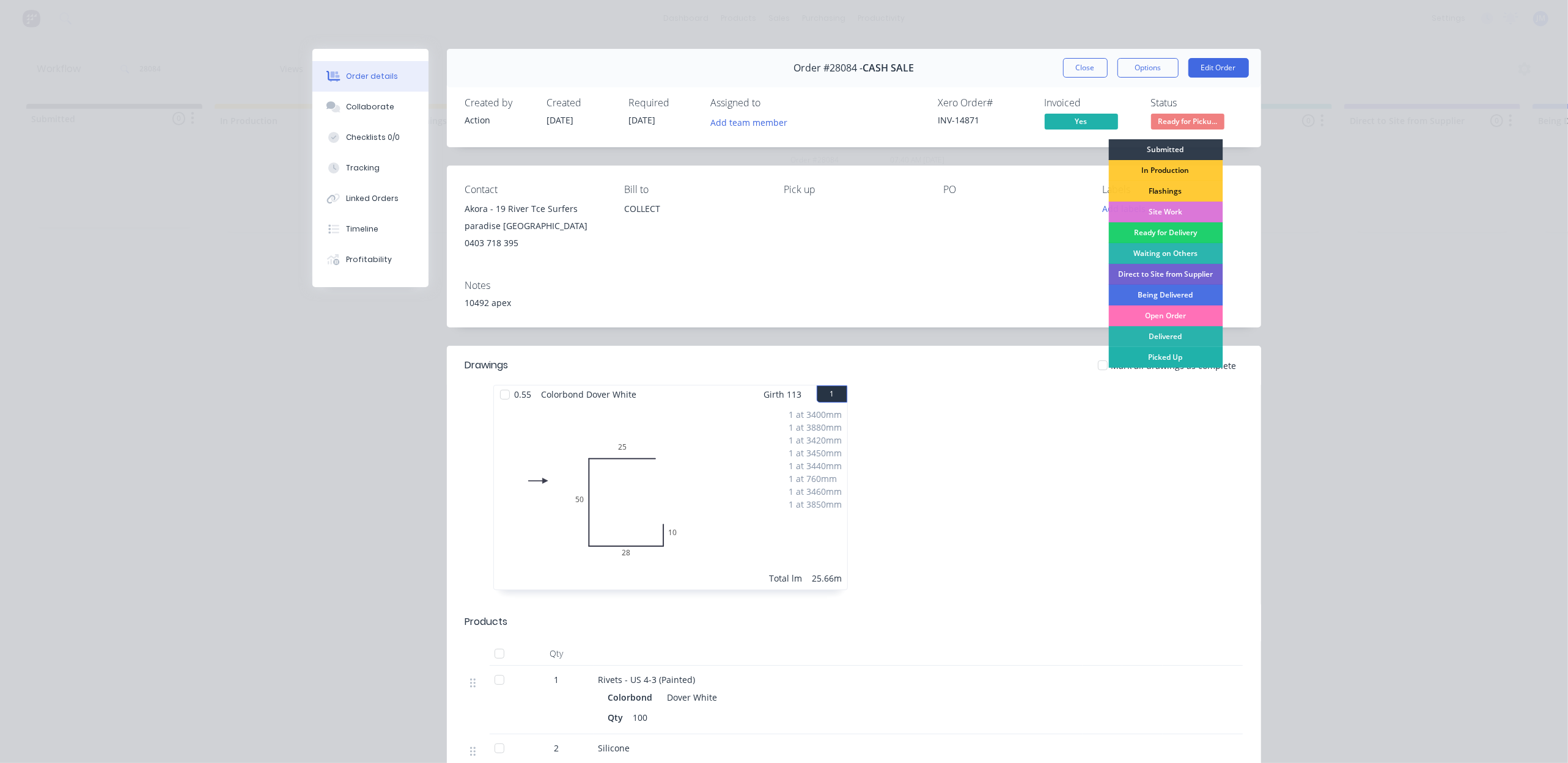
click at [1181, 357] on div "Picked Up" at bounding box center [1165, 357] width 114 height 21
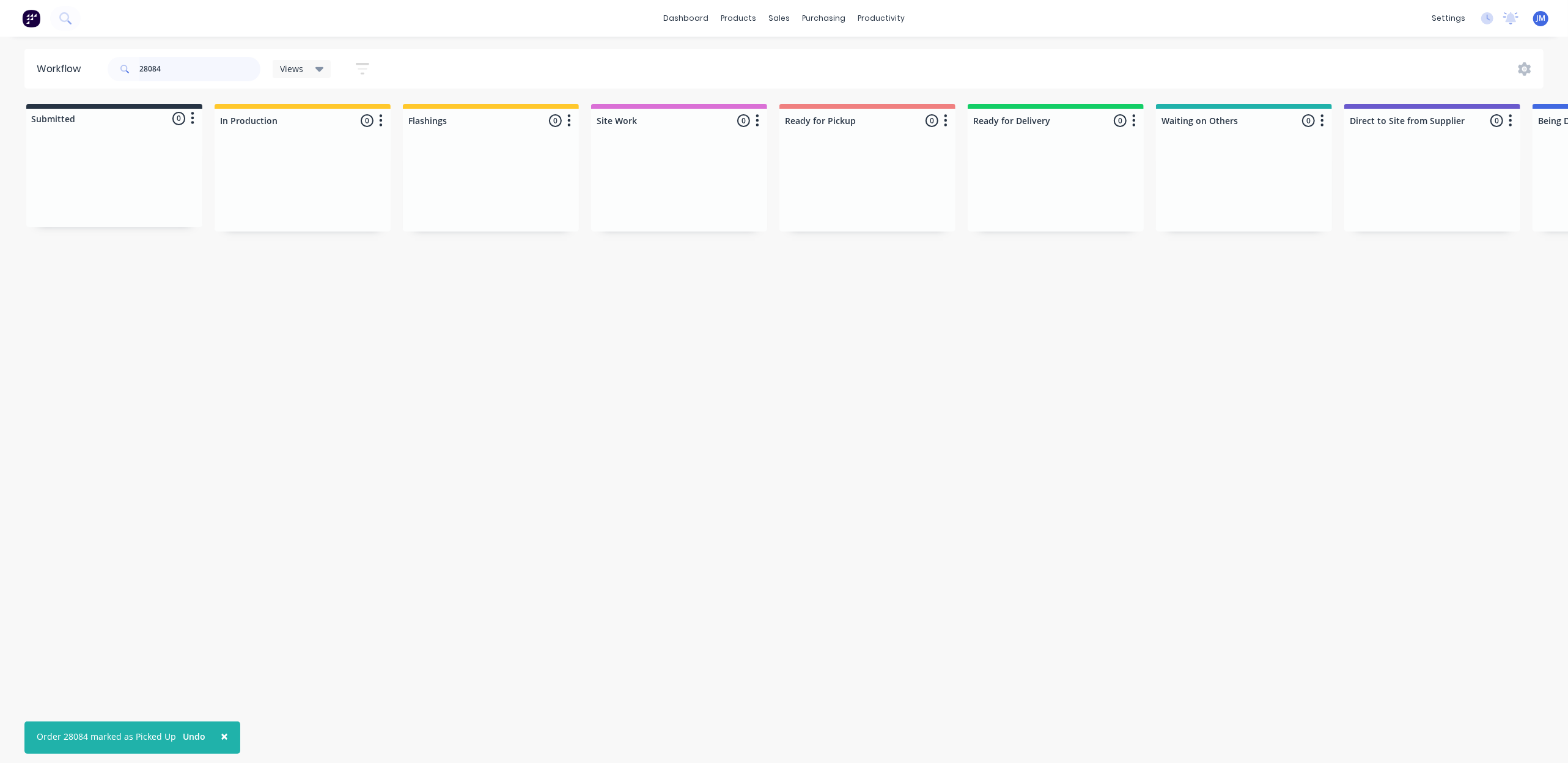
click at [206, 80] on input "28084" at bounding box center [200, 69] width 121 height 24
click at [467, 192] on div "PO #90 bowling" at bounding box center [490, 191] width 154 height 11
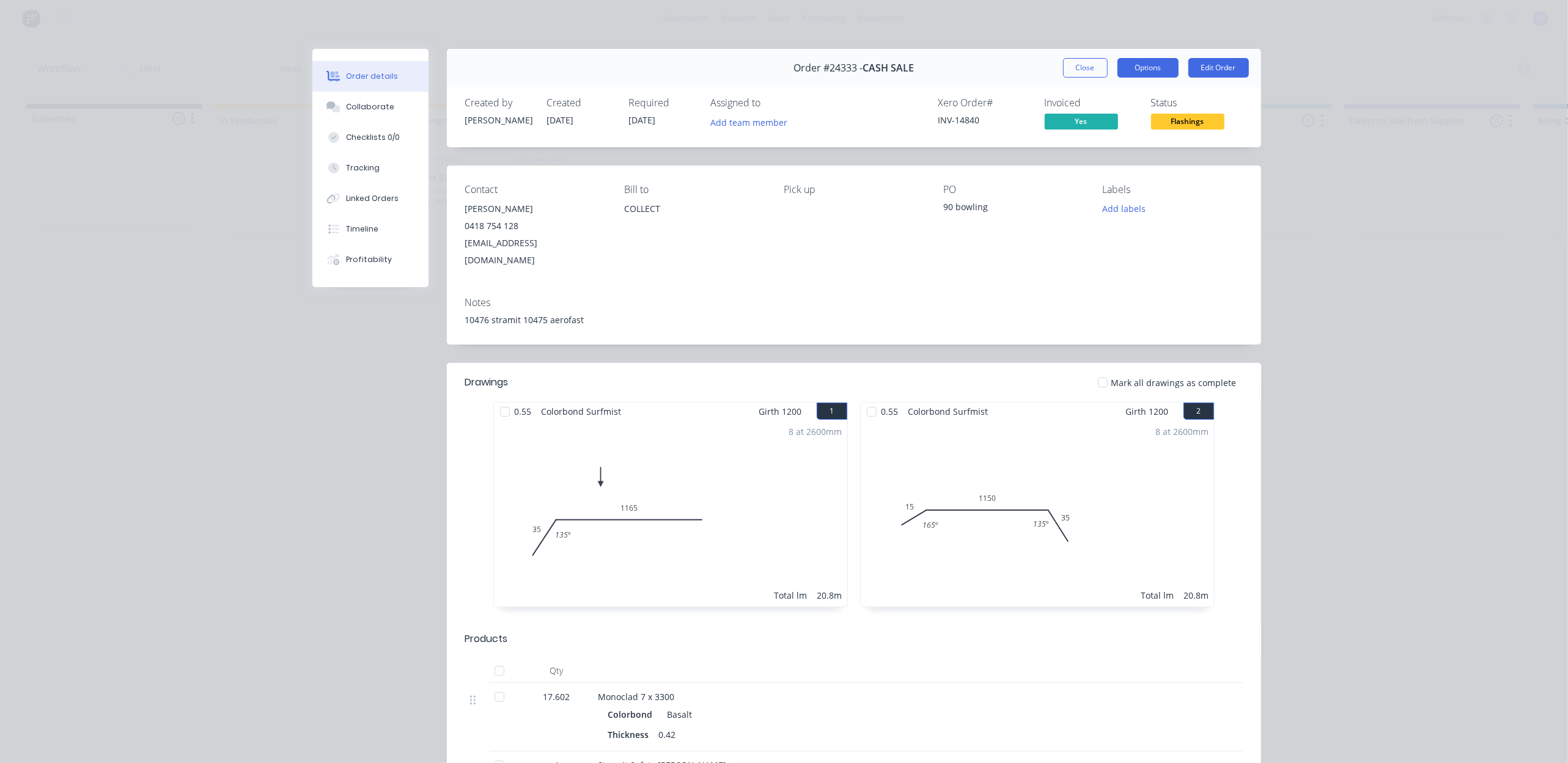
click at [1143, 70] on button "Options" at bounding box center [1148, 67] width 61 height 19
click at [1119, 129] on div "Work Order" at bounding box center [1114, 124] width 107 height 18
click at [1109, 150] on div "Standard" at bounding box center [1114, 148] width 107 height 18
click at [1079, 69] on button "Close" at bounding box center [1085, 67] width 45 height 19
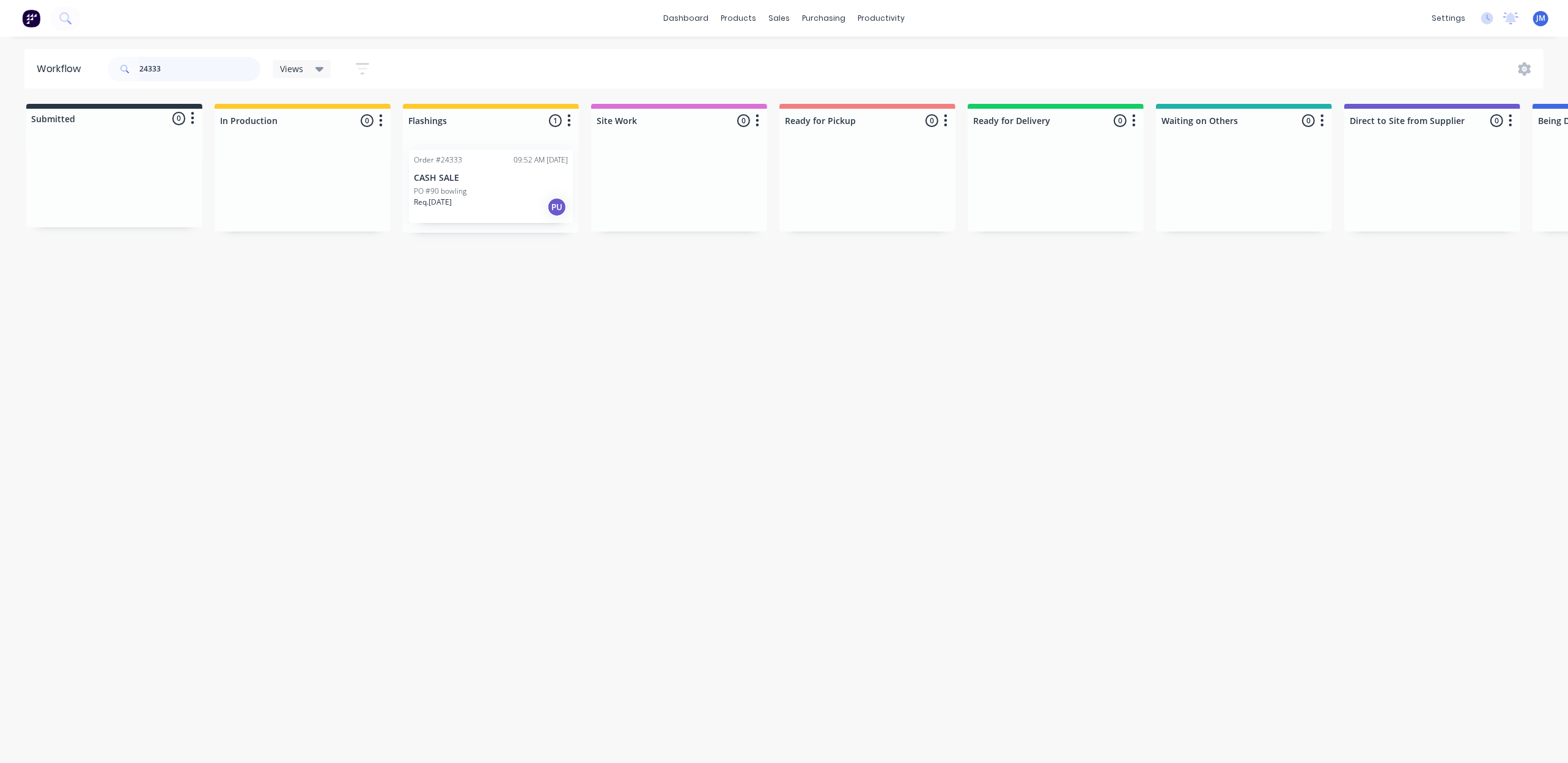
click at [196, 61] on input "24333" at bounding box center [200, 69] width 121 height 24
click at [192, 66] on input "2433327858" at bounding box center [200, 69] width 121 height 24
click at [192, 65] on input "2433327858" at bounding box center [200, 69] width 121 height 24
type input "27858"
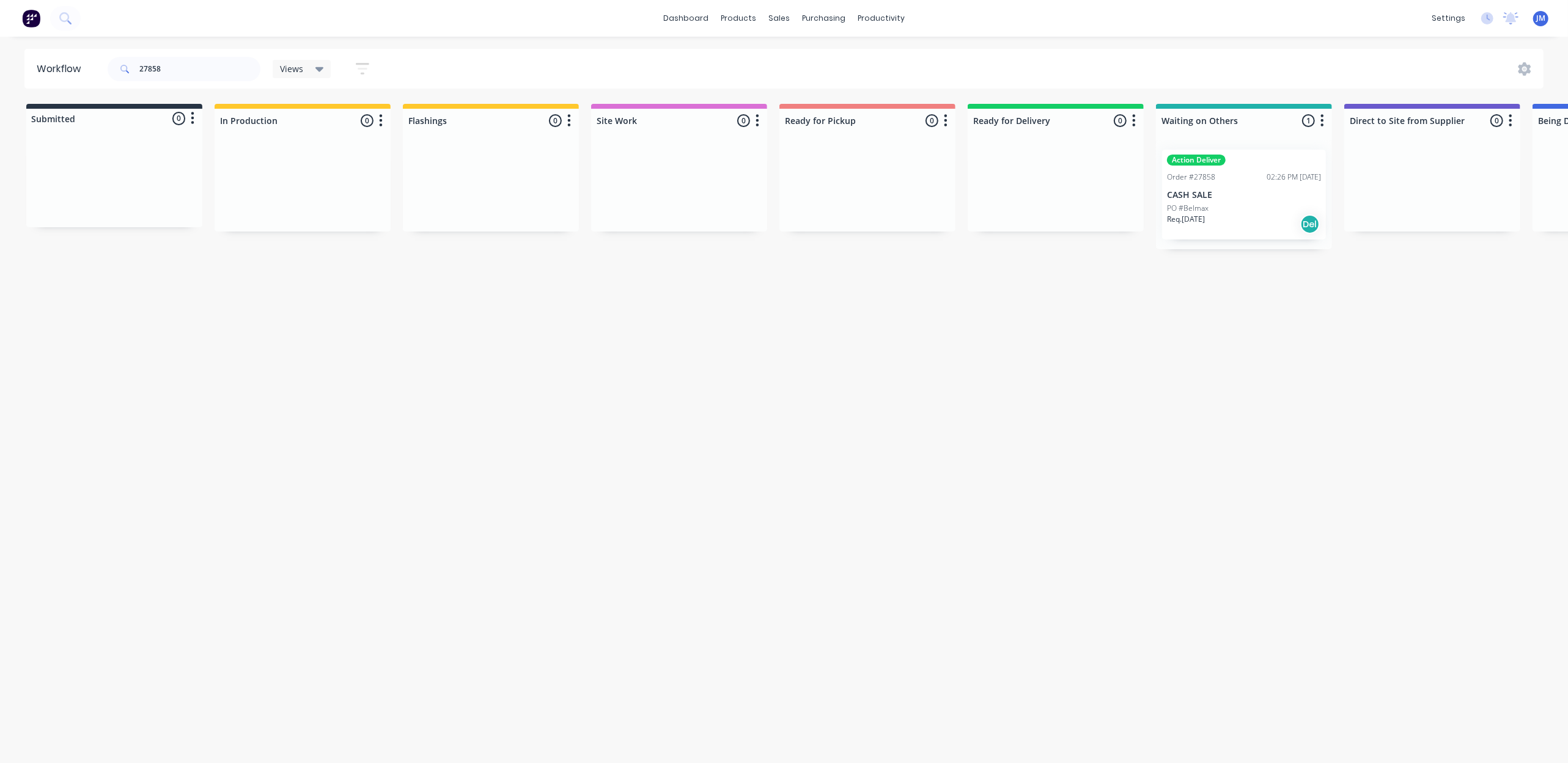
click at [1267, 204] on div "PO #Belmax" at bounding box center [1243, 208] width 154 height 11
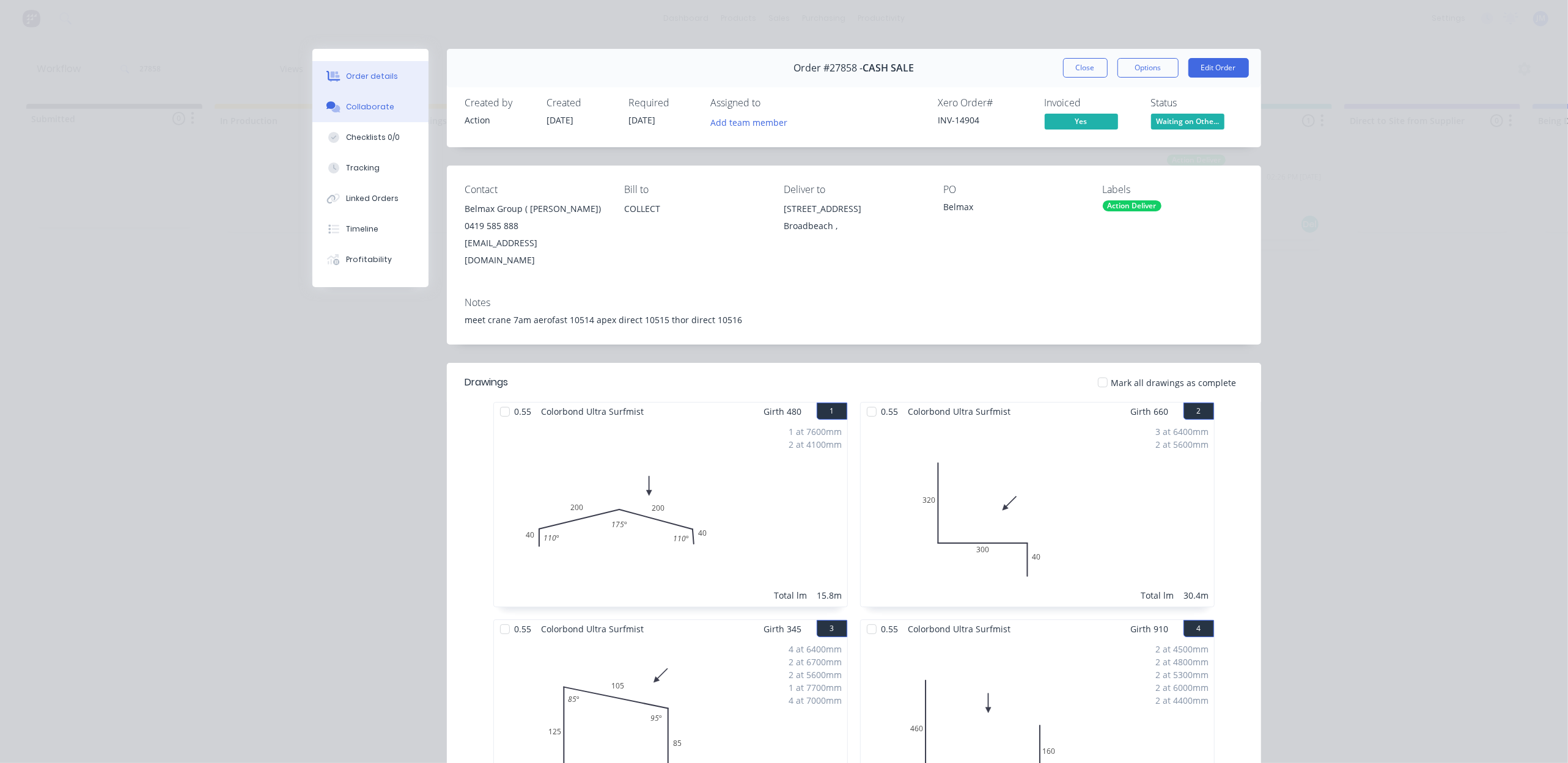
click at [355, 107] on div "Collaborate" at bounding box center [370, 107] width 48 height 11
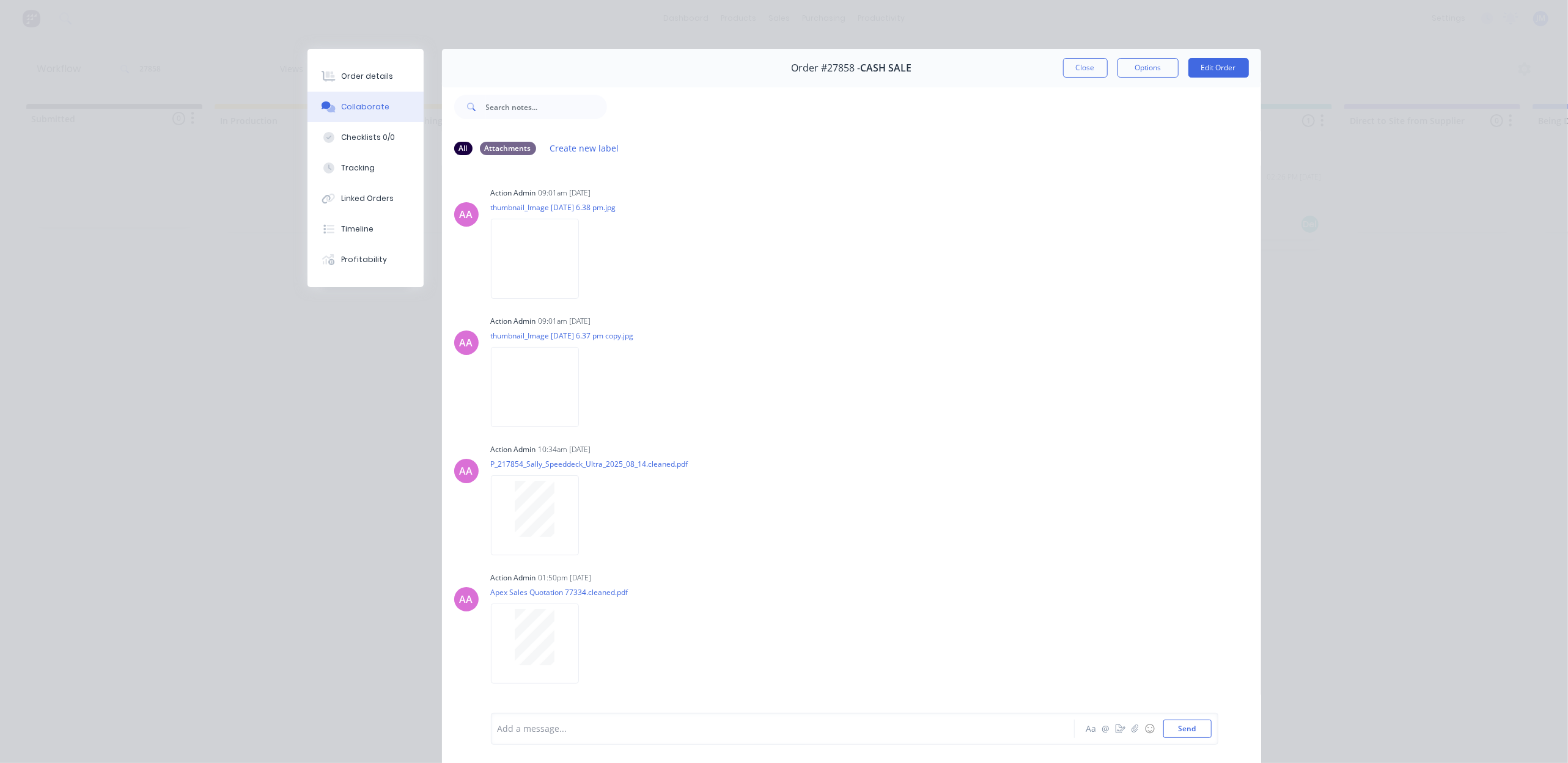
click at [1077, 80] on div "Order #27858 - CASH SALE Close Options Edit Order" at bounding box center [852, 68] width 819 height 39
click at [1080, 73] on button "Close" at bounding box center [1085, 67] width 45 height 19
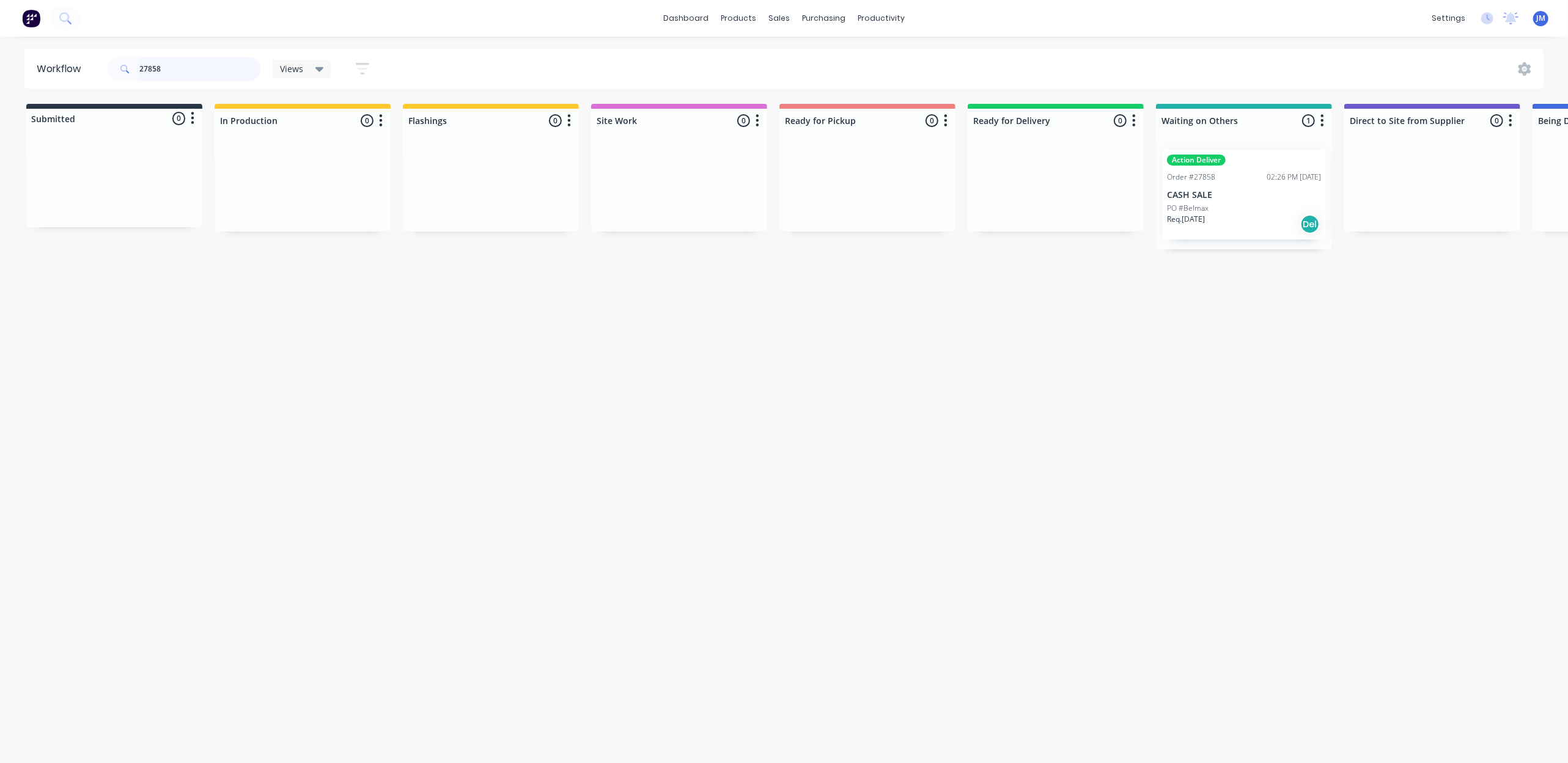
click at [218, 70] on input "27858" at bounding box center [200, 69] width 121 height 24
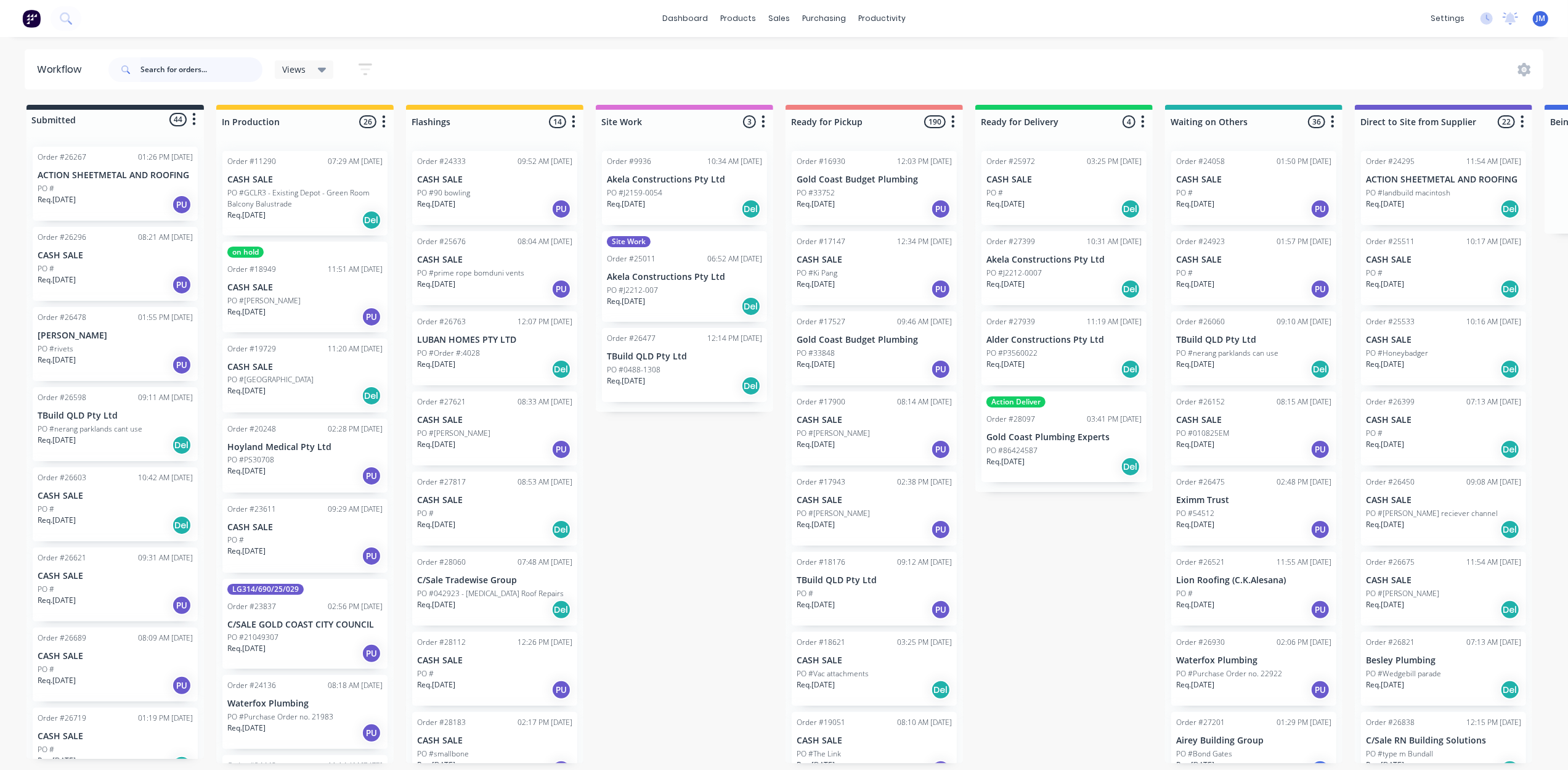
click at [197, 67] on input "text" at bounding box center [202, 70] width 122 height 25
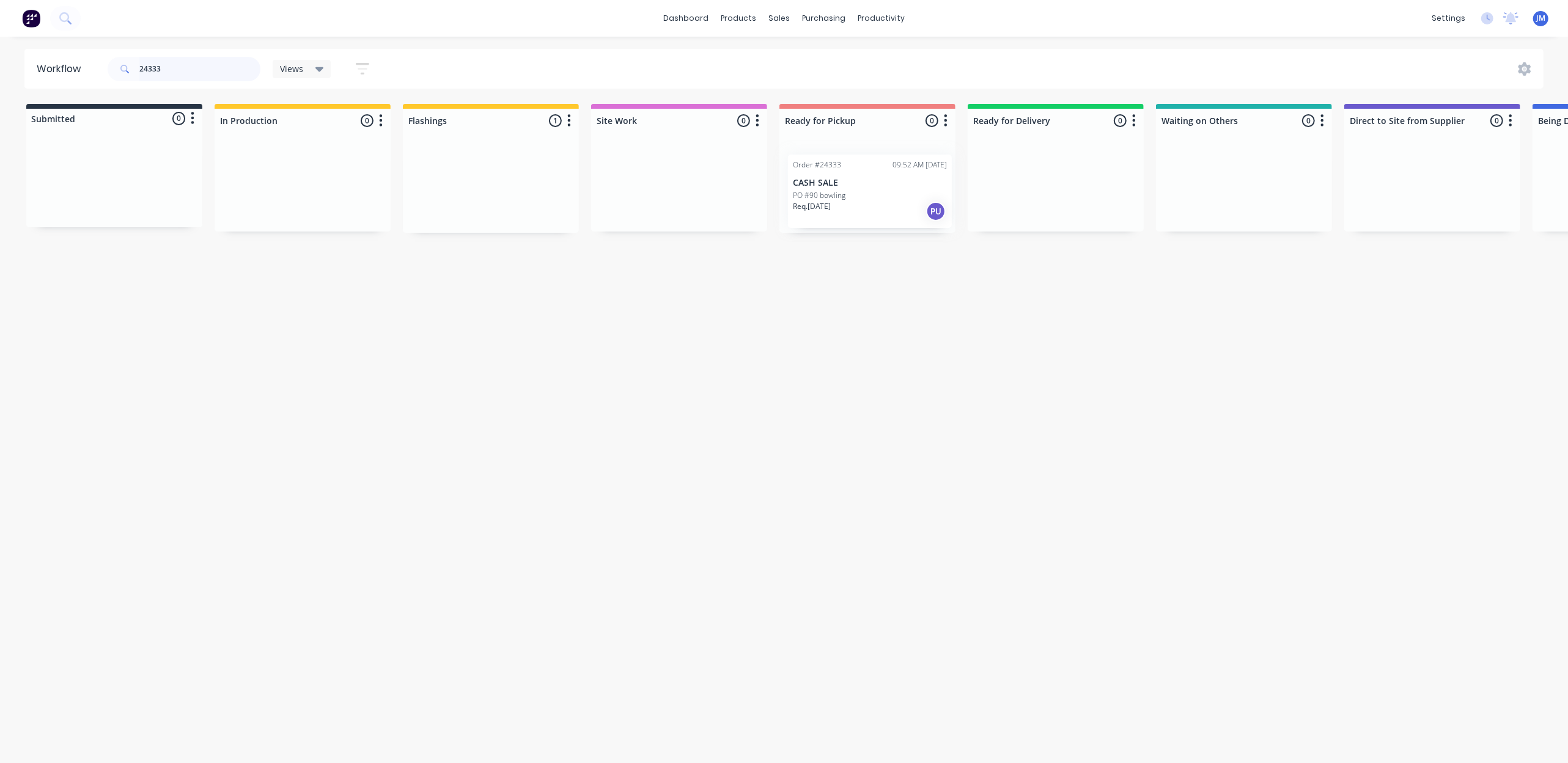
drag, startPoint x: 480, startPoint y: 189, endPoint x: 864, endPoint y: 193, distance: 384.0
click at [864, 193] on div "Submitted 0 Status colour #273444 hex #273444 Save Cancel Summaries Total order…" at bounding box center [1099, 168] width 2216 height 129
click at [182, 68] on input "24333" at bounding box center [200, 69] width 121 height 24
drag, startPoint x: 293, startPoint y: 165, endPoint x: 881, endPoint y: 165, distance: 588.0
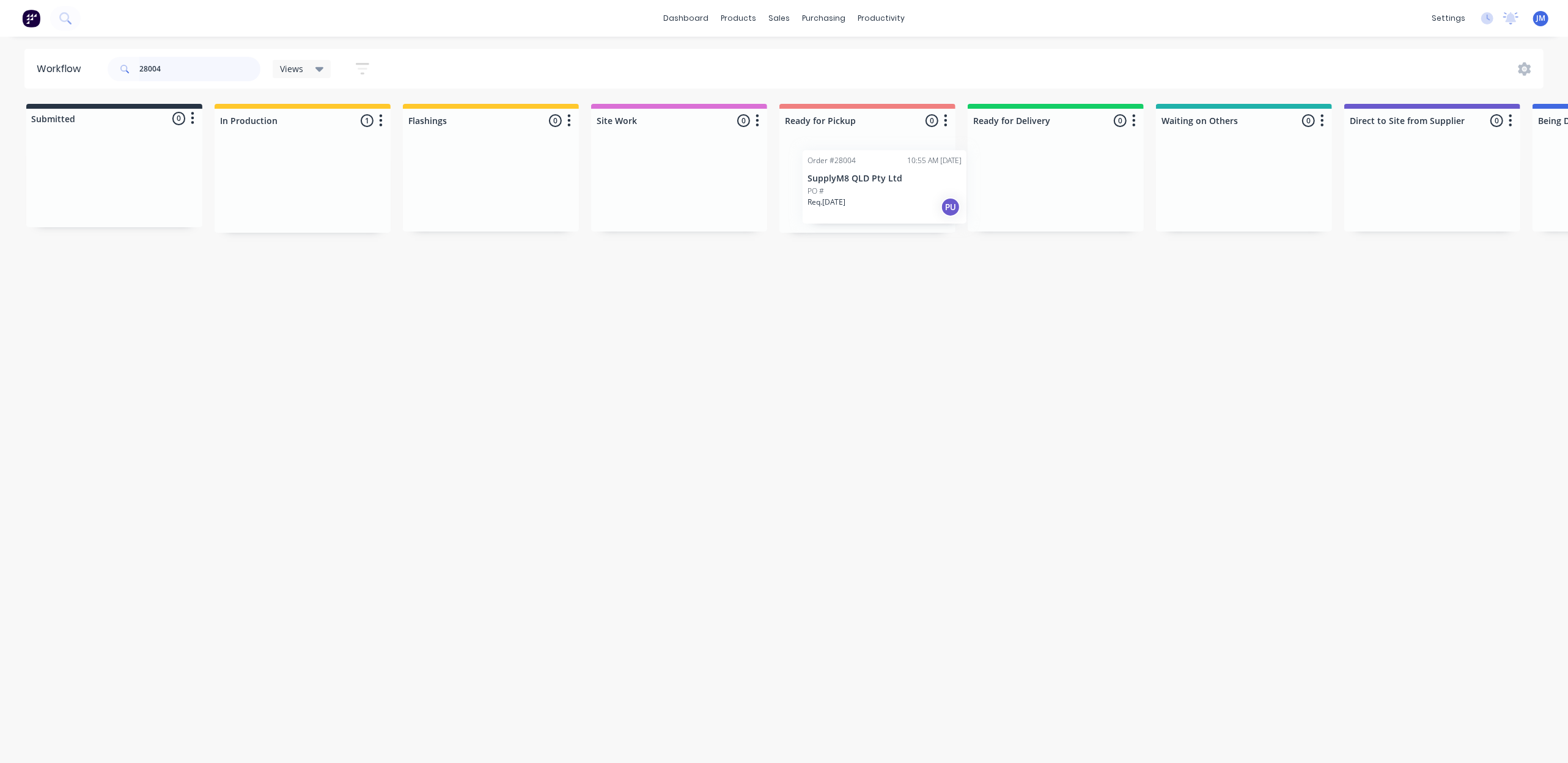
click at [881, 165] on div "Submitted 0 Status colour #273444 hex #273444 Save Cancel Summaries Total order…" at bounding box center [1099, 168] width 2216 height 129
click at [187, 64] on input "28004" at bounding box center [200, 69] width 121 height 24
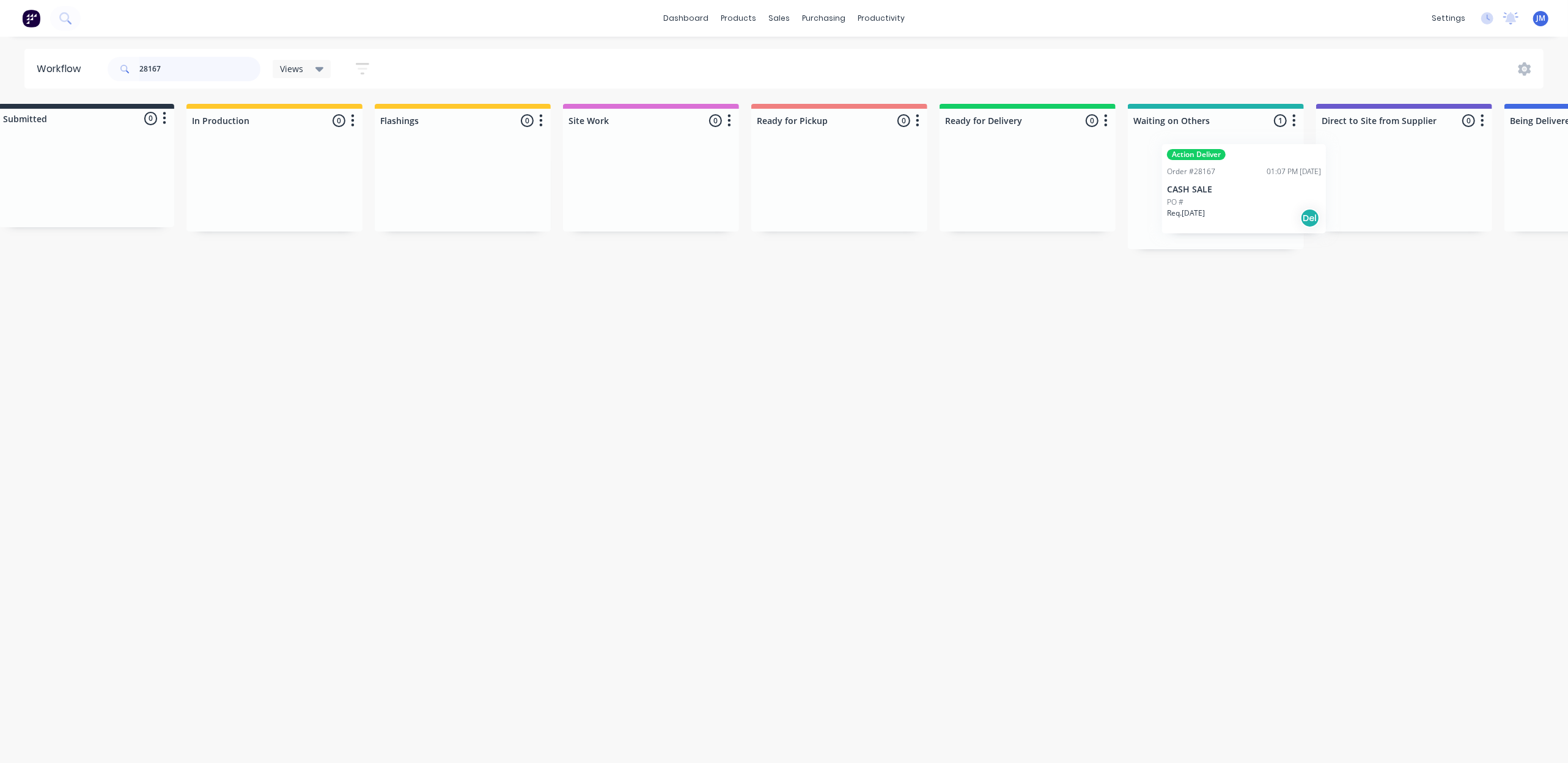
scroll to position [0, 34]
drag, startPoint x: 1230, startPoint y: 199, endPoint x: 1217, endPoint y: 192, distance: 14.8
click at [1223, 193] on div "Action Deliver Order #28167 01:07 PM 27/08/25 CASH SALE PO # Req. 02/09/25 Del" at bounding box center [1209, 194] width 176 height 109
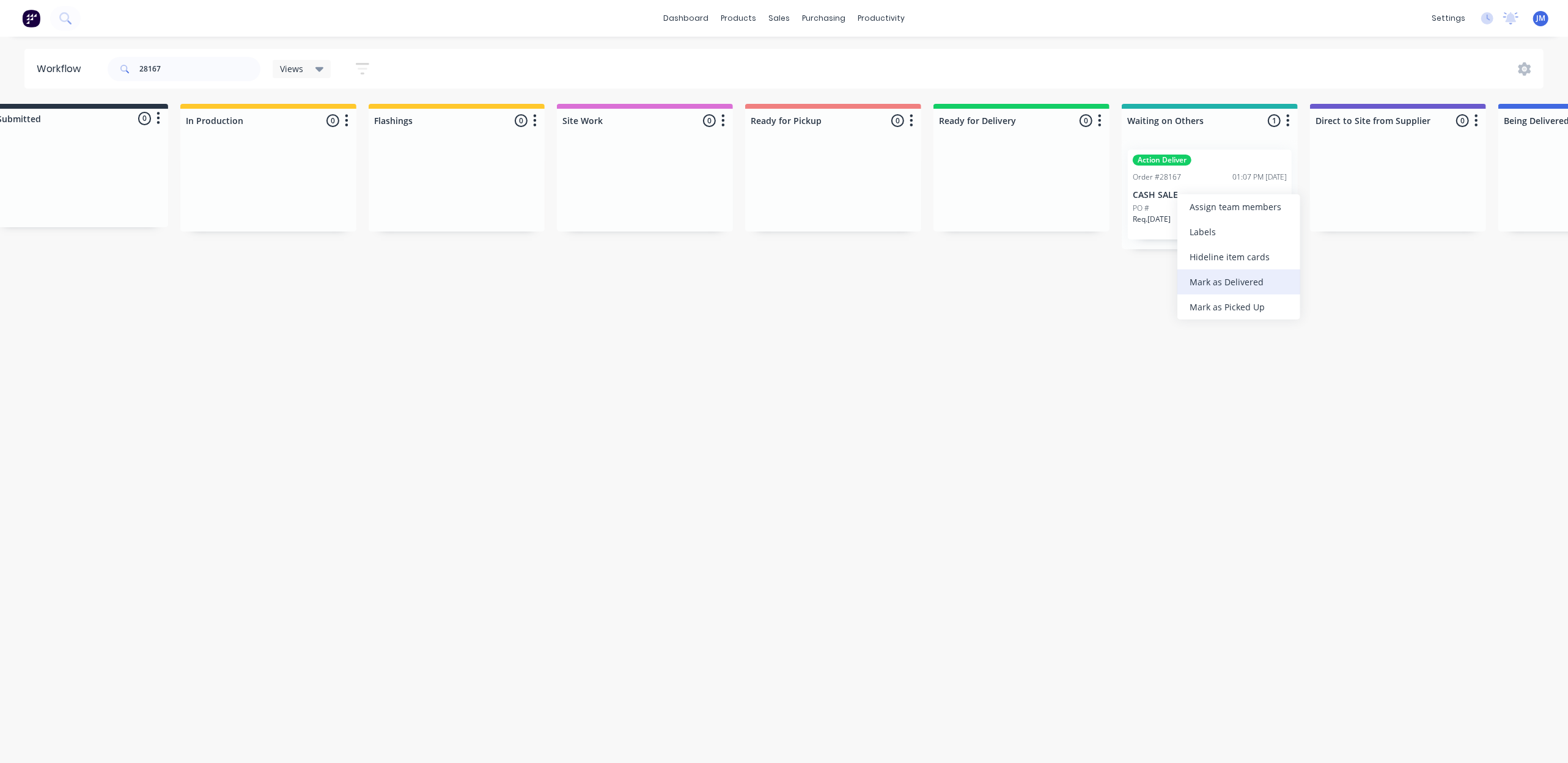
click at [1250, 279] on div "Mark as Delivered" at bounding box center [1238, 282] width 123 height 25
click at [188, 64] on input "28167" at bounding box center [200, 69] width 121 height 24
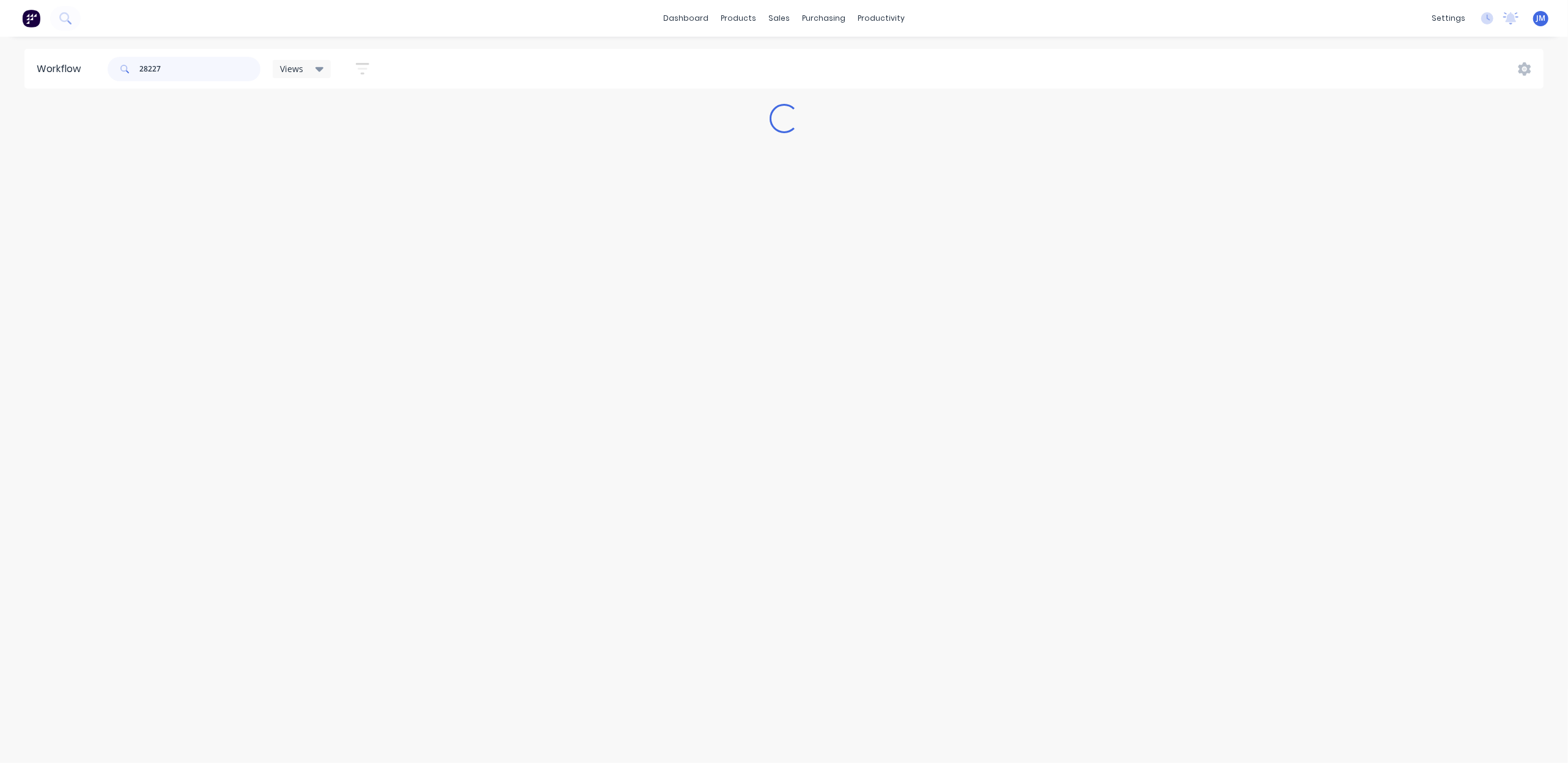
scroll to position [0, 0]
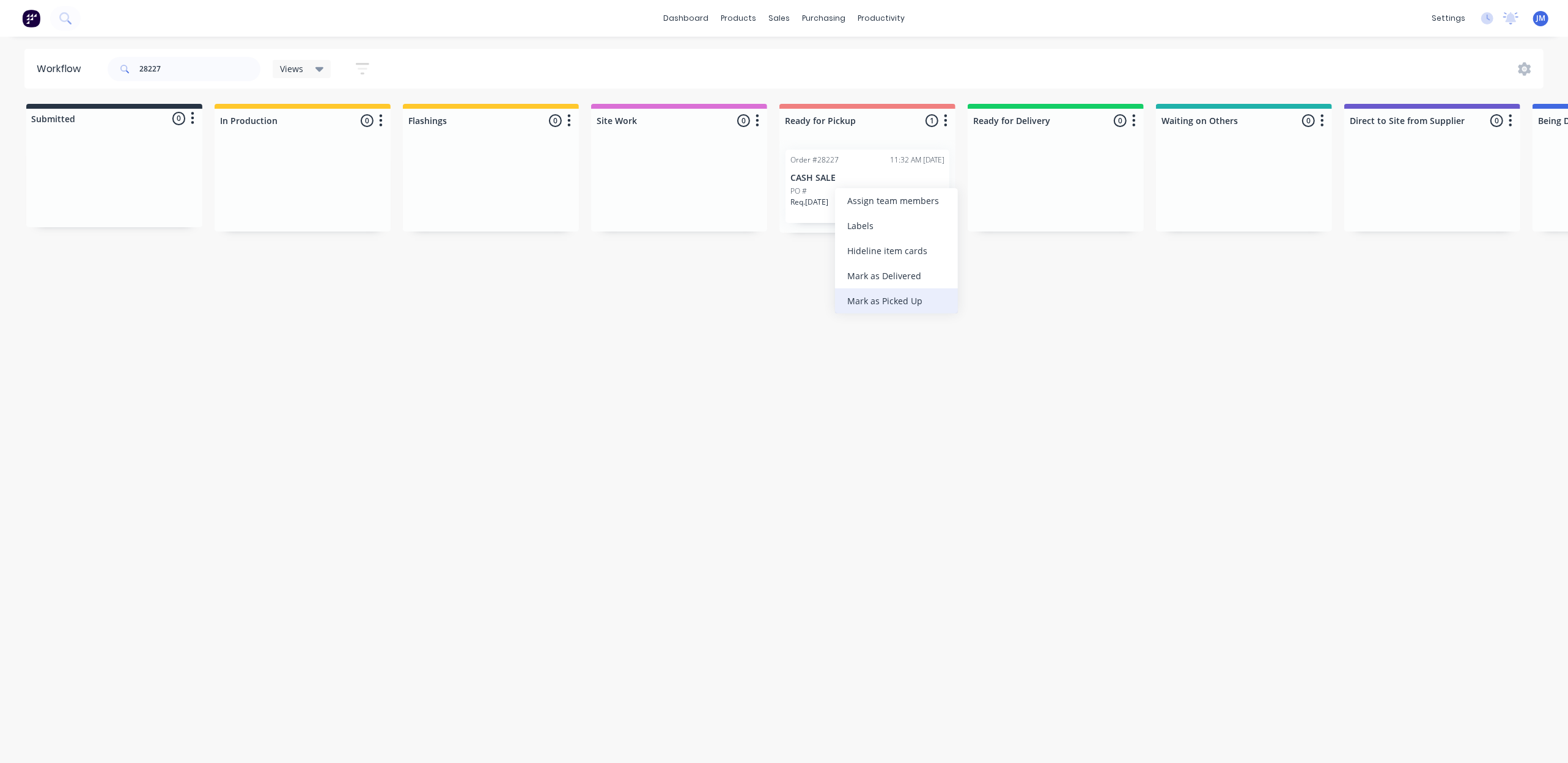
click at [913, 292] on div "Mark as Picked Up" at bounding box center [896, 301] width 123 height 25
click at [198, 66] on input "28227" at bounding box center [200, 69] width 121 height 24
type input "25792"
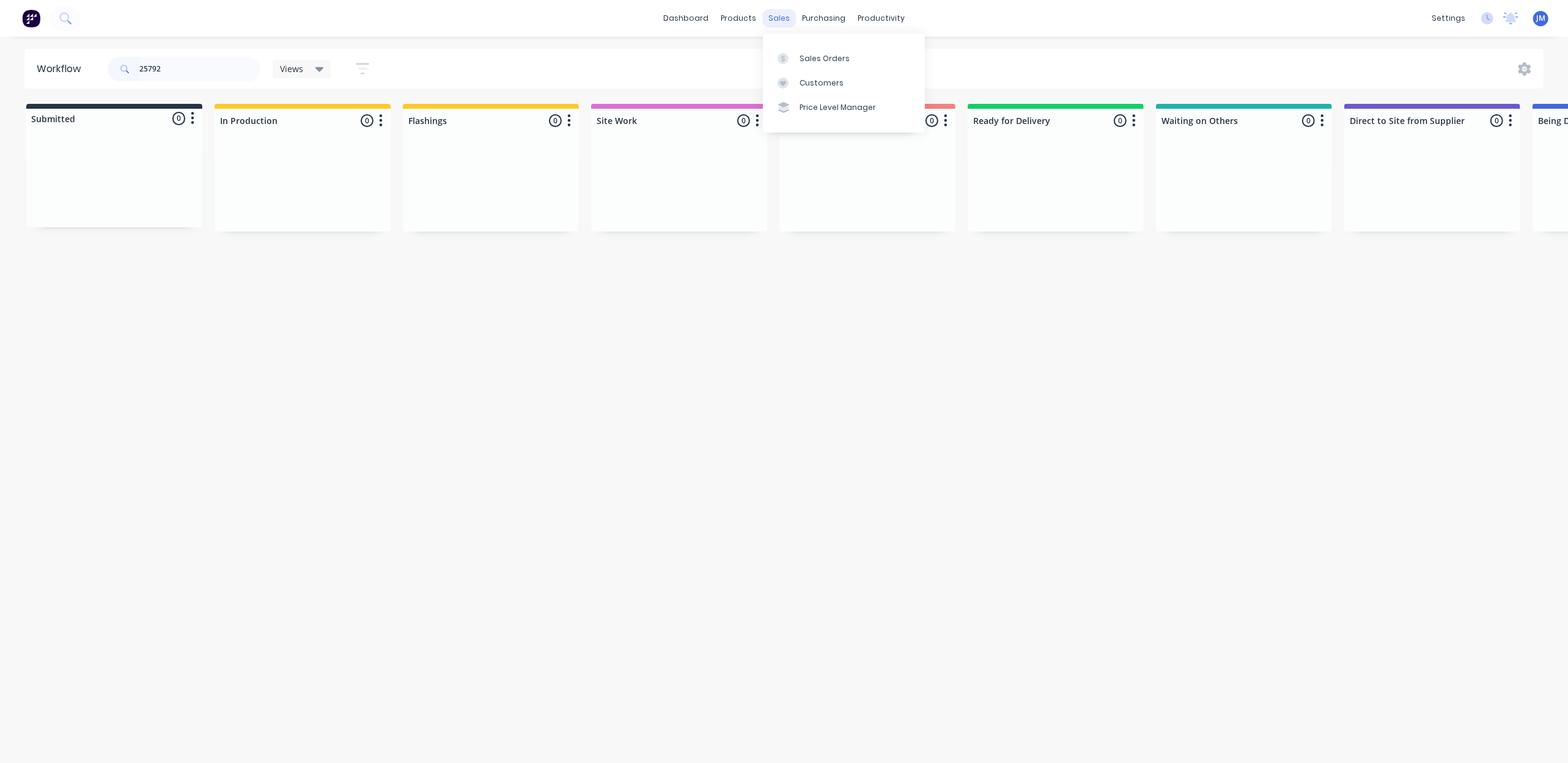
click at [783, 18] on div "sales" at bounding box center [779, 18] width 34 height 18
click at [815, 55] on div "Sales Orders" at bounding box center [825, 58] width 50 height 11
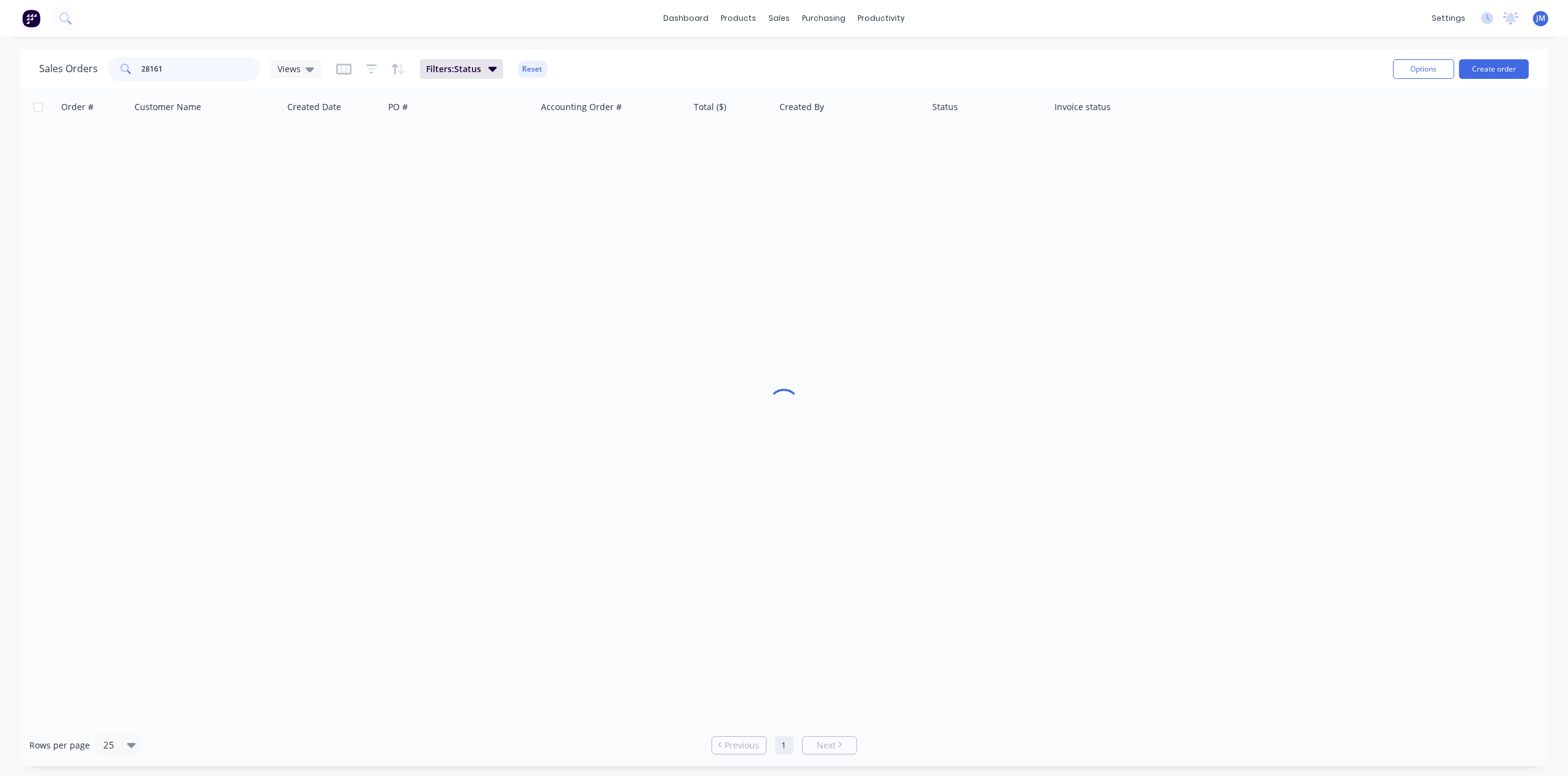
click at [213, 71] on input "28161" at bounding box center [202, 69] width 119 height 24
click at [213, 71] on input "28161" at bounding box center [202, 69] width 119 height 24
type input "25972"
click at [911, 55] on div "Workflow" at bounding box center [903, 58] width 37 height 11
click at [180, 71] on input "text" at bounding box center [200, 69] width 121 height 24
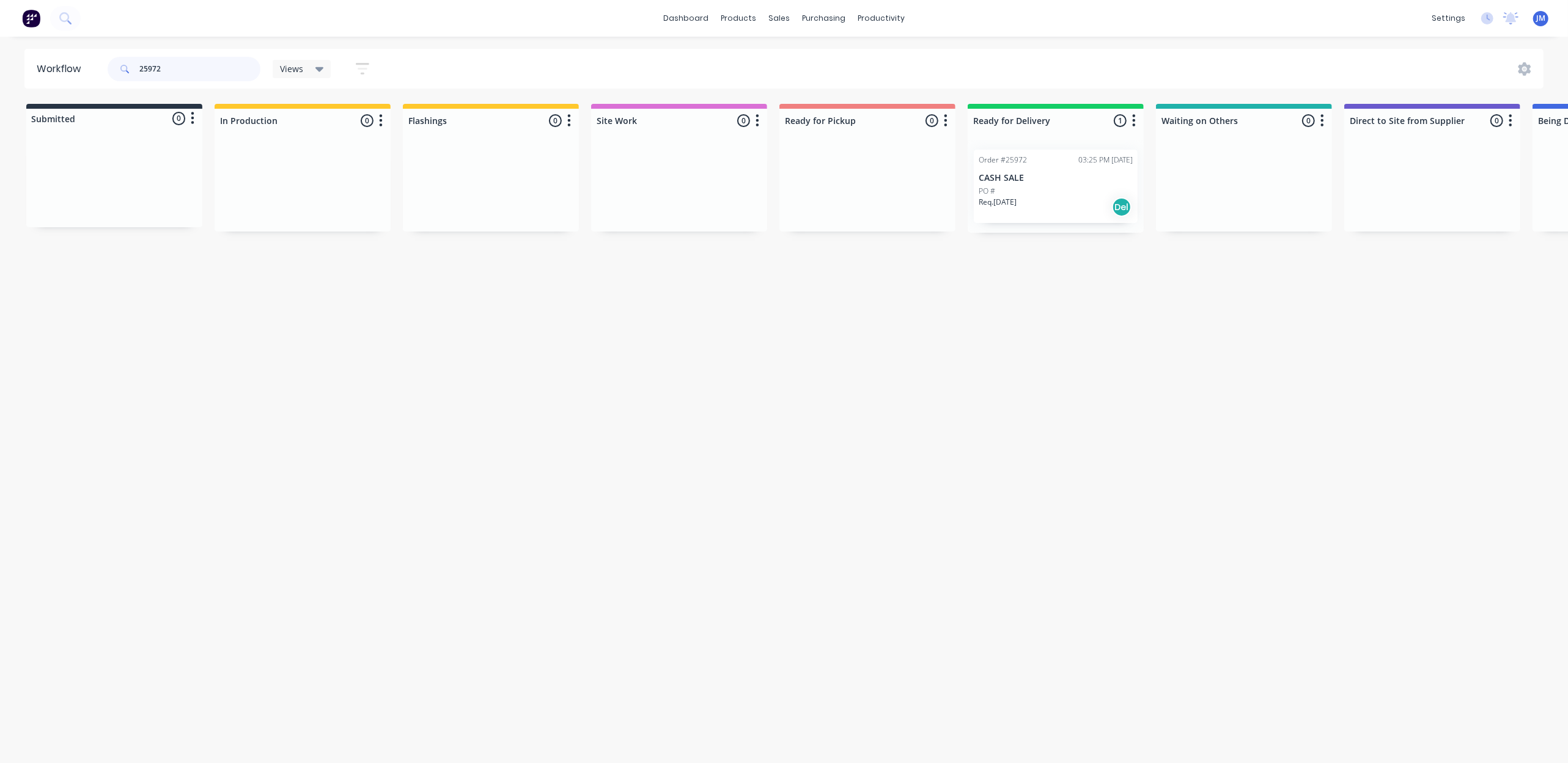
type input "25972"
click at [1079, 198] on div "Req. [DATE] Del" at bounding box center [1055, 207] width 154 height 21
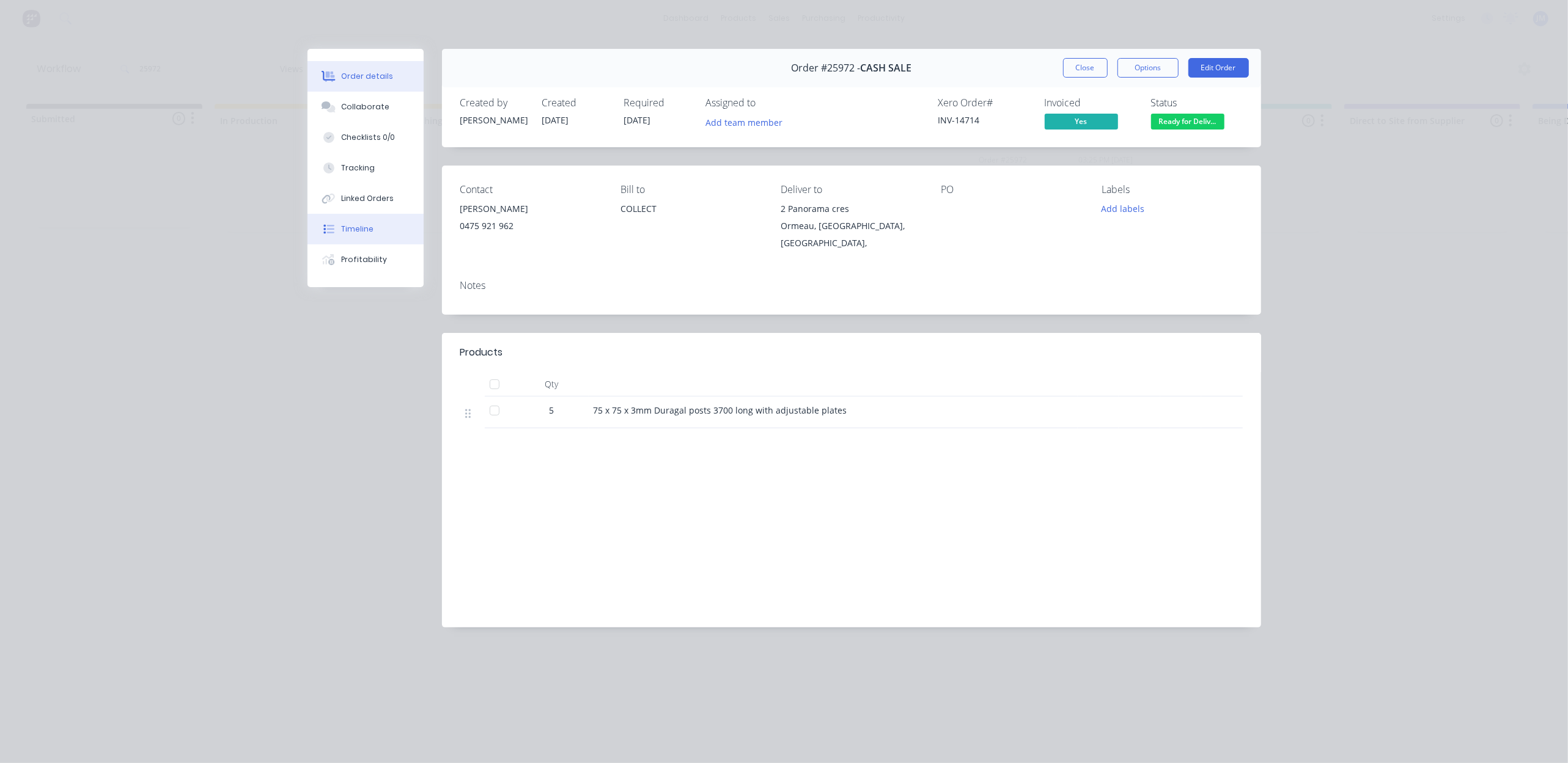
click at [352, 230] on div "Timeline" at bounding box center [357, 229] width 33 height 11
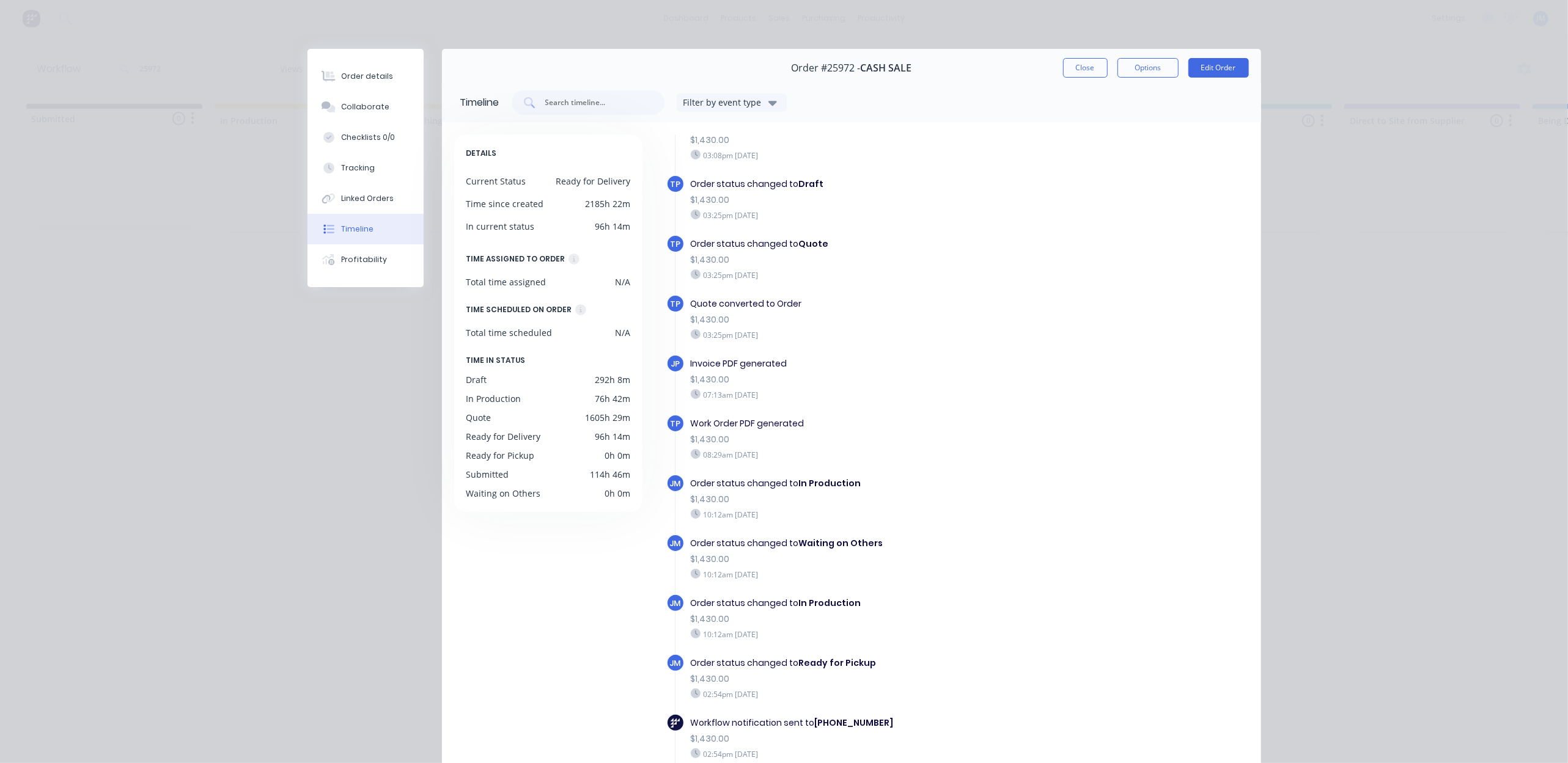
click at [1069, 57] on div "Order #25972 - CASH SALE Close Options Edit Order" at bounding box center [852, 68] width 819 height 39
click at [1079, 62] on button "Close" at bounding box center [1085, 67] width 45 height 19
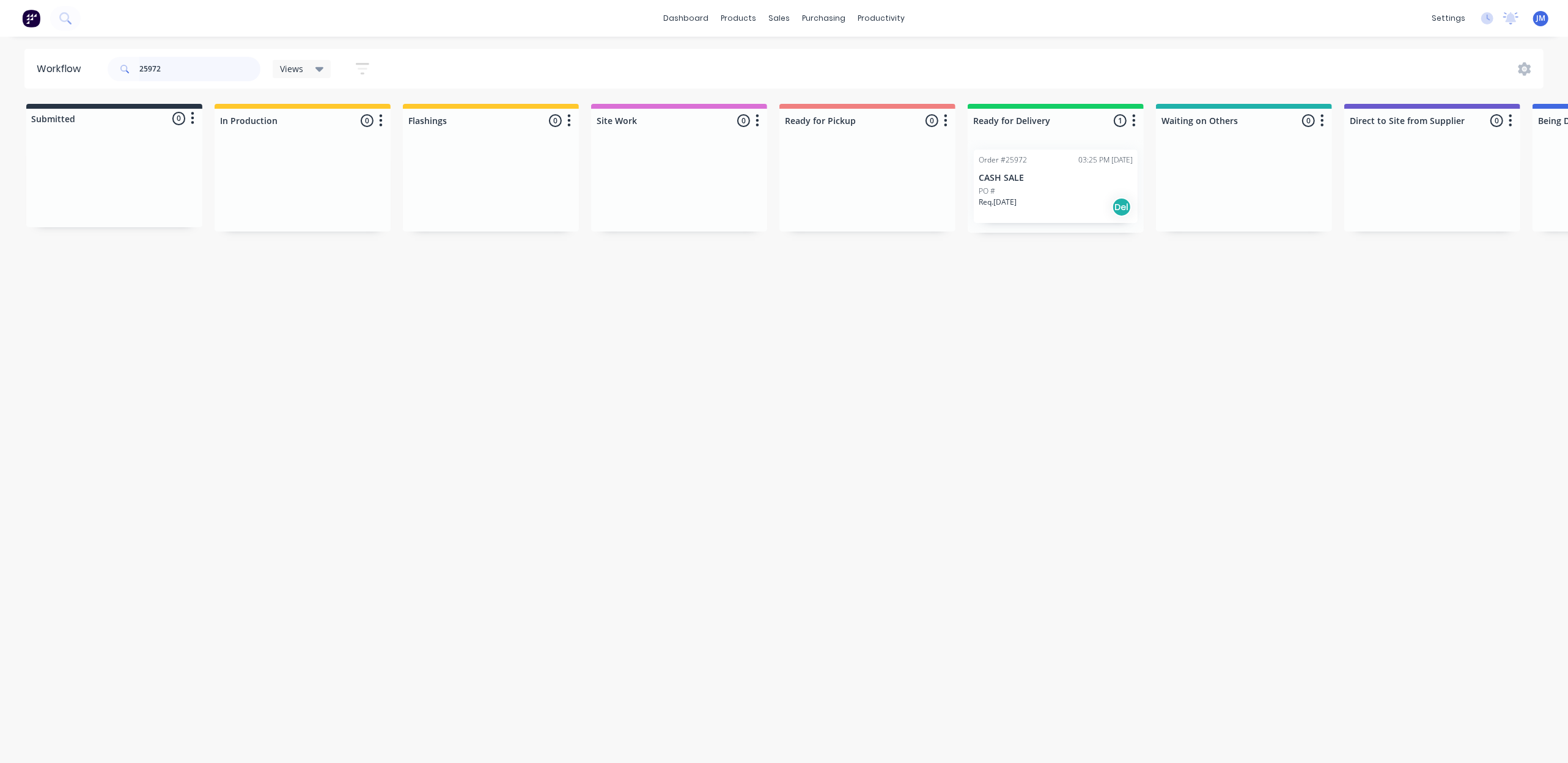
click at [187, 75] on input "25972" at bounding box center [200, 69] width 121 height 24
click at [188, 75] on input "25972" at bounding box center [200, 69] width 121 height 24
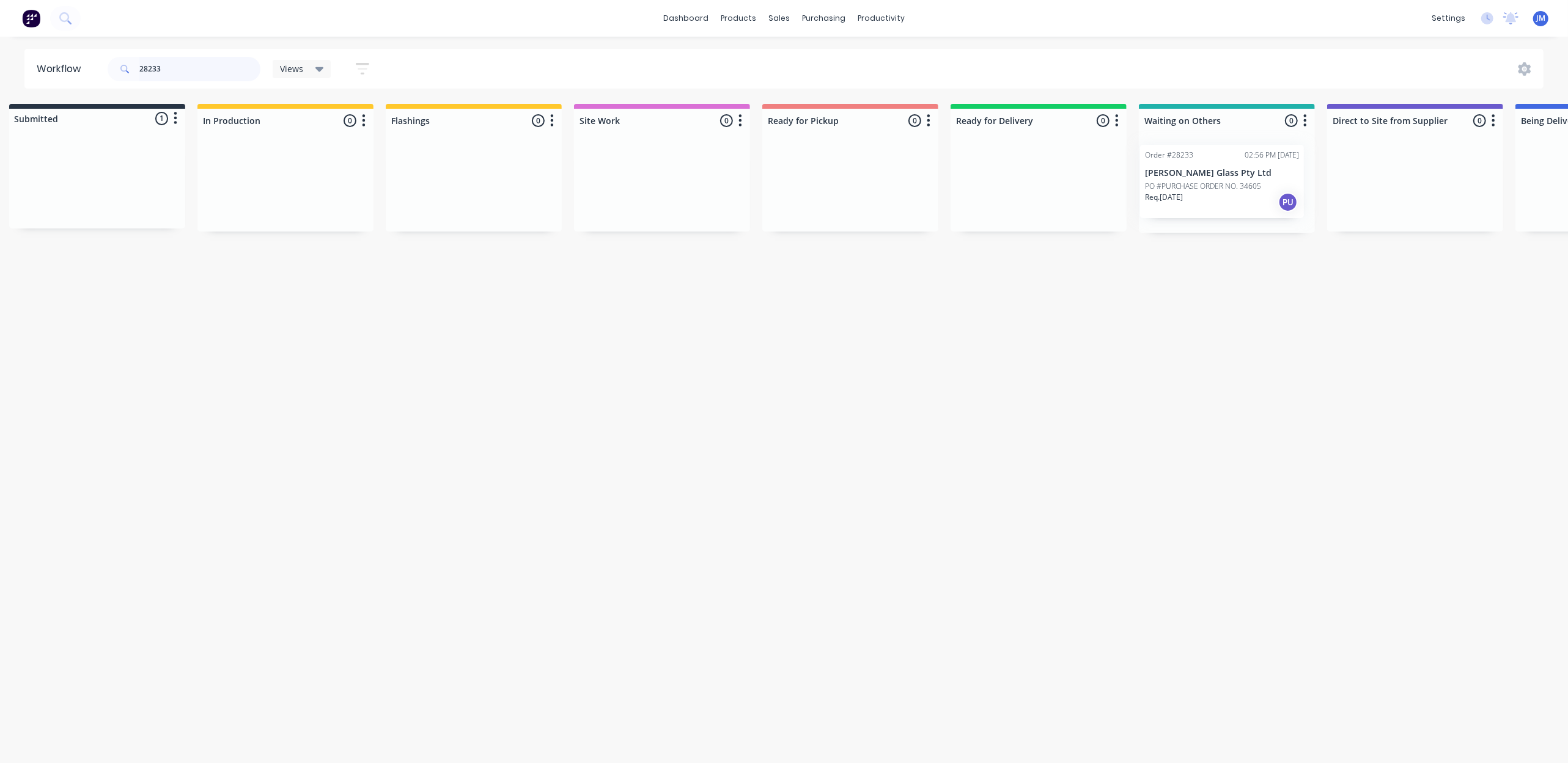
drag, startPoint x: 174, startPoint y: 198, endPoint x: 1262, endPoint y: 196, distance: 1088.0
click at [1262, 196] on div "Submitted 1 Status colour #273444 hex #273444 Save Cancel Summaries Total order…" at bounding box center [1082, 168] width 2216 height 129
click at [214, 73] on input "28233" at bounding box center [200, 69] width 121 height 24
click at [213, 72] on input "28233" at bounding box center [200, 69] width 121 height 24
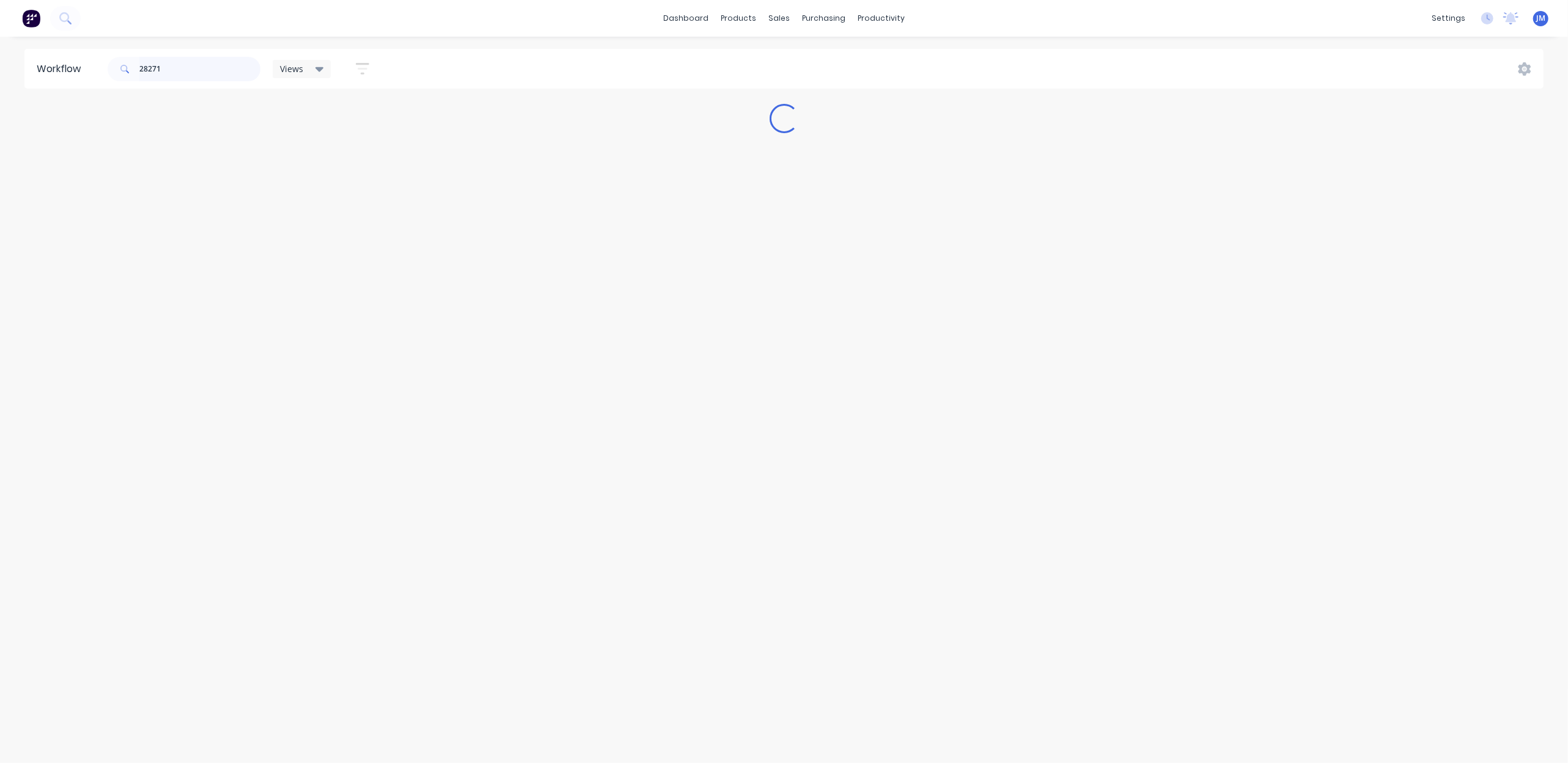
scroll to position [0, 0]
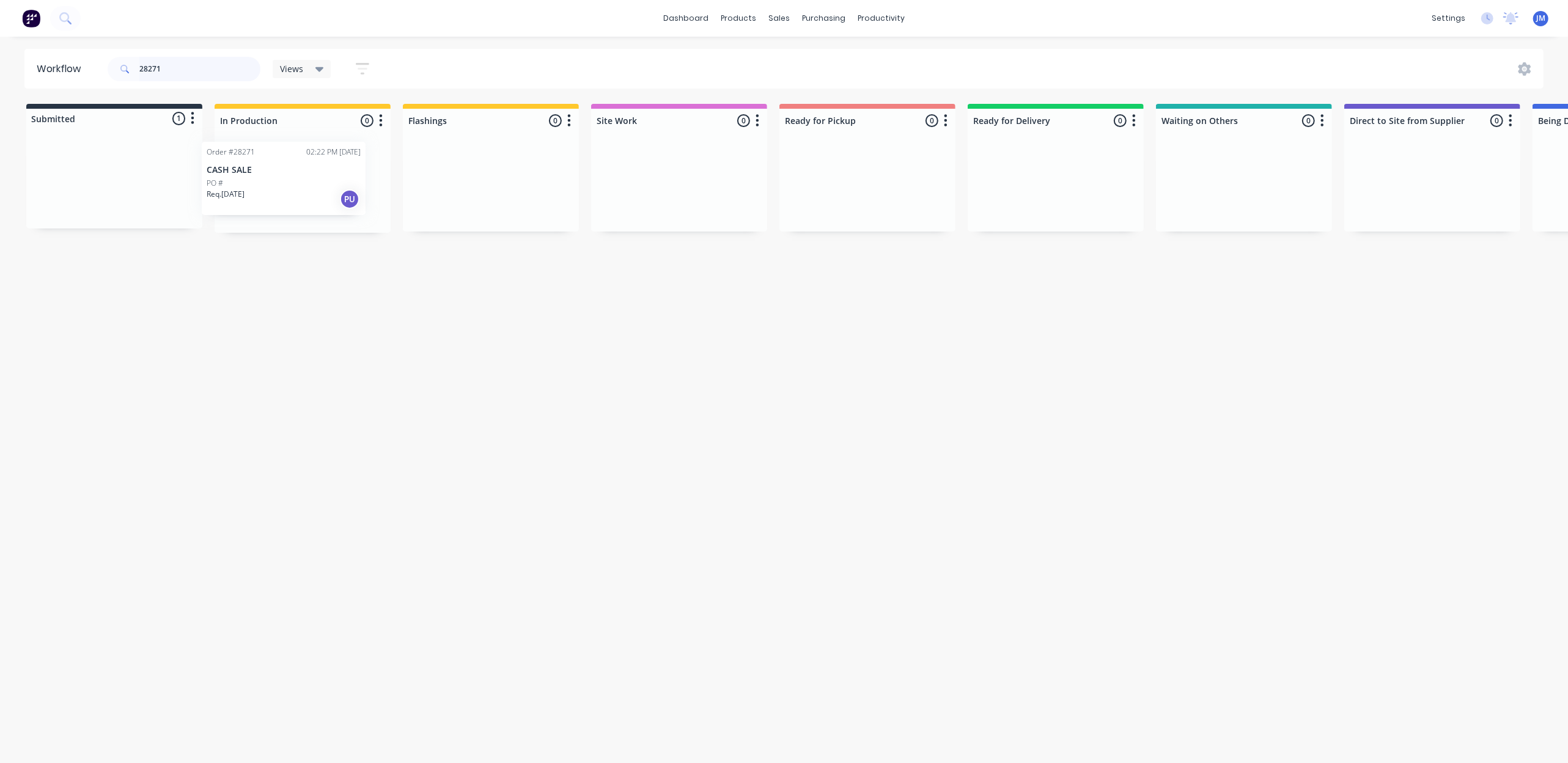
drag, startPoint x: 87, startPoint y: 180, endPoint x: 263, endPoint y: 176, distance: 176.0
click at [263, 176] on div "Submitted 1 Status colour #273444 hex #273444 Save Cancel Summaries Total order…" at bounding box center [1099, 168] width 2216 height 129
click at [184, 67] on input "28271" at bounding box center [200, 69] width 121 height 24
drag, startPoint x: 148, startPoint y: 176, endPoint x: 519, endPoint y: 161, distance: 371.3
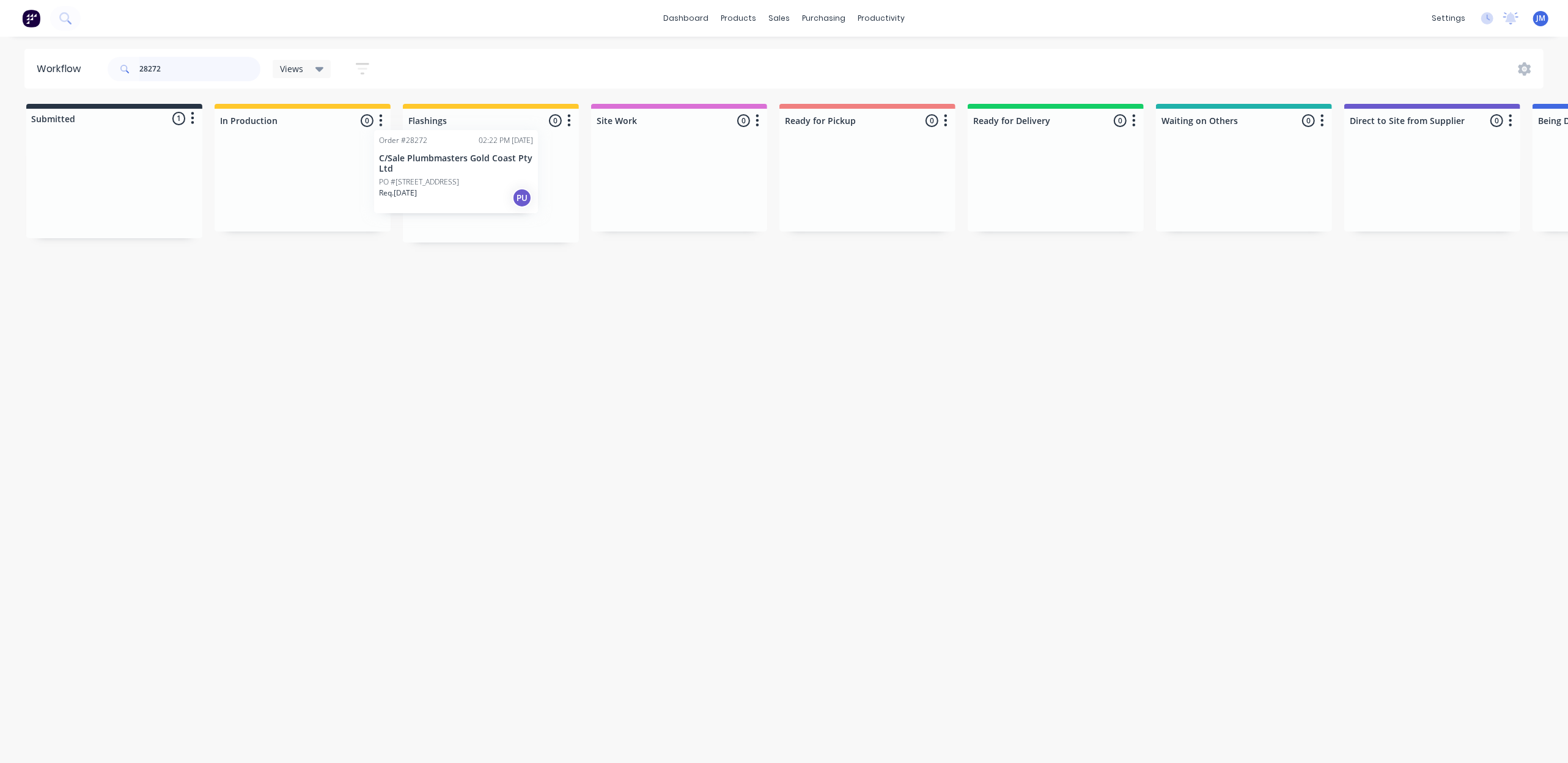
click at [519, 161] on div "Submitted 1 Status colour #273444 hex #273444 Save Cancel Summaries Total order…" at bounding box center [1099, 173] width 2216 height 139
drag, startPoint x: 135, startPoint y: 189, endPoint x: 544, endPoint y: 188, distance: 409.0
click at [544, 188] on div "Submitted 1 Status colour #273444 hex #273444 Save Cancel Summaries Total order…" at bounding box center [1099, 168] width 2216 height 129
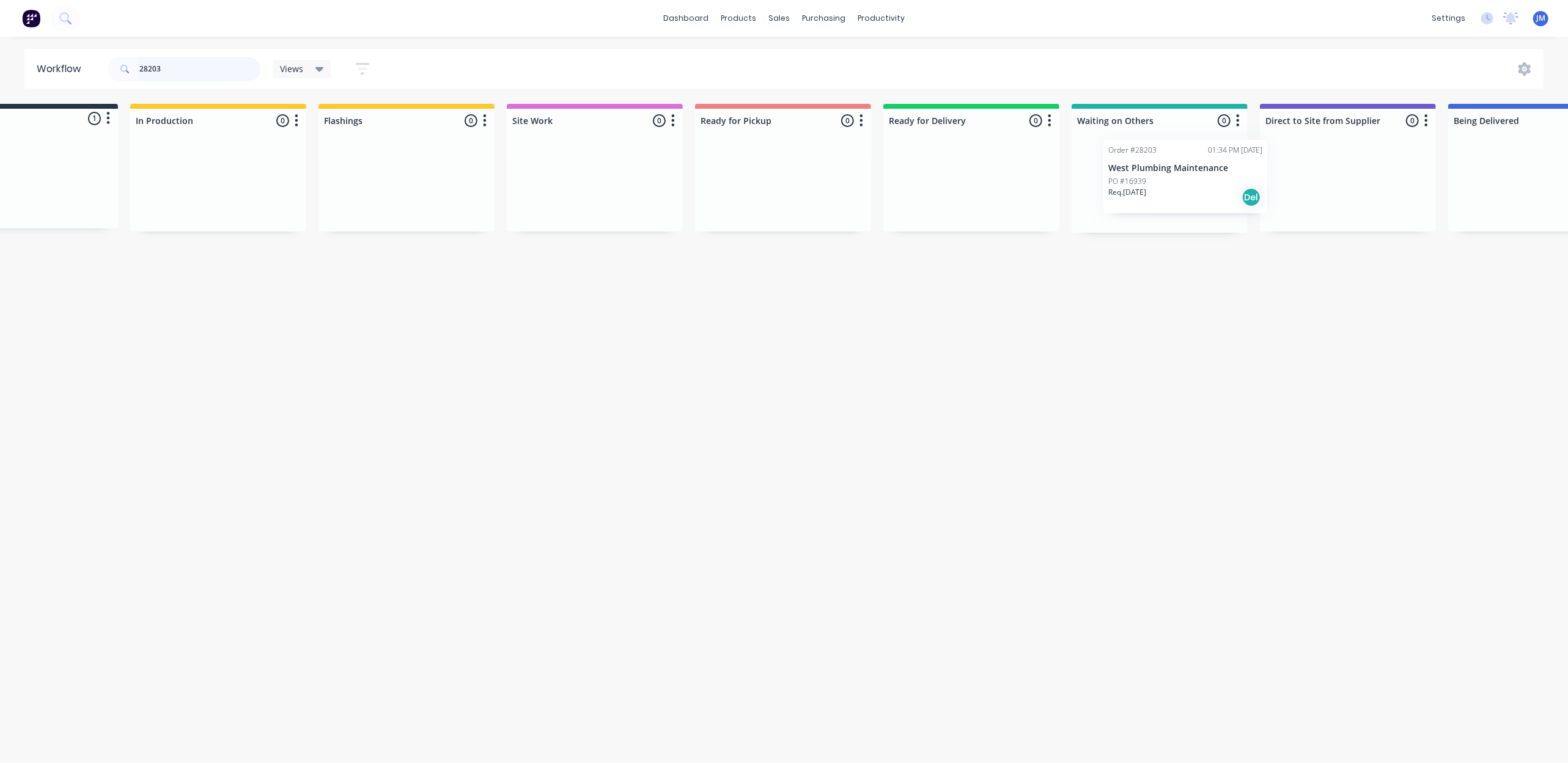
scroll to position [0, 91]
drag, startPoint x: 96, startPoint y: 186, endPoint x: 1171, endPoint y: 179, distance: 1075.0
click at [1171, 179] on div "Submitted 1 Status colour #273444 hex #273444 Save Cancel Summaries Total order…" at bounding box center [1008, 168] width 2216 height 129
drag, startPoint x: 209, startPoint y: 64, endPoint x: 213, endPoint y: 57, distance: 8.1
click at [212, 57] on input "28203" at bounding box center [200, 69] width 121 height 24
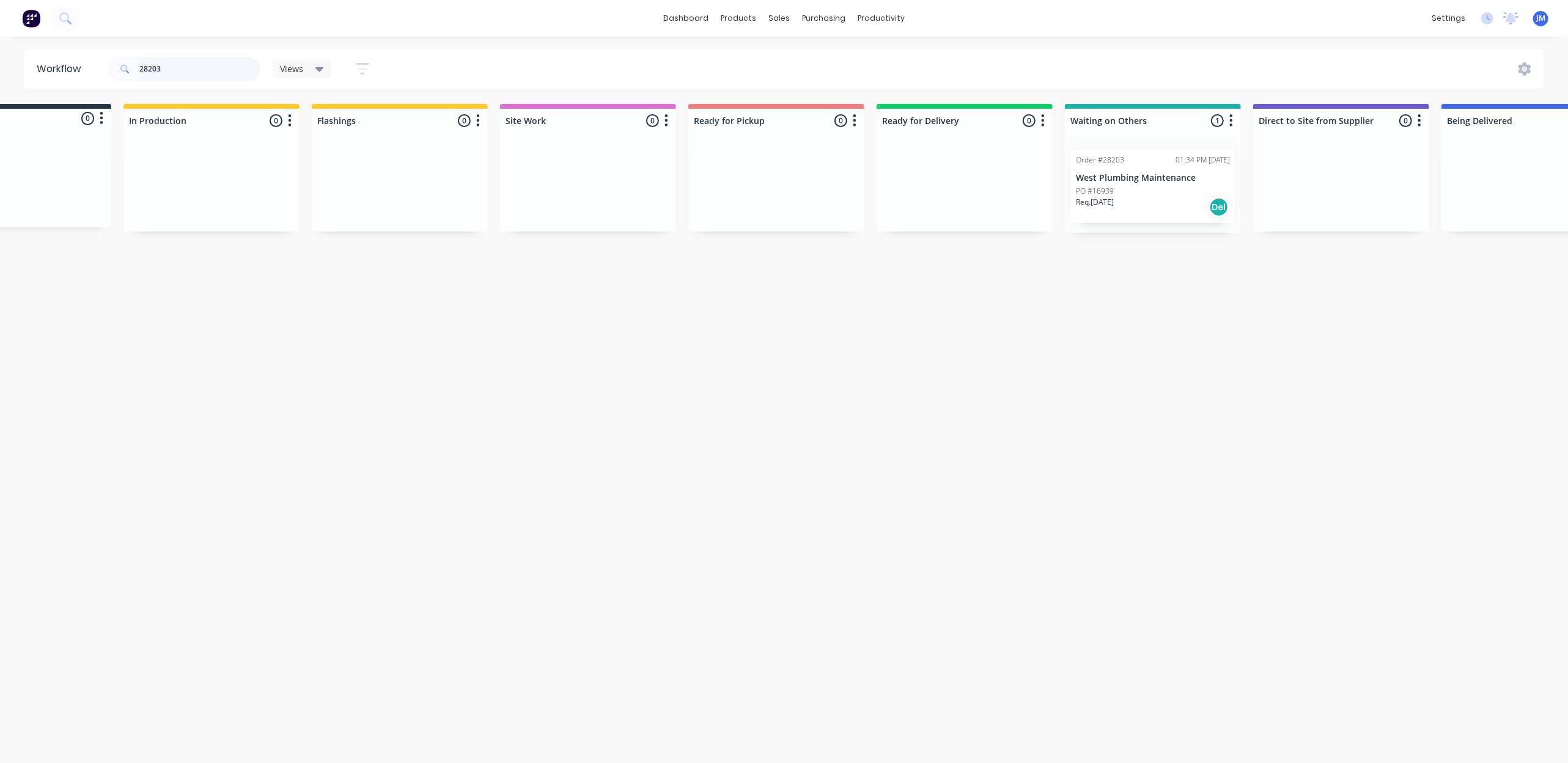
click at [213, 57] on input "28203" at bounding box center [200, 69] width 121 height 24
click at [221, 68] on input "28203" at bounding box center [200, 69] width 121 height 24
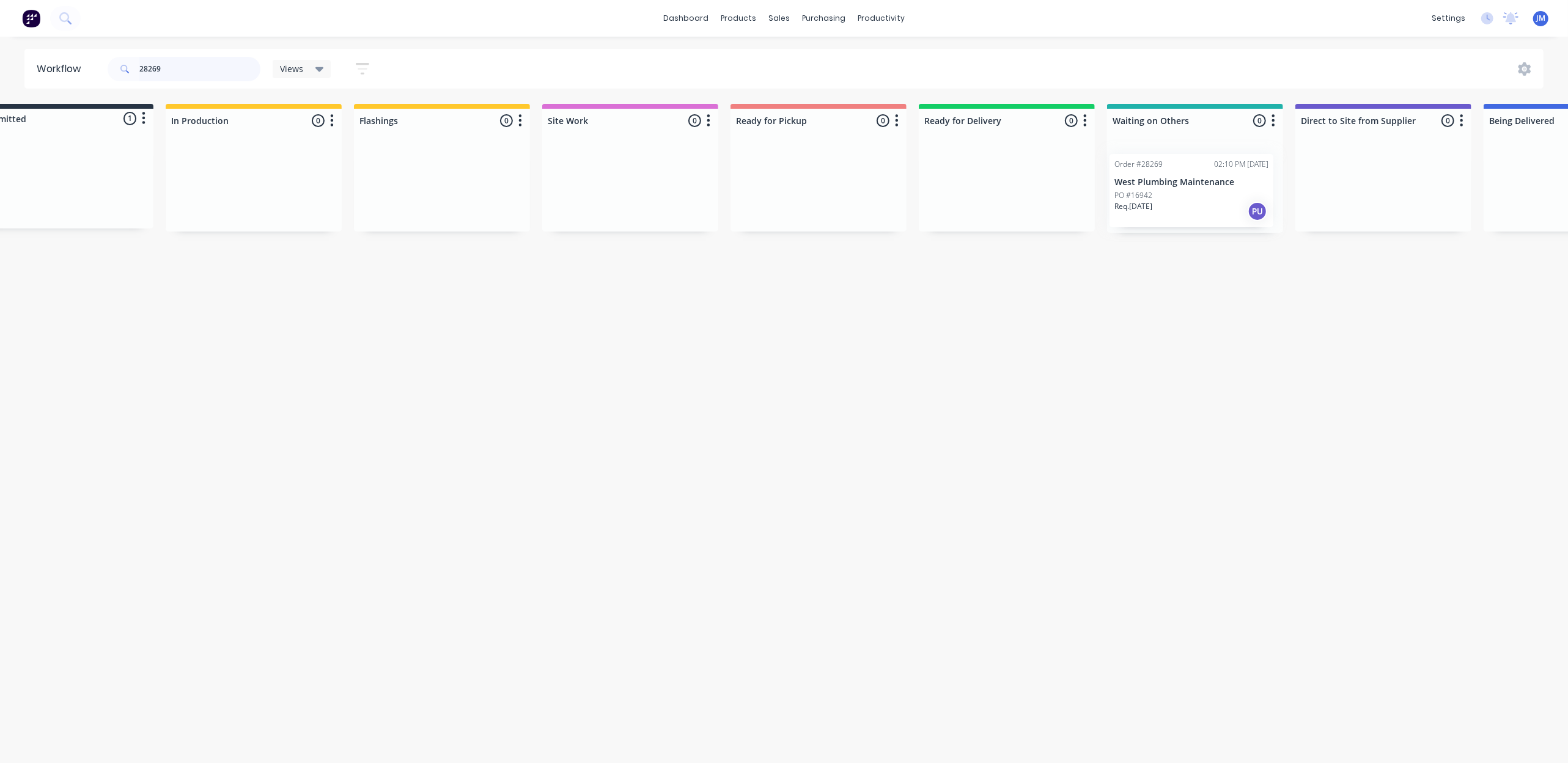
scroll to position [0, 52]
drag, startPoint x: 114, startPoint y: 200, endPoint x: 1197, endPoint y: 207, distance: 1083.0
click at [1197, 207] on div "Submitted 1 Status colour #273444 hex #273444 Save Cancel Summaries Total order…" at bounding box center [1048, 168] width 2216 height 129
click at [242, 74] on input "28269" at bounding box center [200, 69] width 121 height 24
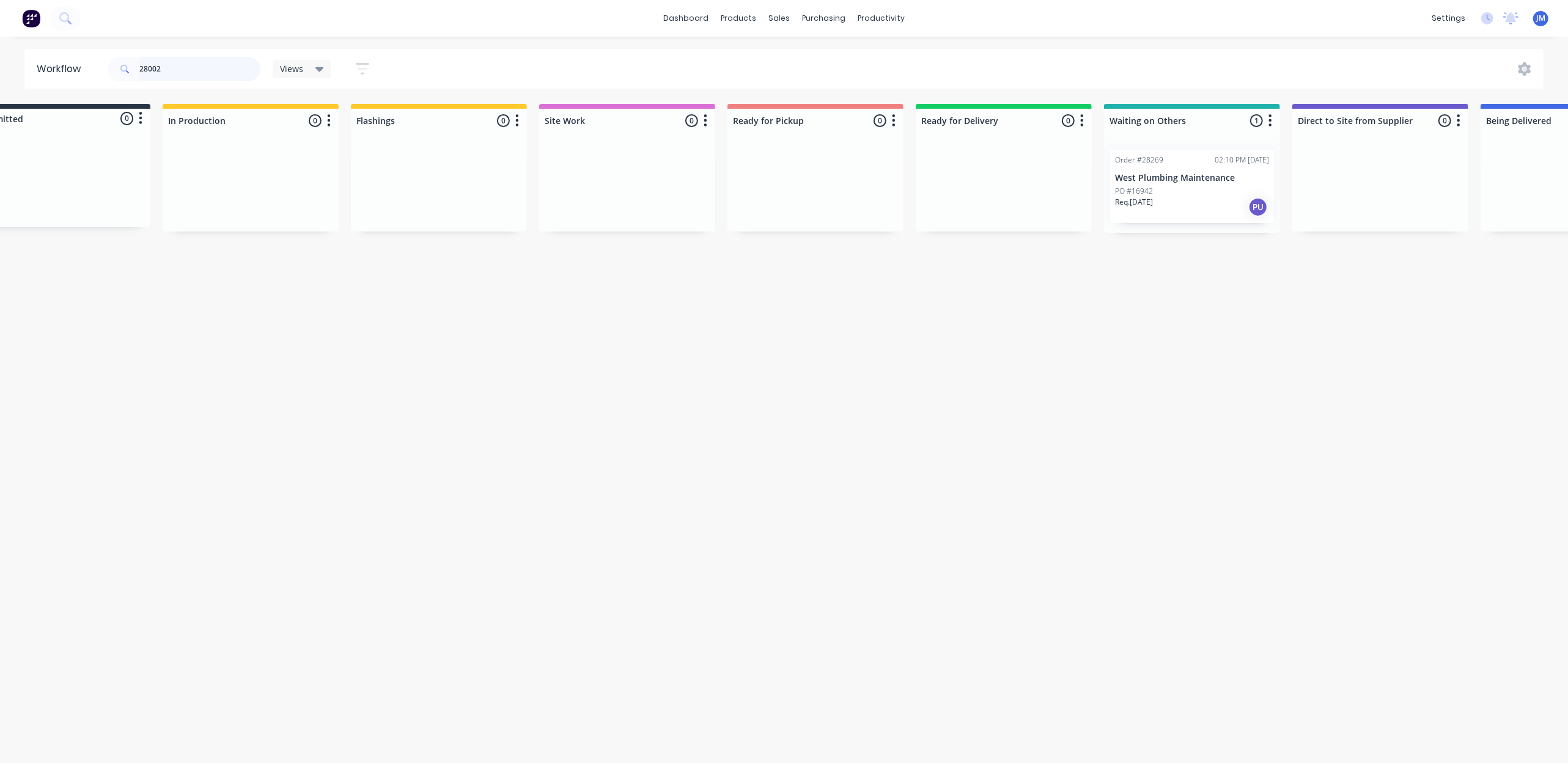
scroll to position [0, 0]
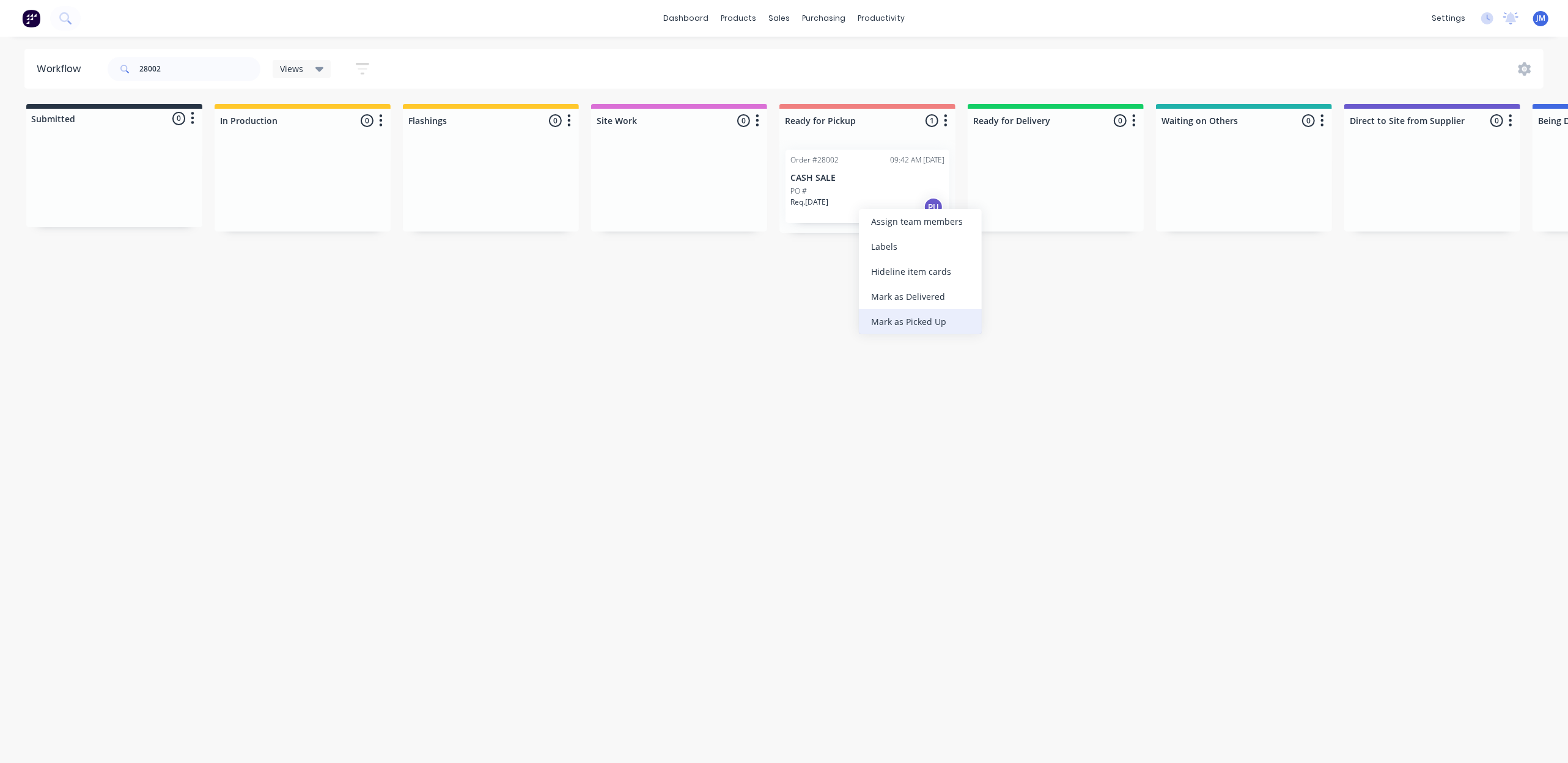
click at [913, 316] on div "Mark as Picked Up" at bounding box center [921, 322] width 123 height 25
click at [178, 76] on input "28002" at bounding box center [200, 69] width 121 height 24
click at [181, 76] on input "28002" at bounding box center [200, 69] width 121 height 24
type input "28014"
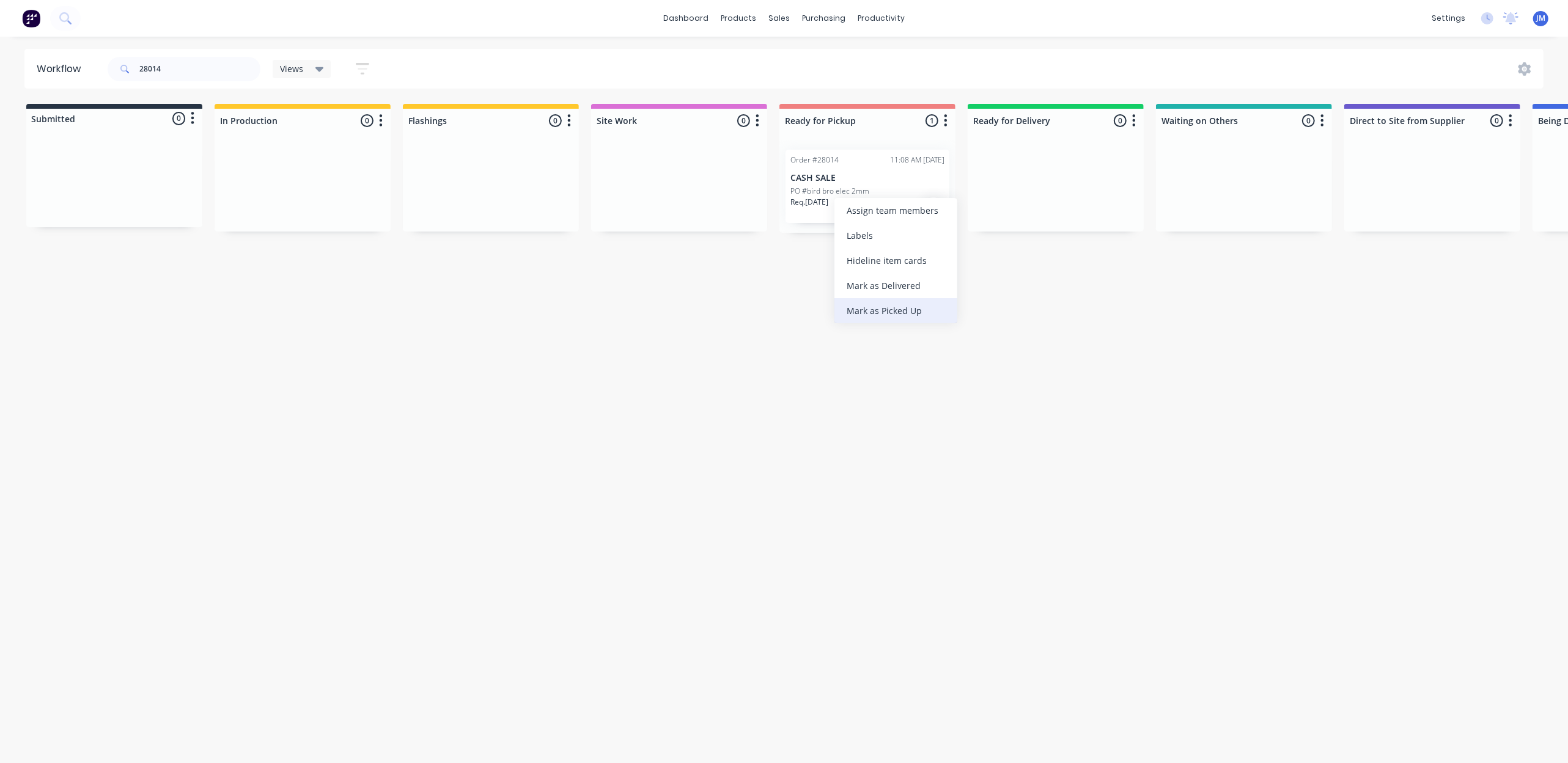
click at [912, 307] on div "Mark as Picked Up" at bounding box center [895, 311] width 123 height 25
